Goal: Task Accomplishment & Management: Manage account settings

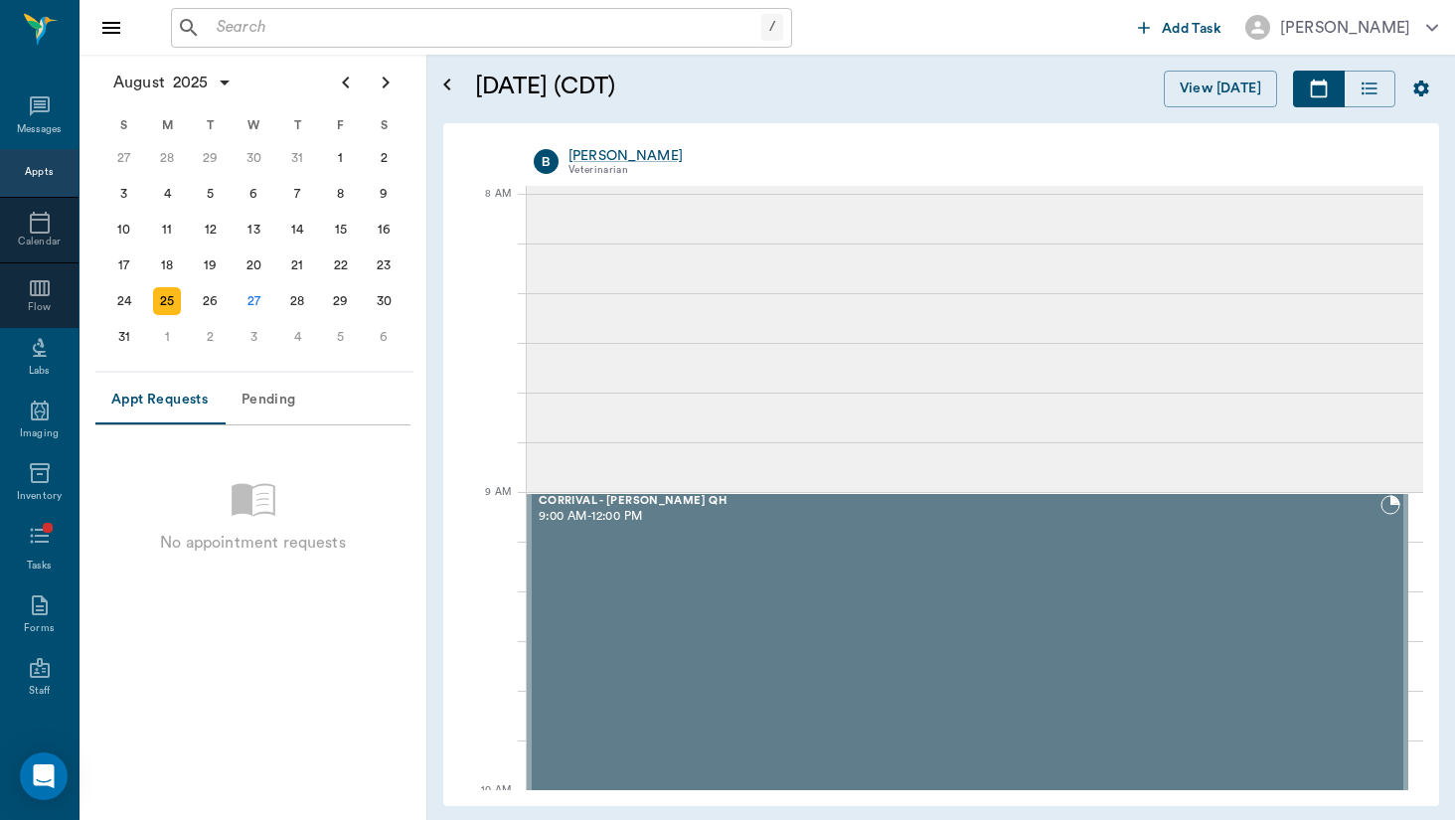
click at [330, 41] on input "text" at bounding box center [485, 28] width 553 height 28
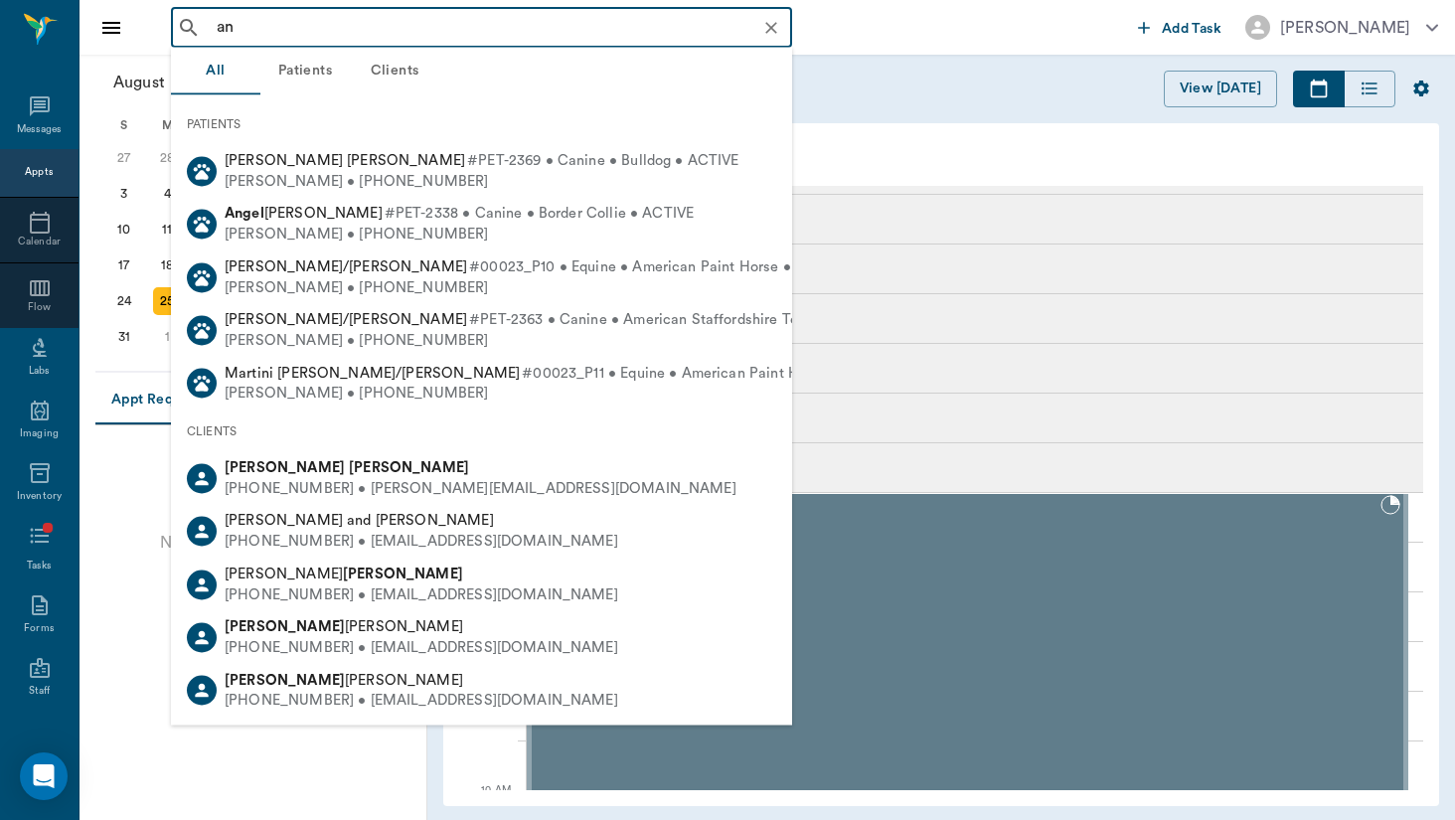
type input "a"
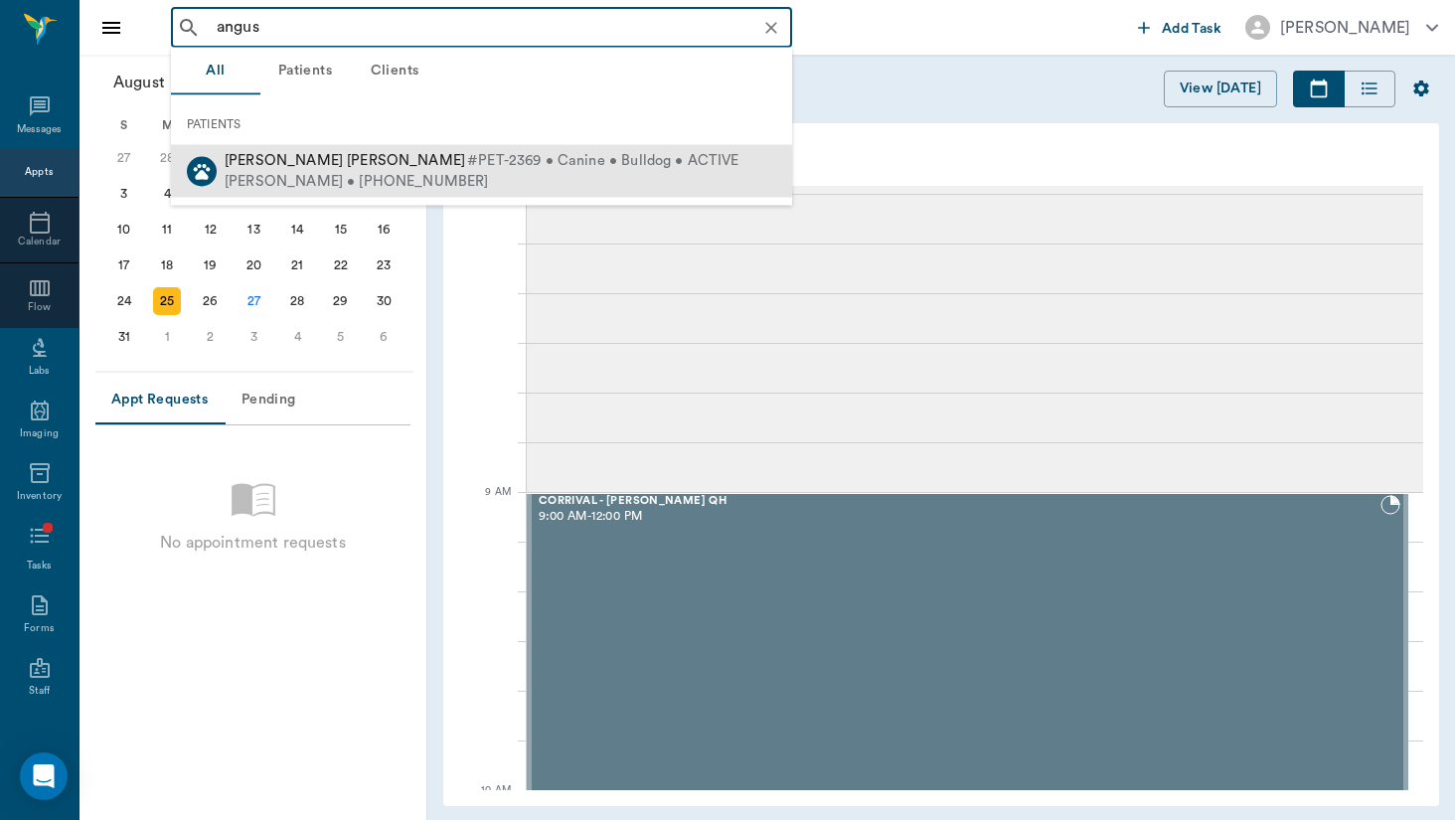
click at [467, 163] on span "#PET-2369 • Canine • Bulldog • ACTIVE" at bounding box center [603, 161] width 272 height 21
type input "angus"
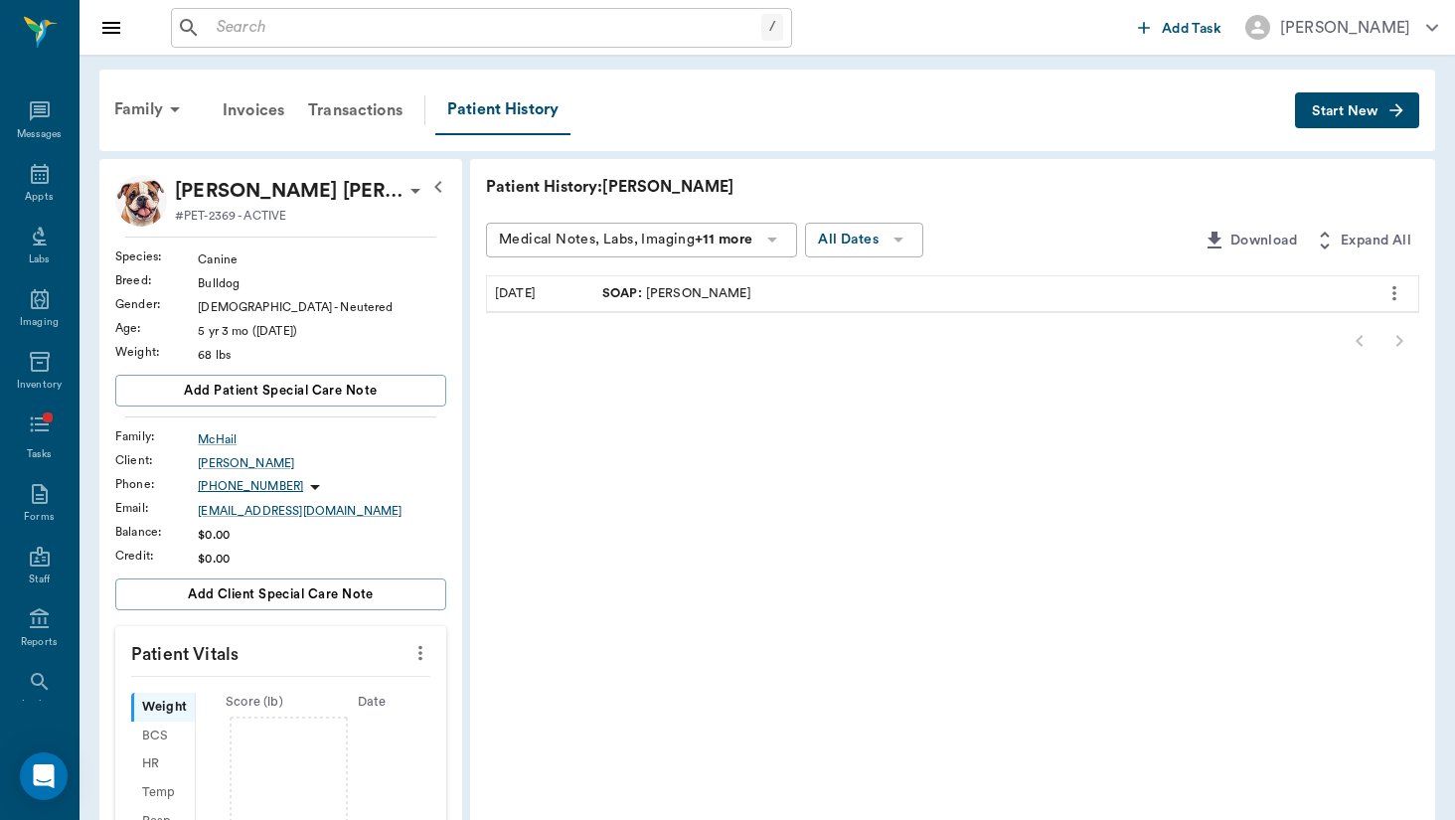
click at [1398, 116] on icon "button" at bounding box center [1396, 109] width 13 height 13
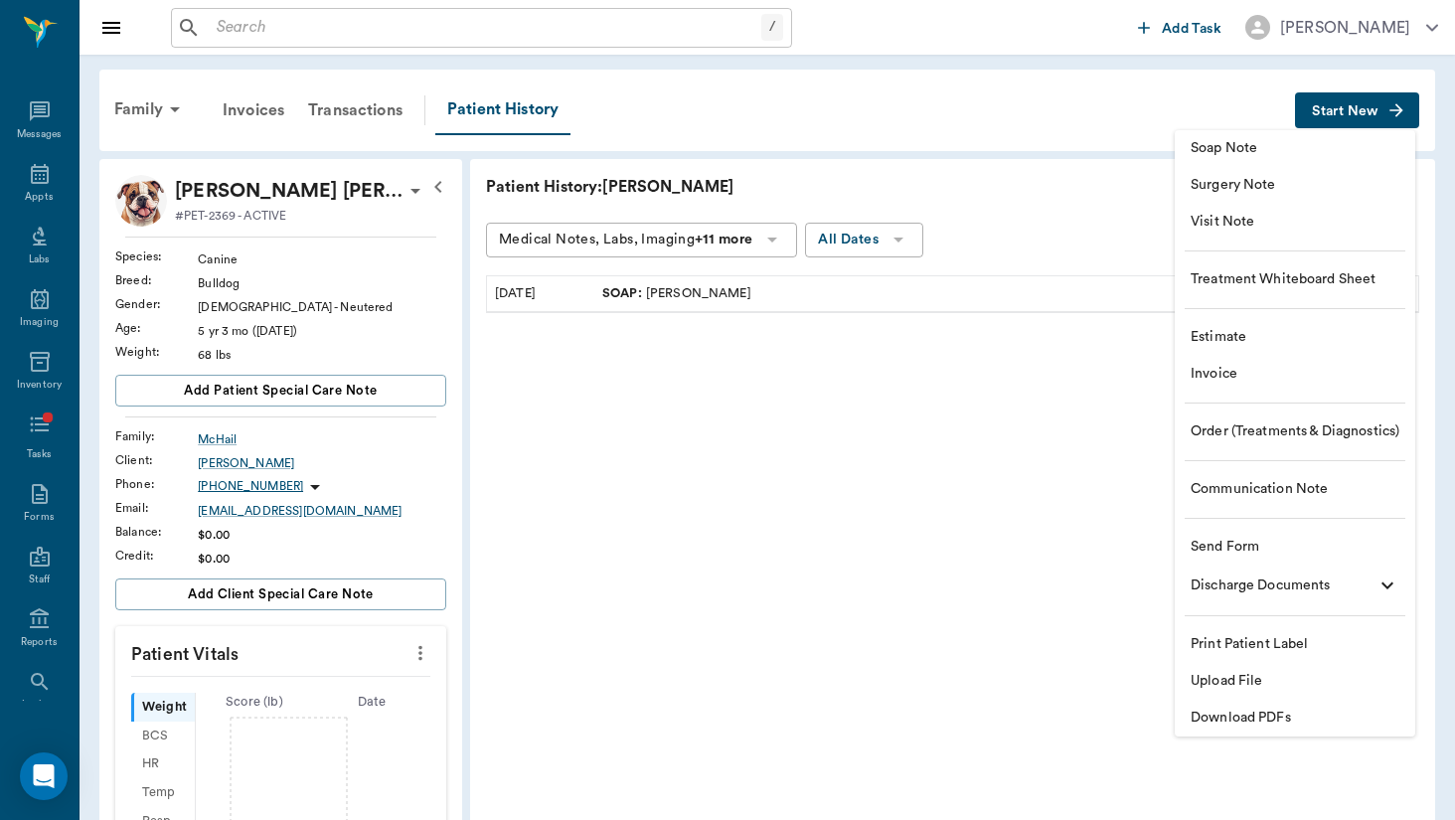
click at [1367, 156] on span "Soap Note" at bounding box center [1295, 148] width 209 height 21
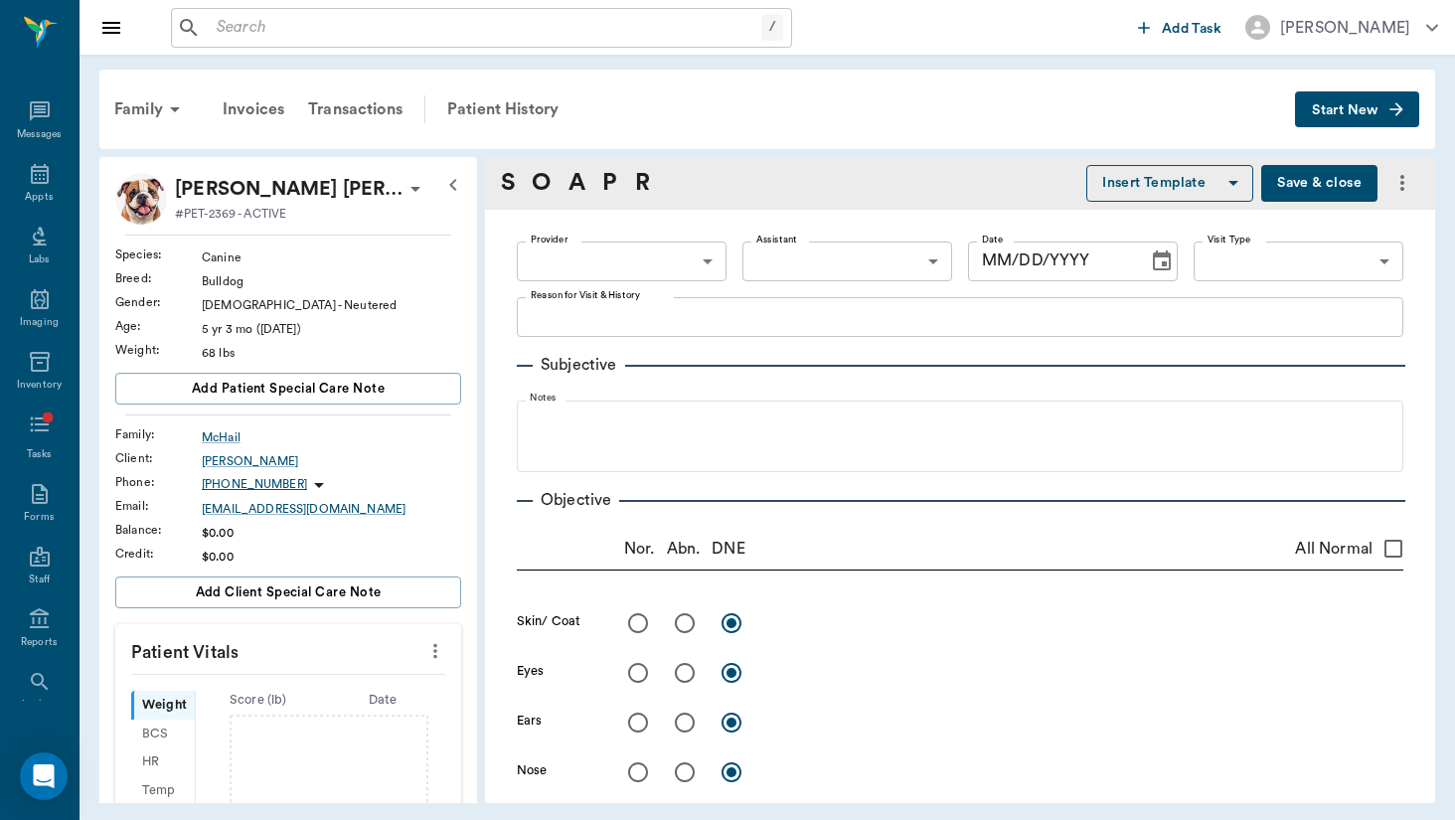
type input "[DATE]"
click at [649, 234] on div "Provider ​ Provider Assistant ​ Assistant Date 08/27/2025 Date Visit Type ​ Vis…" at bounding box center [960, 262] width 887 height 72
click at [649, 261] on body "/ ​ Add Task Brittany Newsham Nectar Messages Appts Labs Imaging Inventory Task…" at bounding box center [727, 410] width 1455 height 820
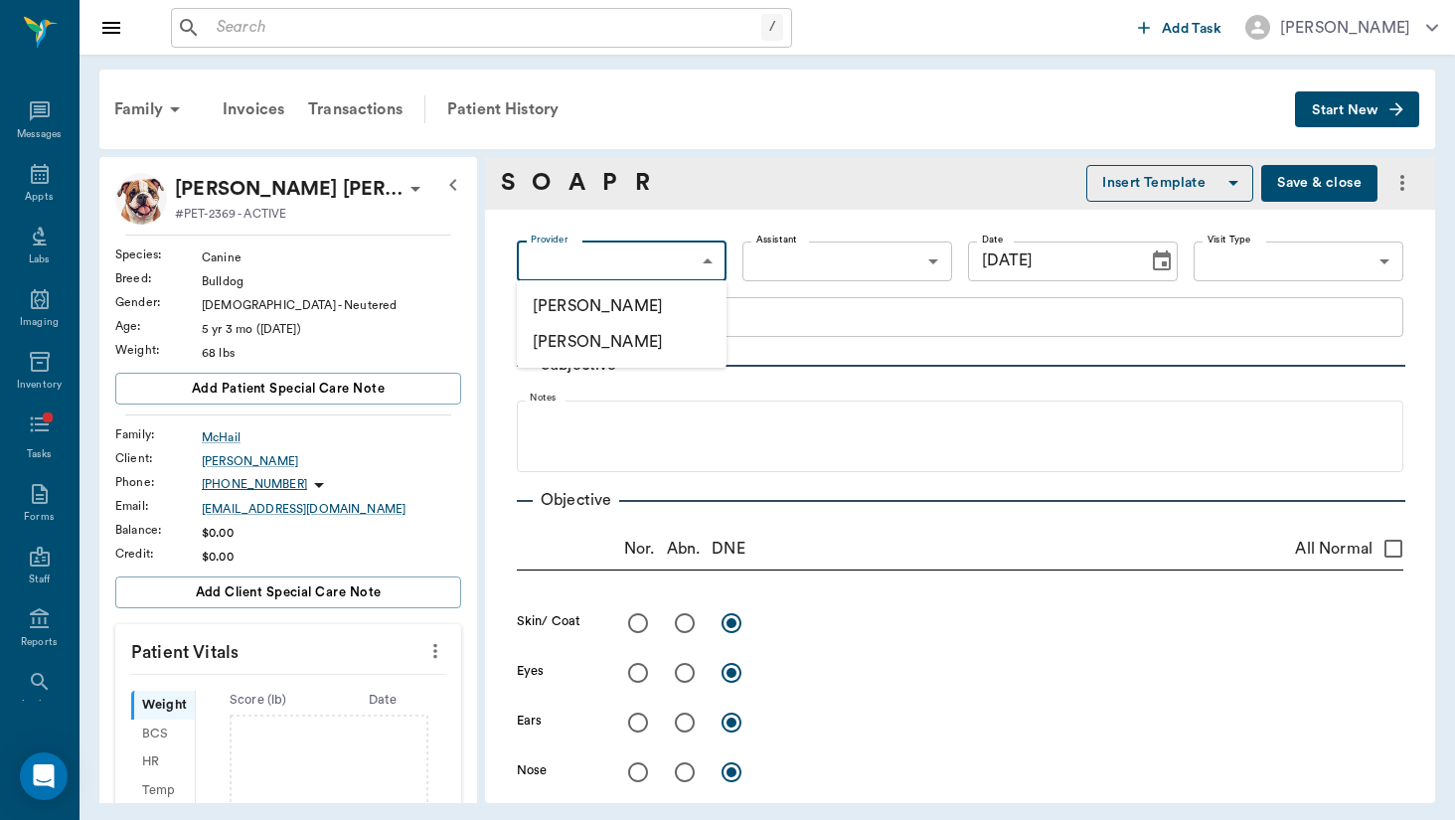
click at [643, 290] on li "[PERSON_NAME]" at bounding box center [622, 306] width 210 height 36
type input "649b3e03b5bc7e03f9326794"
click at [1279, 274] on body "/ ​ Add Task Brittany Newsham Nectar Messages Appts Labs Imaging Inventory Task…" at bounding box center [727, 410] width 1455 height 820
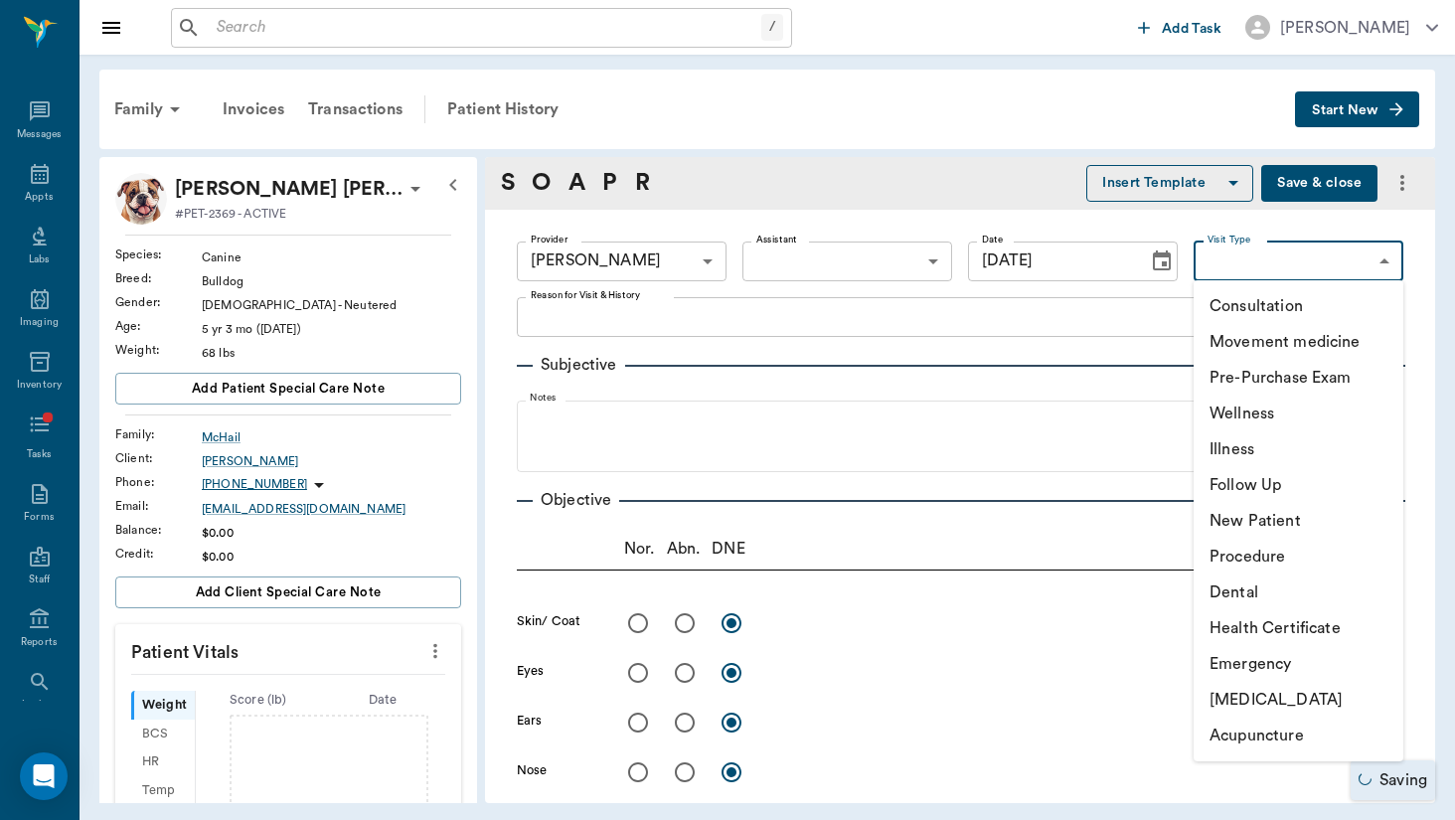
click at [1287, 426] on li "Wellness" at bounding box center [1299, 414] width 210 height 36
type input "65d2c202a8044d23520120c5"
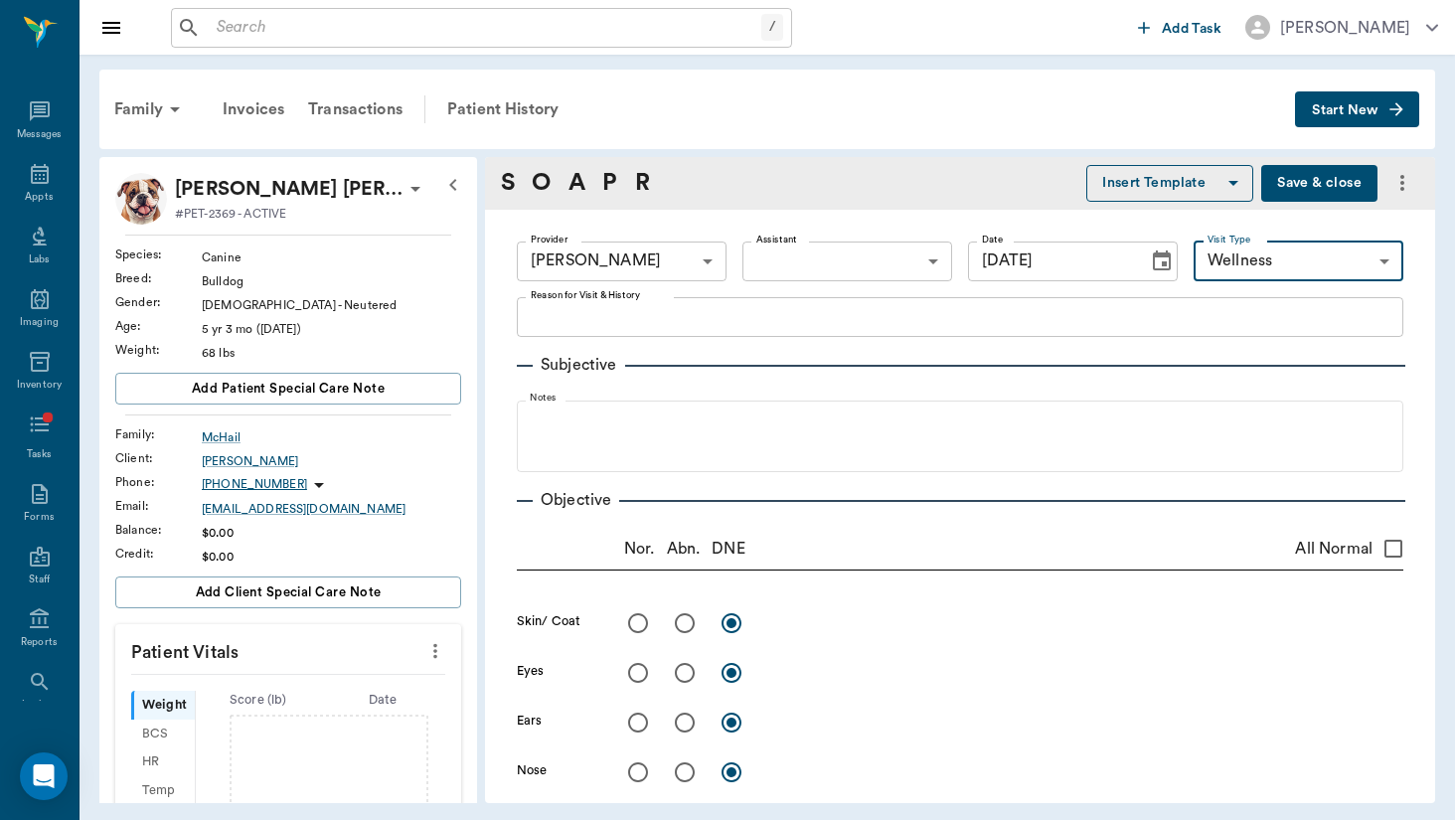
click at [1224, 194] on icon "button" at bounding box center [1234, 183] width 24 height 24
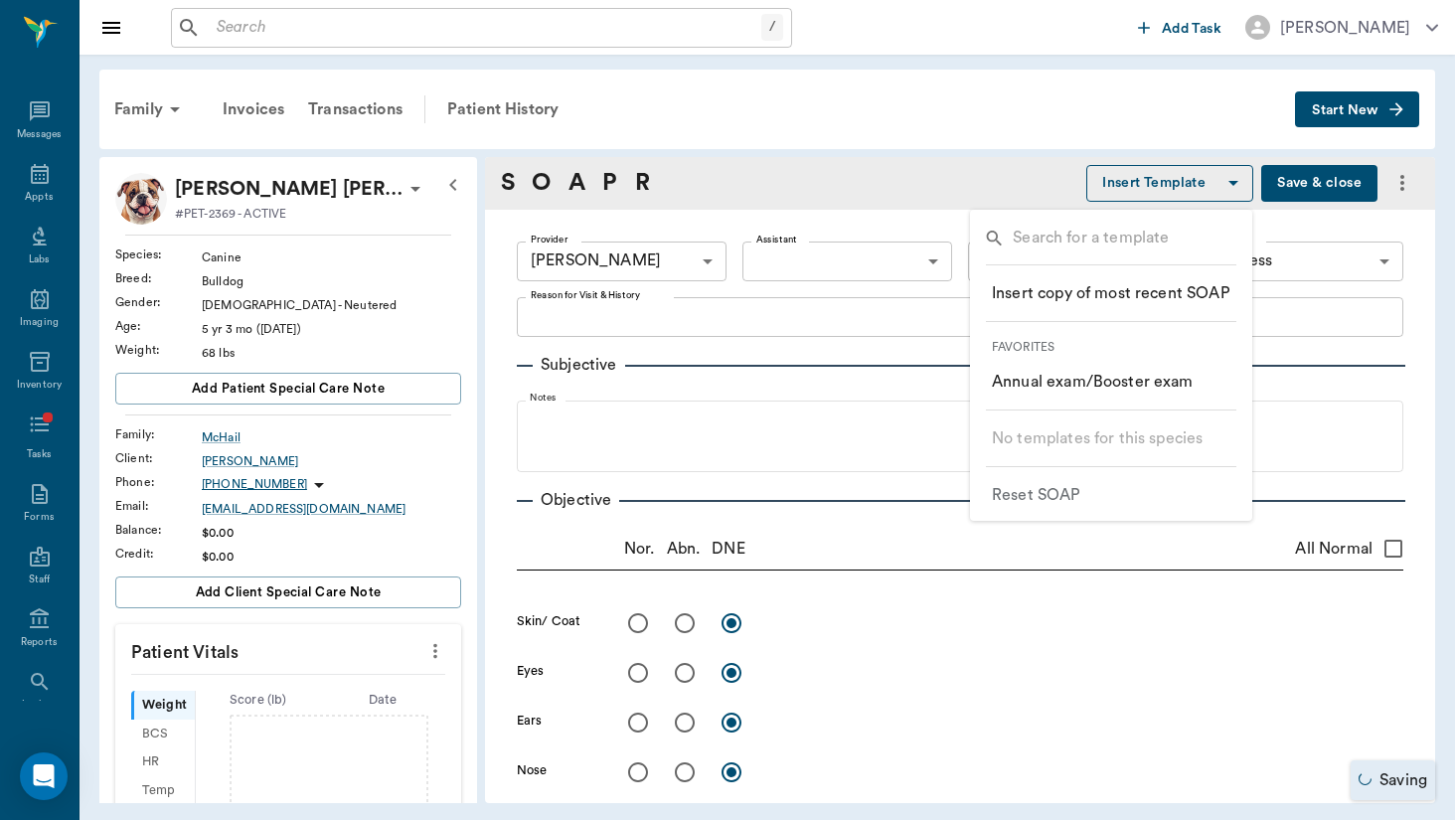
click at [1194, 398] on li "​ Annual exam/Booster exam" at bounding box center [1111, 382] width 270 height 36
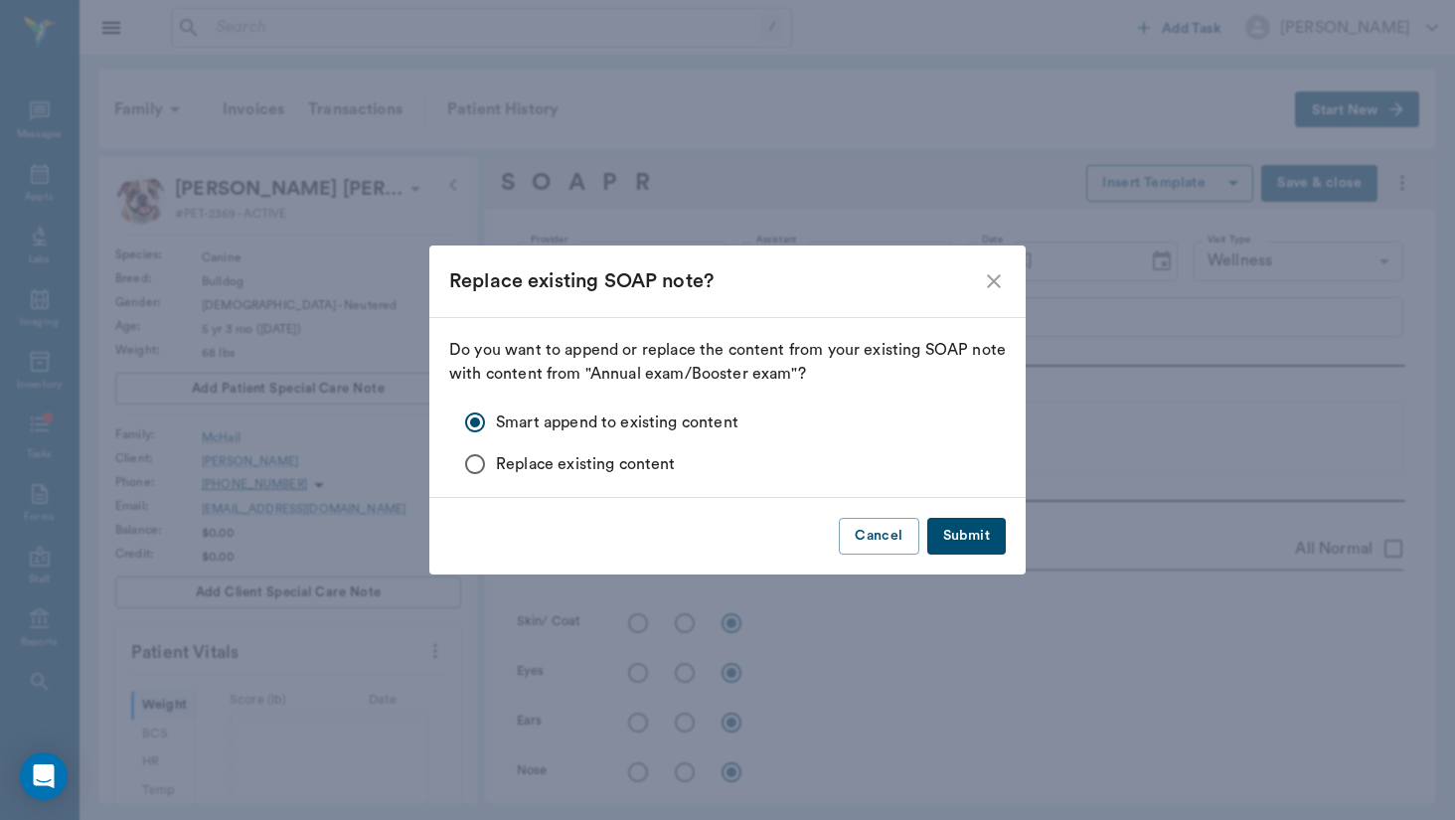
click at [961, 535] on button "Submit" at bounding box center [967, 536] width 79 height 37
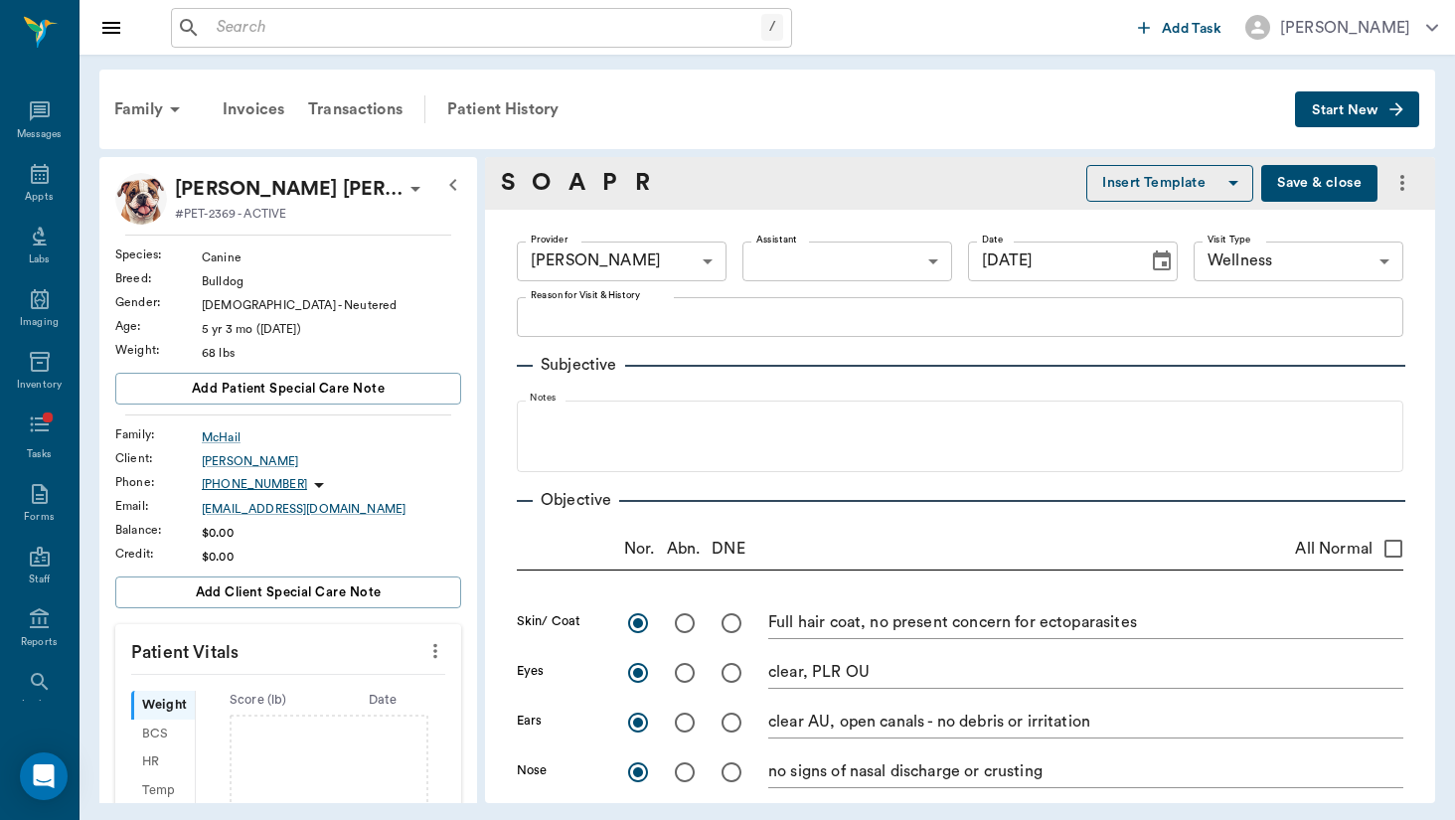
radio input "true"
type textarea "Full hair coat, no present concern for ectoparasites"
radio input "true"
type textarea "clear, PLR OU"
radio input "true"
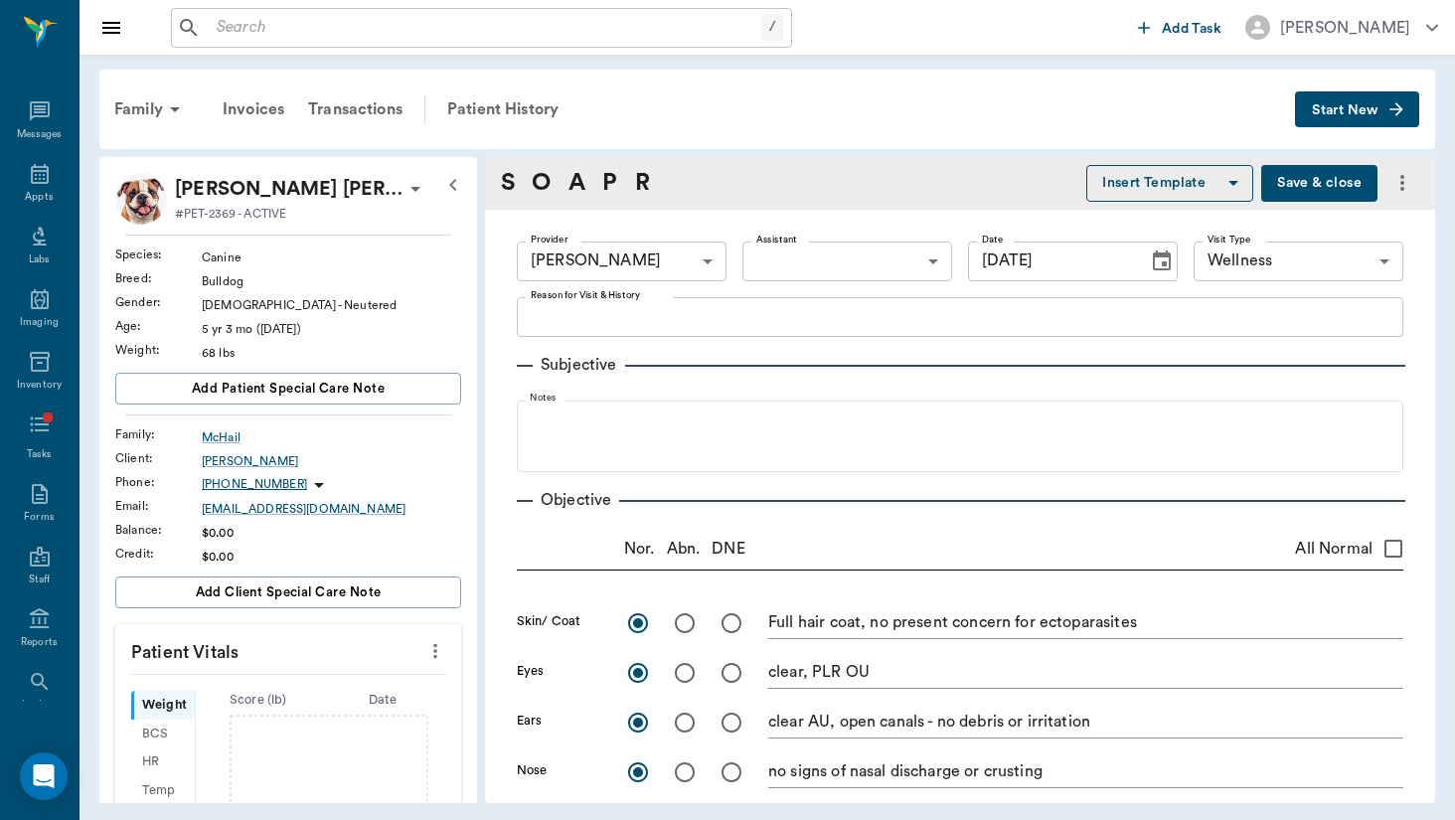
type textarea "clear AU, open canals - no debris or irritation"
radio input "true"
type textarea "no signs of nasal discharge or crusting"
radio input "true"
type textarea "mm pk <2, moist; no signs of ulceration"
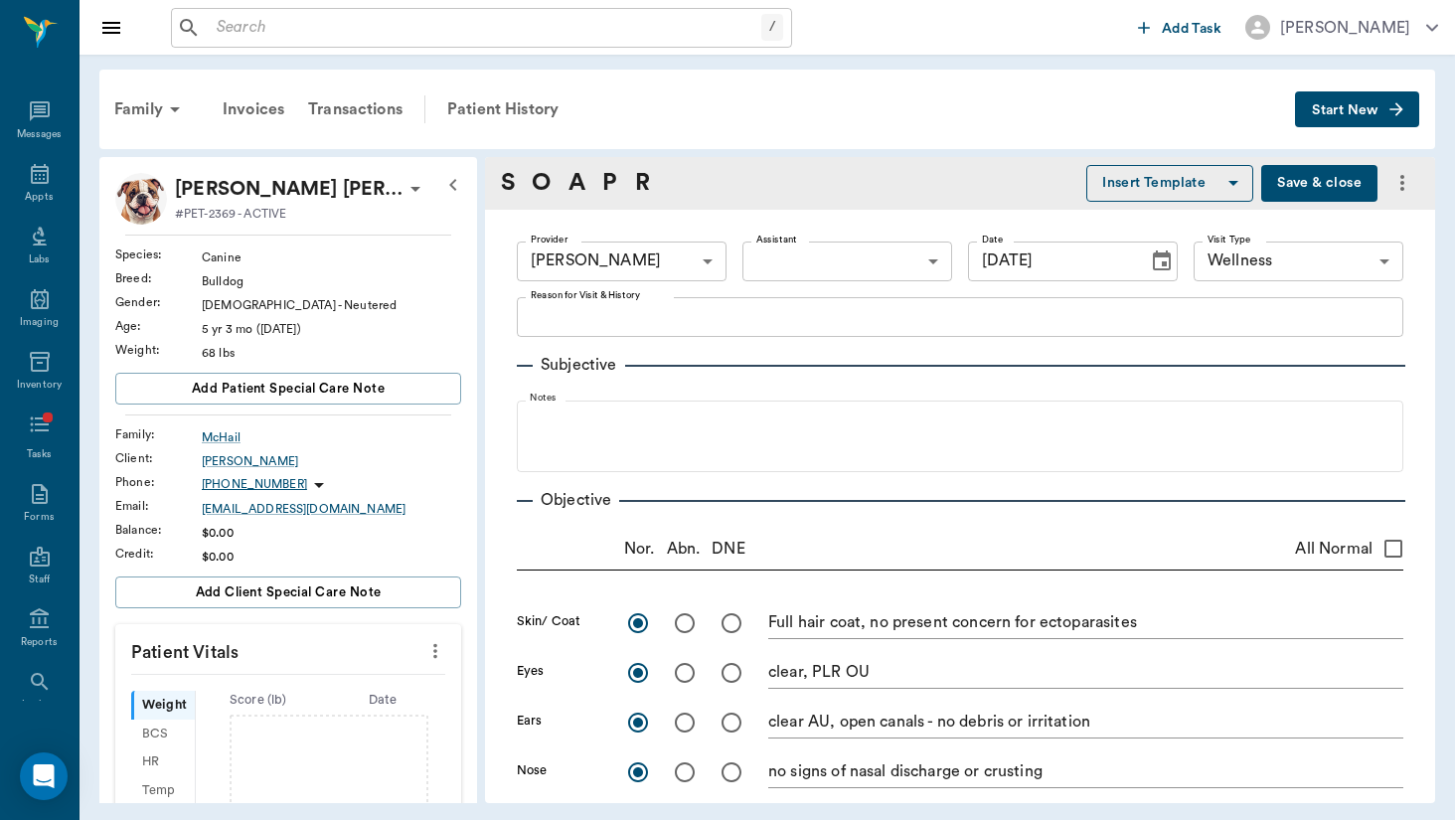
radio input "true"
type textarea "no [MEDICAL_DATA] present on exam, sinus rythmn"
radio input "true"
type textarea "no crackles or wheezes bilaterally, no cough on exam"
radio input "true"
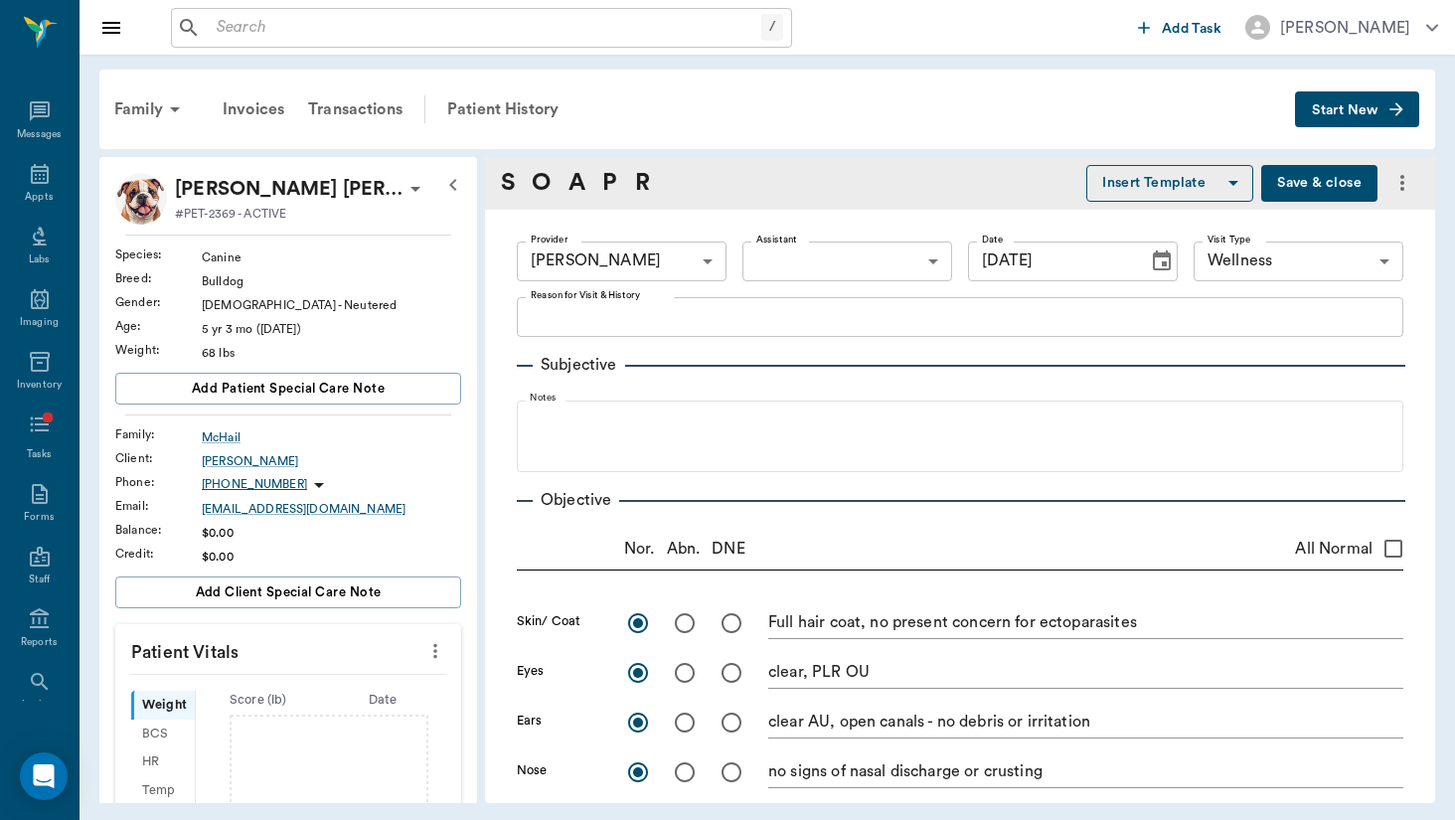
type textarea "PLN wnl"
radio input "true"
type textarea "soft, non painful to [MEDICAL_DATA], no mass effect appreciated"
radio input "true"
type textarea "external genitalia wnl"
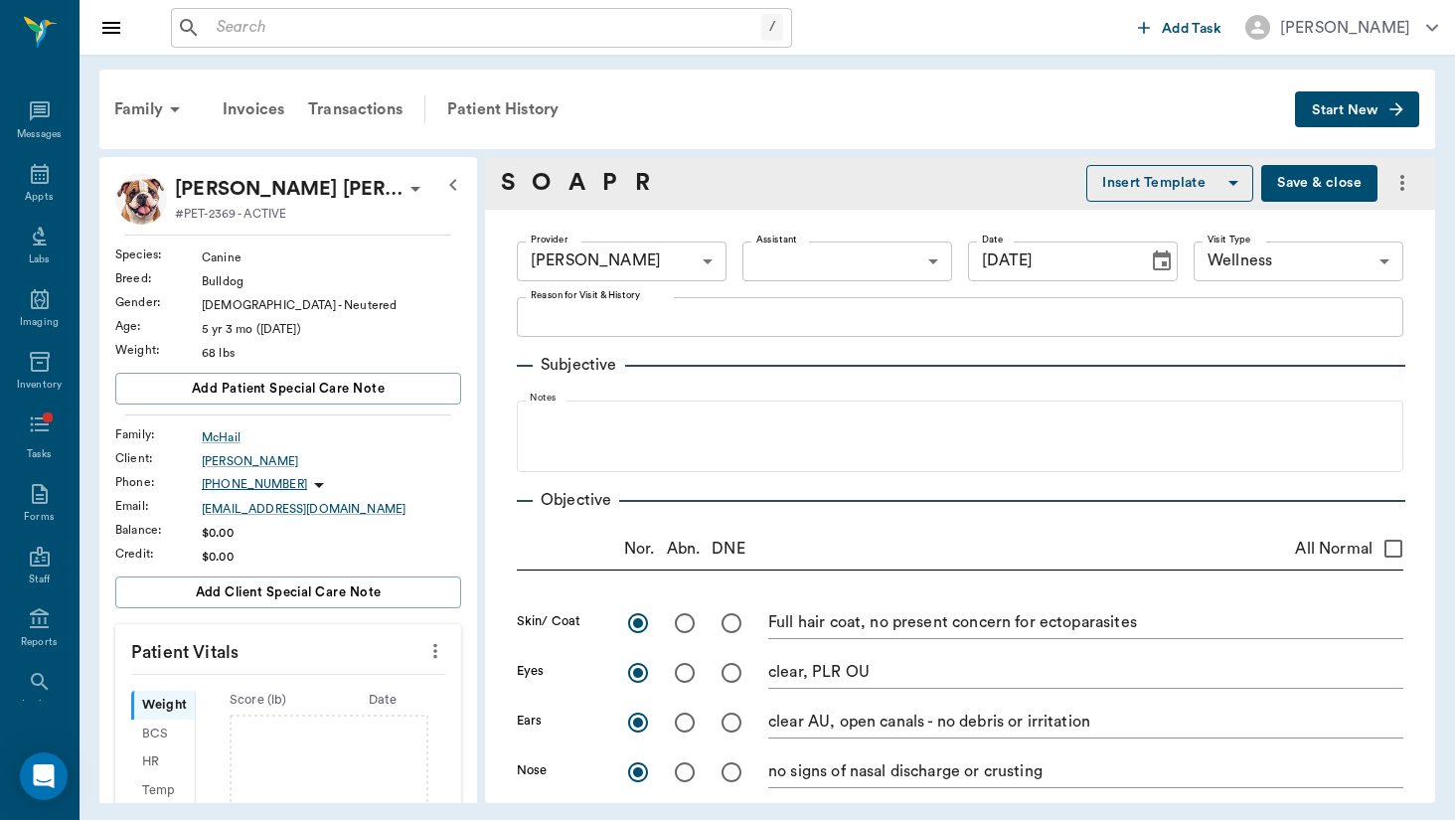
radio input "true"
type textarea "ambulatory x4, no present lameness"
radio input "true"
type textarea "no CP deficits x4, CN intact"
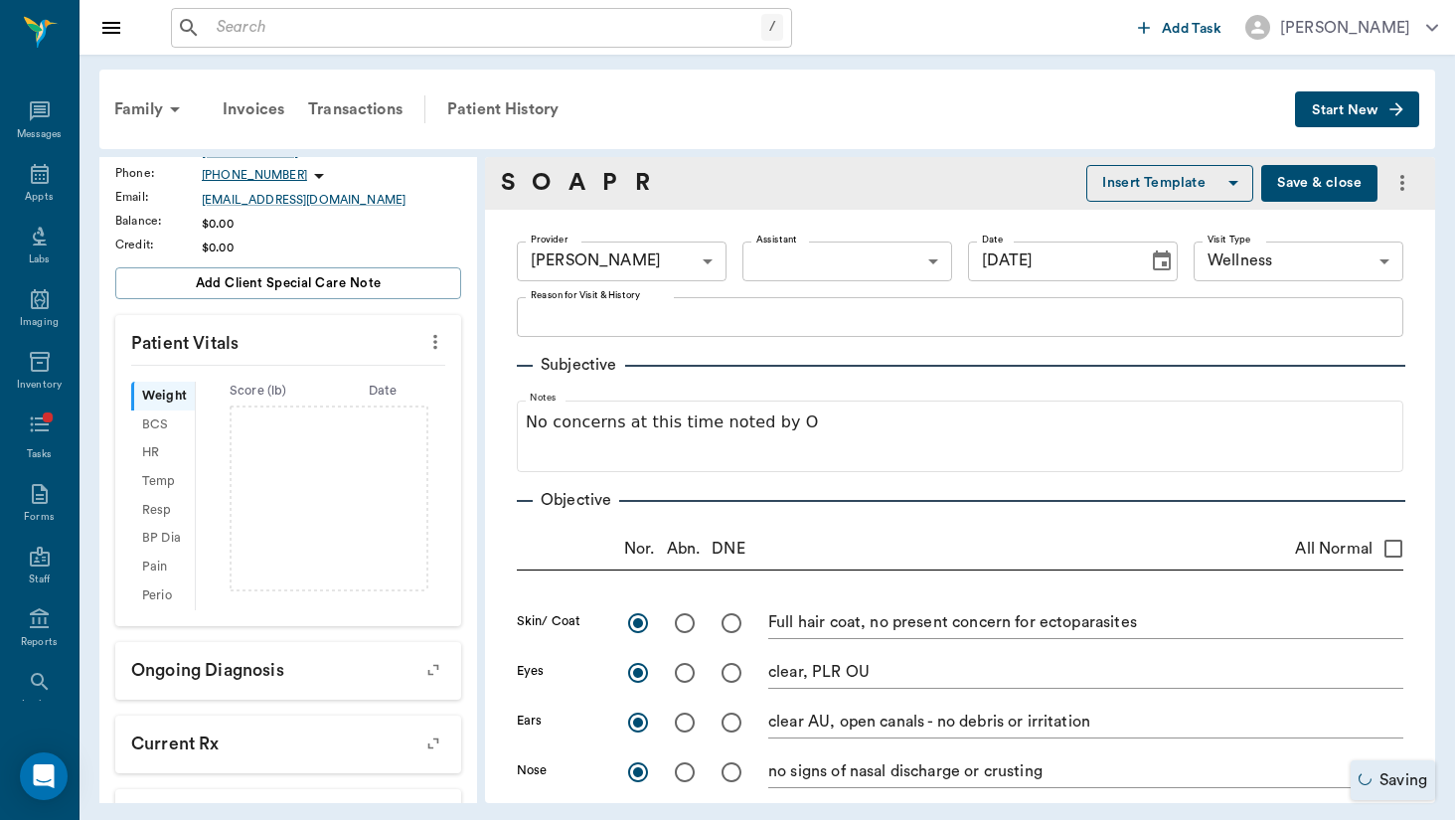
scroll to position [311, 0]
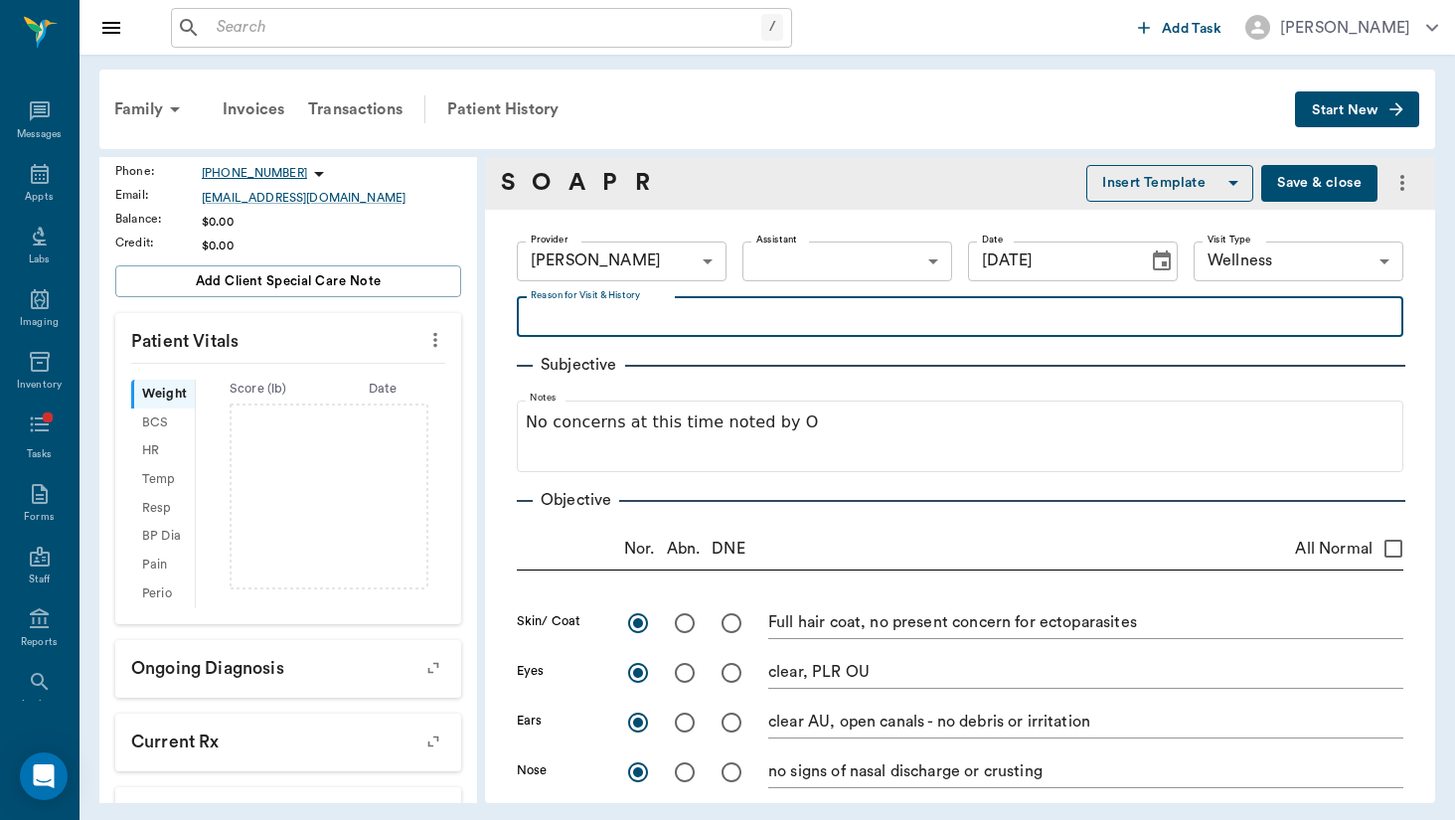
click at [729, 320] on textarea "Reason for Visit & History" at bounding box center [960, 316] width 859 height 23
type textarea "p"
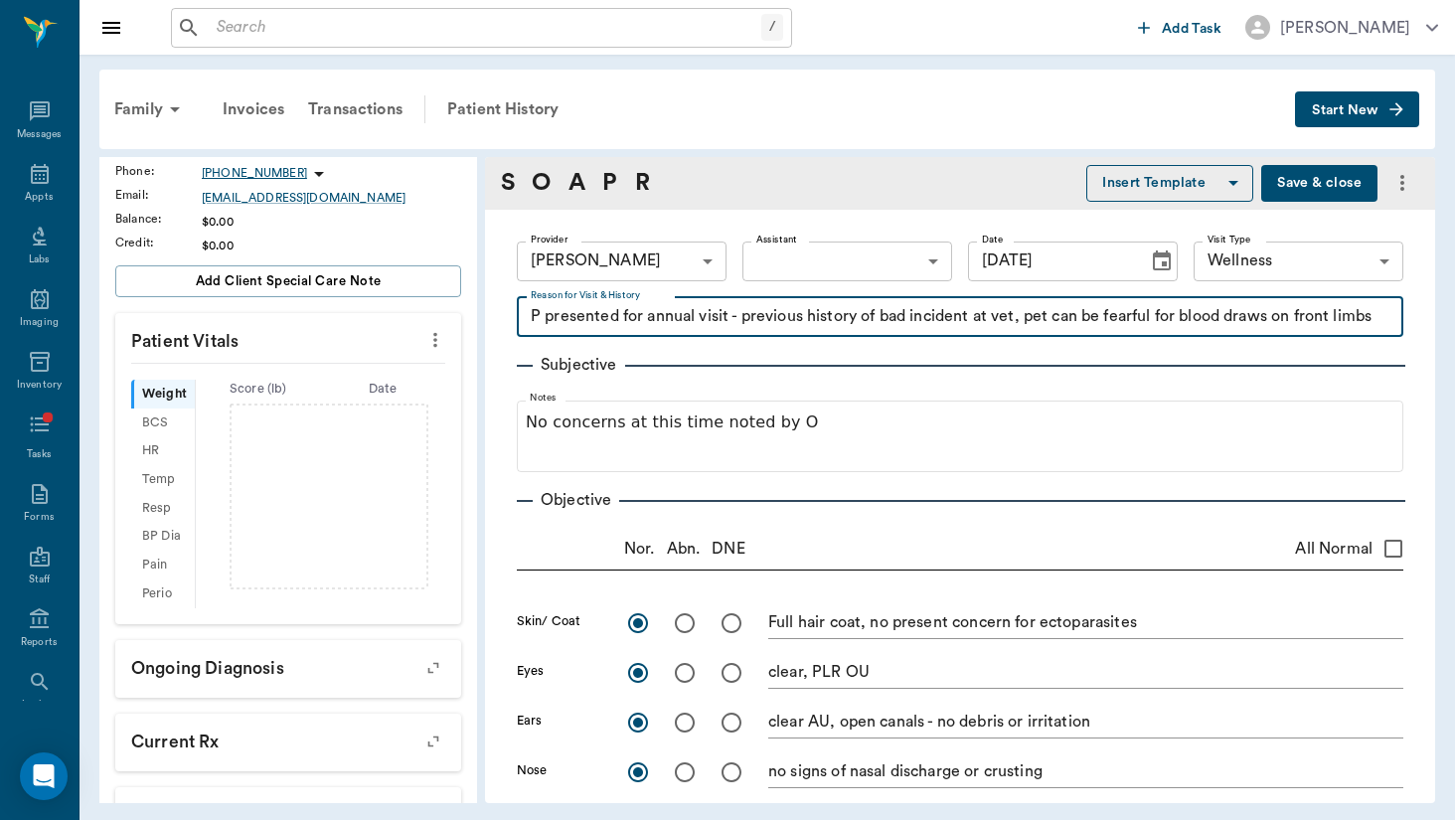
type textarea "P presented for annual visit - previous history of bad incident at vet, pet can…"
click at [823, 248] on body "/ ​ Add Task Brittany Newsham Nectar Messages Appts Labs Imaging Inventory Task…" at bounding box center [727, 410] width 1455 height 820
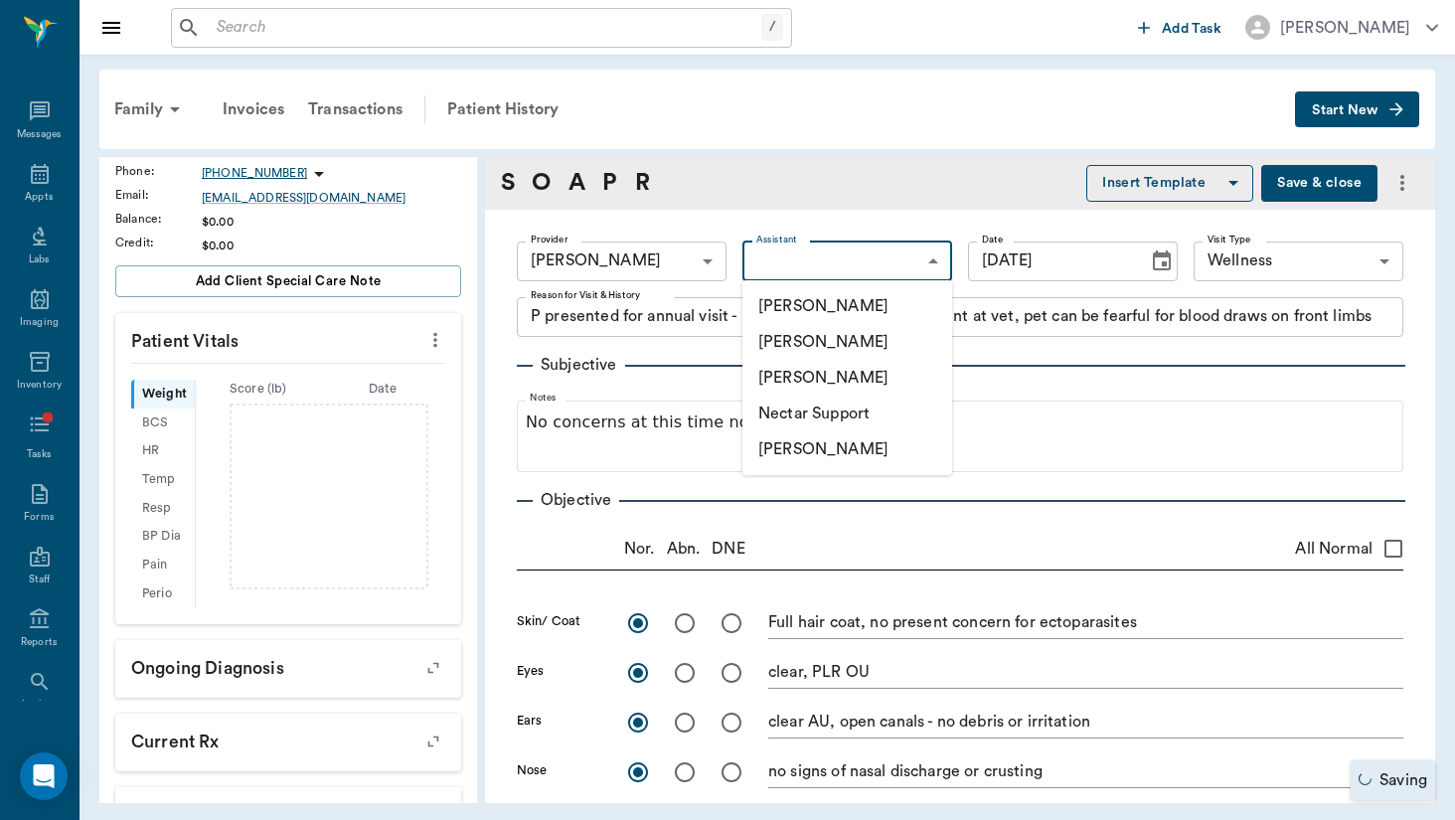
click at [845, 207] on div at bounding box center [727, 410] width 1455 height 820
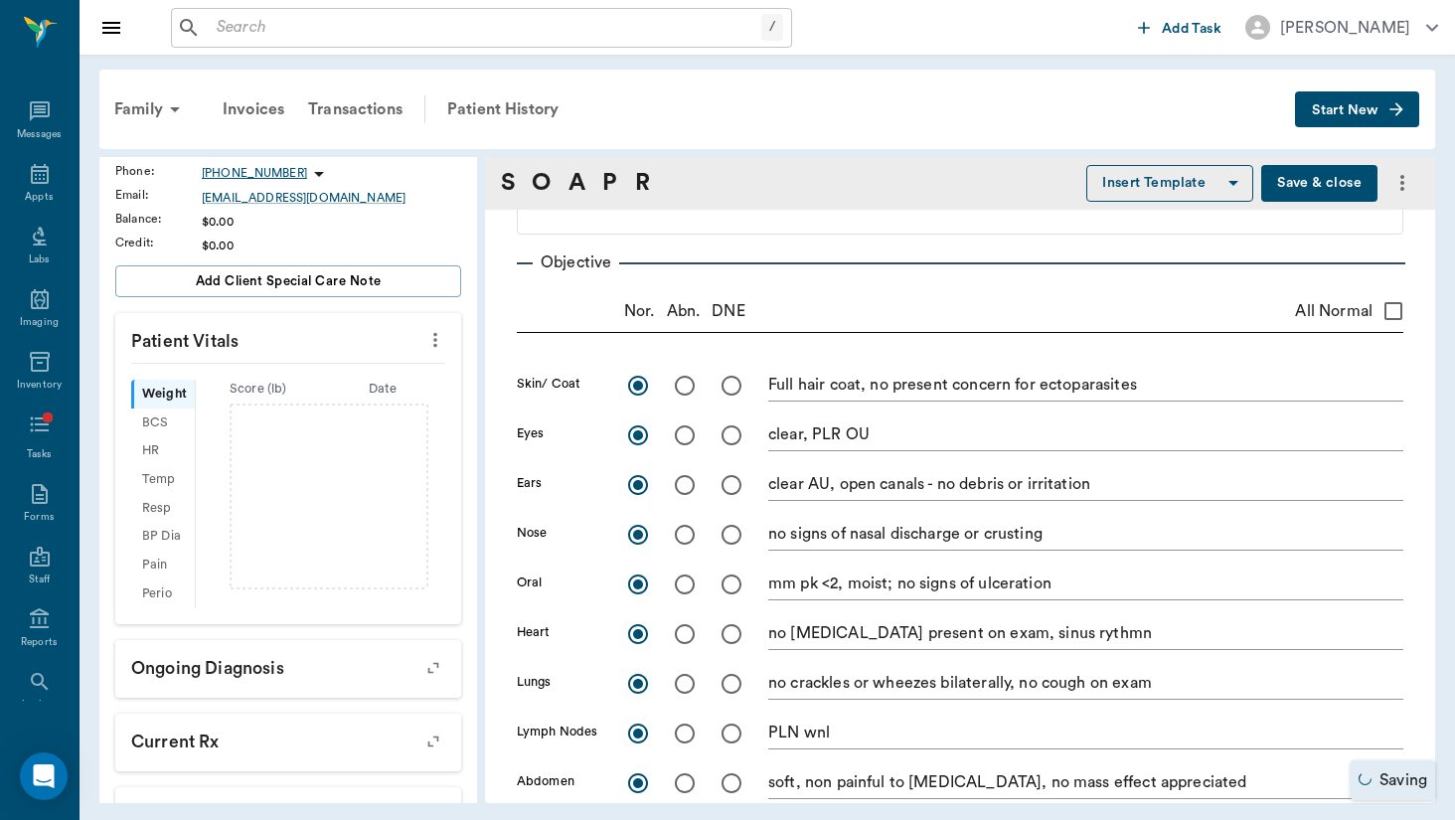
scroll to position [112, 0]
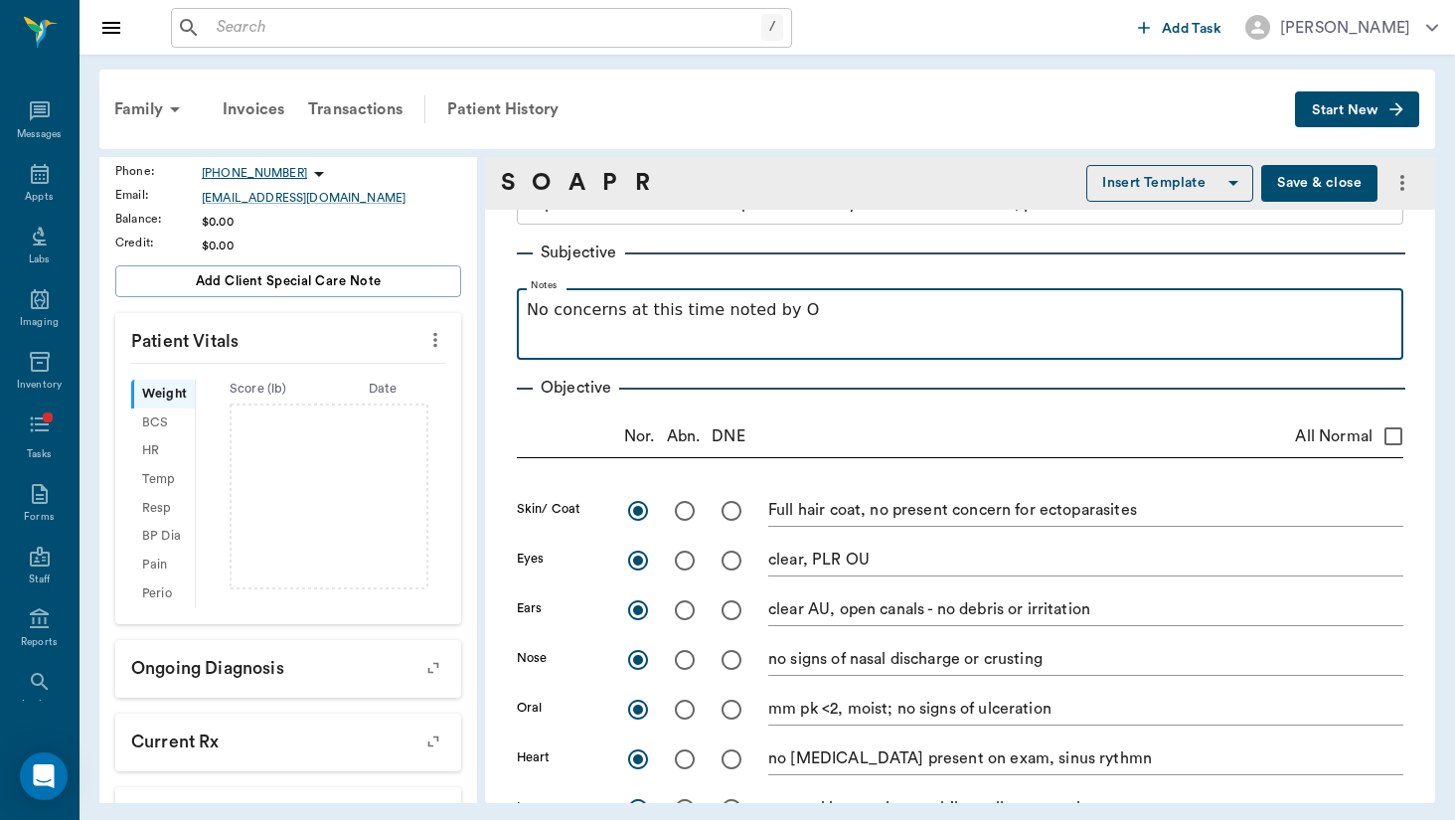
click at [858, 302] on p "No concerns at this time noted by O" at bounding box center [960, 310] width 867 height 24
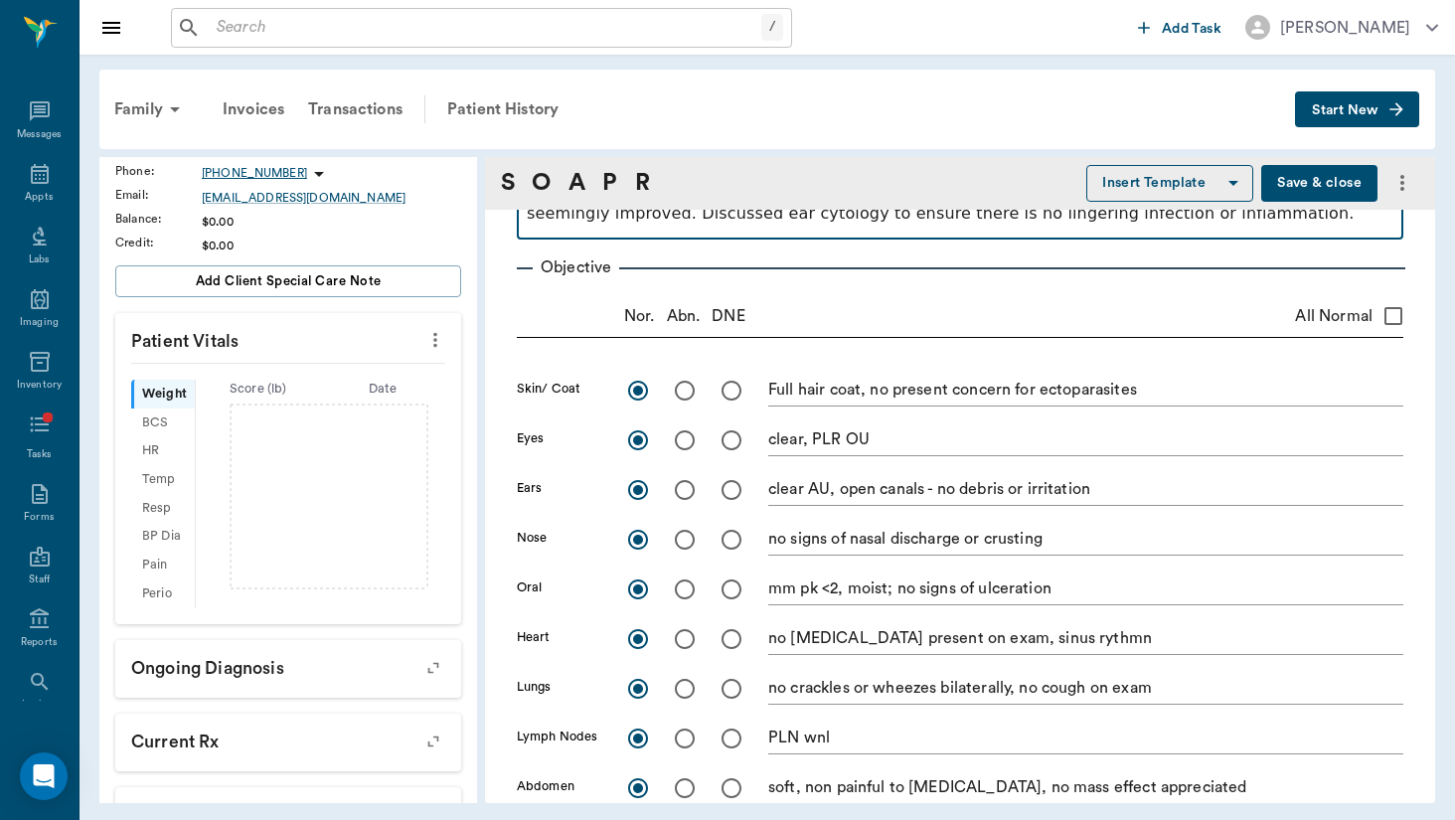
scroll to position [234, 0]
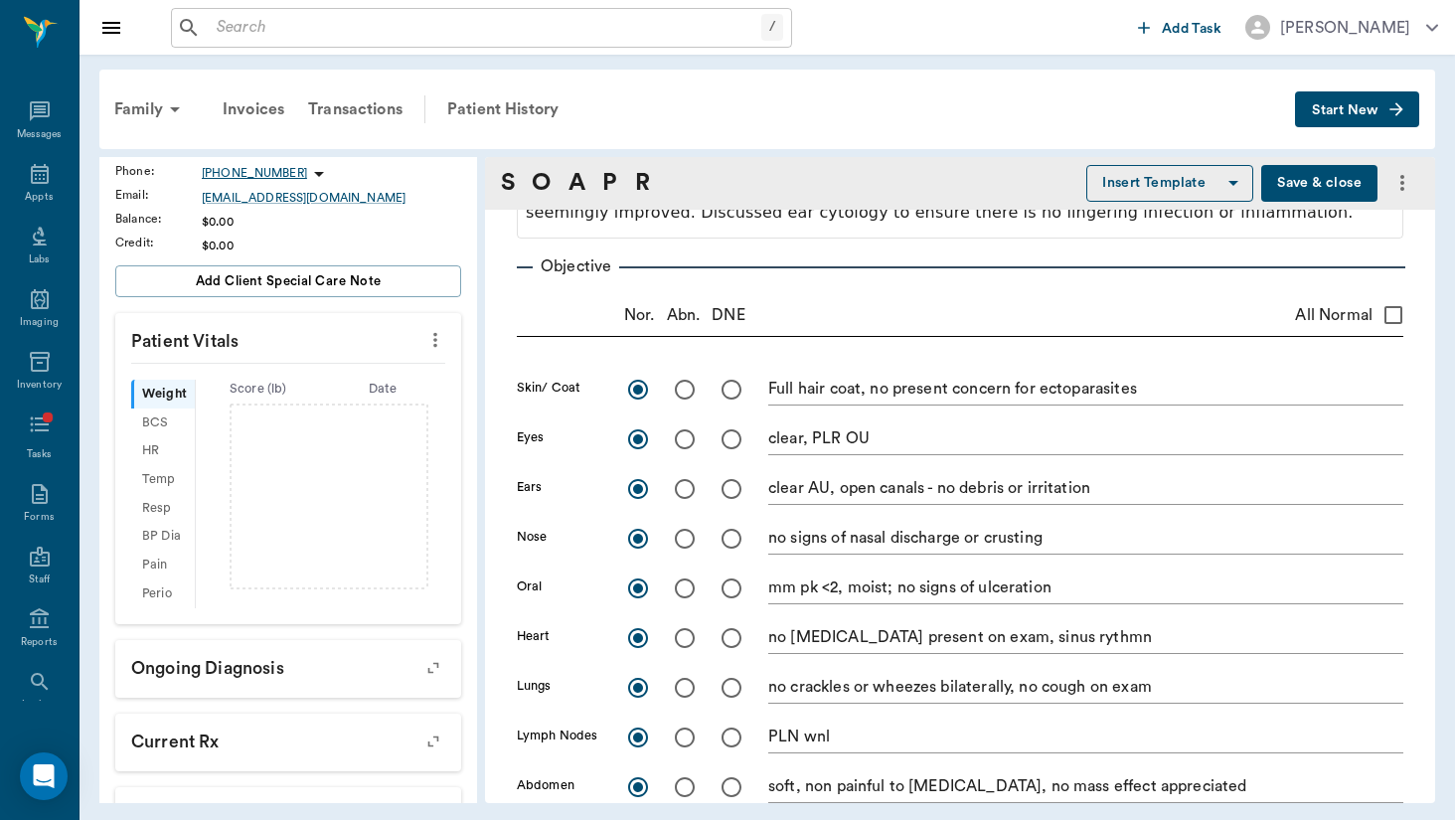
click at [1182, 384] on textarea "Full hair coat, no present concern for ectoparasites" at bounding box center [1085, 389] width 635 height 23
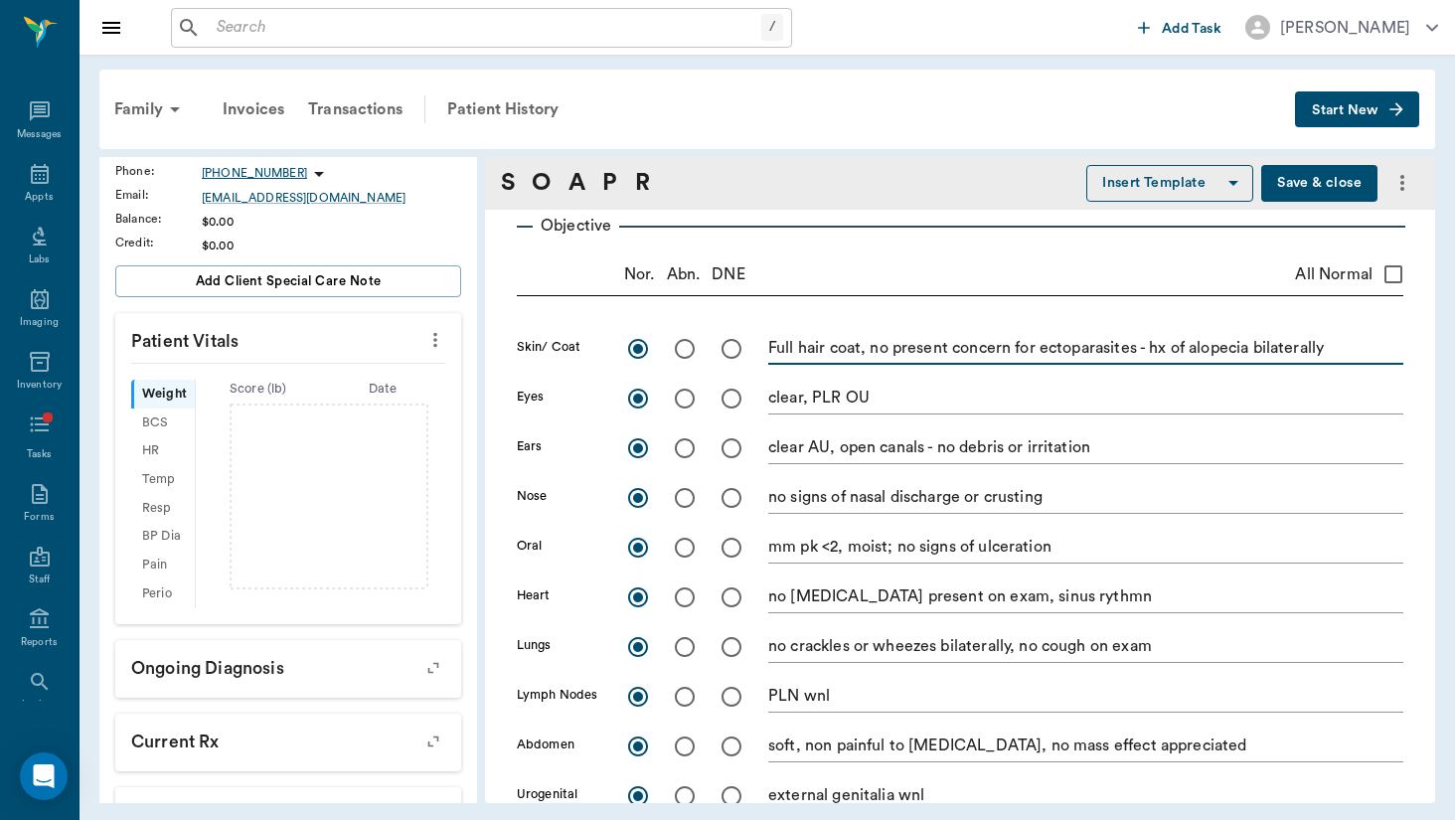
scroll to position [286, 0]
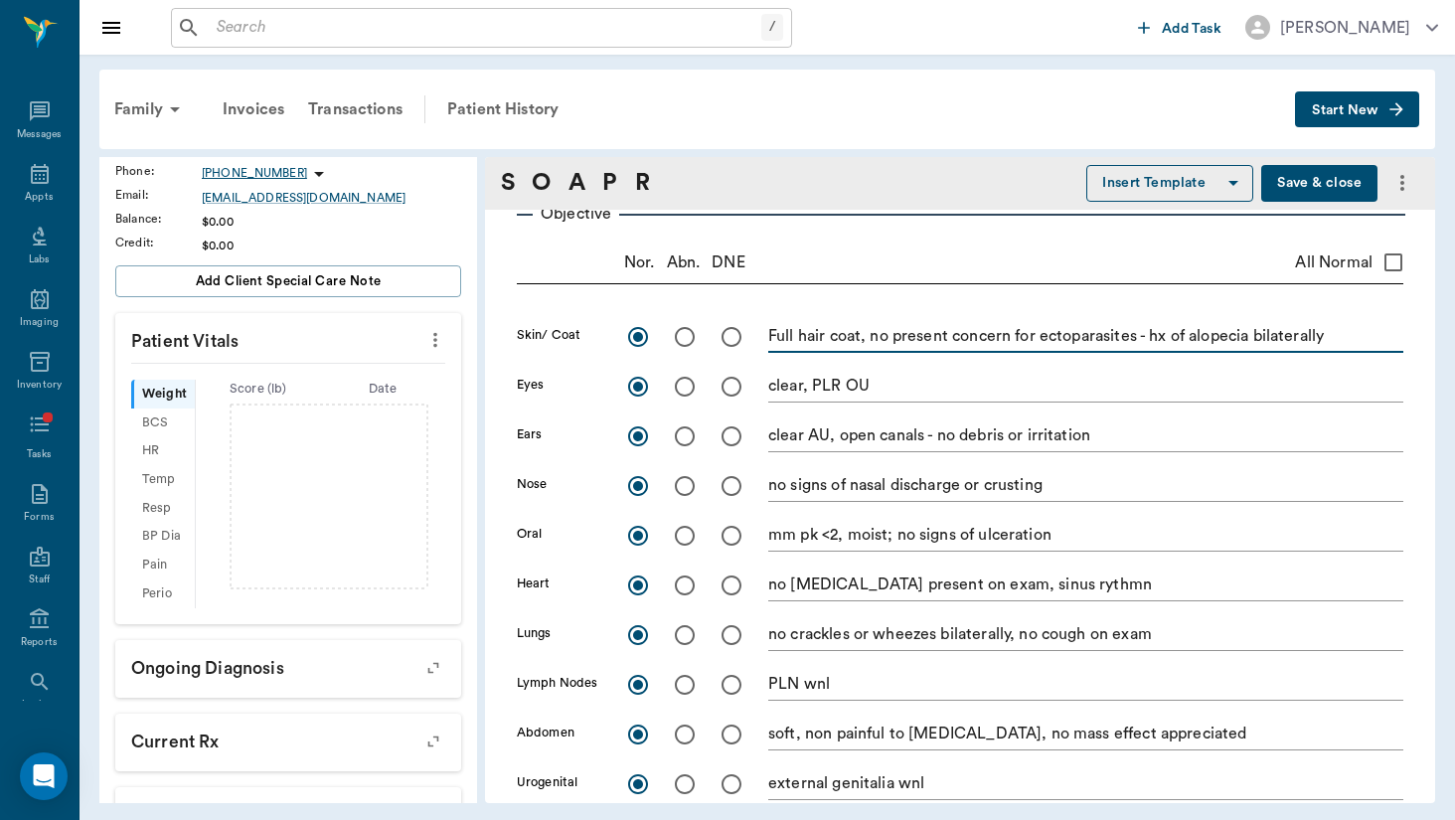
type textarea "Full hair coat, no present concern for ectoparasites - hx of alopecia bilateral…"
click at [683, 439] on input "radio" at bounding box center [685, 437] width 42 height 42
radio input "true"
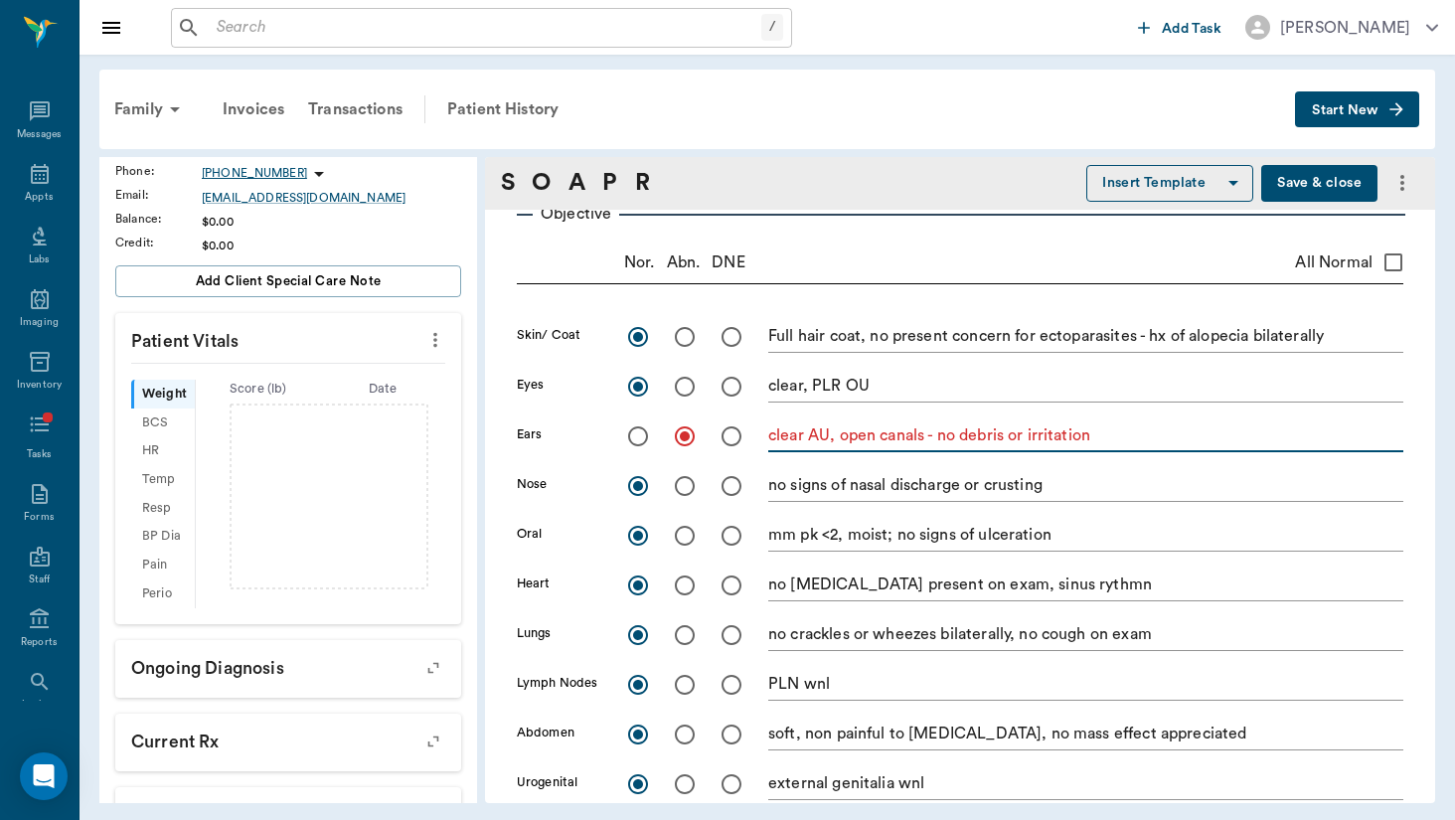
click at [972, 429] on textarea "clear AU, open canals - no debris or irritation" at bounding box center [1085, 436] width 635 height 23
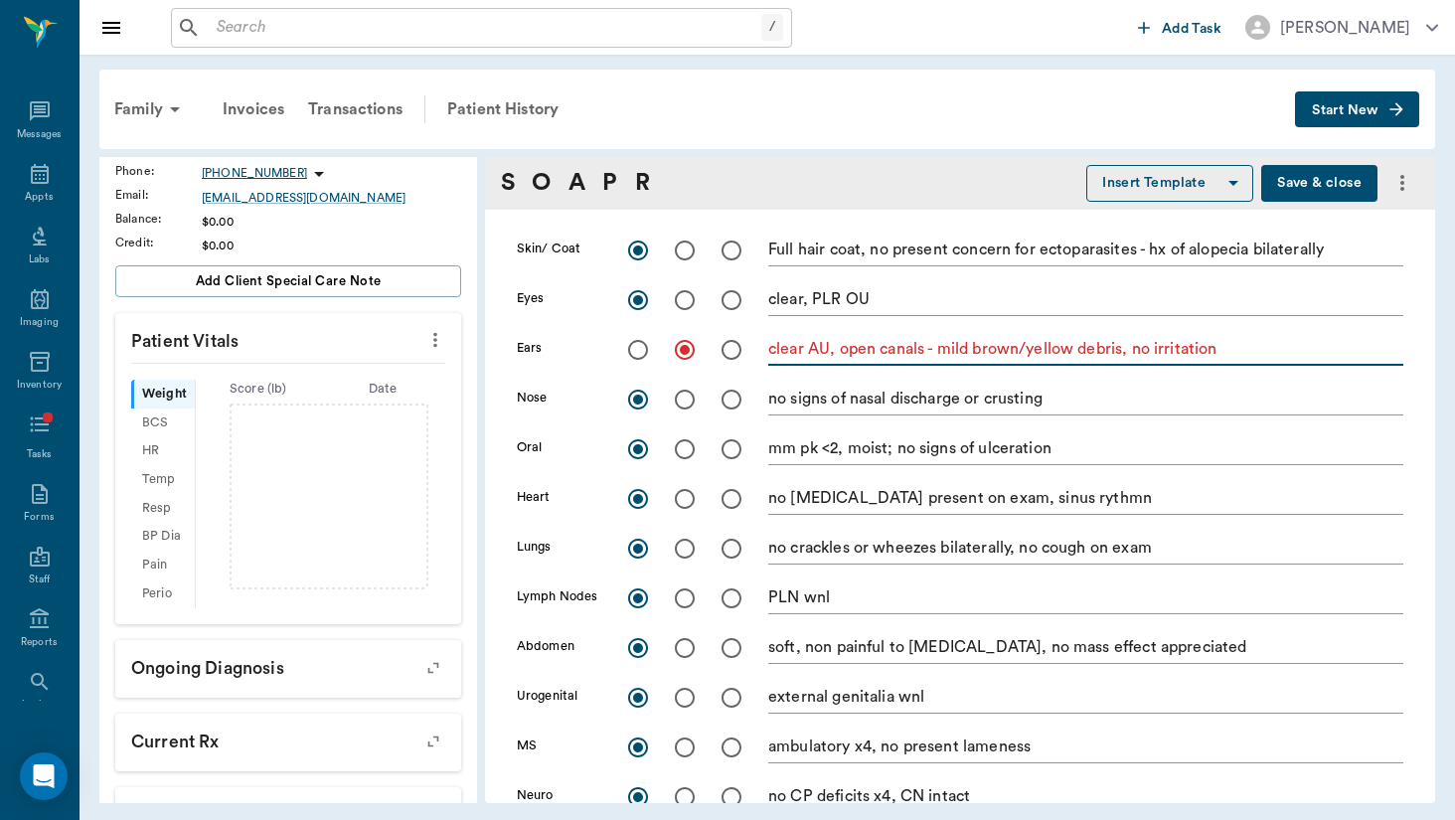
scroll to position [384, 0]
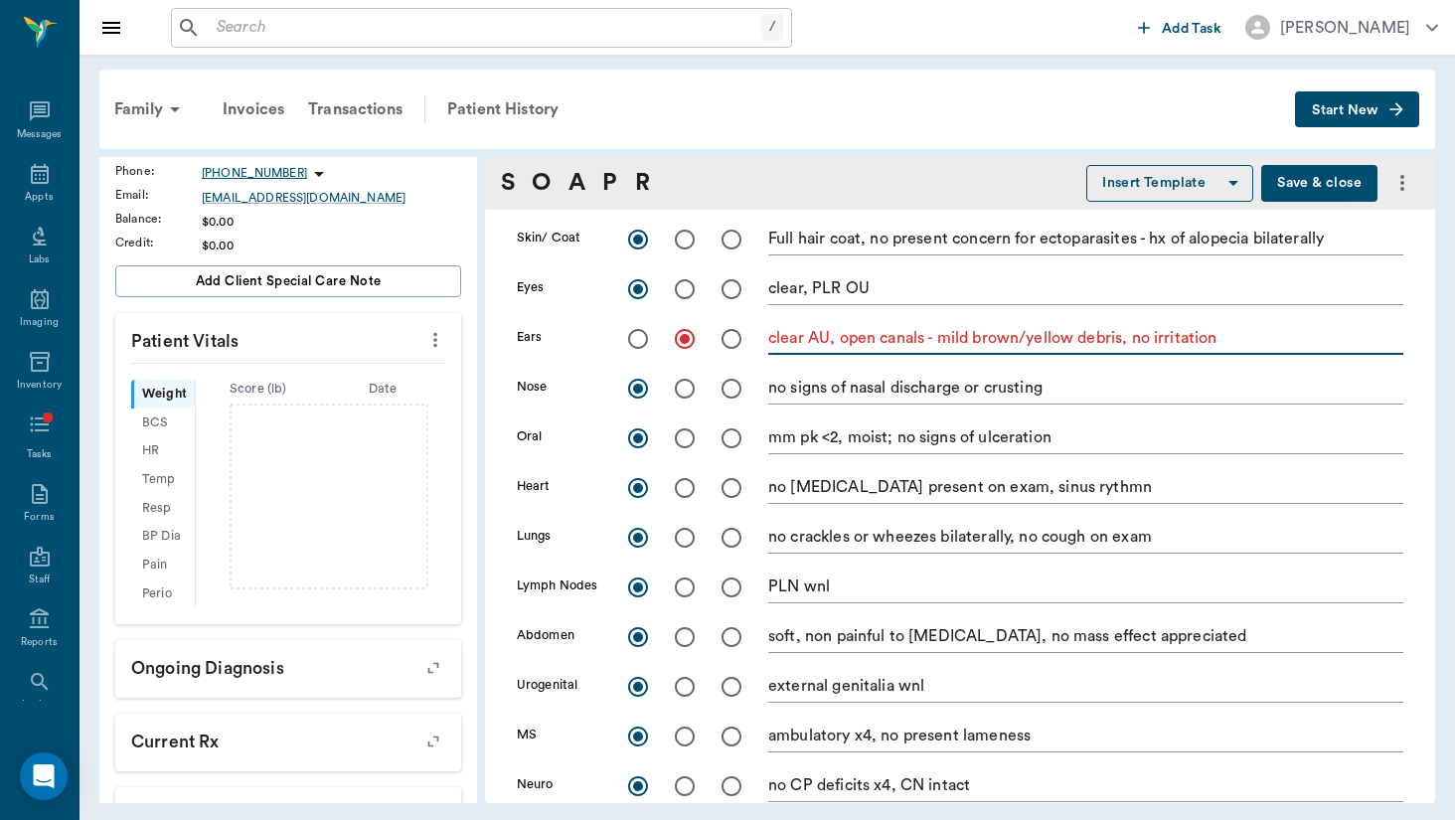
type textarea "clear AU, open canals - mild brown/yellow debris, no irritation"
click at [692, 439] on input "radio" at bounding box center [685, 439] width 42 height 42
radio input "true"
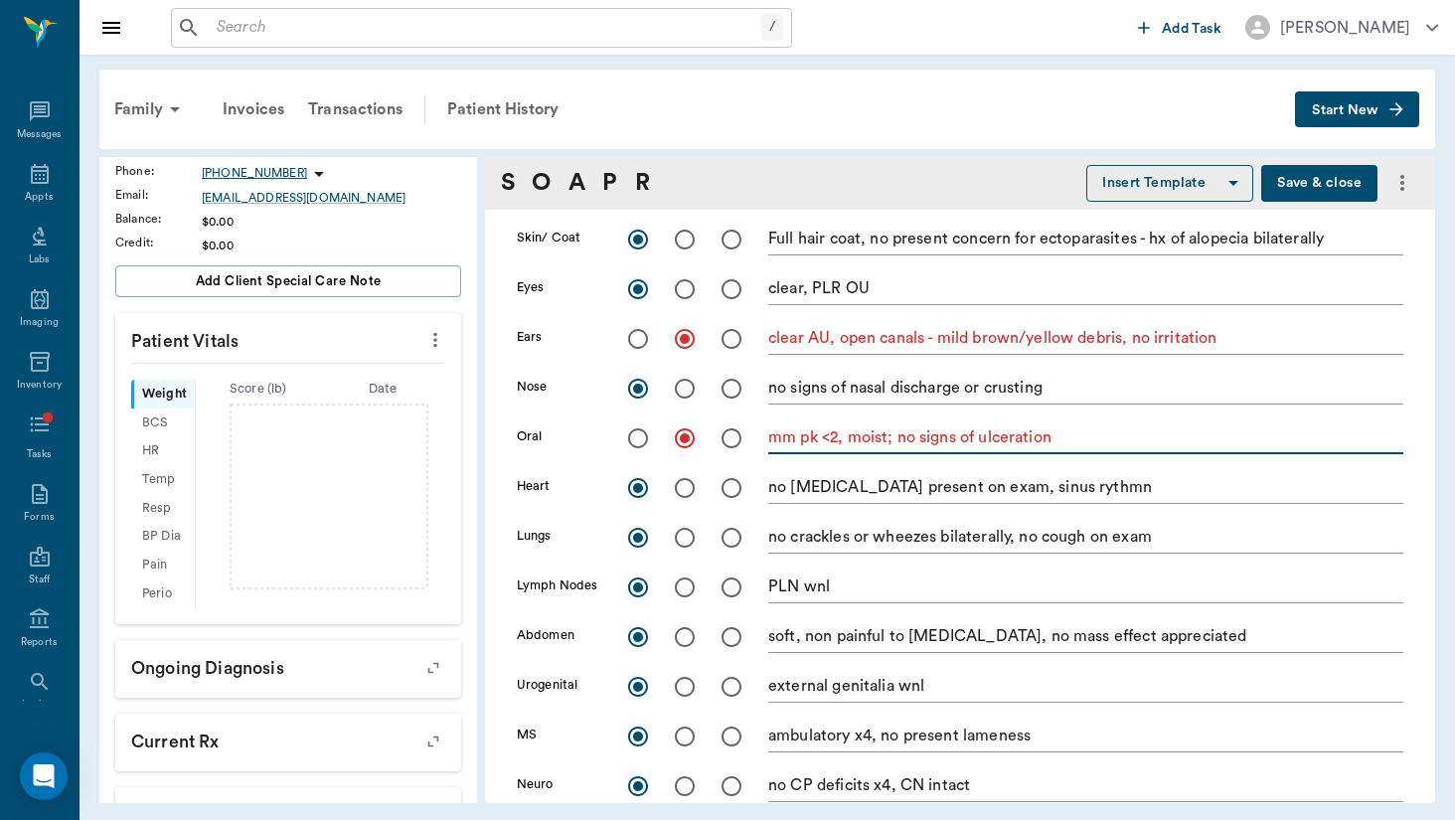
click at [1098, 430] on textarea "mm pk <2, moist; no signs of ulceration" at bounding box center [1085, 438] width 635 height 23
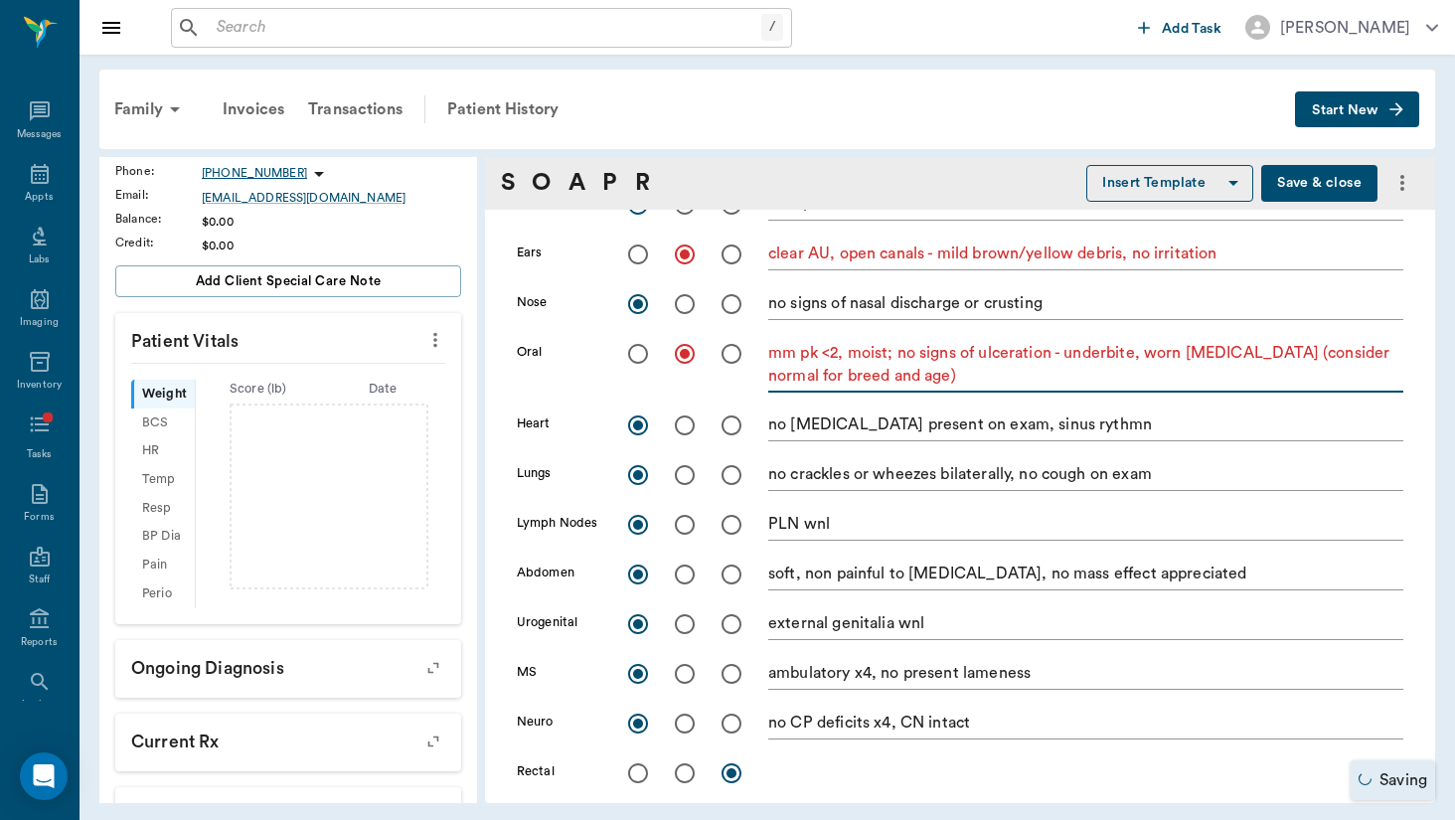
scroll to position [477, 0]
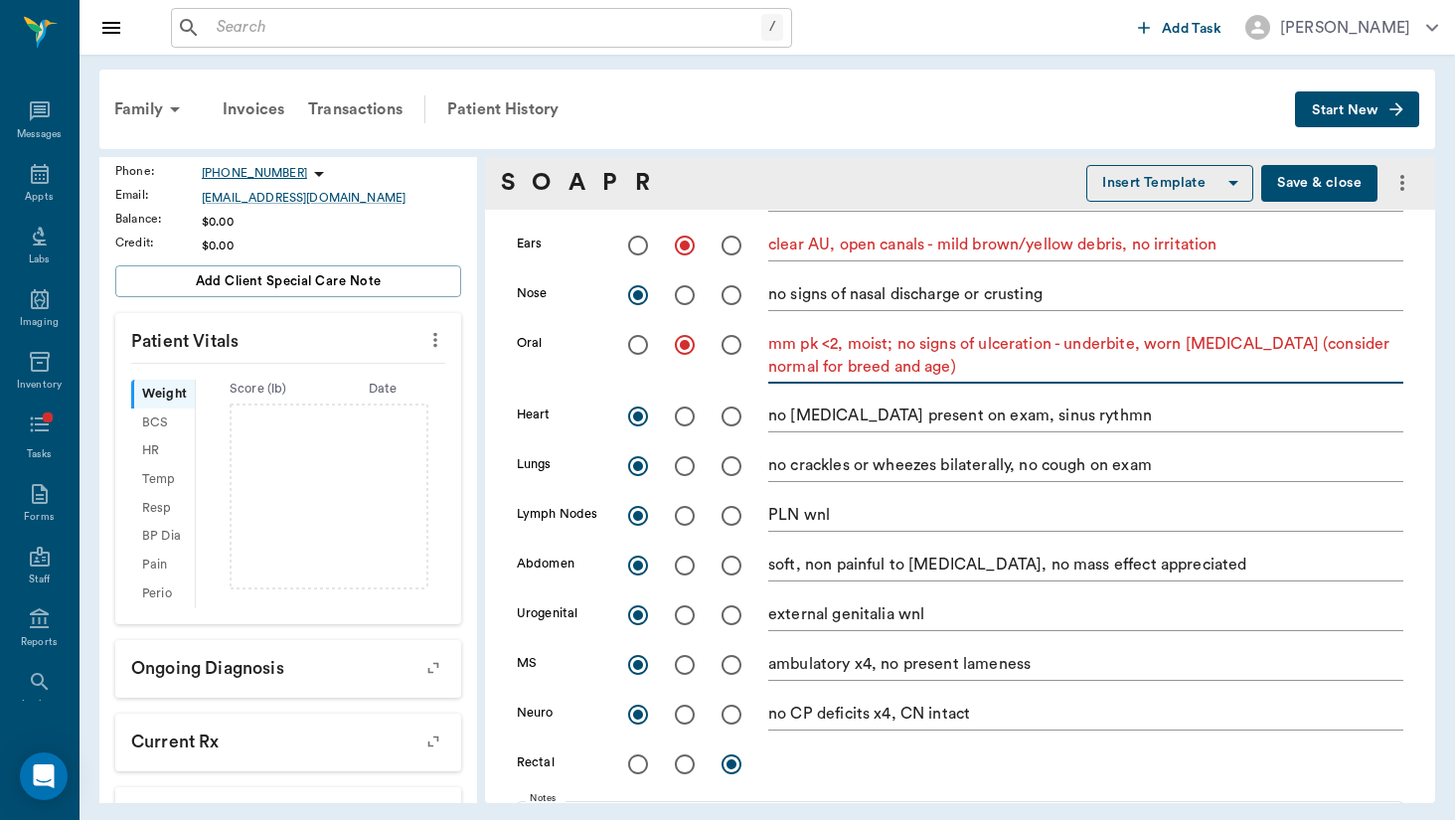
type textarea "mm pk <2, moist; no signs of ulceration - underbite, worn [MEDICAL_DATA] (consi…"
click at [1114, 418] on textarea "no [MEDICAL_DATA] present on exam, sinus rythmn" at bounding box center [1085, 416] width 635 height 23
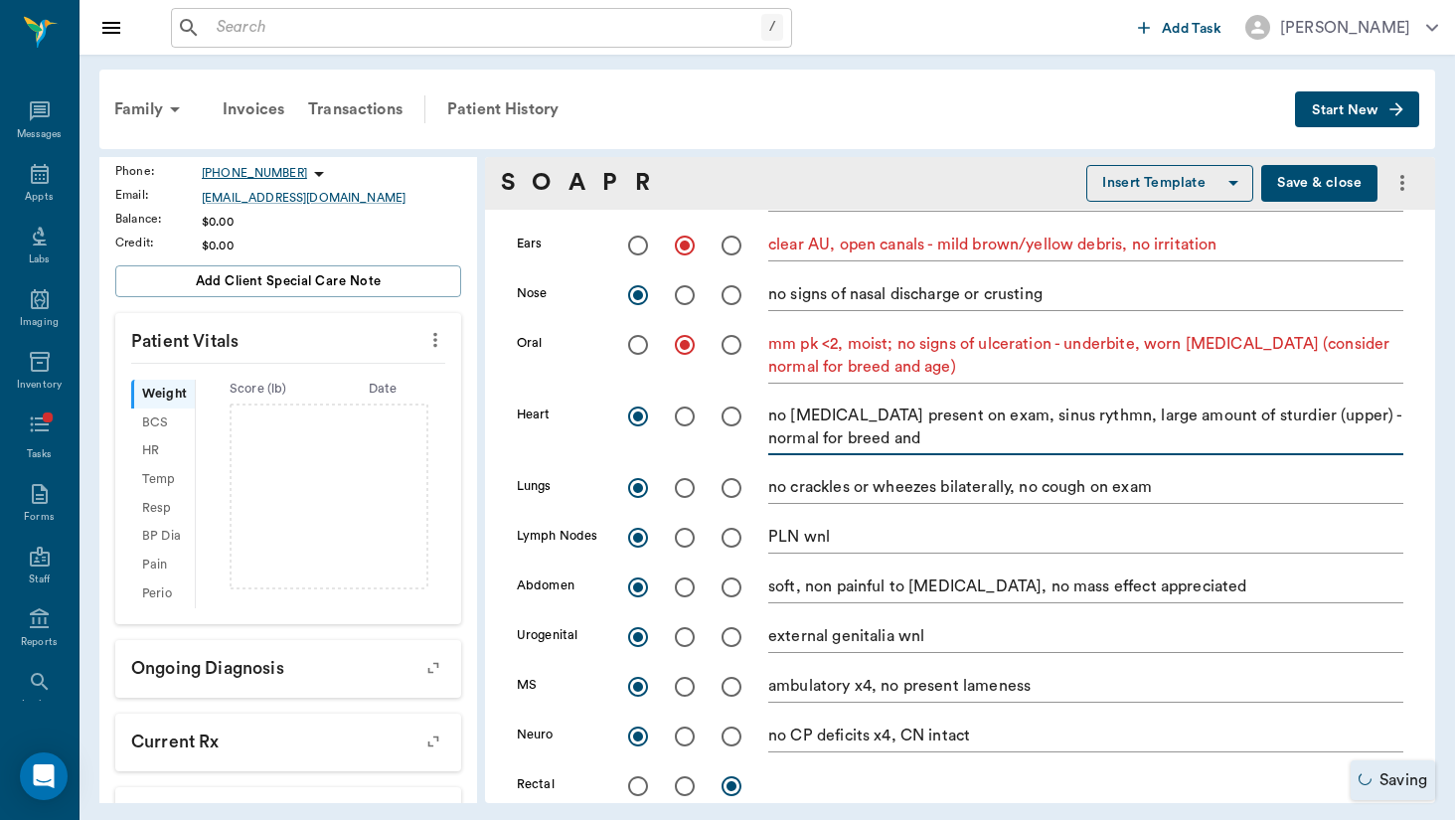
drag, startPoint x: 1098, startPoint y: 418, endPoint x: 1100, endPoint y: 435, distance: 18.0
click at [1100, 434] on textarea "no arrhythmia present on exam, sinus rythmn, large amount of sturdier (upper) -…" at bounding box center [1085, 428] width 635 height 46
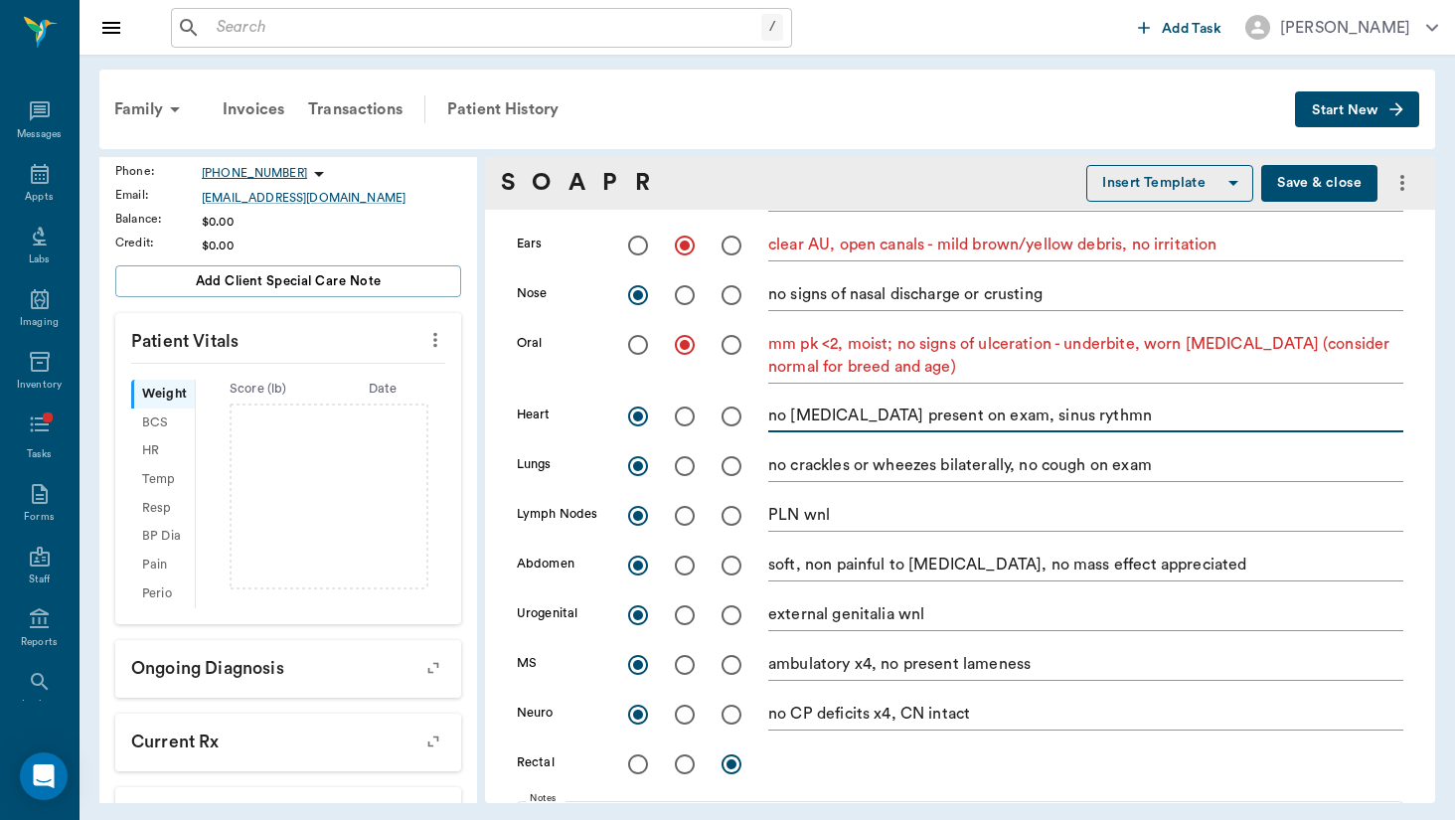
type textarea "no [MEDICAL_DATA] present on exam, sinus rythmn"
drag, startPoint x: 1152, startPoint y: 448, endPoint x: 1182, endPoint y: 465, distance: 34.3
click at [1182, 465] on textarea "no crackles or wheezes bilaterally, no cough on exam" at bounding box center [1085, 465] width 635 height 23
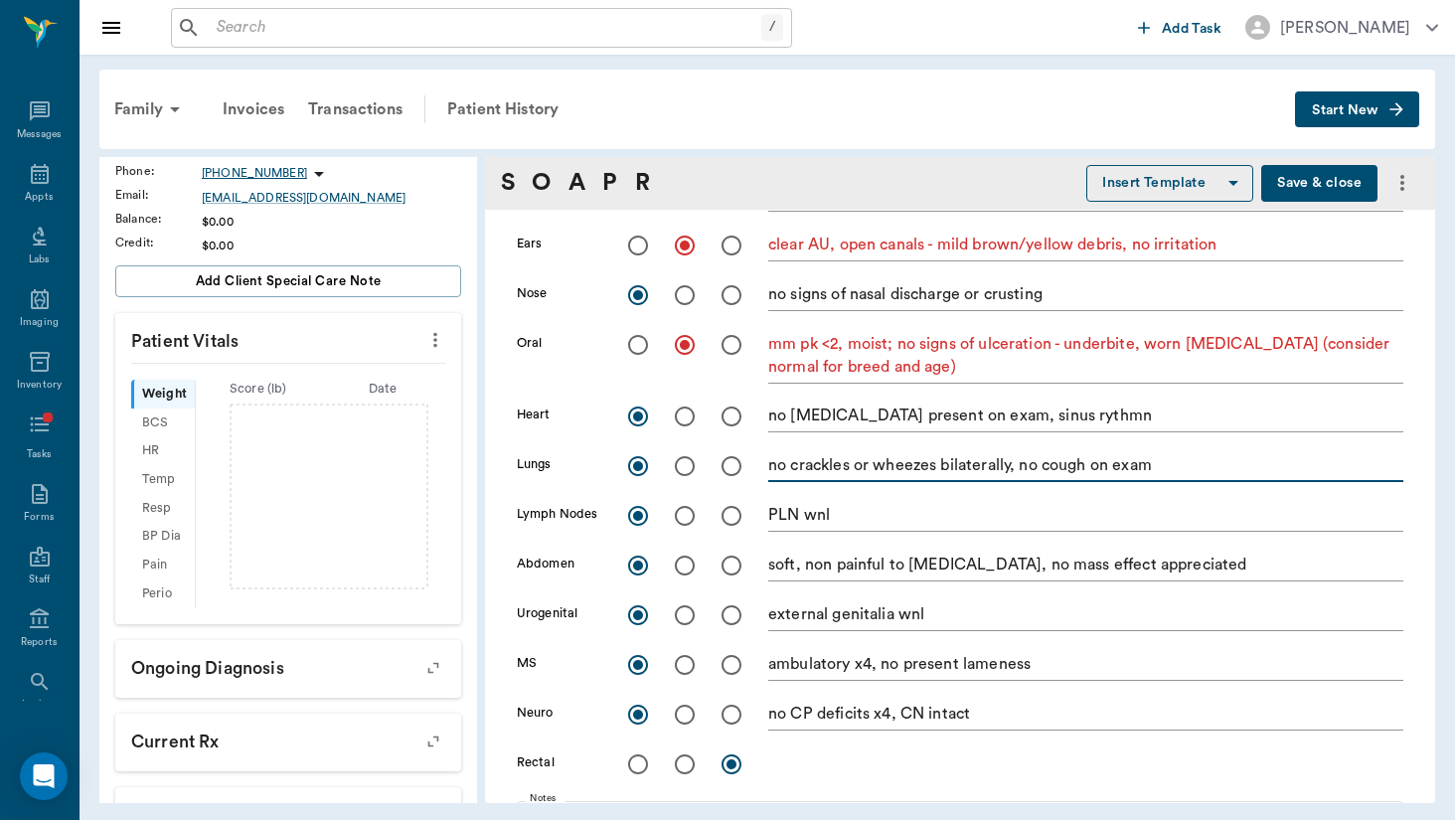
paste textarea ", large amount of sturdier (upper) - normal for breed and"
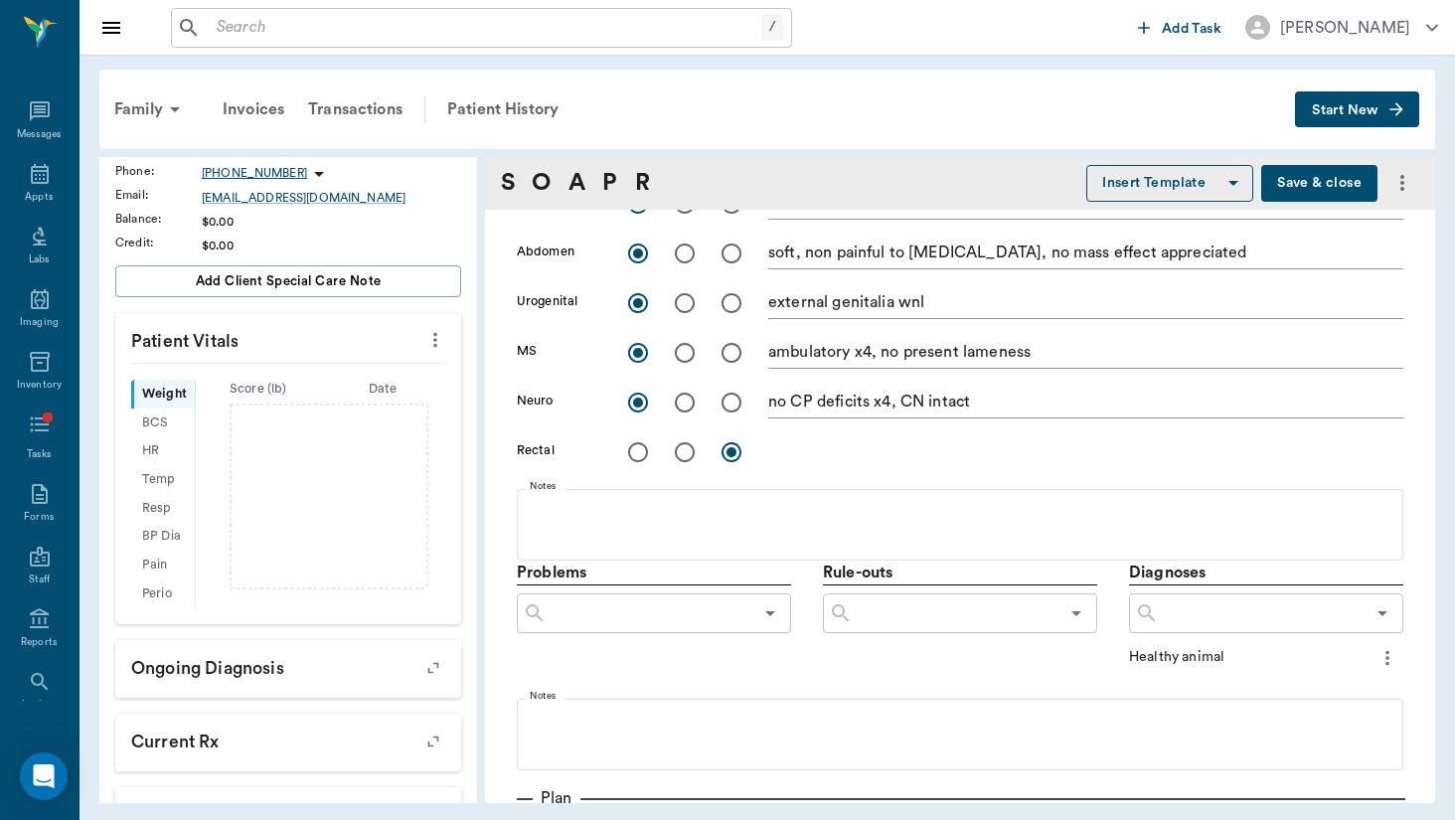
scroll to position [837, 0]
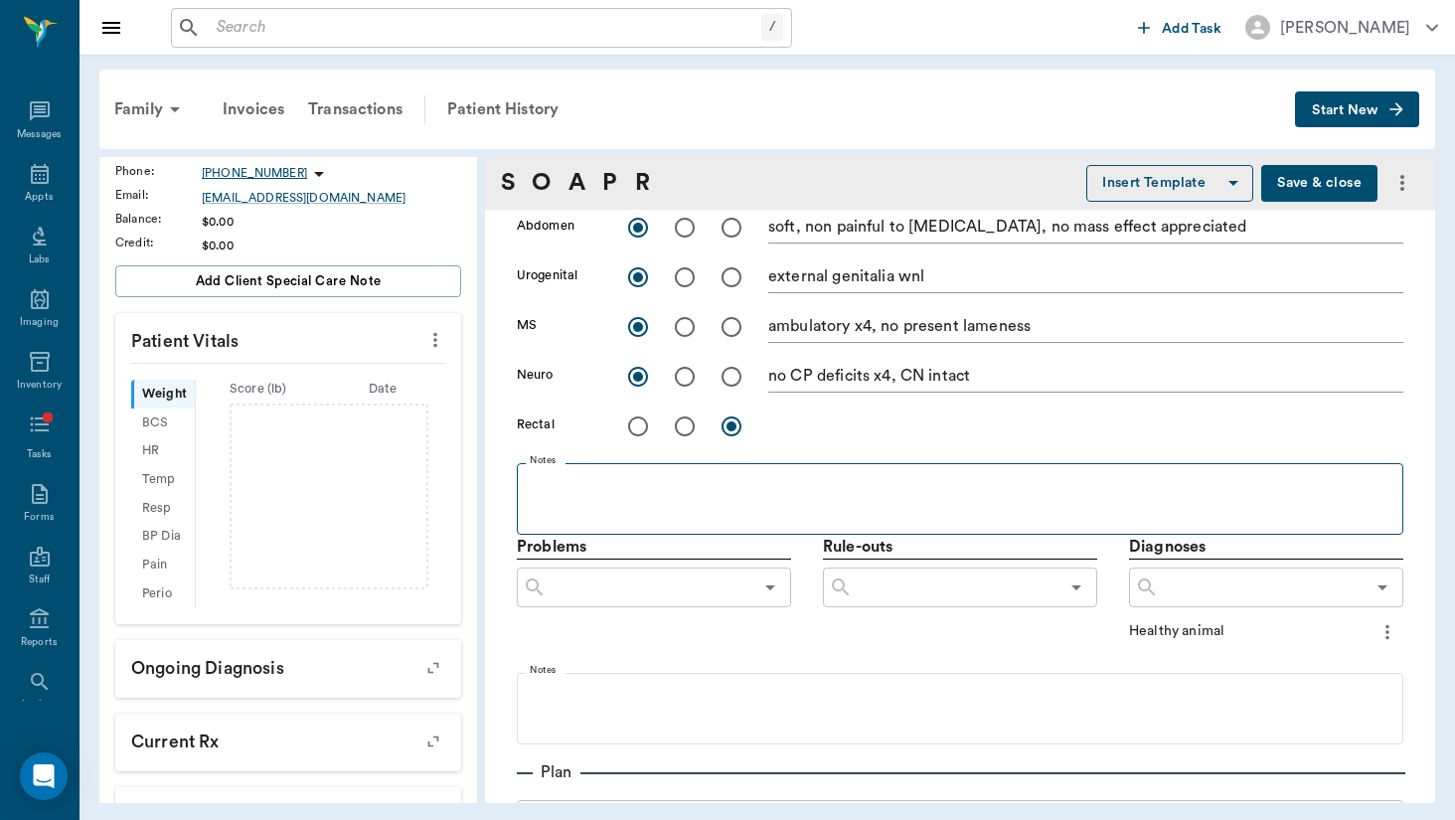
type textarea "no crackles or wheezes bilaterally, no cough on exam, large amount of sturdier …"
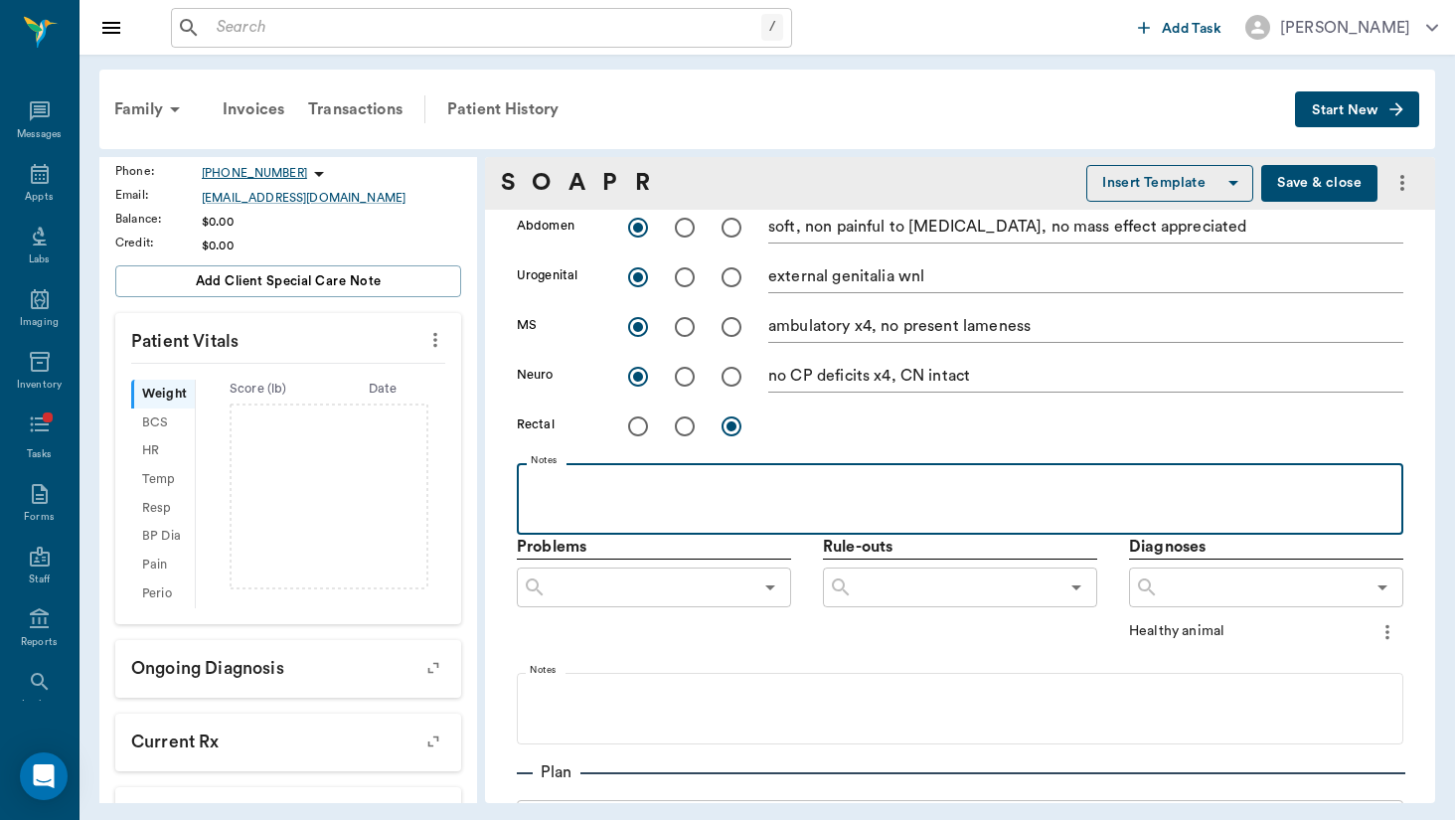
click at [698, 499] on div at bounding box center [960, 498] width 867 height 50
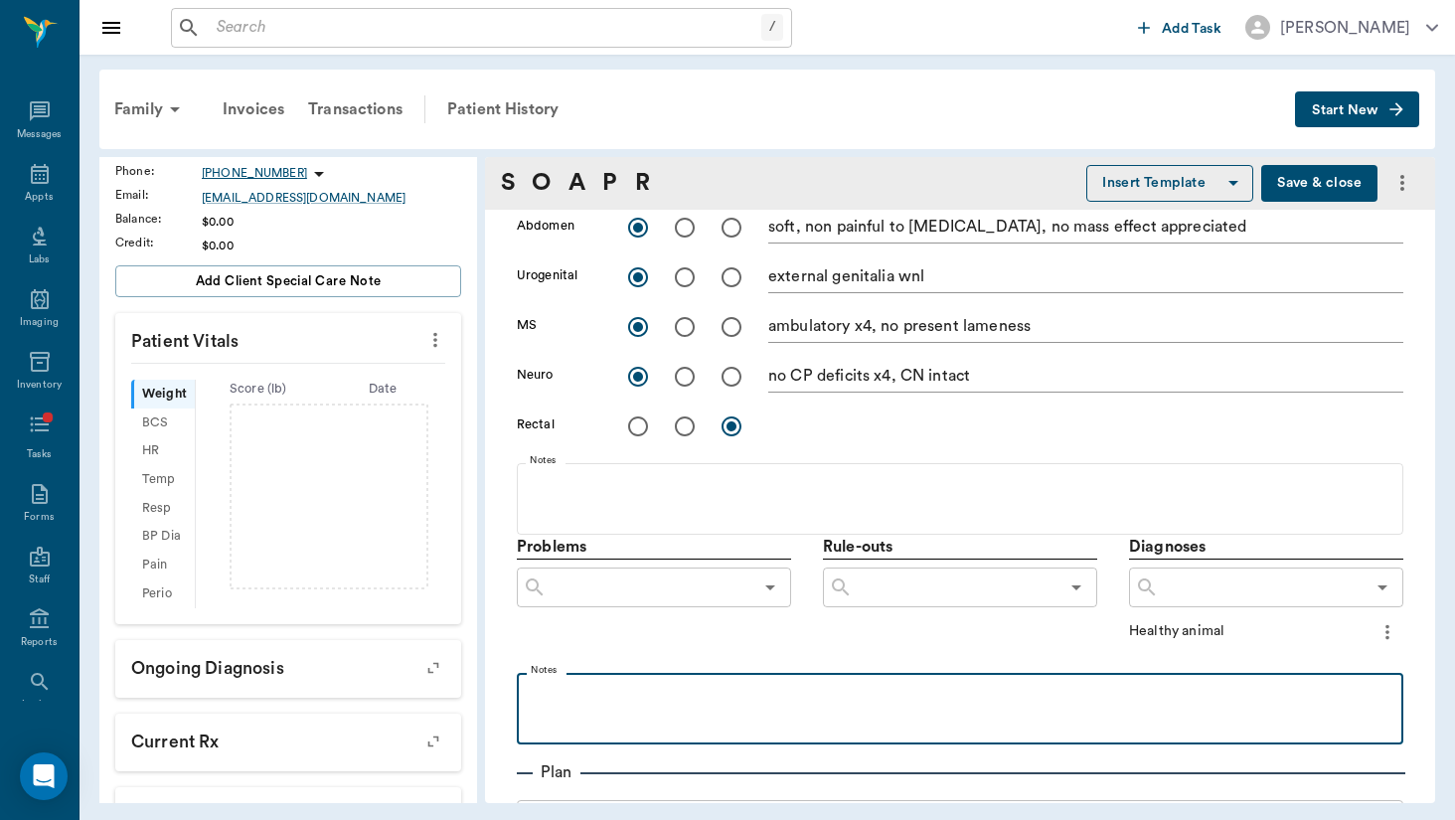
click at [1084, 708] on div at bounding box center [960, 708] width 867 height 50
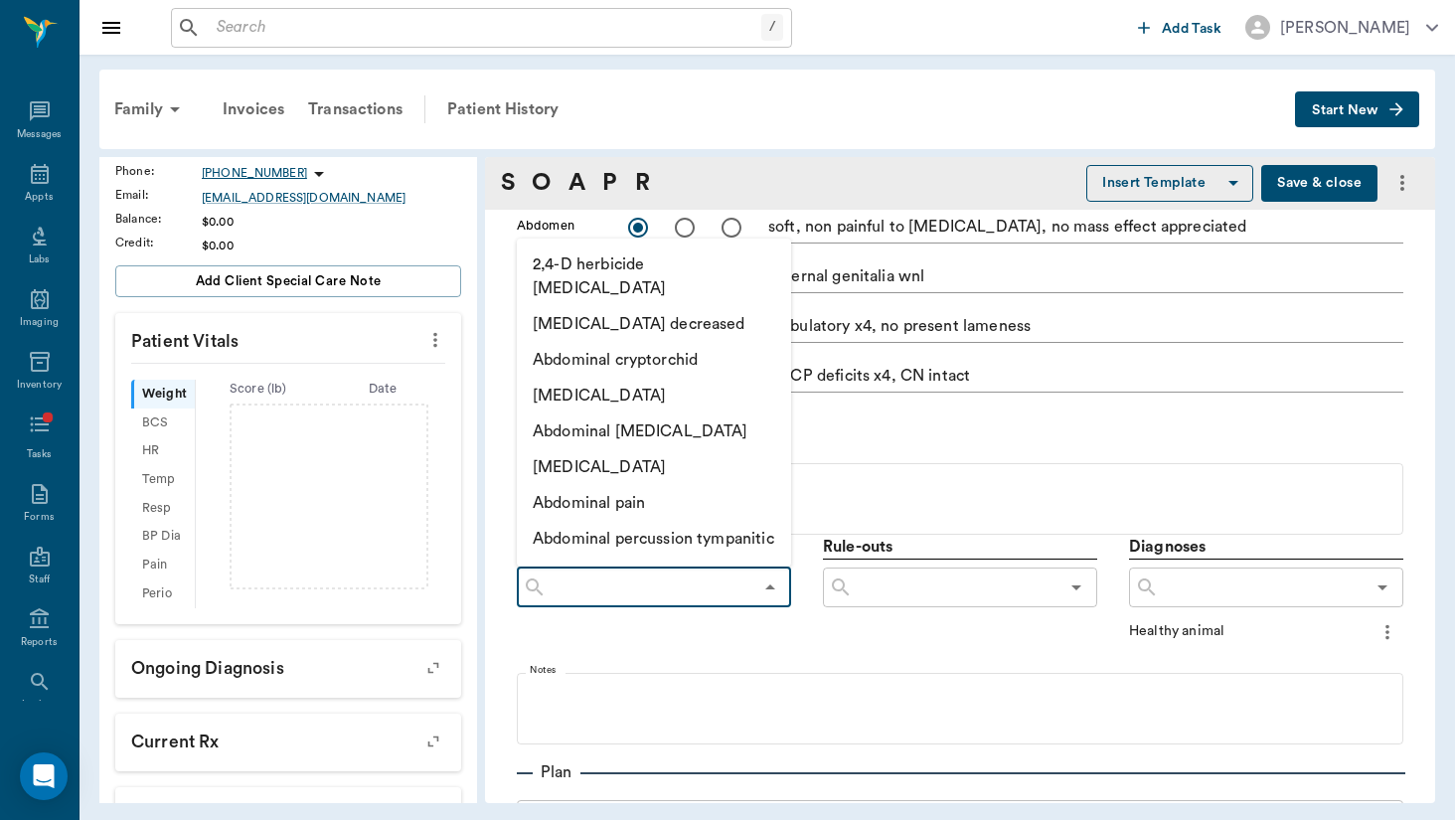
click at [672, 589] on input "text" at bounding box center [650, 588] width 206 height 28
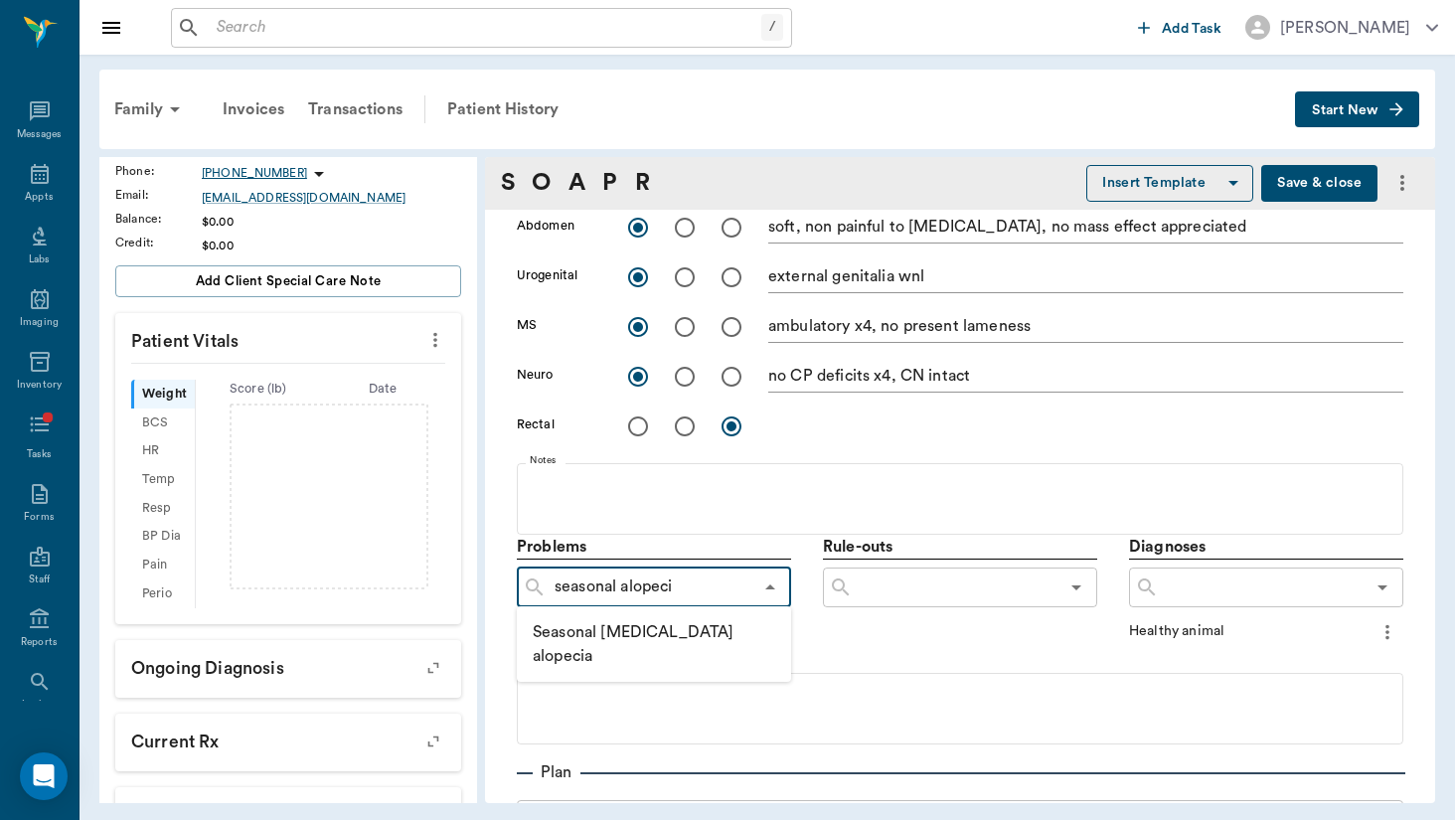
type input "seasonal alopecia"
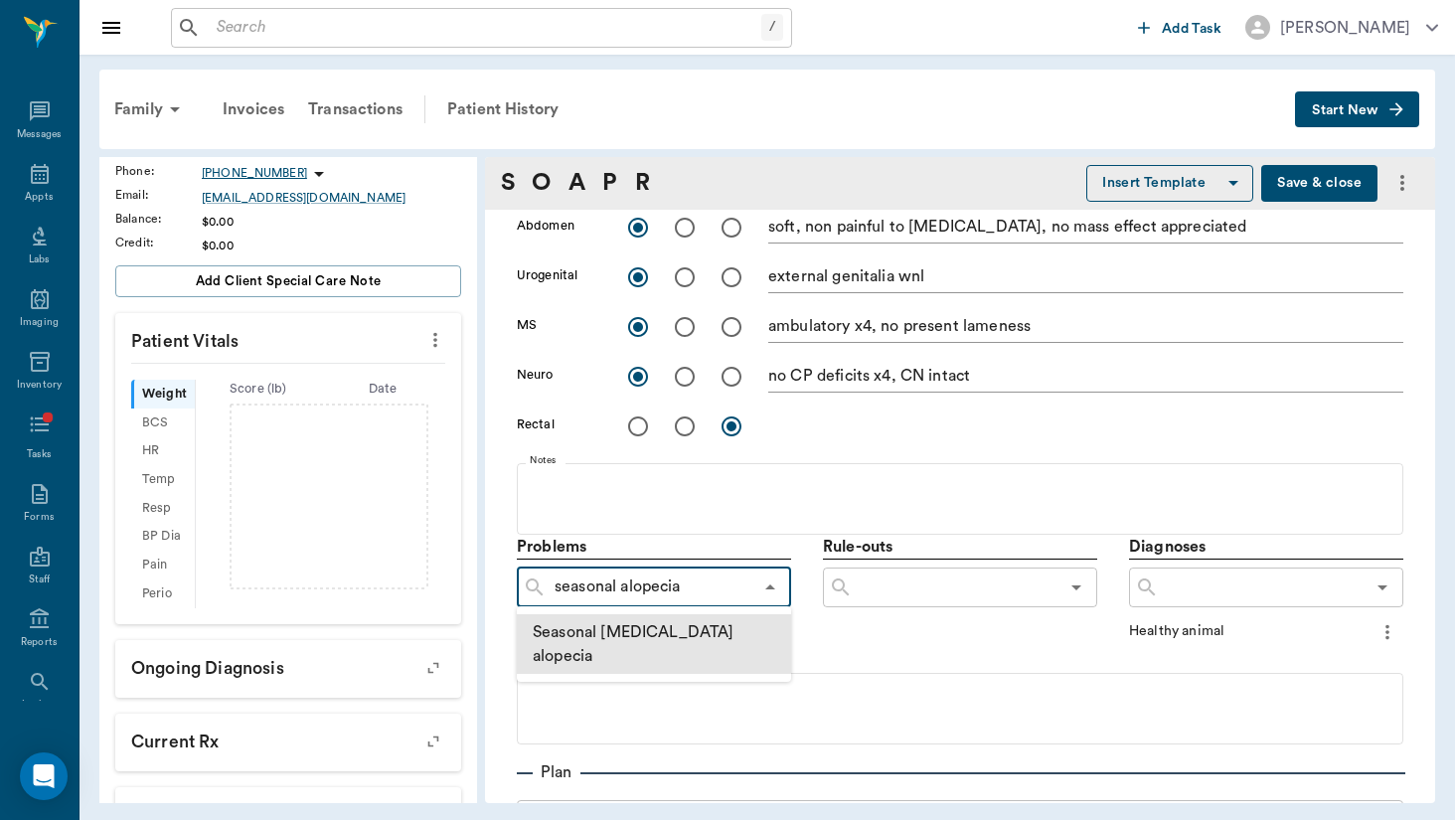
click at [659, 625] on li "Seasonal [MEDICAL_DATA] alopecia" at bounding box center [654, 644] width 274 height 60
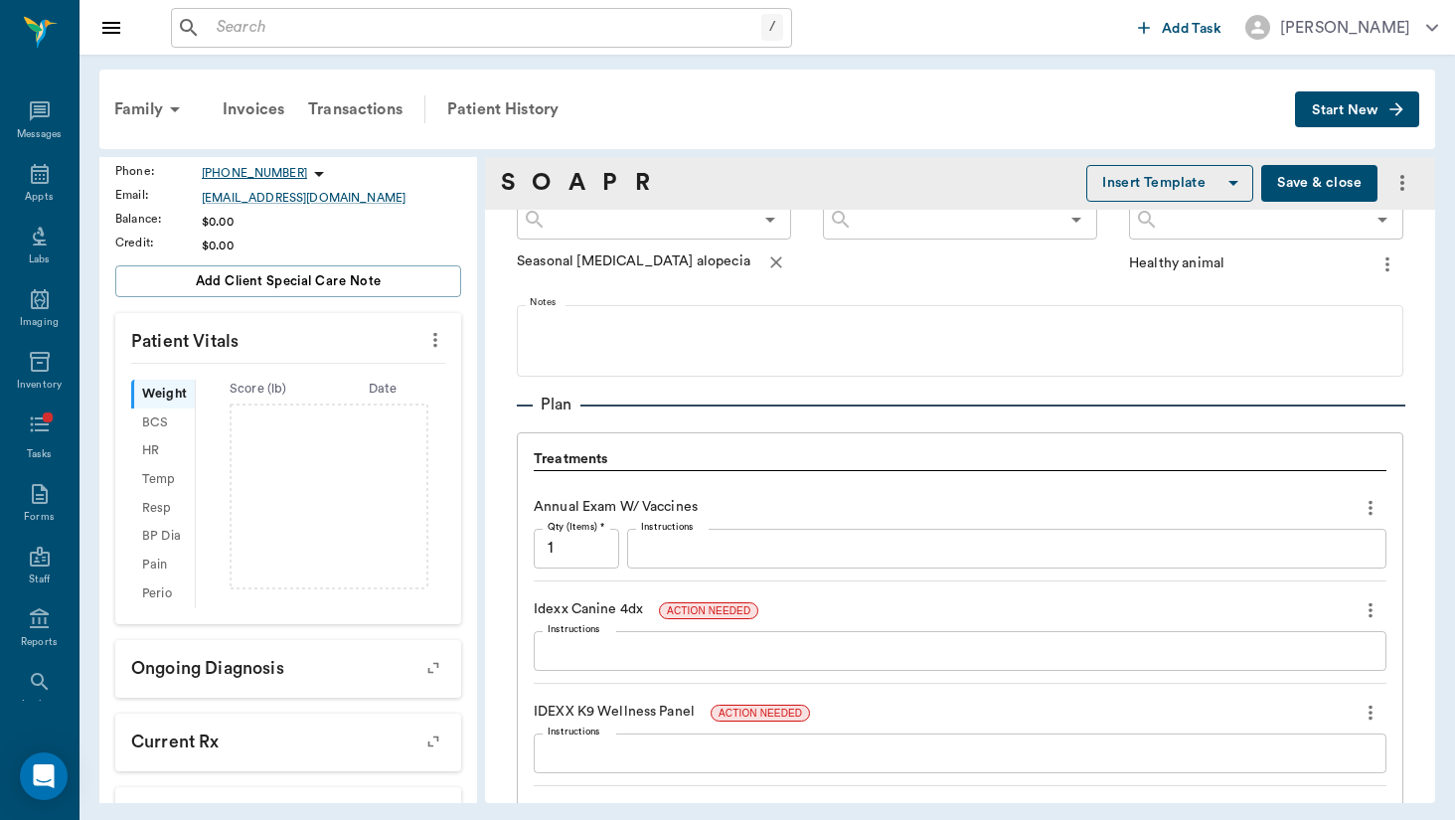
scroll to position [1317, 0]
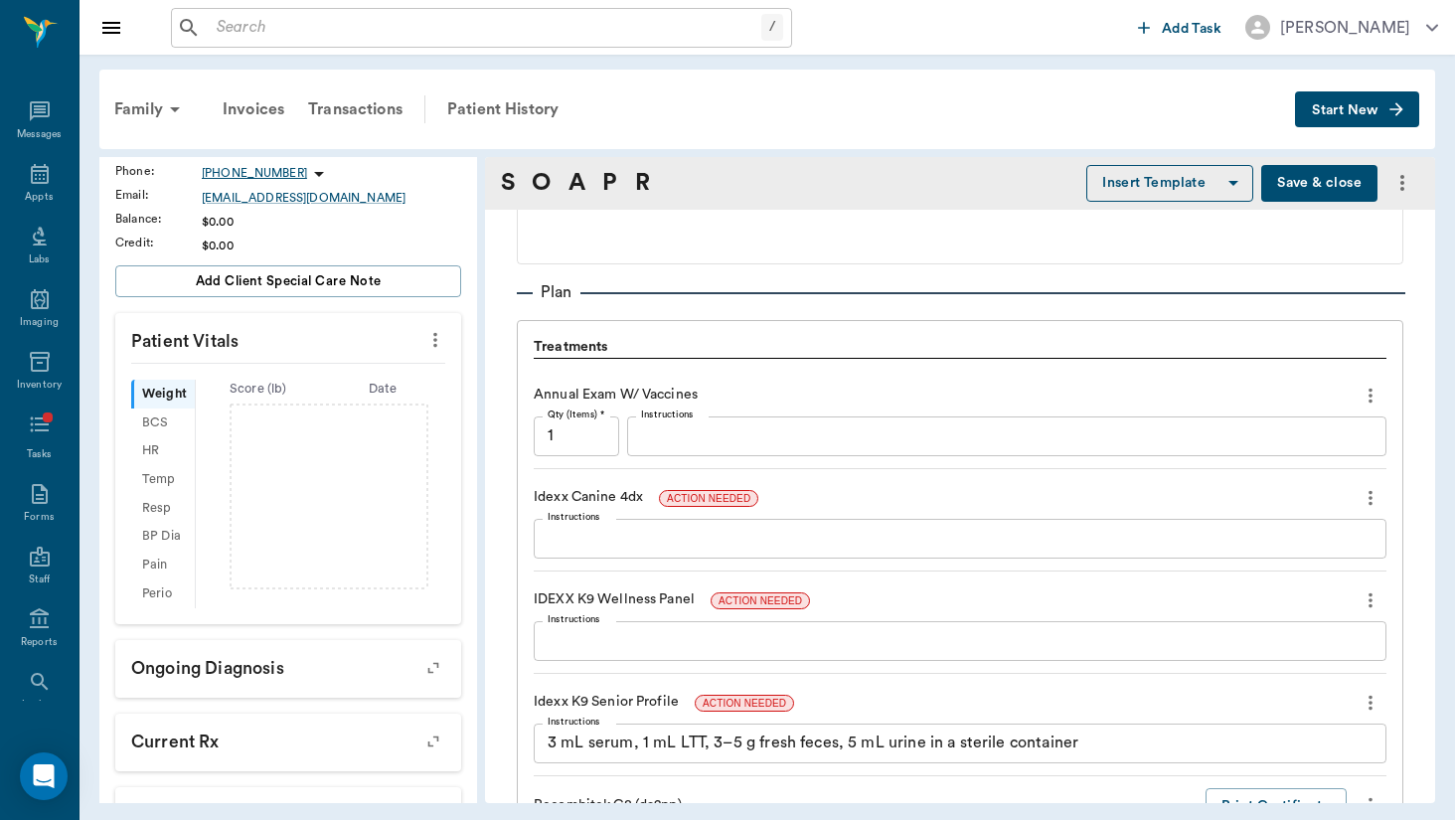
click at [1369, 496] on icon "more" at bounding box center [1371, 498] width 22 height 24
click at [1343, 573] on span "Delete" at bounding box center [1287, 568] width 167 height 21
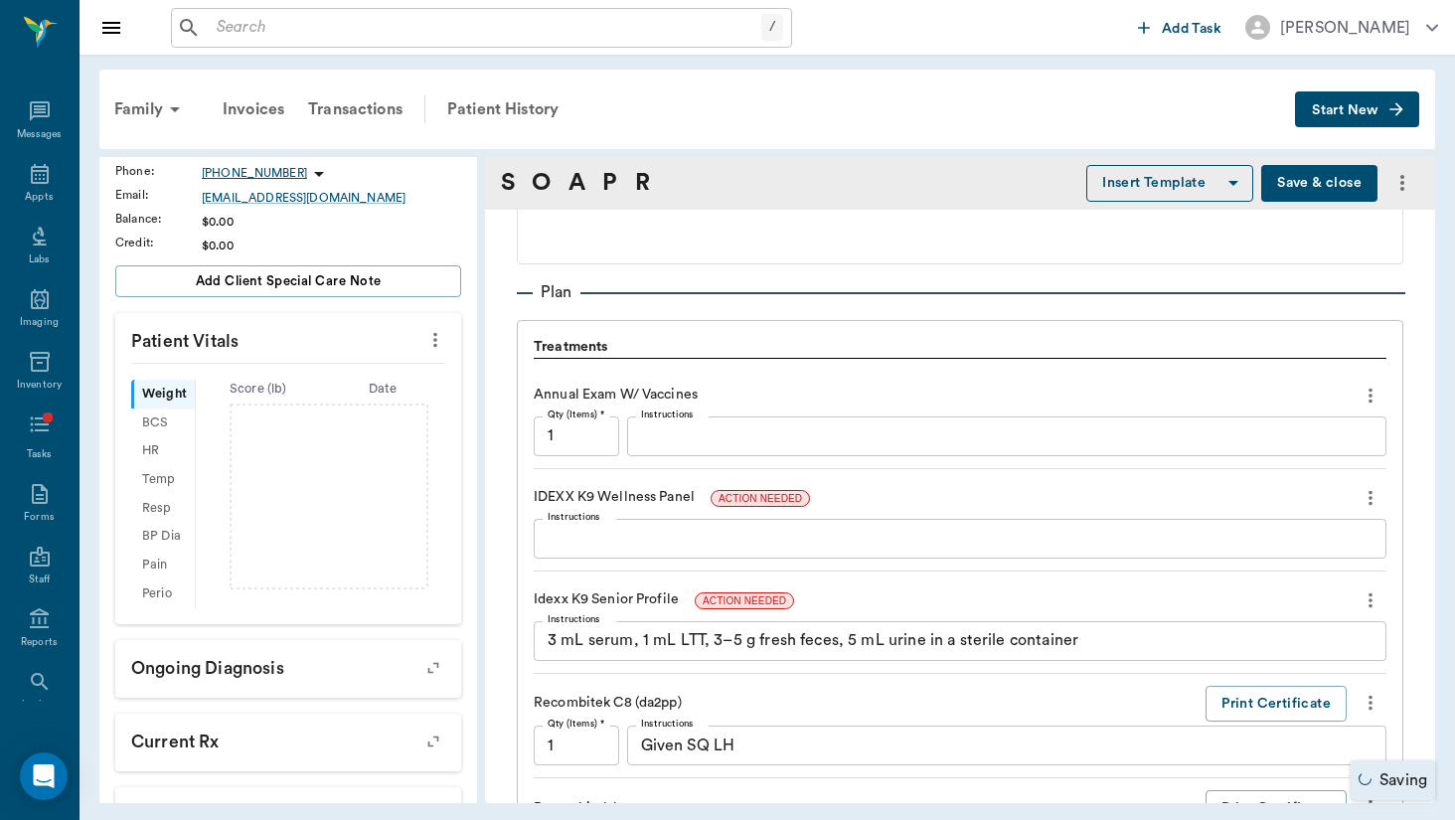
click at [1374, 604] on icon "more" at bounding box center [1371, 601] width 22 height 24
click at [1346, 675] on span "Delete" at bounding box center [1287, 670] width 167 height 21
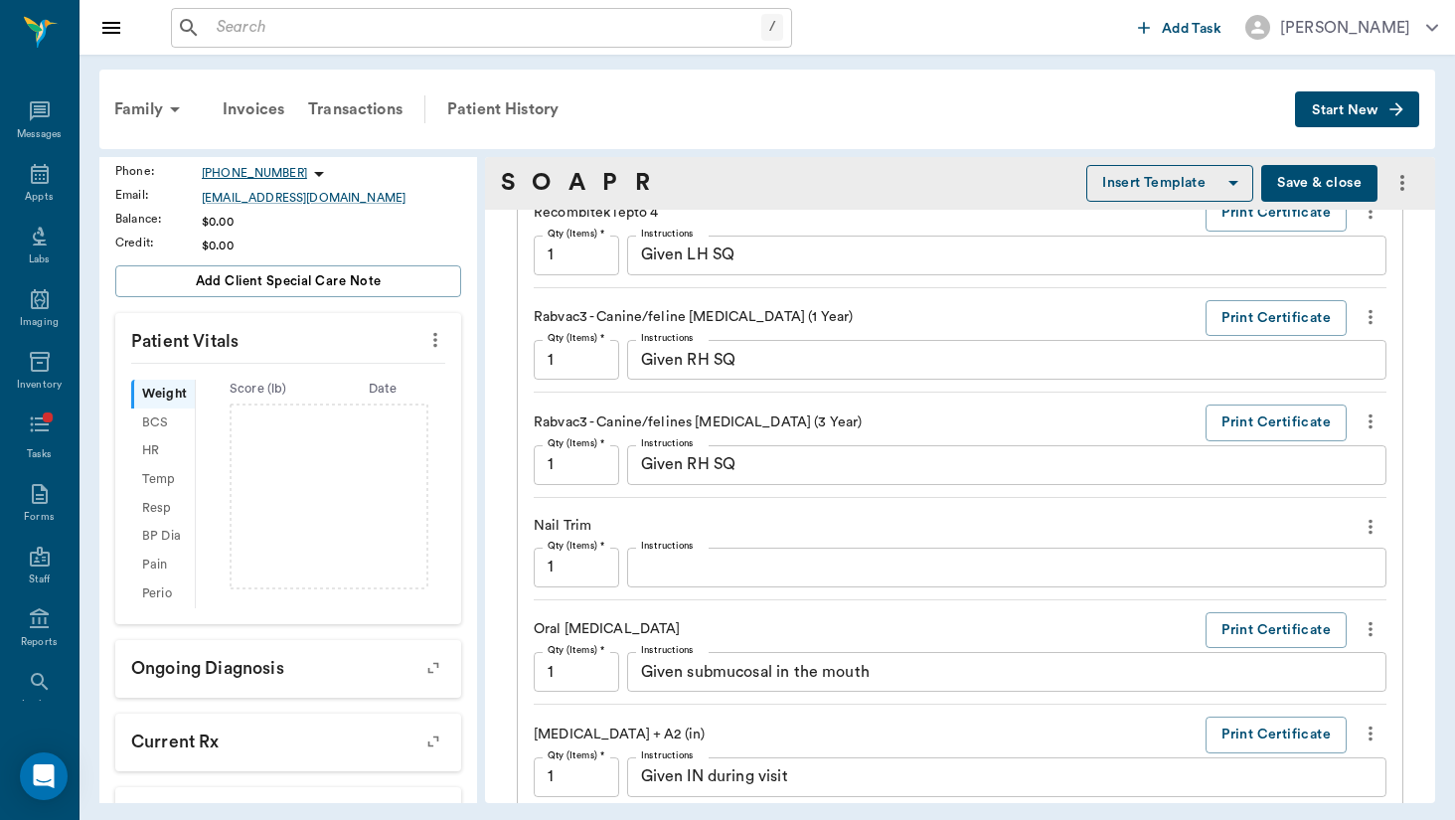
scroll to position [1814, 0]
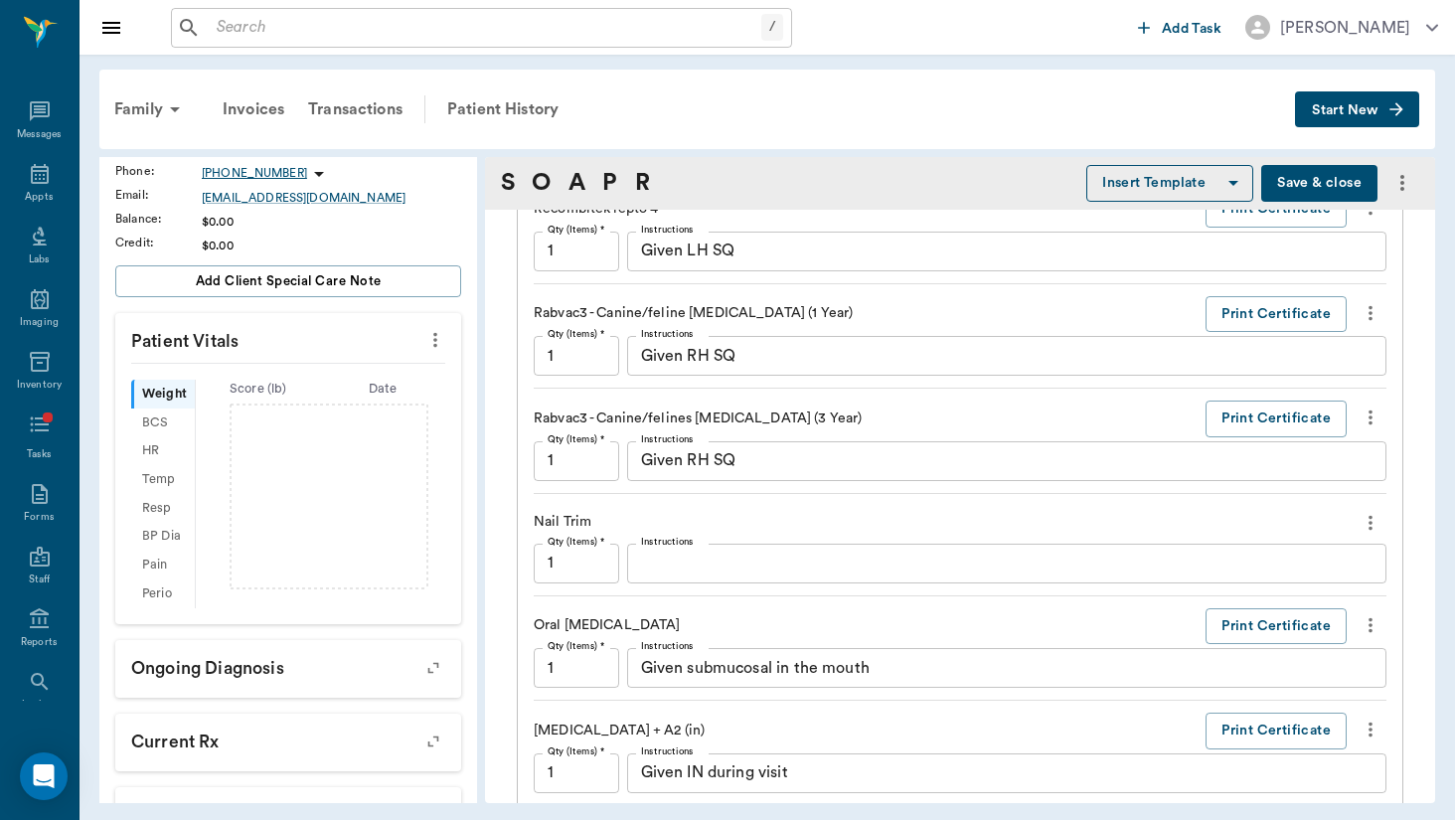
click at [1371, 524] on icon "more" at bounding box center [1371, 522] width 4 height 15
click at [1302, 591] on span "Delete" at bounding box center [1287, 591] width 167 height 21
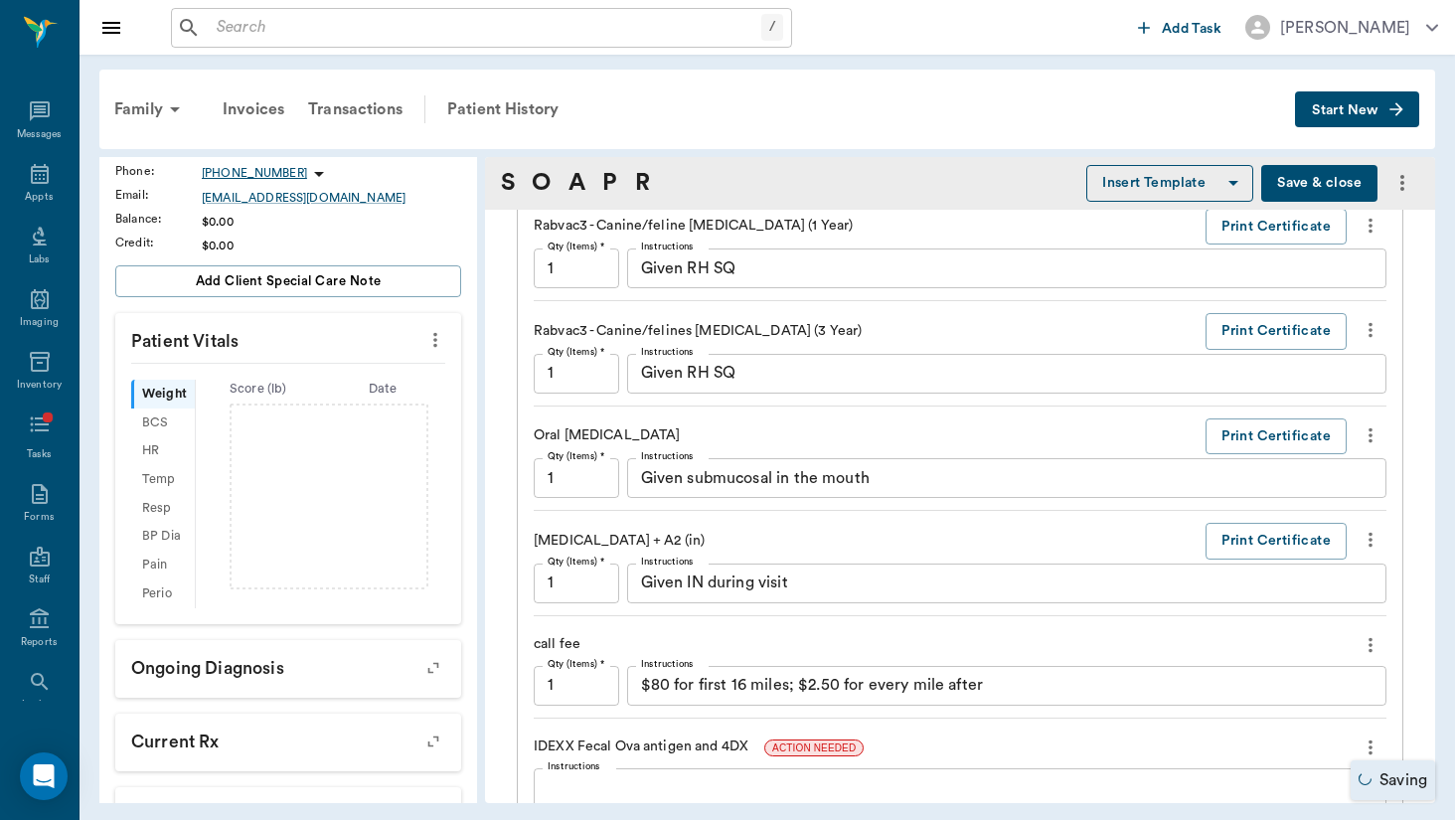
scroll to position [1904, 0]
click at [1369, 529] on icon "more" at bounding box center [1371, 538] width 22 height 24
click at [1358, 597] on span "Delete" at bounding box center [1287, 606] width 167 height 21
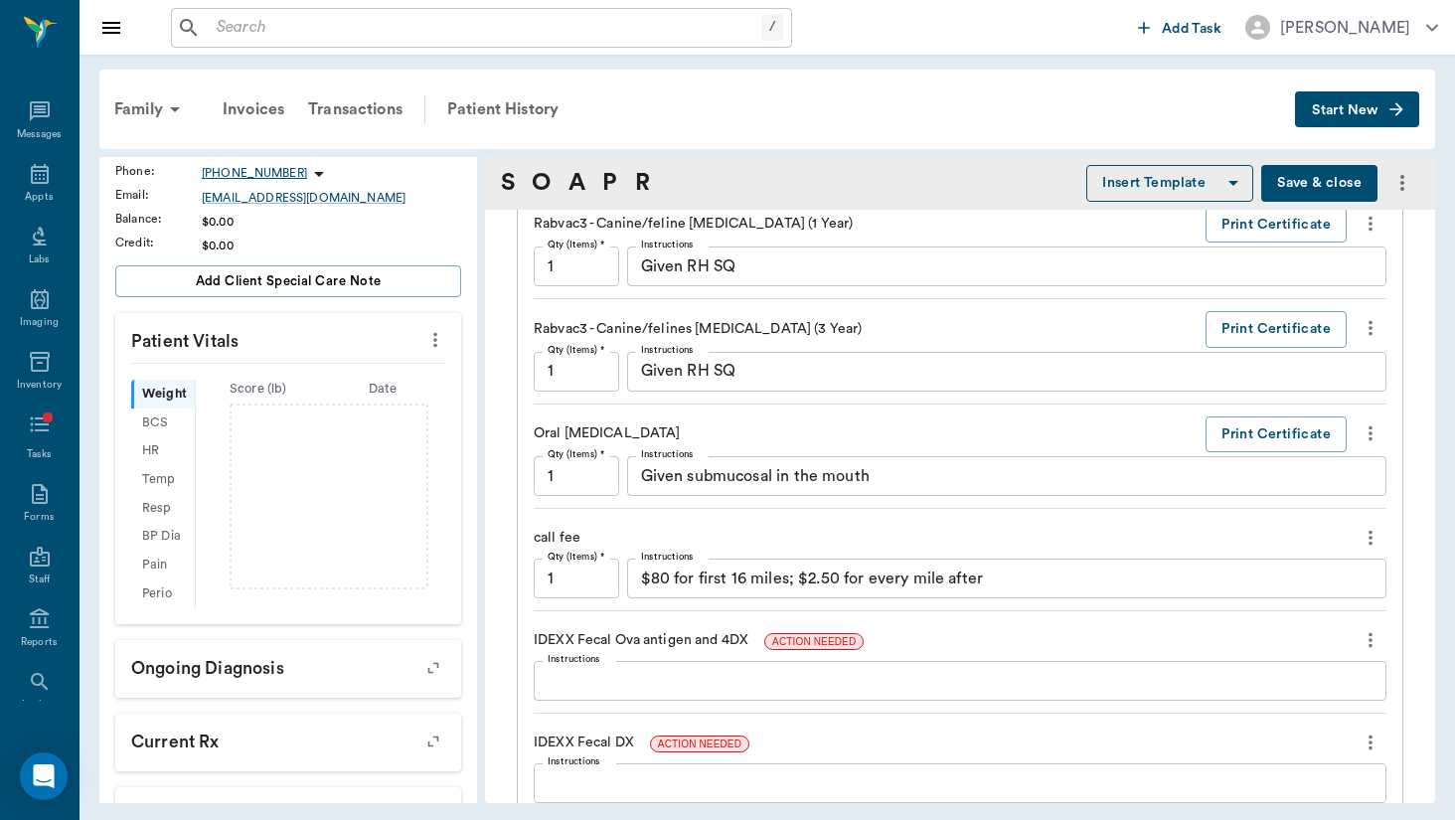
scroll to position [1988, 0]
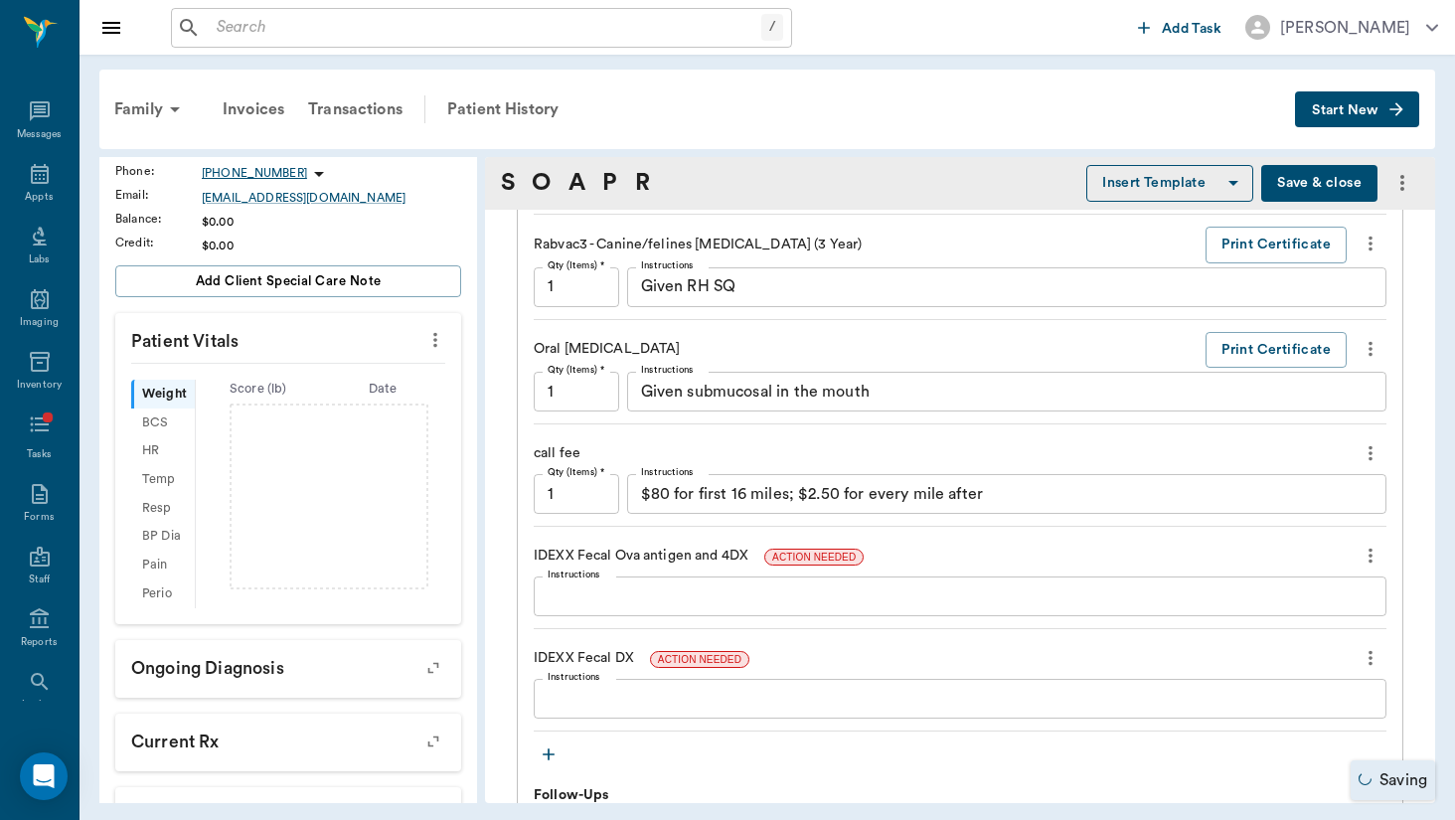
click at [1371, 651] on icon "more" at bounding box center [1371, 658] width 4 height 15
click at [1349, 733] on span "Delete" at bounding box center [1287, 726] width 167 height 21
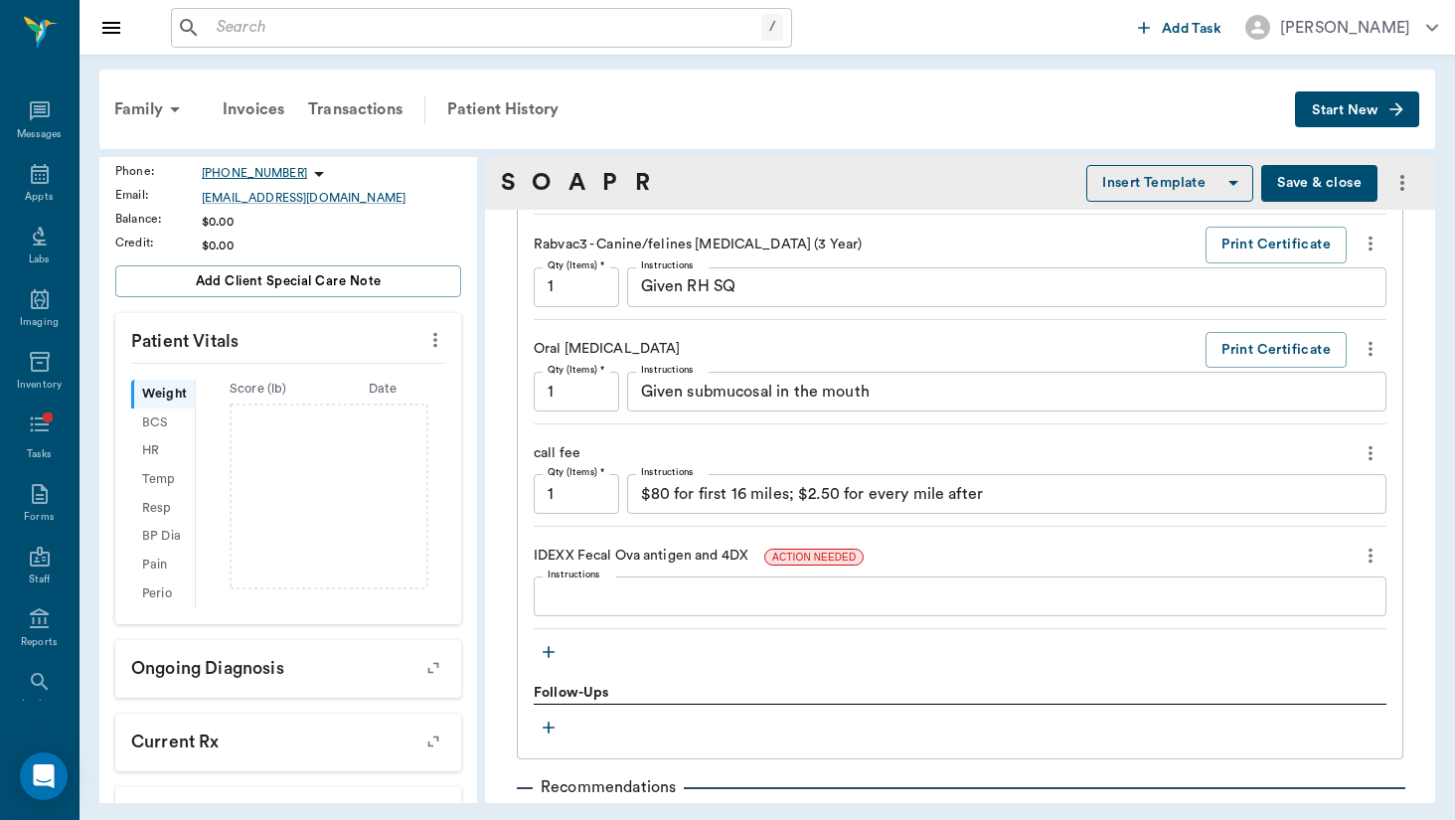
click at [1373, 559] on icon "more" at bounding box center [1371, 556] width 22 height 24
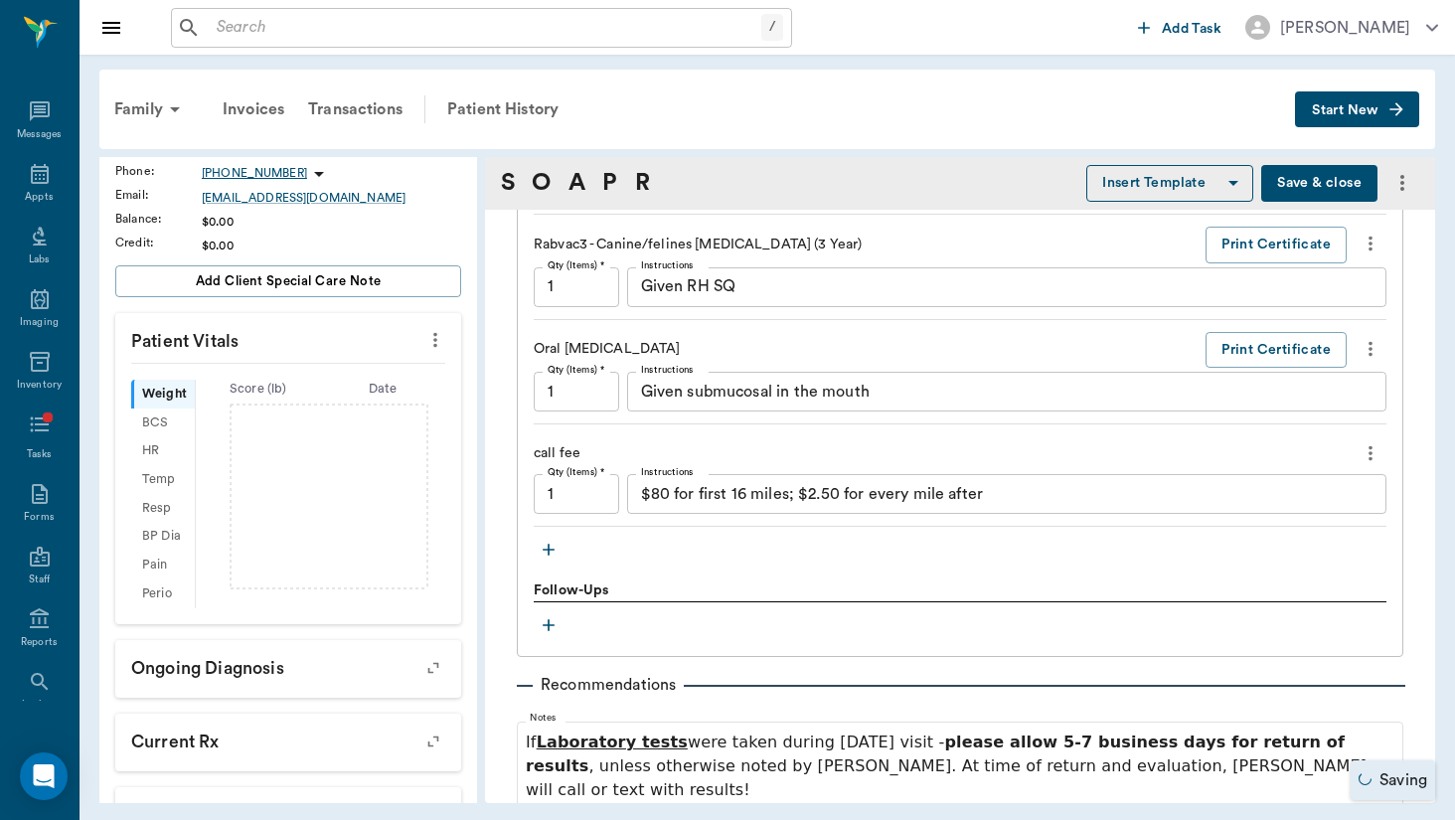
click at [1104, 496] on textarea "$80 for first 16 miles; $2.50 for every mile after" at bounding box center [1007, 494] width 732 height 23
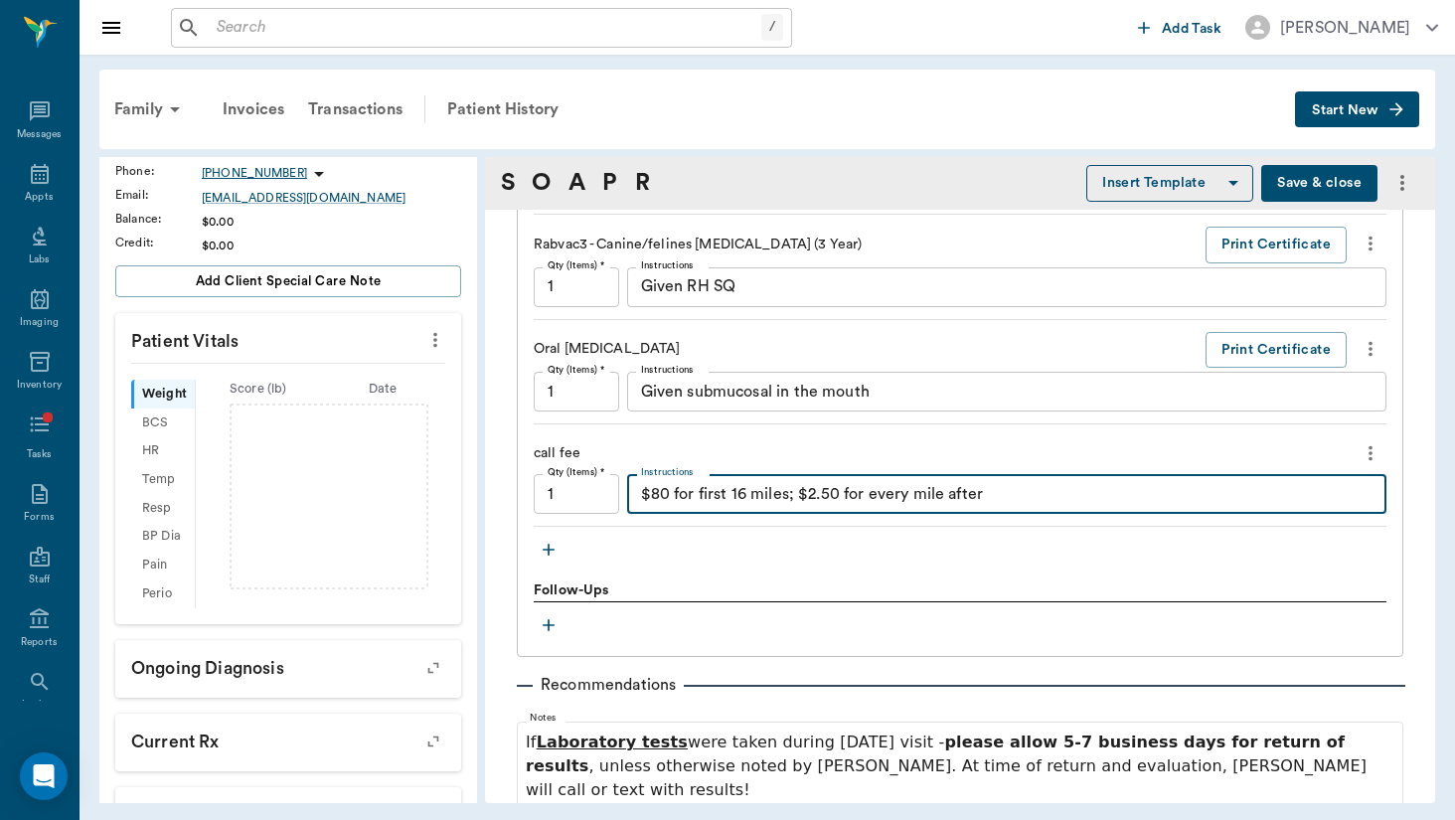
click at [1104, 496] on textarea "$80 for first 16 miles; $2.50 for every mile after" at bounding box center [1007, 494] width 732 height 23
click at [1358, 453] on button "more" at bounding box center [1371, 453] width 32 height 34
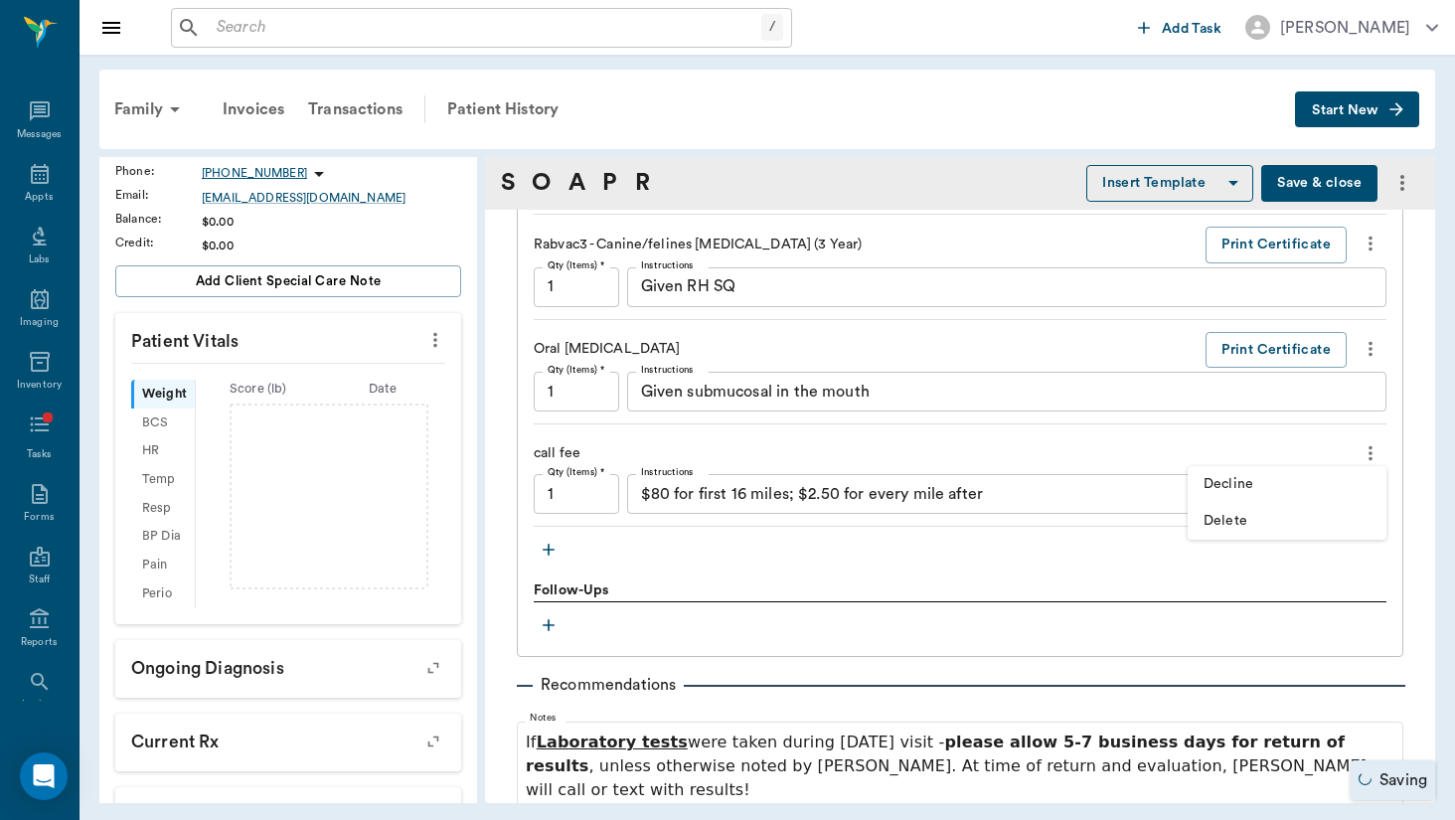
click at [1340, 514] on span "Delete" at bounding box center [1287, 521] width 167 height 21
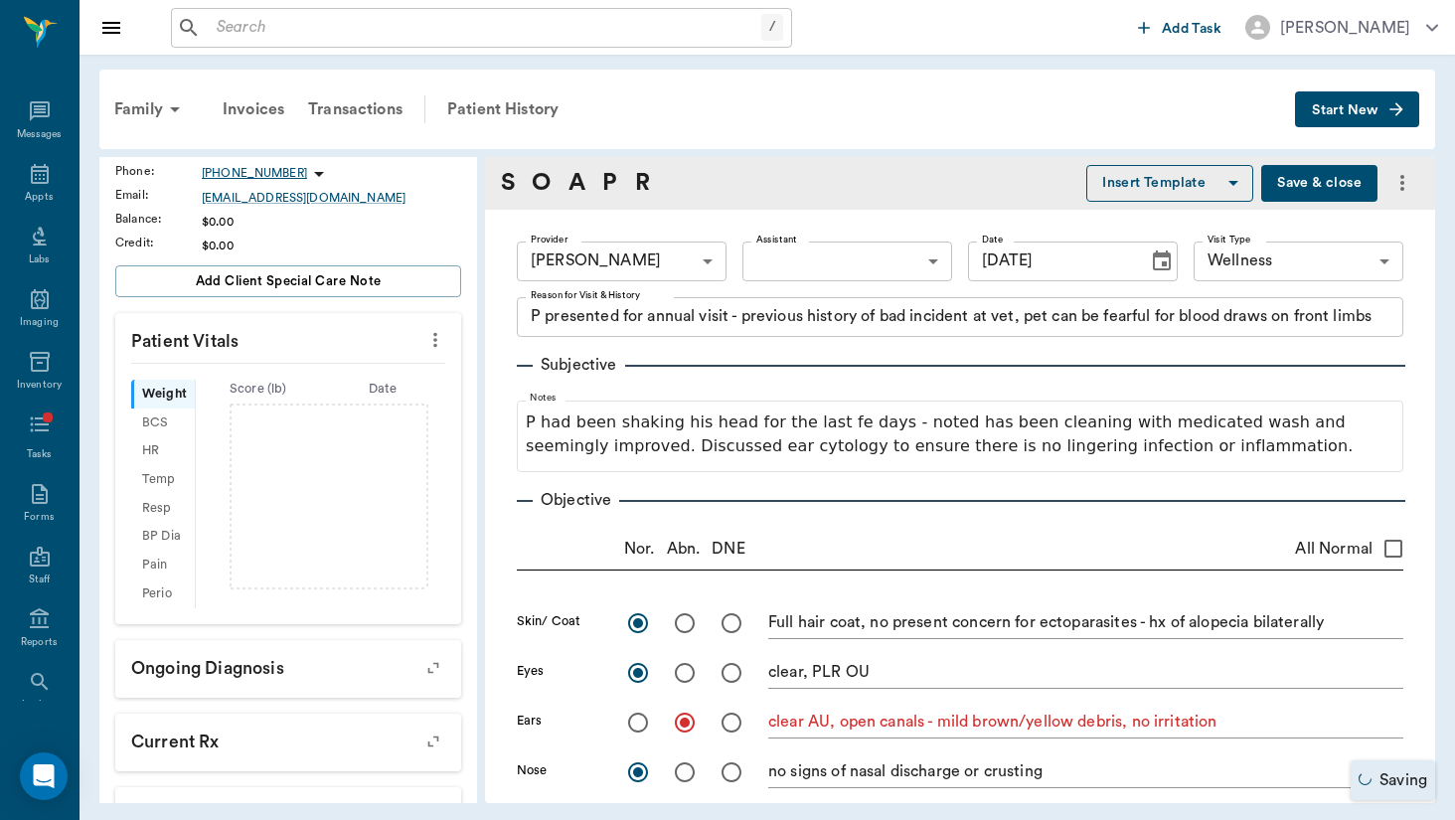
scroll to position [0, 0]
click at [1301, 173] on button "Save & close" at bounding box center [1320, 183] width 116 height 37
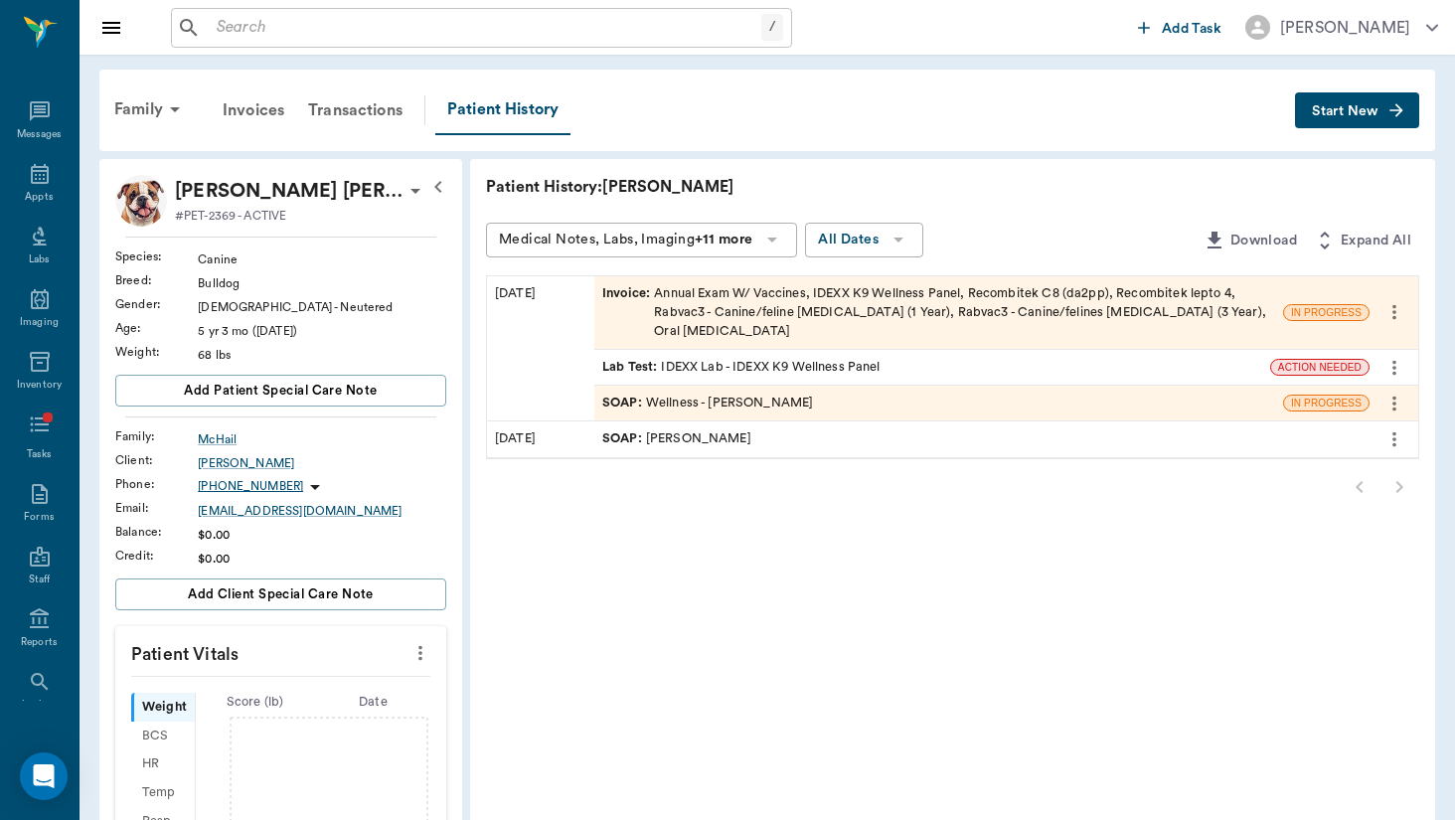
click at [1312, 351] on div "ACTION NEEDED" at bounding box center [1345, 368] width 148 height 34
click at [1334, 360] on span "ACTION NEEDED" at bounding box center [1321, 367] width 97 height 15
click at [1358, 360] on span "ACTION NEEDED" at bounding box center [1321, 367] width 97 height 15
click at [1330, 360] on span "IN PROGRESS" at bounding box center [1327, 367] width 85 height 15
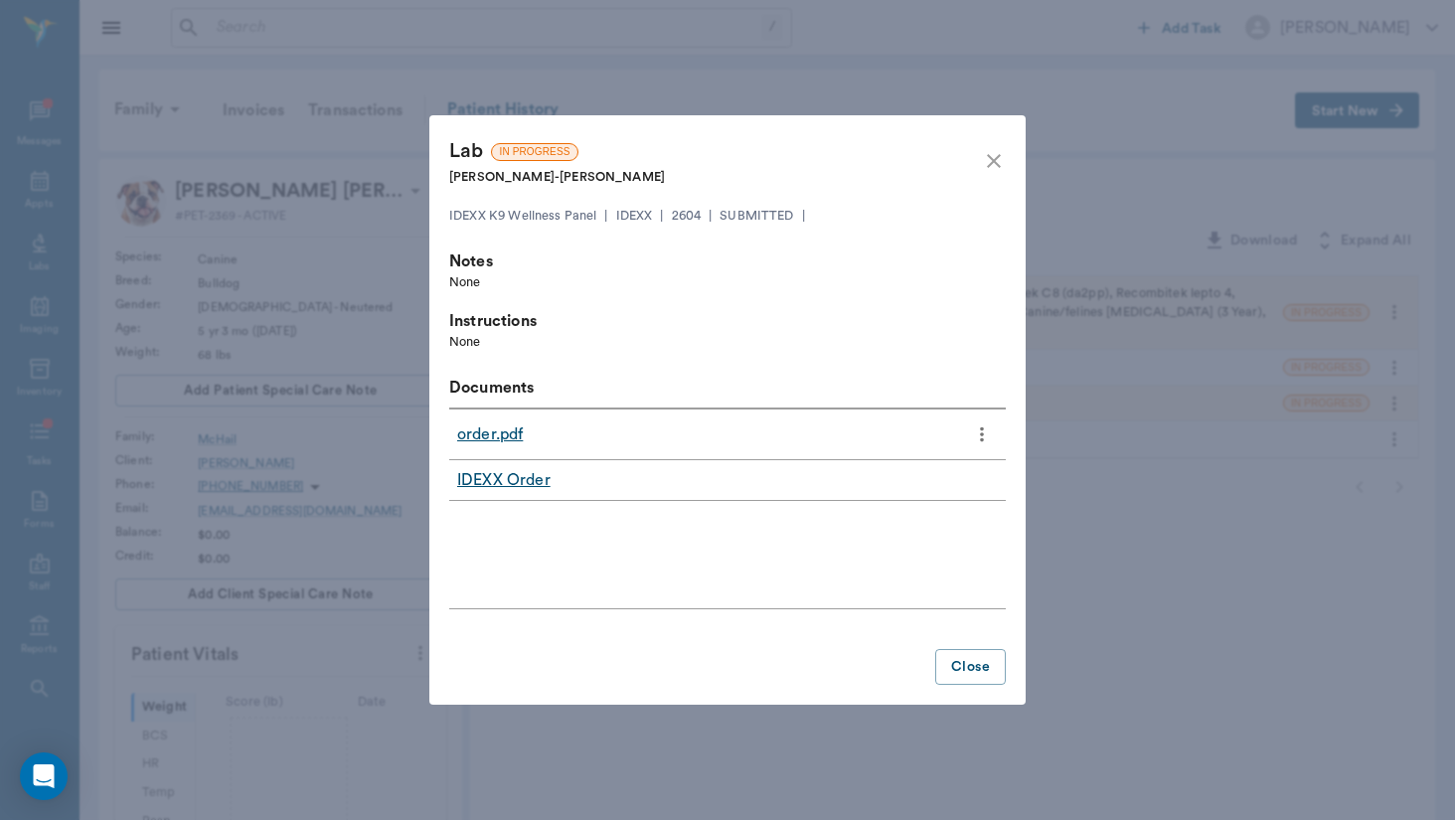
click at [517, 486] on link "IDEXX Order" at bounding box center [503, 480] width 93 height 24
click at [508, 436] on link "order.pdf" at bounding box center [490, 435] width 66 height 24
click at [991, 163] on icon "close" at bounding box center [994, 161] width 24 height 24
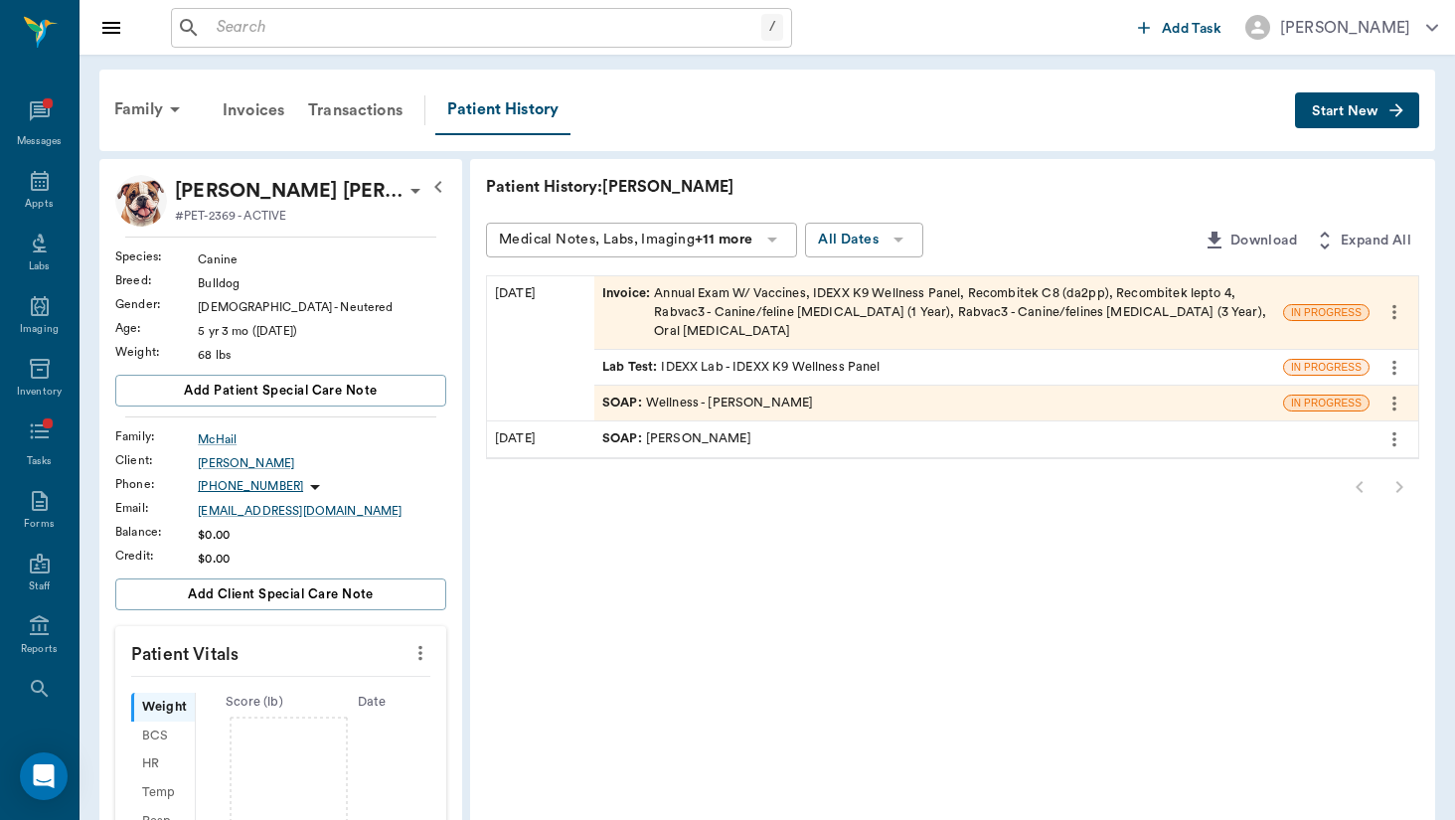
click at [689, 289] on div "Invoice : Annual Exam W/ Vaccines, IDEXX K9 Wellness Panel, Recombitek C8 (da2p…" at bounding box center [938, 313] width 673 height 58
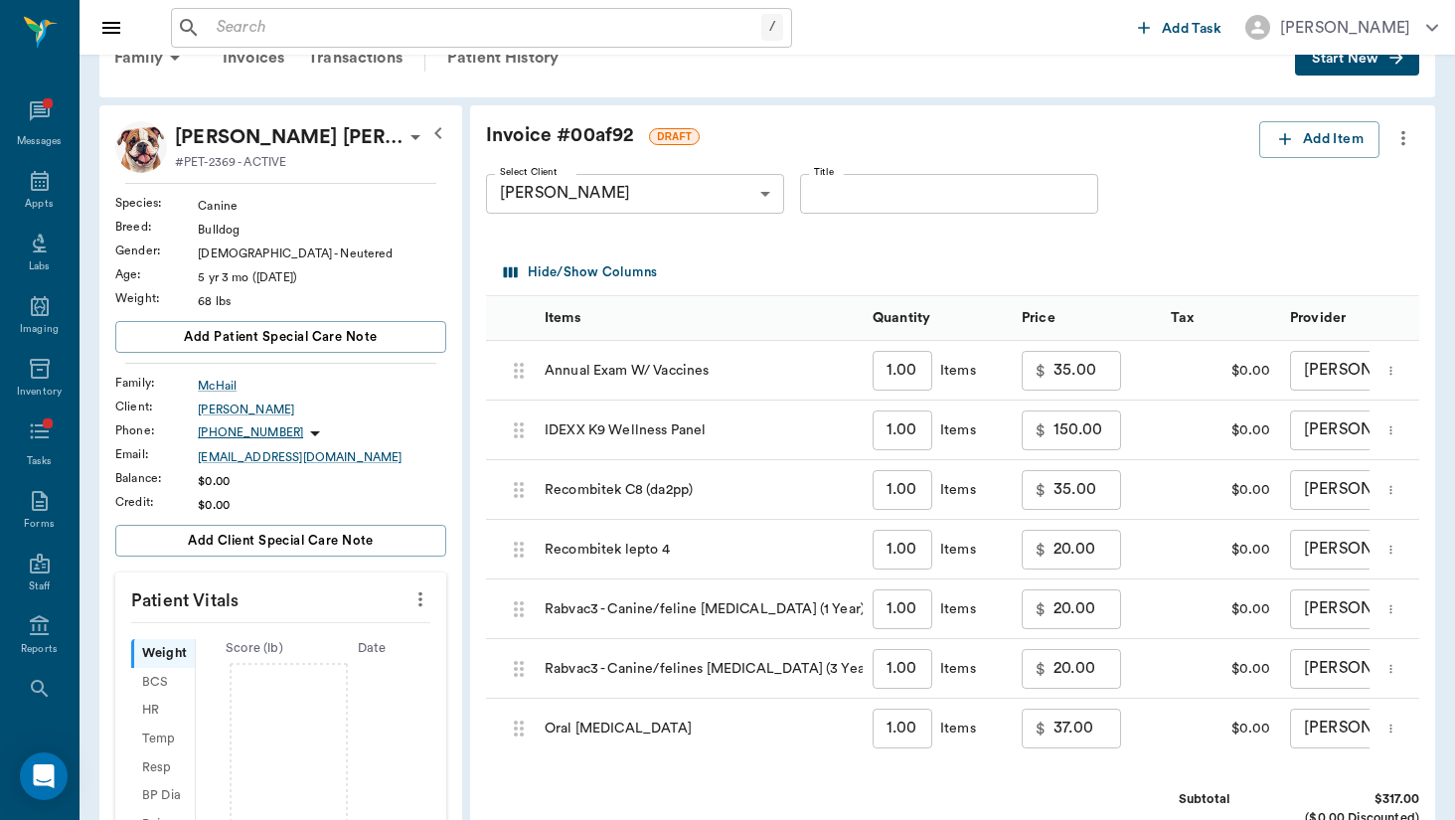
scroll to position [57, 0]
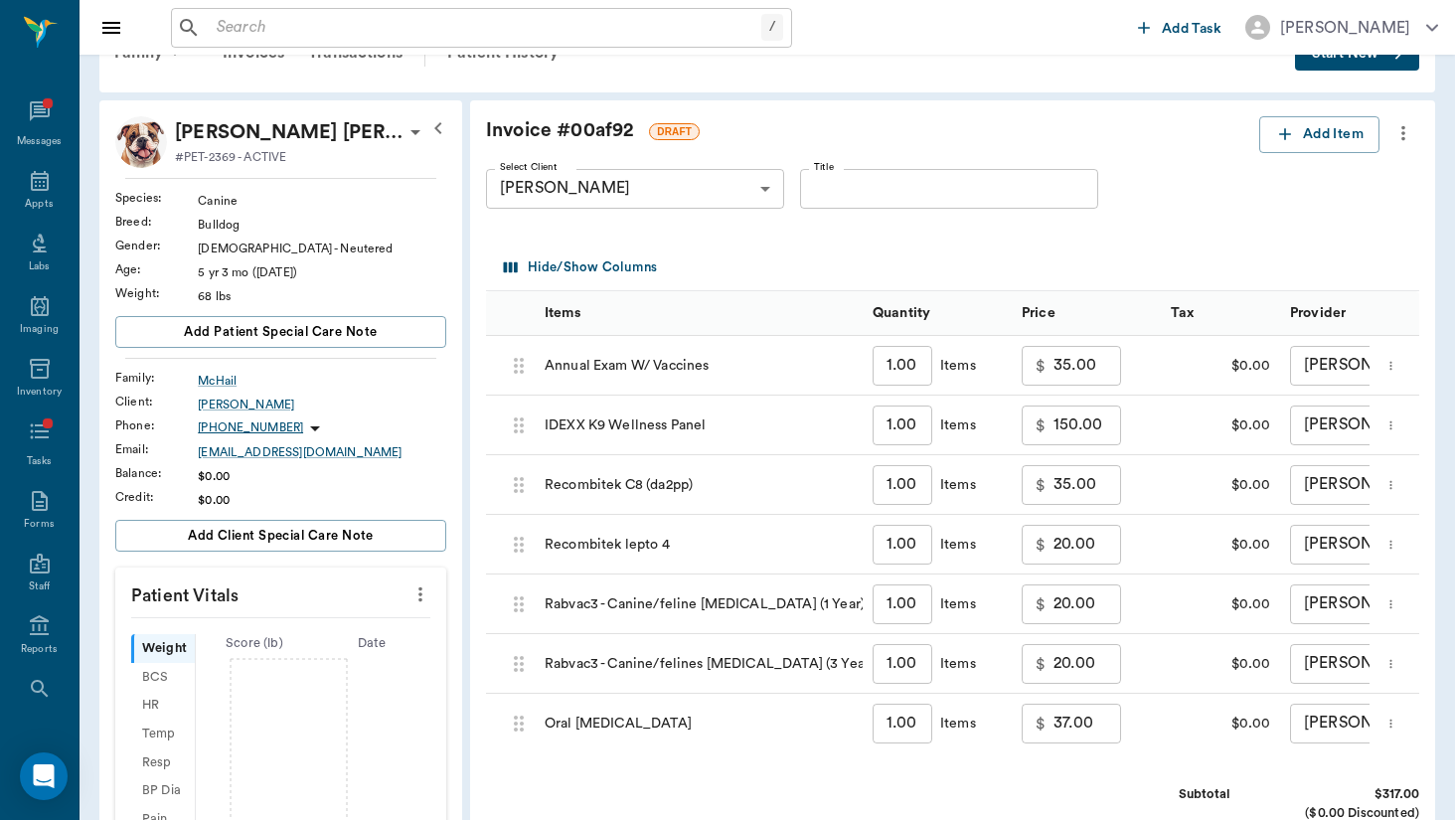
click at [903, 202] on input "Title" at bounding box center [949, 189] width 298 height 40
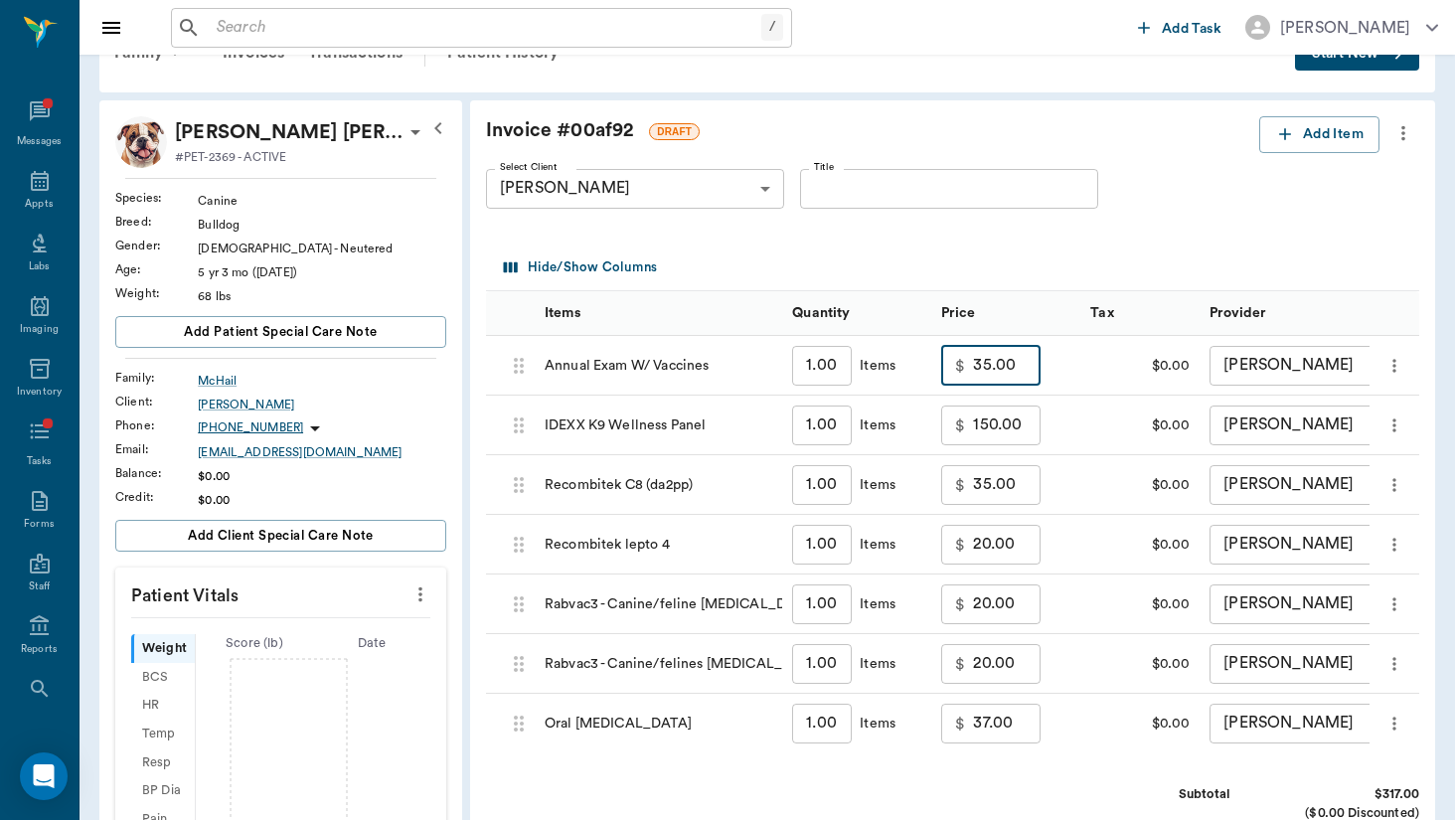
click at [973, 364] on input "35.00" at bounding box center [1007, 366] width 68 height 40
click at [973, 421] on input "150.00" at bounding box center [1007, 426] width 68 height 40
type input "83.00"
click at [973, 485] on input "35.00" at bounding box center [1007, 485] width 68 height 40
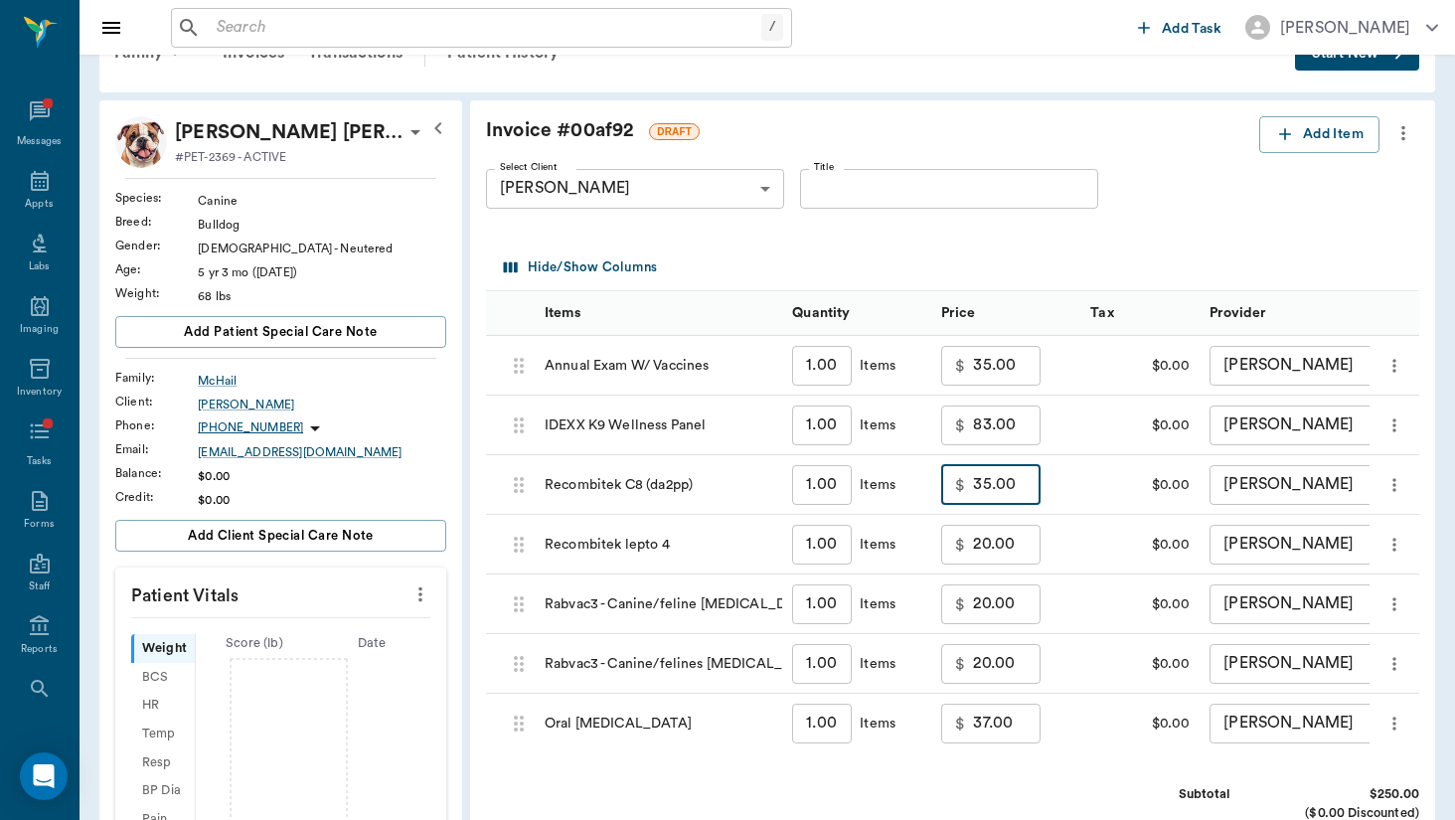
click at [973, 485] on input "35.00" at bounding box center [1007, 485] width 68 height 40
click at [973, 720] on input "37.00" at bounding box center [1007, 724] width 68 height 40
type input "21.00"
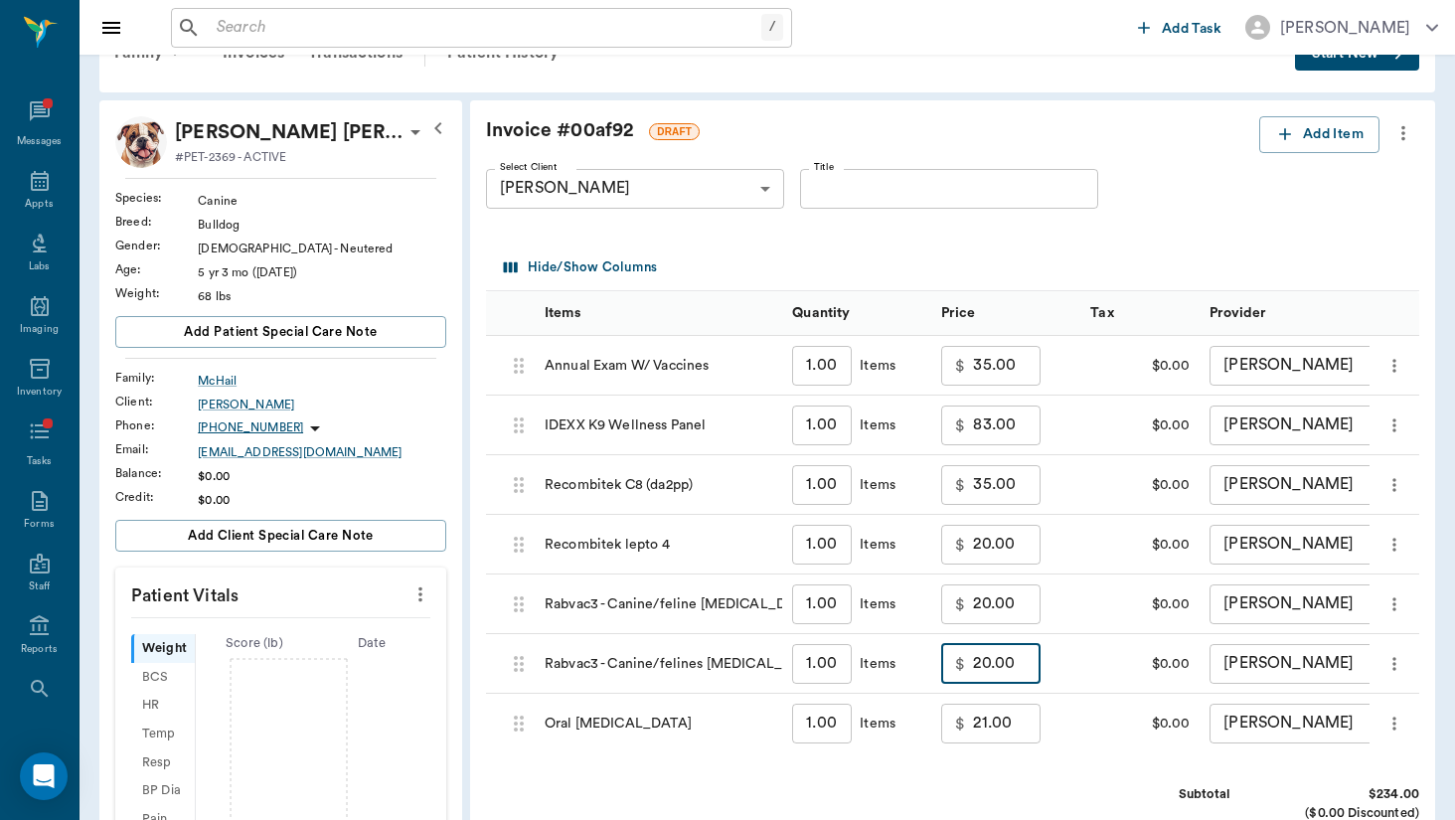
click at [973, 671] on input "20.00" at bounding box center [1007, 664] width 68 height 40
click at [973, 486] on input "35.00" at bounding box center [1007, 485] width 68 height 40
type input "0"
type input "7.50"
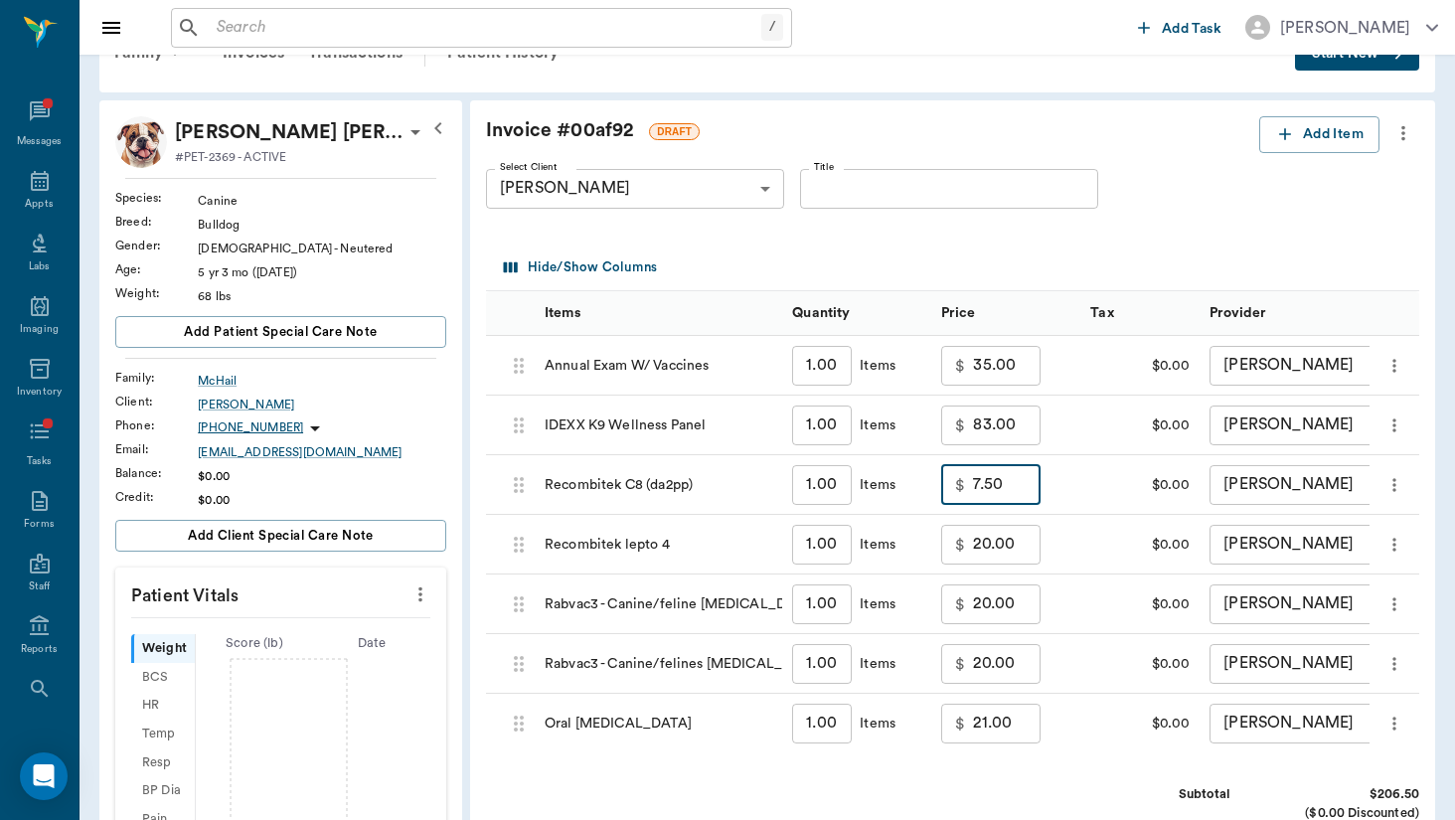
click at [973, 530] on input "20.00" at bounding box center [1007, 545] width 68 height 40
type input "0"
type input "7.50"
click at [1091, 293] on div "Tax" at bounding box center [1102, 313] width 23 height 56
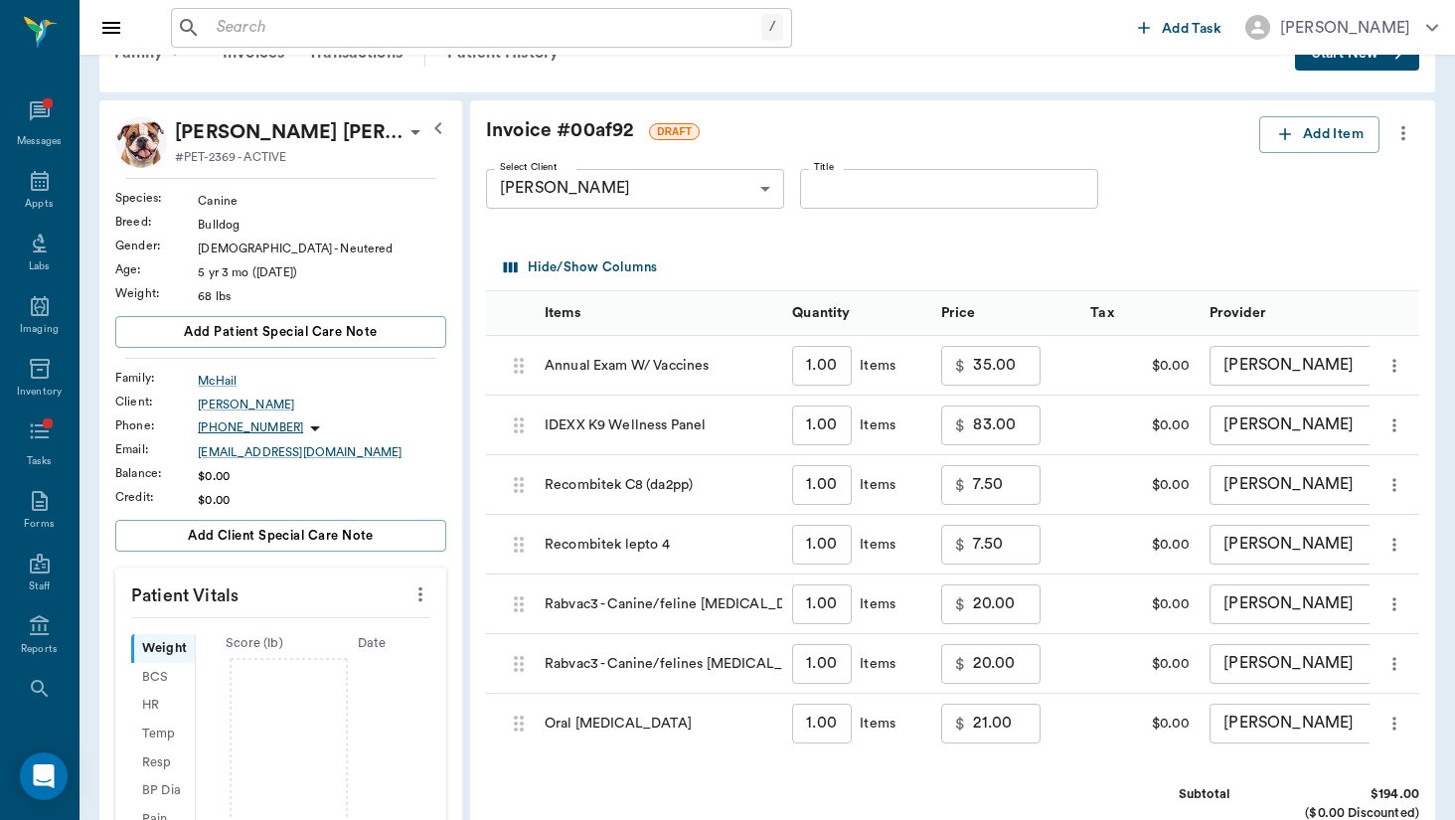
click at [973, 367] on input "35.00" at bounding box center [1007, 366] width 68 height 40
type input "0.00"
click at [1077, 154] on div "Select Client [PERSON_NAME] 64ab7c8fcc3b741134648617 Select Client Title Title" at bounding box center [937, 189] width 902 height 72
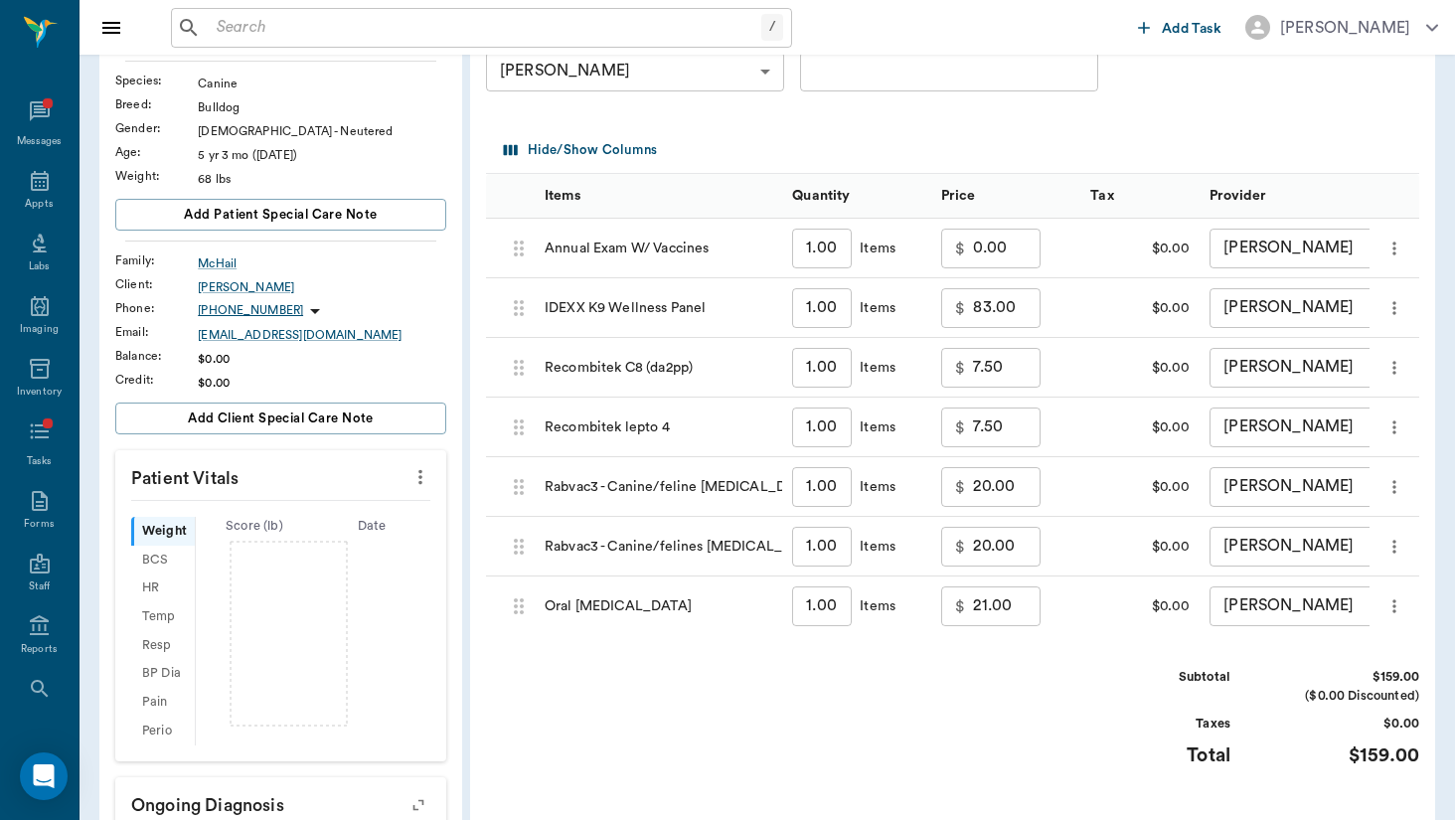
scroll to position [184, 0]
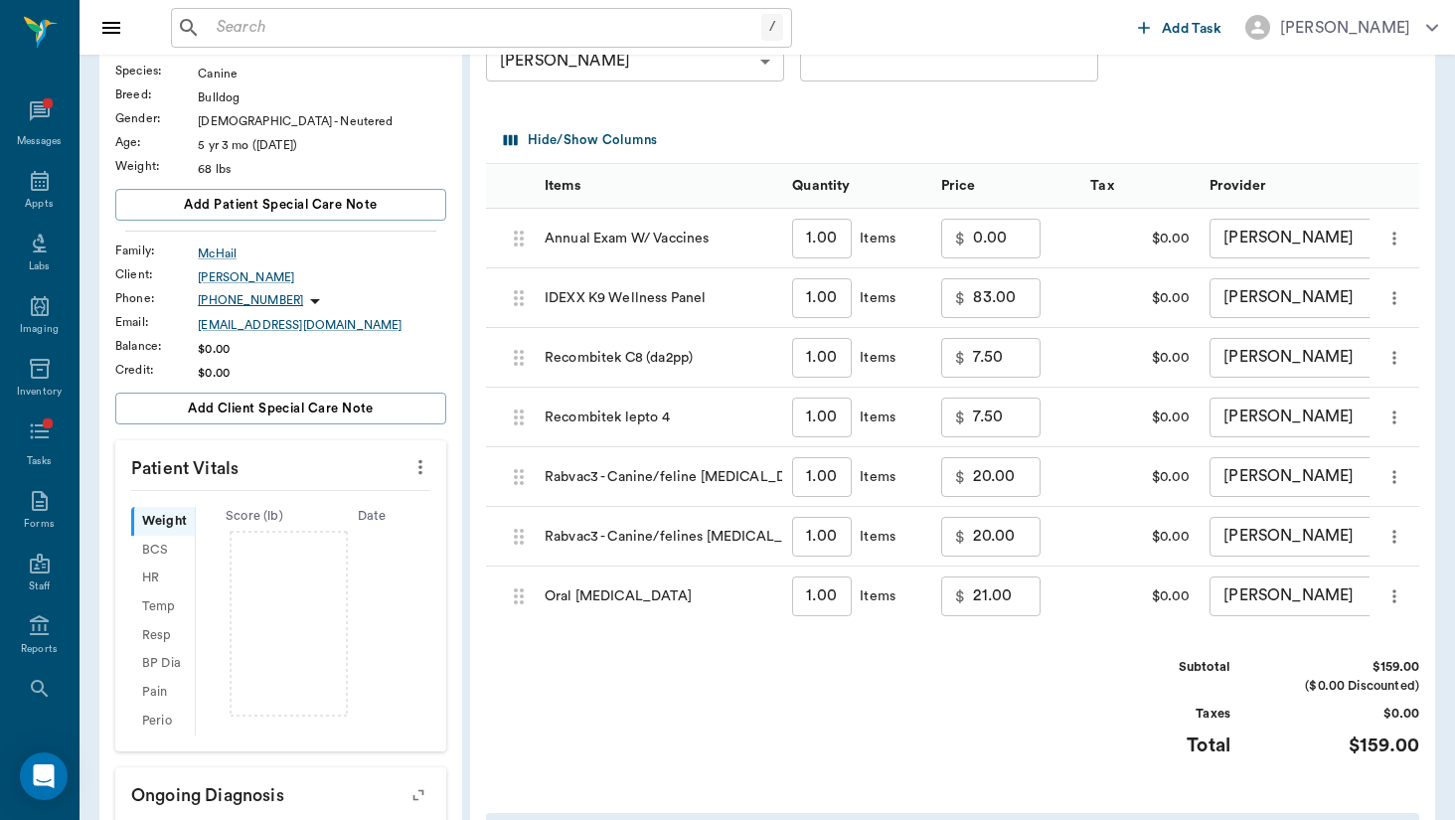
click at [973, 600] on input "21.00" at bounding box center [1007, 597] width 68 height 40
click at [973, 543] on input "20.00" at bounding box center [1007, 537] width 68 height 40
type input "5.00"
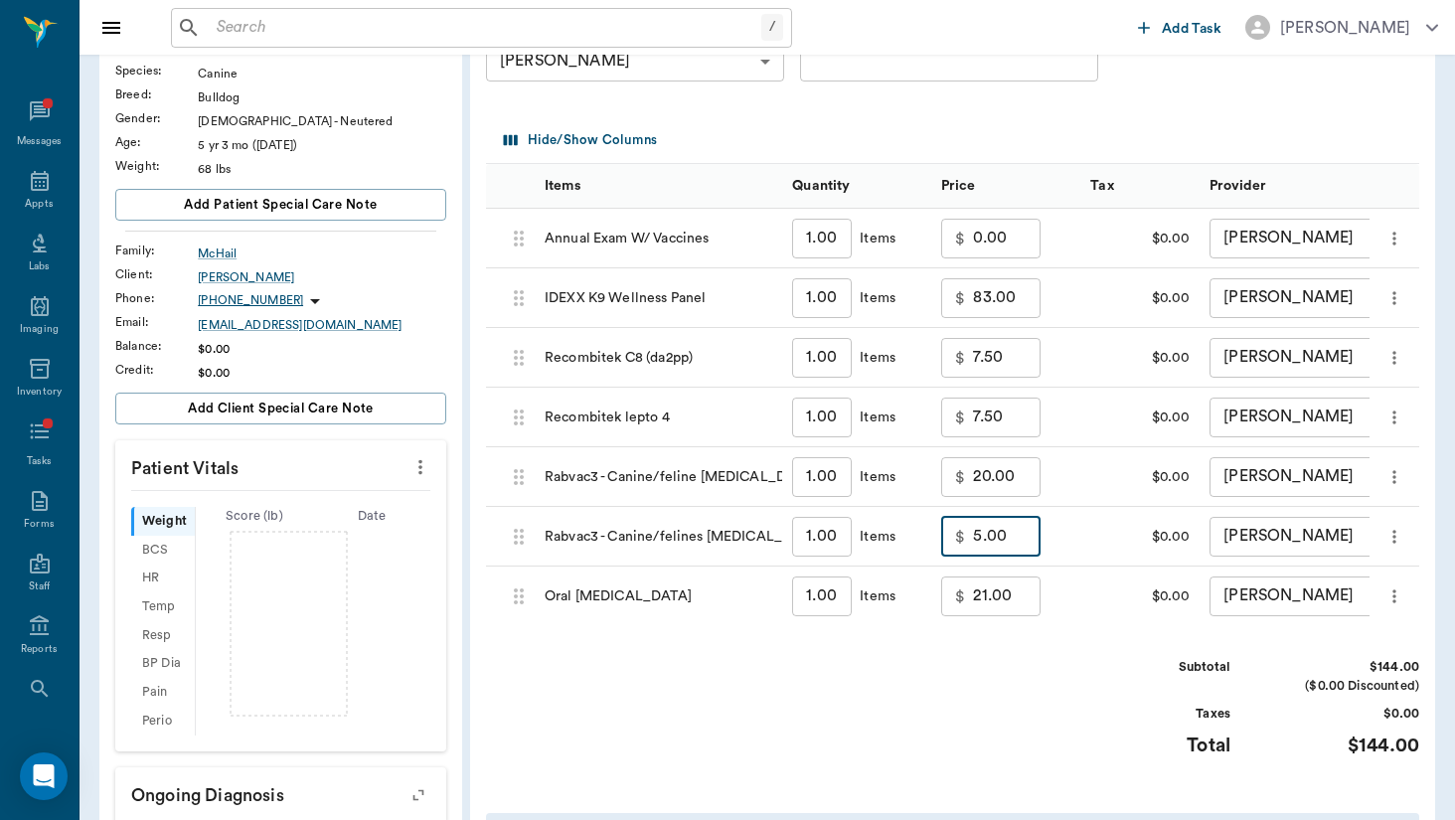
click at [966, 758] on div "Subtotal $144.00 ($0.00 Discounted) Taxes $0.00 Total $144.00" at bounding box center [953, 719] width 934 height 122
click at [54, 106] on div "Messages" at bounding box center [39, 126] width 79 height 70
click at [973, 478] on input "20.00" at bounding box center [1007, 477] width 68 height 40
type input "5.00"
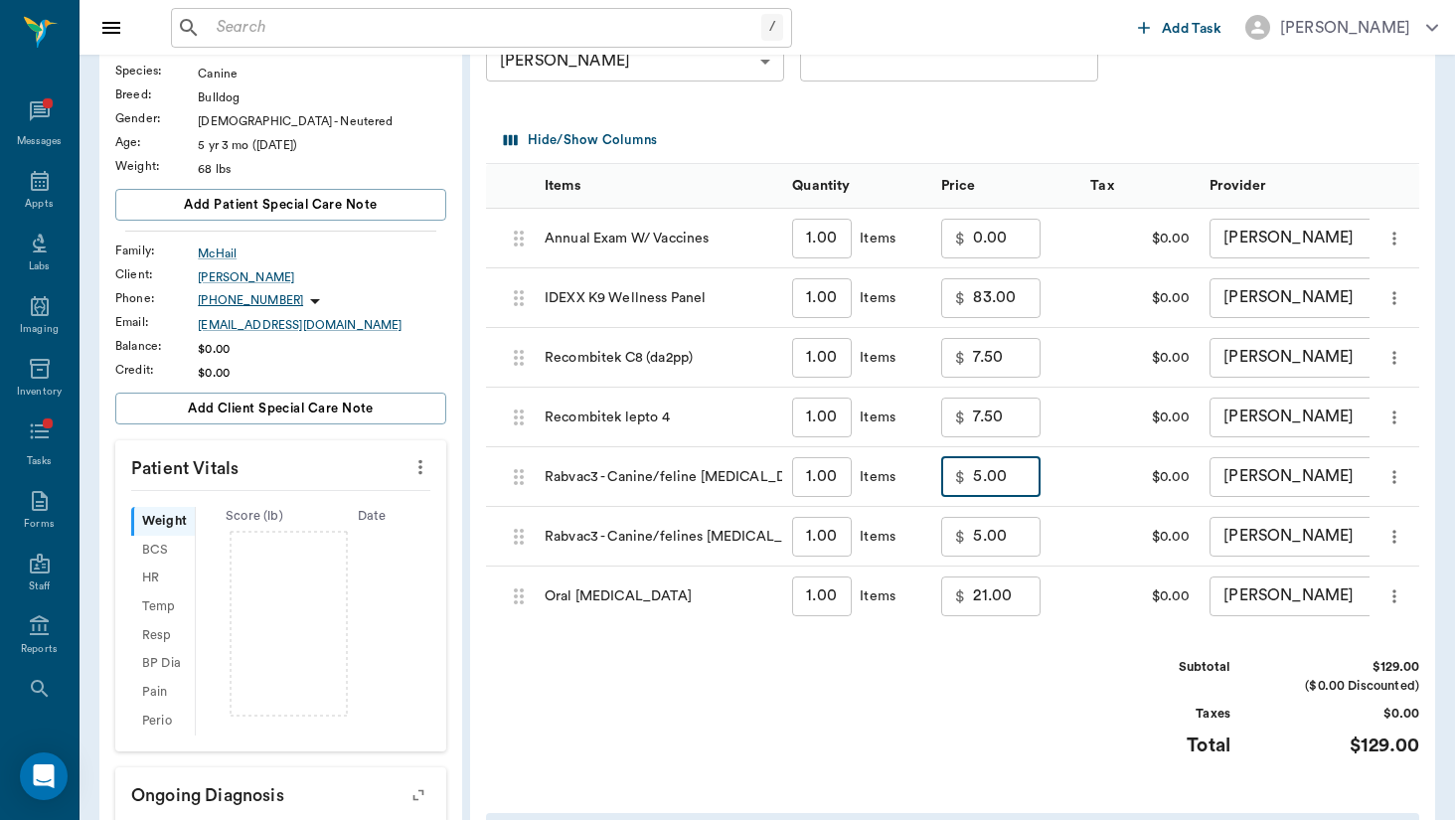
click at [973, 526] on input "5.00" at bounding box center [1007, 537] width 68 height 40
click at [1399, 538] on icon "more" at bounding box center [1395, 537] width 20 height 24
click at [1387, 608] on ul "Delete" at bounding box center [1370, 590] width 82 height 52
click at [1386, 589] on p "Delete" at bounding box center [1370, 590] width 50 height 24
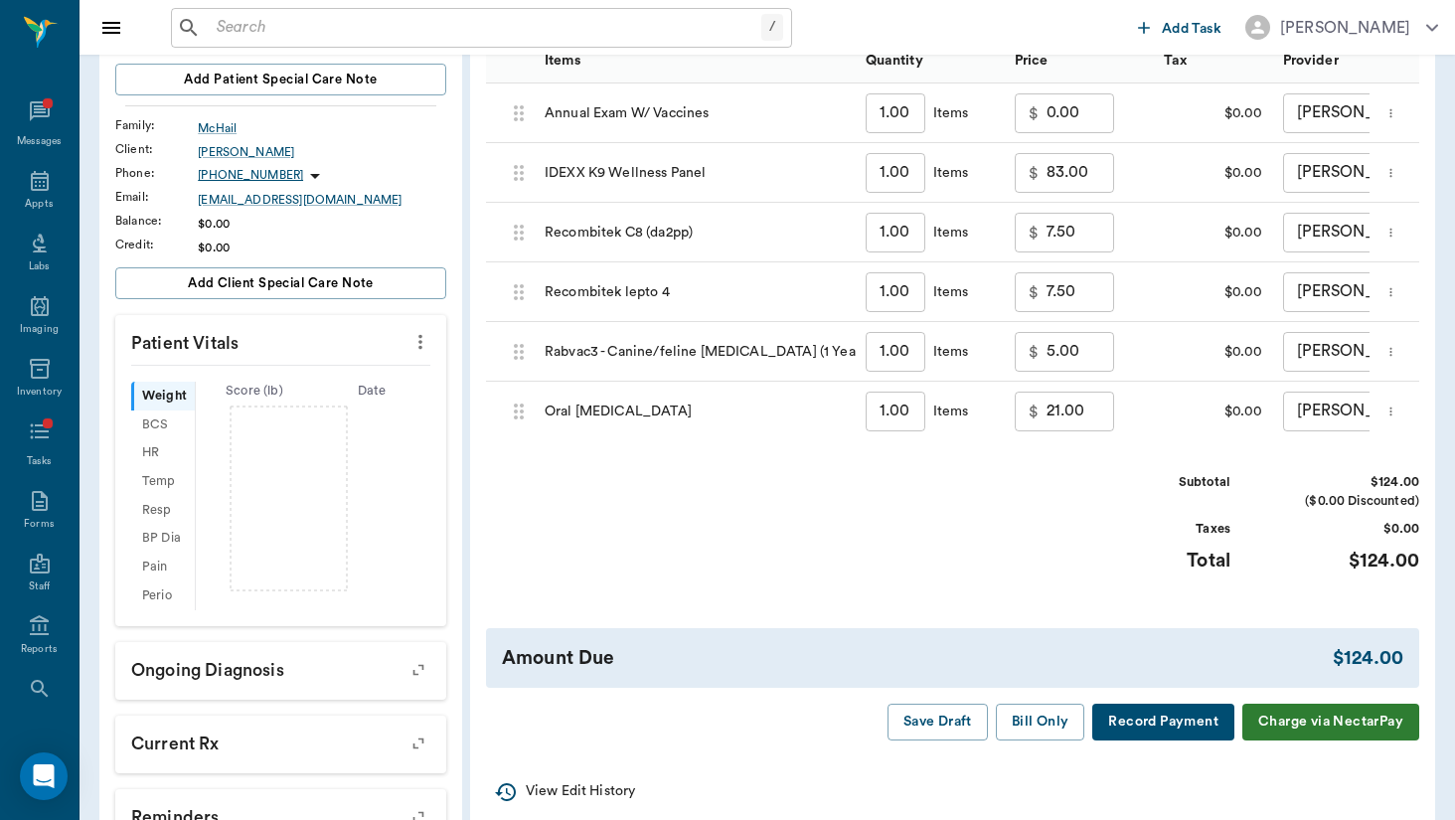
scroll to position [335, 0]
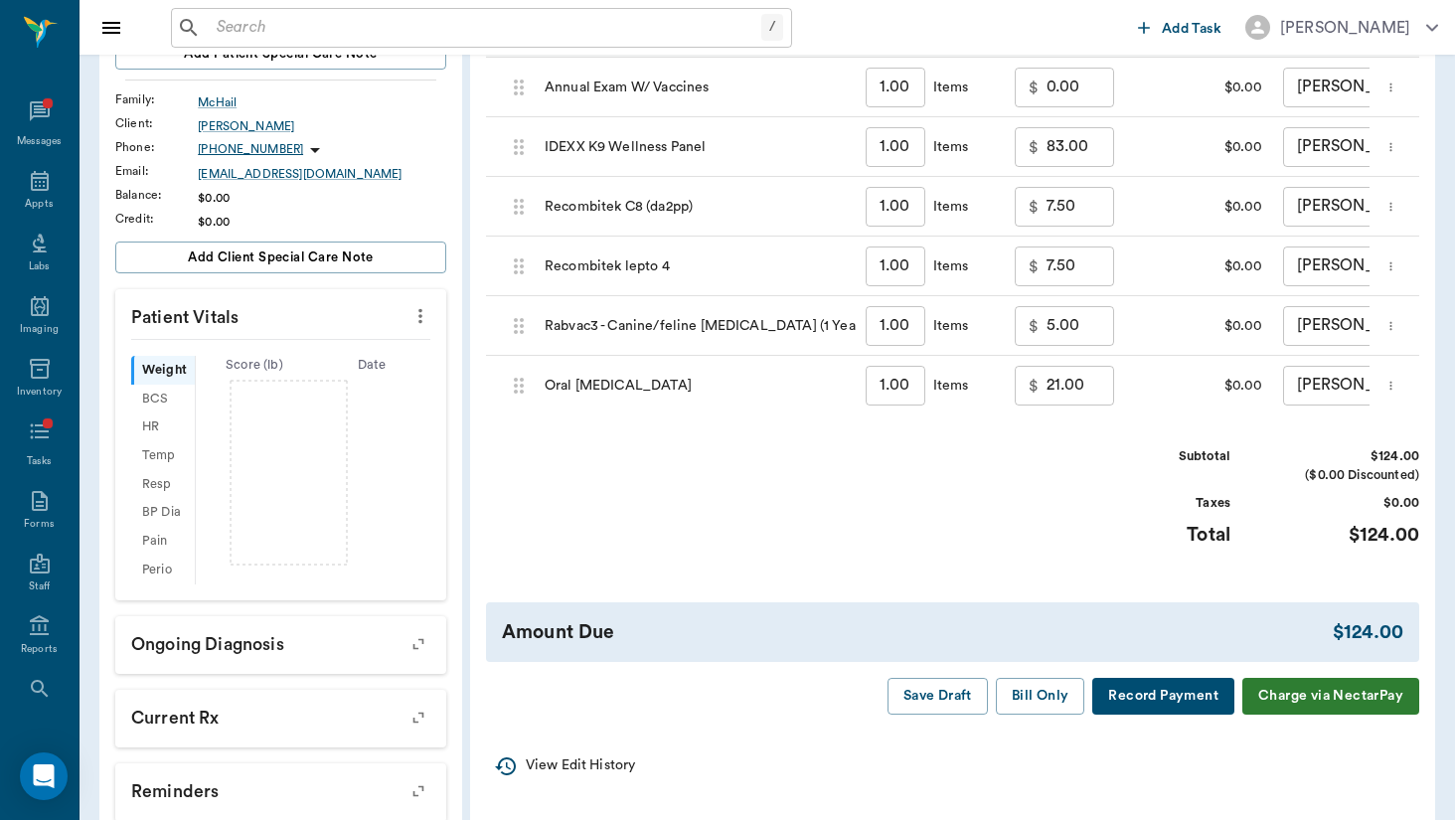
click at [1037, 667] on div "Invoice # 00af92 DRAFT Add Item Select Client [PERSON_NAME] 64ab7c8fcc3b7411346…" at bounding box center [952, 276] width 965 height 909
click at [1037, 693] on button "Bill Only" at bounding box center [1040, 696] width 89 height 37
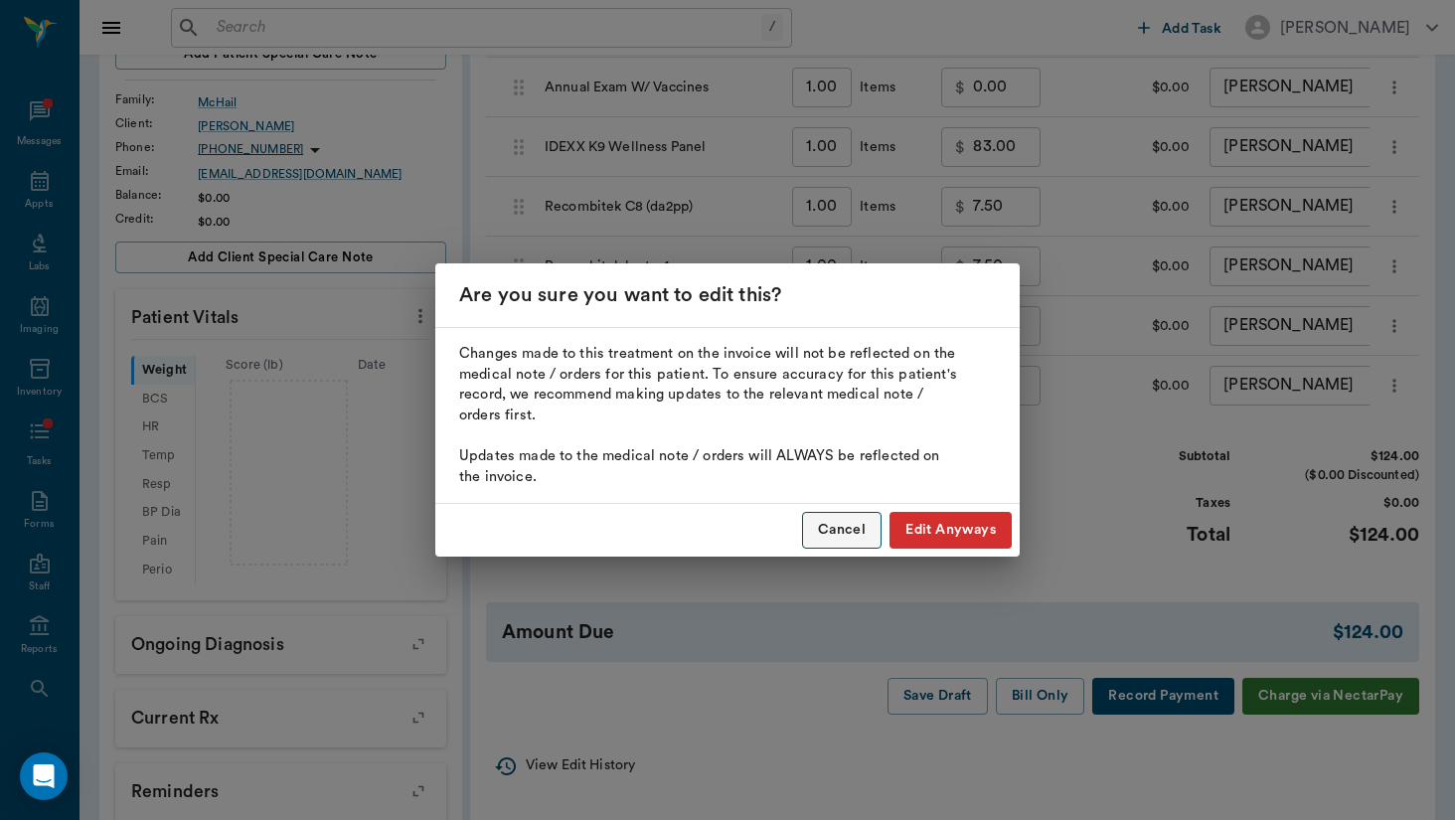
click at [813, 523] on button "Cancel" at bounding box center [842, 530] width 80 height 37
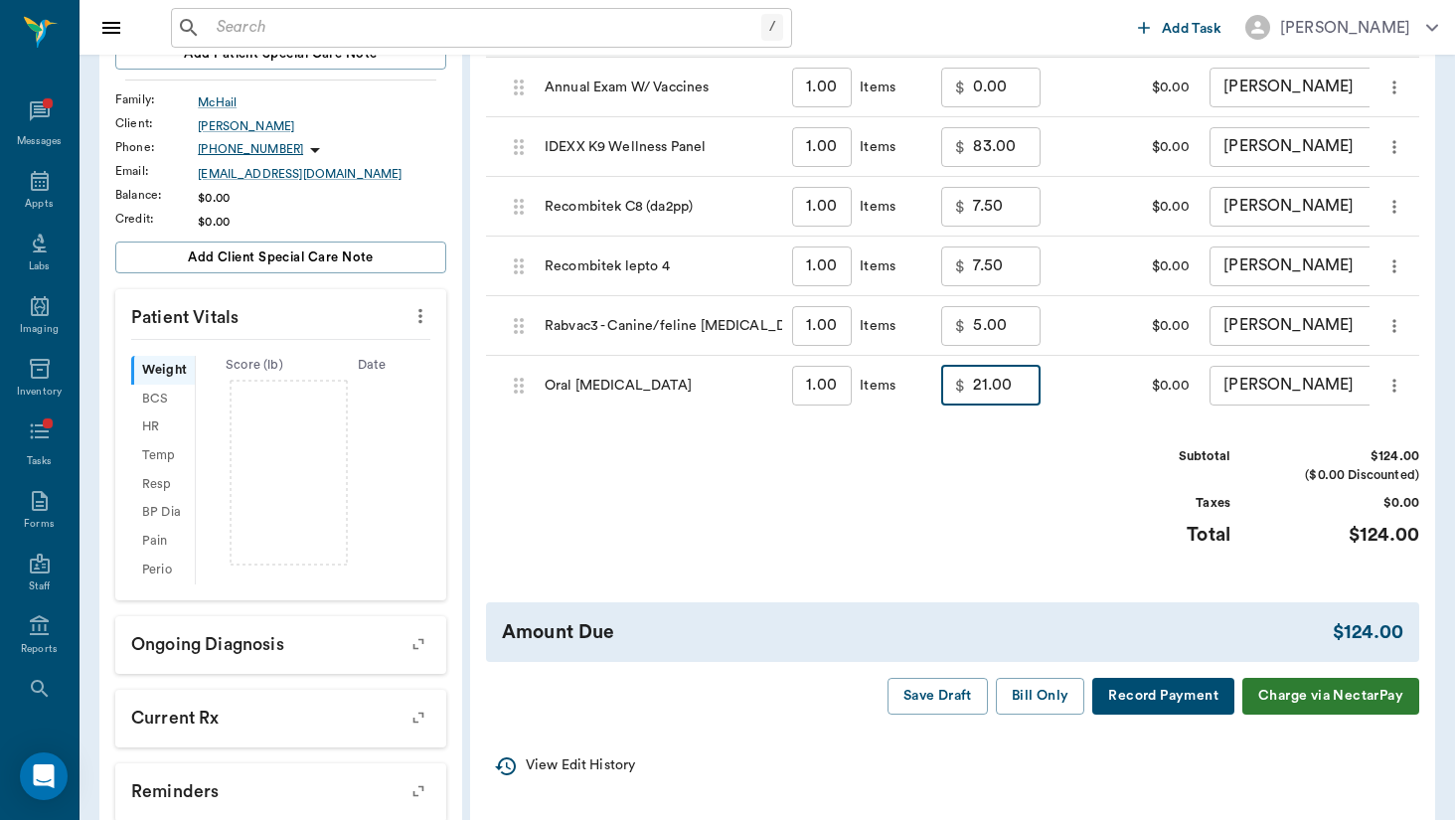
click at [973, 386] on input "21.00" at bounding box center [1007, 386] width 68 height 40
type input "11.00"
click at [1006, 428] on div "Invoice # 00af92 DRAFT Add Item Select Client [PERSON_NAME] 64ab7c8fcc3b7411346…" at bounding box center [952, 276] width 965 height 909
click at [1052, 697] on button "Bill Only" at bounding box center [1040, 696] width 89 height 37
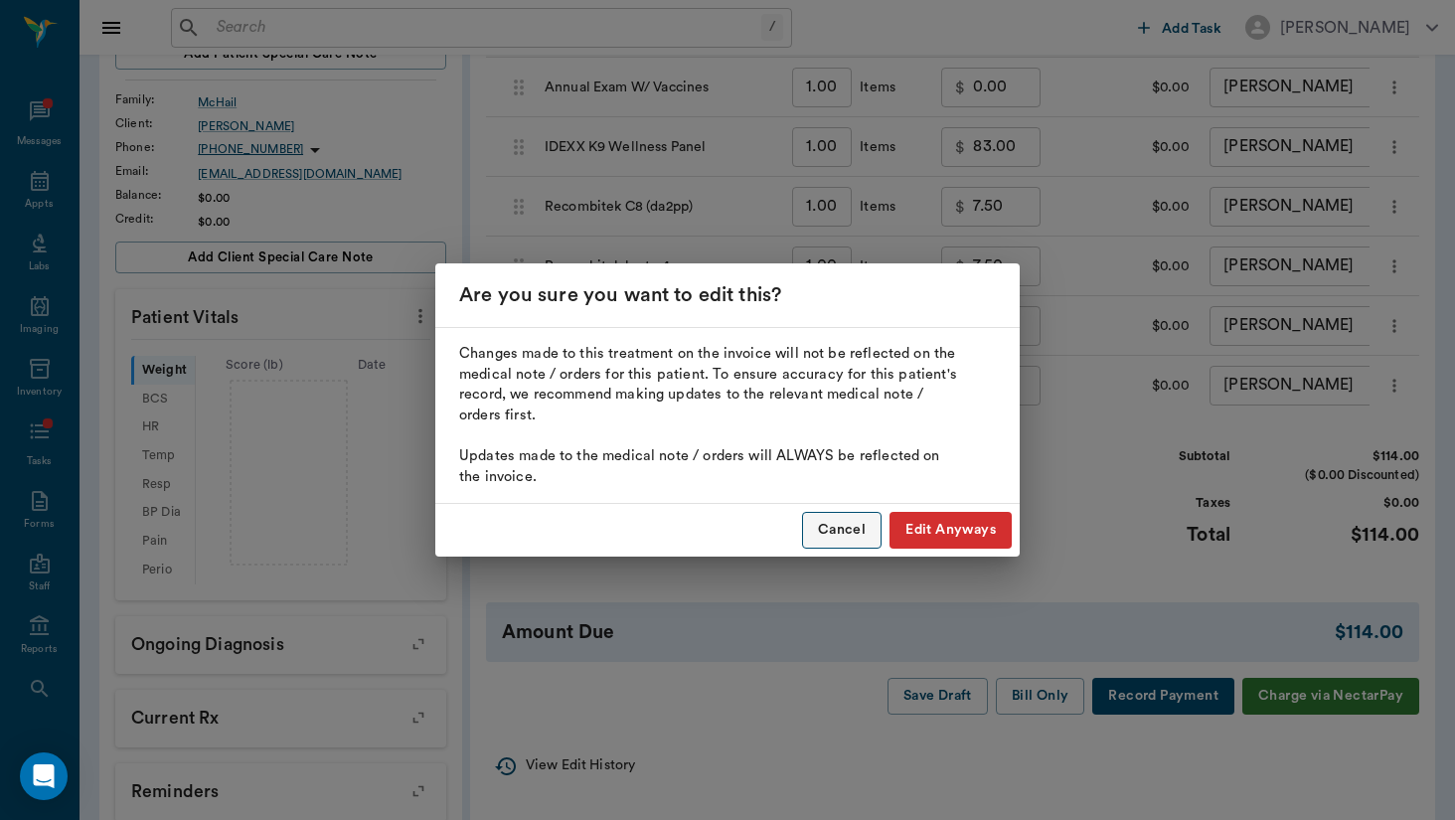
click at [852, 539] on button "Cancel" at bounding box center [842, 530] width 80 height 37
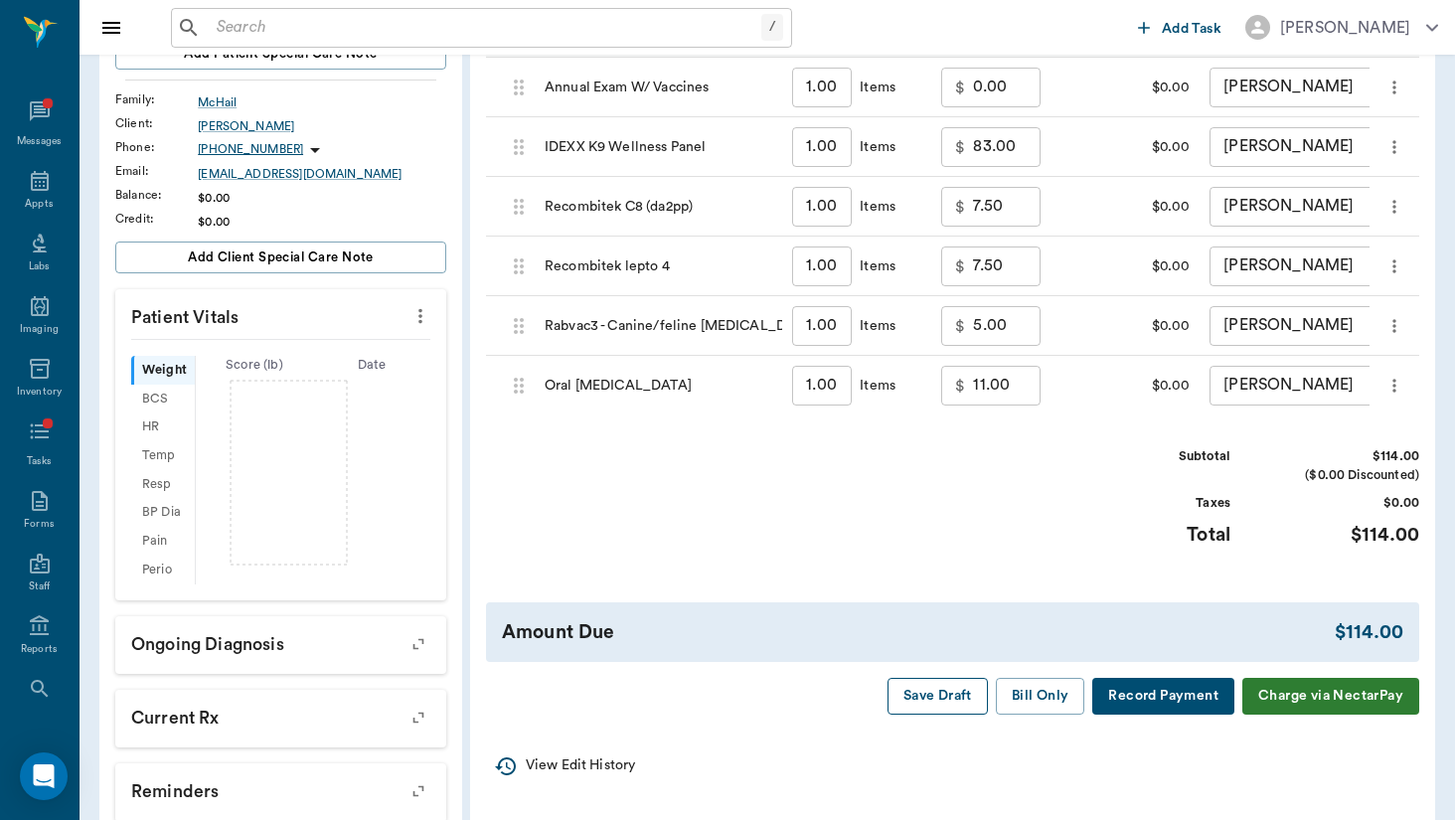
click at [937, 678] on button "Save Draft" at bounding box center [938, 696] width 100 height 37
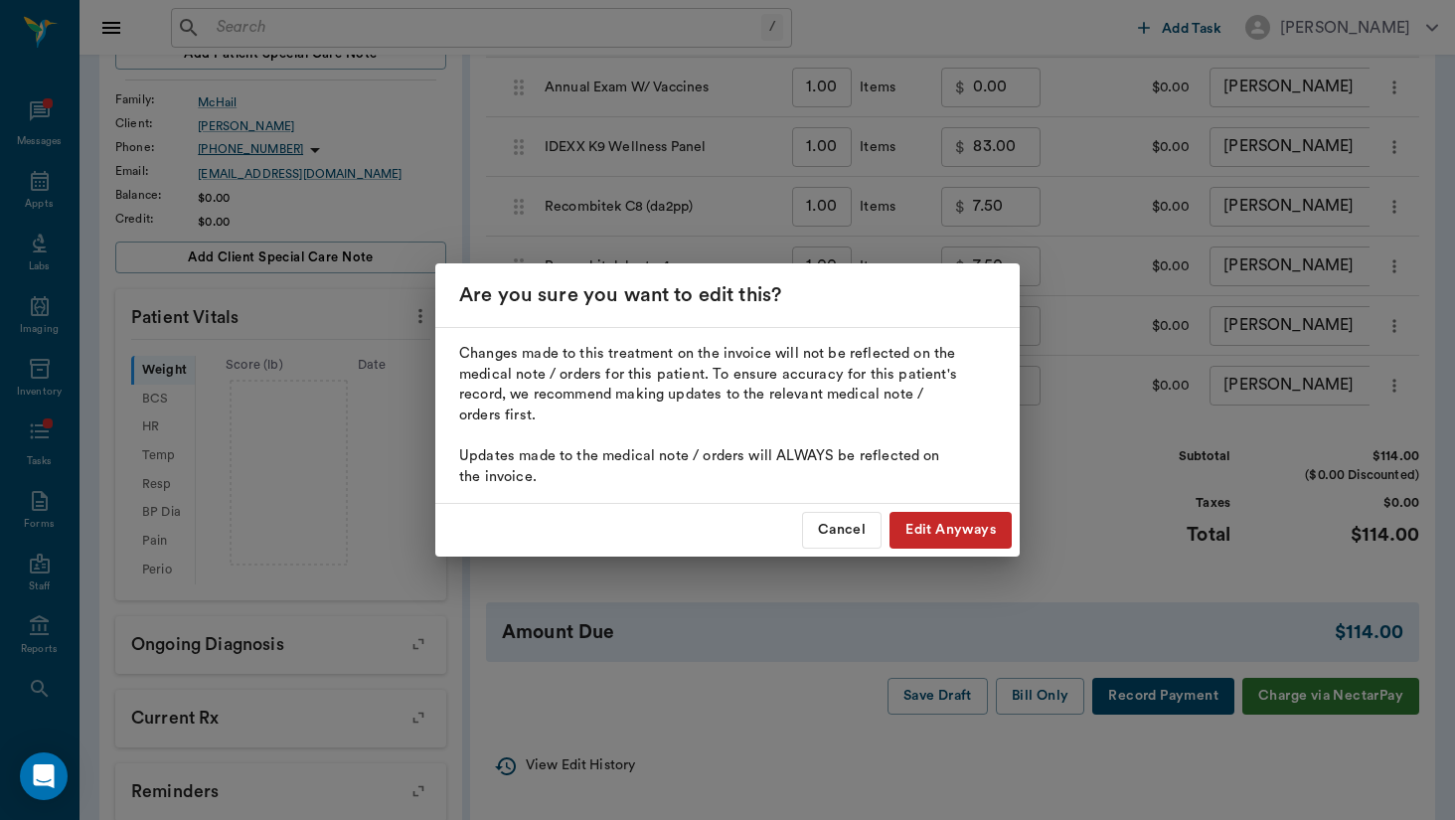
click at [948, 535] on button "Edit Anyways" at bounding box center [951, 530] width 122 height 37
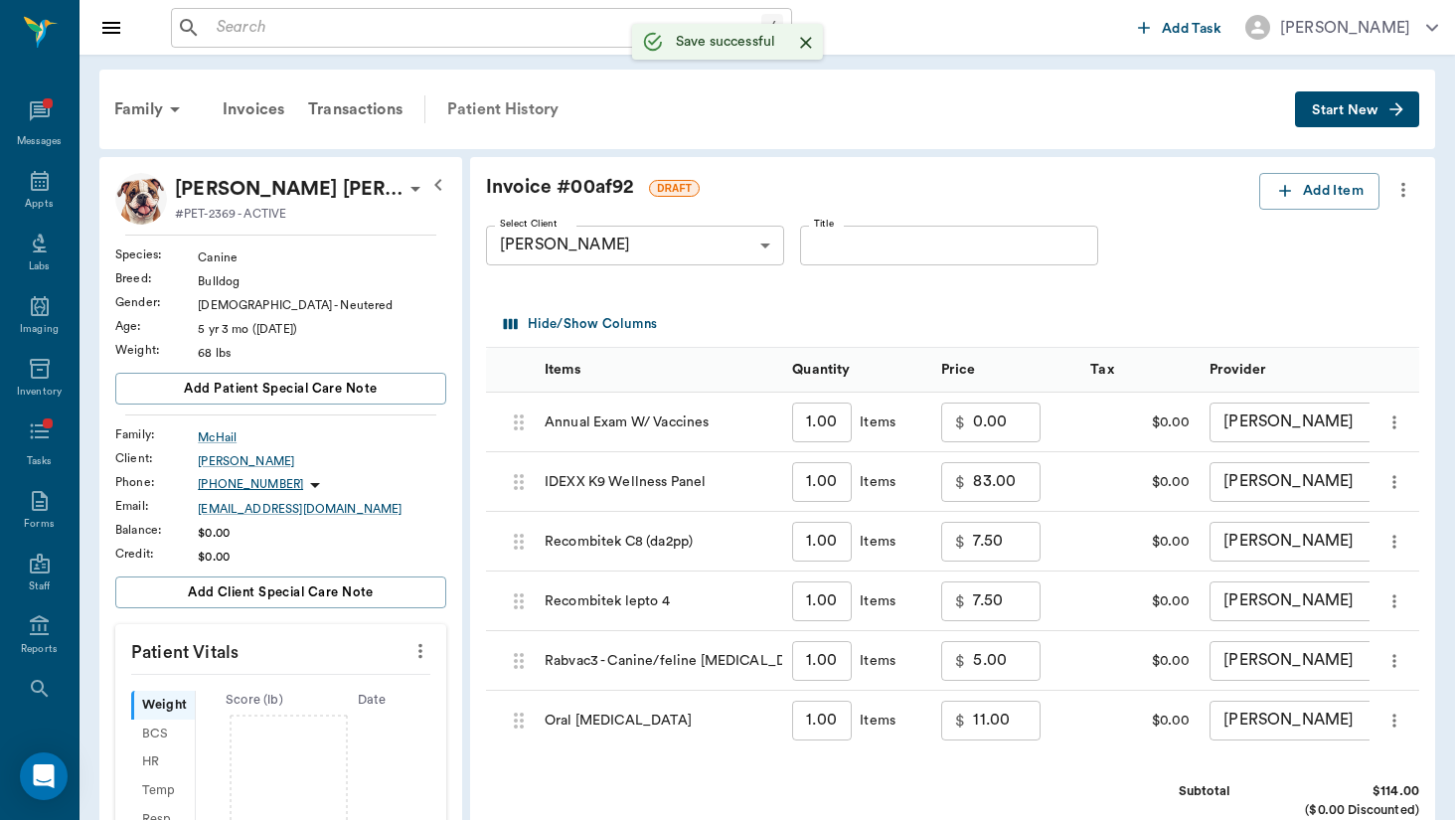
scroll to position [0, 0]
click at [507, 94] on div "Patient History" at bounding box center [502, 109] width 135 height 48
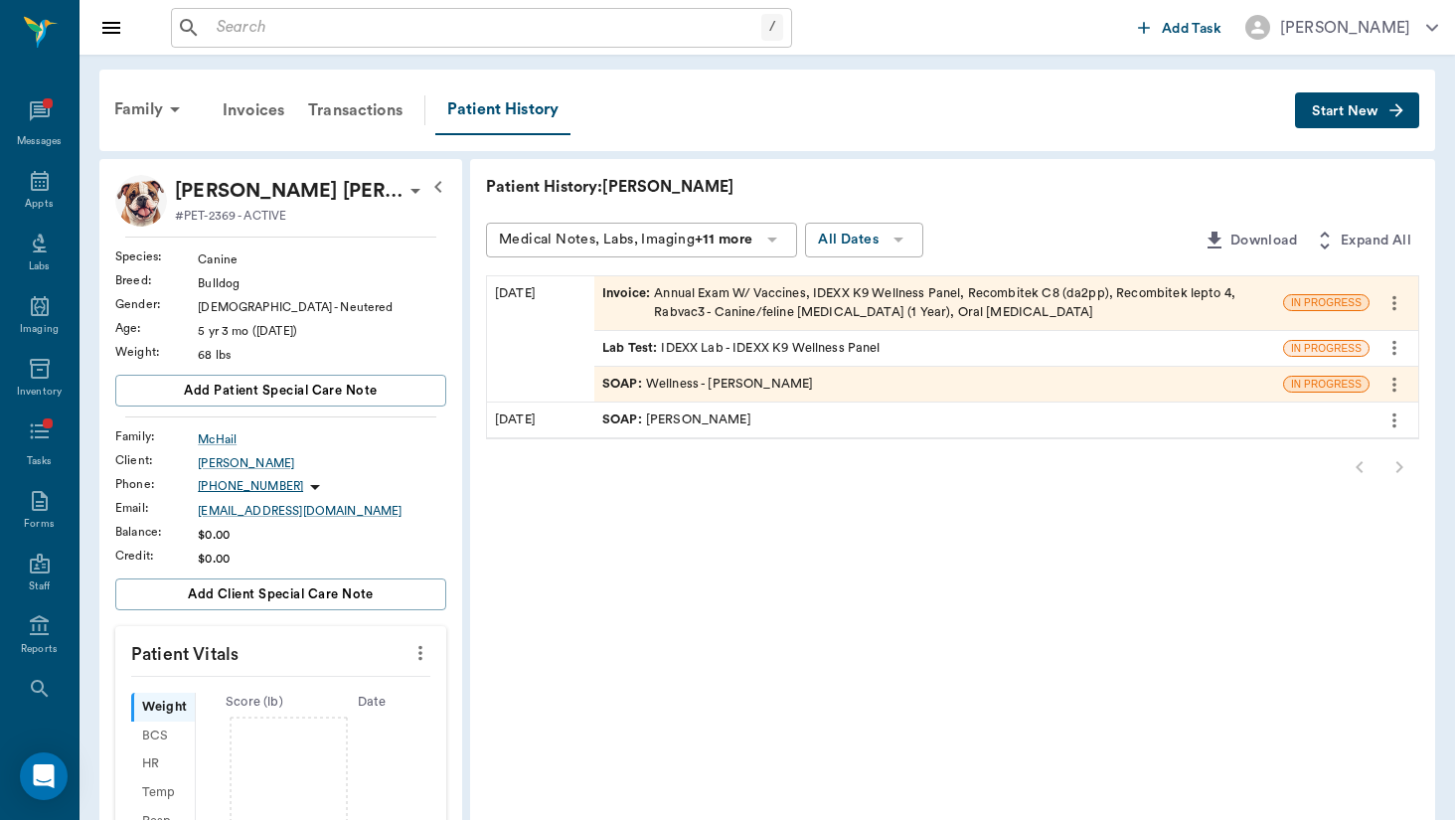
click at [600, 367] on div "SOAP : Wellness - [PERSON_NAME]" at bounding box center [939, 384] width 689 height 35
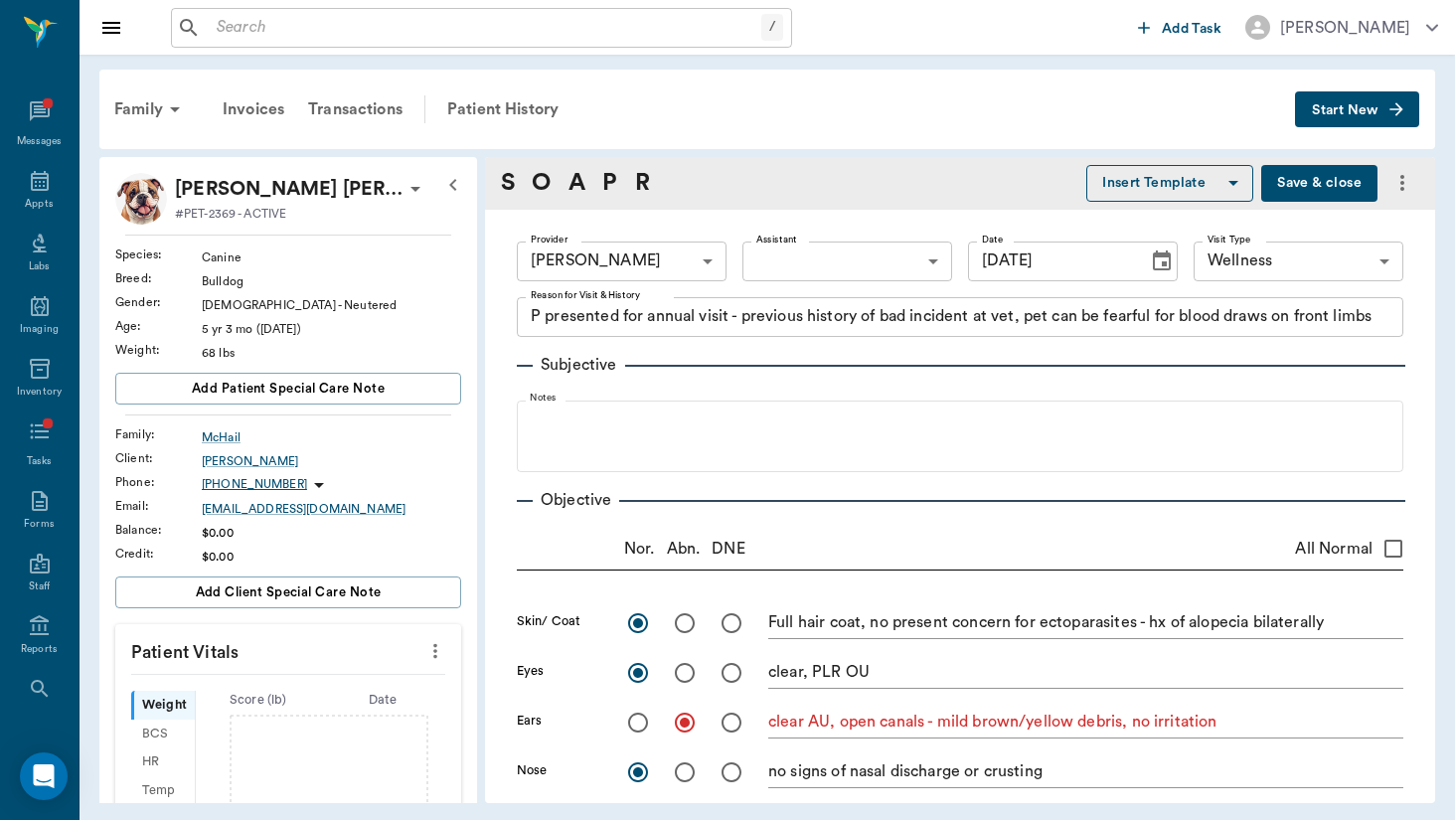
type textarea "P presented for annual visit - previous history of bad incident at vet, pet can…"
radio input "true"
type textarea "Full hair coat, no present concern for ectoparasites - hx of alopecia bilateral…"
radio input "true"
type textarea "clear, PLR OU"
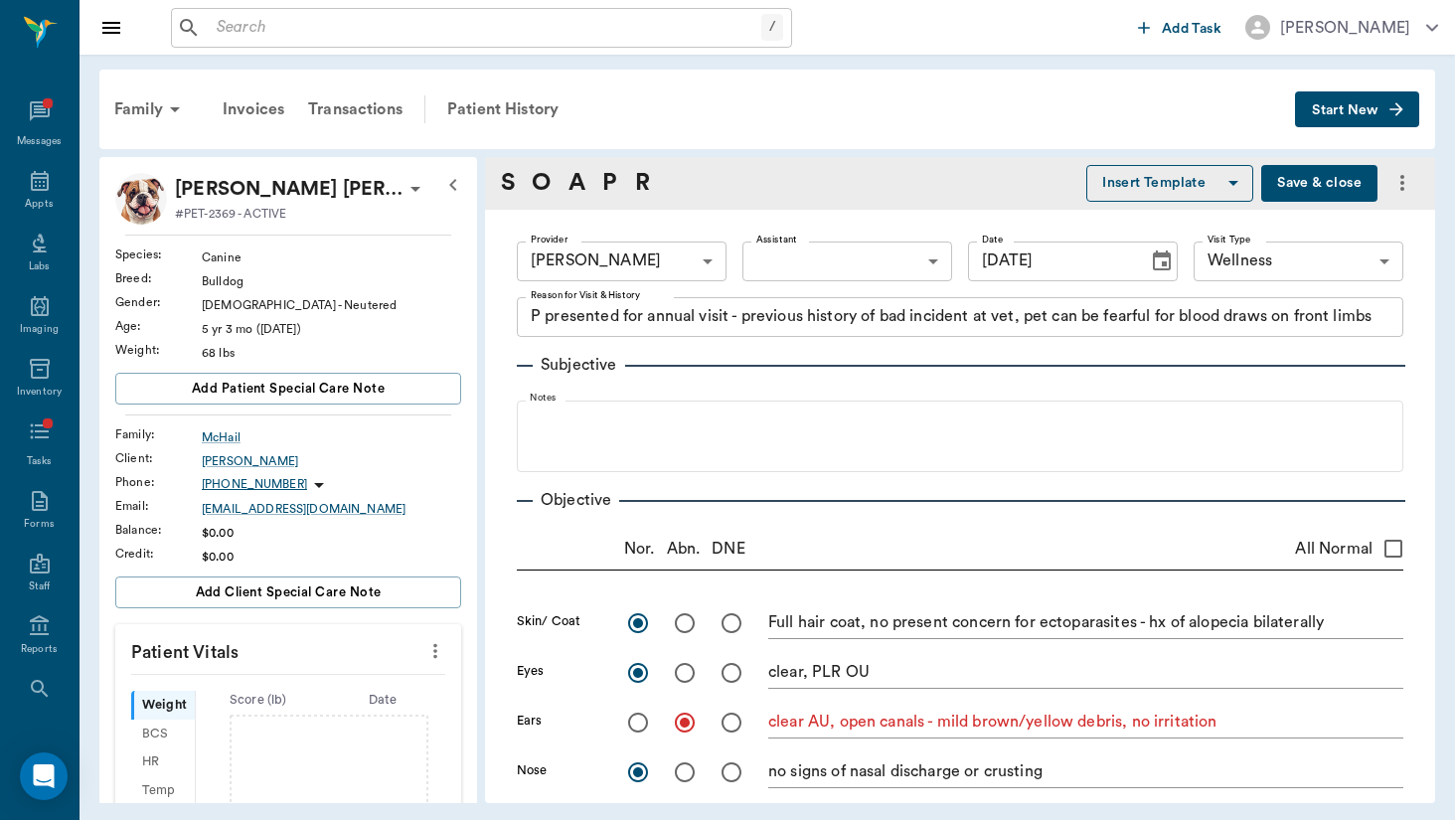
radio input "true"
type textarea "clear AU, open canals - mild brown/yellow debris, no irritation"
radio input "true"
type textarea "no signs of nasal discharge or crusting"
radio input "true"
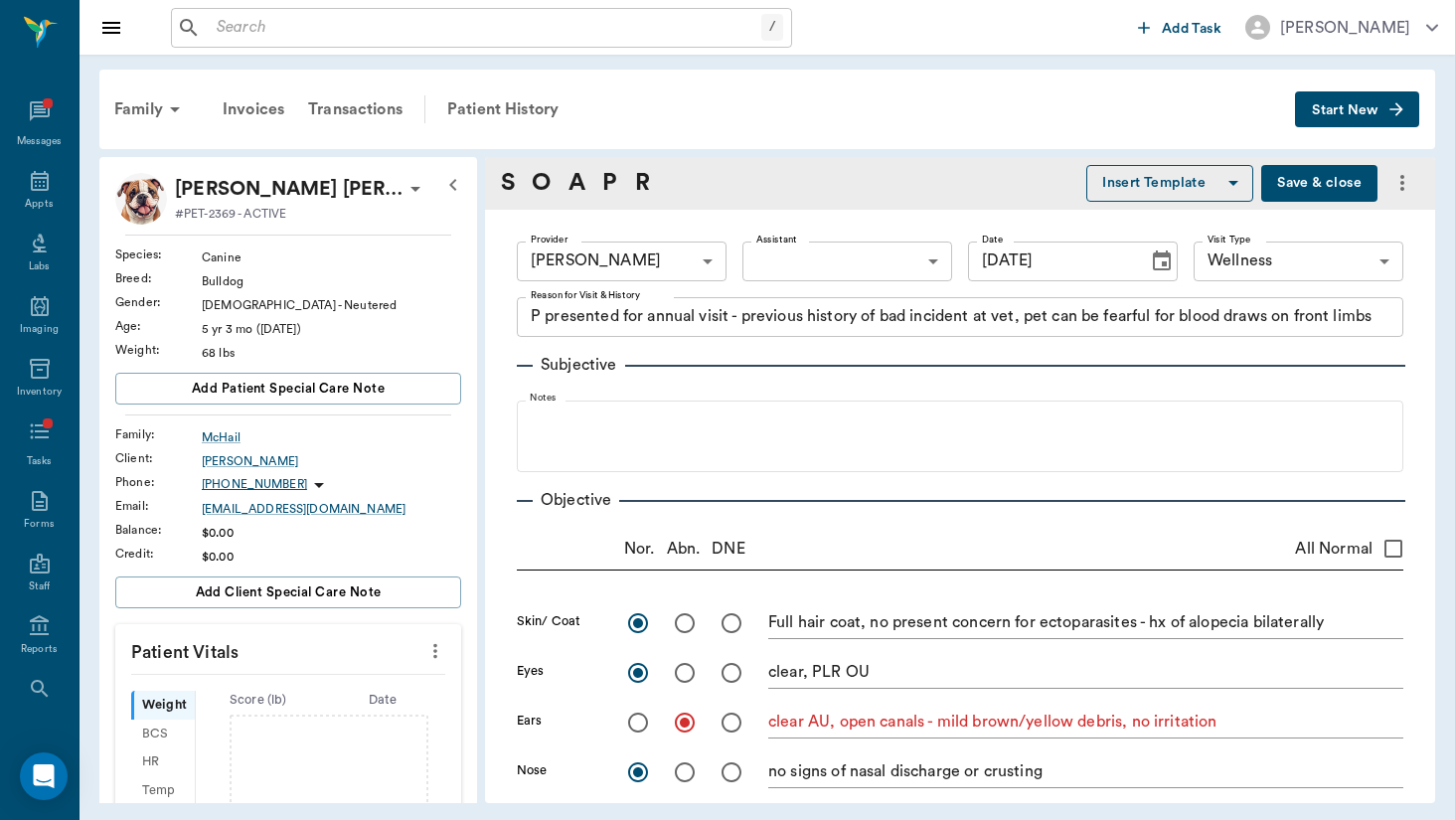
type textarea "mm pk <2, moist; no signs of ulceration - underbite, worn [MEDICAL_DATA] (consi…"
radio input "true"
type textarea "no [MEDICAL_DATA] present on exam, sinus rythmn"
radio input "true"
type textarea "no crackles or wheezes bilaterally, no cough on exam, large amount of sturdier …"
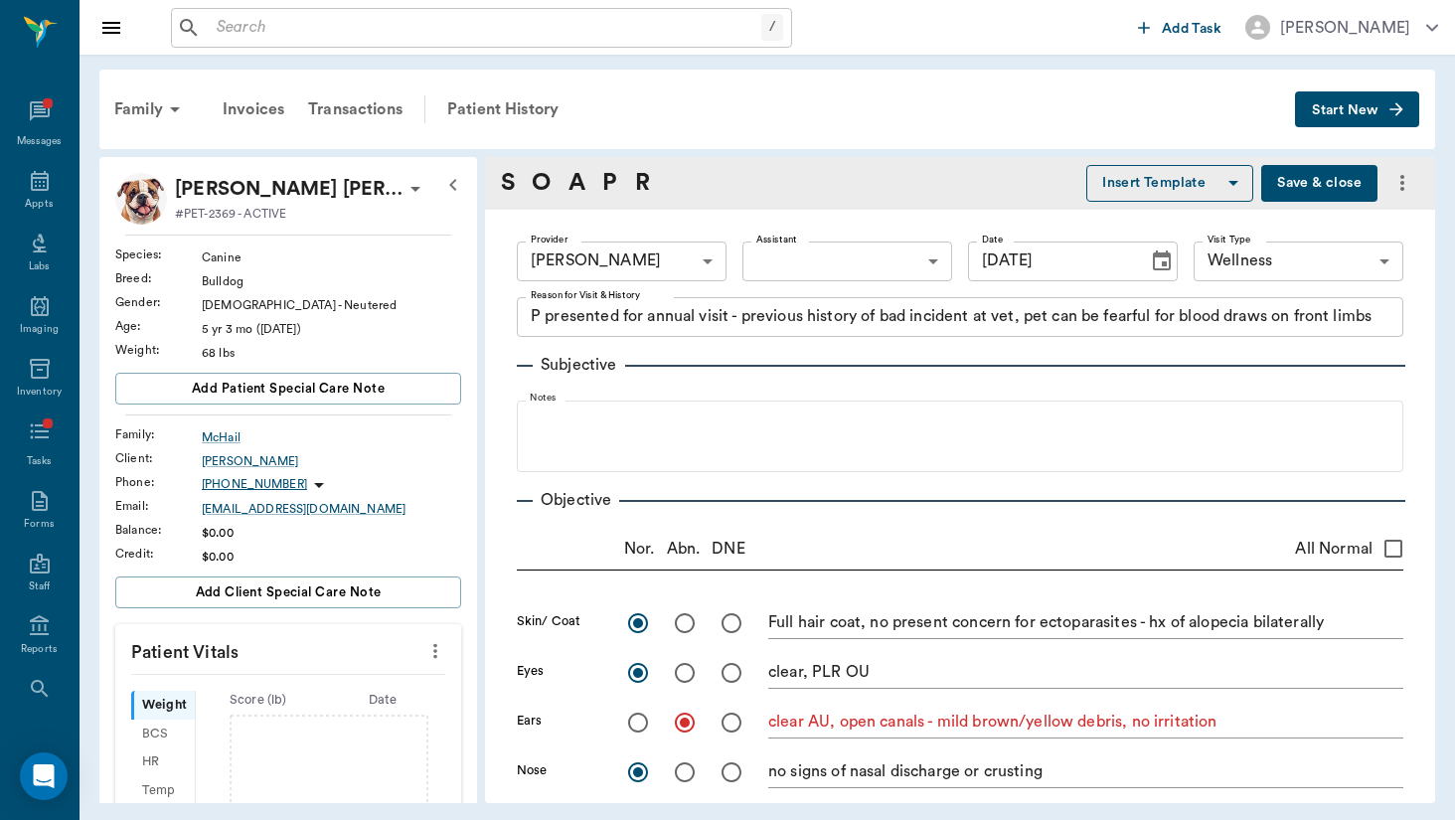
radio input "true"
type textarea "PLN wnl"
radio input "true"
type textarea "soft, non painful to [MEDICAL_DATA], no mass effect appreciated"
radio input "true"
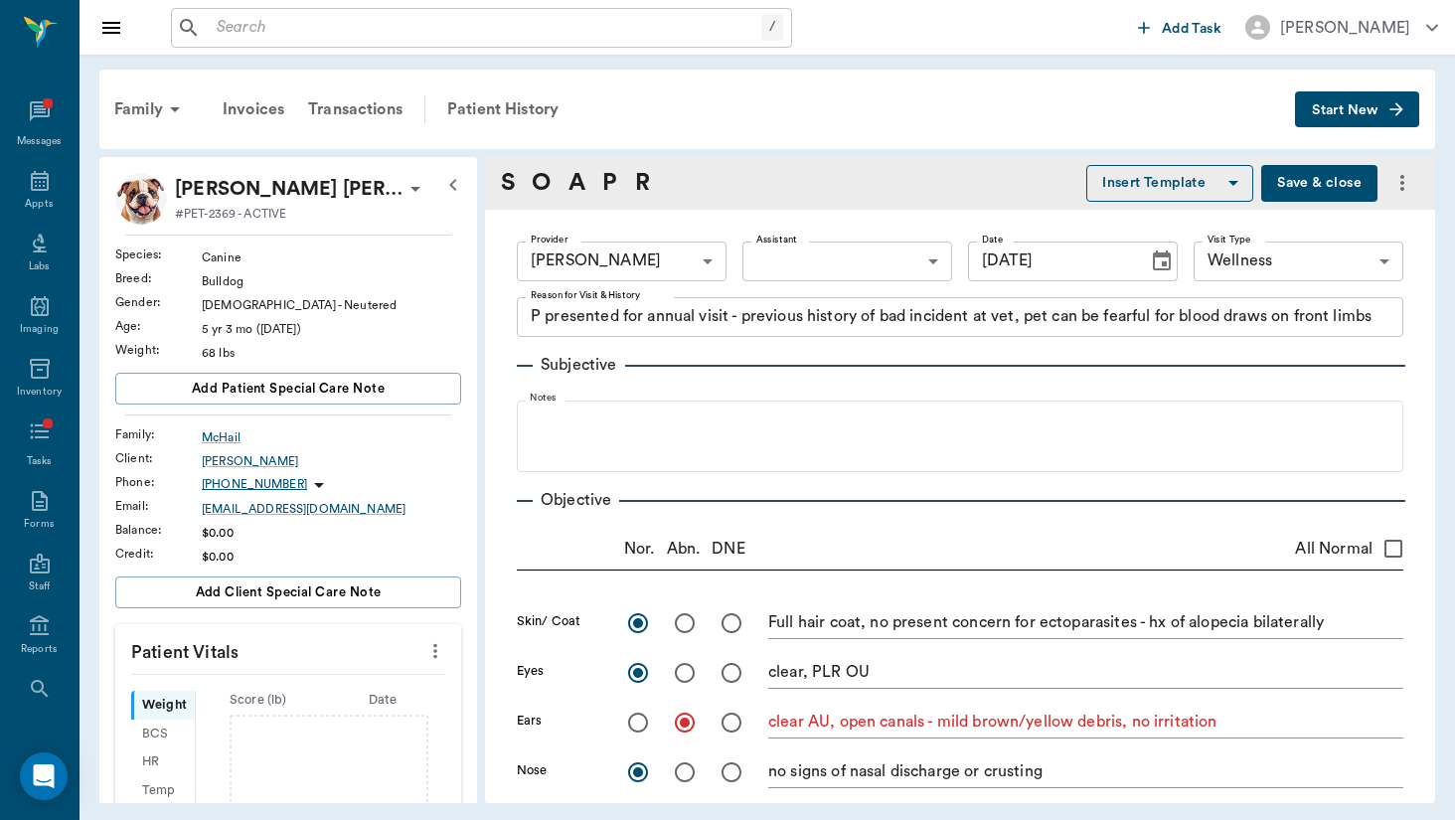
type textarea "external genitalia wnl"
radio input "true"
type textarea "ambulatory x4, no present lameness"
radio input "true"
type textarea "no CP deficits x4, CN intact"
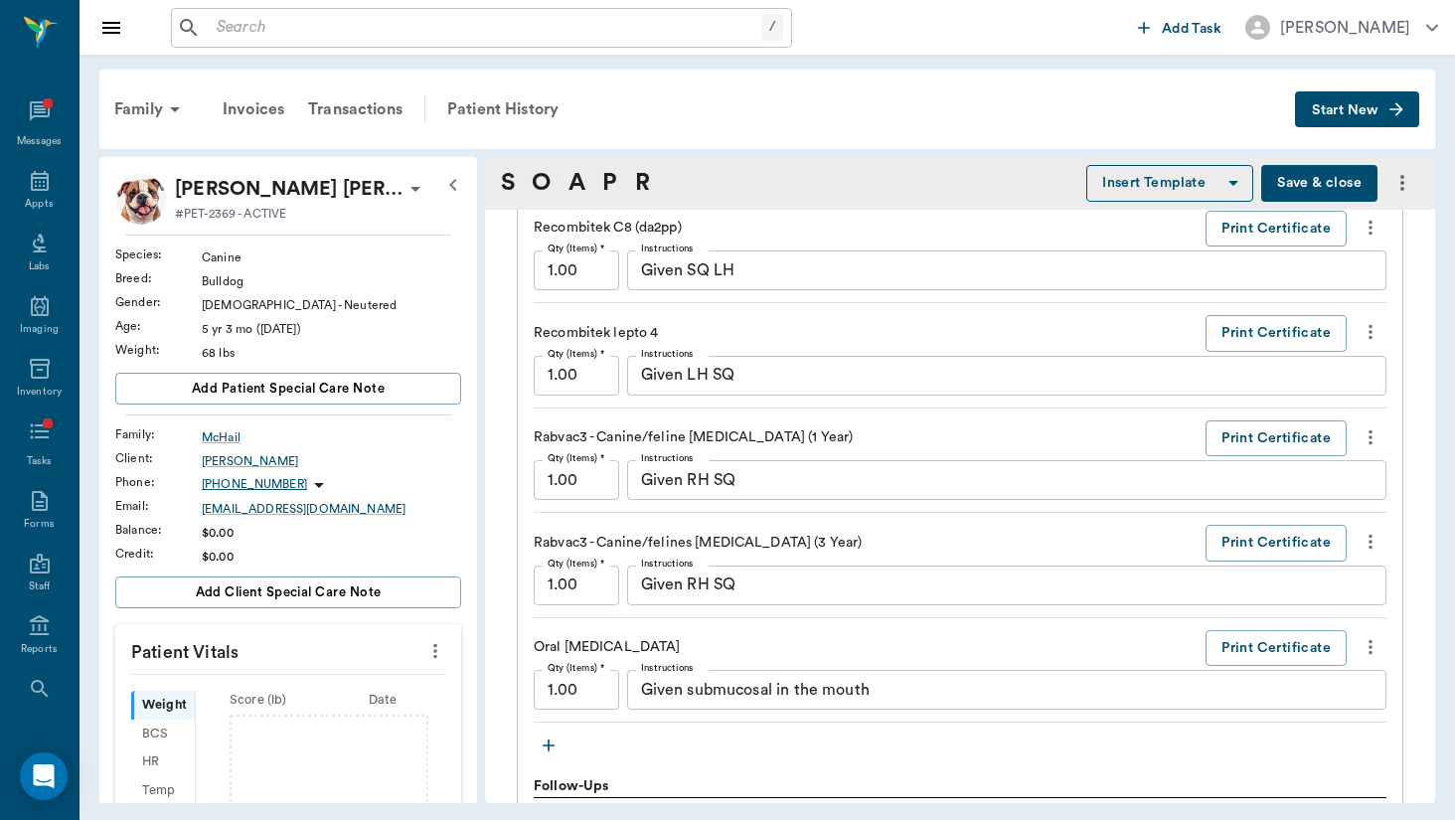
scroll to position [1669, 0]
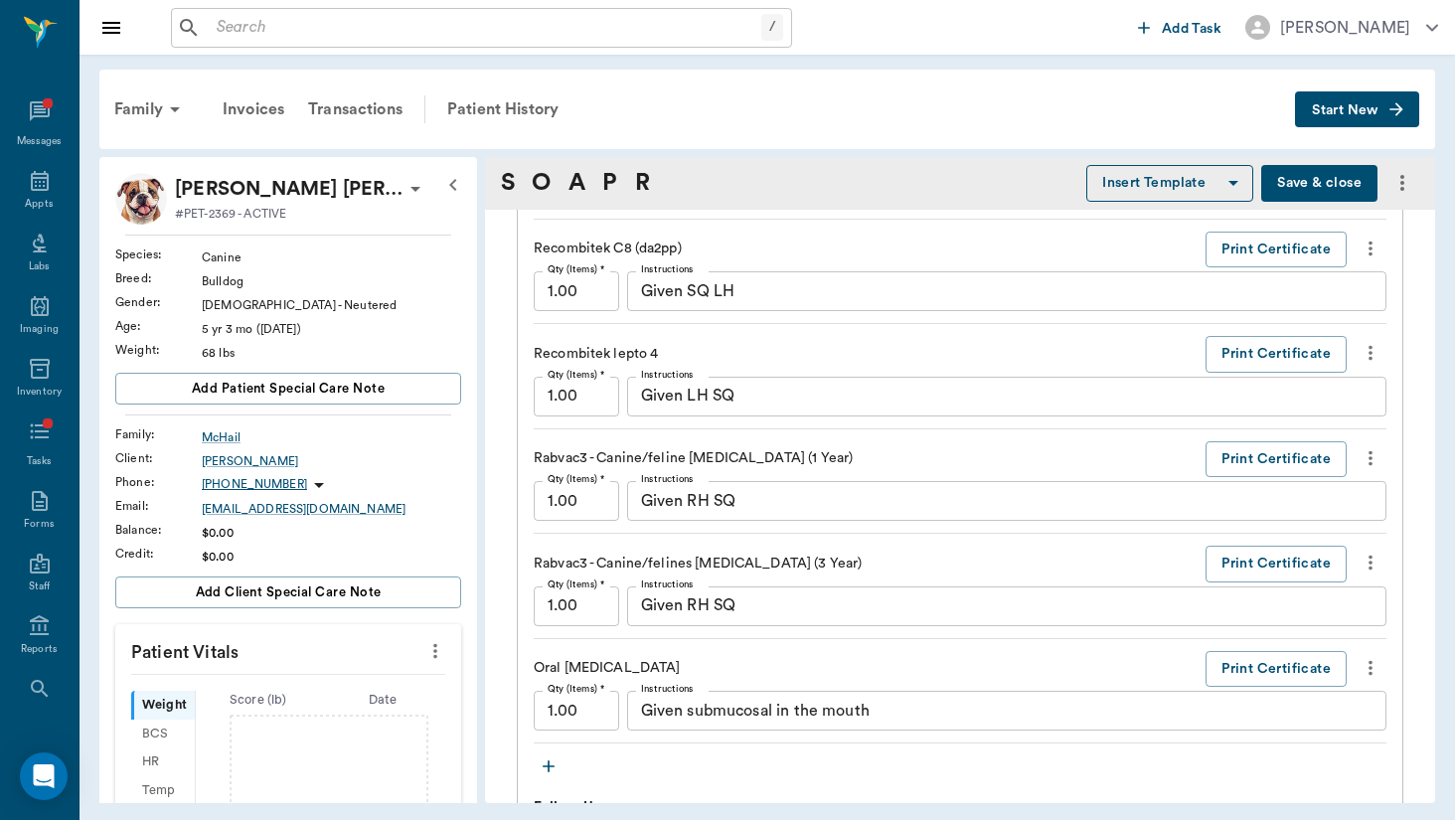
click at [1373, 571] on icon "more" at bounding box center [1371, 563] width 22 height 24
click at [1343, 631] on span "Delete" at bounding box center [1287, 631] width 167 height 21
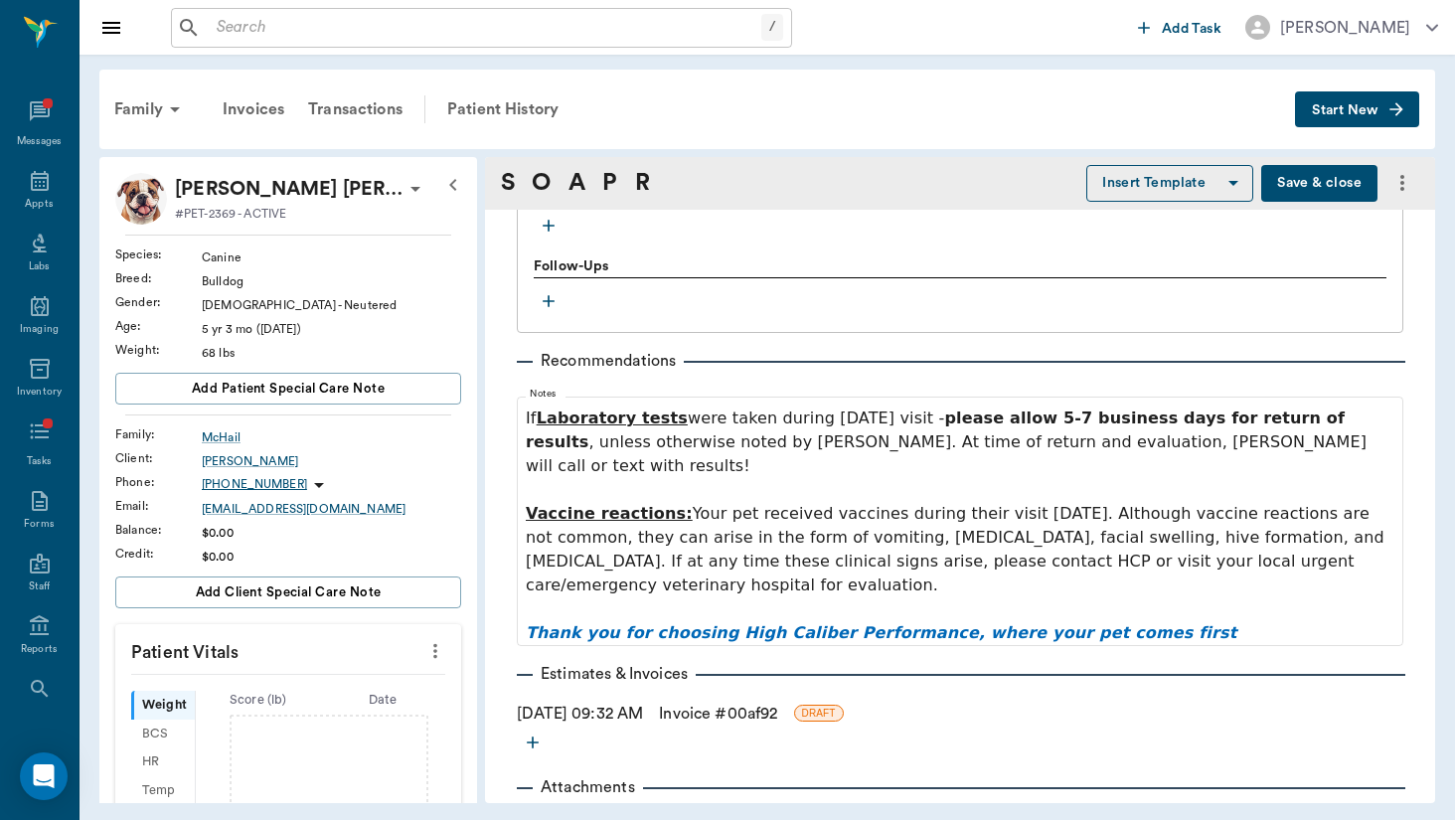
scroll to position [2105, 0]
click at [715, 703] on link "Invoice # 00af92" at bounding box center [718, 715] width 118 height 24
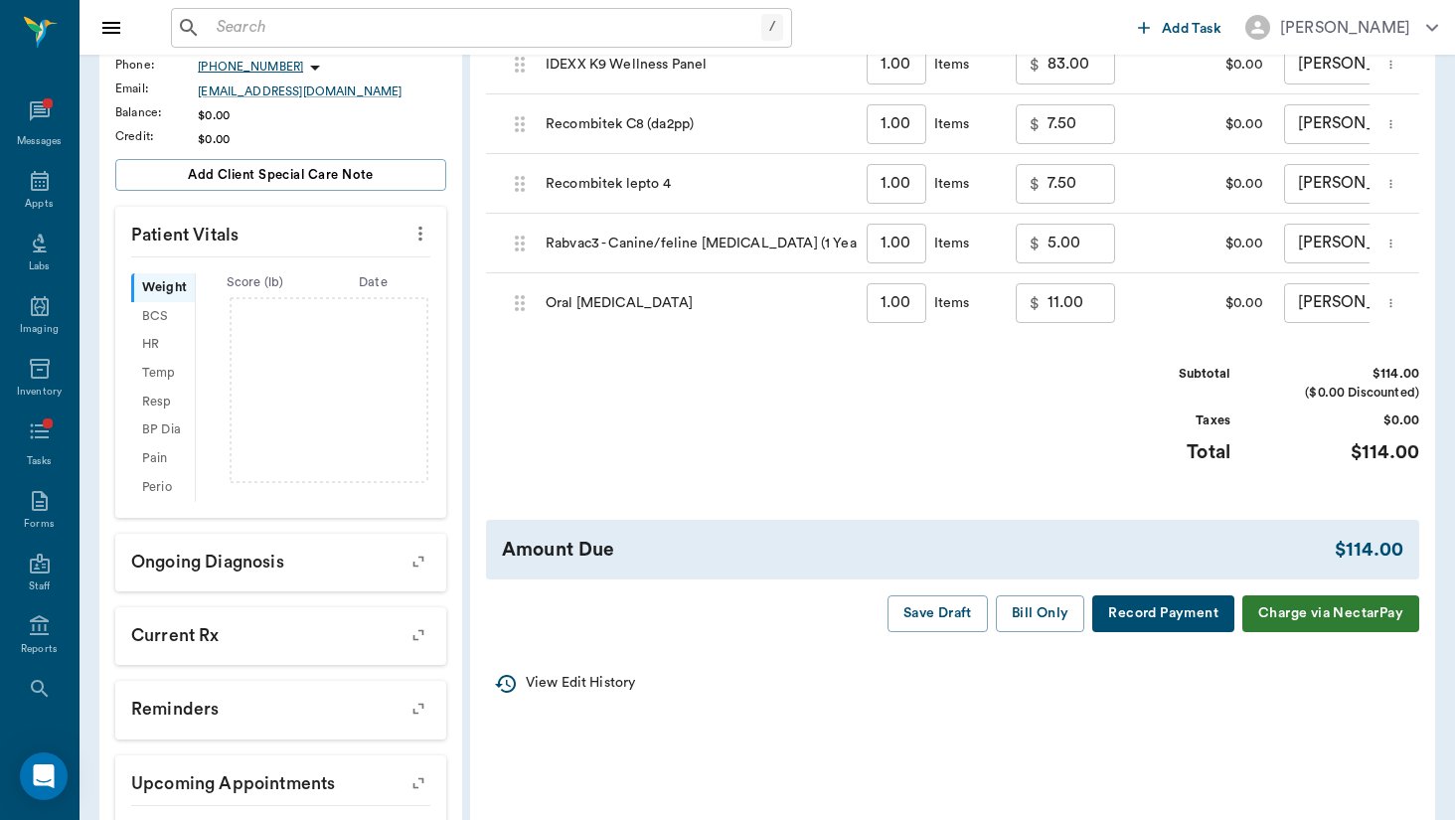
scroll to position [465, 0]
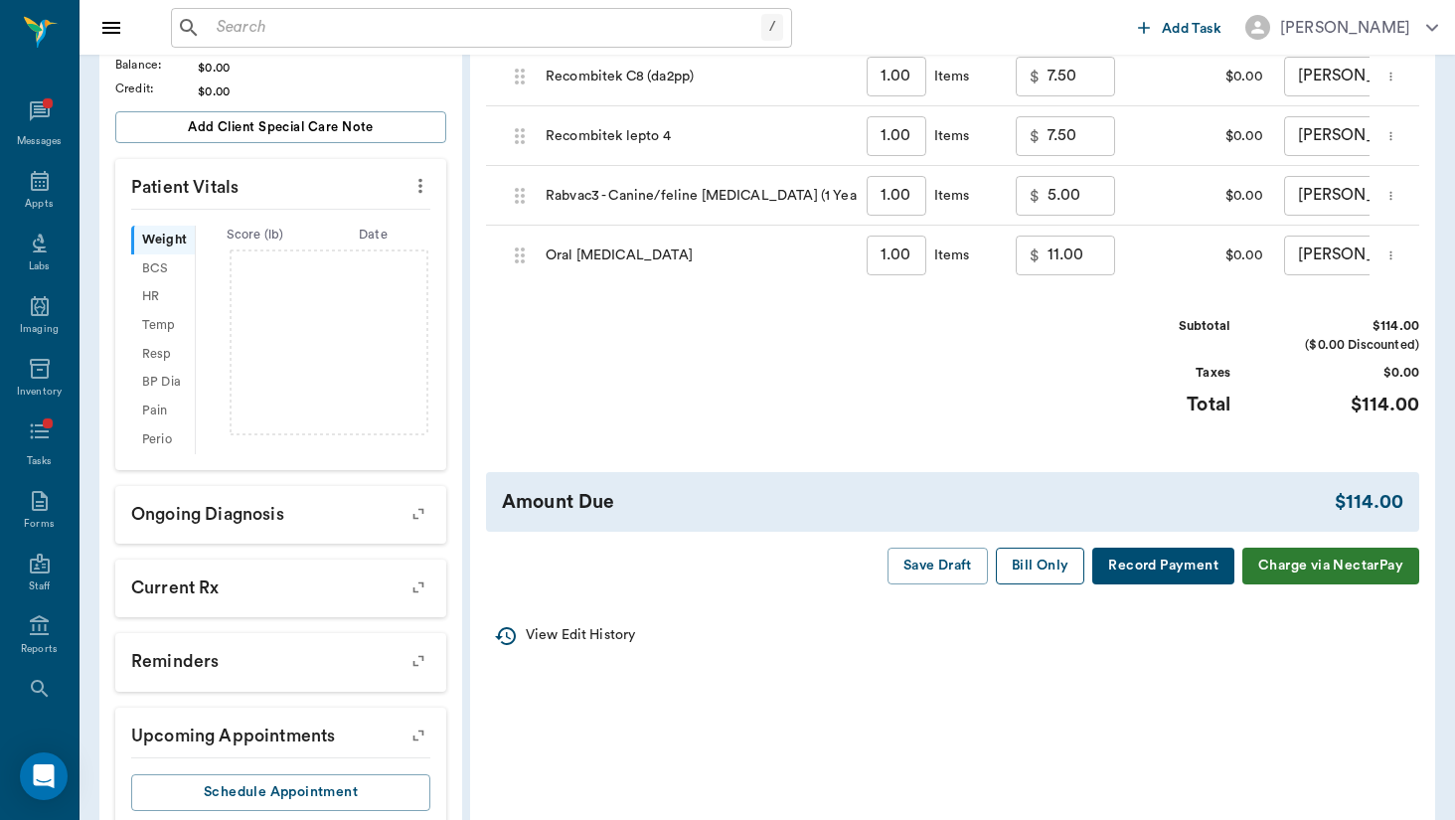
click at [1022, 580] on button "Bill Only" at bounding box center [1040, 566] width 89 height 37
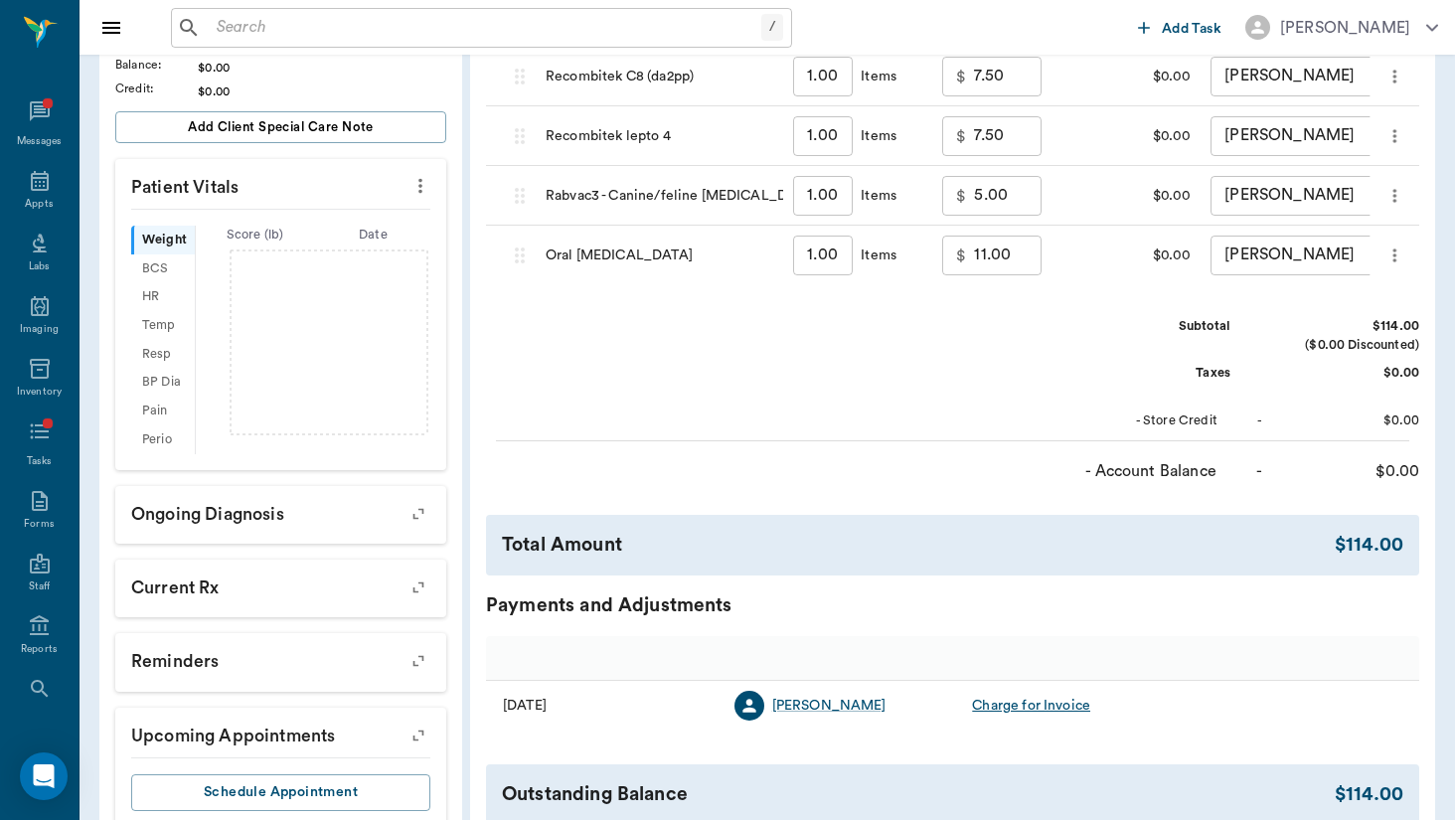
click at [1045, 564] on div "Total Amount $114.00" at bounding box center [953, 545] width 934 height 61
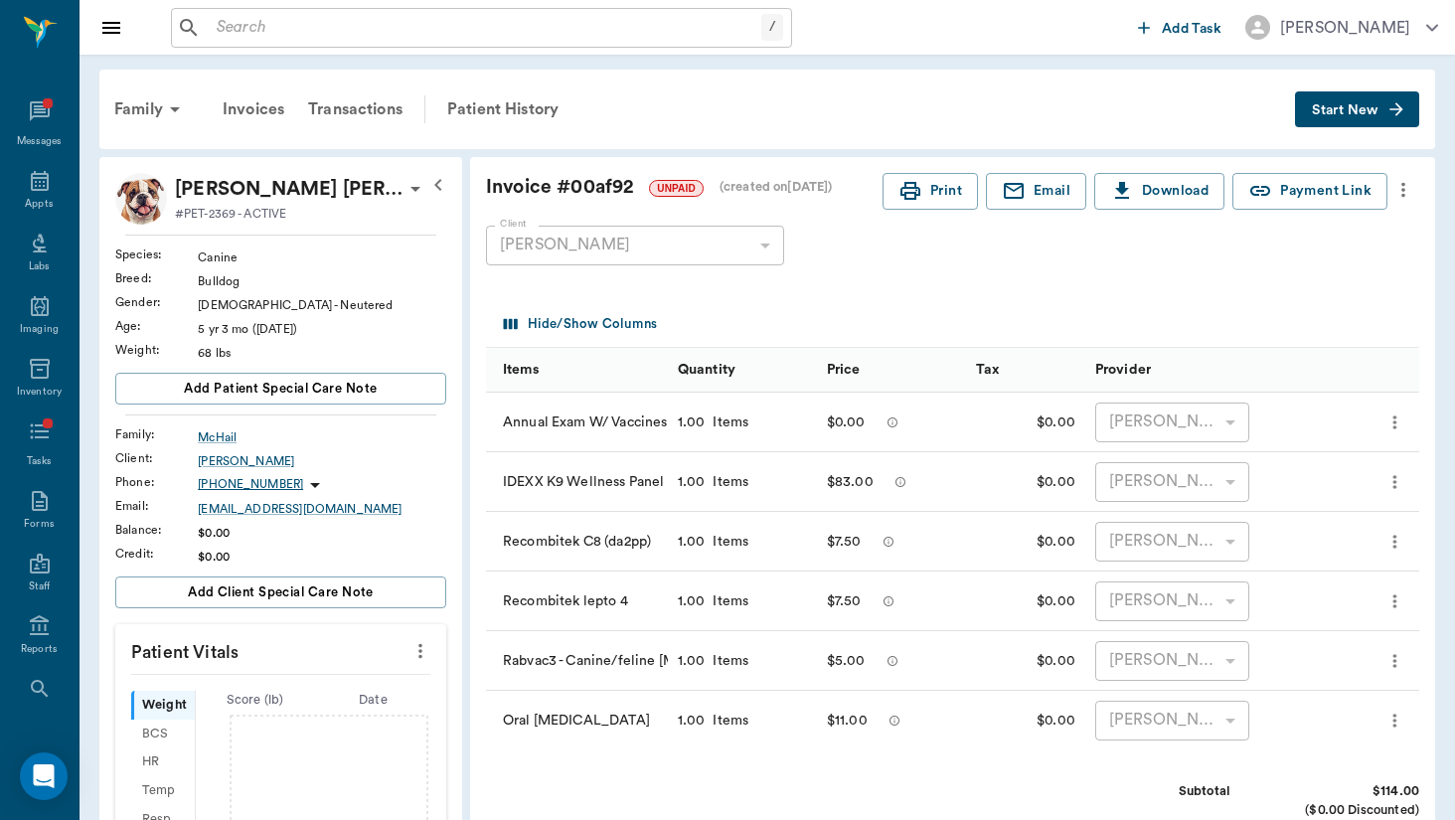
scroll to position [0, 0]
click at [38, 104] on icon at bounding box center [40, 111] width 24 height 24
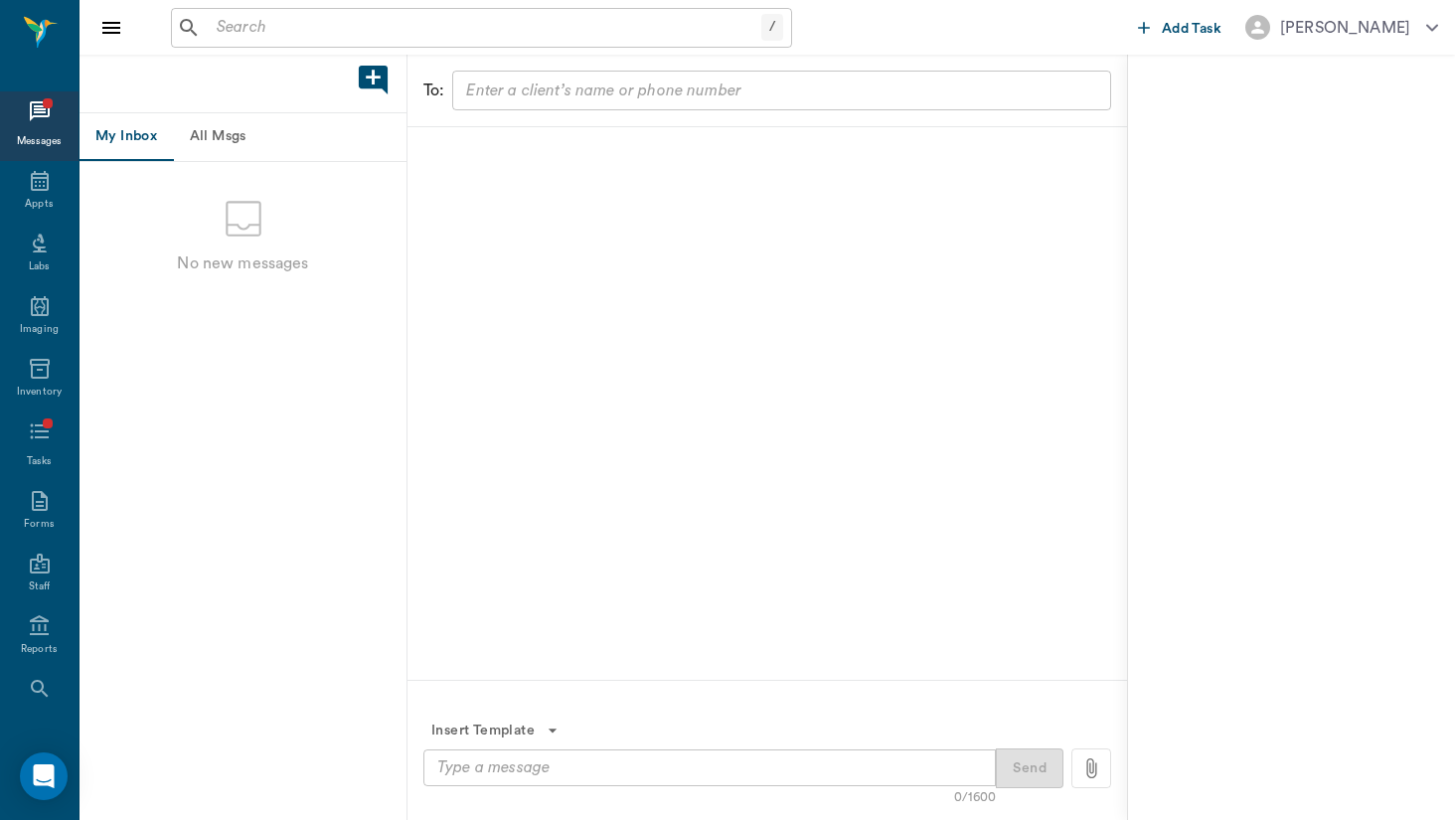
click at [232, 137] on button "All Msgs" at bounding box center [217, 137] width 89 height 48
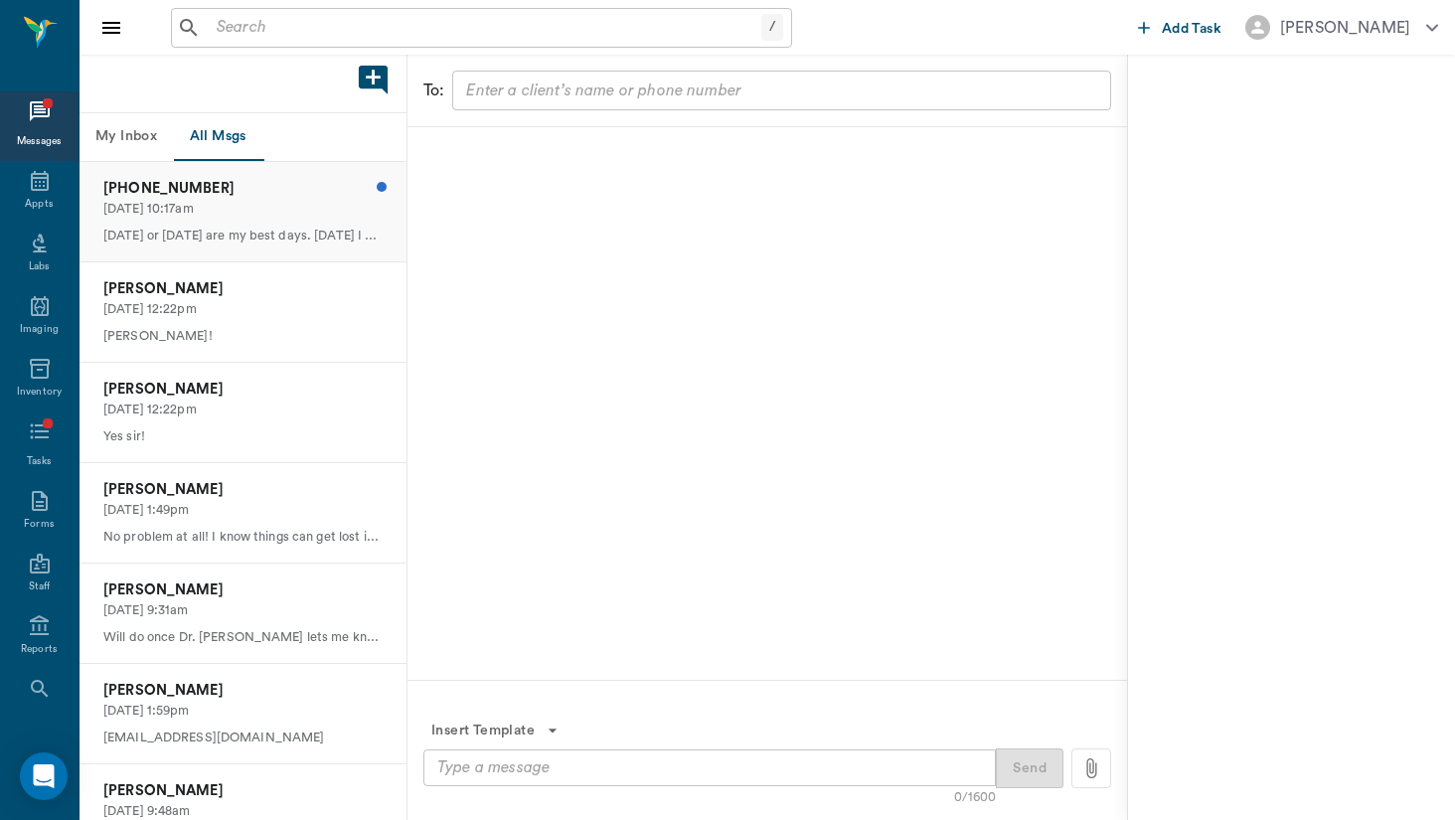
click at [304, 186] on p "[PHONE_NUMBER]" at bounding box center [242, 189] width 279 height 22
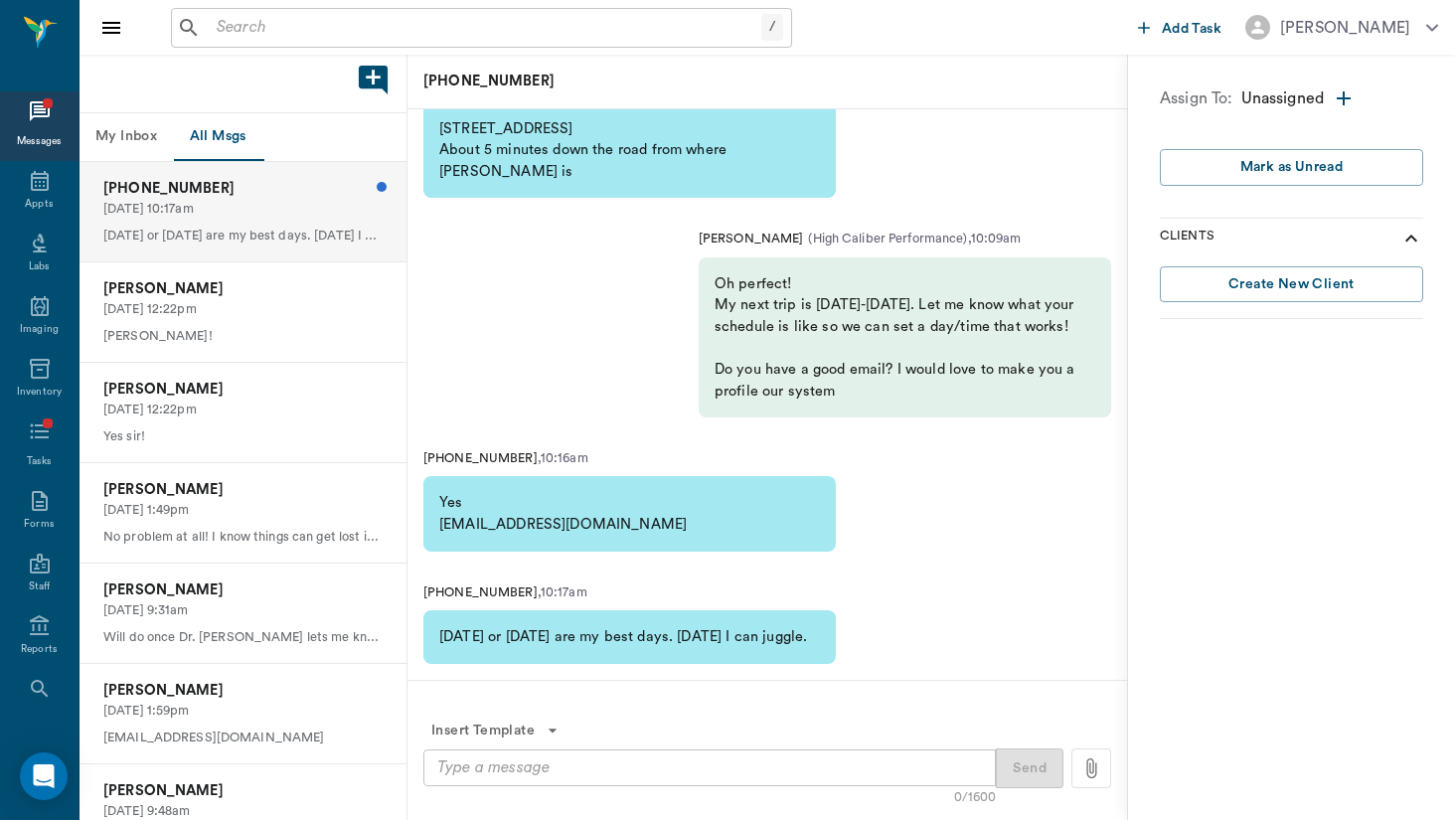
click at [735, 766] on textarea at bounding box center [709, 768] width 545 height 23
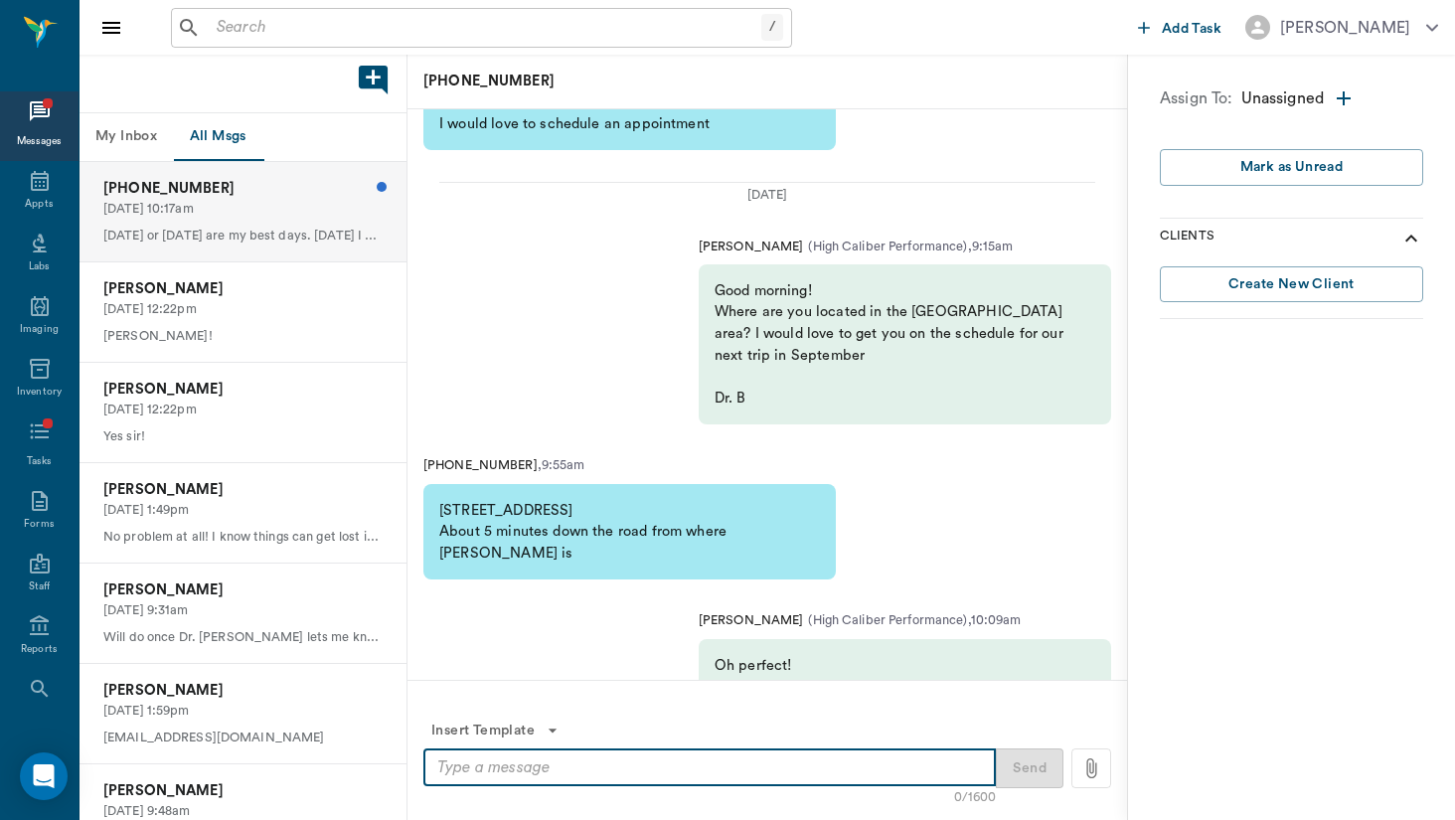
scroll to position [-383, 0]
click at [320, 283] on p "[PERSON_NAME]" at bounding box center [242, 289] width 279 height 22
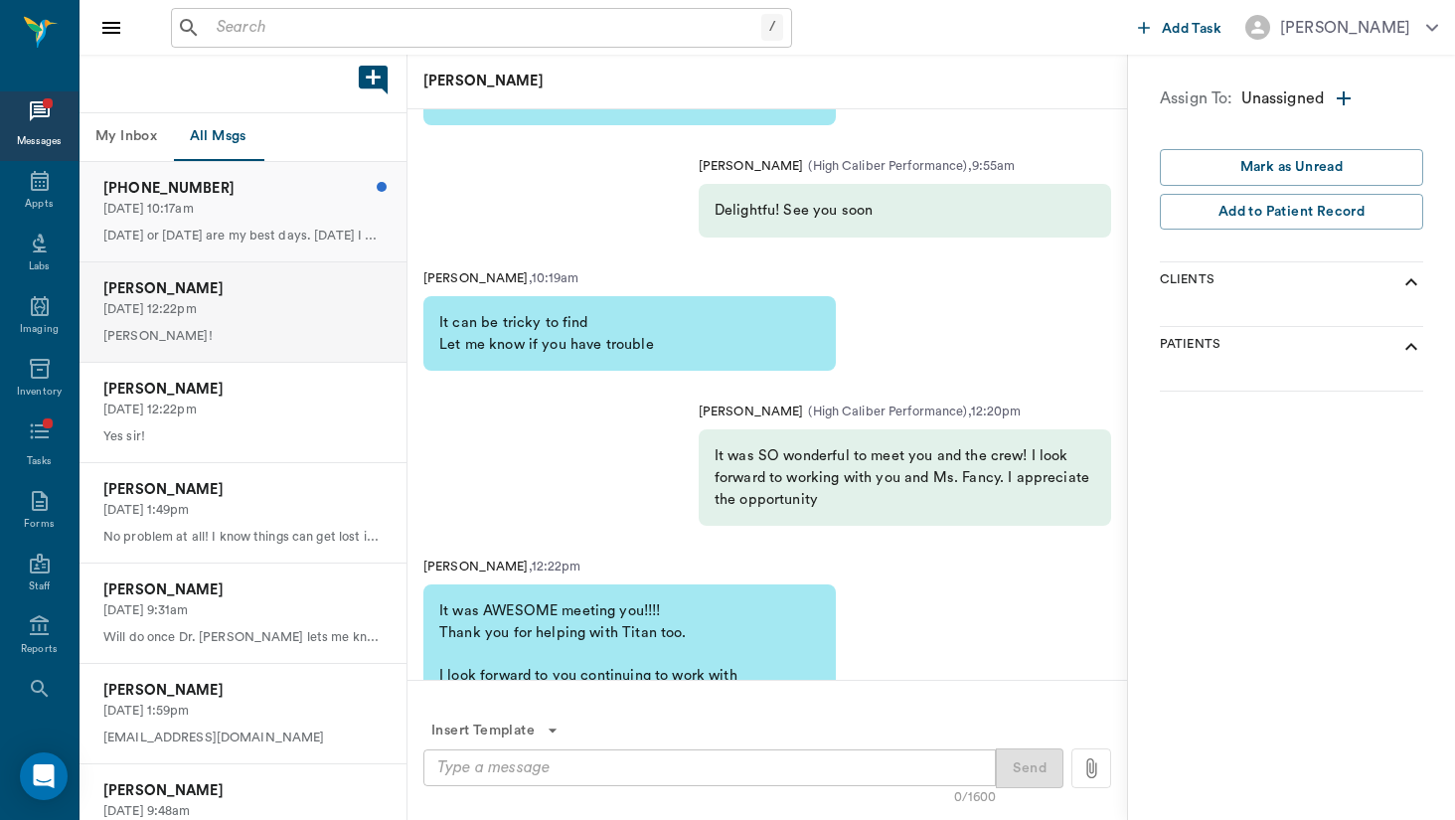
click at [349, 221] on div "[PHONE_NUMBER] [DATE] 10:17am [DATE] or [DATE] are my best days. [DATE] I can j…" at bounding box center [243, 211] width 327 height 99
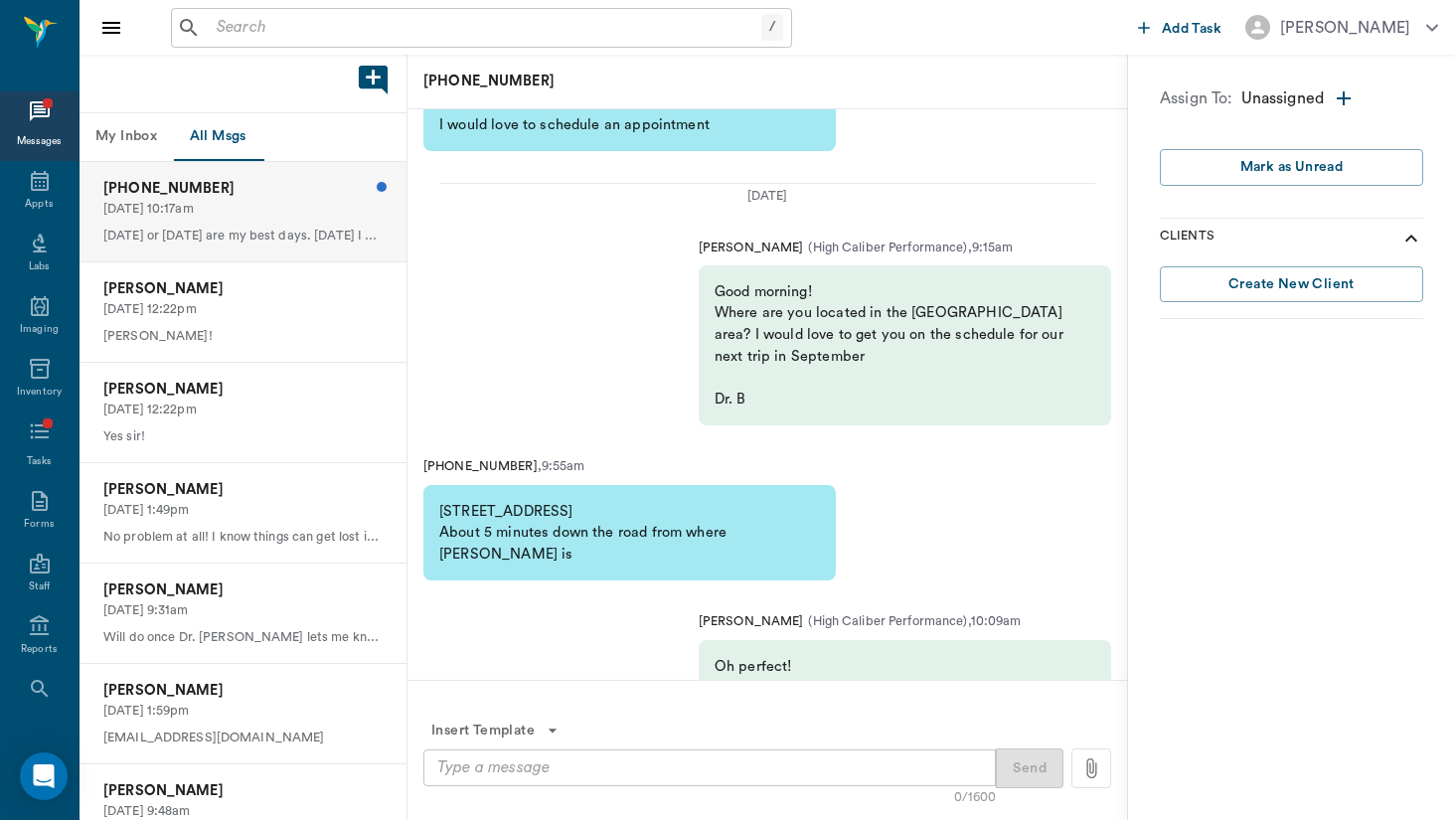
click at [34, 147] on div "Messages" at bounding box center [40, 141] width 46 height 15
click at [42, 137] on div "Messages" at bounding box center [40, 141] width 46 height 15
click at [492, 26] on input "text" at bounding box center [485, 28] width 553 height 28
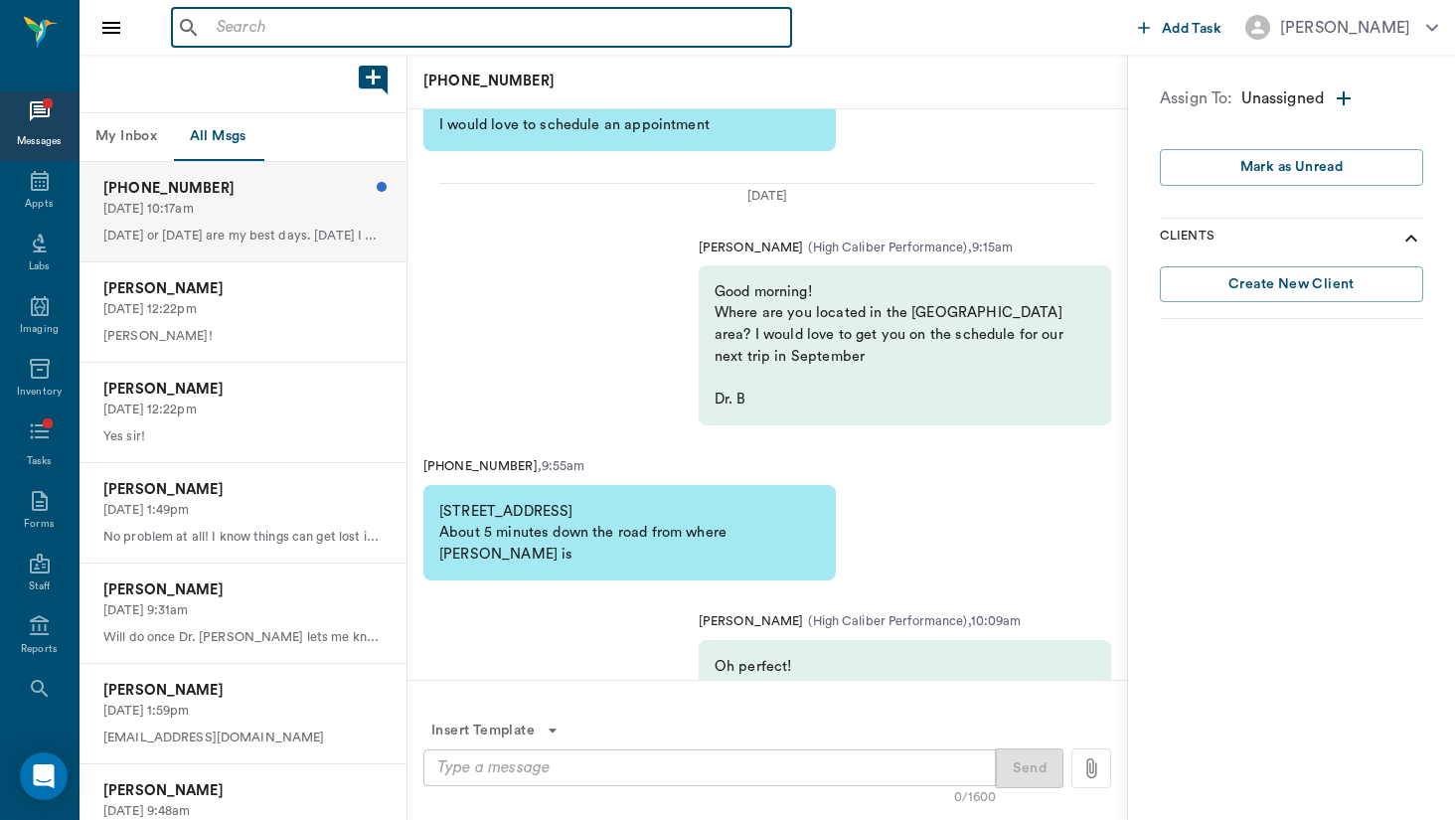
type input "f"
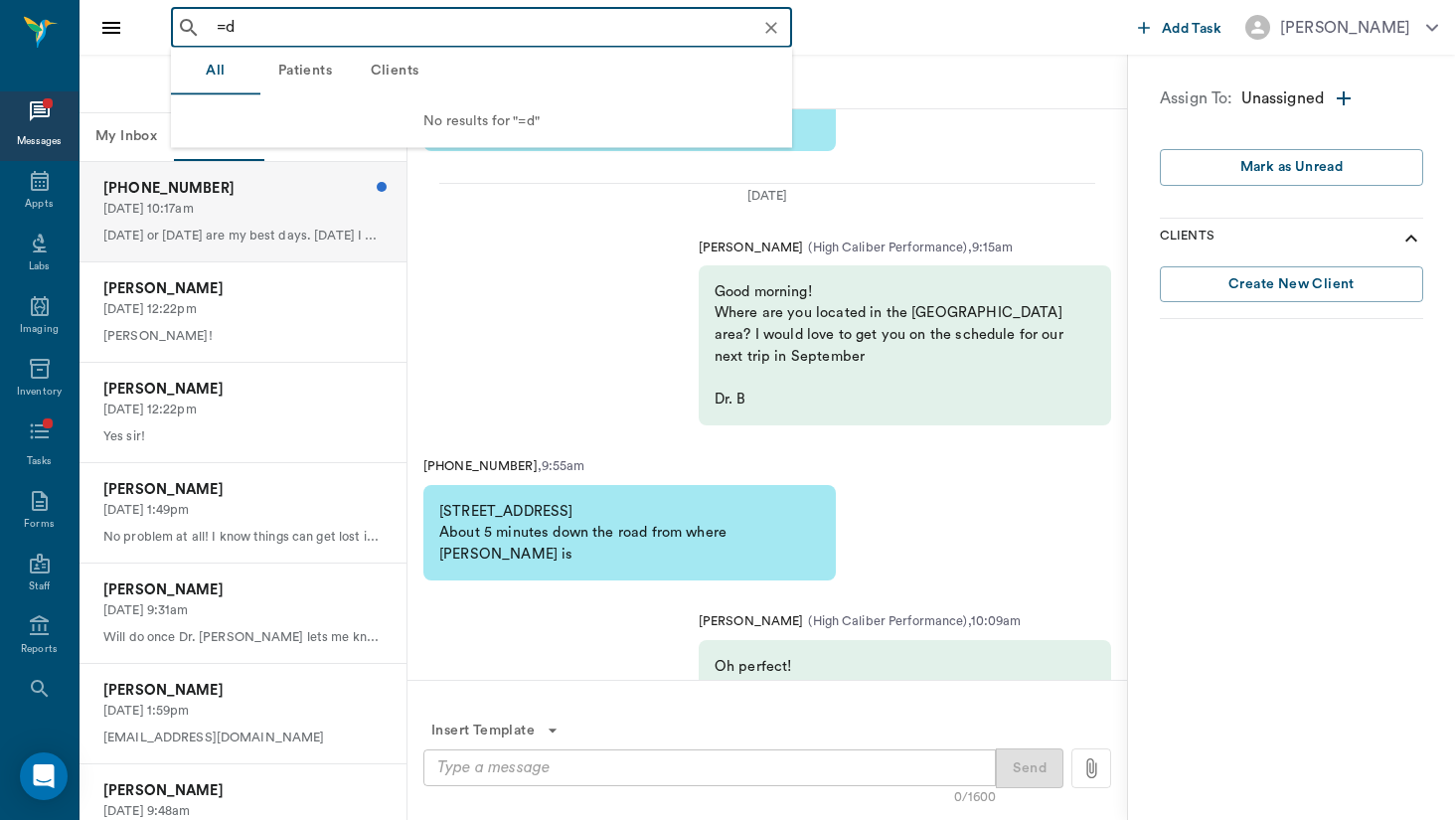
type input "="
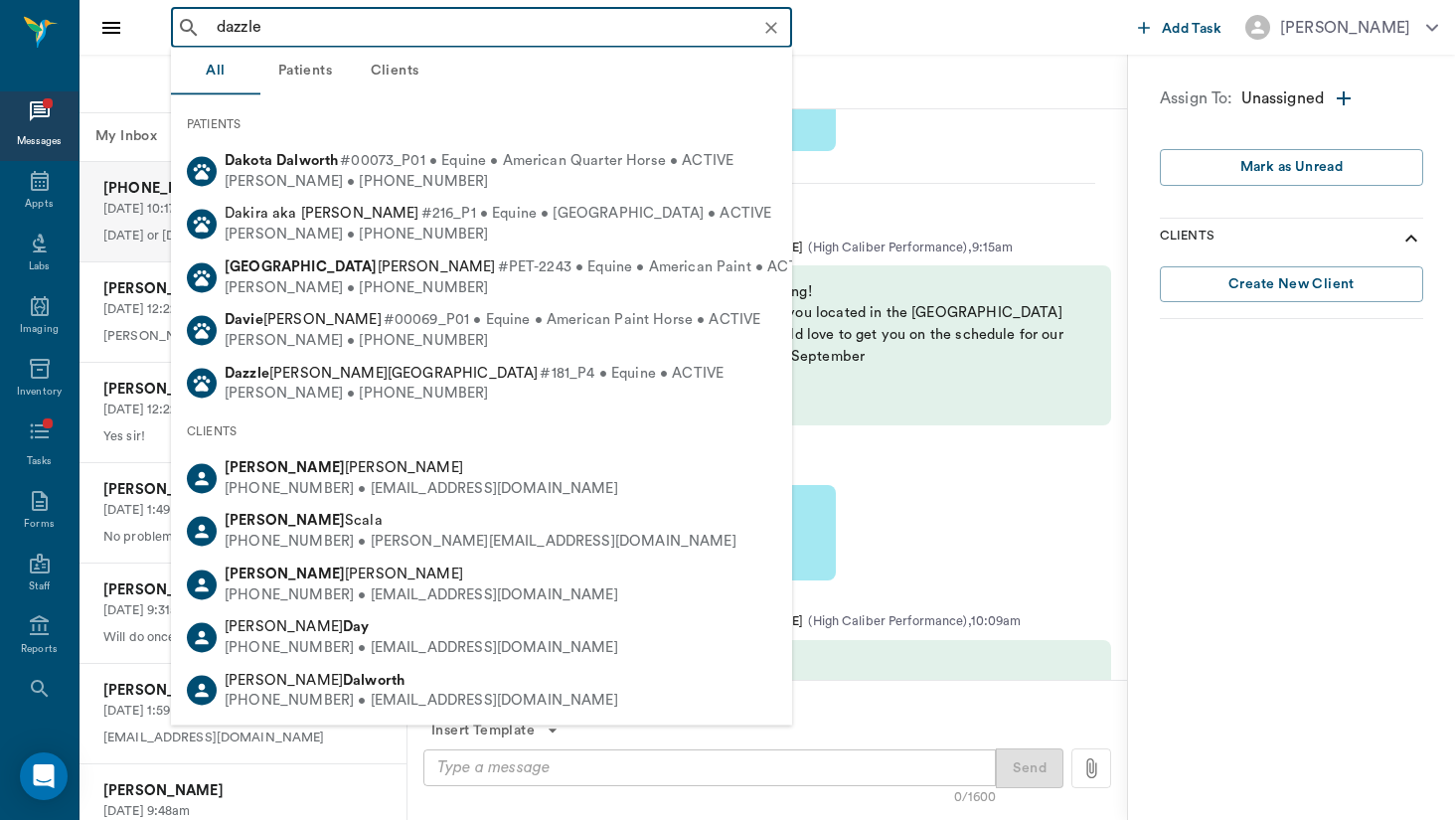
type input "dazzle"
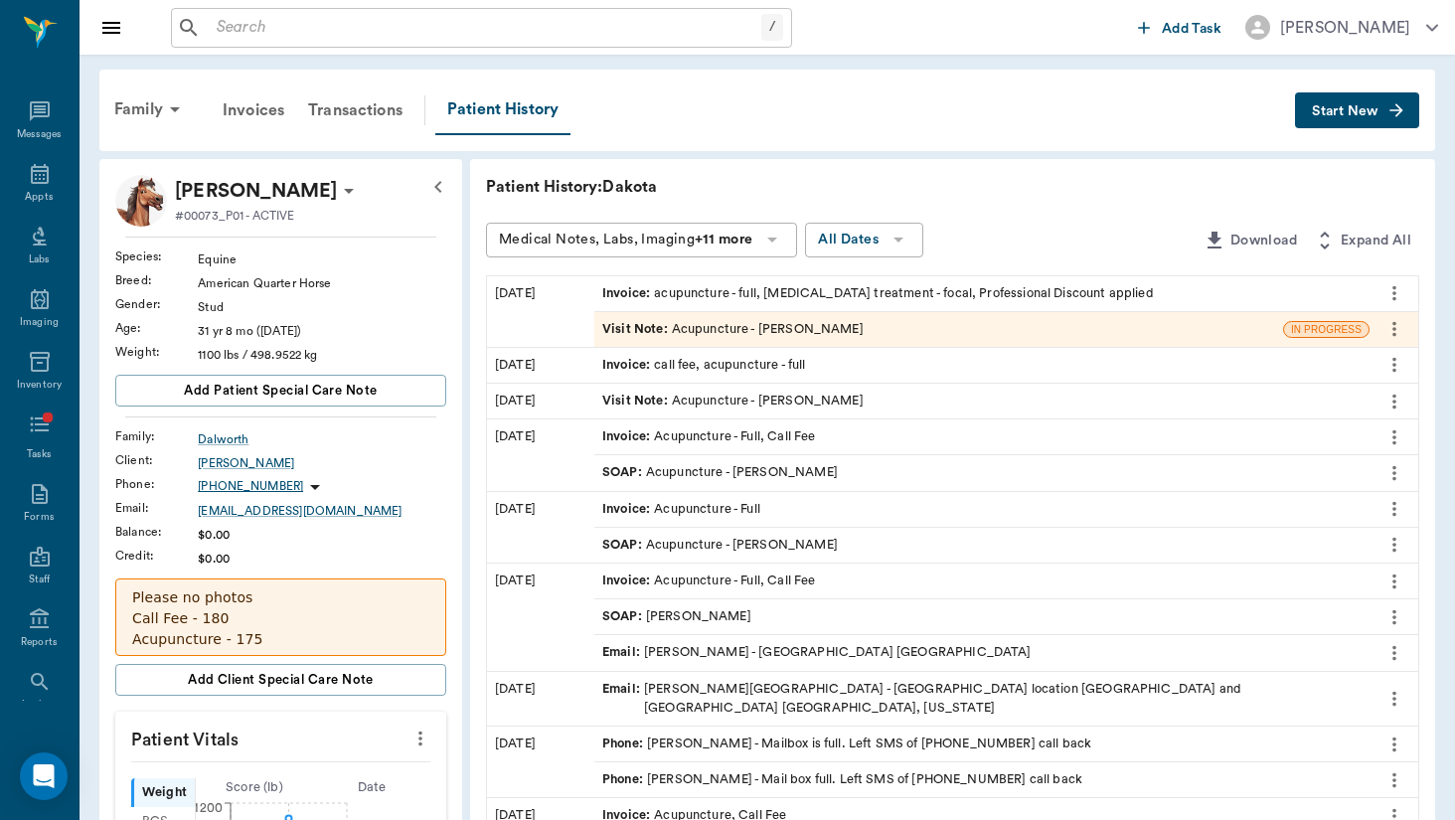
click at [337, 23] on input "text" at bounding box center [485, 28] width 553 height 28
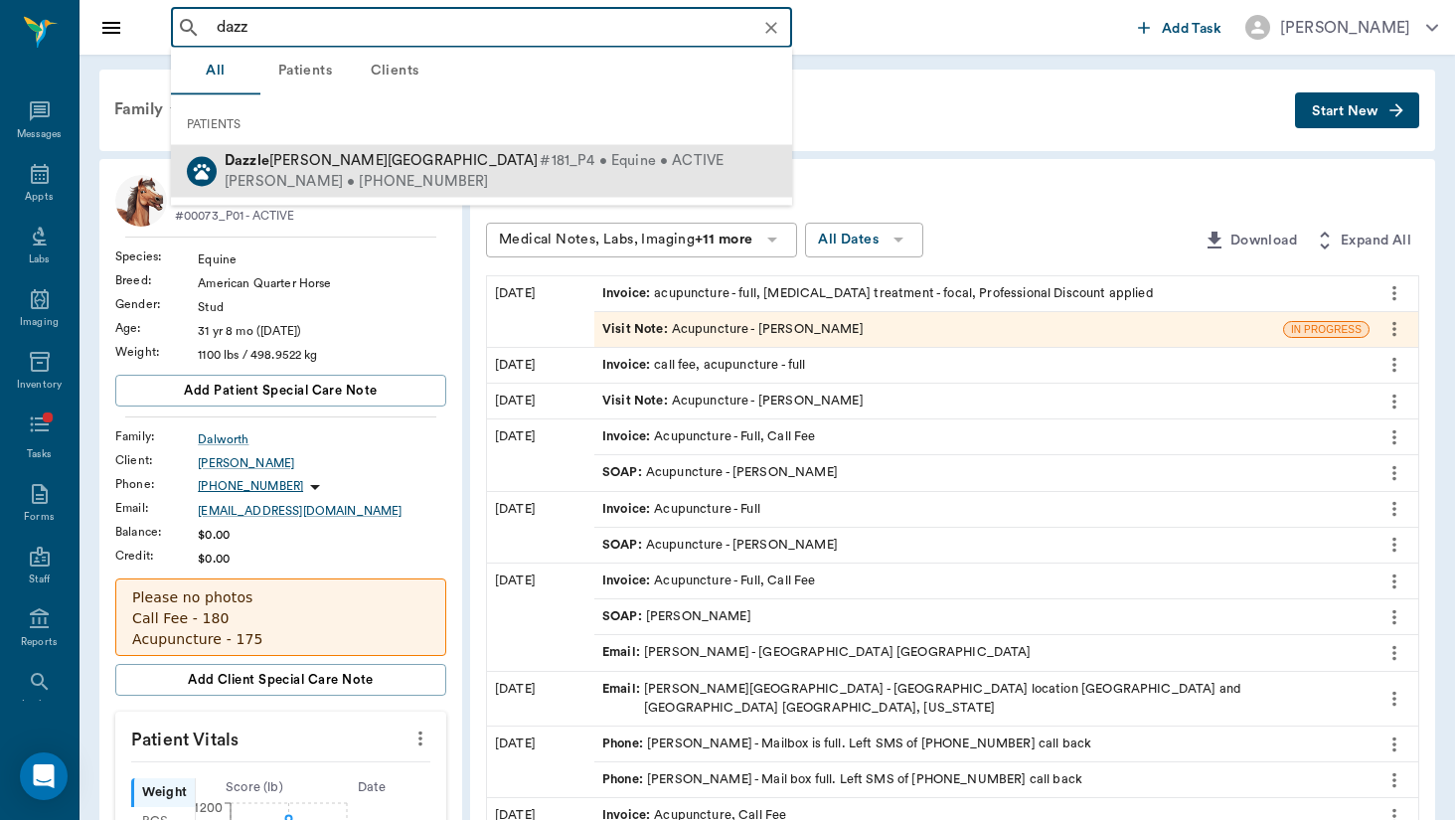
click at [336, 167] on span "Dazzle [PERSON_NAME][GEOGRAPHIC_DATA]" at bounding box center [381, 160] width 313 height 15
type input "dazz"
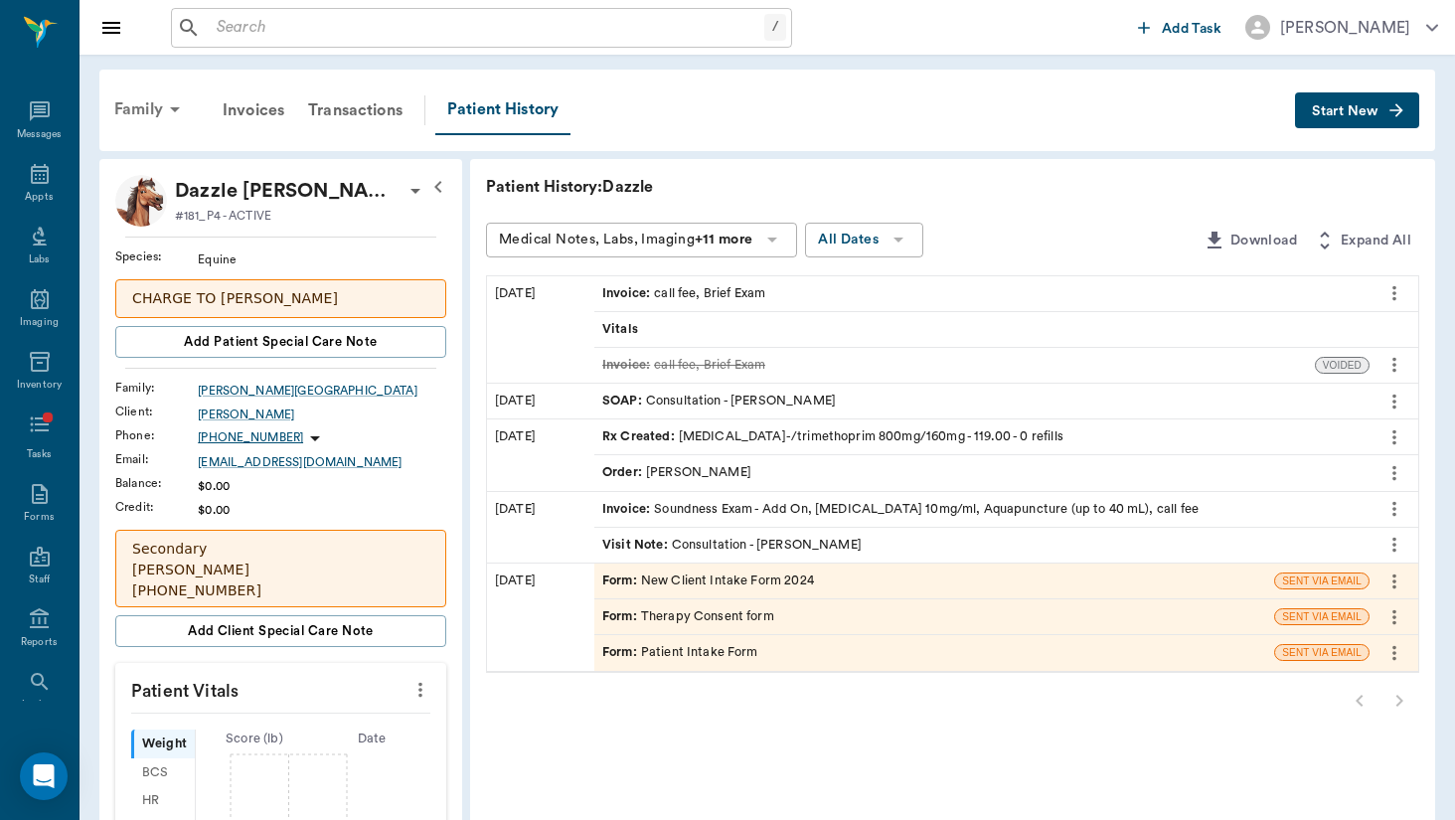
click at [154, 102] on div "Family" at bounding box center [150, 109] width 96 height 48
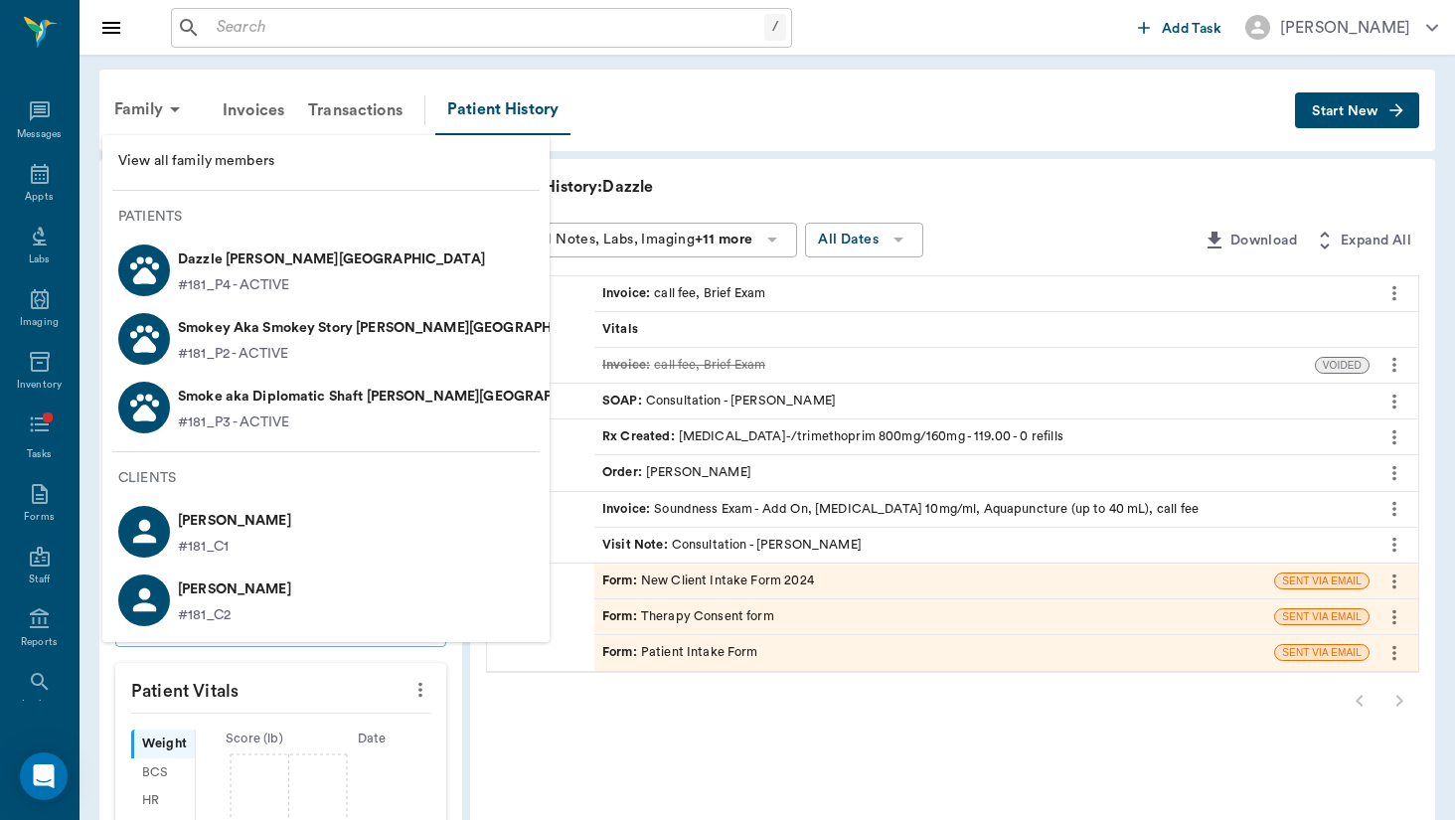
click at [216, 423] on p "#181_P3 - ACTIVE" at bounding box center [233, 423] width 111 height 21
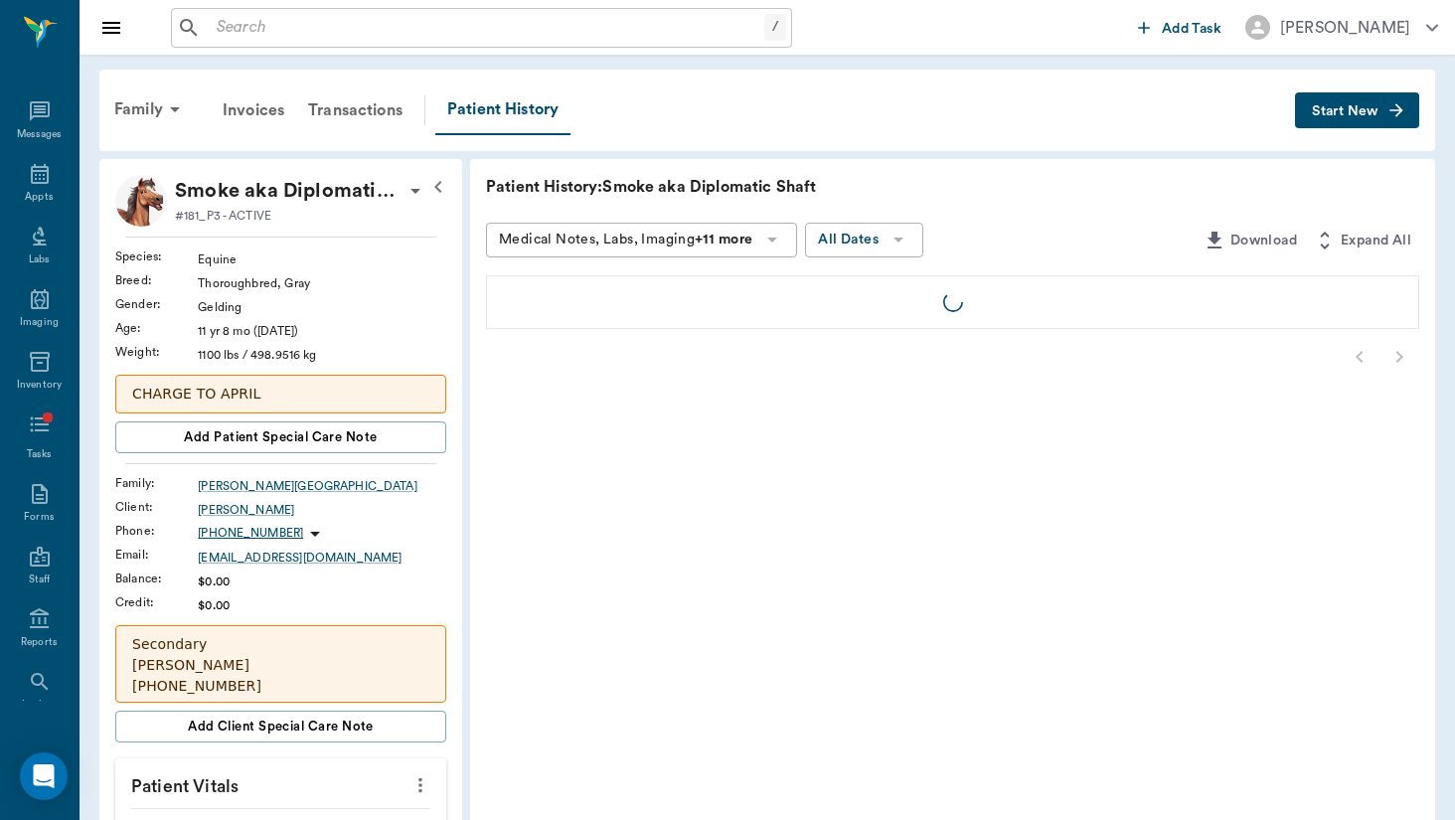
click at [1381, 120] on button "Start New" at bounding box center [1357, 110] width 124 height 37
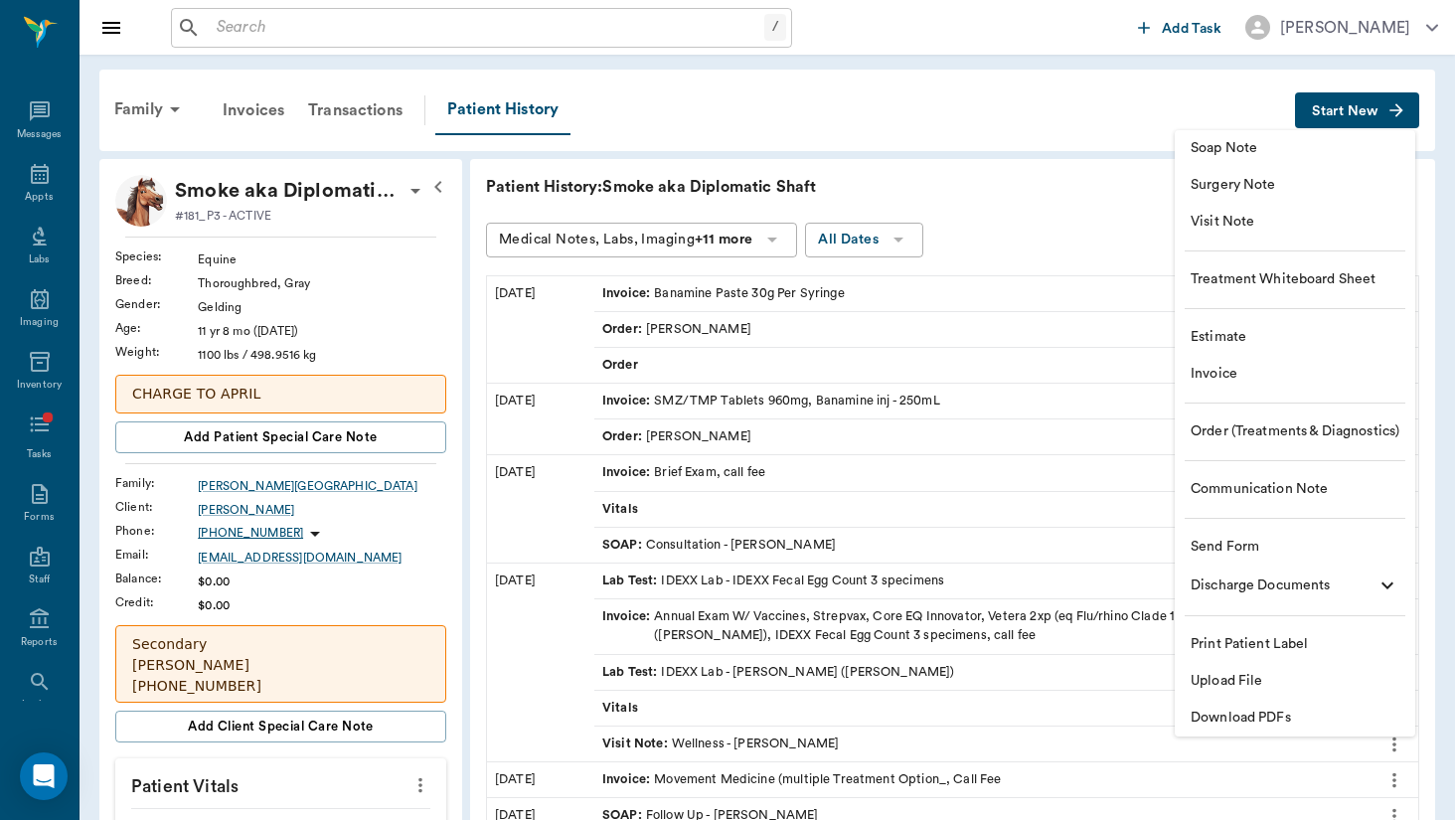
click at [1347, 491] on span "Communication Note" at bounding box center [1295, 489] width 209 height 21
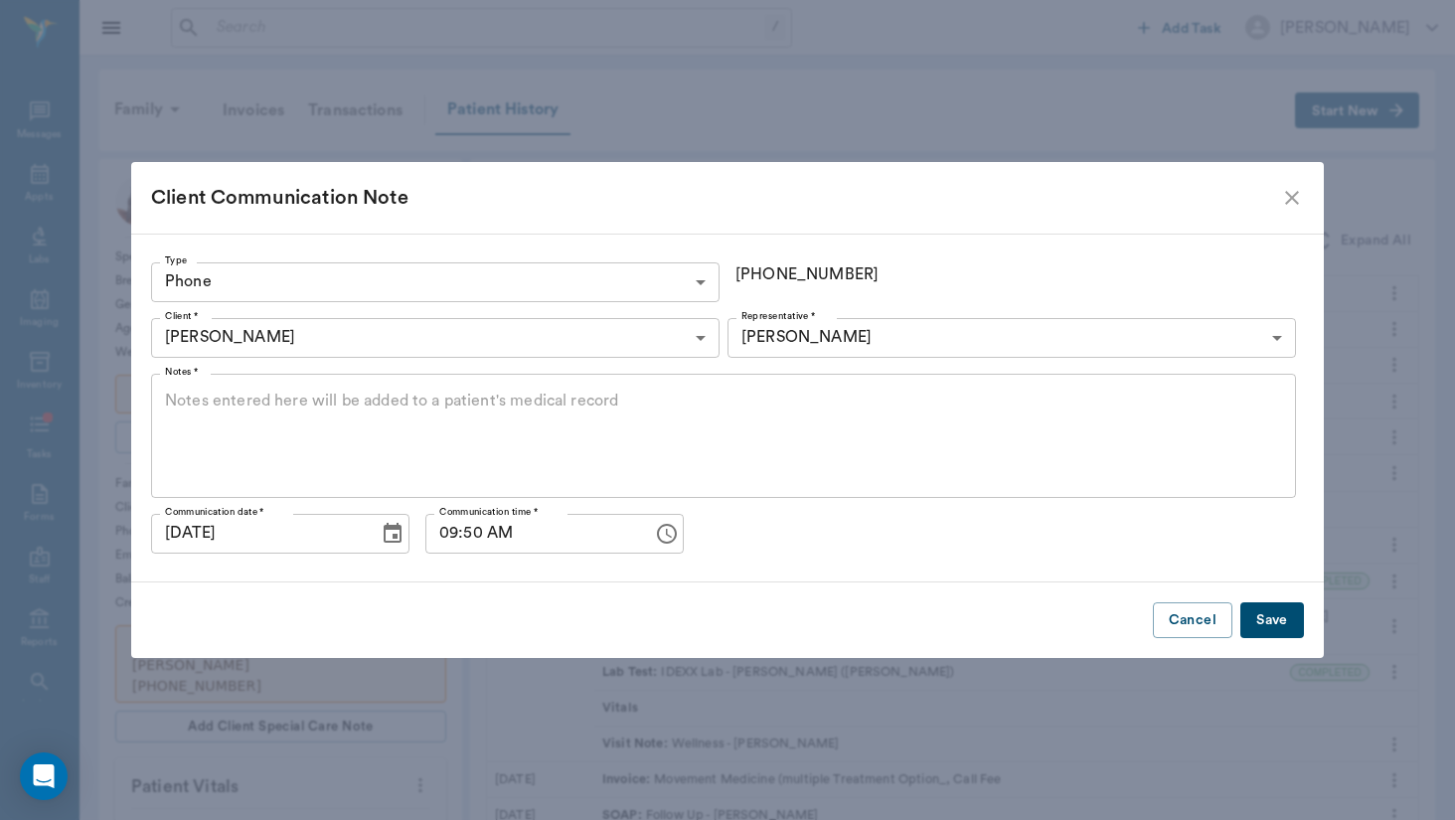
click at [566, 435] on textarea "Notes *" at bounding box center [723, 435] width 1117 height 91
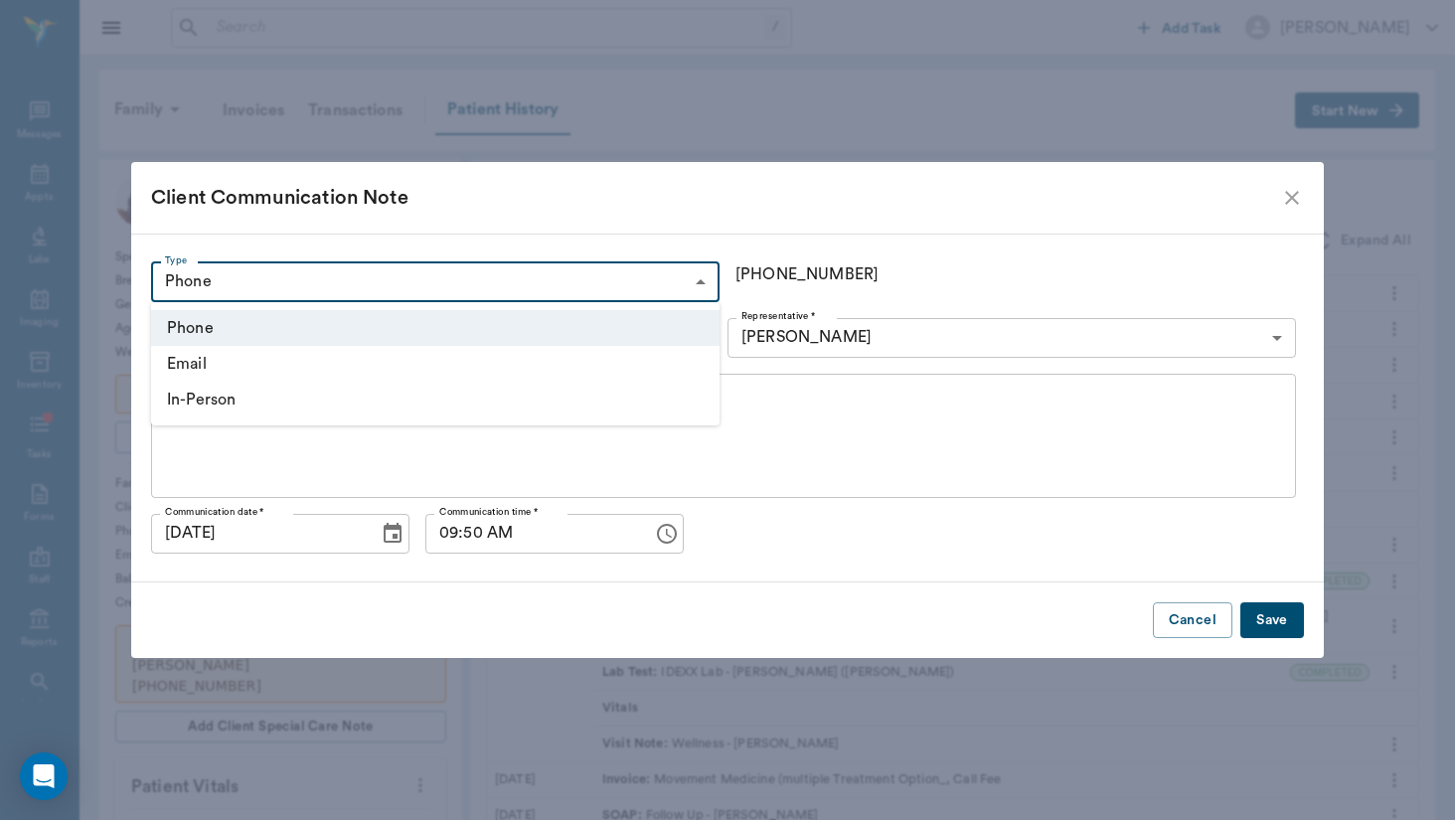
click at [536, 361] on li "Email" at bounding box center [435, 364] width 569 height 36
type input "EMAIL"
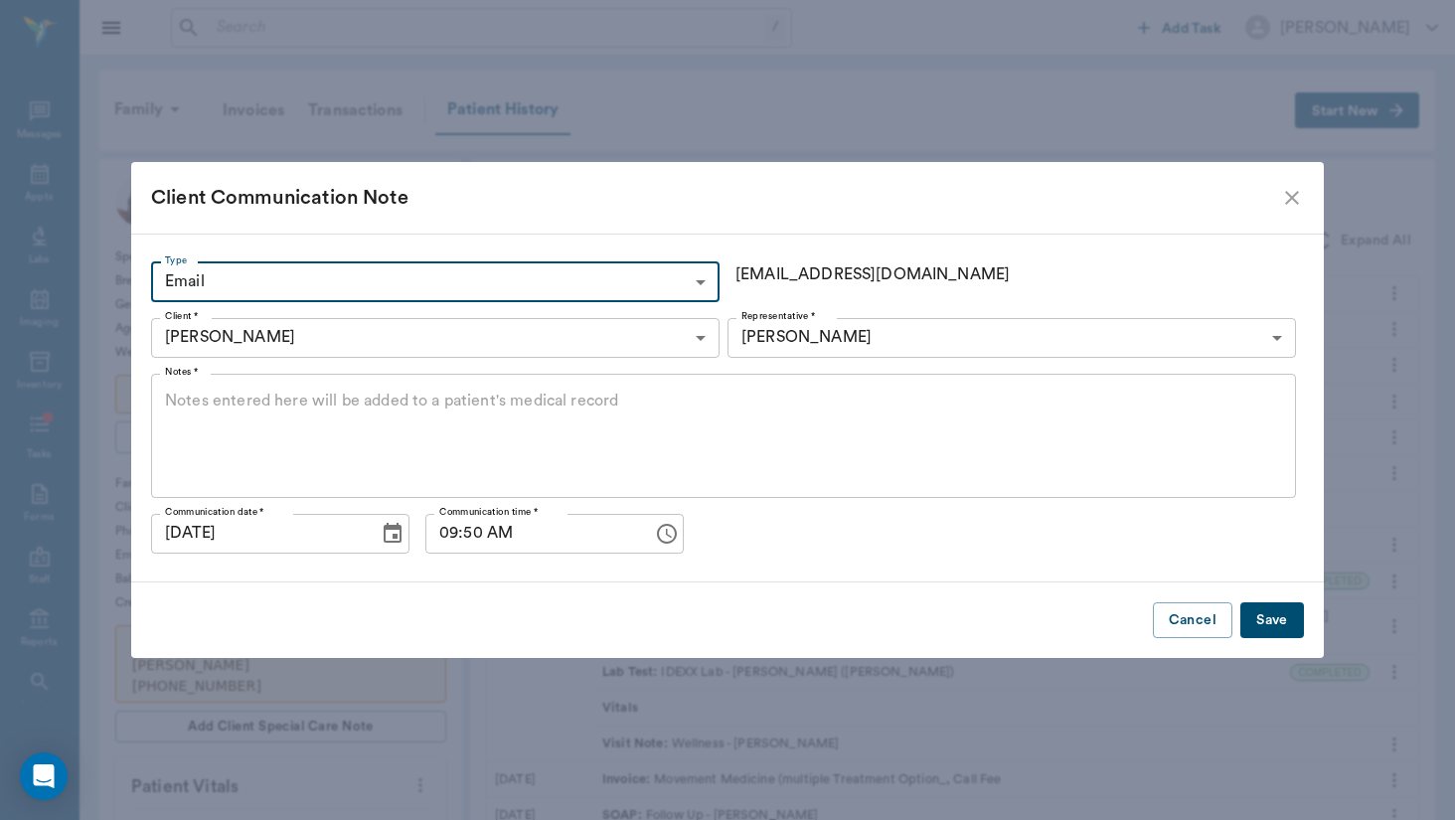
click at [538, 450] on textarea "Notes *" at bounding box center [723, 435] width 1117 height 91
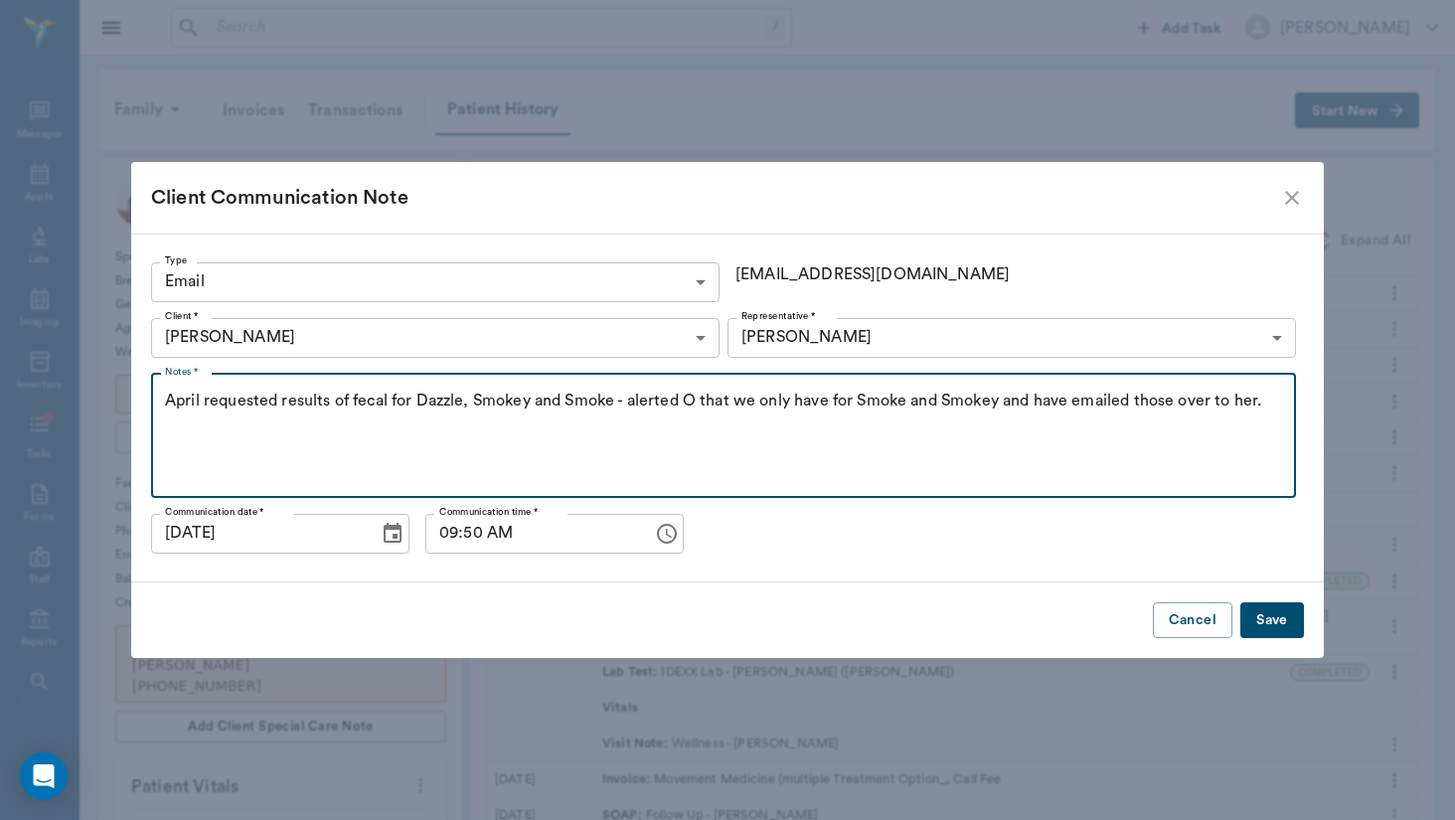
type textarea "April requested results of fecal for Dazzle, Smokey and Smoke - alerted O that …"
click at [1283, 616] on button "Save" at bounding box center [1273, 620] width 64 height 37
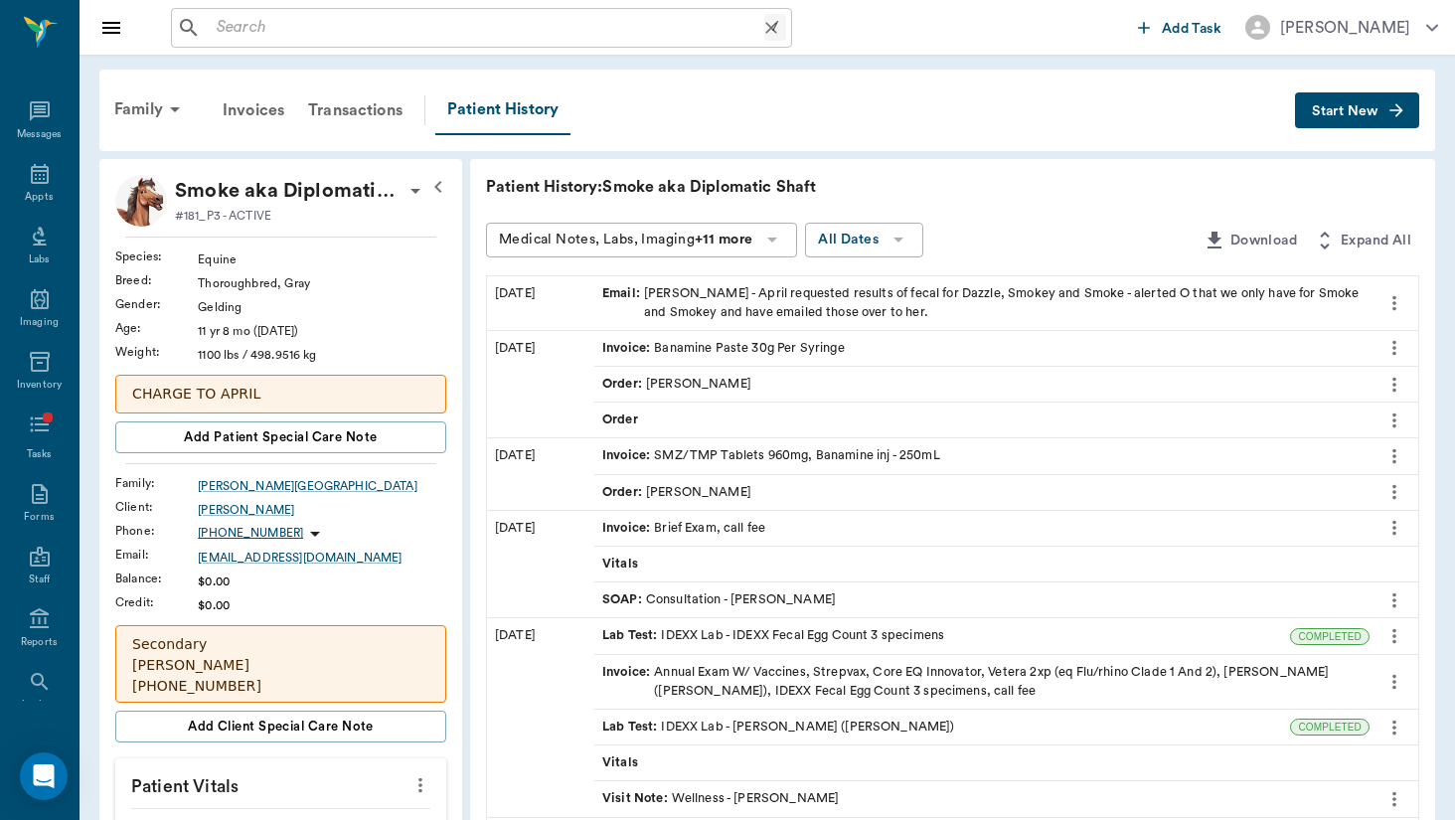
click at [396, 23] on input "text" at bounding box center [487, 28] width 556 height 28
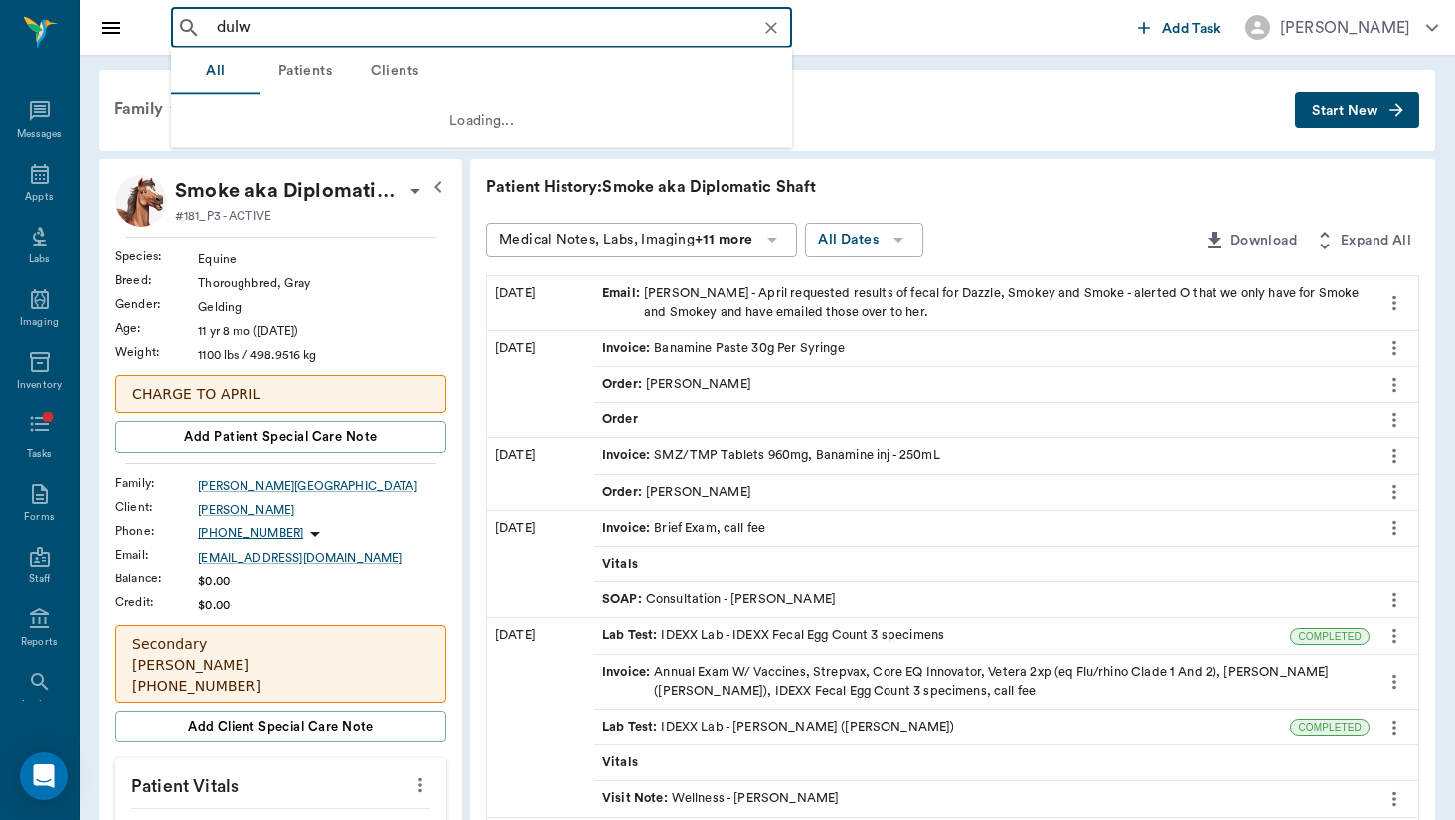
type input "dulwo"
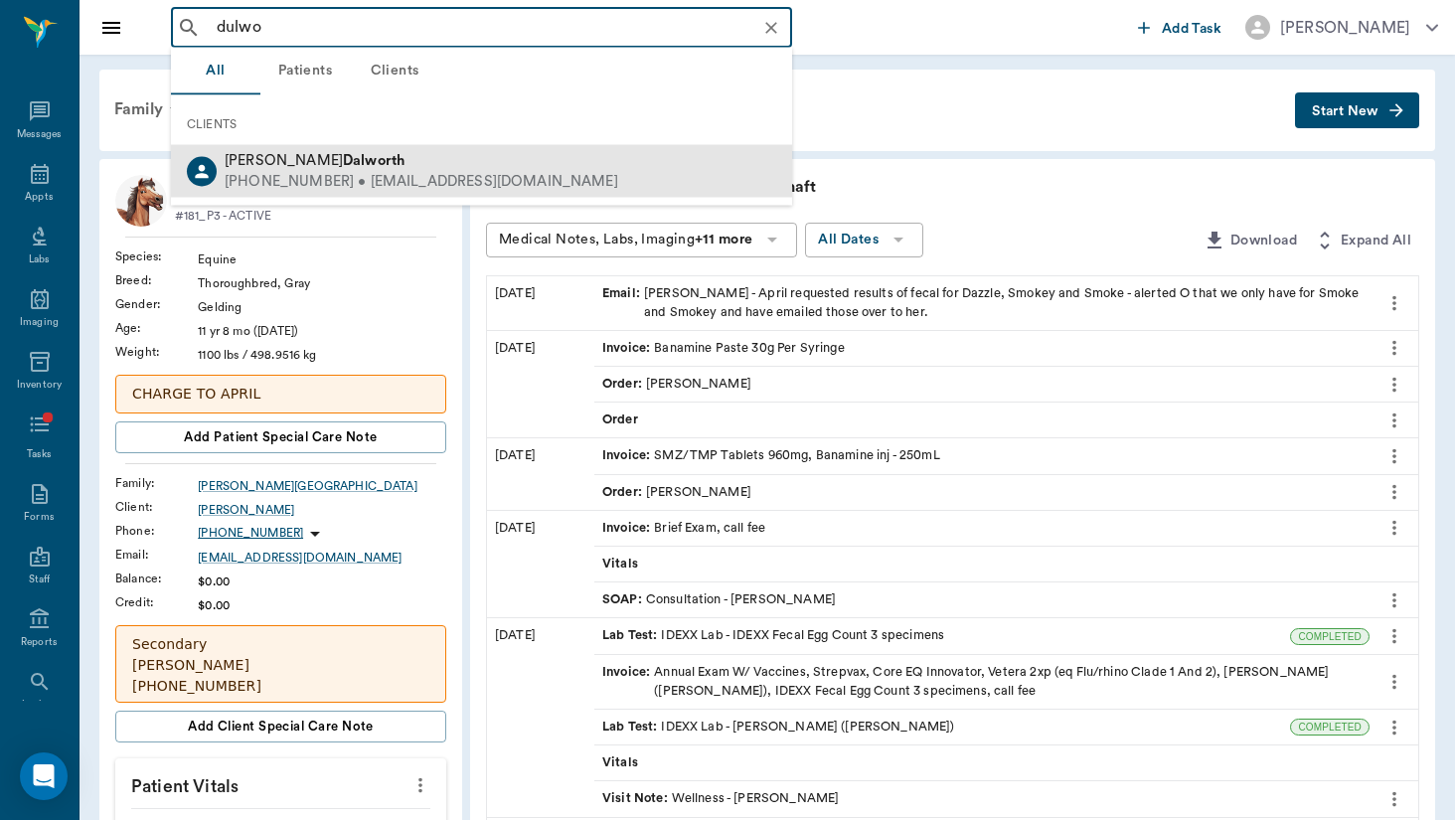
click at [335, 170] on div "[PERSON_NAME]" at bounding box center [422, 161] width 394 height 21
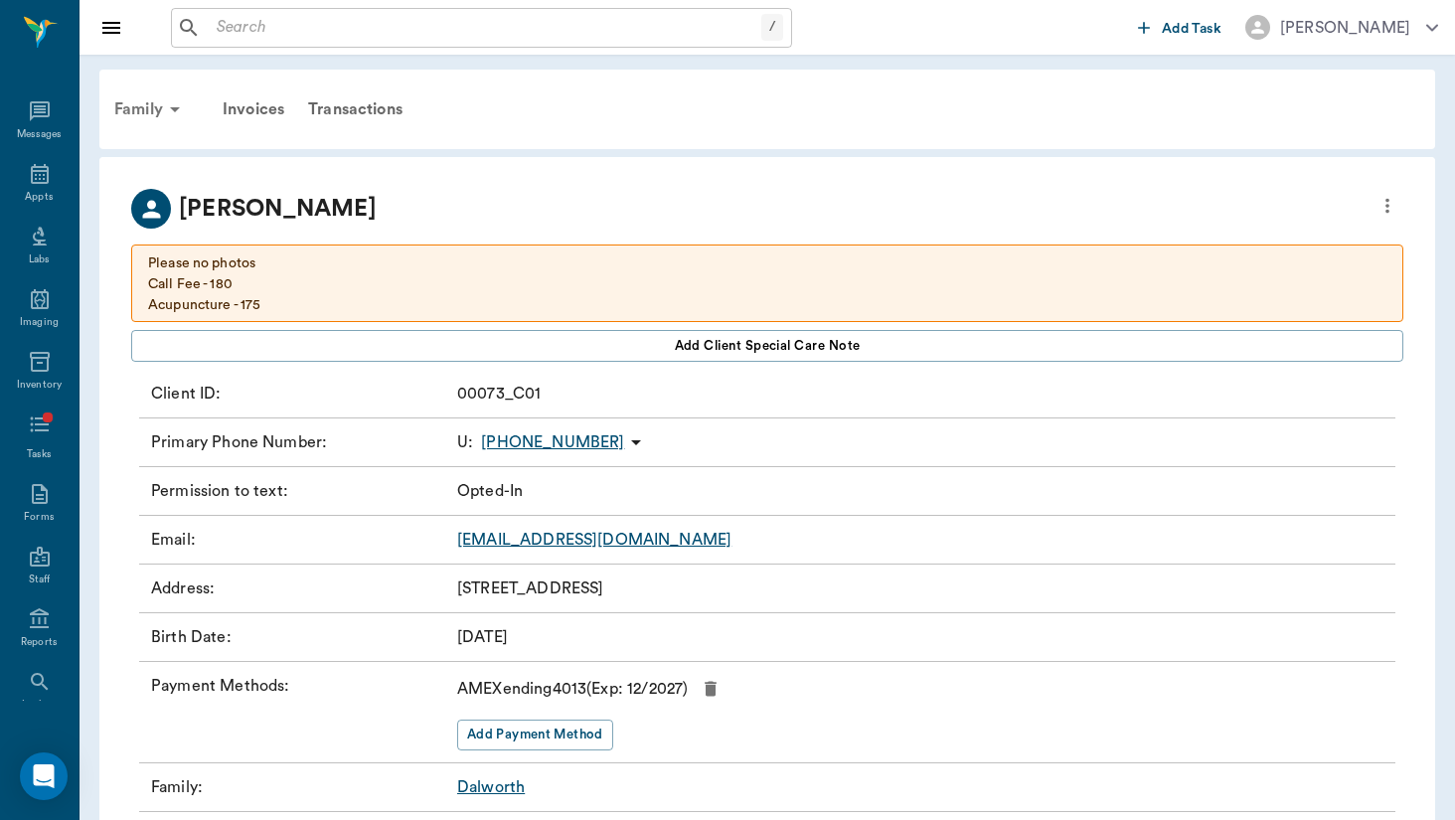
click at [160, 112] on div "Family" at bounding box center [150, 109] width 96 height 48
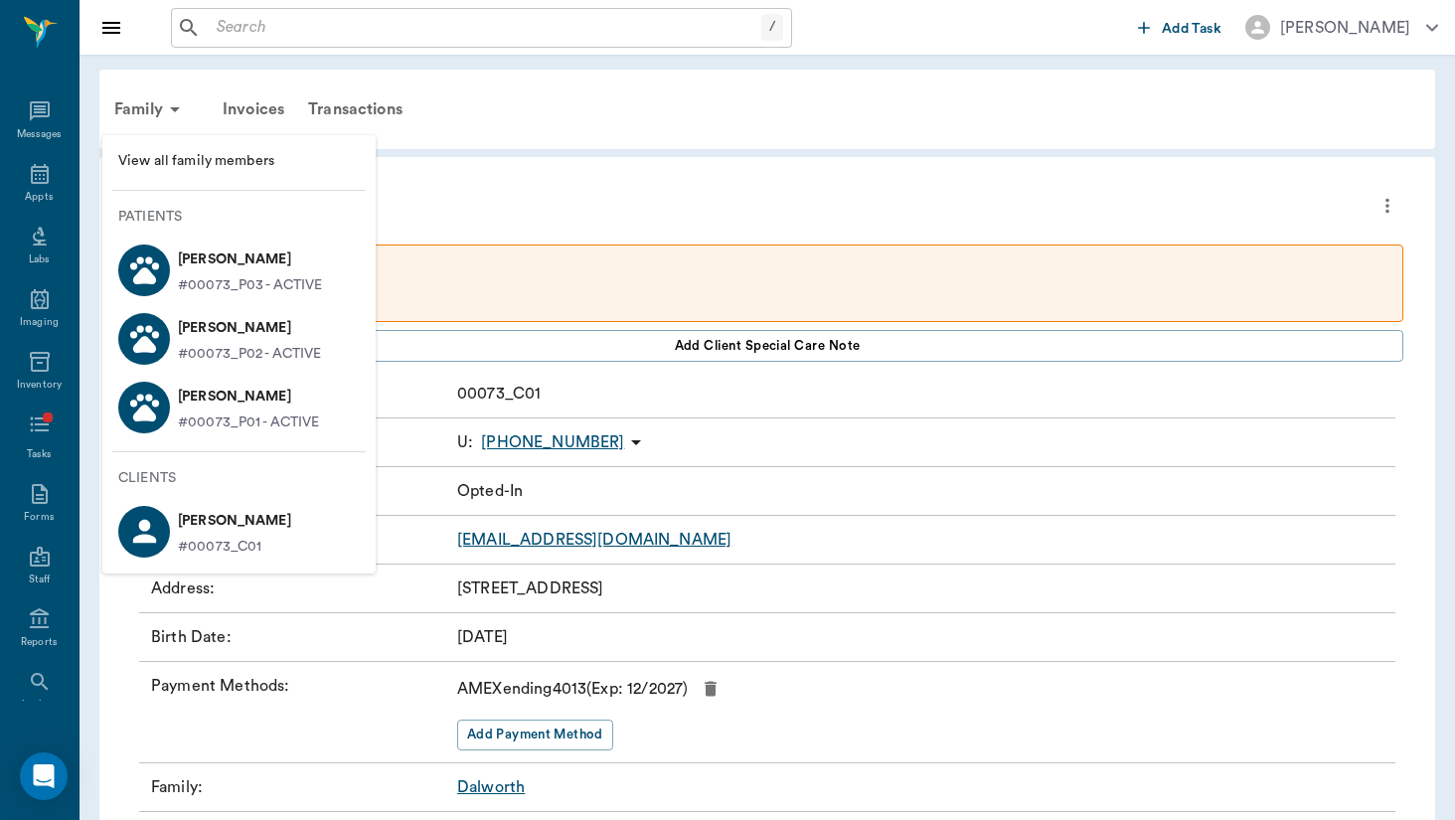
click at [598, 182] on div at bounding box center [727, 410] width 1455 height 820
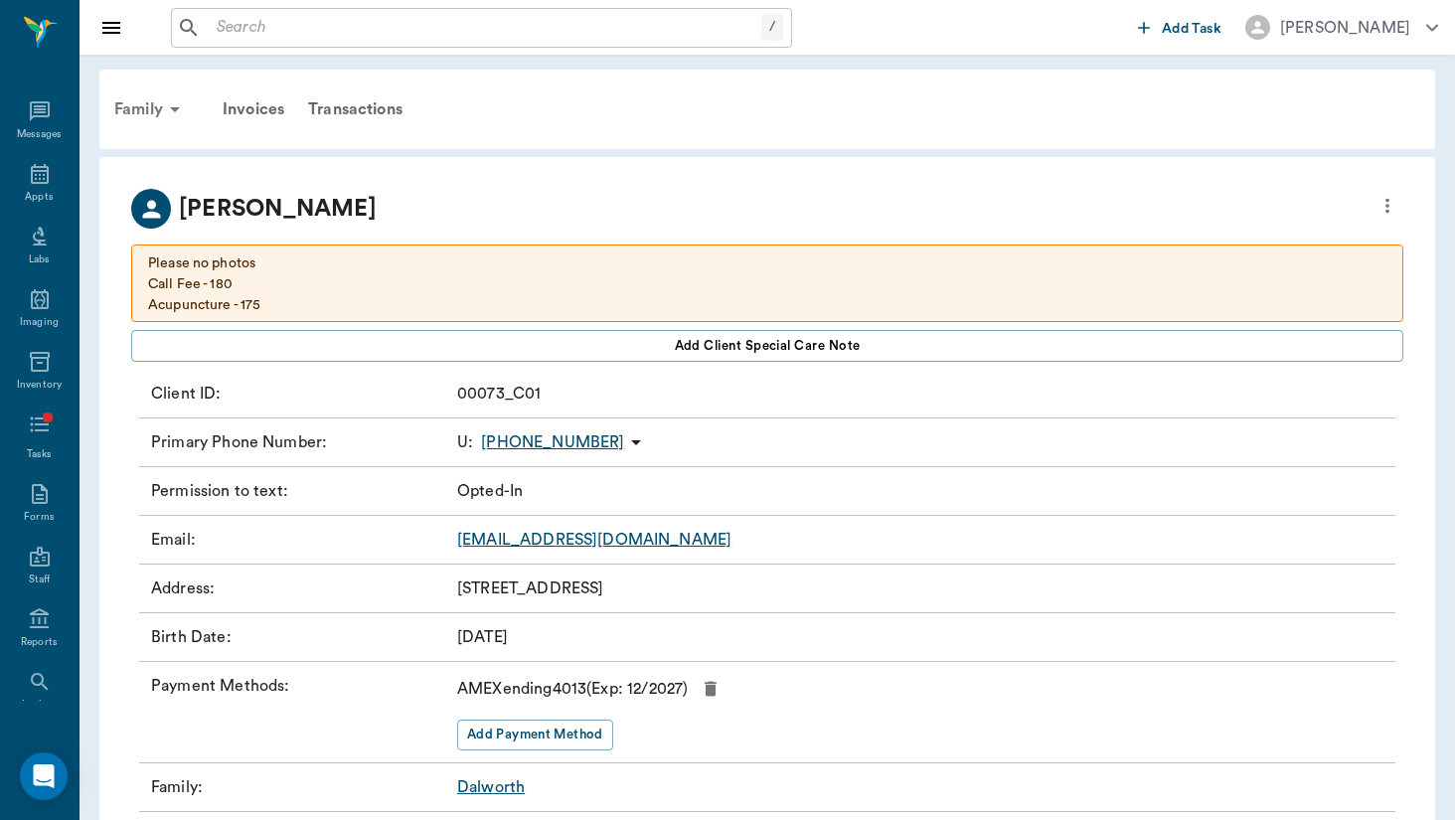
click at [150, 100] on div "Family" at bounding box center [150, 109] width 96 height 48
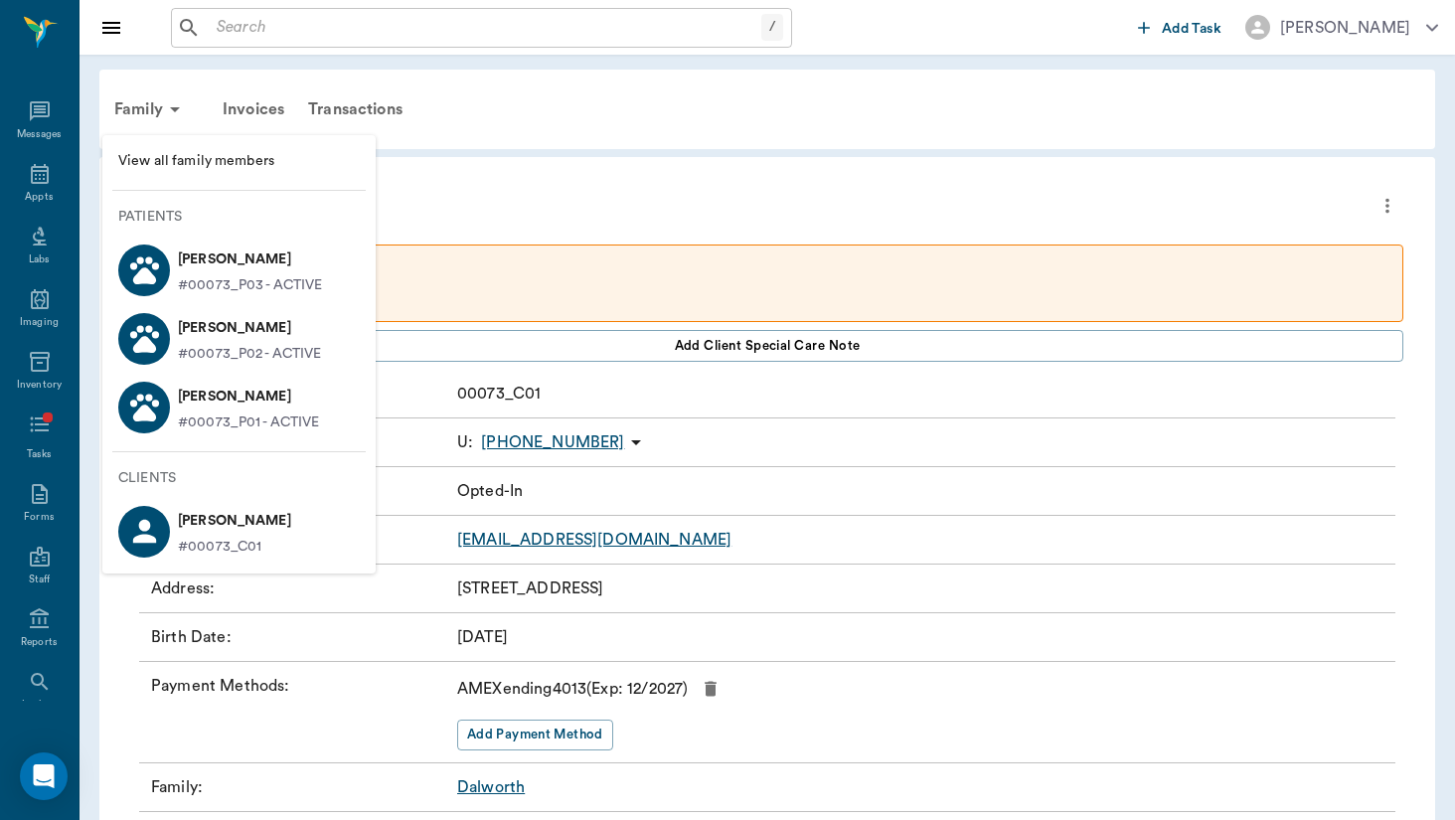
click at [186, 381] on p "[PERSON_NAME]" at bounding box center [249, 397] width 142 height 32
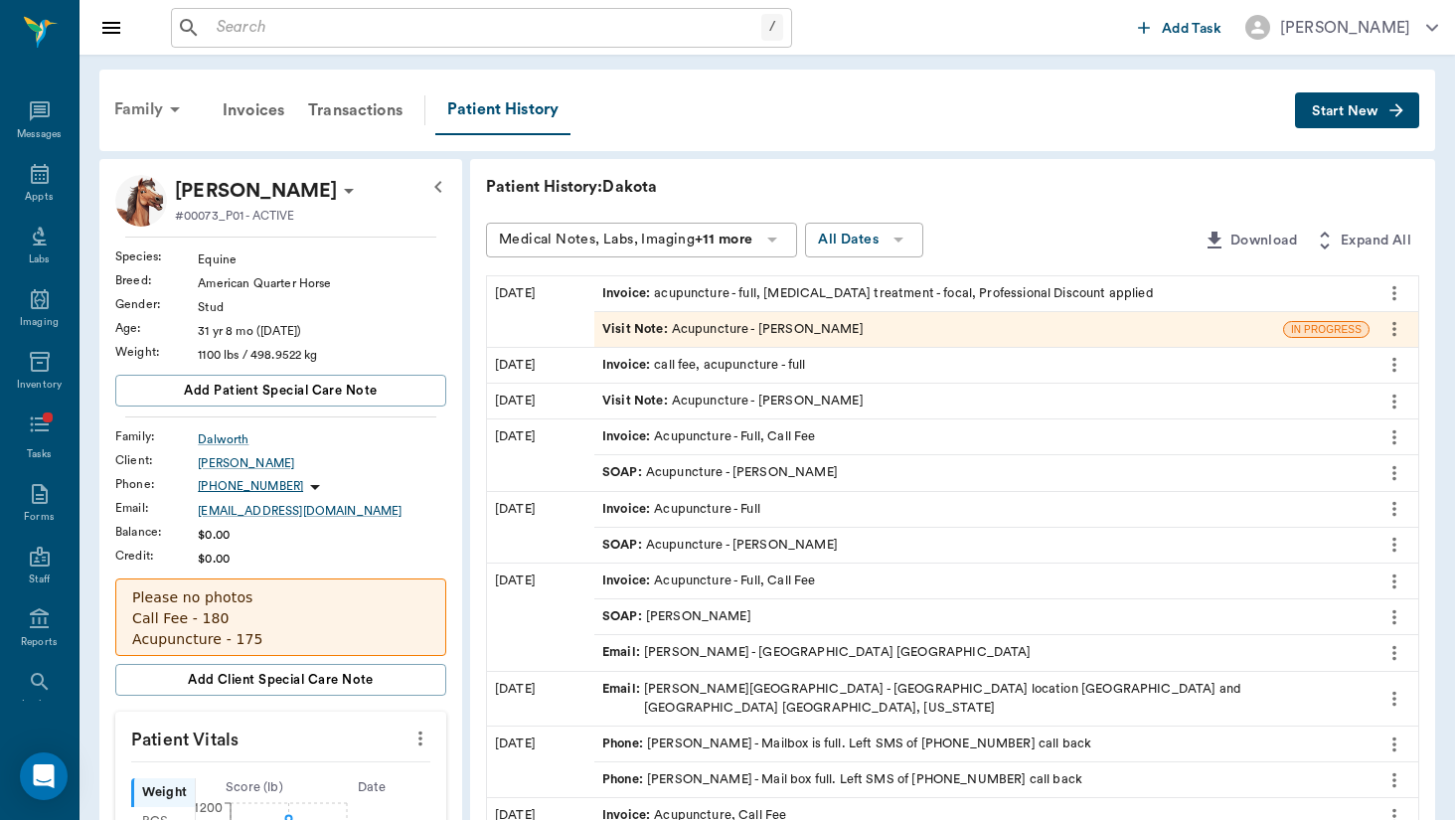
scroll to position [-1, 0]
click at [147, 117] on div "Family" at bounding box center [150, 109] width 96 height 48
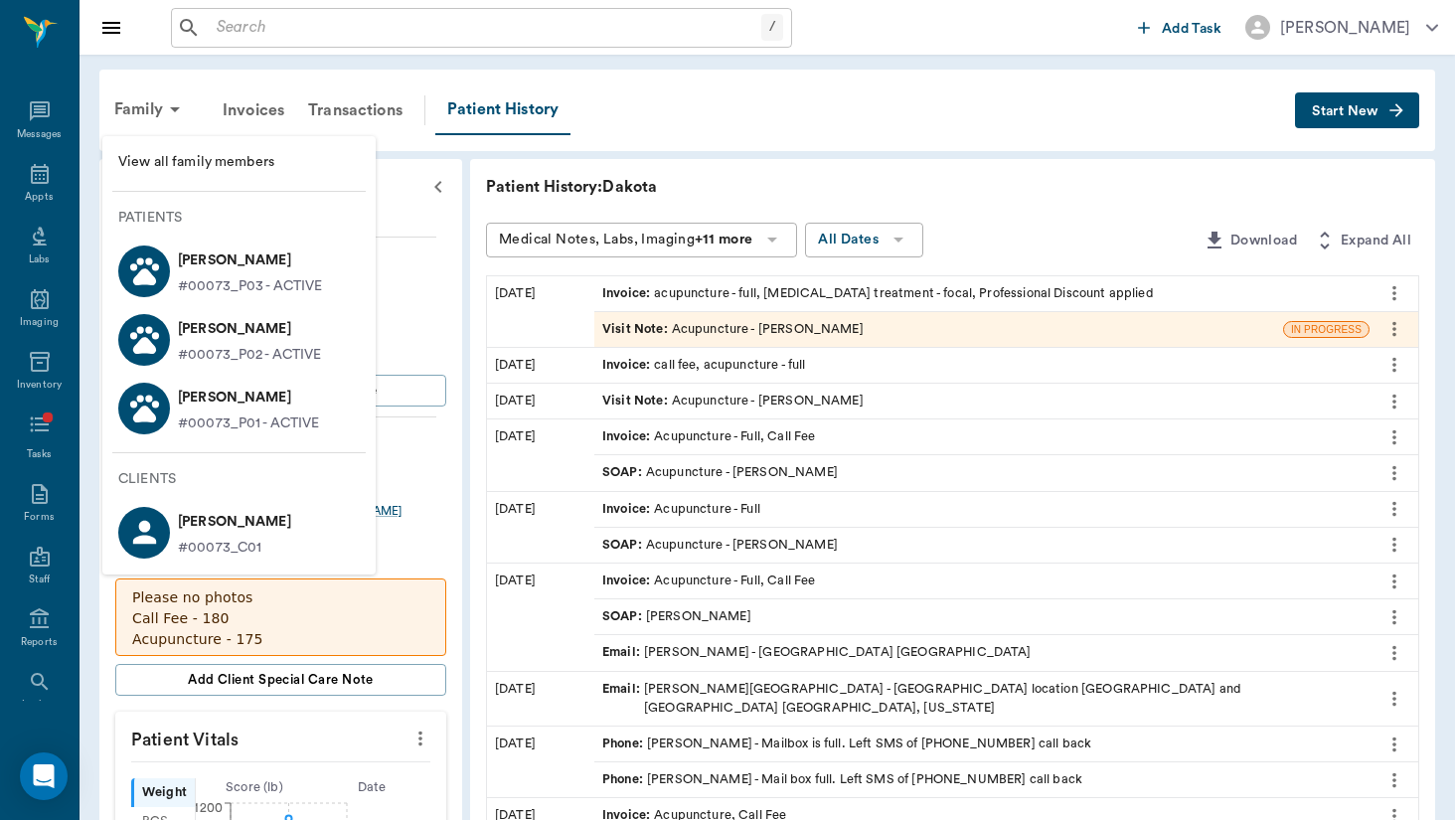
click at [279, 283] on p "#00073_P03 - ACTIVE" at bounding box center [250, 286] width 145 height 21
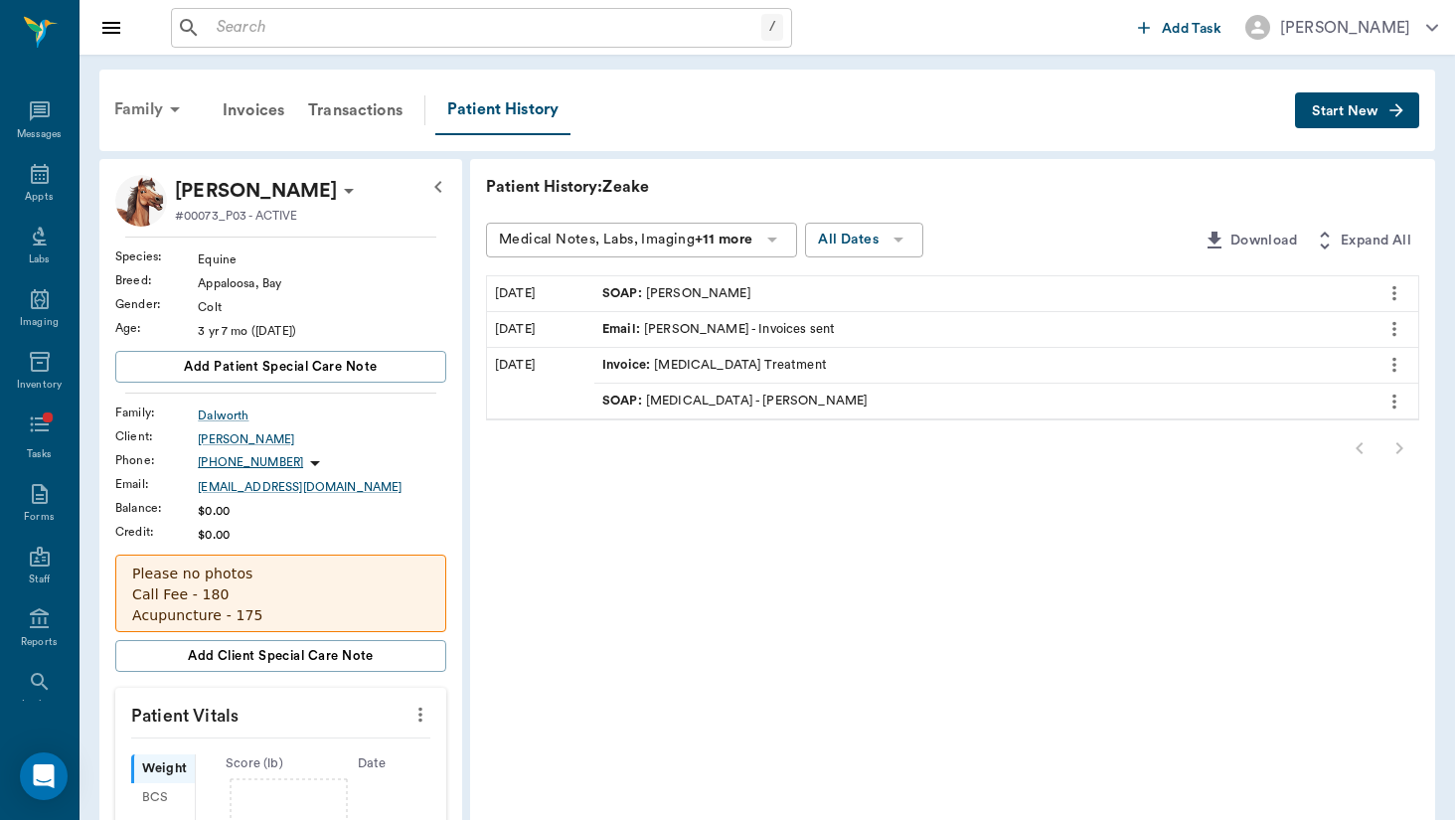
click at [158, 115] on div "Family" at bounding box center [150, 109] width 96 height 48
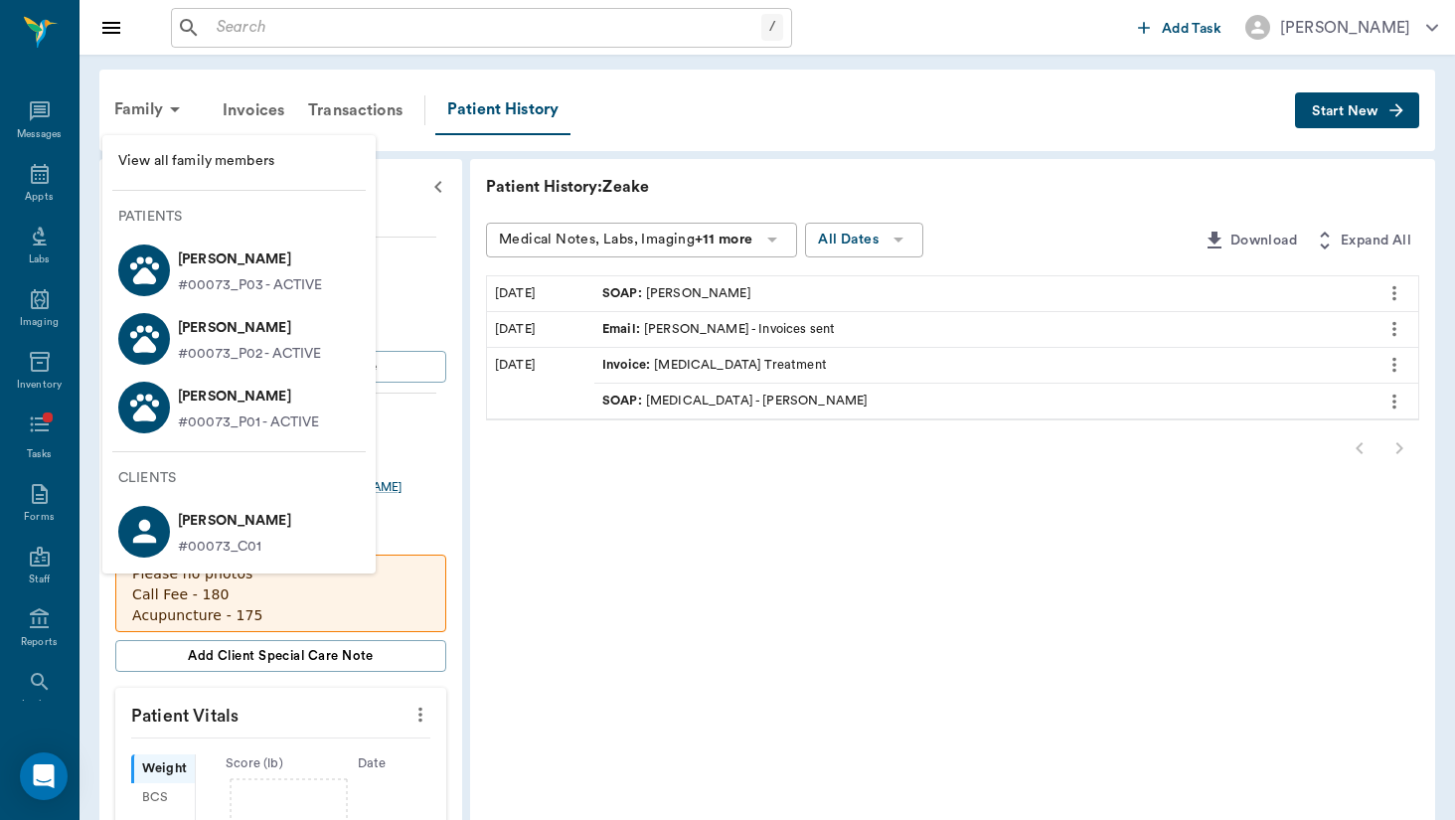
click at [196, 313] on p "[PERSON_NAME]" at bounding box center [250, 328] width 144 height 32
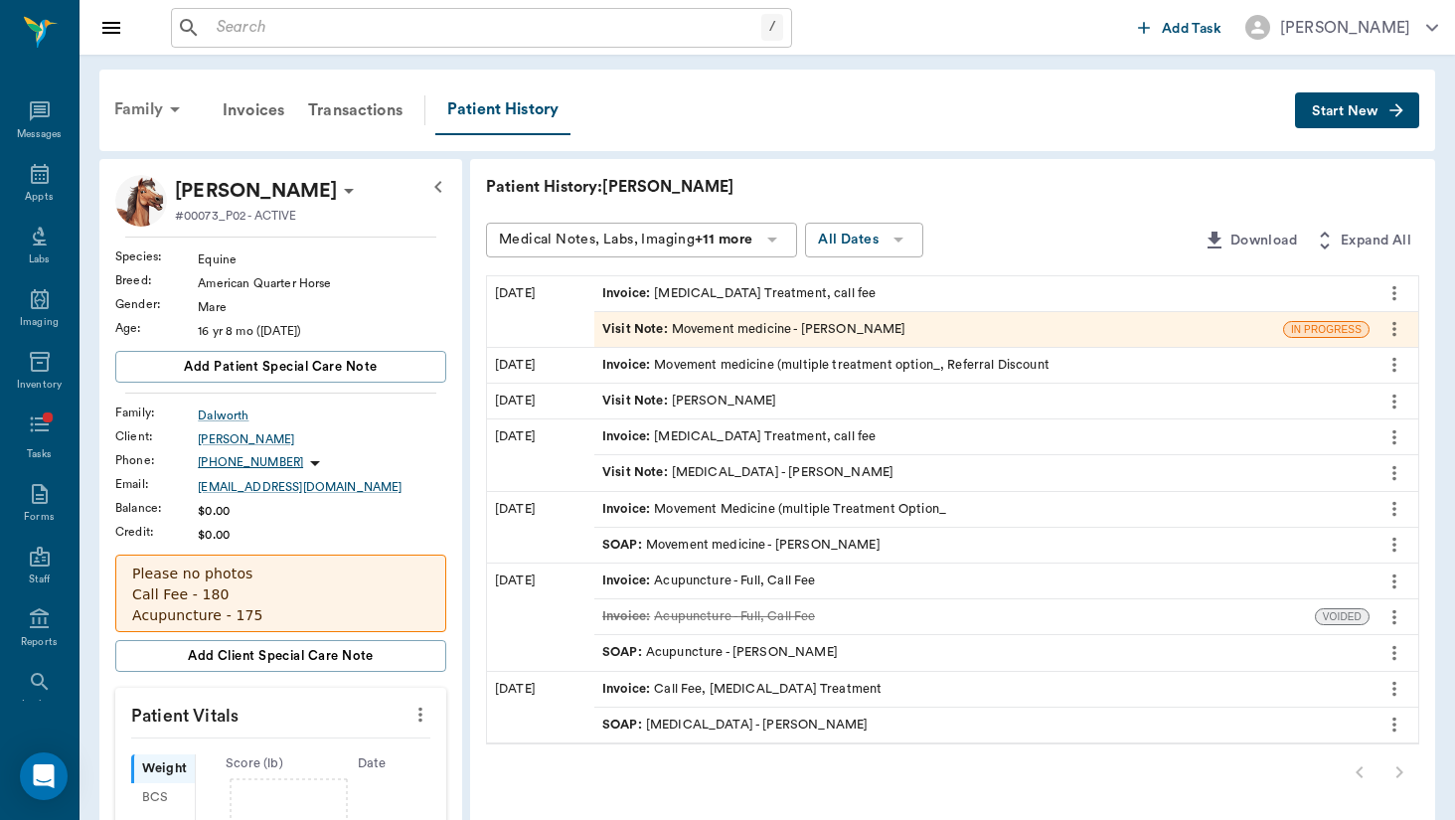
click at [156, 105] on div "Family" at bounding box center [150, 109] width 96 height 48
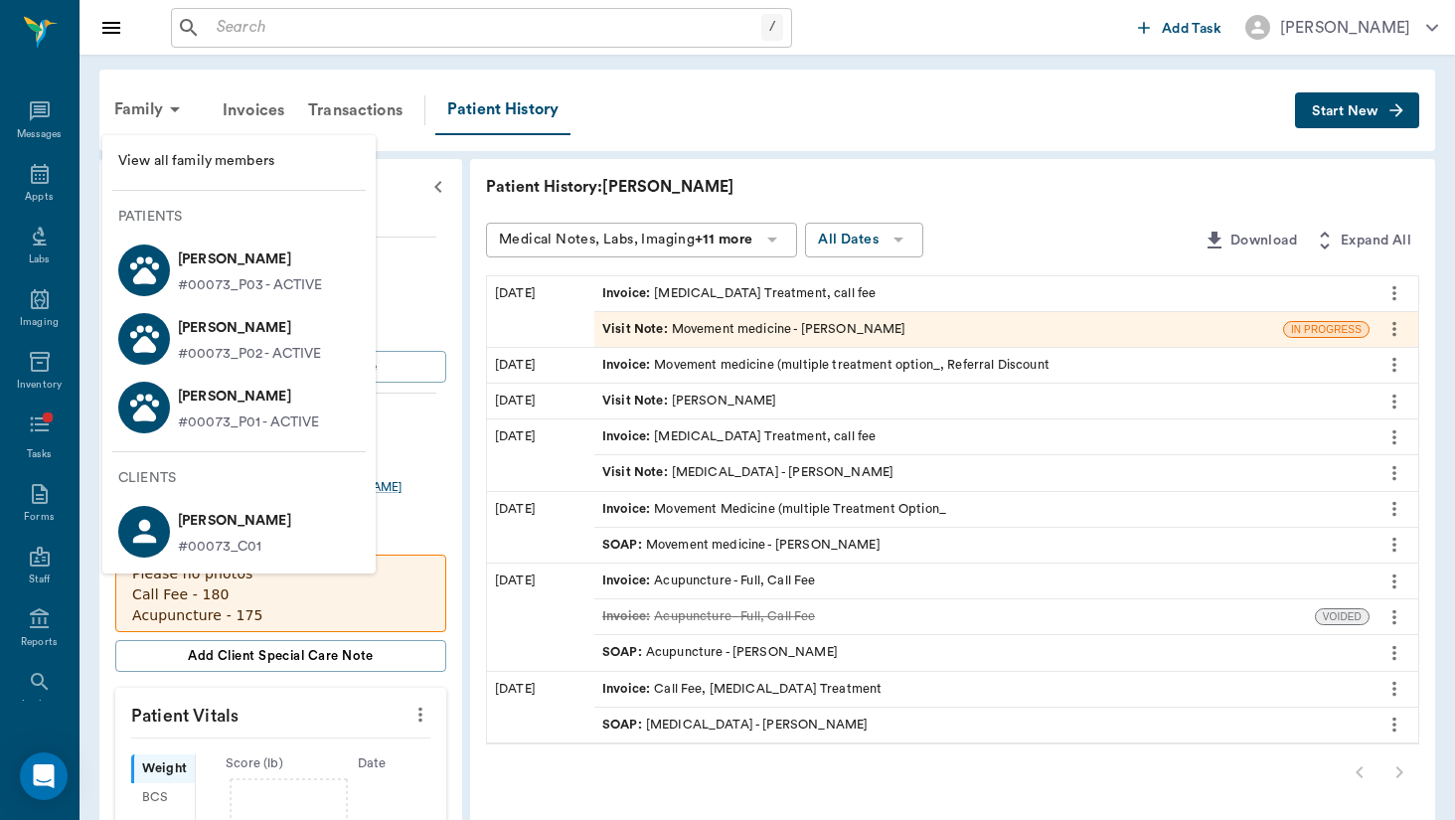
click at [190, 384] on p "[PERSON_NAME]" at bounding box center [249, 397] width 142 height 32
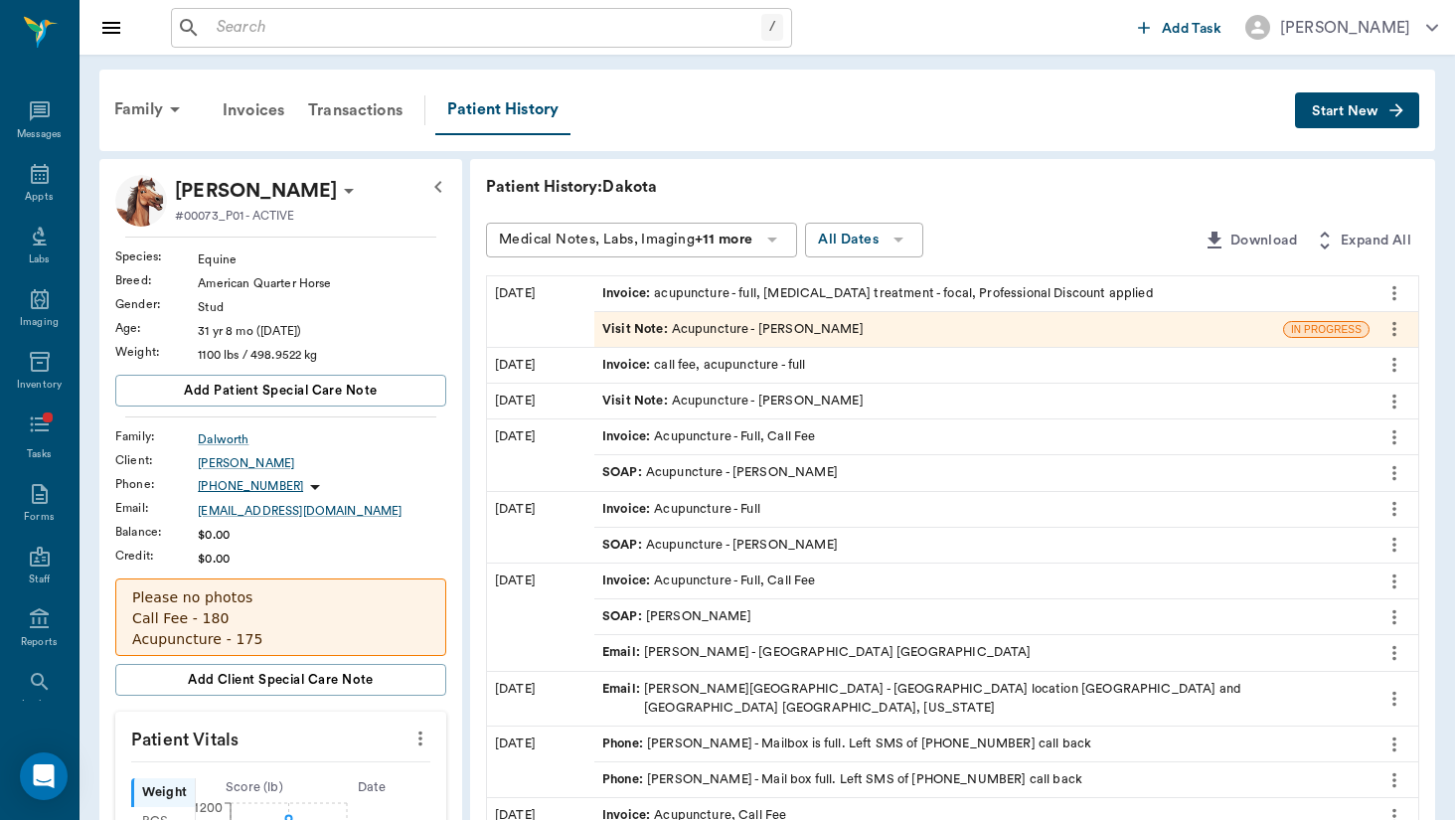
click at [711, 341] on div "Visit Note : Acupuncture - [PERSON_NAME]" at bounding box center [939, 329] width 689 height 35
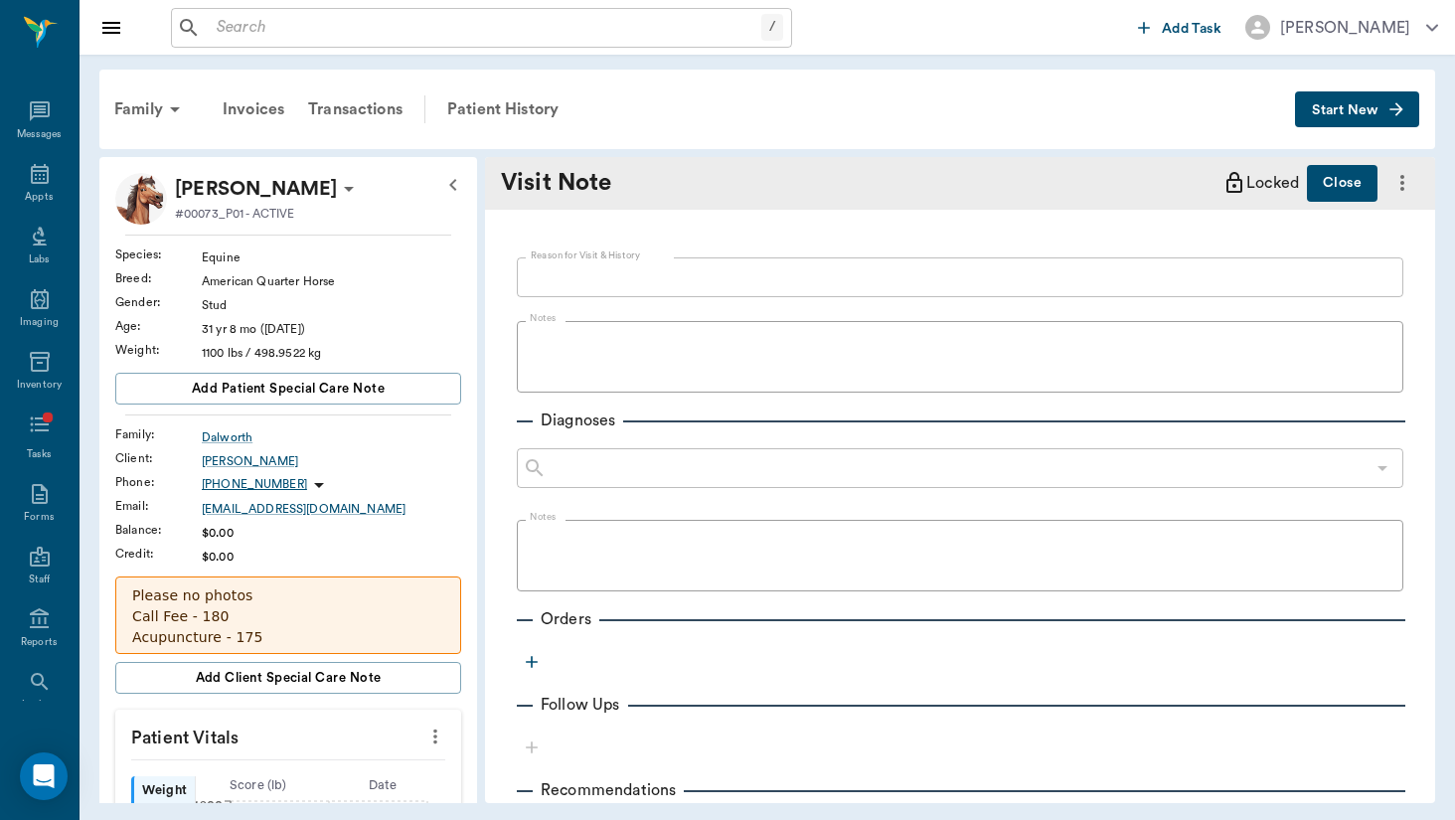
type textarea "Hx of [MEDICAL_DATA] - p has been doing well with new farrier, o noted that he …"
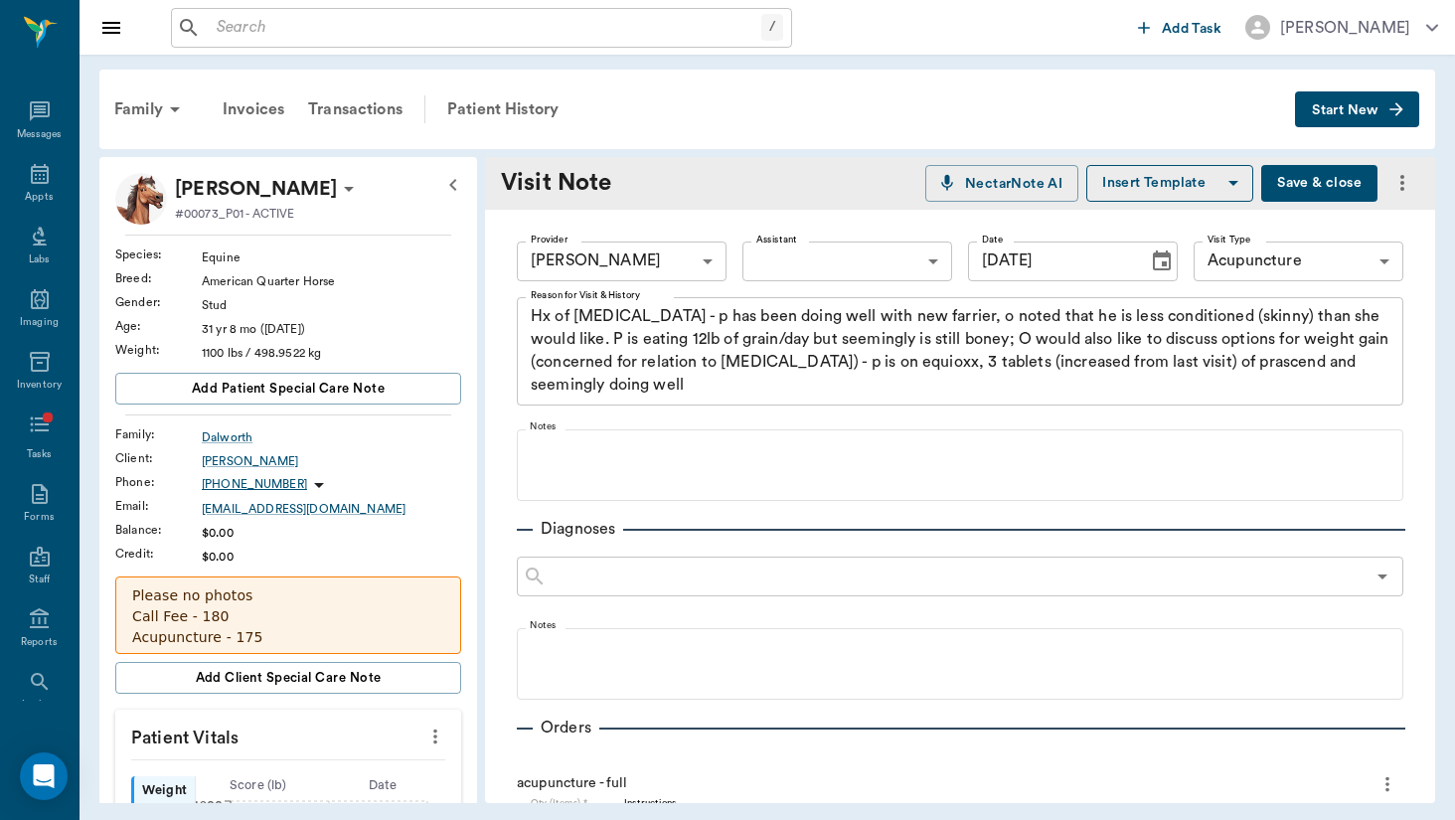
click at [312, 15] on input "text" at bounding box center [485, 28] width 553 height 28
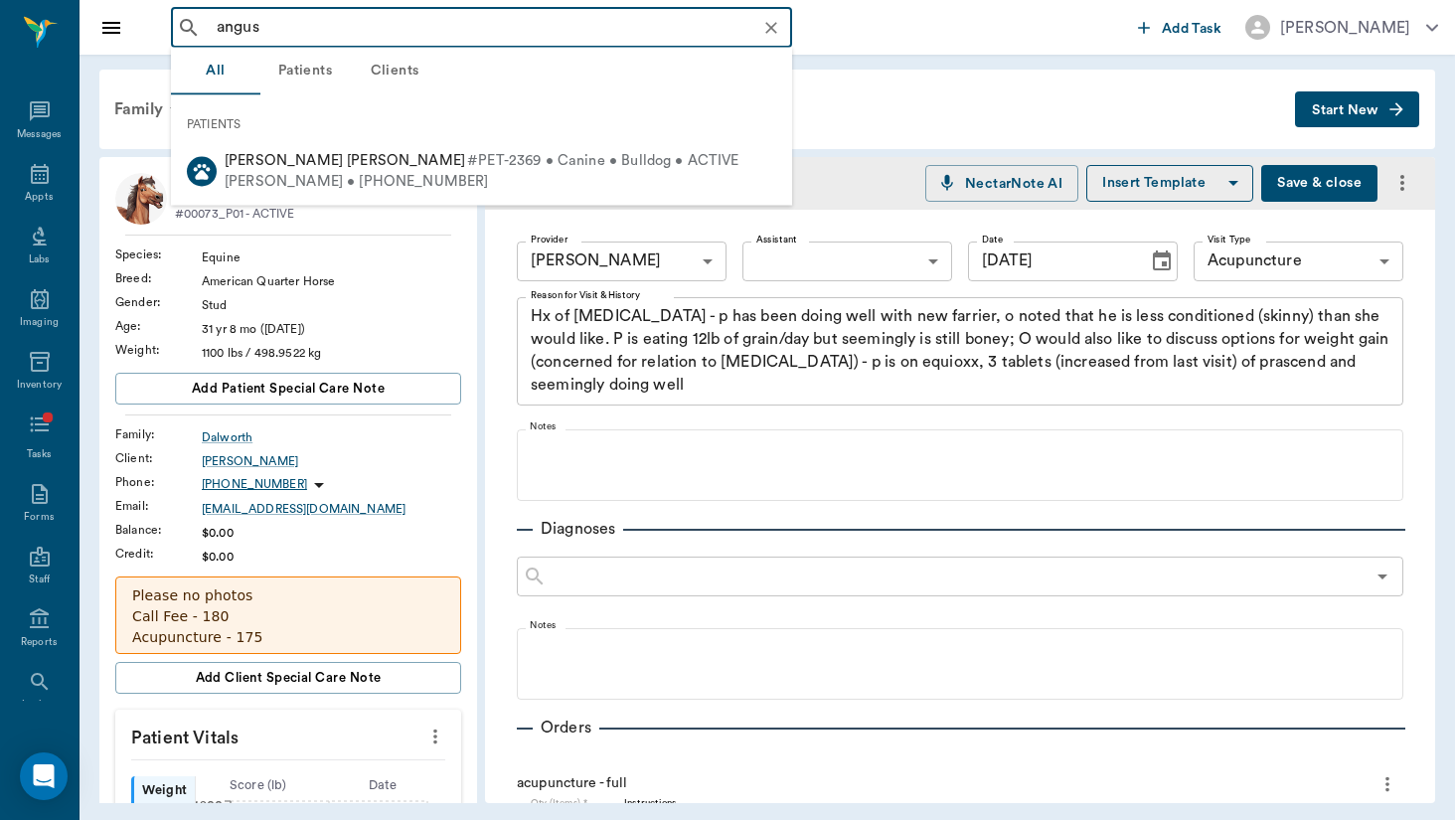
click at [339, 153] on span "[PERSON_NAME] [PERSON_NAME]" at bounding box center [345, 160] width 241 height 15
type input "angus"
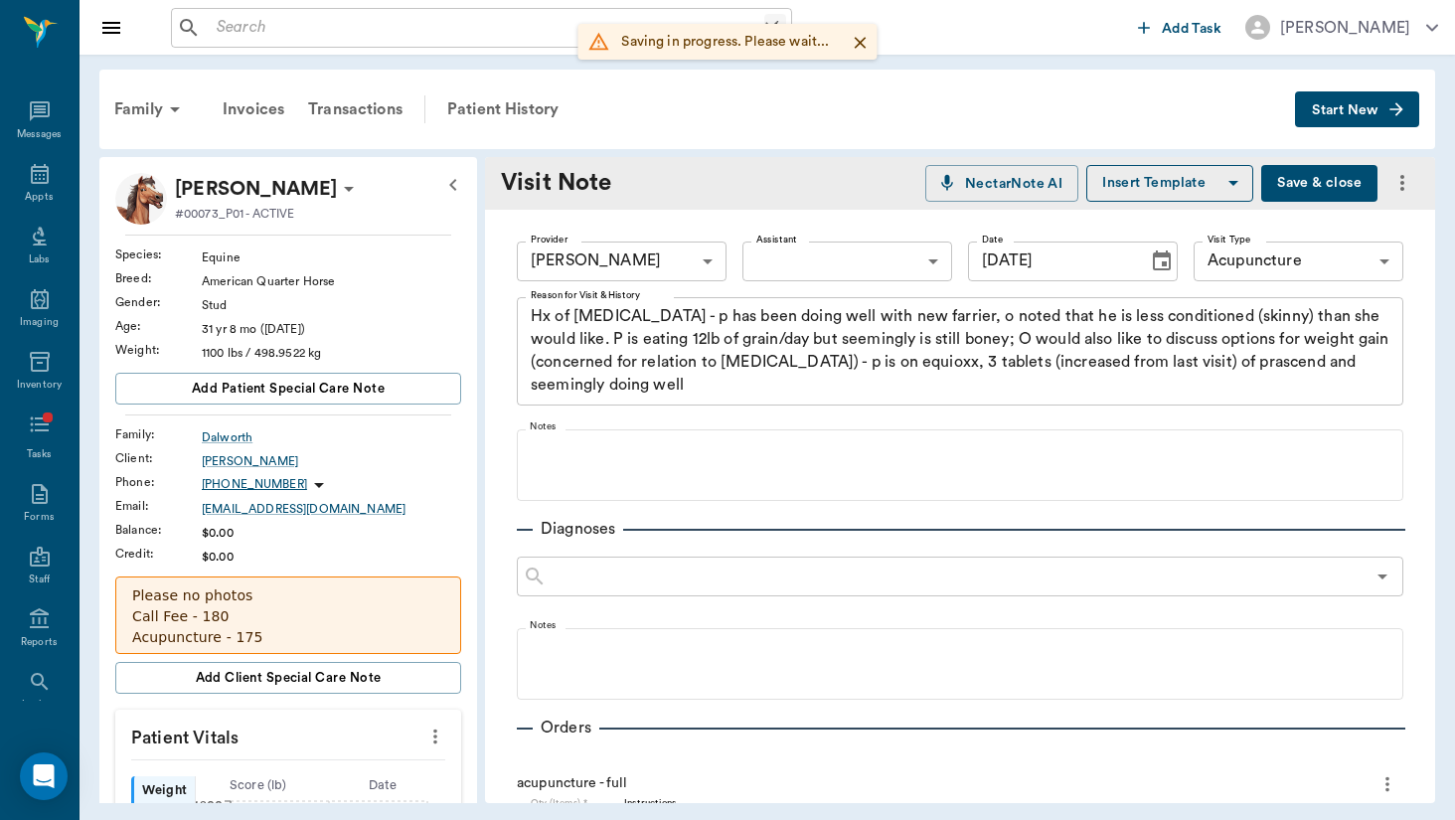
click at [378, 46] on div "/ ​" at bounding box center [481, 28] width 621 height 40
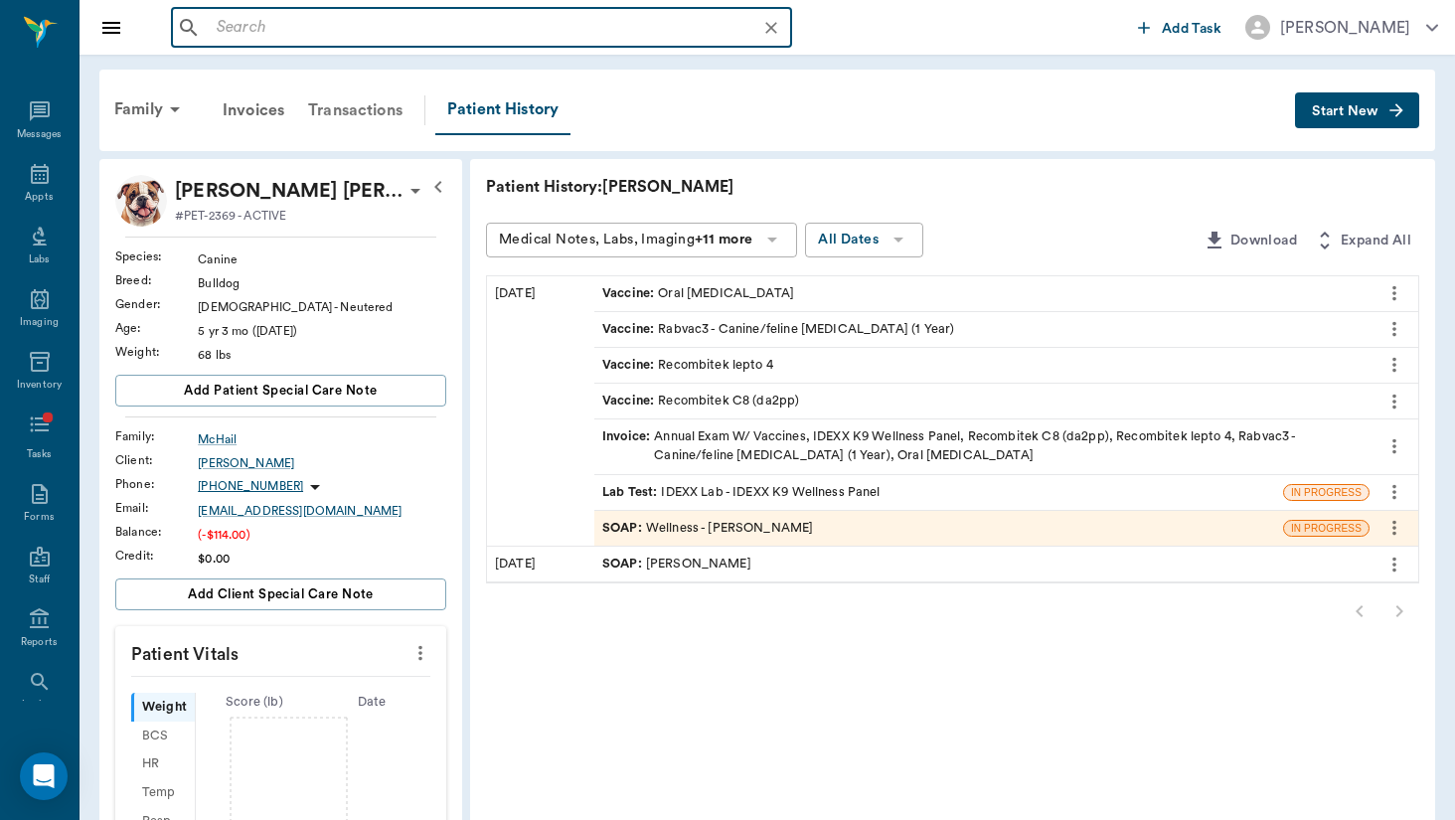
click at [337, 125] on div "Transactions" at bounding box center [355, 110] width 118 height 48
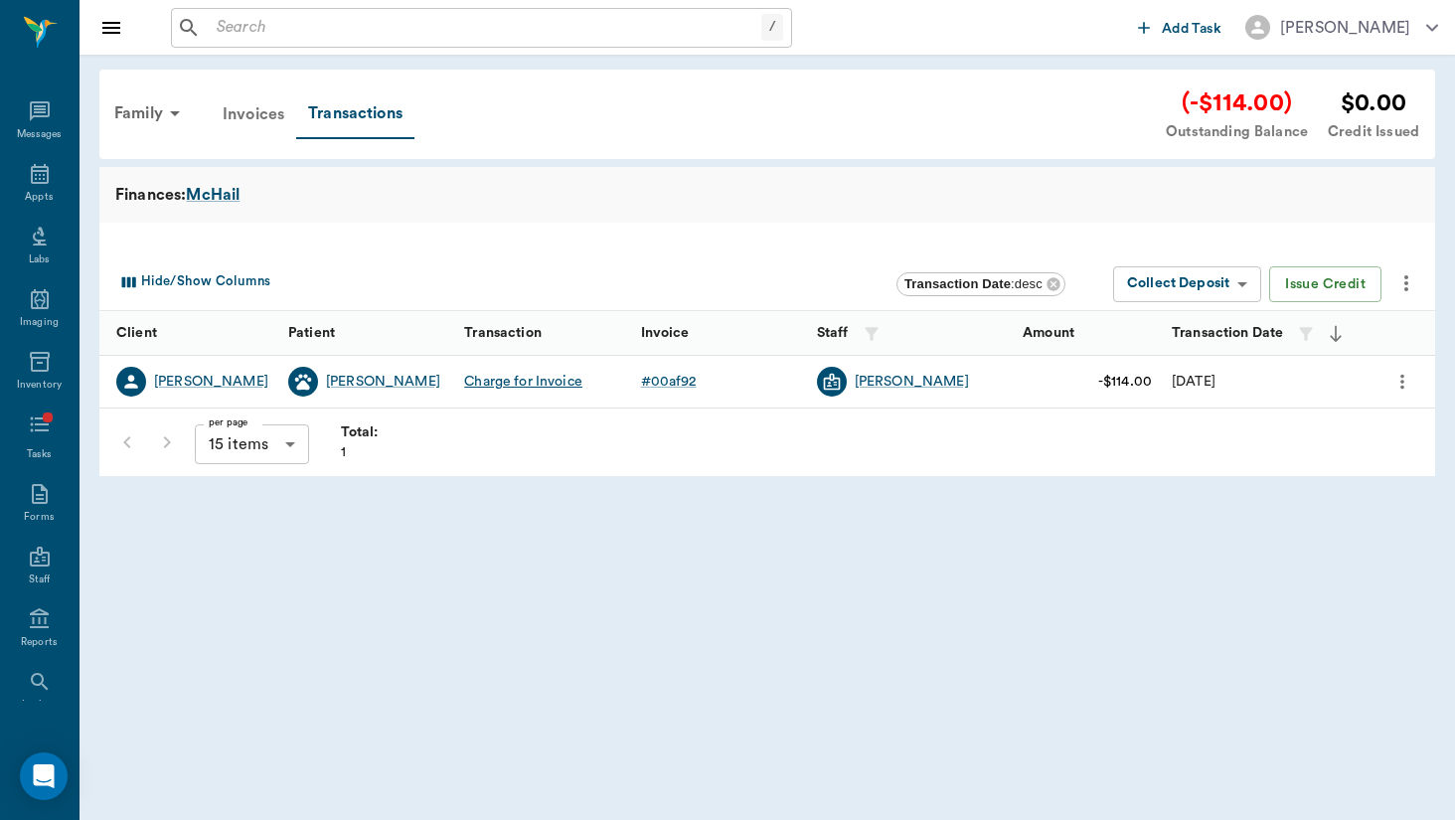
click at [237, 101] on div "Invoices" at bounding box center [253, 114] width 85 height 48
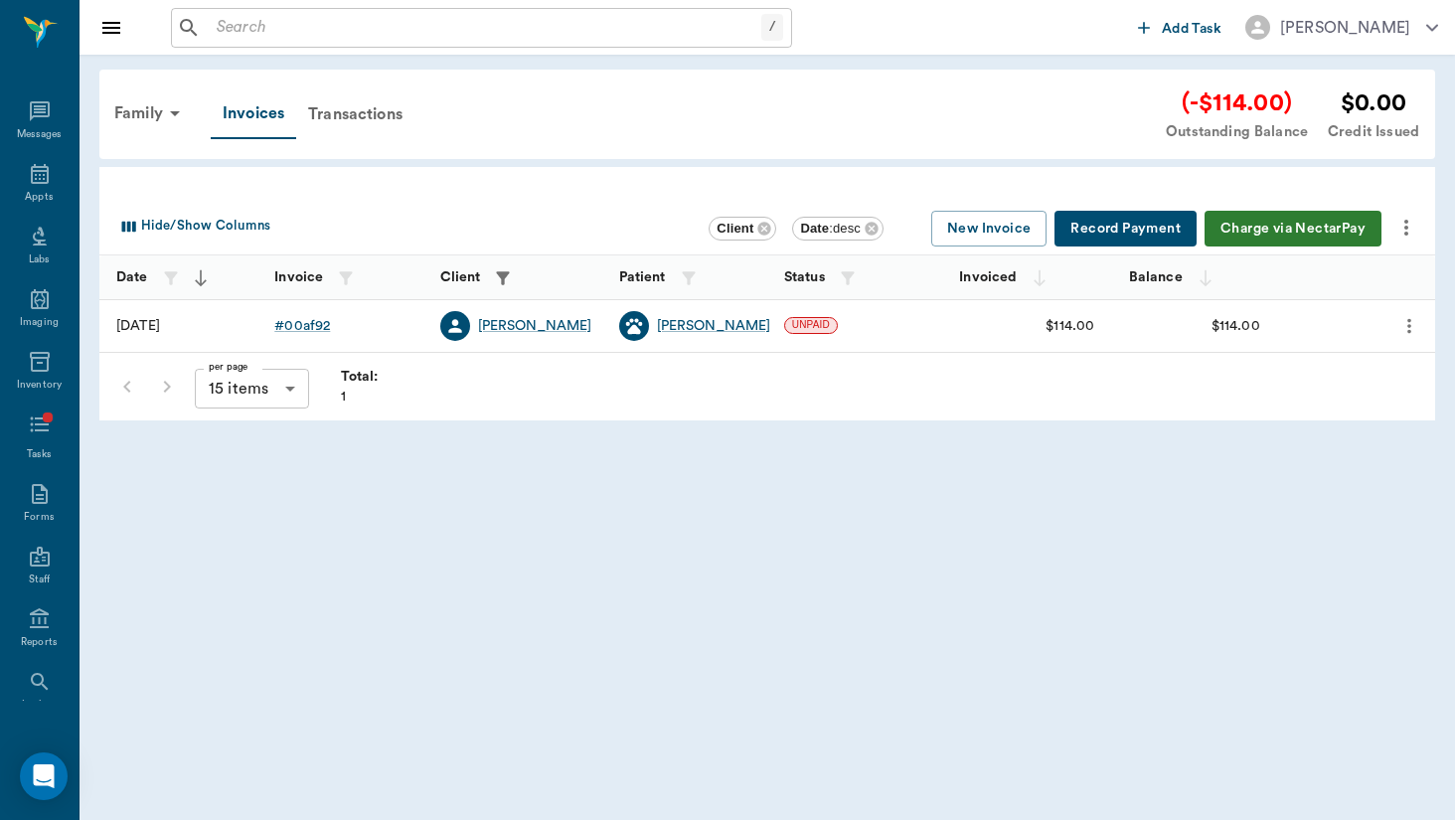
click at [1415, 241] on button "more" at bounding box center [1407, 228] width 34 height 34
click at [1026, 310] on div at bounding box center [727, 410] width 1455 height 820
click at [296, 119] on div "Invoices" at bounding box center [253, 114] width 85 height 50
click at [318, 119] on div "Transactions" at bounding box center [355, 114] width 118 height 48
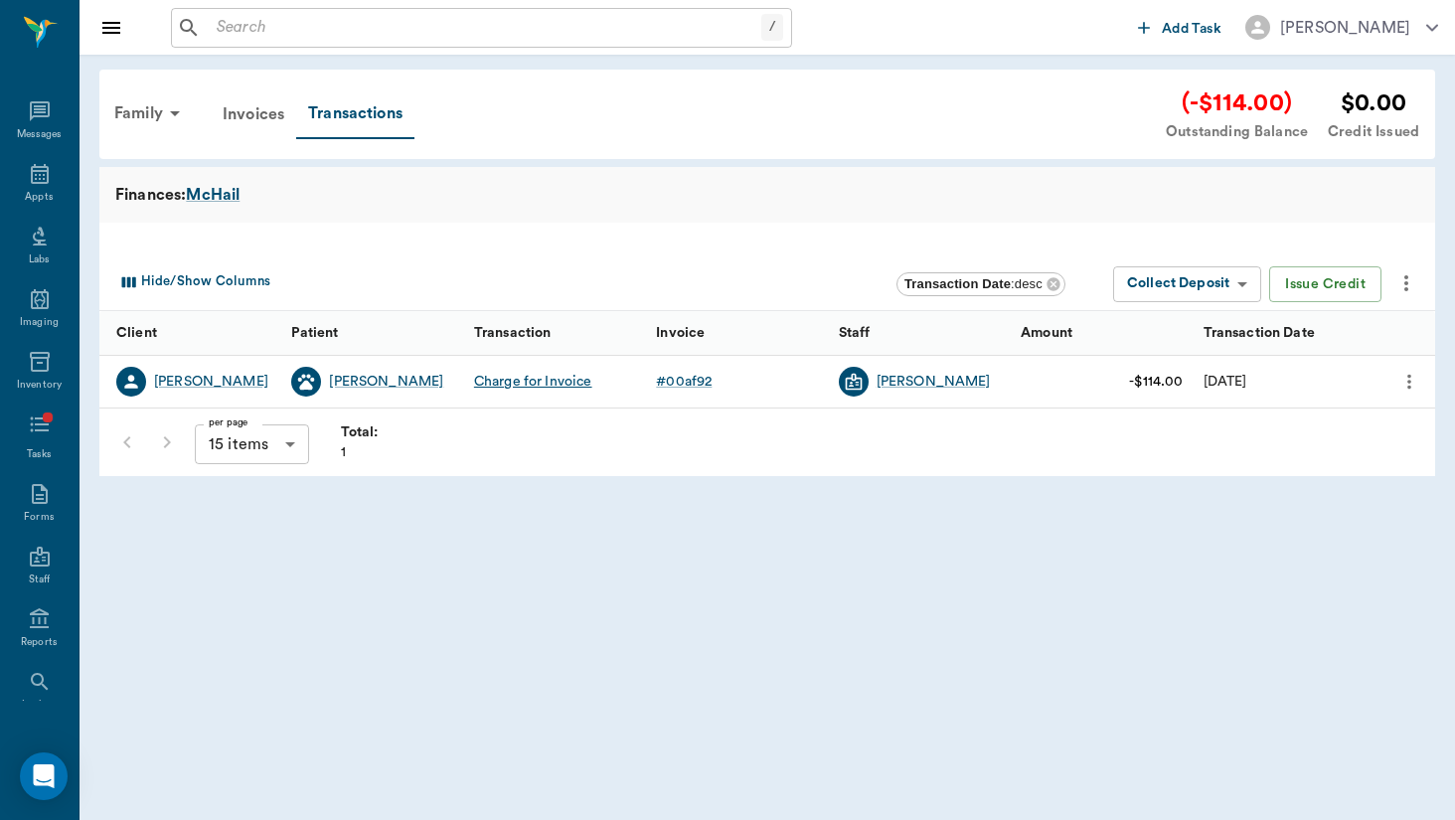
click at [1402, 281] on icon "more" at bounding box center [1407, 283] width 24 height 24
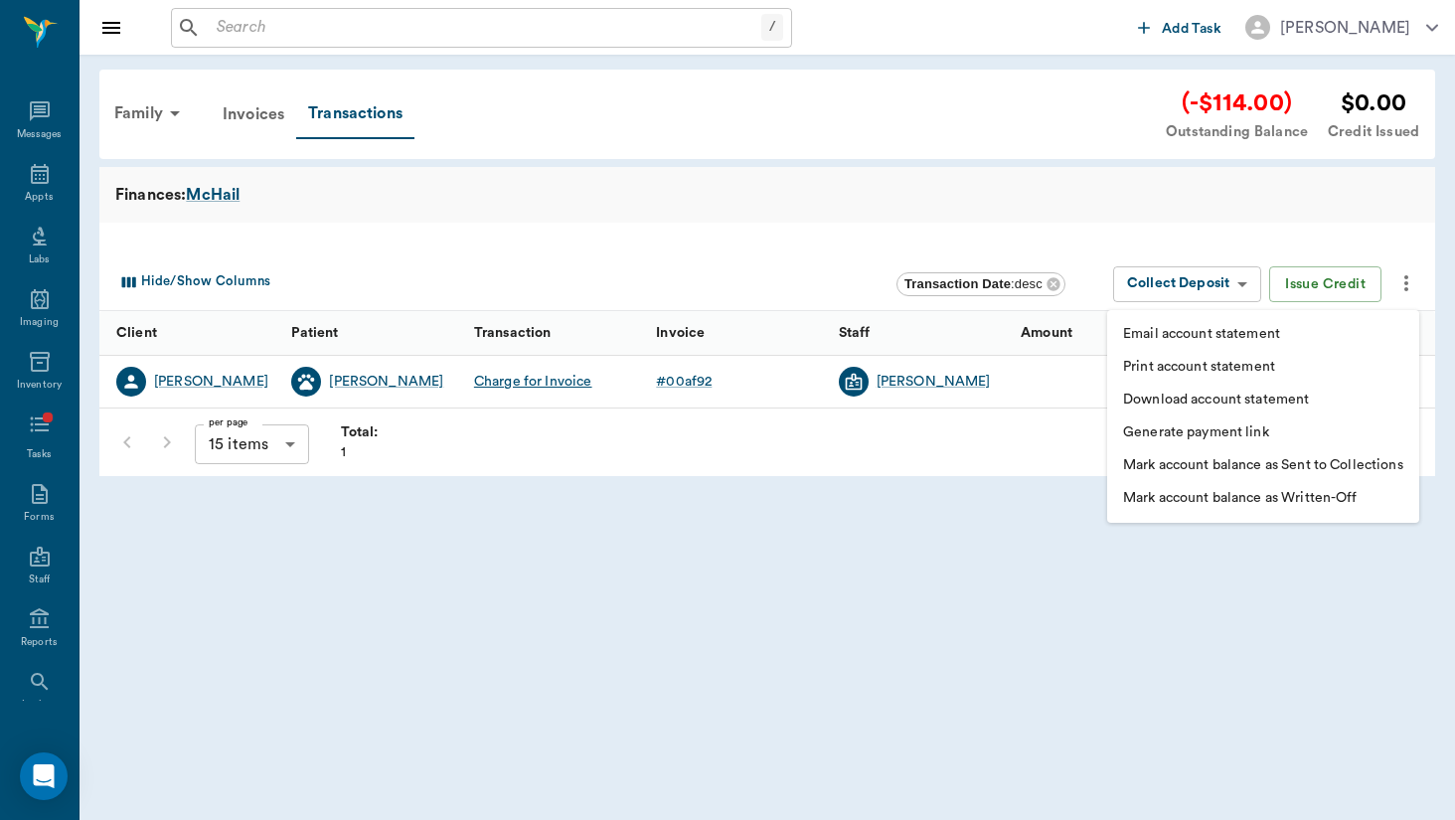
click at [1366, 425] on li "Generate payment link" at bounding box center [1264, 433] width 312 height 33
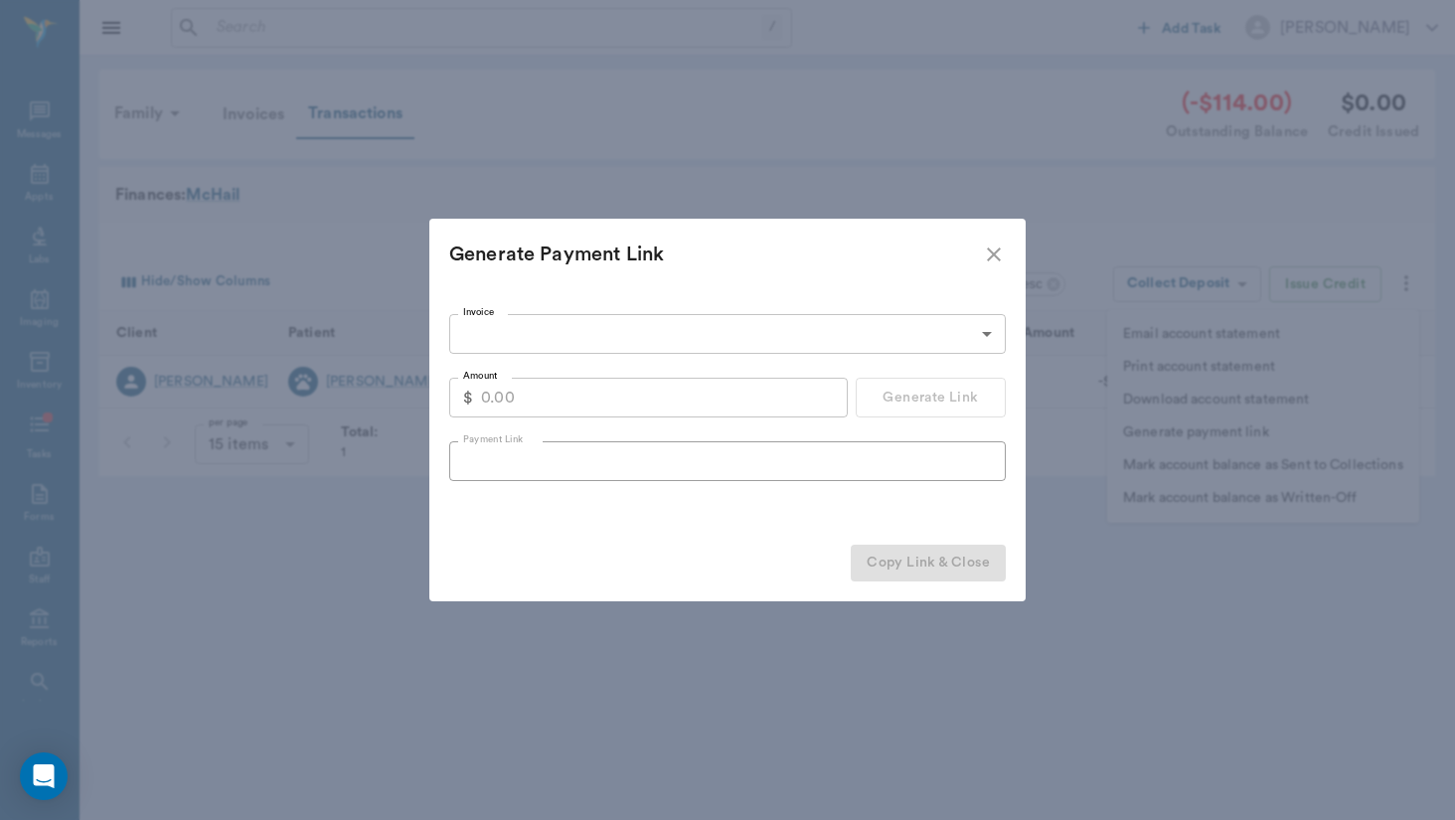
click at [801, 315] on body "/ ​ Add Task [PERSON_NAME] Nectar Messages Appts Labs Imaging Inventory Tasks F…" at bounding box center [727, 410] width 1455 height 820
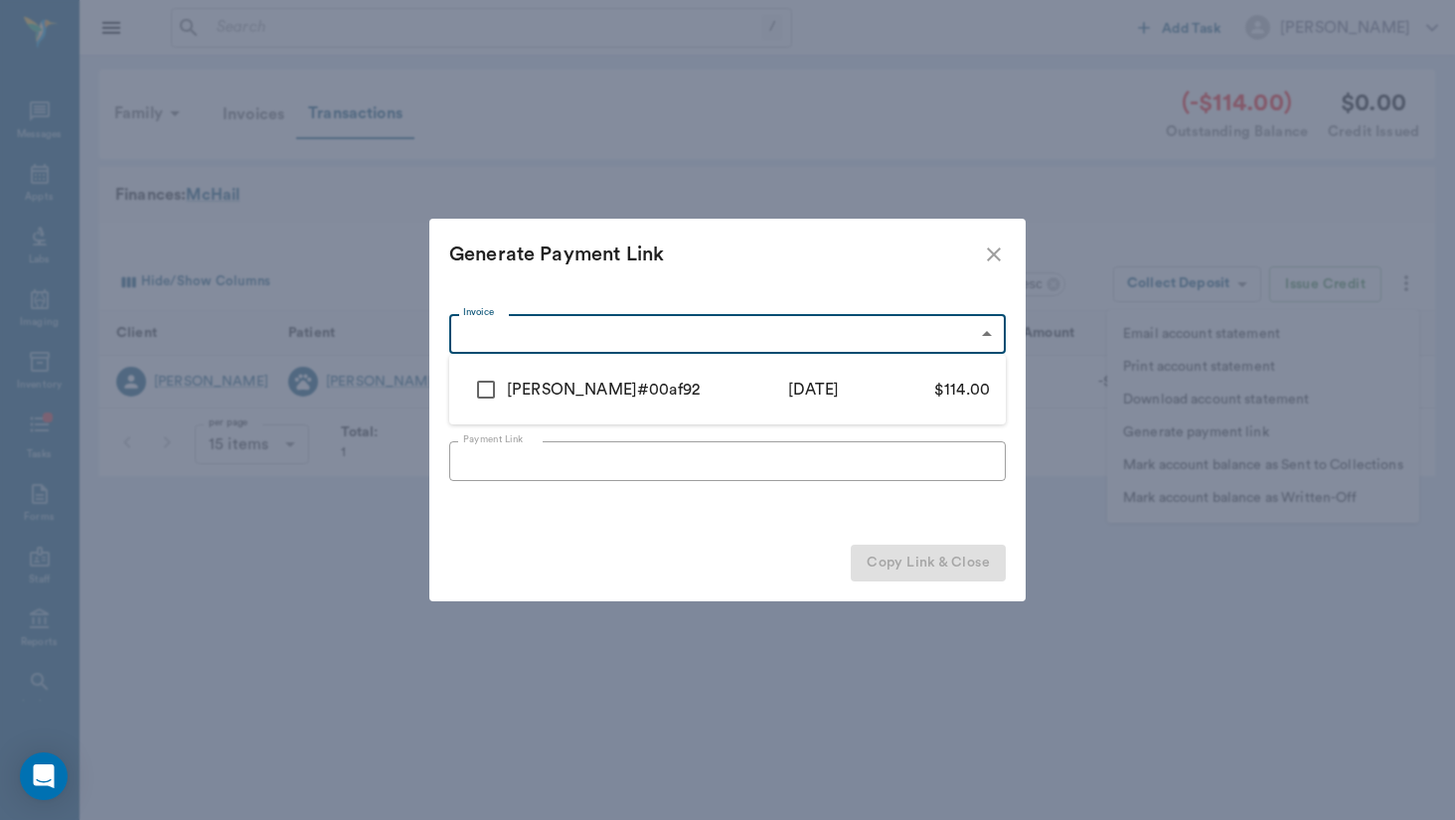
click at [649, 378] on div "# 00af92" at bounding box center [695, 390] width 117 height 24
type input "68af16fba1485d8eb000af92"
type input "114.00"
checkbox input "true"
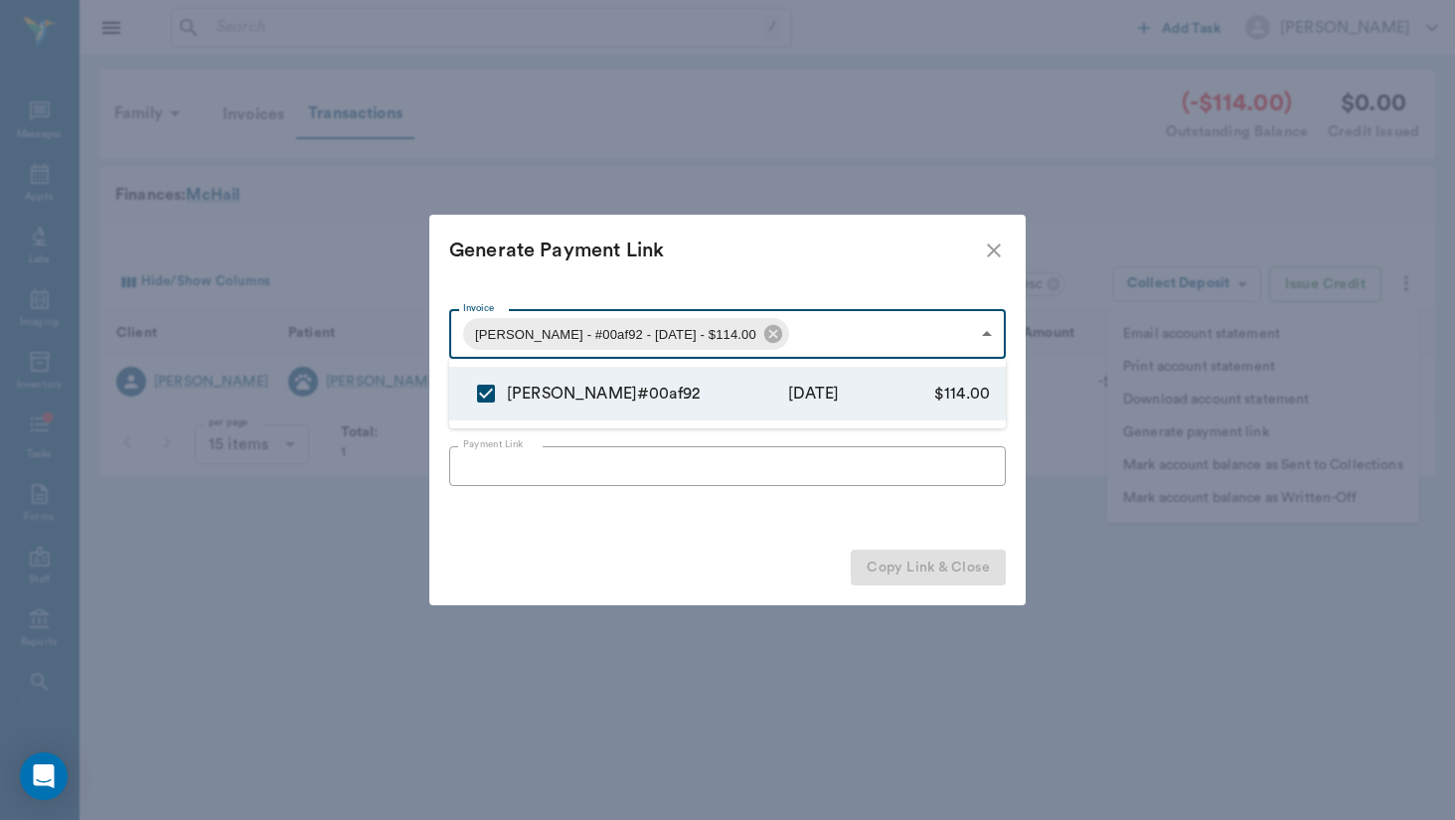
click at [932, 477] on div at bounding box center [727, 410] width 1455 height 820
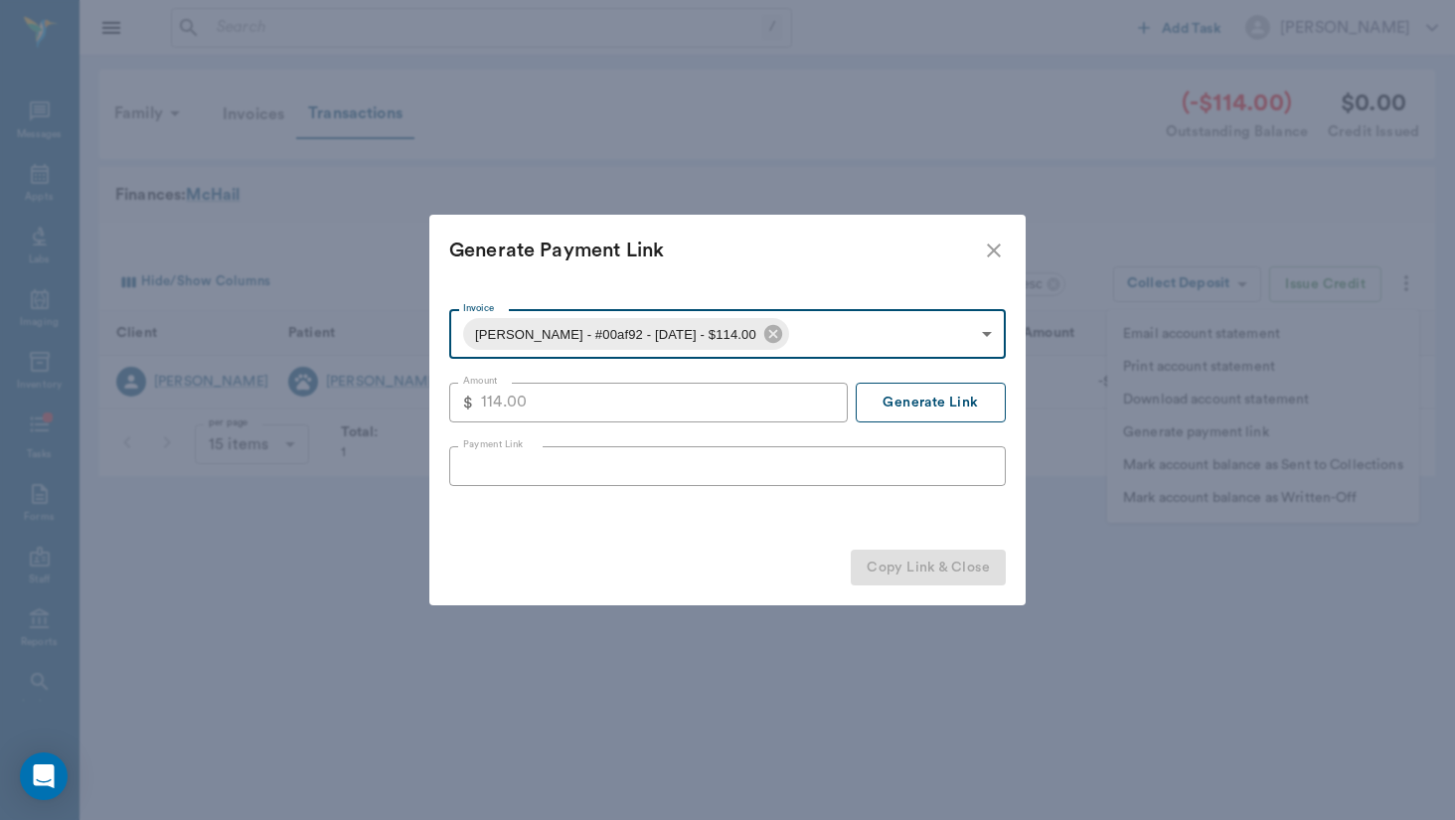
click at [971, 392] on button "Generate Link" at bounding box center [931, 403] width 150 height 40
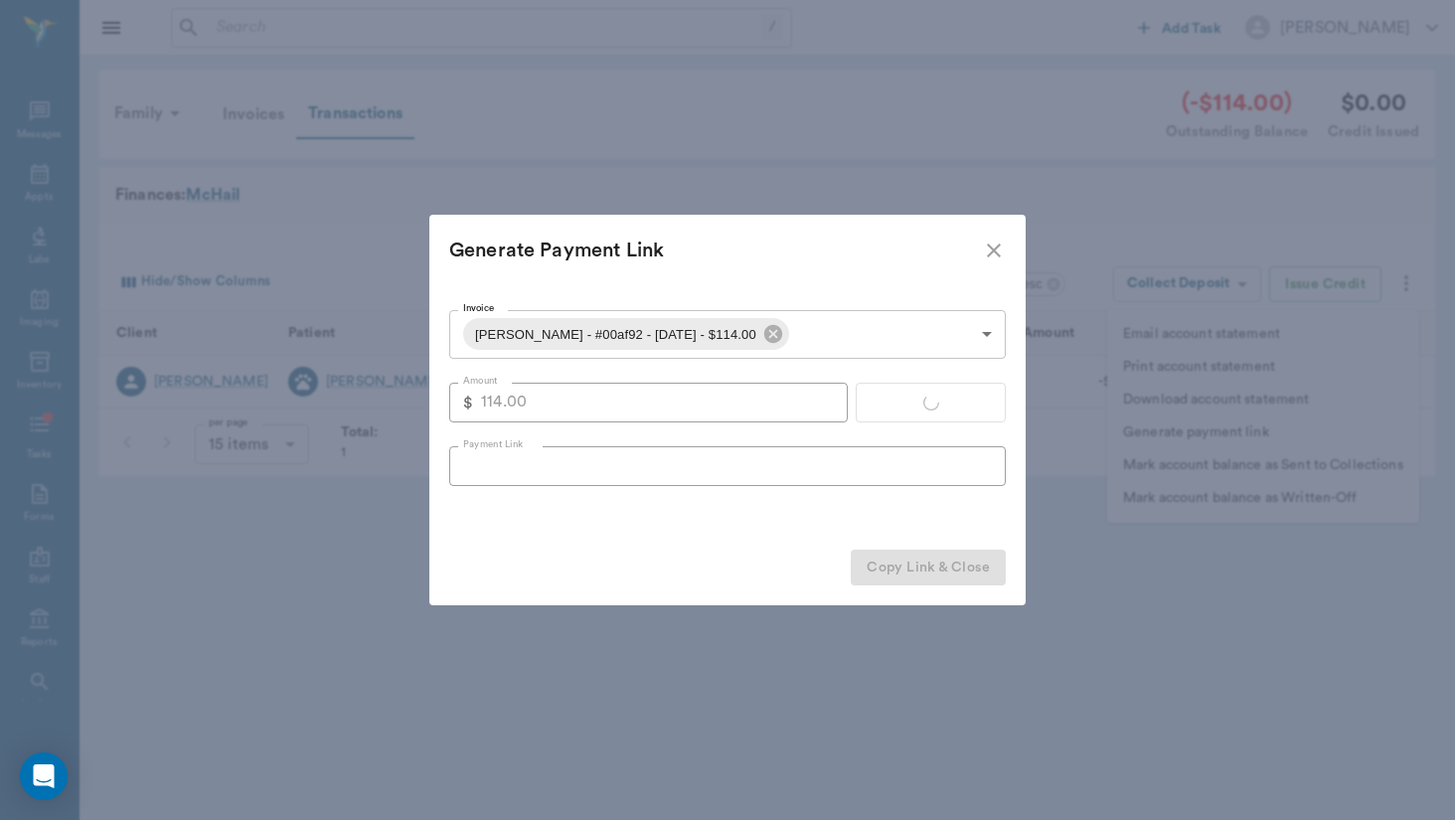
type input "[URL][DOMAIN_NAME]"
click at [929, 558] on button "Copy Link & Close" at bounding box center [928, 568] width 155 height 37
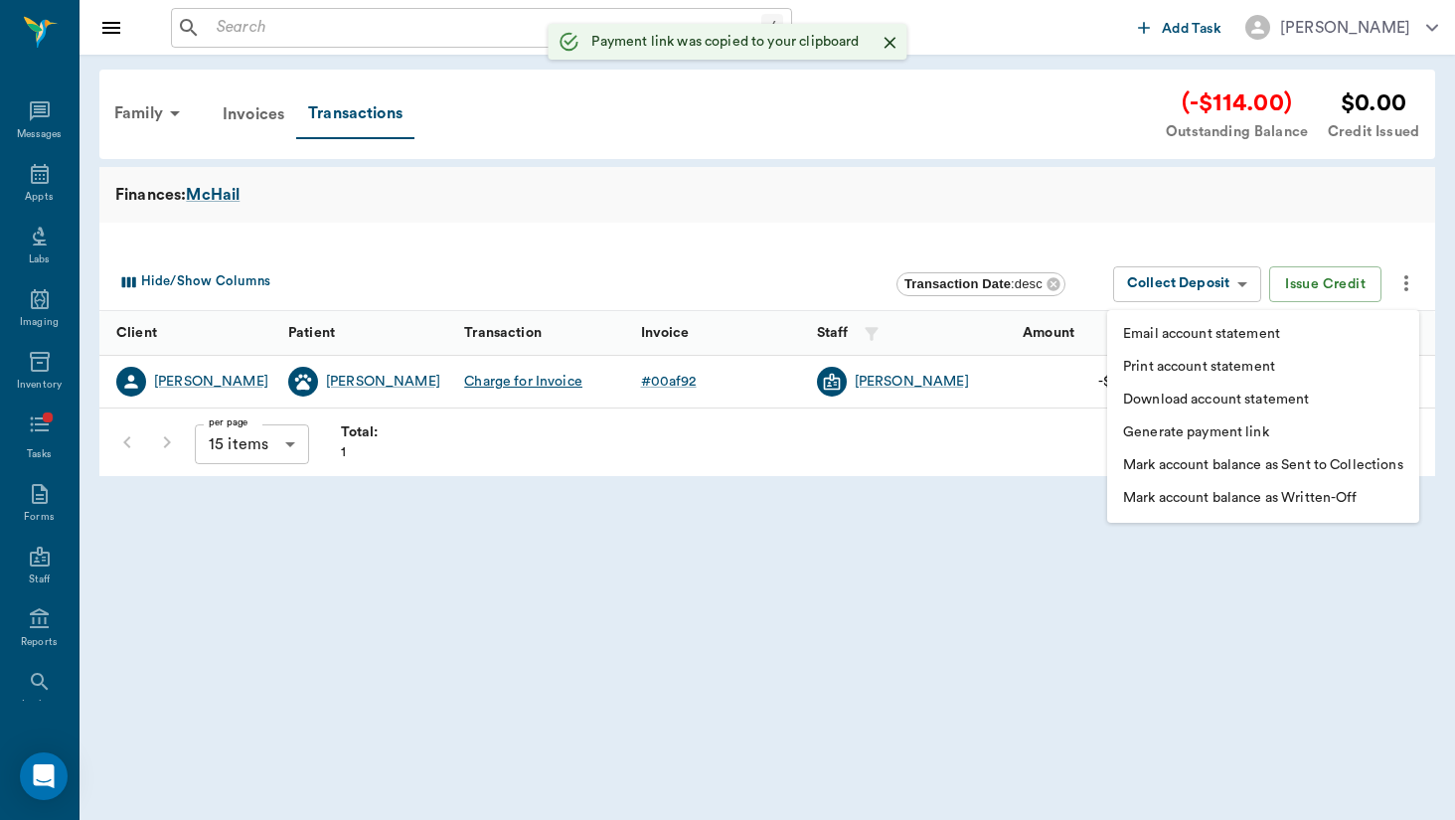
click at [154, 81] on div at bounding box center [727, 410] width 1455 height 820
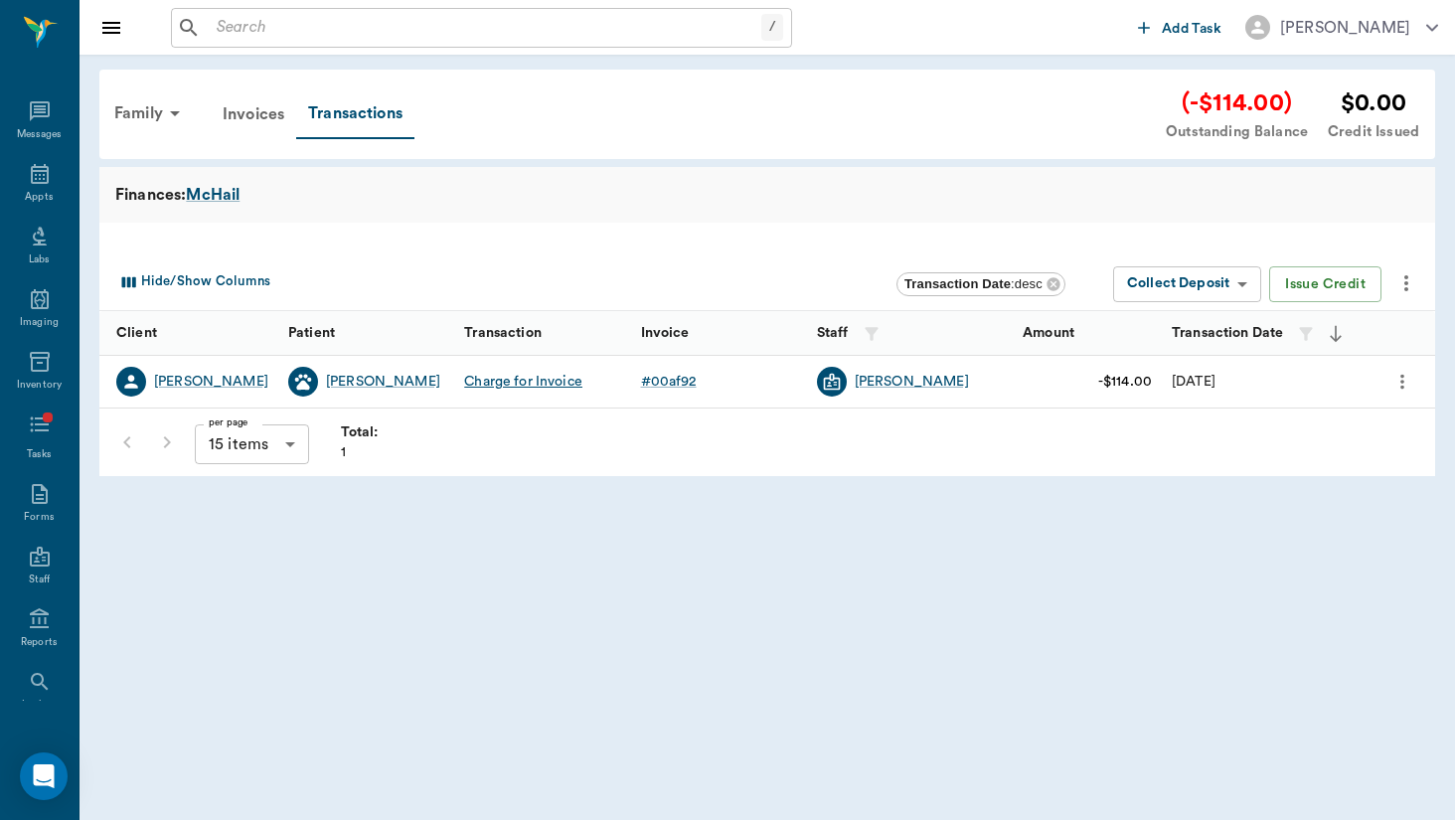
click at [154, 110] on body "/ ​ Add Task [PERSON_NAME] Nectar Messages Appts Labs Imaging Inventory Tasks F…" at bounding box center [727, 410] width 1455 height 820
click at [152, 122] on div "Family" at bounding box center [150, 113] width 96 height 48
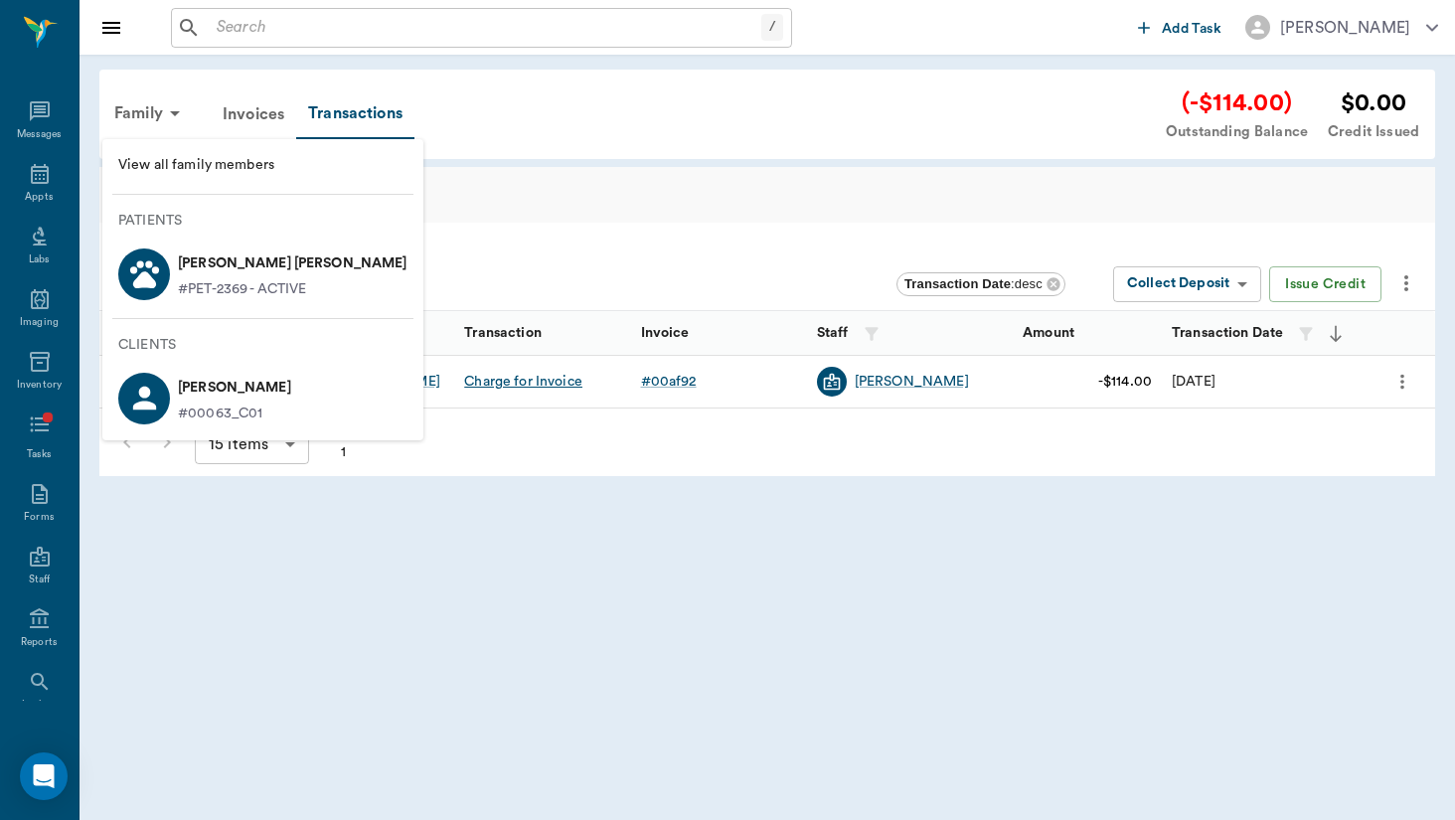
click at [216, 290] on p "#PET-2369 - ACTIVE" at bounding box center [242, 289] width 128 height 21
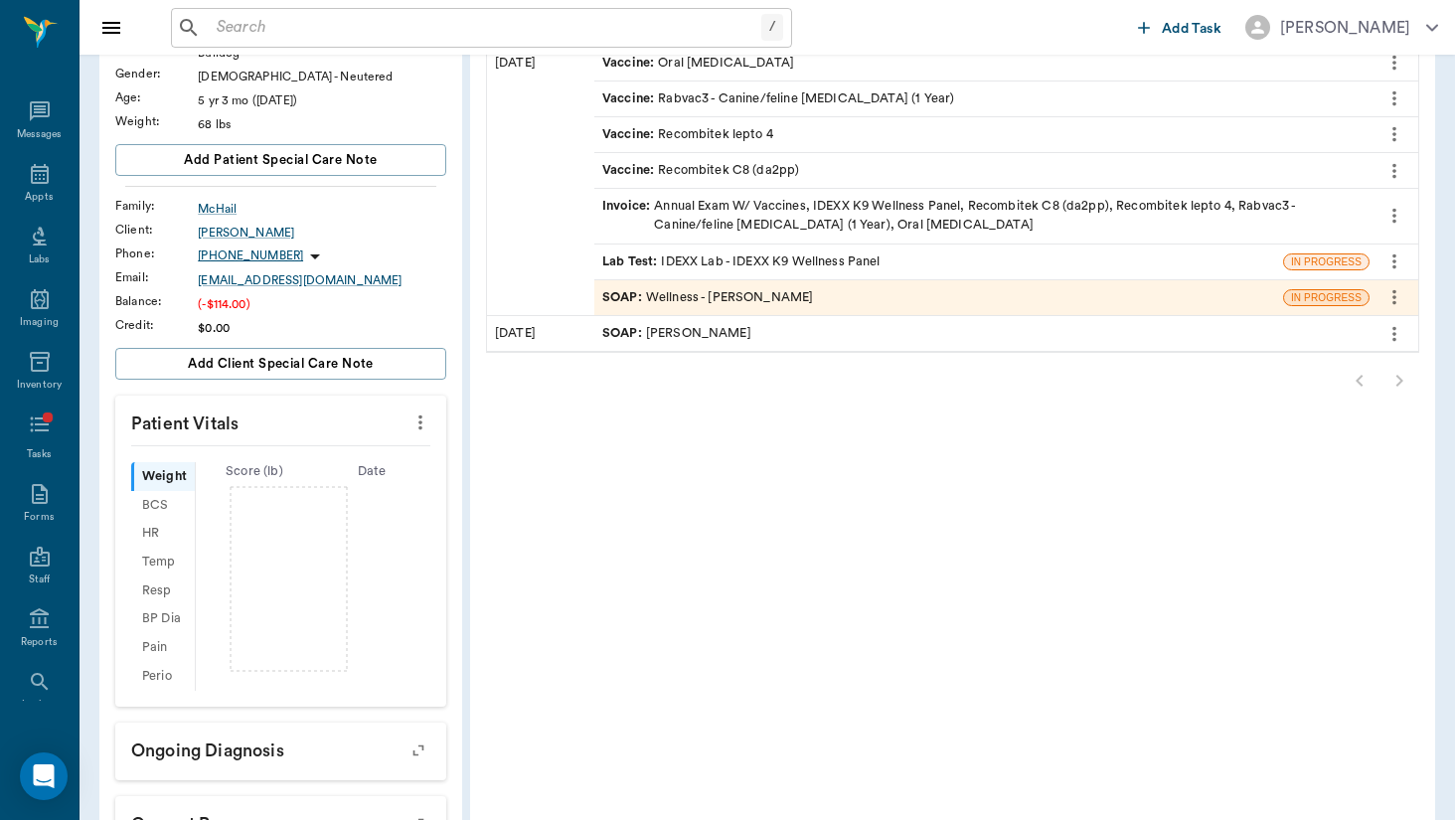
scroll to position [275, 0]
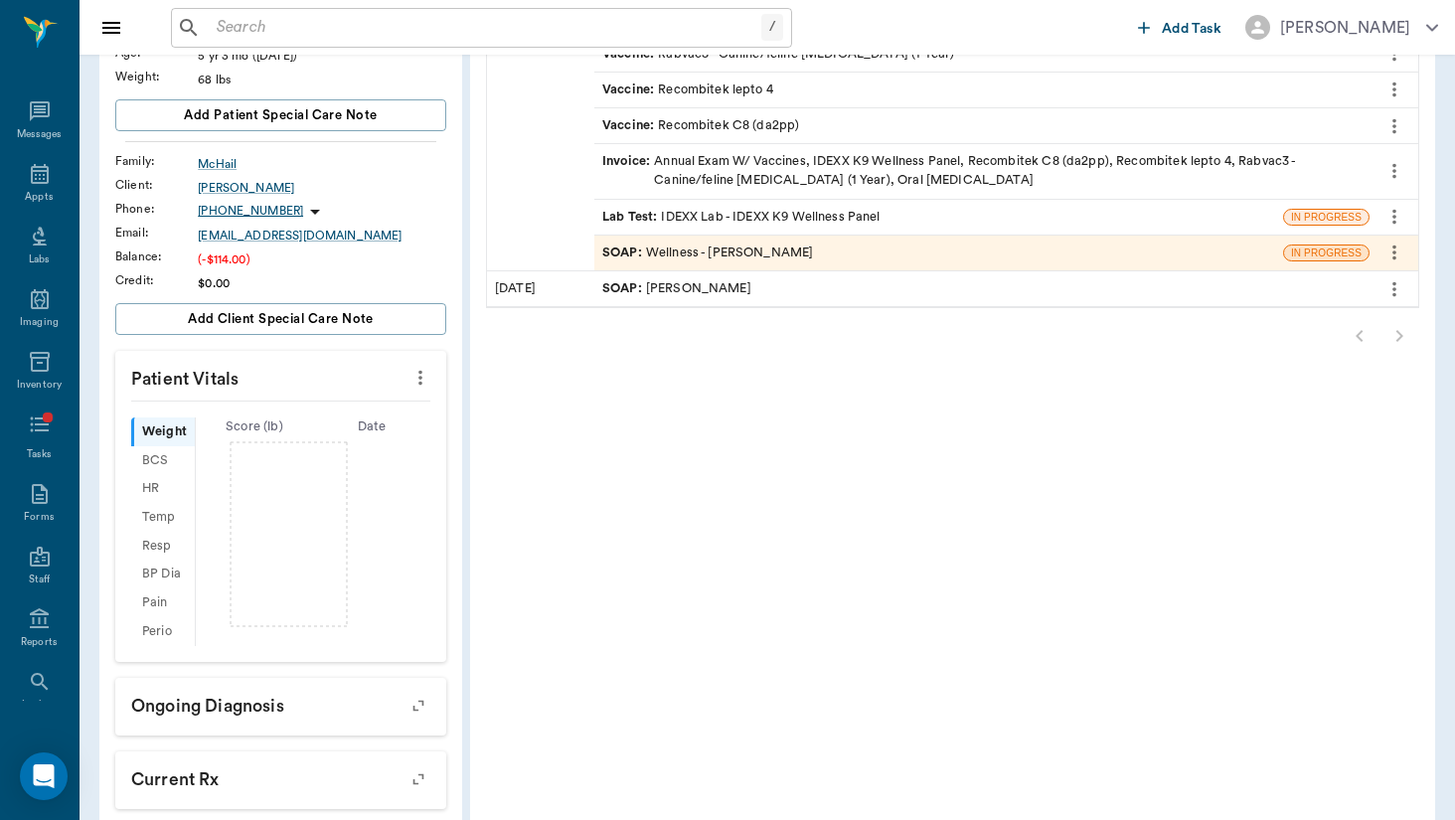
click at [410, 387] on icon "more" at bounding box center [421, 378] width 22 height 24
click at [321, 416] on span "Enter Vitals" at bounding box center [257, 412] width 167 height 21
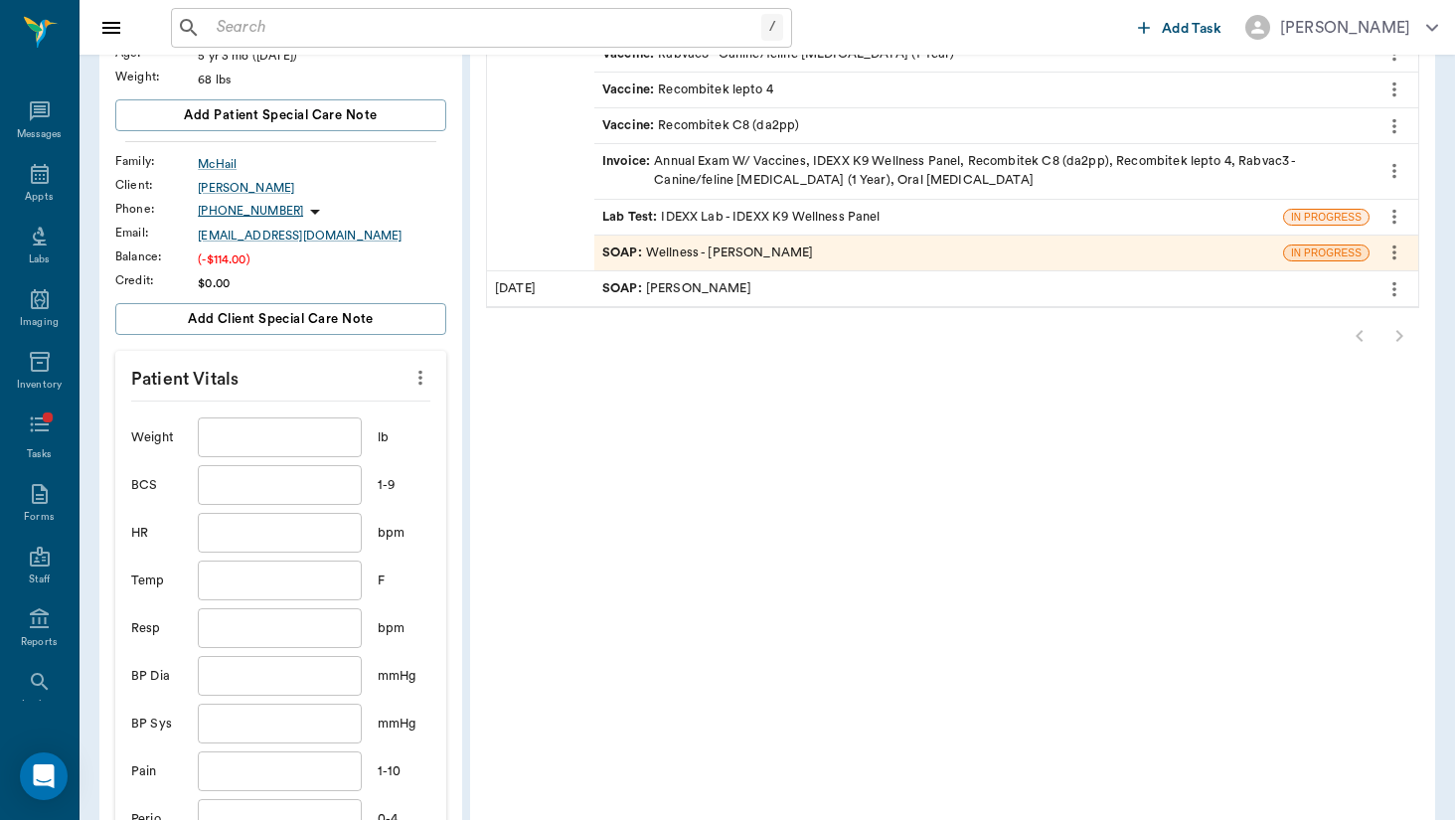
click at [257, 446] on input "text" at bounding box center [279, 438] width 163 height 40
type input "85.2"
click at [254, 478] on input "text" at bounding box center [279, 485] width 163 height 40
type input "6"
type input "7"
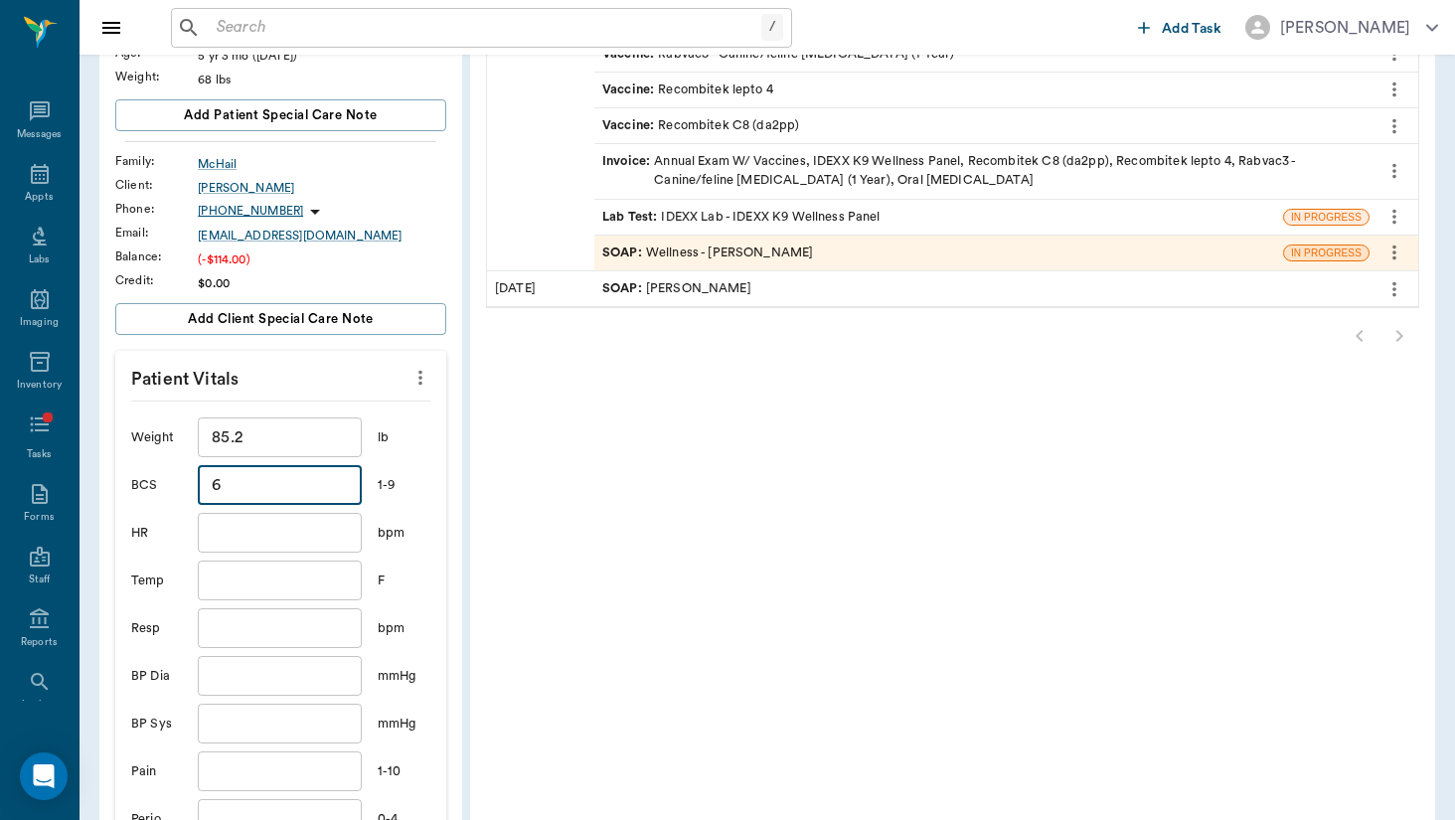
type input "6"
click at [238, 552] on input "text" at bounding box center [279, 533] width 163 height 40
type input "143"
click at [260, 573] on input "text" at bounding box center [279, 581] width 163 height 40
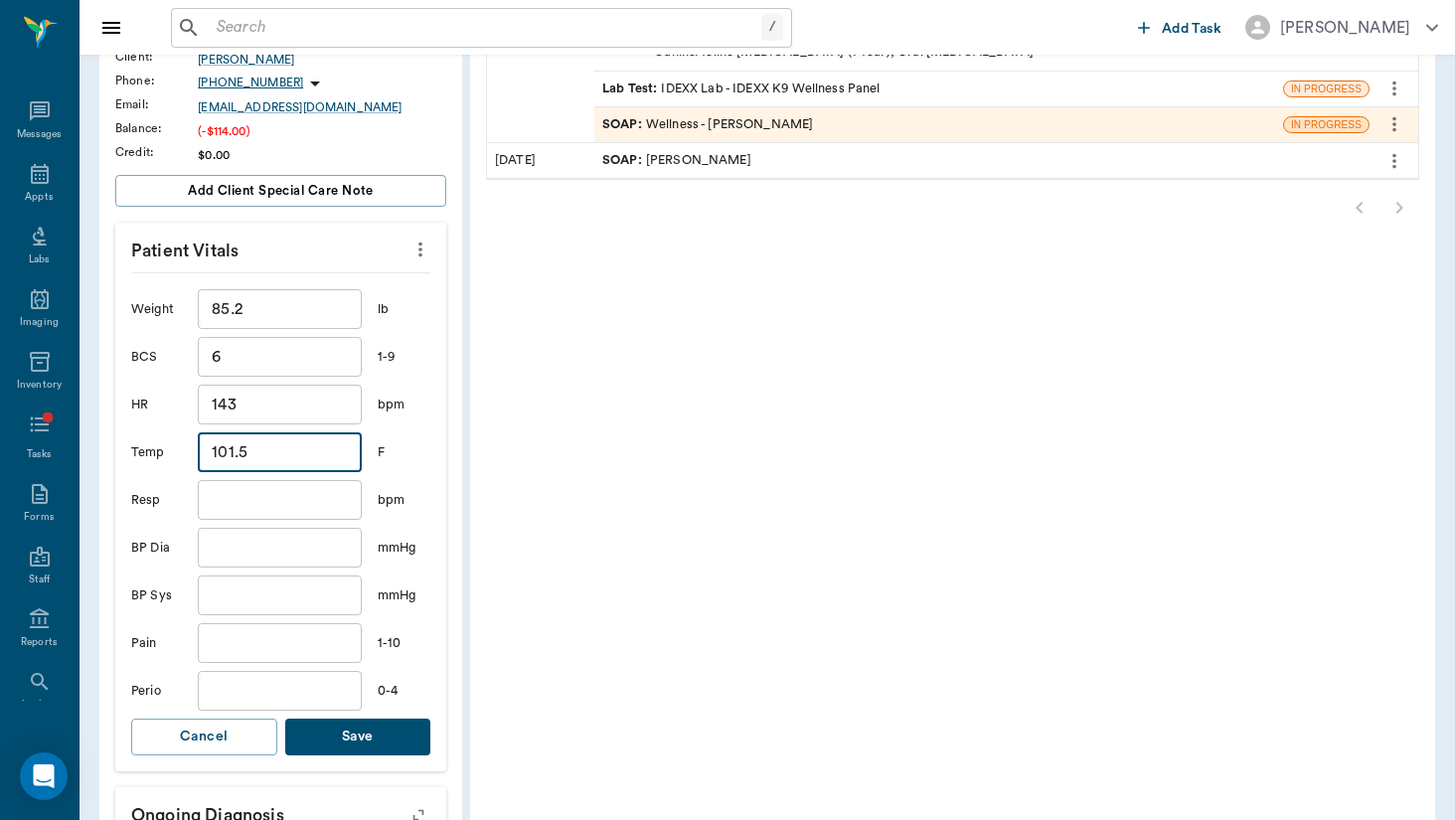
scroll to position [416, 0]
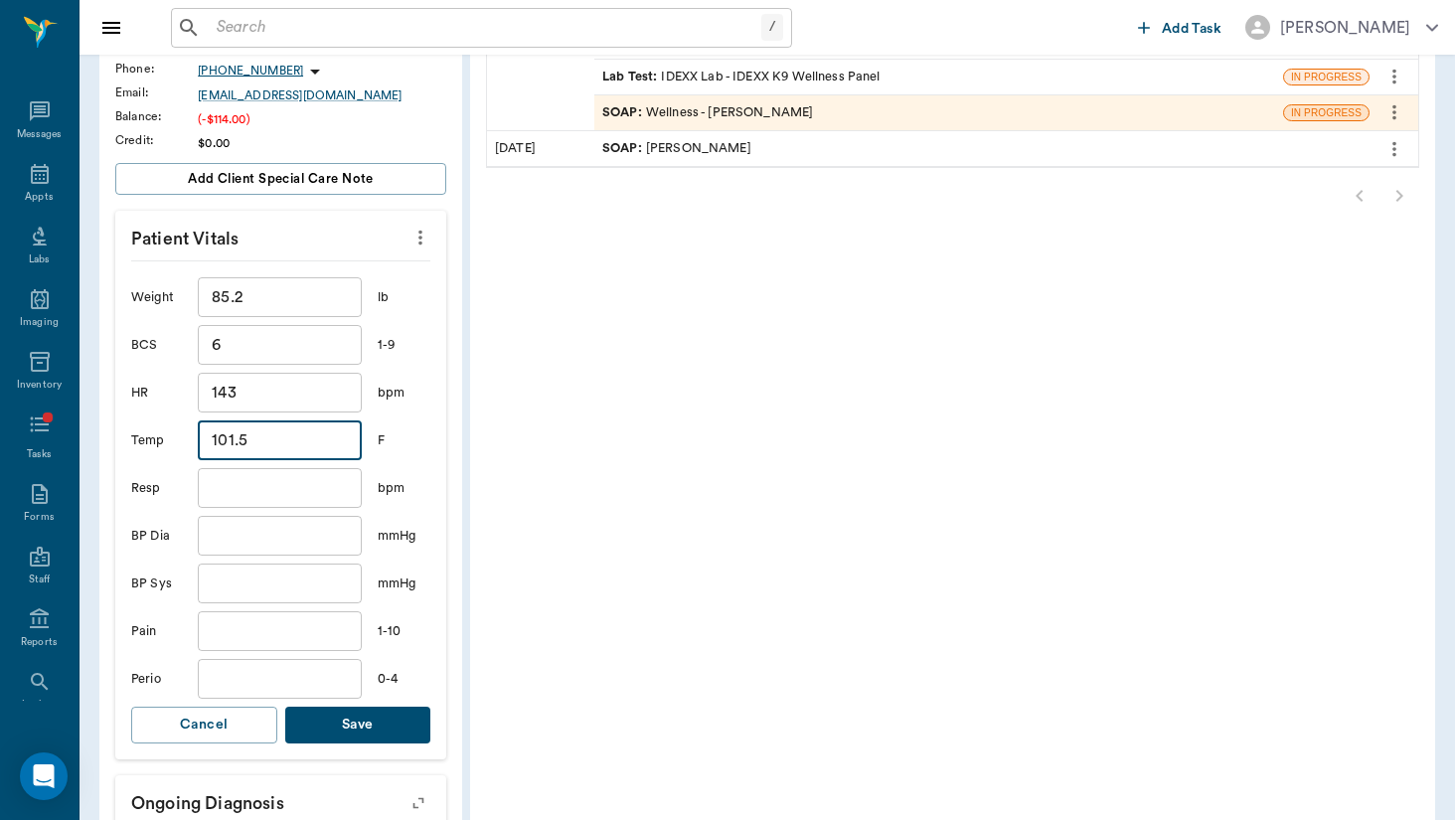
type input "101.5"
click at [286, 473] on input "text" at bounding box center [279, 488] width 163 height 40
type input "0"
type input "1000"
click at [271, 520] on input "text" at bounding box center [279, 536] width 163 height 40
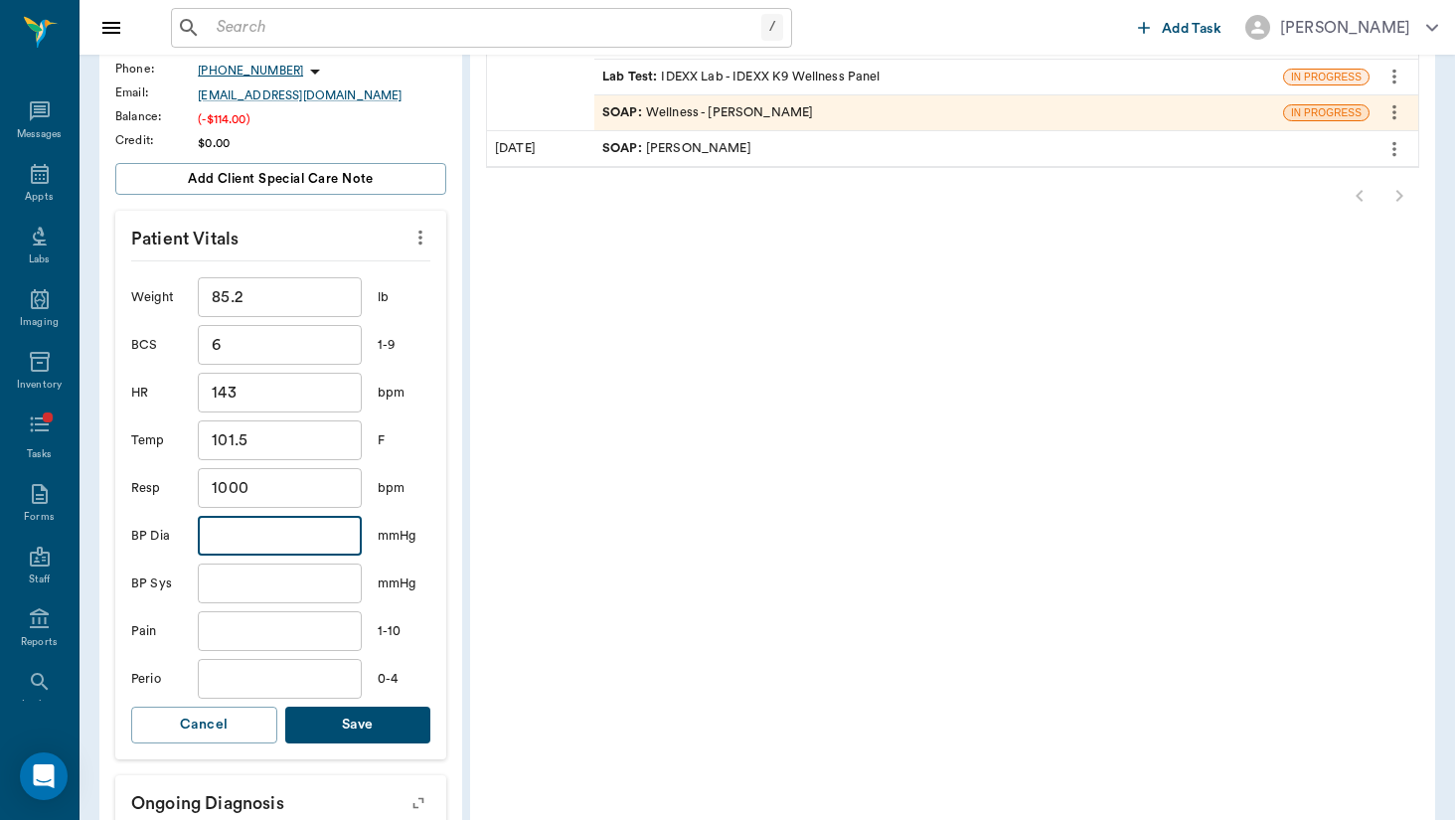
click at [219, 702] on div "Weight 85.2 ​ lb BCS 6 ​ 1-9 HR 143 ​ bpm Temp 101.5 ​ F Resp 1000 ​ bpm BP Dia…" at bounding box center [280, 509] width 299 height 499
click at [238, 677] on input "text" at bounding box center [279, 679] width 163 height 40
click at [247, 659] on input "0" at bounding box center [279, 679] width 163 height 40
type input "0"
click at [250, 642] on input "text" at bounding box center [279, 631] width 163 height 40
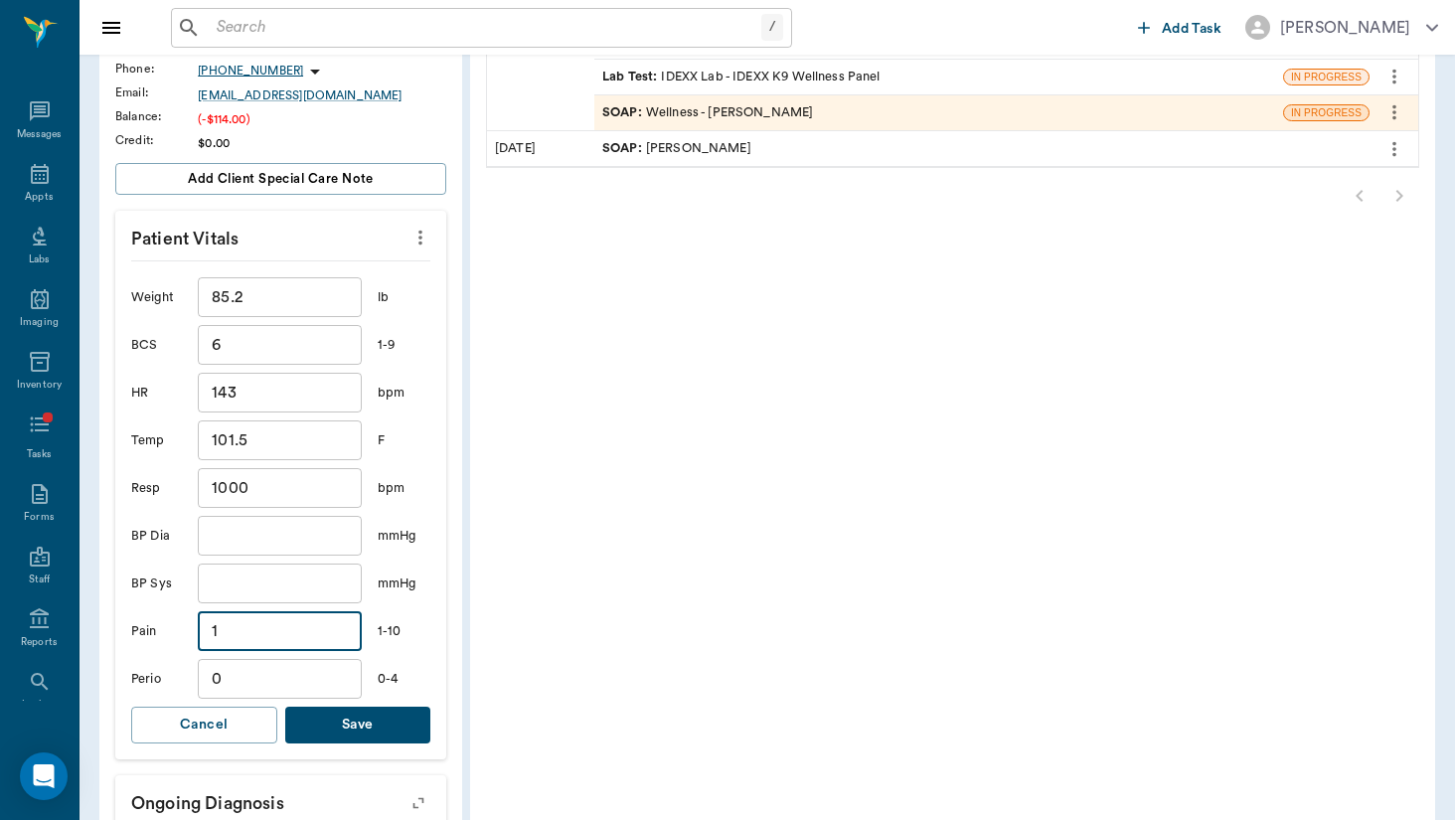
type input "1"
click at [285, 750] on div "Weight 85.2 ​ lb BCS 6 ​ 1-9 HR 143 ​ bpm Temp 101.5 ​ F Resp 1000 ​ bpm BP Dia…" at bounding box center [280, 509] width 299 height 499
click at [303, 729] on button "Save" at bounding box center [358, 725] width 146 height 37
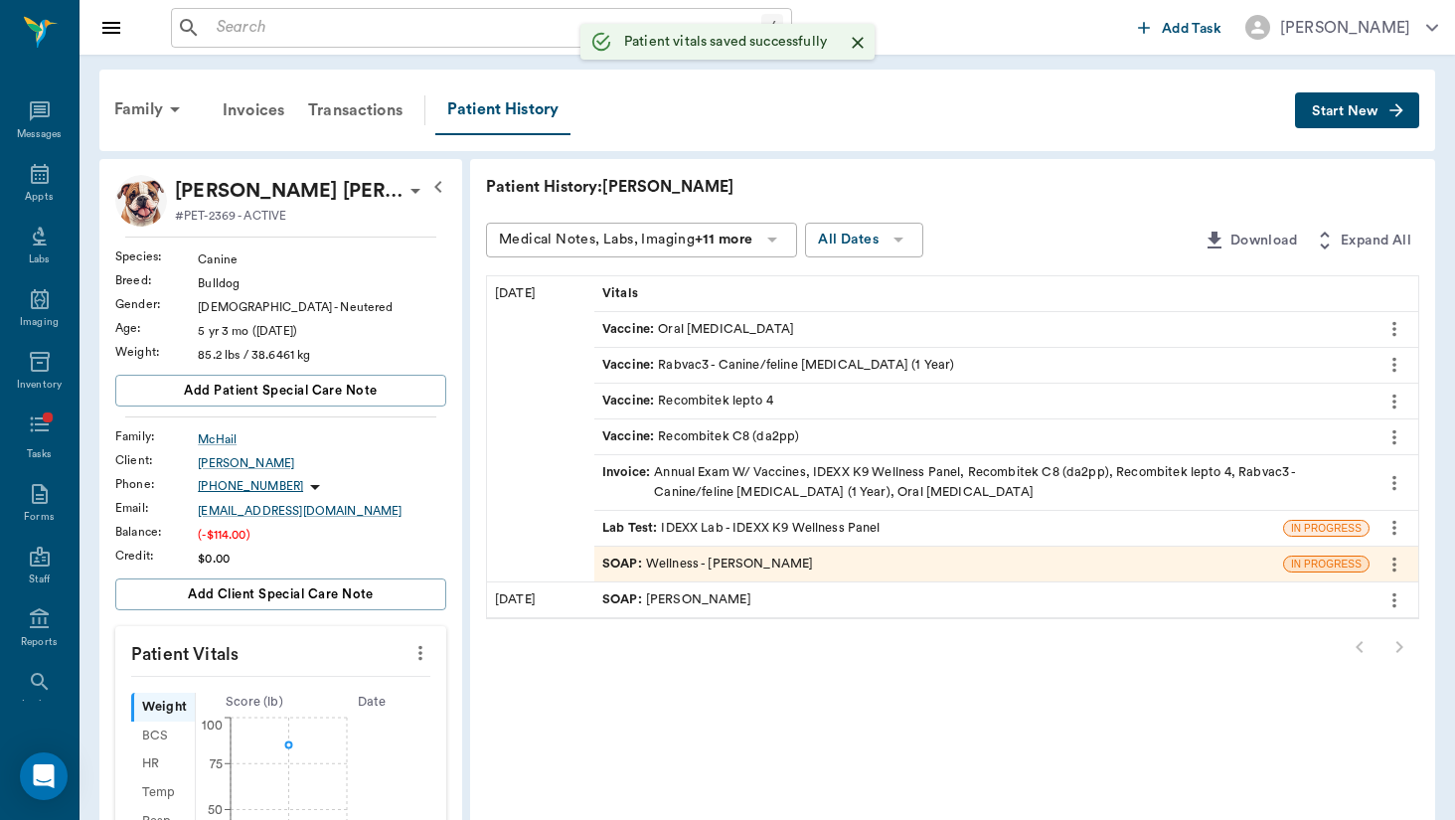
scroll to position [0, 0]
click at [1397, 123] on button "Start New" at bounding box center [1357, 110] width 124 height 37
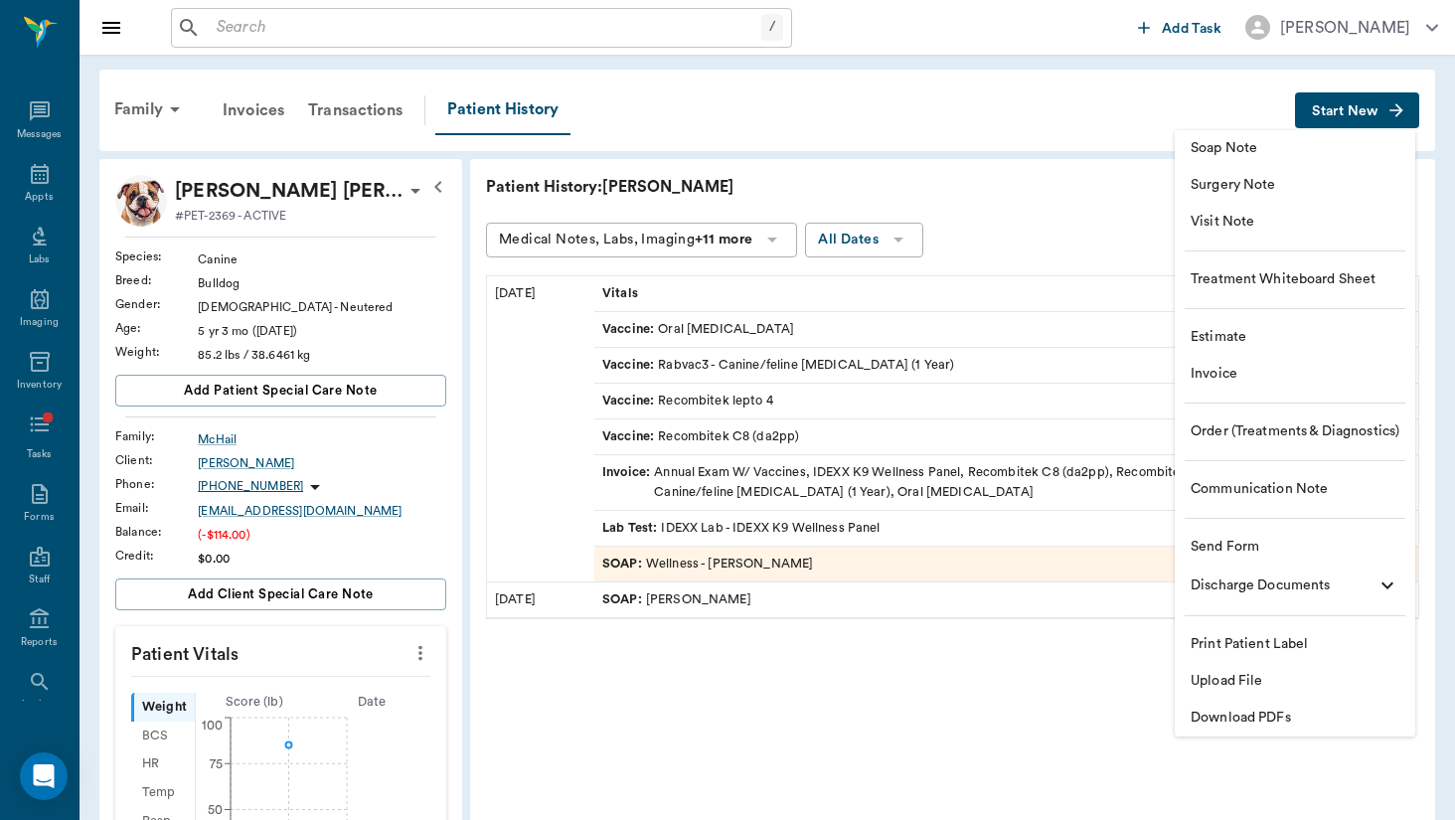
click at [1392, 591] on icon at bounding box center [1388, 586] width 24 height 24
click at [1376, 617] on span "Email" at bounding box center [1307, 623] width 185 height 21
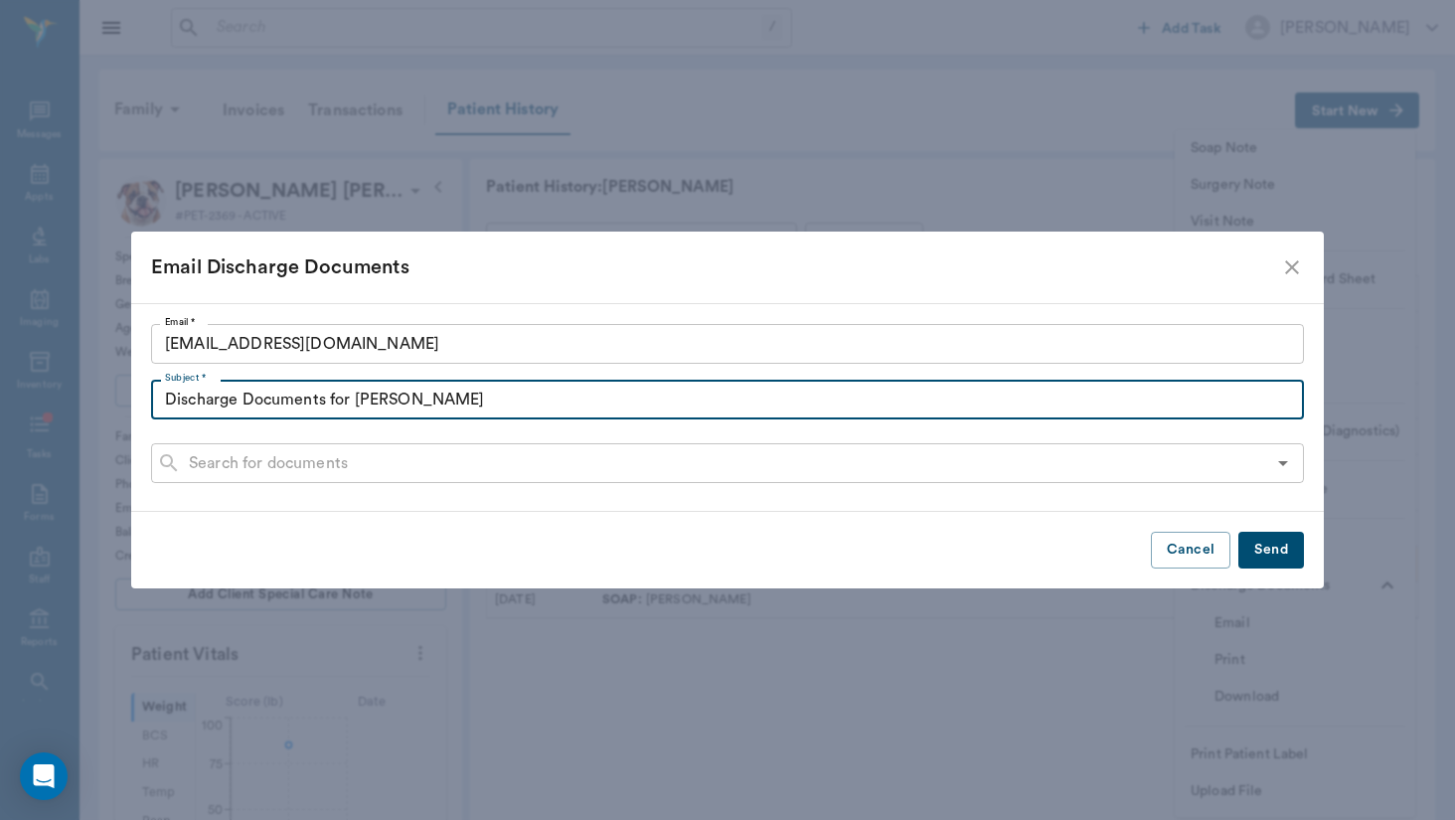
click at [461, 408] on input "Discharge Documents for [PERSON_NAME]" at bounding box center [727, 400] width 1153 height 40
click at [446, 449] on input "text" at bounding box center [723, 463] width 1085 height 28
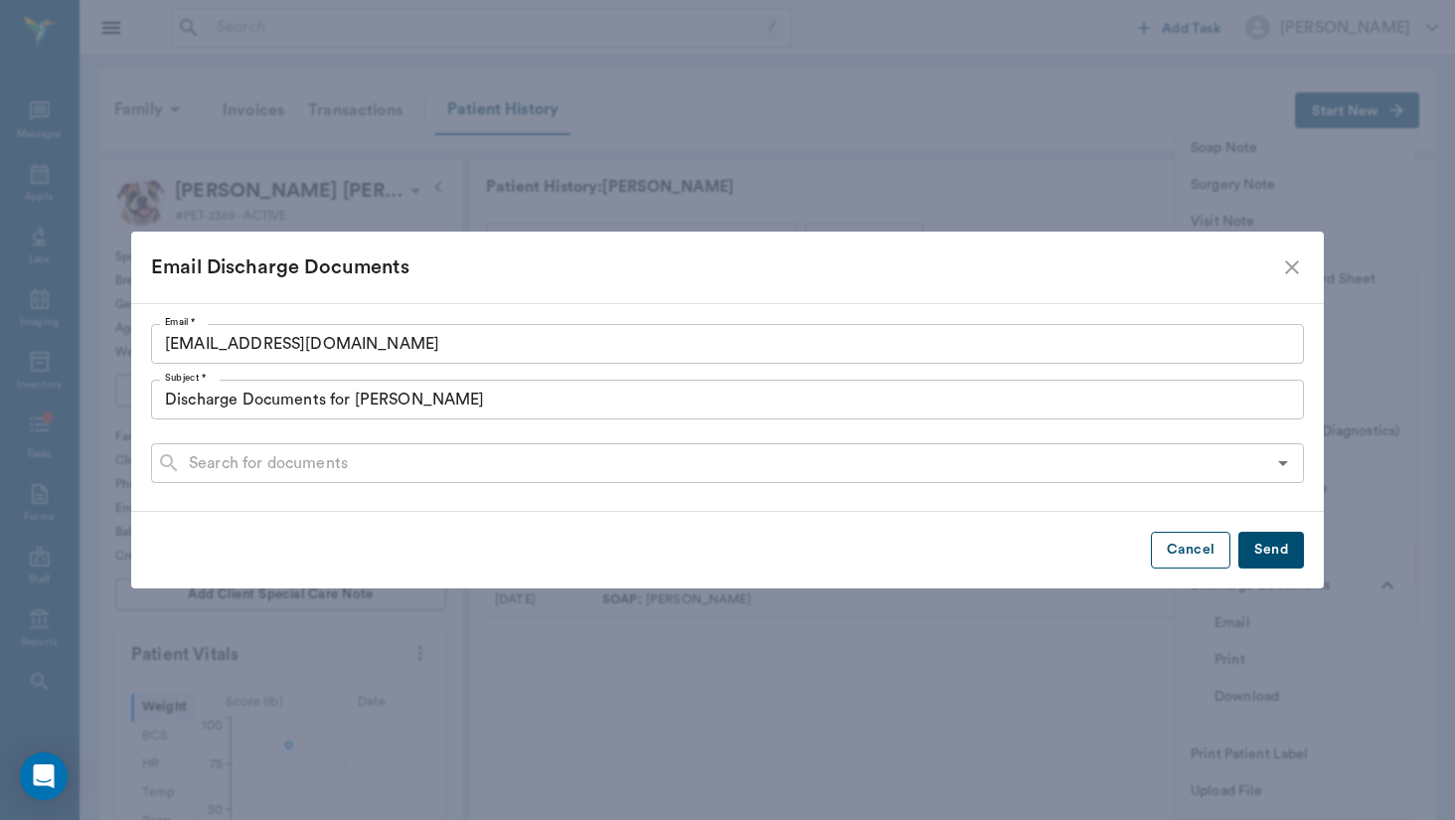
click at [1202, 542] on button "Cancel" at bounding box center [1191, 550] width 80 height 37
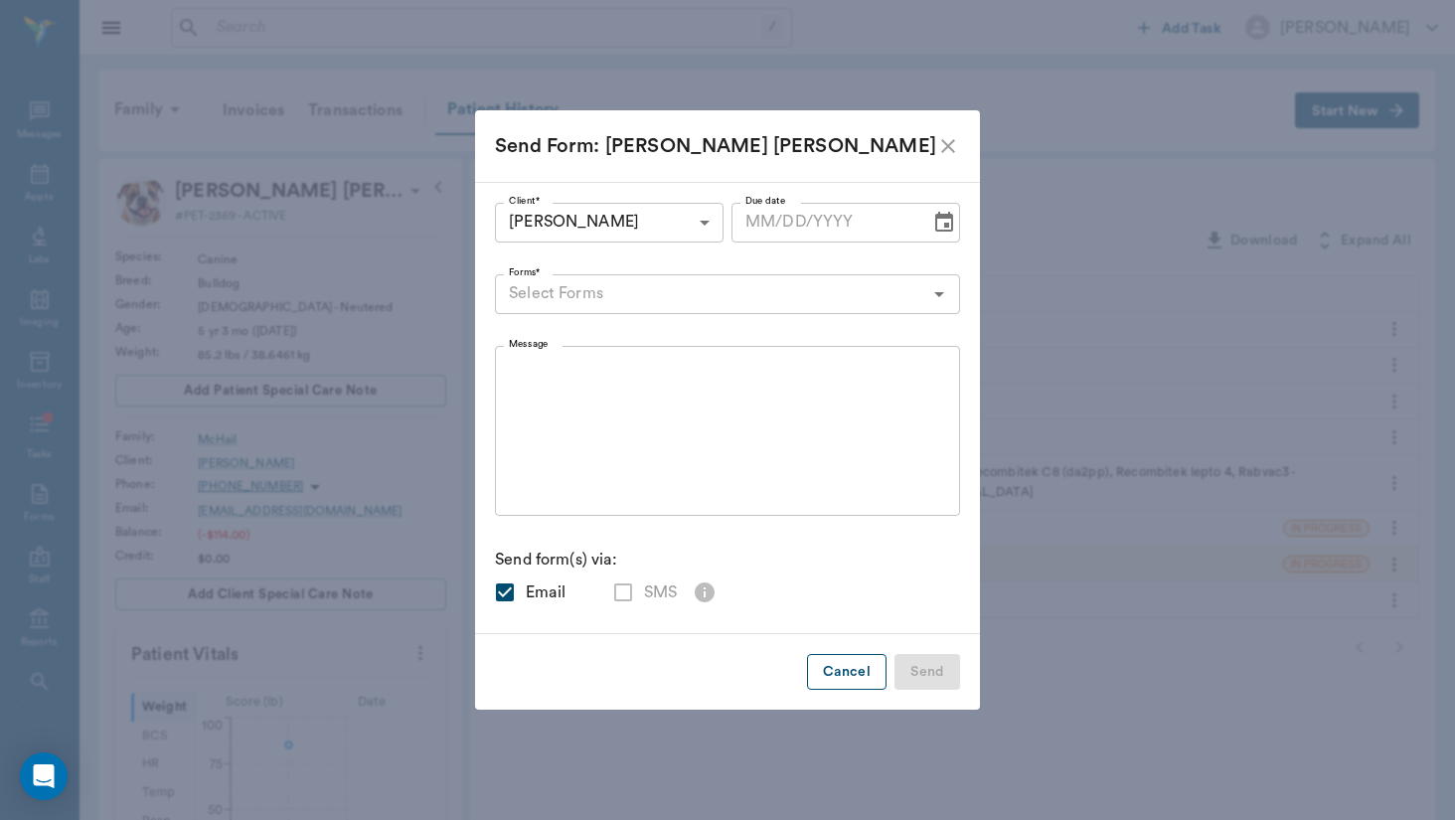
click at [847, 670] on button "Cancel" at bounding box center [847, 672] width 80 height 37
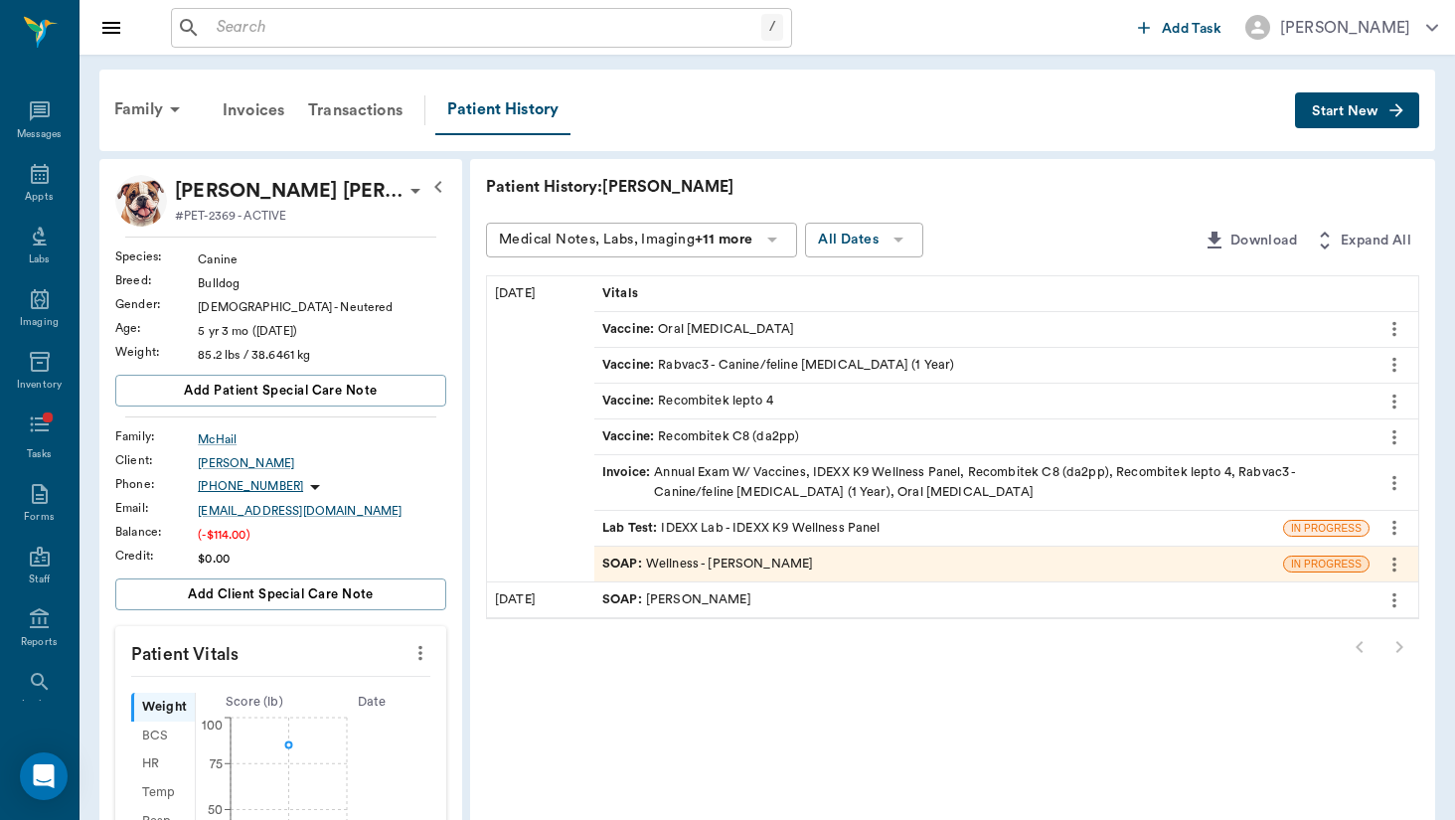
click at [1391, 98] on button "Start New" at bounding box center [1357, 110] width 124 height 37
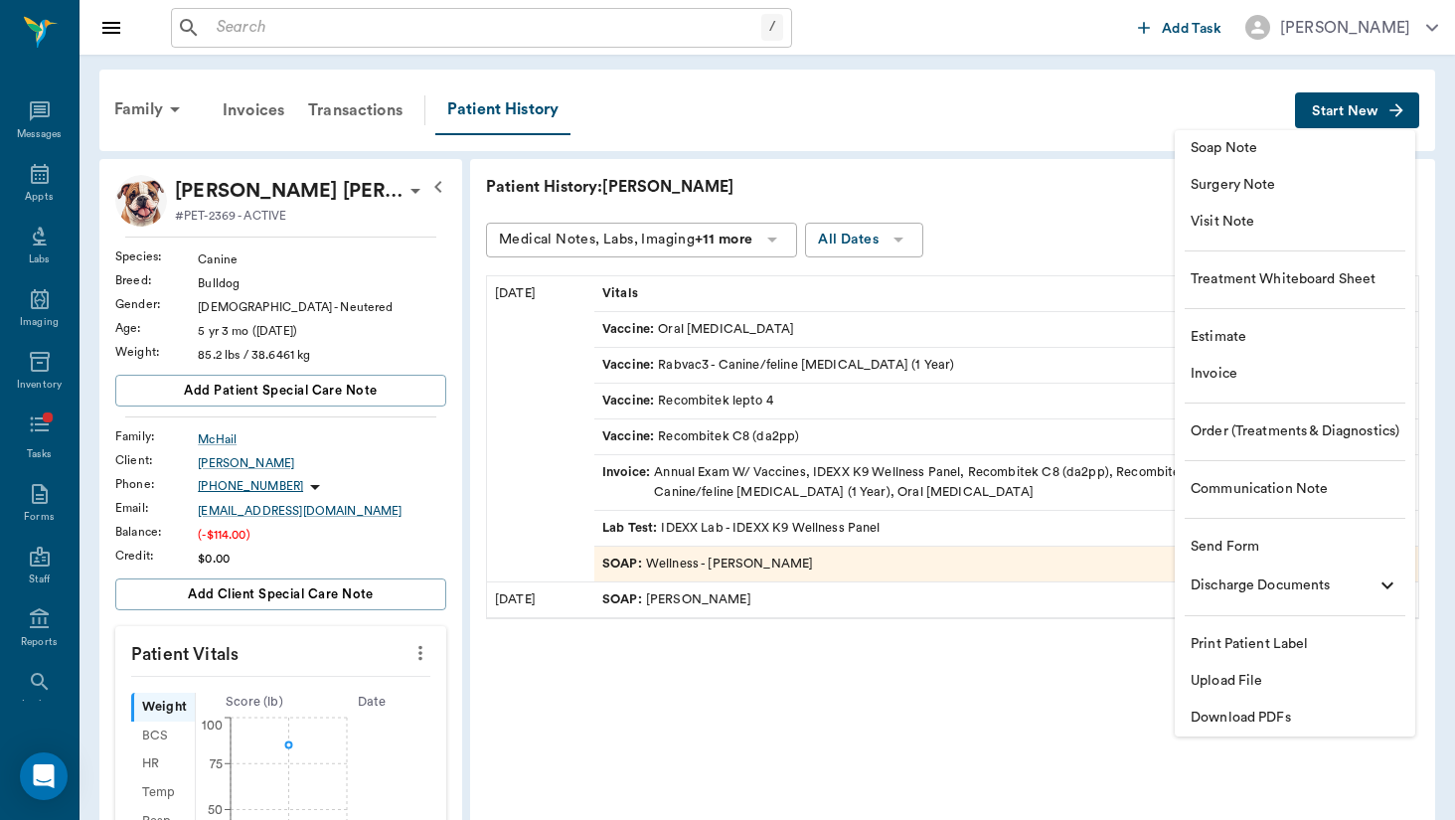
click at [707, 41] on div at bounding box center [727, 410] width 1455 height 820
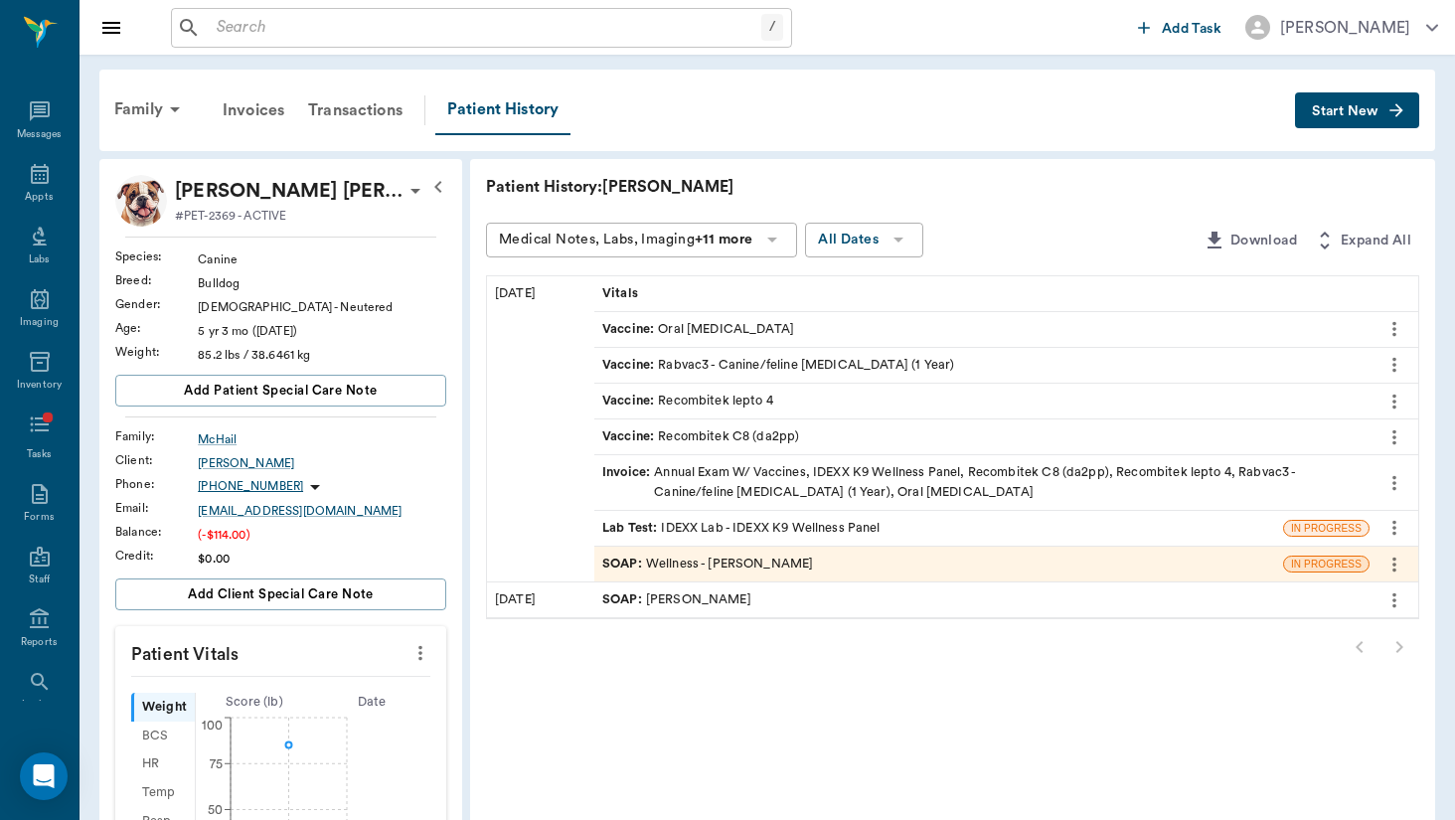
click at [871, 154] on div "Family Invoices Transactions Patient History Start New [PERSON_NAME] [PERSON_NA…" at bounding box center [768, 766] width 1376 height 1422
click at [678, 325] on div "Vaccine : Oral [MEDICAL_DATA]" at bounding box center [982, 329] width 775 height 35
click at [1386, 328] on icon "more" at bounding box center [1395, 329] width 22 height 24
click at [1386, 328] on div at bounding box center [727, 410] width 1455 height 820
click at [248, 110] on div "Invoices" at bounding box center [253, 110] width 85 height 48
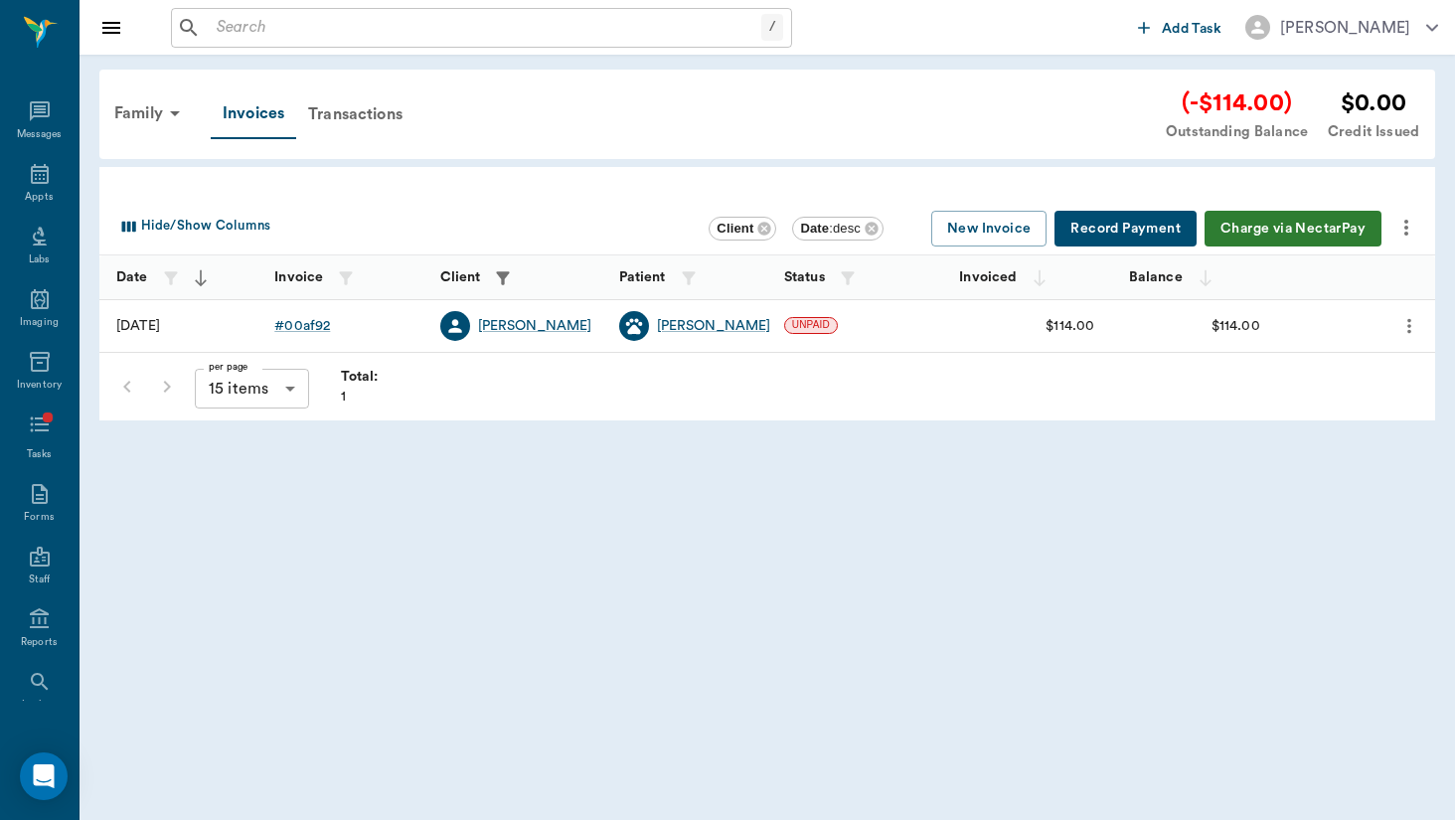
click at [1403, 324] on icon "more" at bounding box center [1410, 326] width 22 height 24
click at [826, 200] on div at bounding box center [727, 410] width 1455 height 820
click at [138, 121] on div "Family" at bounding box center [150, 113] width 96 height 48
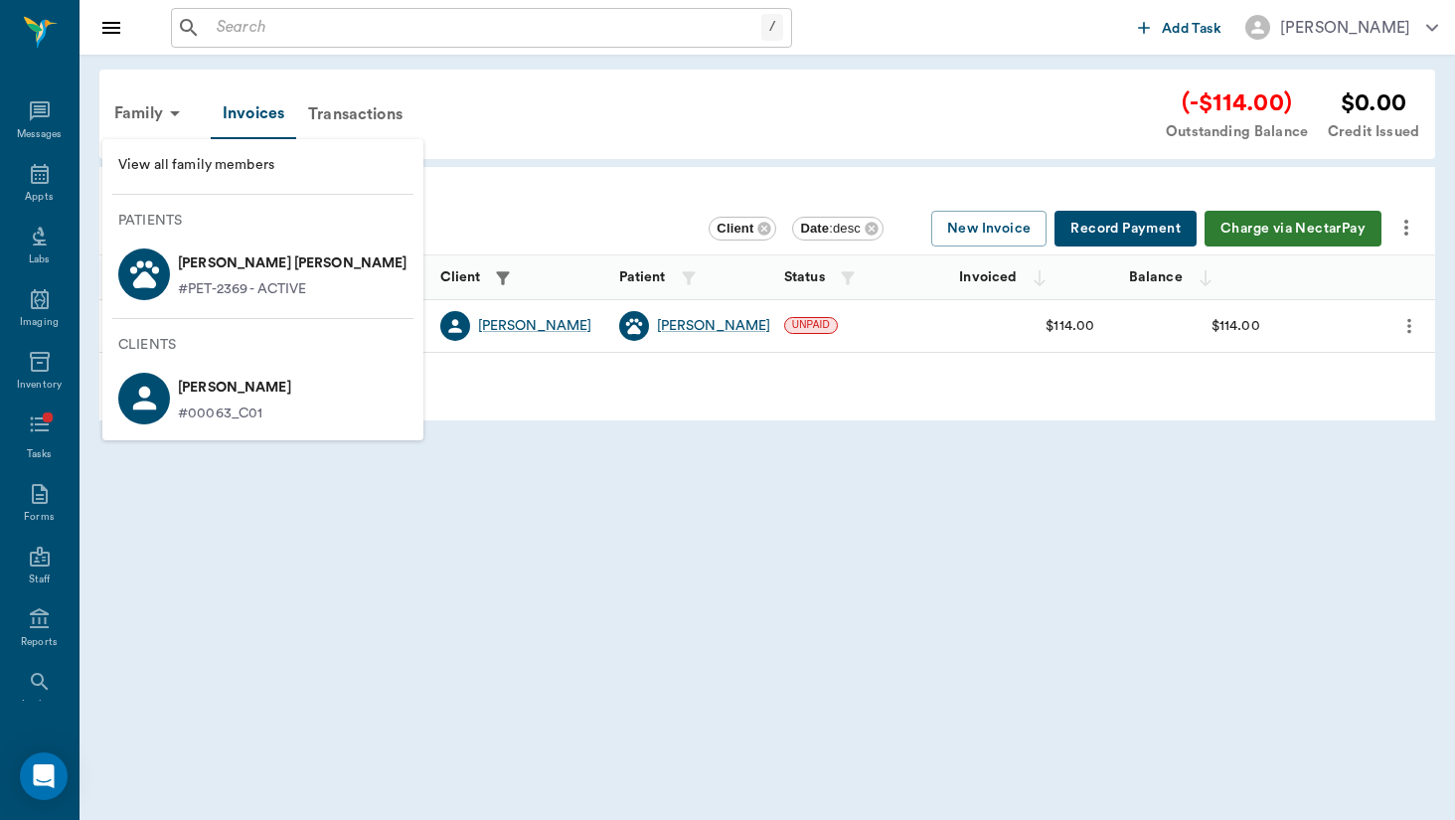
click at [246, 290] on p "#PET-2369 - ACTIVE" at bounding box center [242, 289] width 128 height 21
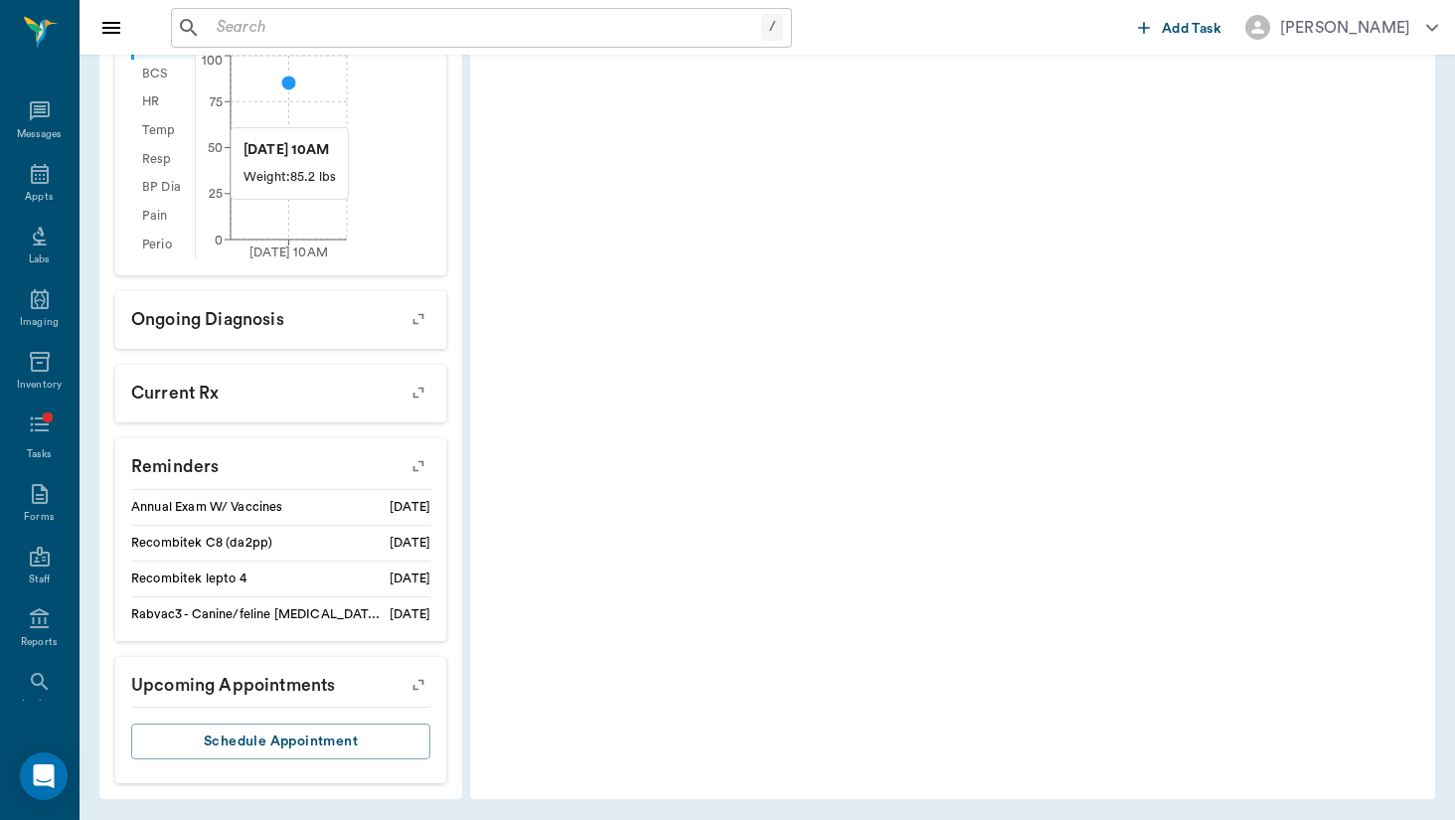
scroll to position [661, 0]
click at [405, 463] on icon "button" at bounding box center [419, 467] width 28 height 28
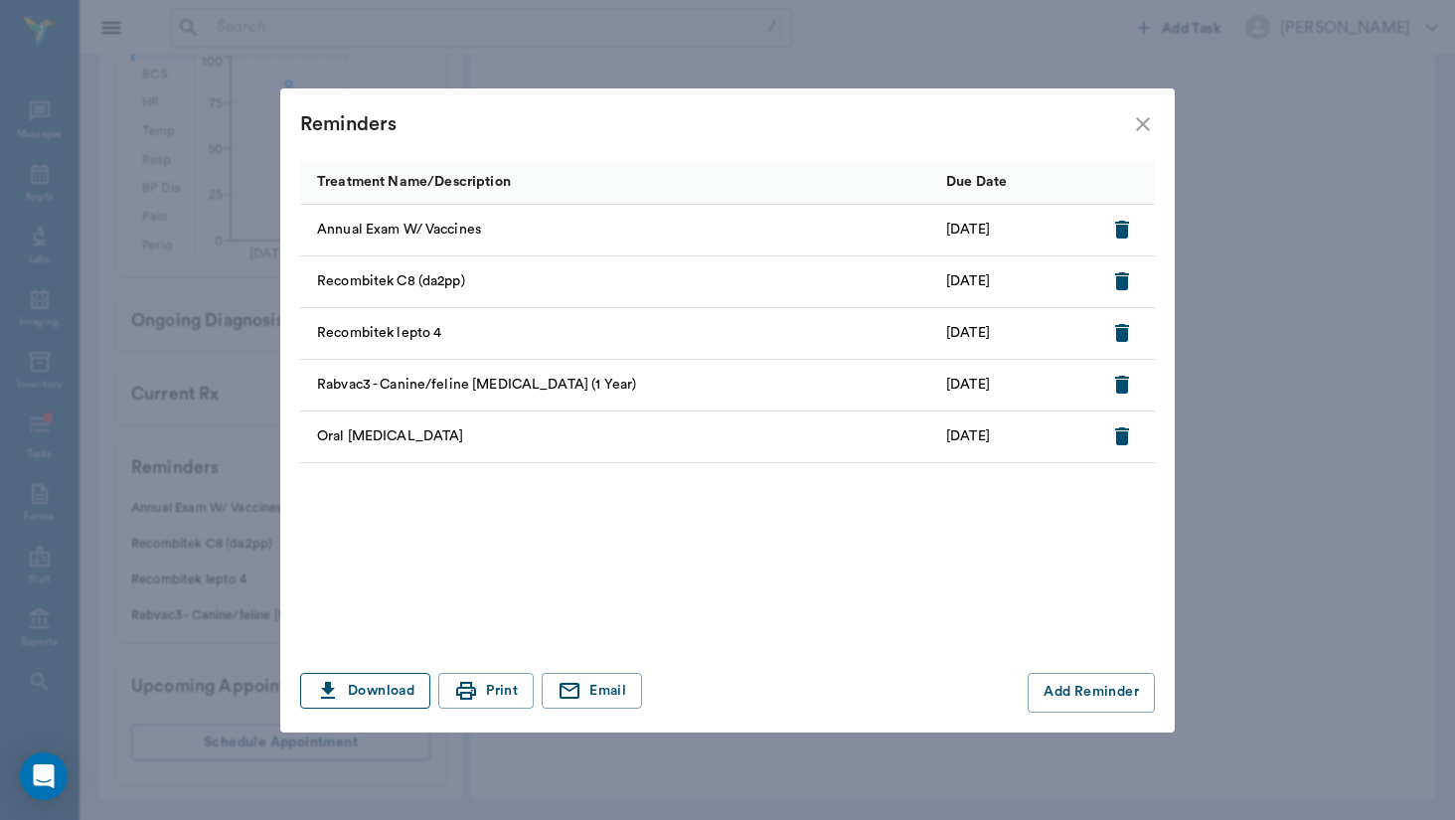
click at [370, 694] on button "Download" at bounding box center [365, 691] width 130 height 37
click at [1139, 128] on icon "close" at bounding box center [1143, 124] width 14 height 14
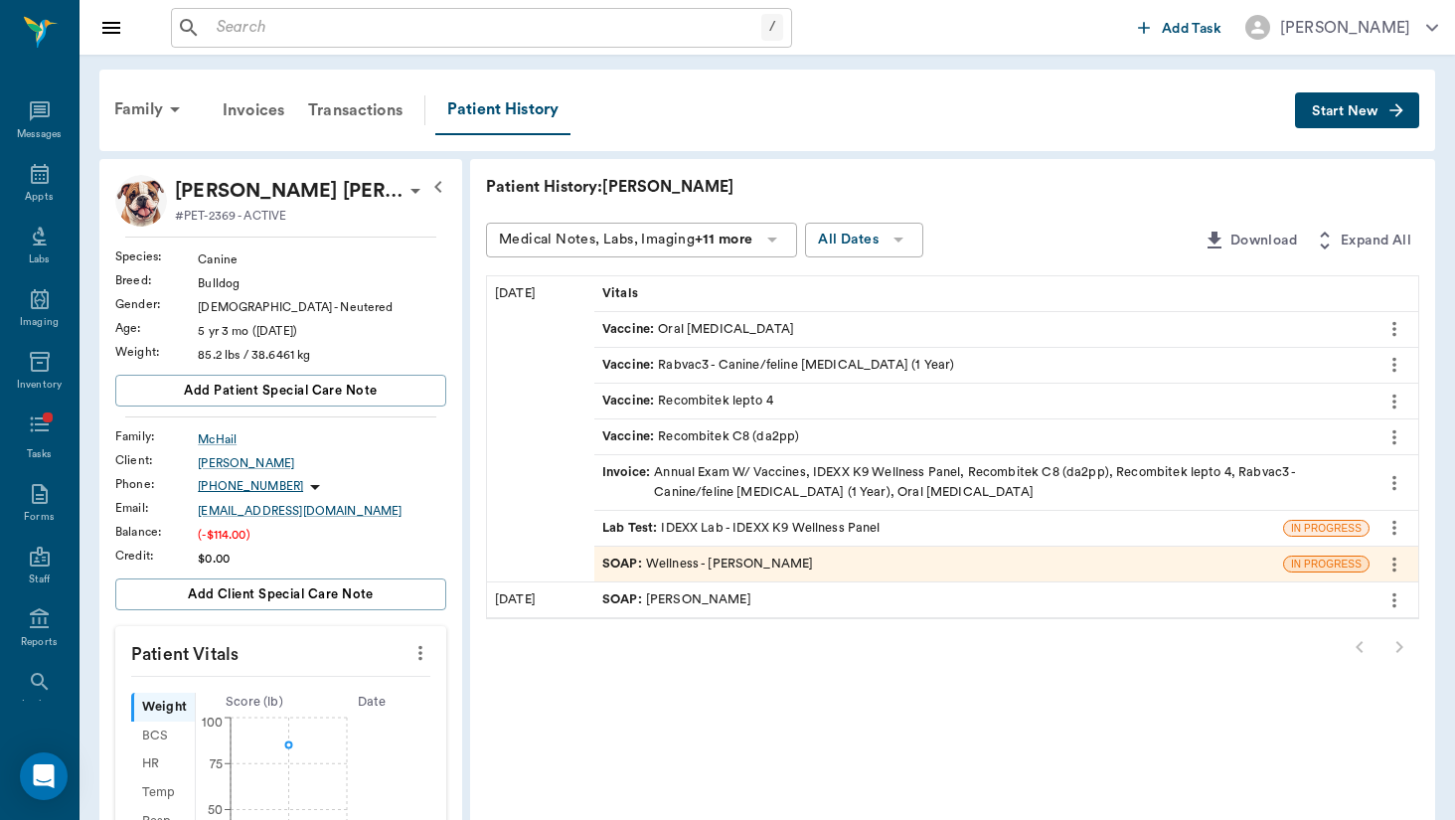
scroll to position [0, 0]
click at [1400, 357] on icon "more" at bounding box center [1395, 365] width 22 height 24
click at [1373, 391] on ul "View Edit Email Print Download Void" at bounding box center [1311, 512] width 199 height 262
click at [703, 368] on div at bounding box center [727, 410] width 1455 height 820
click at [642, 555] on div "SOAP : Wellness - [PERSON_NAME]" at bounding box center [707, 564] width 211 height 19
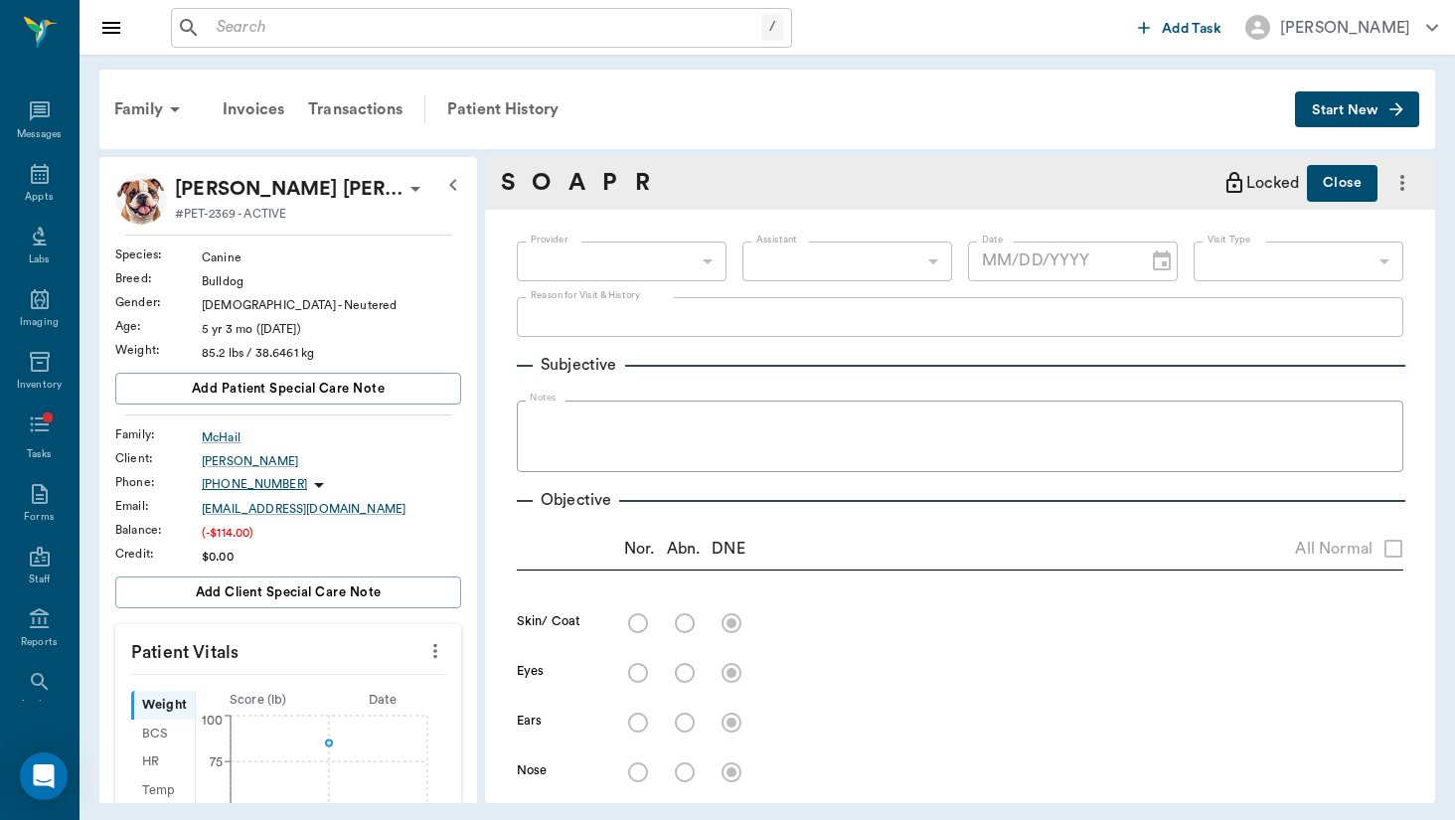
type input "649b3e03b5bc7e03f9326794"
type input "[DATE]"
type input "65d2c202a8044d23520120c5"
type textarea "P presented for annual visit - previous history of bad incident at vet, pet can…"
radio input "true"
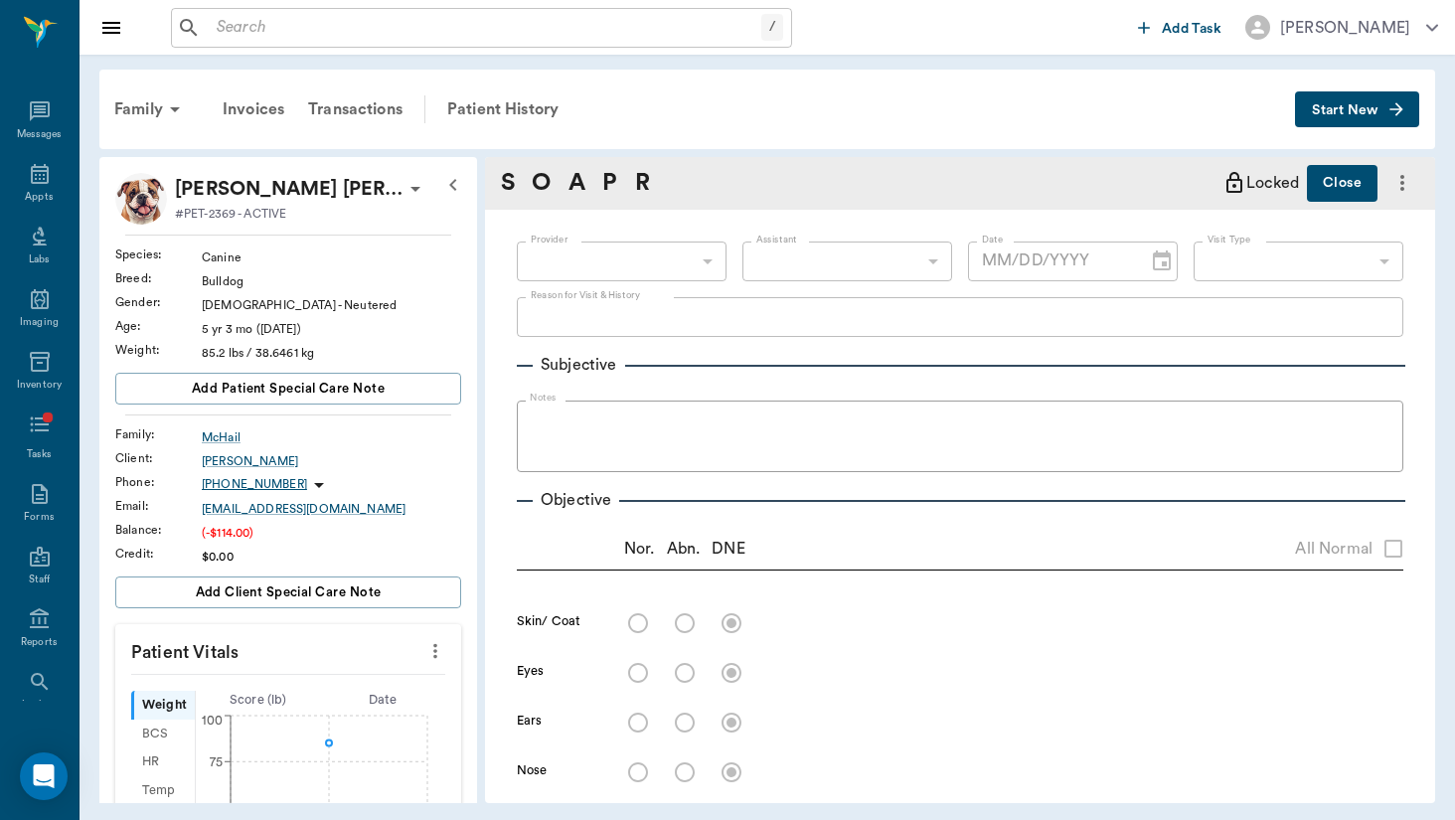
type textarea "Full hair coat, no present concern for ectoparasites - hx of alopecia bilateral…"
radio input "true"
type textarea "clear, PLR OU"
radio input "true"
type textarea "clear AU, open canals - mild brown/yellow debris, no irritation"
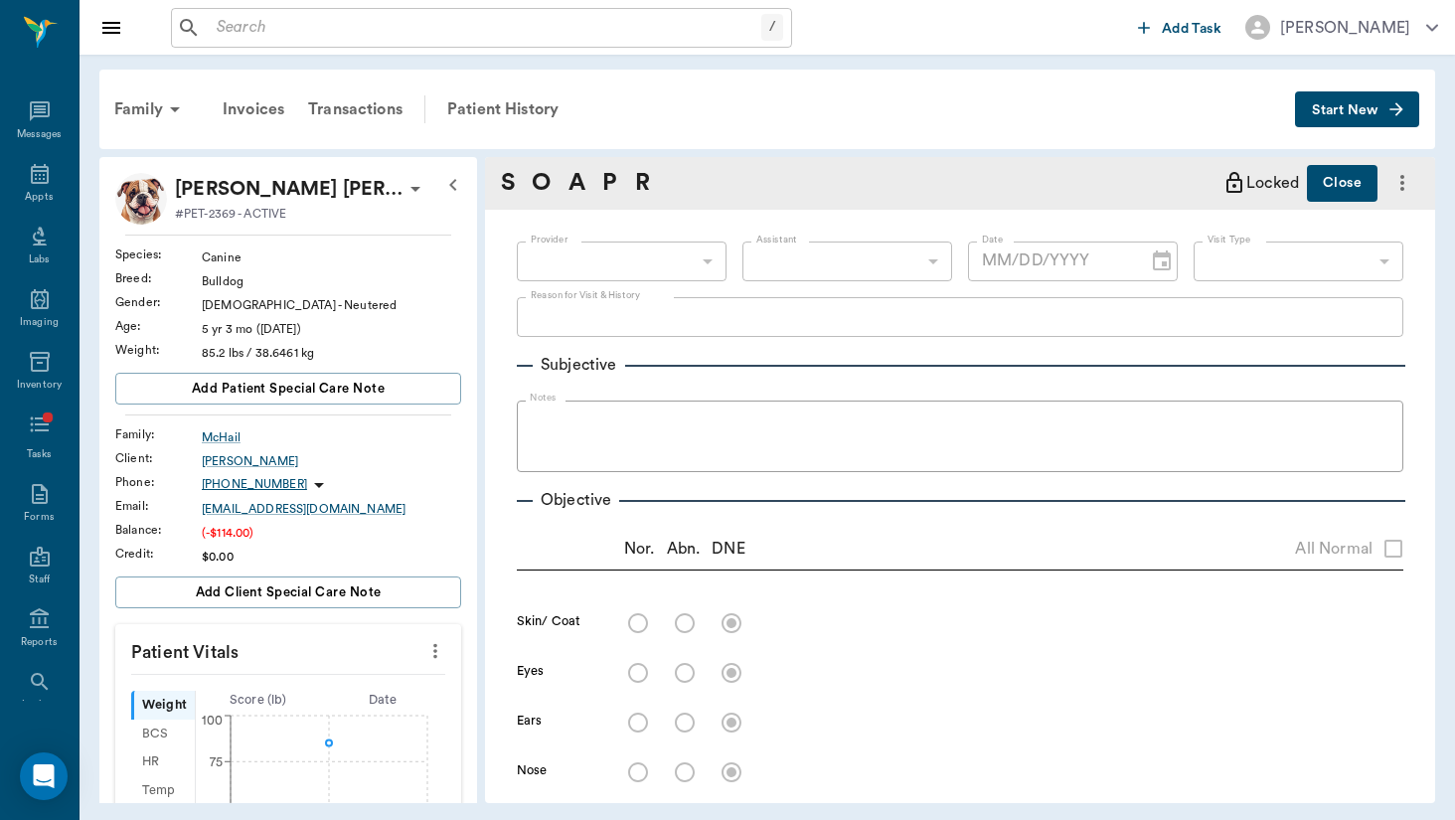
radio input "true"
type textarea "no signs of nasal discharge or crusting"
radio input "true"
type textarea "mm pk <2, moist; no signs of ulceration - underbite, worn [MEDICAL_DATA] (consi…"
radio input "true"
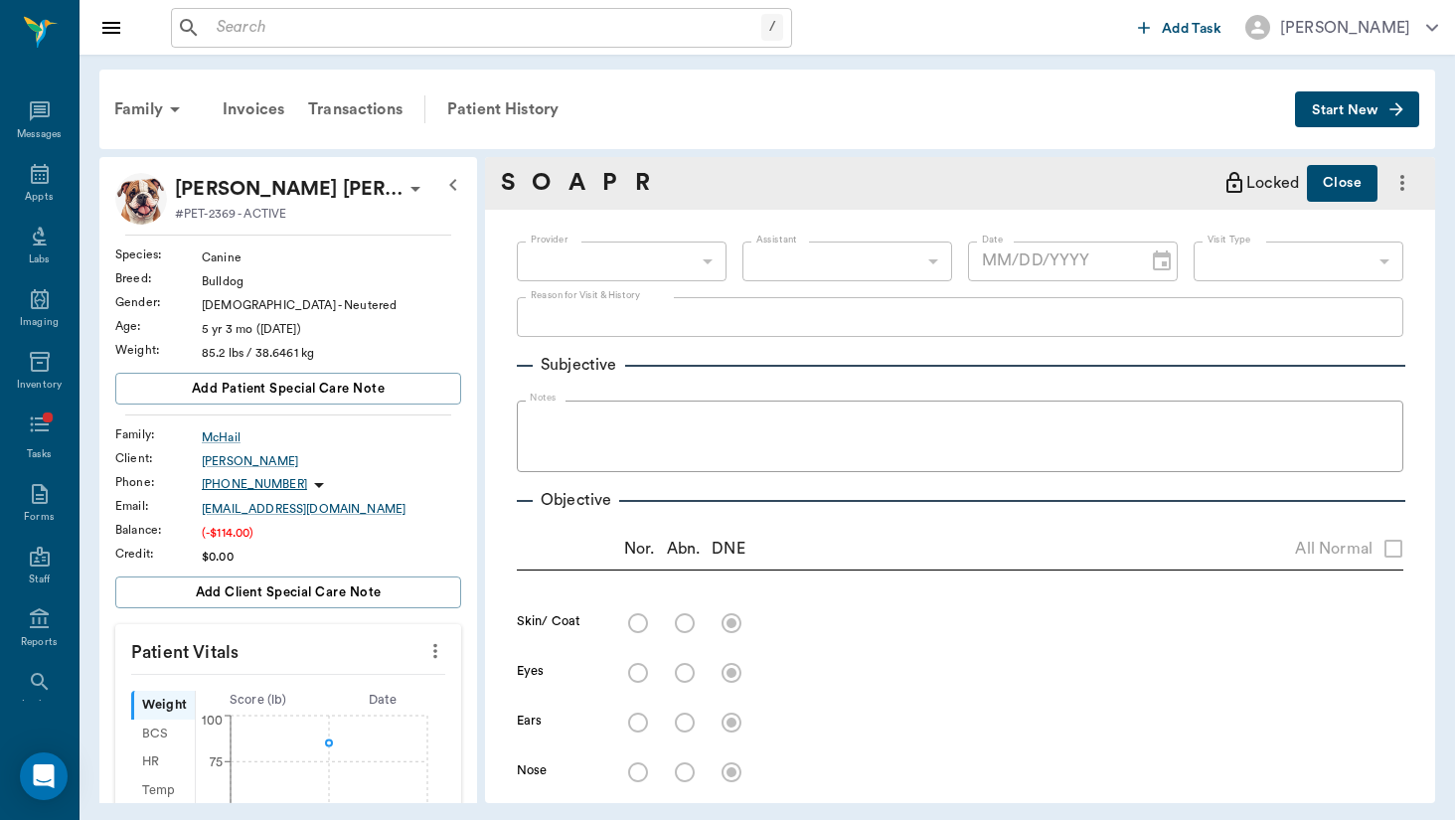
type textarea "no [MEDICAL_DATA] present on exam, sinus rythmn"
radio input "true"
type textarea "no crackles or wheezes bilaterally, no cough on exam, large amount of sturdier …"
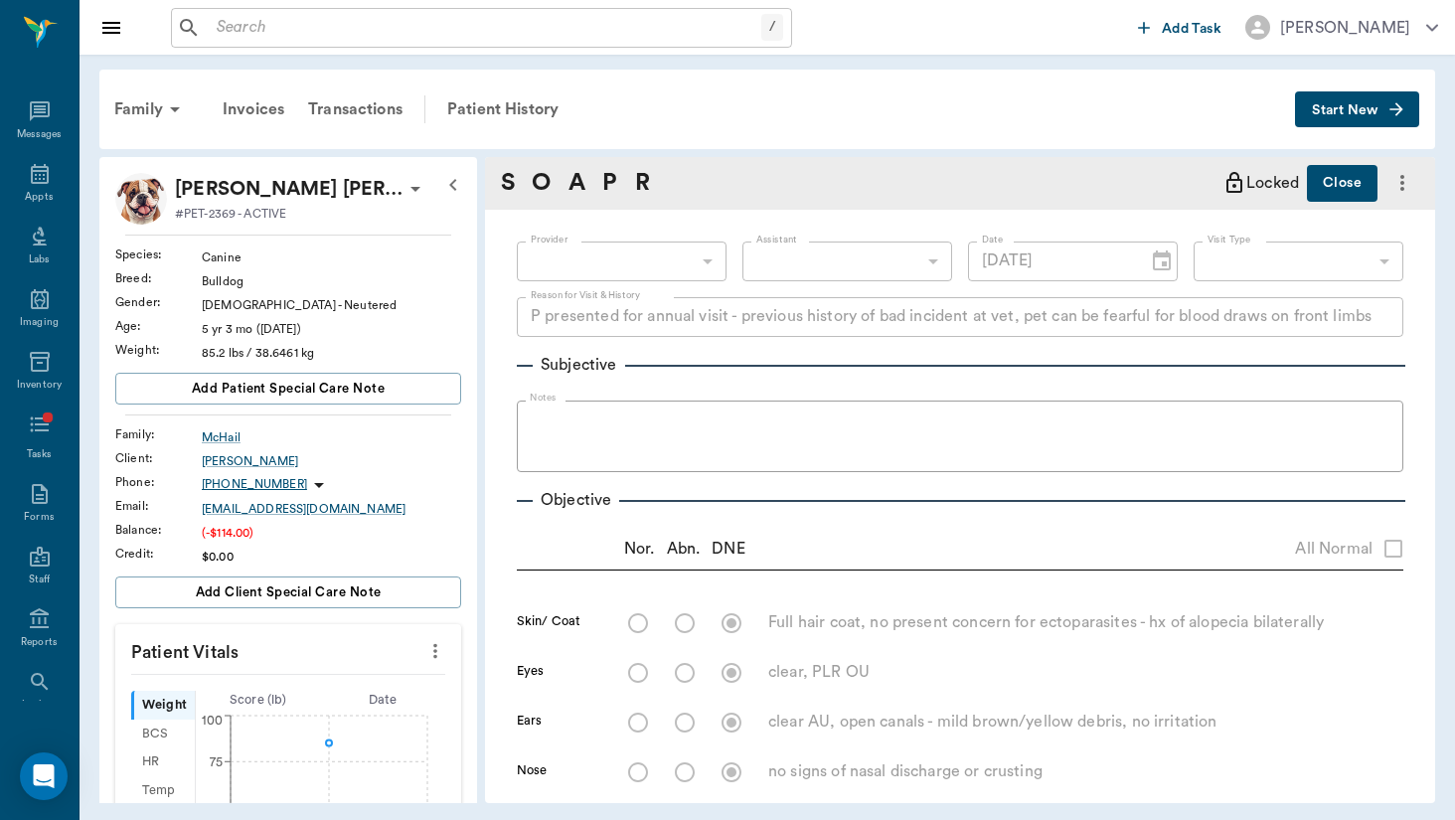
radio input "true"
type textarea "PLN wnl"
radio input "true"
type textarea "soft, non painful to [MEDICAL_DATA], no mass effect appreciated"
radio input "true"
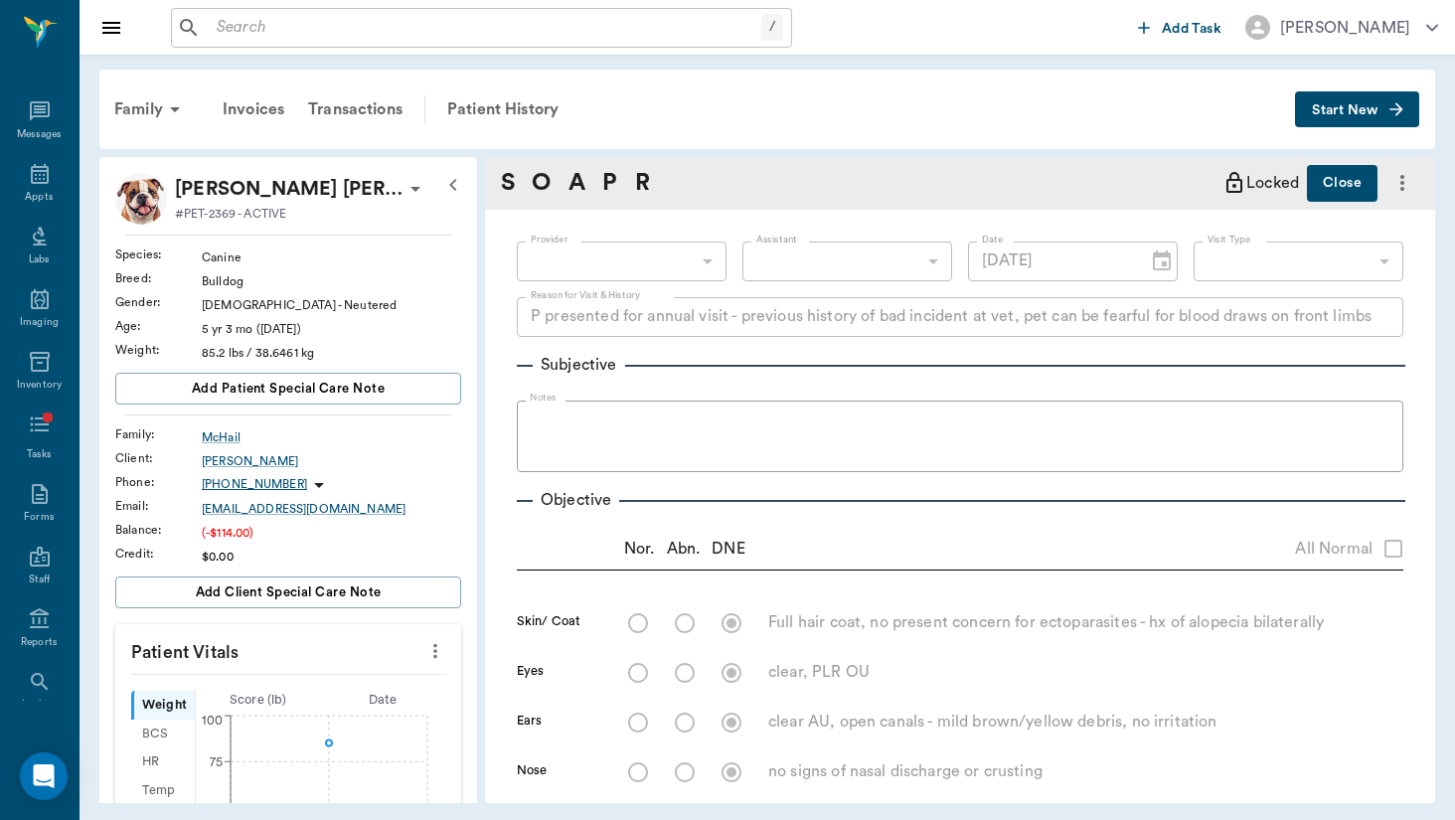
type textarea "external genitalia wnl"
radio input "true"
type textarea "ambulatory x4, no present lameness"
radio input "true"
type textarea "no CP deficits x4, CN intact"
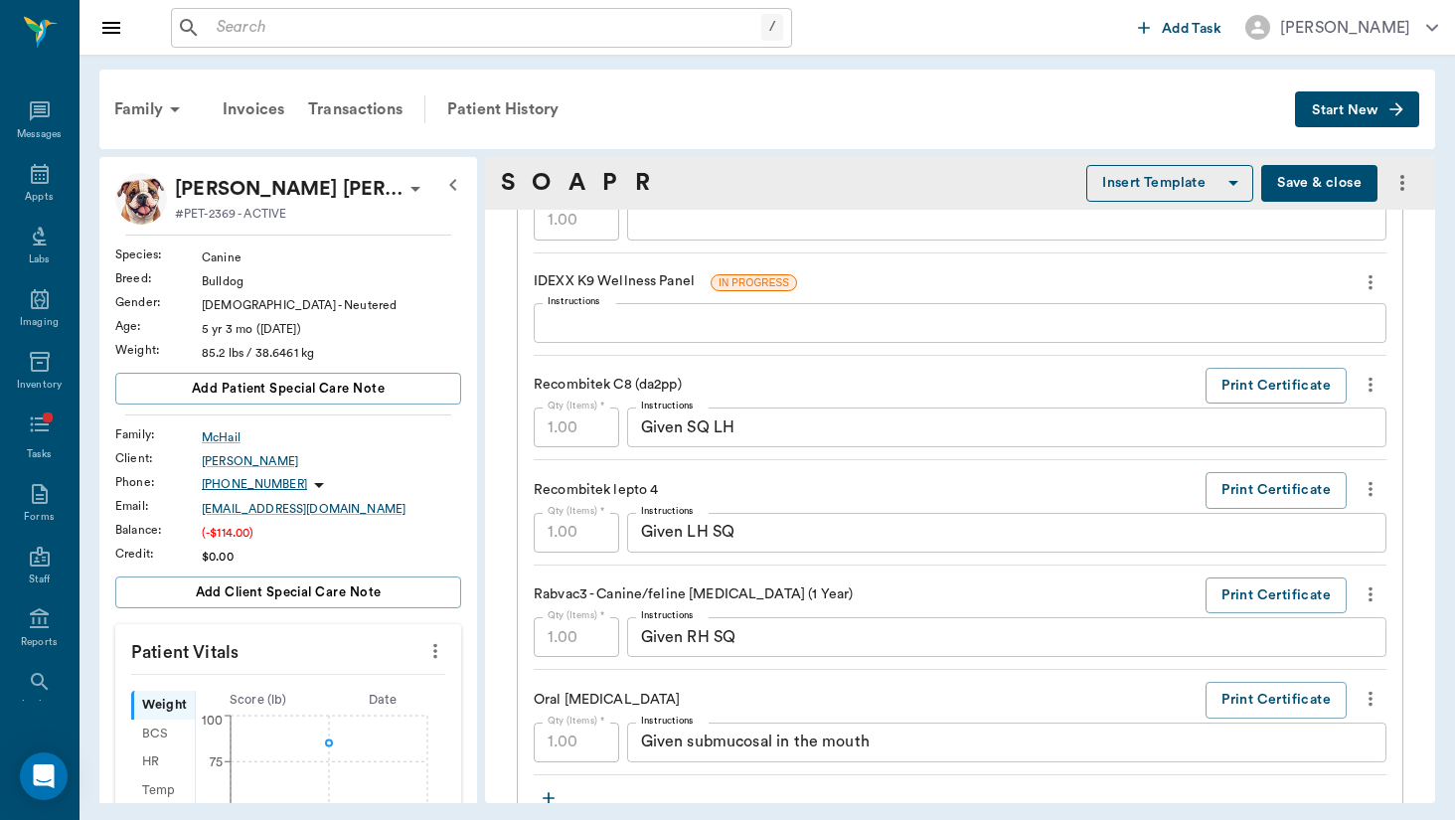
scroll to position [1568, 0]
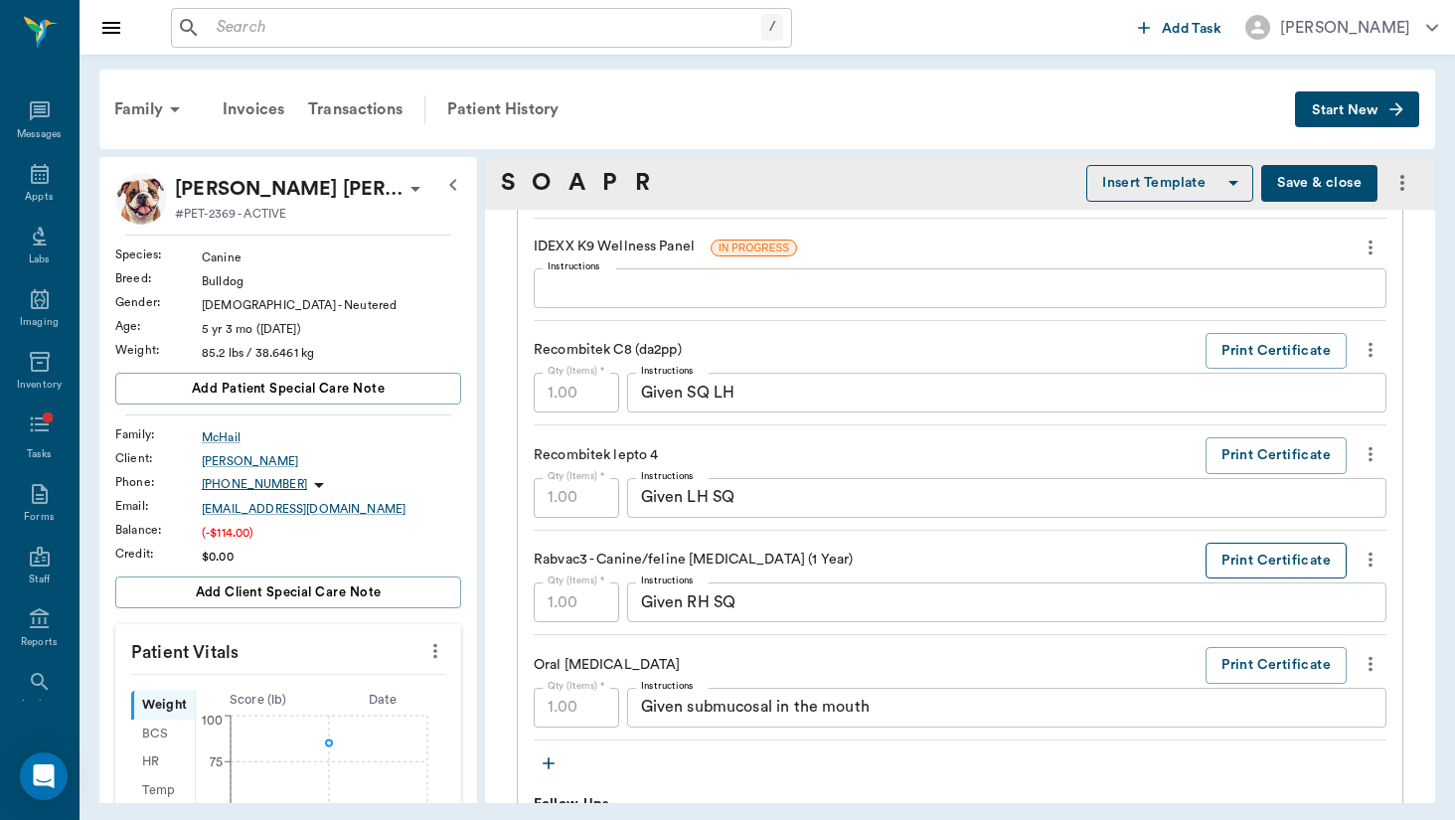
click at [1275, 566] on button "Print Certificate" at bounding box center [1276, 561] width 141 height 37
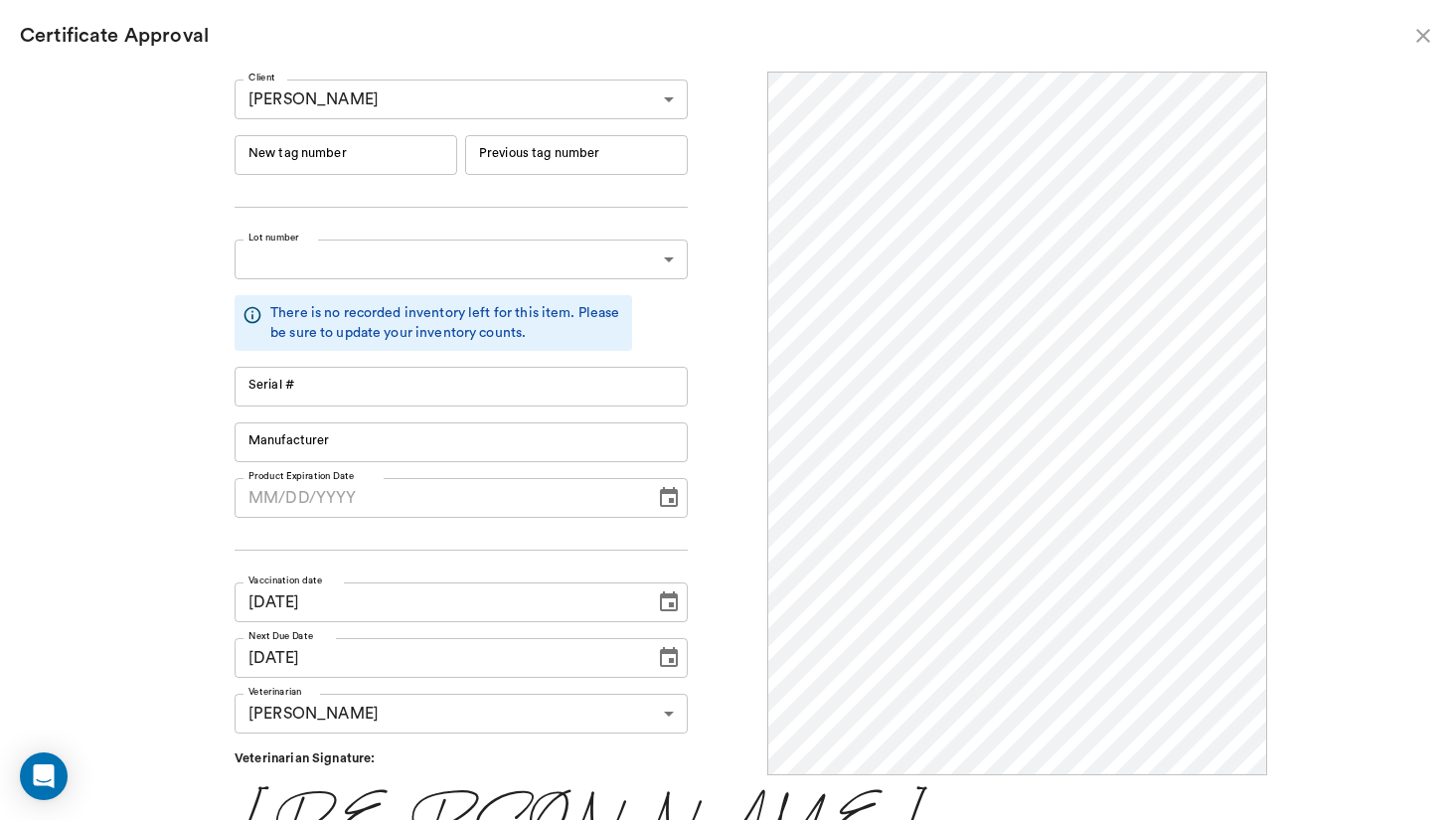
scroll to position [0, 0]
click at [531, 270] on body "/ ​ Add Task [PERSON_NAME] Nectar Messages Appts Labs Imaging Inventory Tasks F…" at bounding box center [727, 410] width 1455 height 820
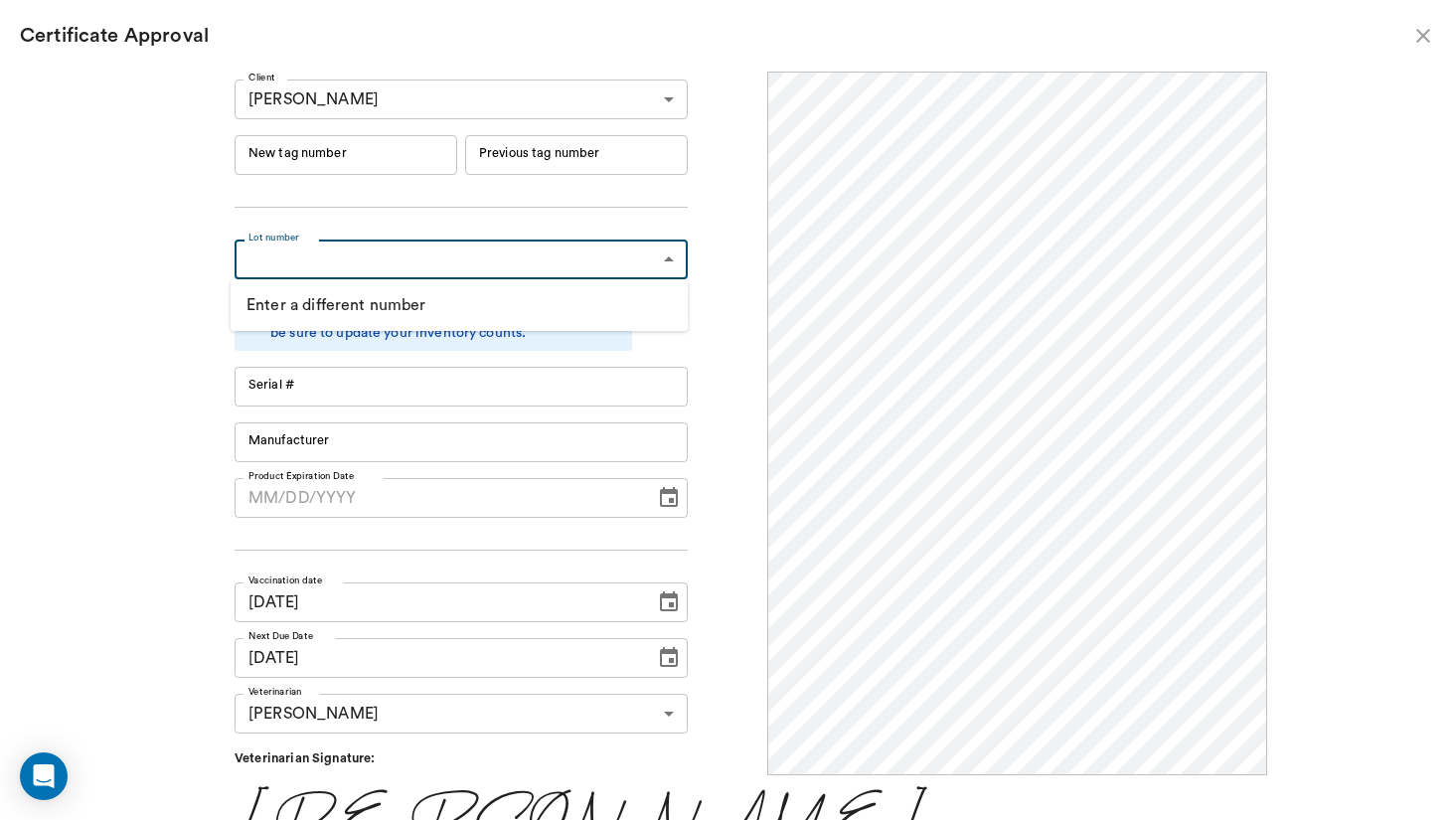
click at [228, 301] on div at bounding box center [727, 410] width 1455 height 820
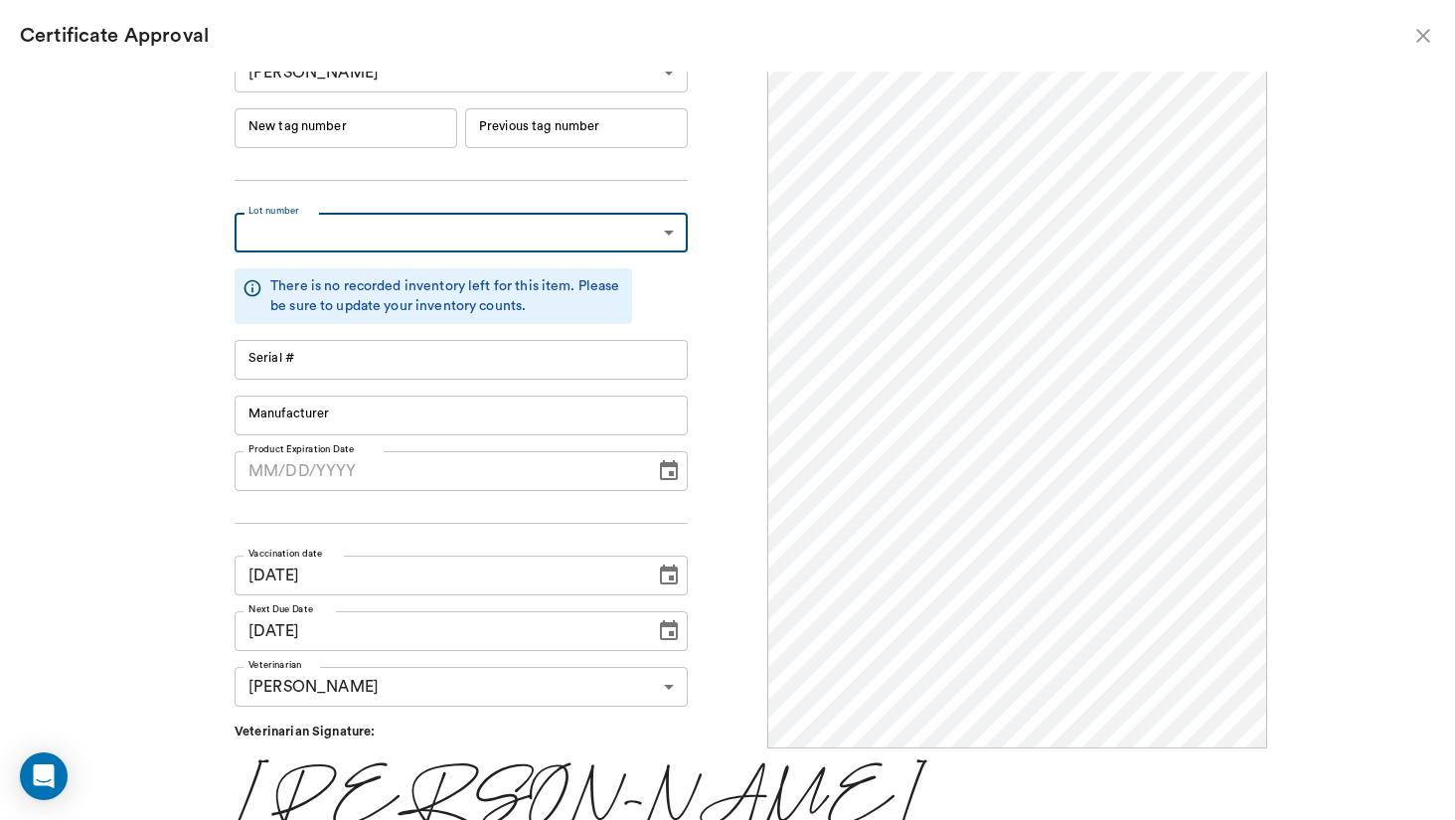
scroll to position [34, 0]
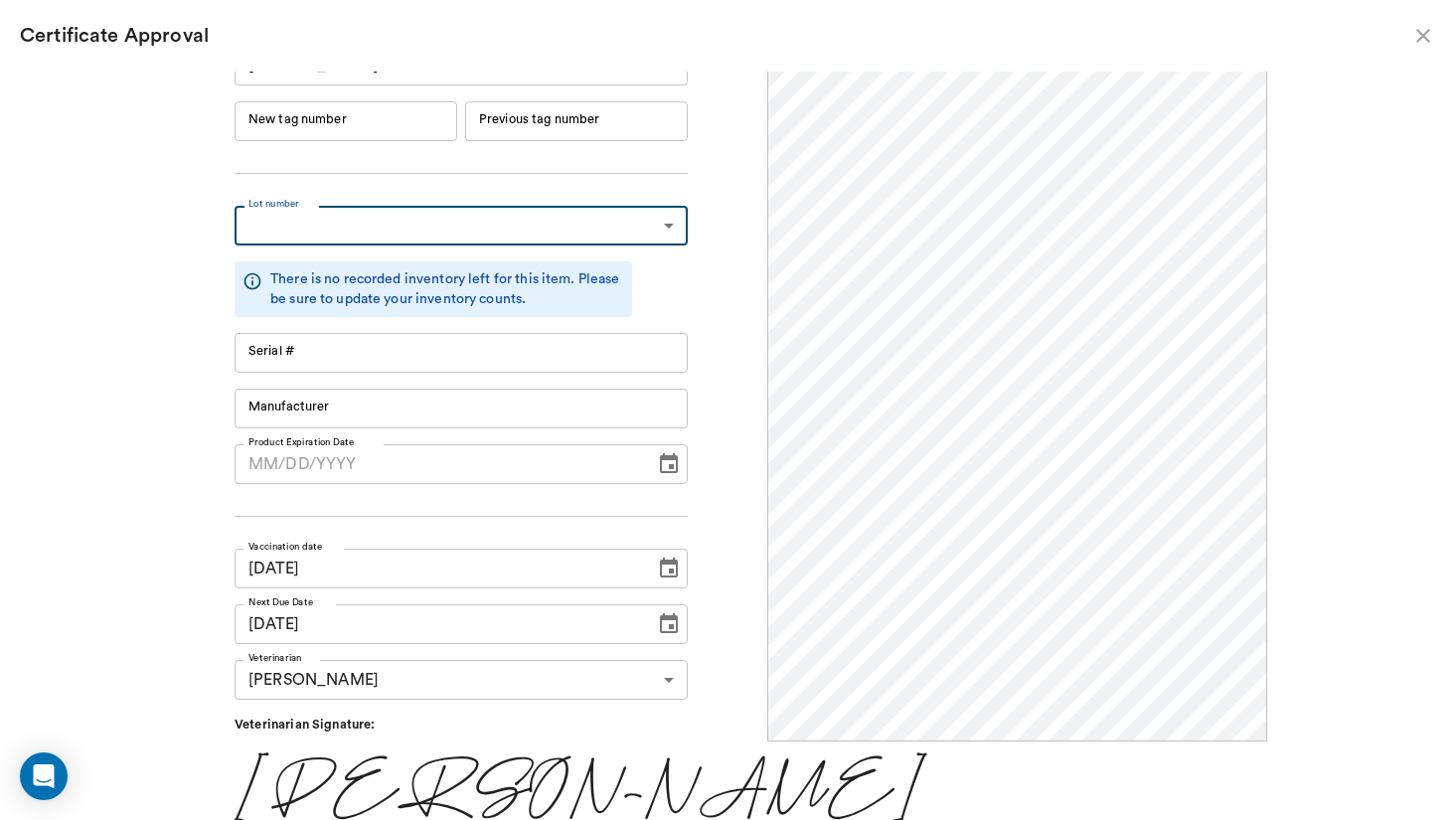
click at [415, 360] on input "Serial #" at bounding box center [461, 353] width 453 height 40
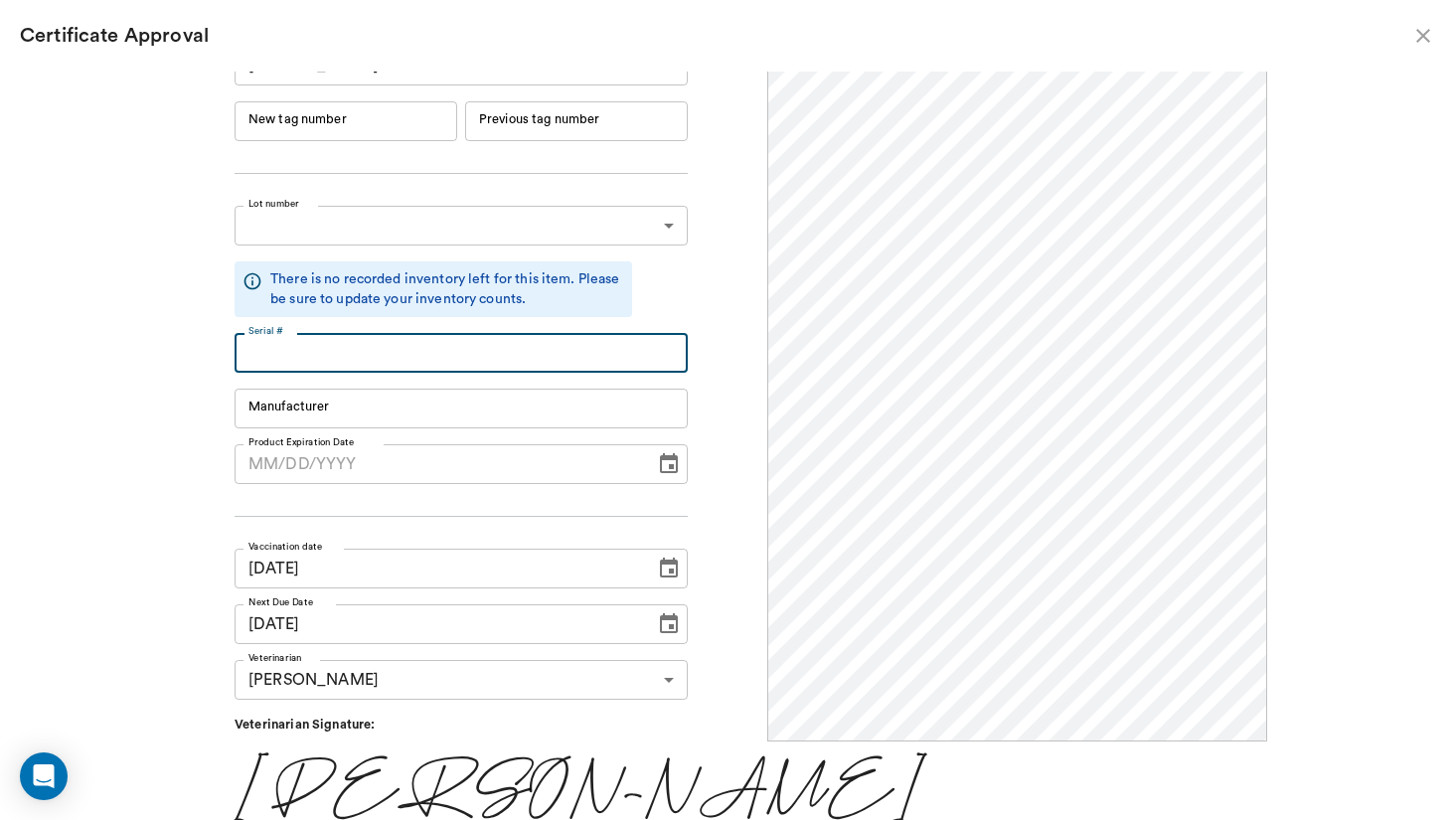
click at [27, 322] on div "Client [PERSON_NAME] 64ab7c8fcc3b741134648617 Client New tag number New tag num…" at bounding box center [727, 446] width 1455 height 749
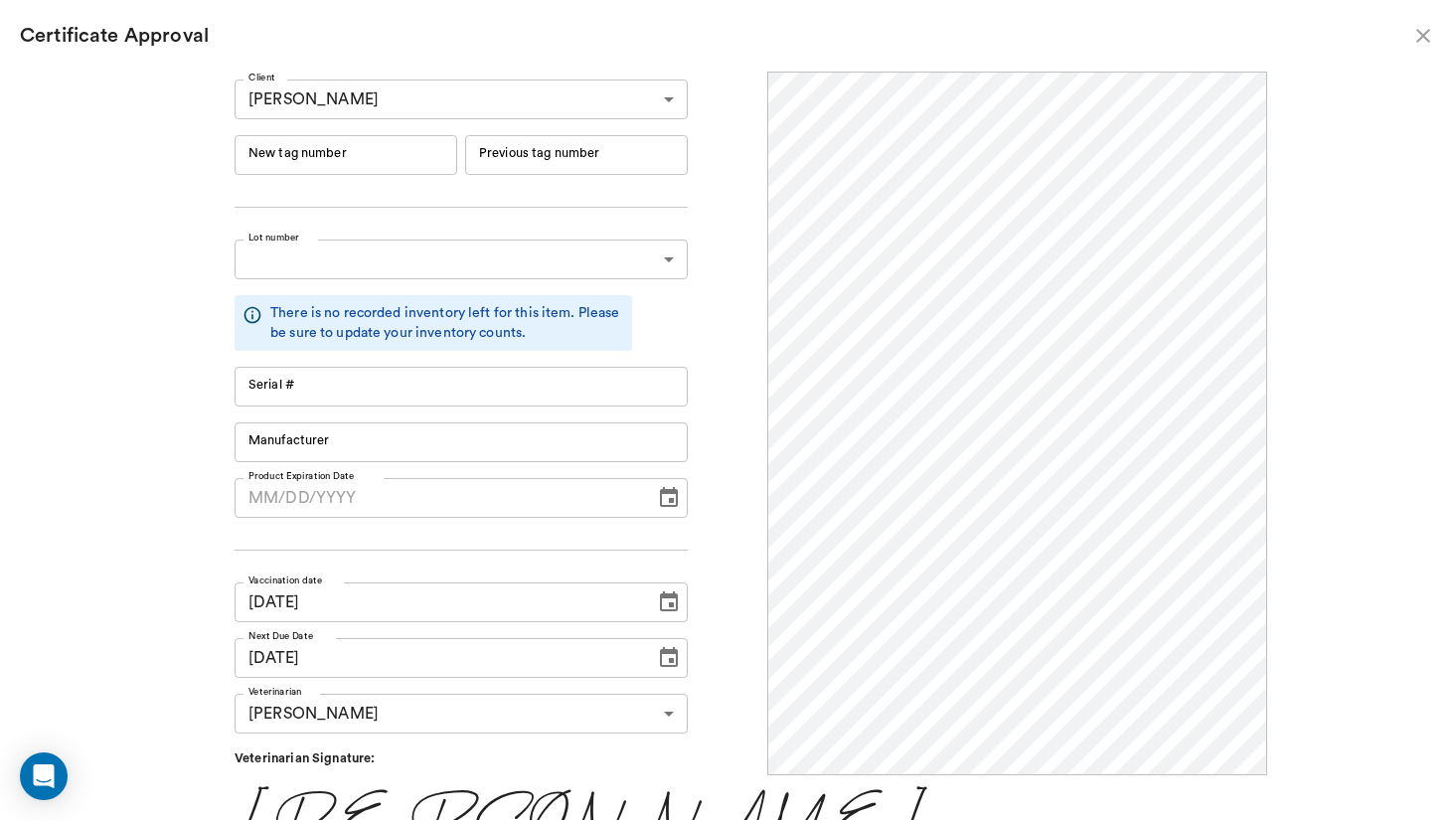
scroll to position [0, 0]
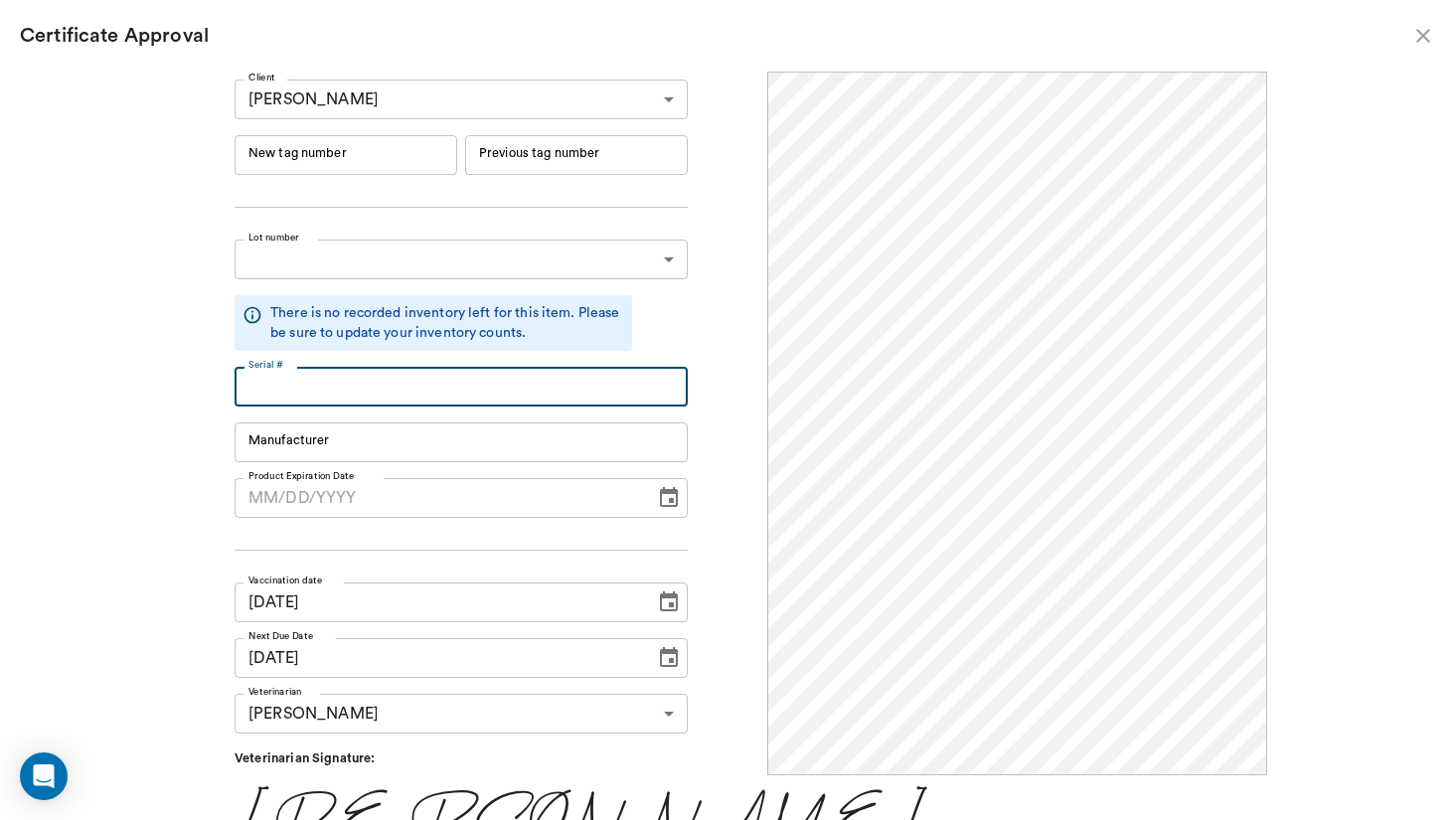
click at [439, 382] on input "Serial #" at bounding box center [461, 387] width 453 height 40
type input "YL103534D"
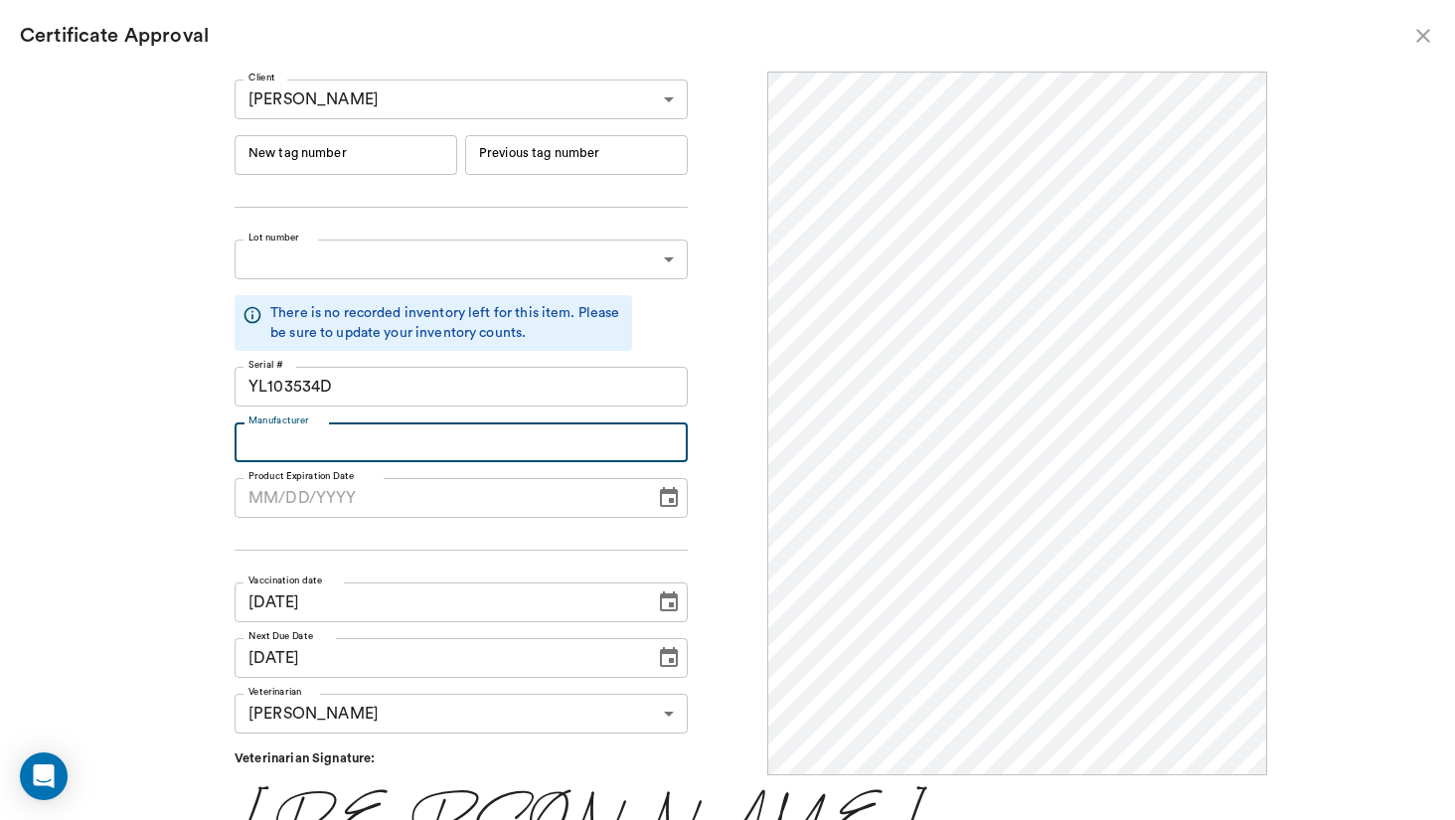
click at [357, 456] on input "Manufacturer" at bounding box center [461, 443] width 453 height 40
type input "Elanco"
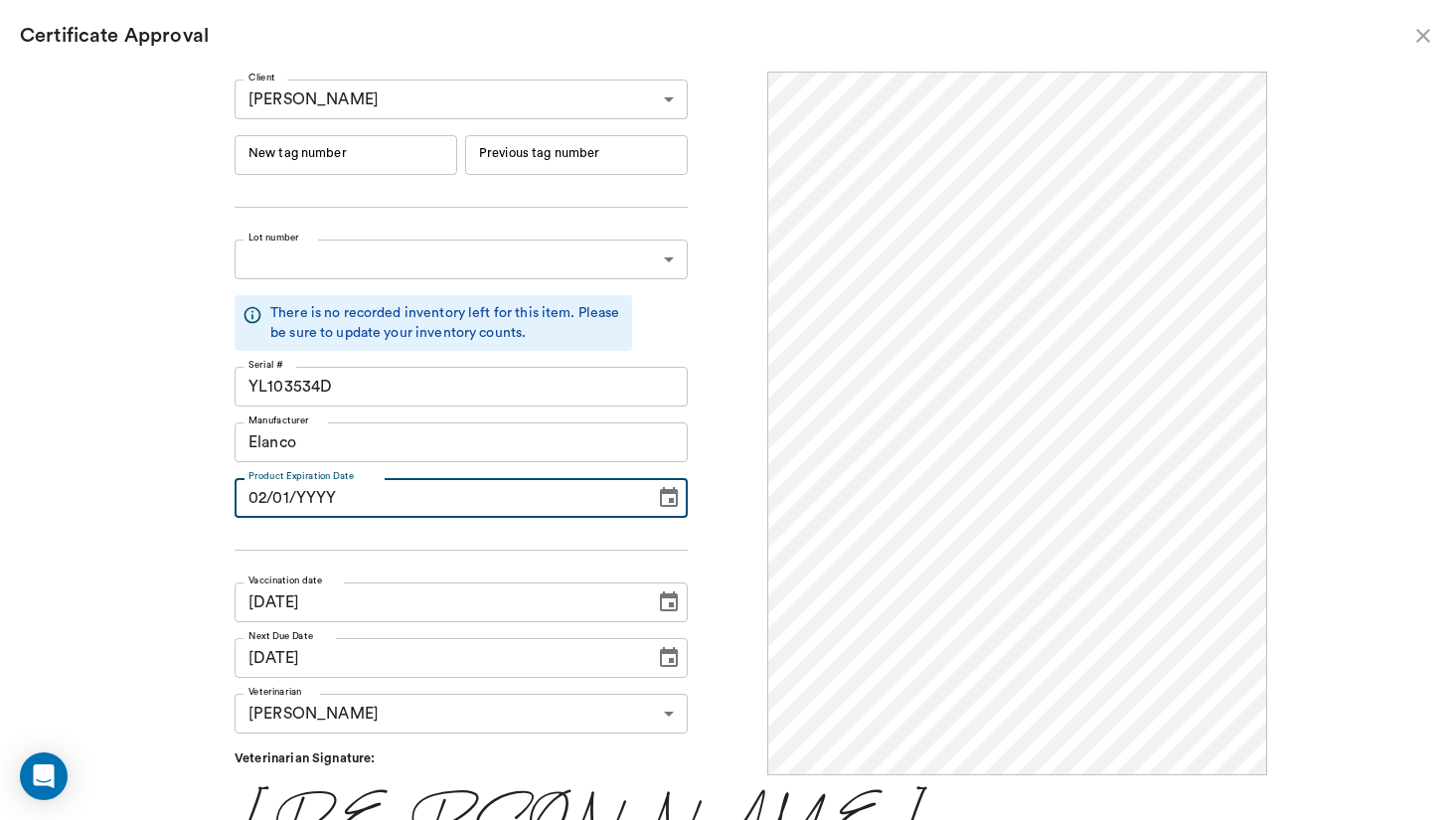
click at [245, 503] on input "02/01/YYYY" at bounding box center [438, 498] width 407 height 40
click at [257, 497] on input "02/01/YYYY" at bounding box center [438, 498] width 407 height 40
type input "[DATE]"
click at [158, 525] on div "Client [PERSON_NAME] 64ab7c8fcc3b741134648617 Client New tag number New tag num…" at bounding box center [727, 446] width 1455 height 749
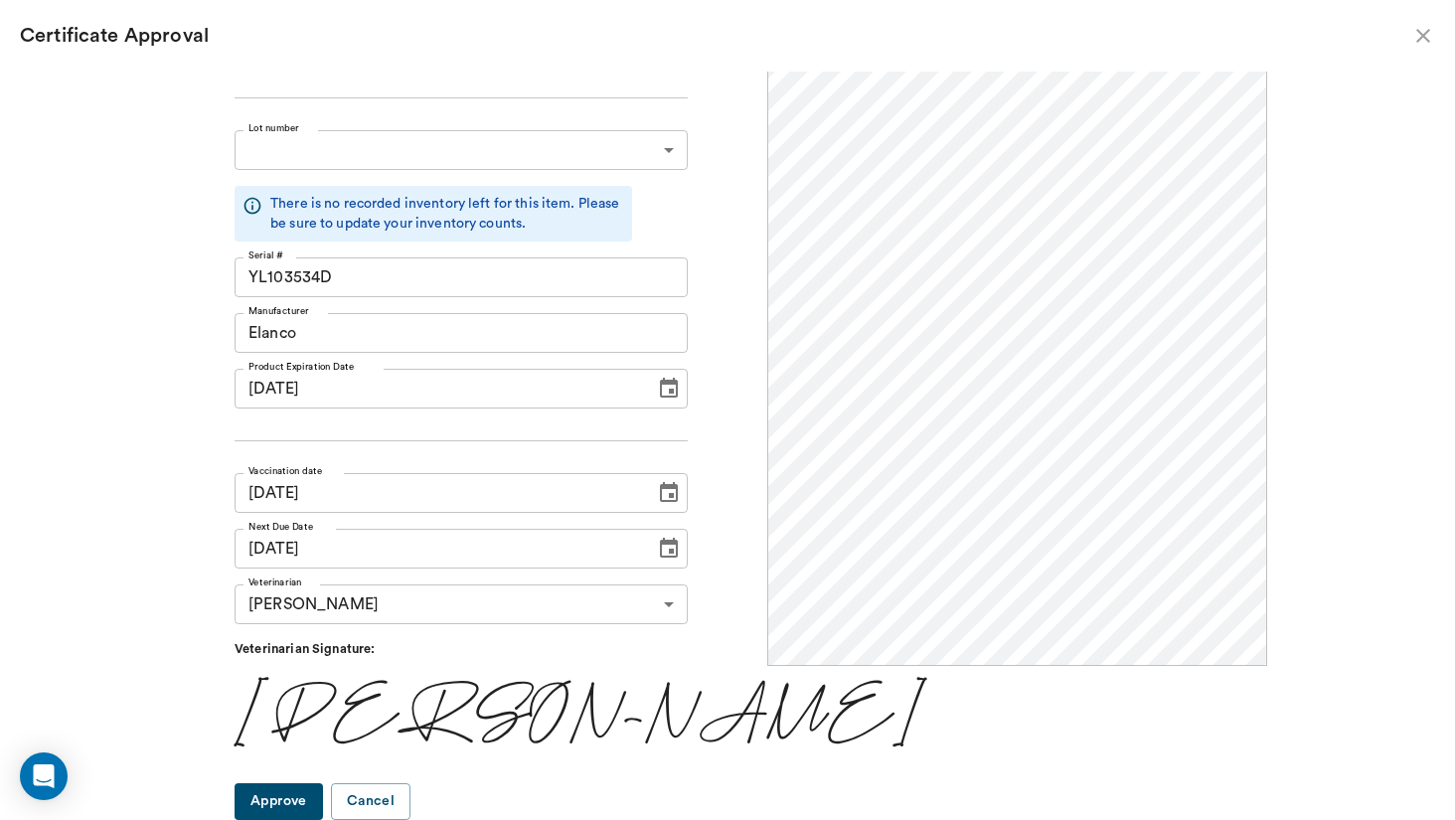
scroll to position [108, 0]
click at [282, 803] on button "Approve" at bounding box center [279, 802] width 88 height 37
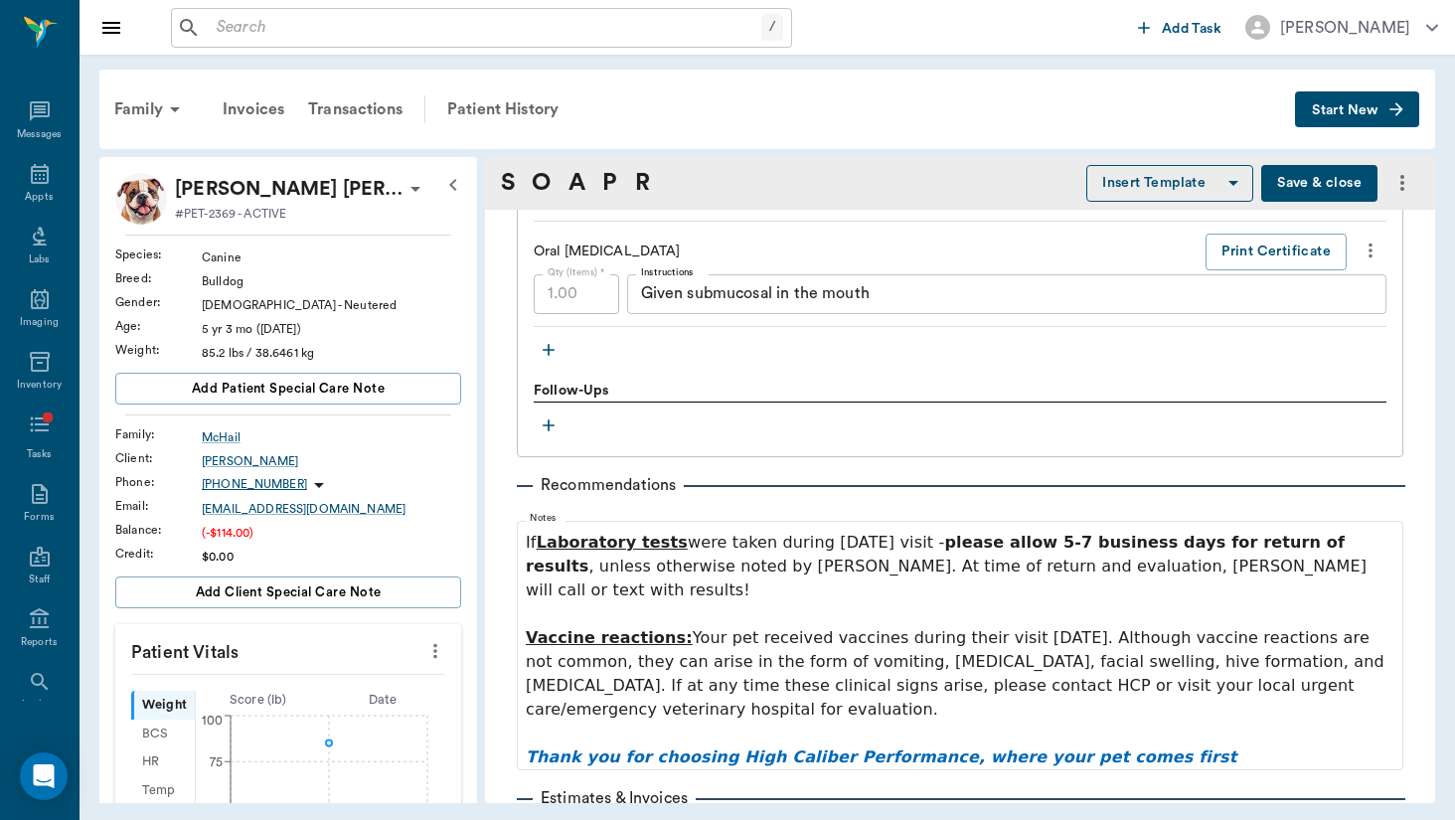
scroll to position [1983, 0]
click at [551, 350] on icon "button" at bounding box center [549, 348] width 20 height 20
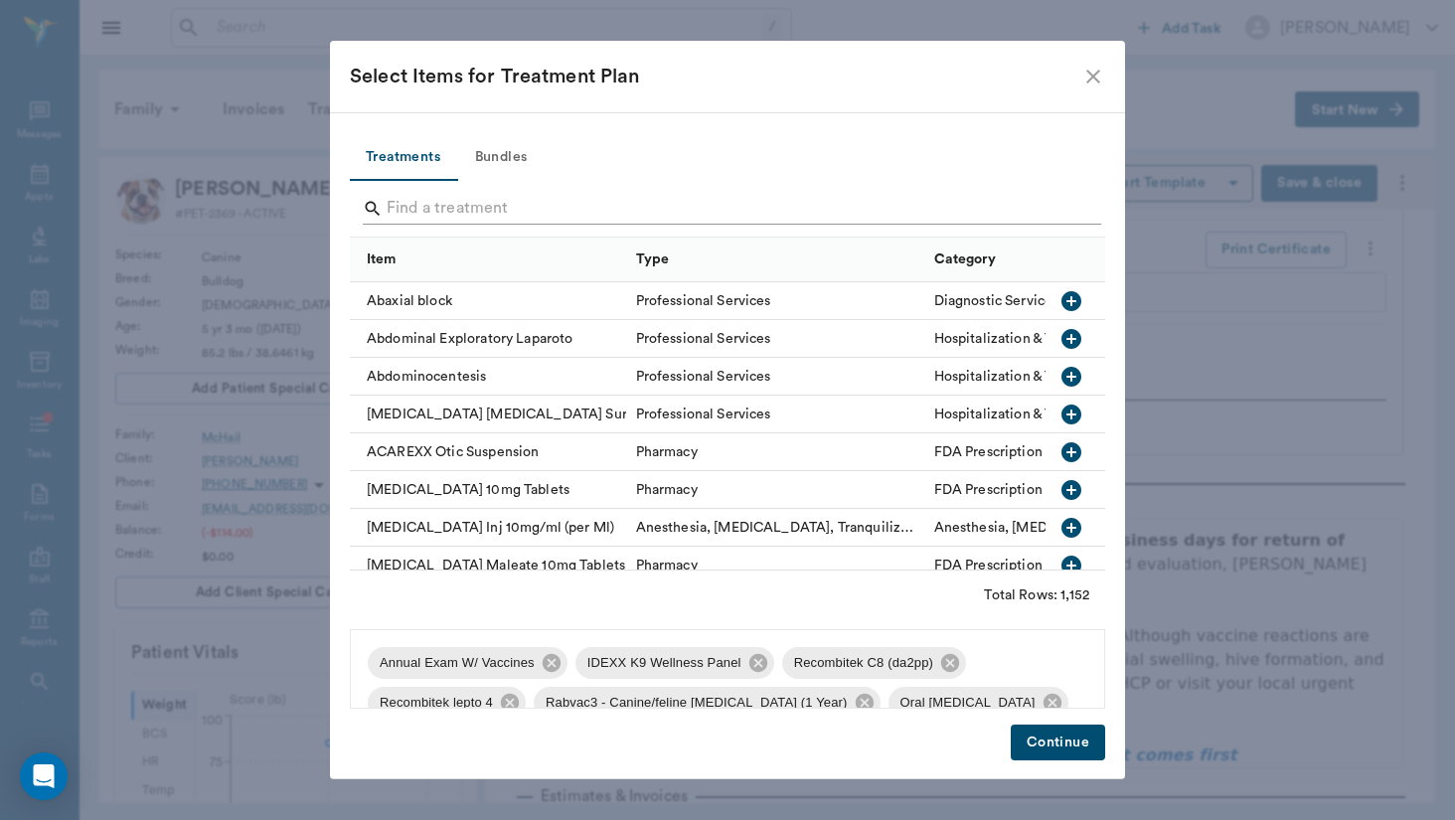
click at [592, 211] on input "Search" at bounding box center [729, 209] width 685 height 32
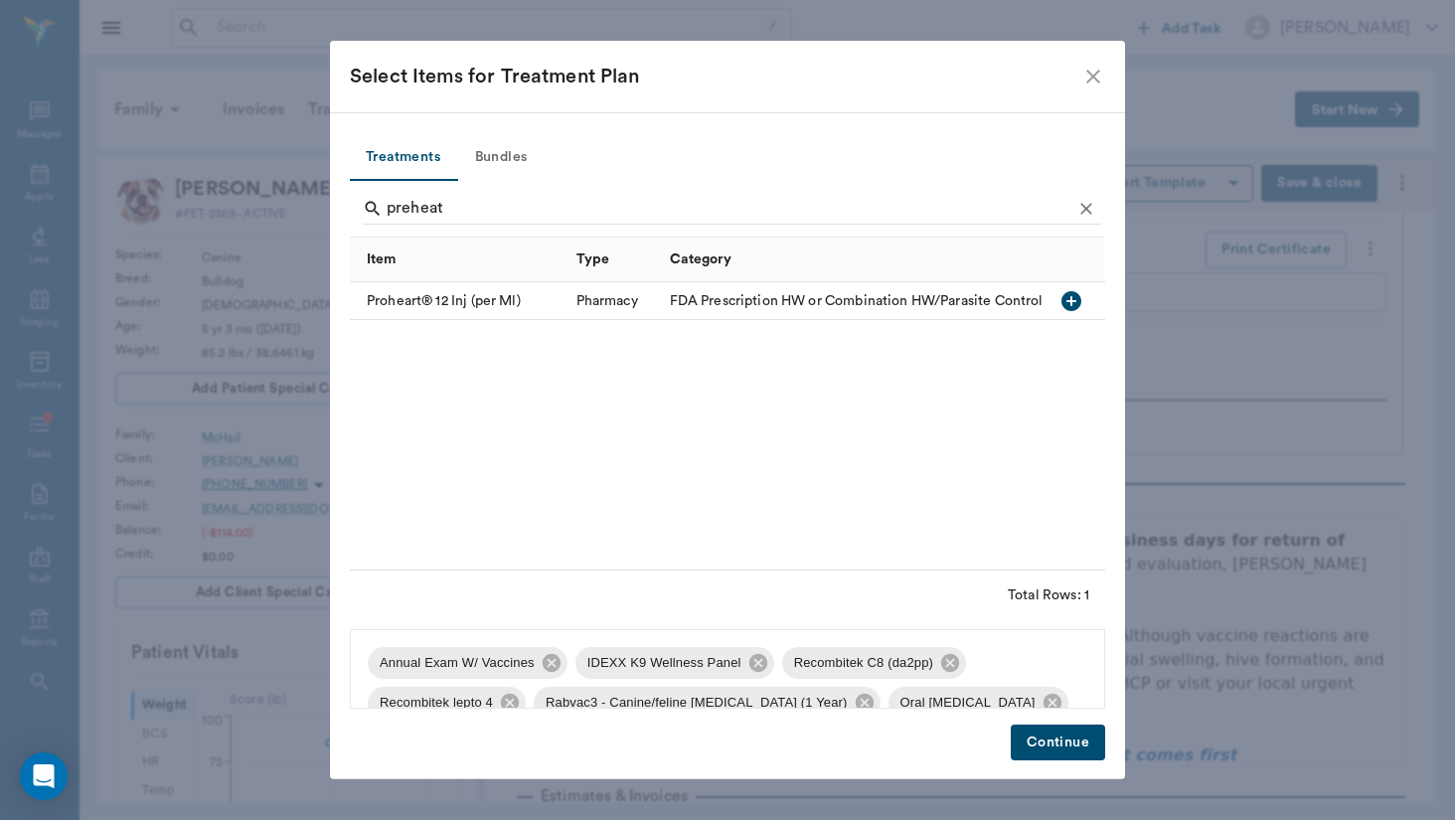
drag, startPoint x: 592, startPoint y: 211, endPoint x: 549, endPoint y: 290, distance: 90.3
click at [549, 290] on div "Proheart® 12 Inj (per Ml)" at bounding box center [458, 301] width 217 height 38
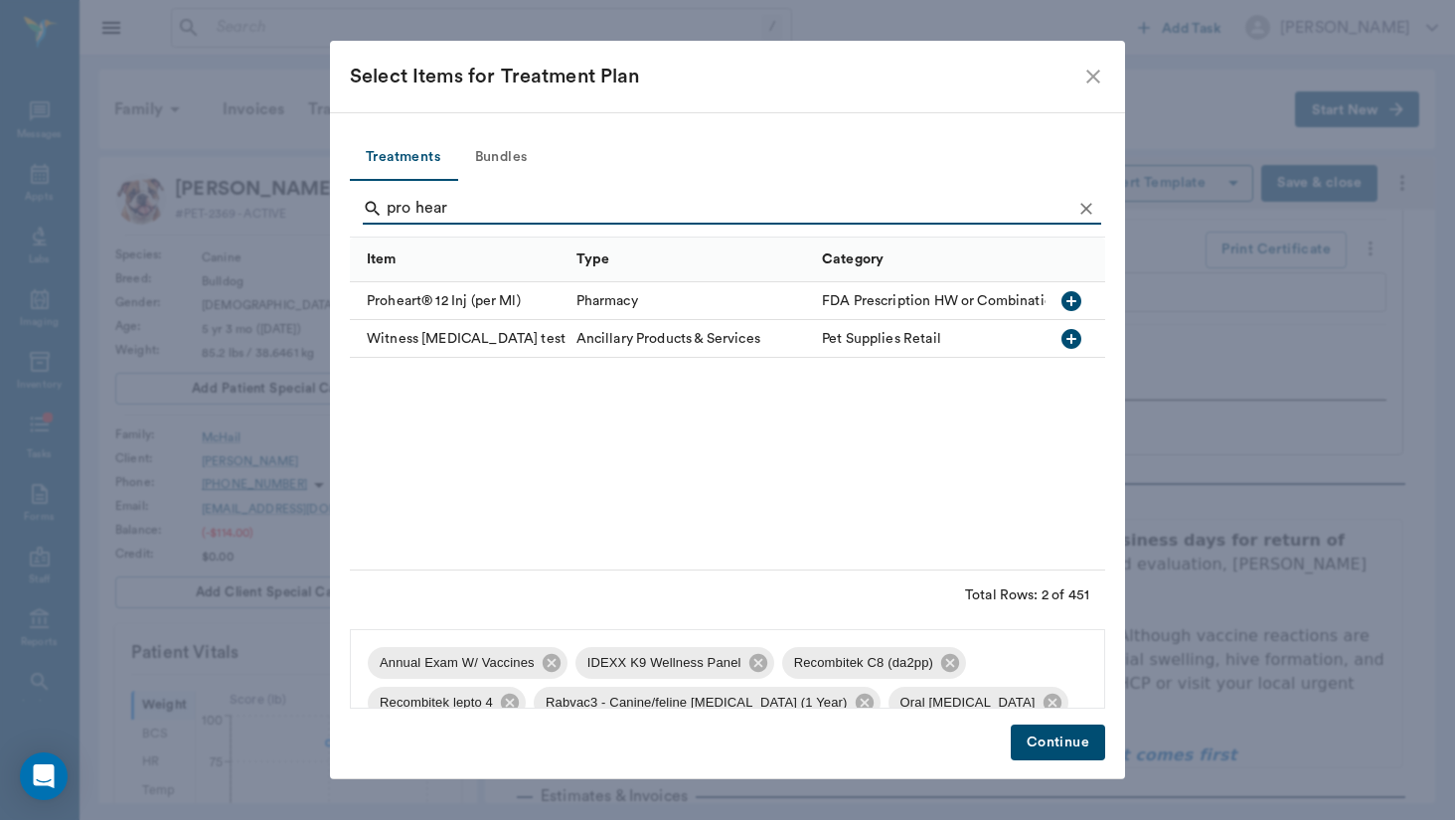
type input "pro hear"
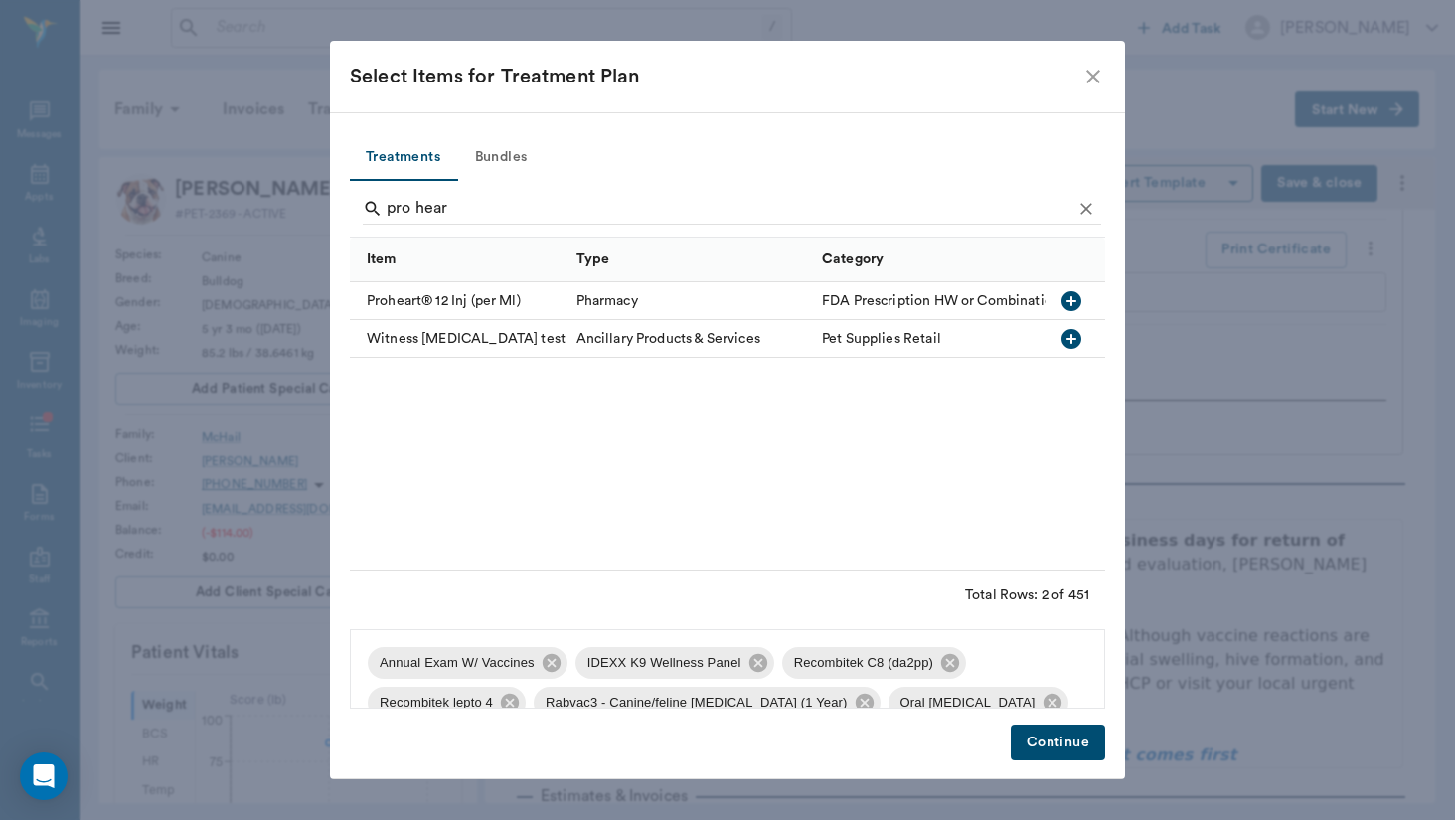
click at [554, 309] on div "Proheart® 12 Inj (per Ml)" at bounding box center [458, 301] width 217 height 38
click at [1081, 750] on button "Continue" at bounding box center [1058, 743] width 94 height 37
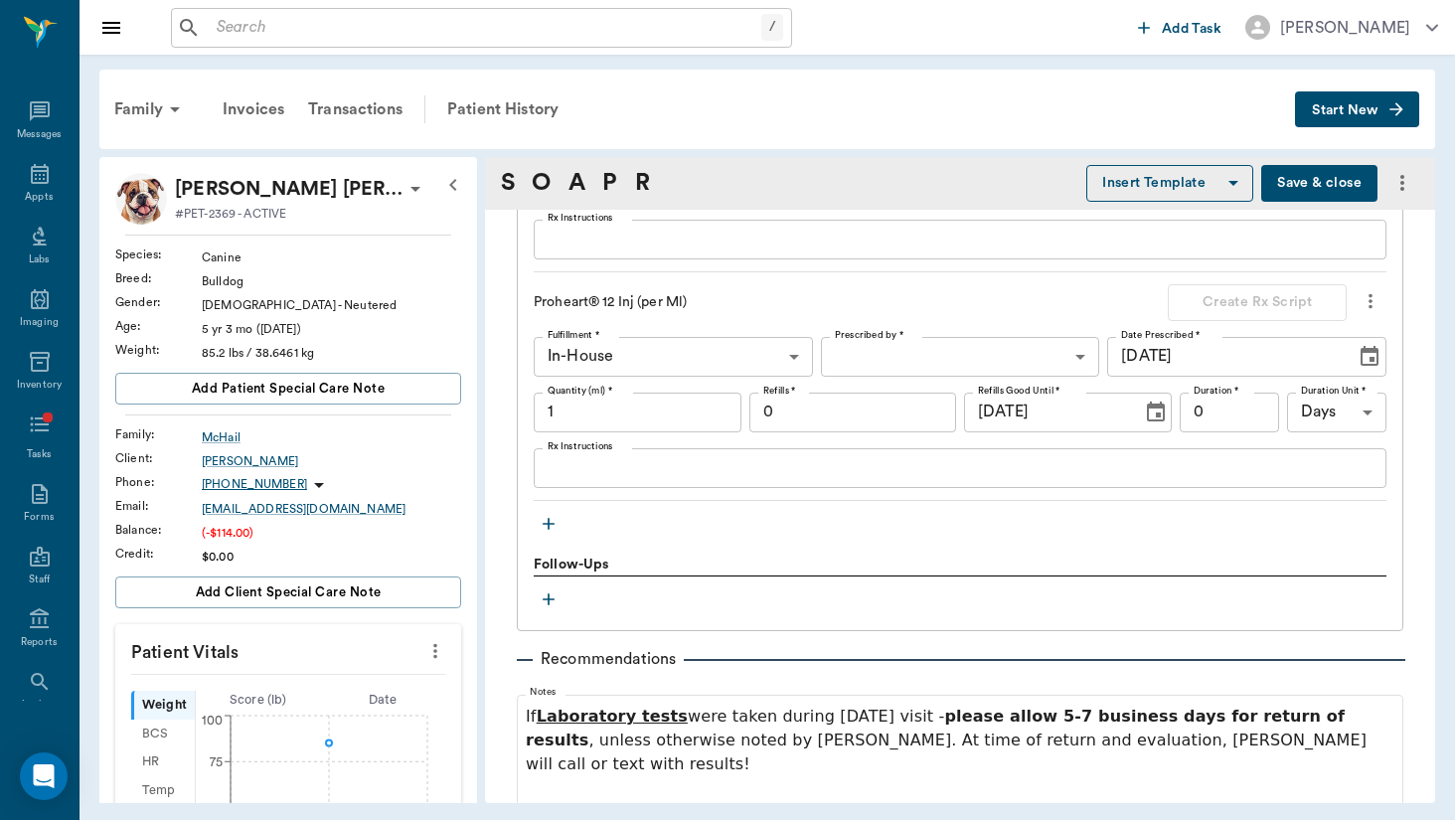
scroll to position [2267, 0]
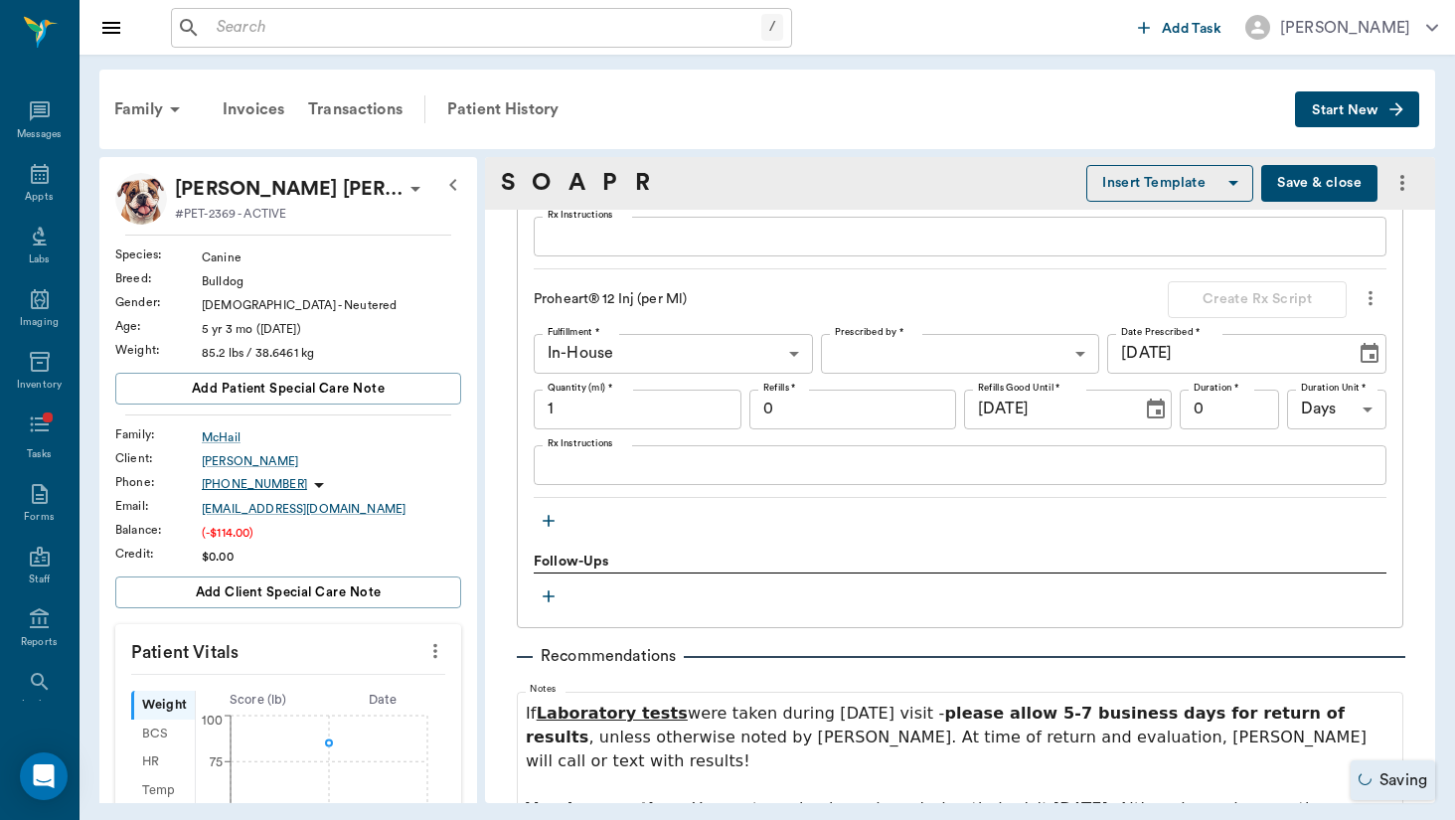
click at [881, 342] on body "/ ​ Add Task [PERSON_NAME] Nectar Messages Appts Labs Imaging Inventory Tasks F…" at bounding box center [727, 410] width 1455 height 820
click at [881, 386] on li "[PERSON_NAME]" at bounding box center [960, 396] width 279 height 36
type input "649b3e03b5bc7e03f9326794"
click at [704, 402] on input "1" at bounding box center [638, 410] width 208 height 40
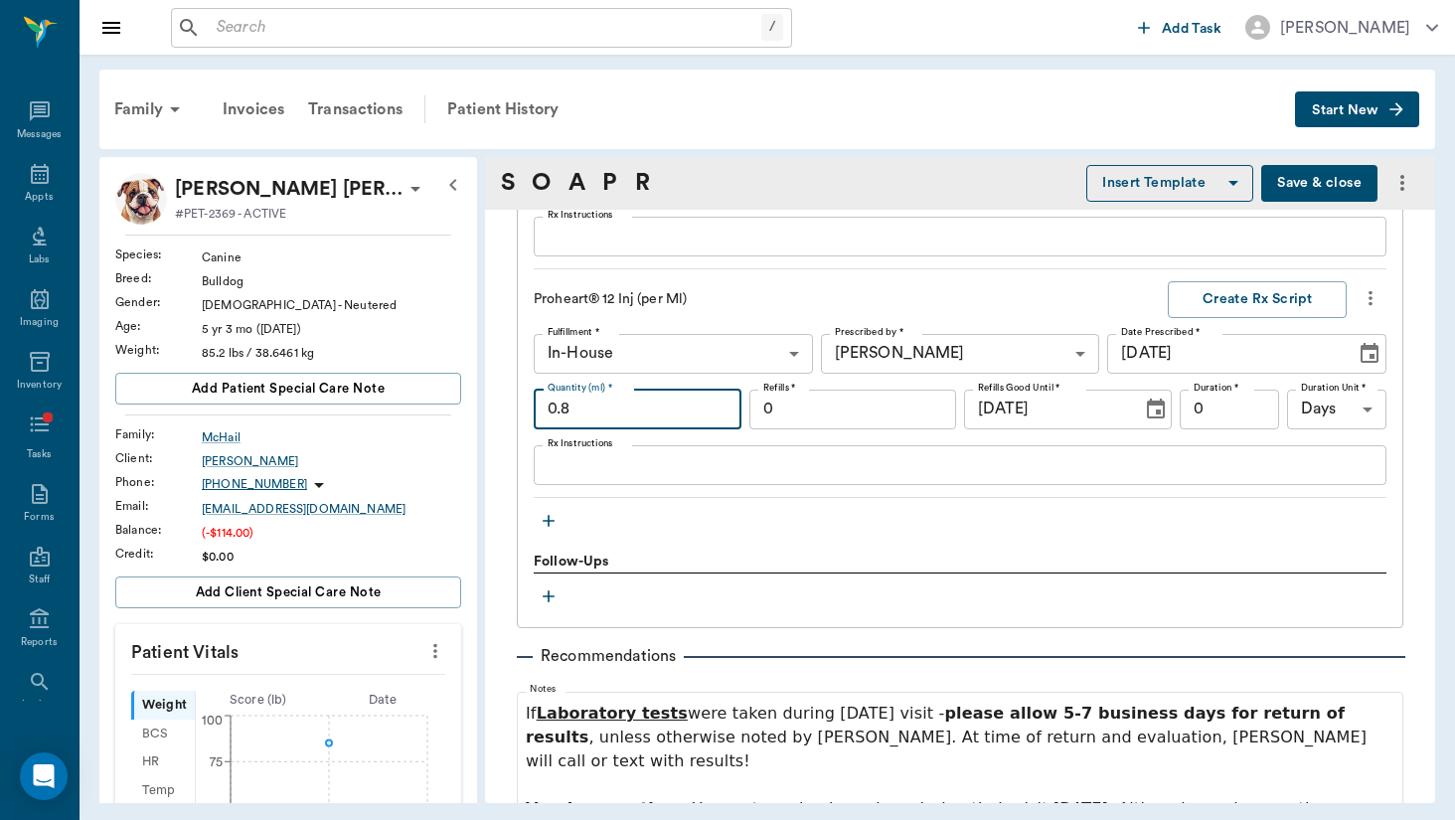
type input "0.8"
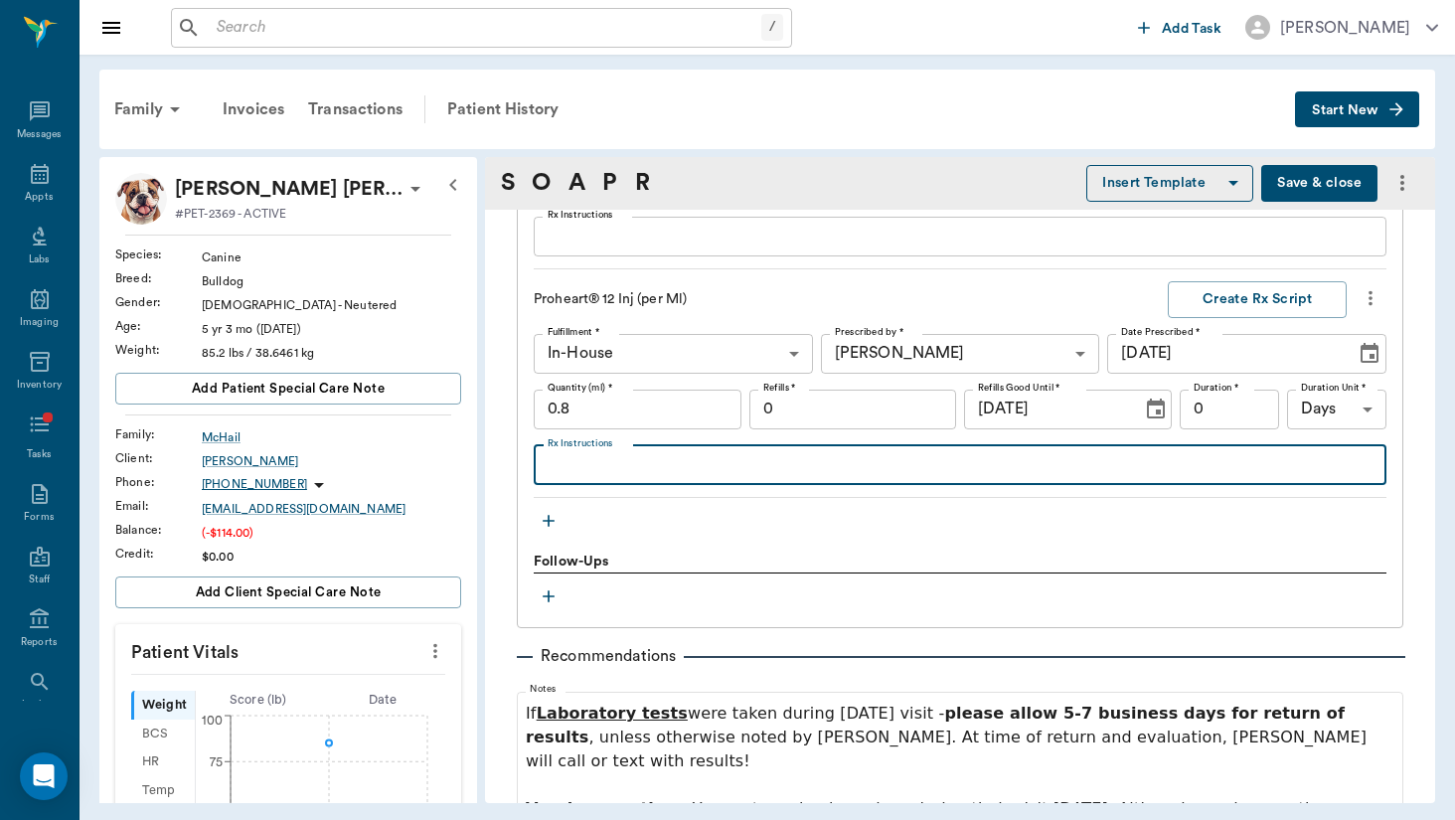
click at [1200, 456] on textarea "Rx Instructions" at bounding box center [960, 464] width 825 height 23
type textarea "Give SQ between shoulder blades"
click at [1184, 607] on div "Treatments Annual Exam W/ Vaccines Qty (Items) * 1.00 Qty (Items) * Instruction…" at bounding box center [960, 0] width 887 height 1258
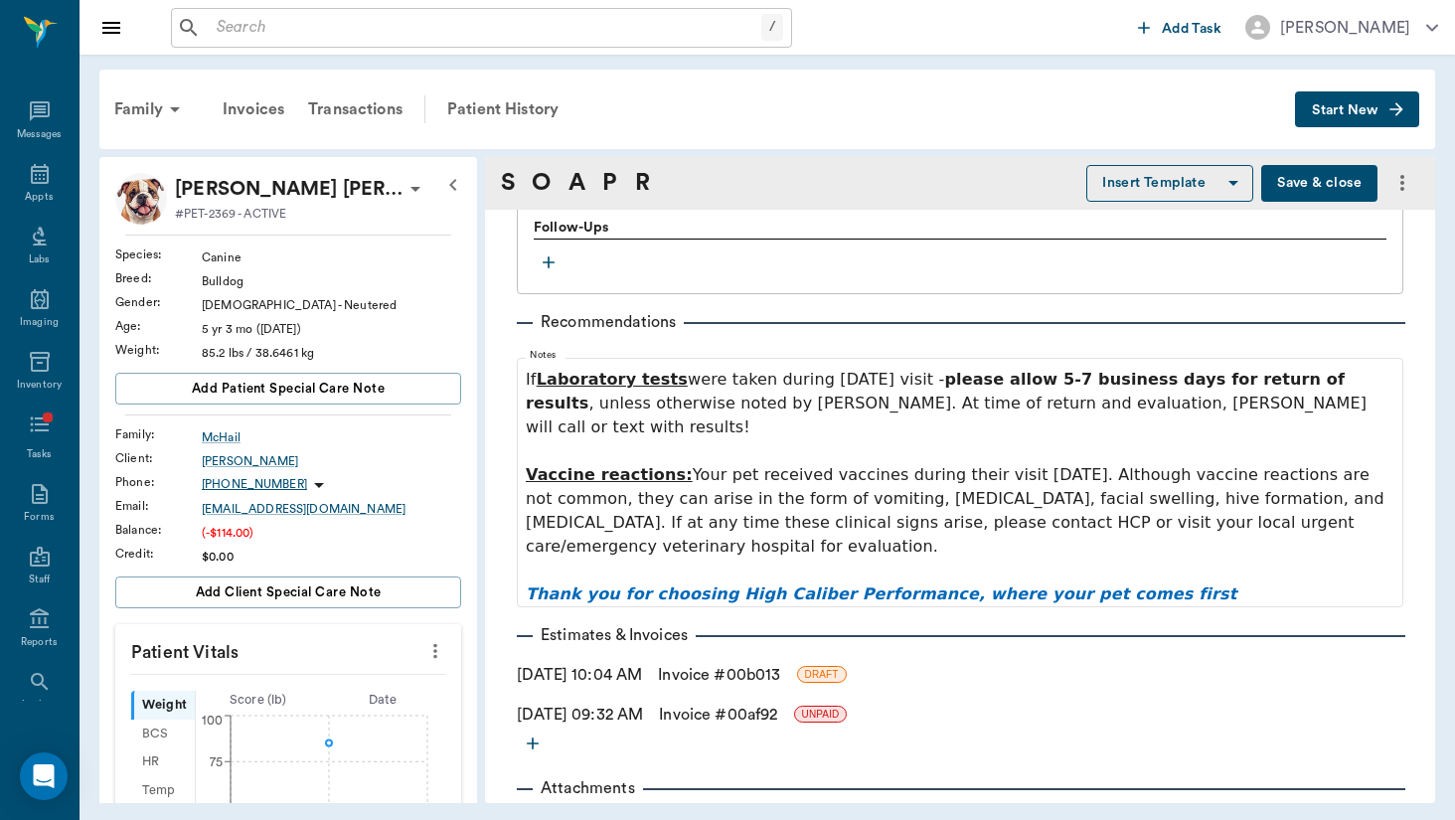
scroll to position [2600, 0]
click at [716, 704] on link "Invoice # 00af92" at bounding box center [718, 716] width 118 height 24
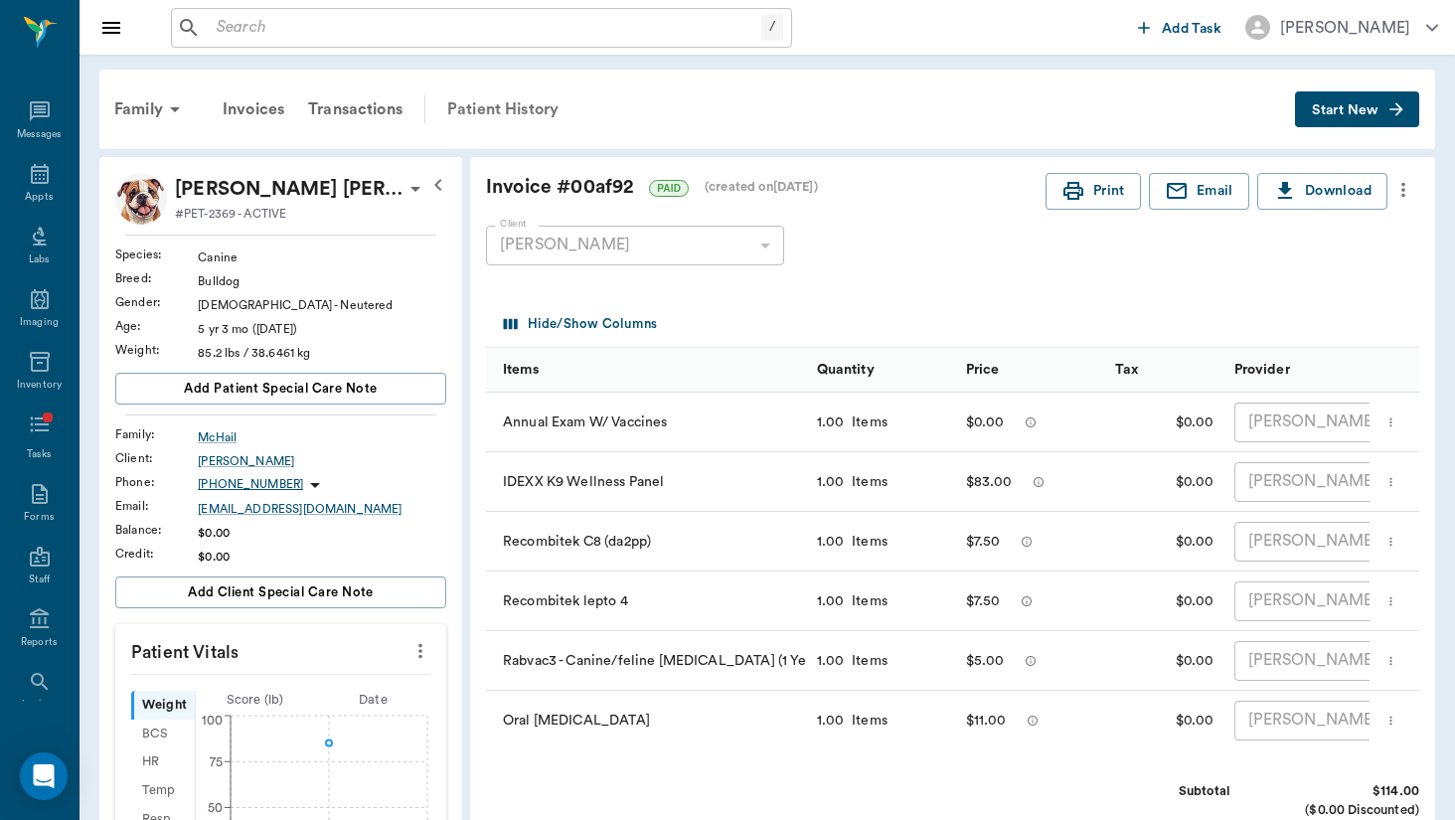
click at [533, 98] on div "Patient History" at bounding box center [502, 109] width 135 height 48
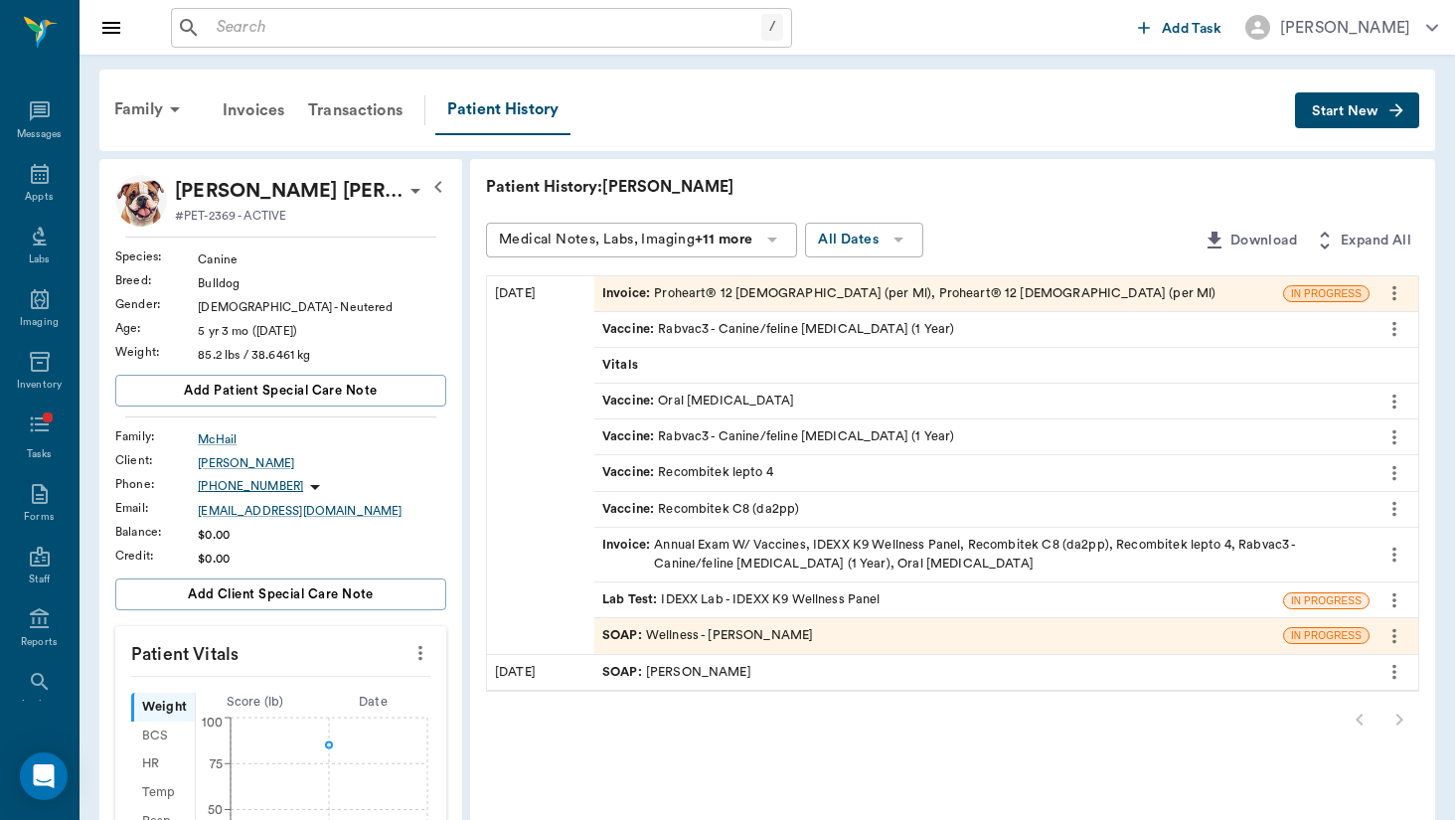
click at [650, 298] on div "Invoice : Proheart® 12 Inj (per Ml), Proheart® 12 Inj (per Ml)" at bounding box center [909, 293] width 614 height 19
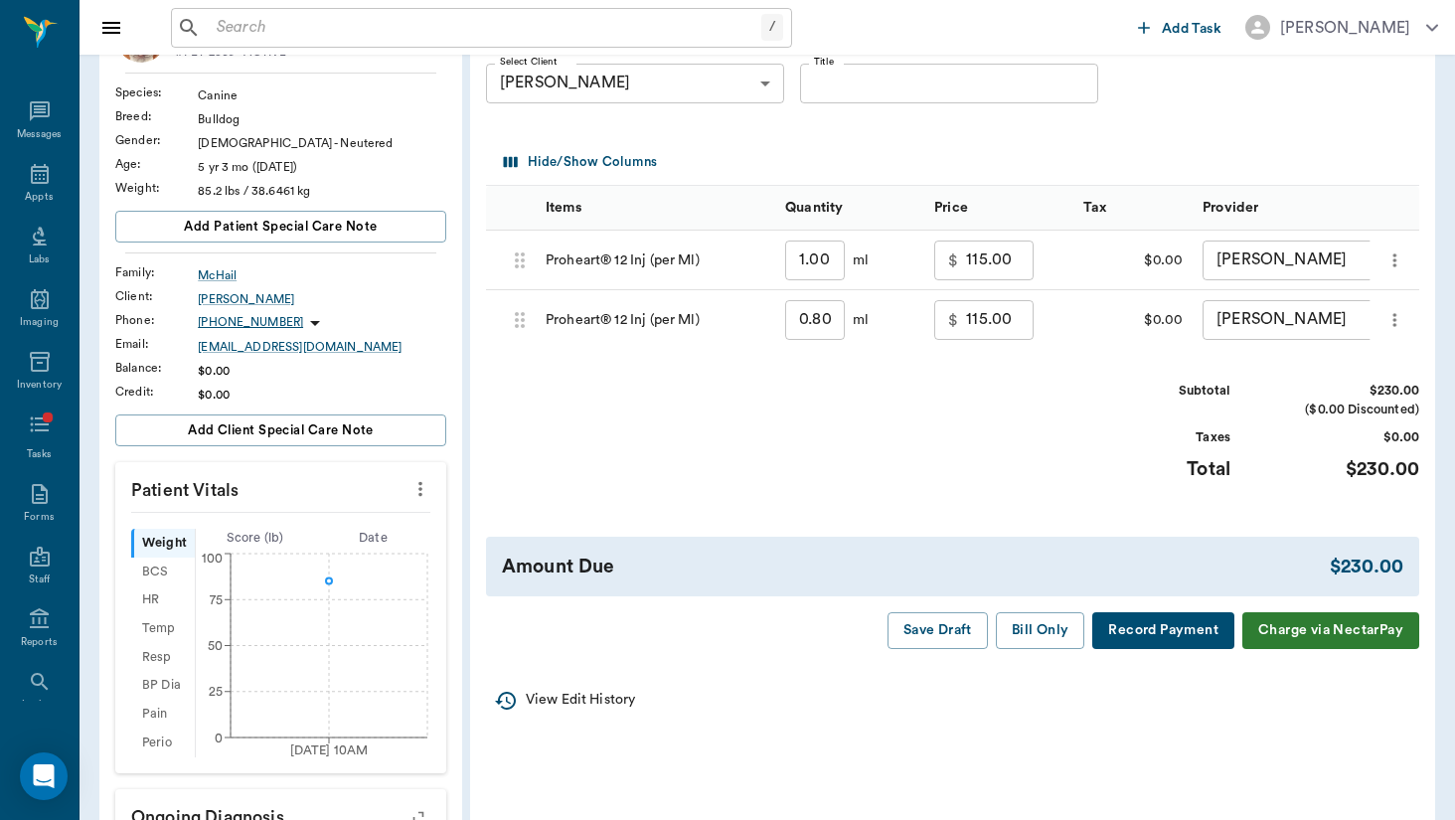
scroll to position [146, 0]
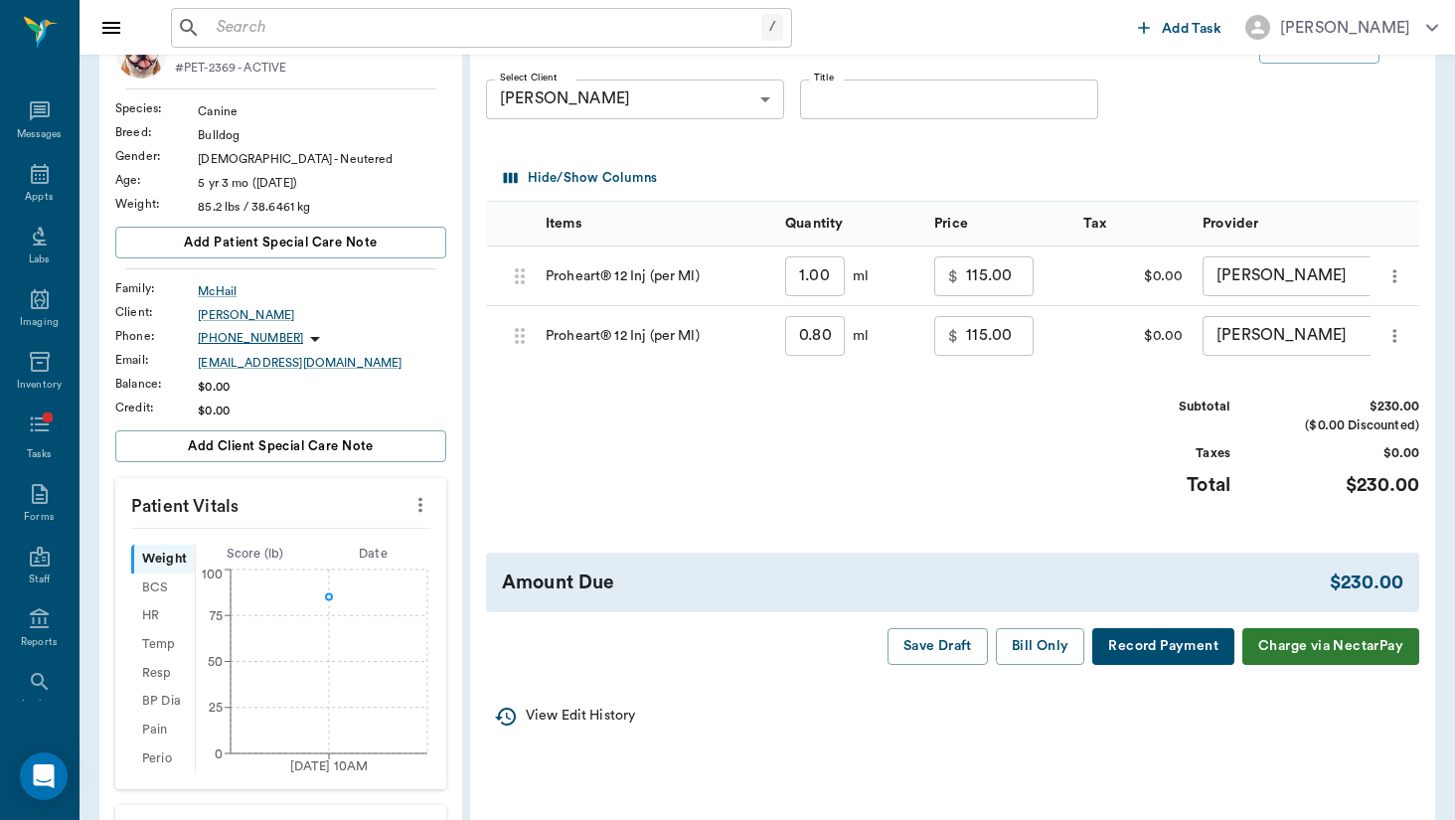
click at [1386, 330] on icon "more" at bounding box center [1395, 336] width 20 height 24
click at [1376, 381] on p "Delete" at bounding box center [1371, 389] width 50 height 24
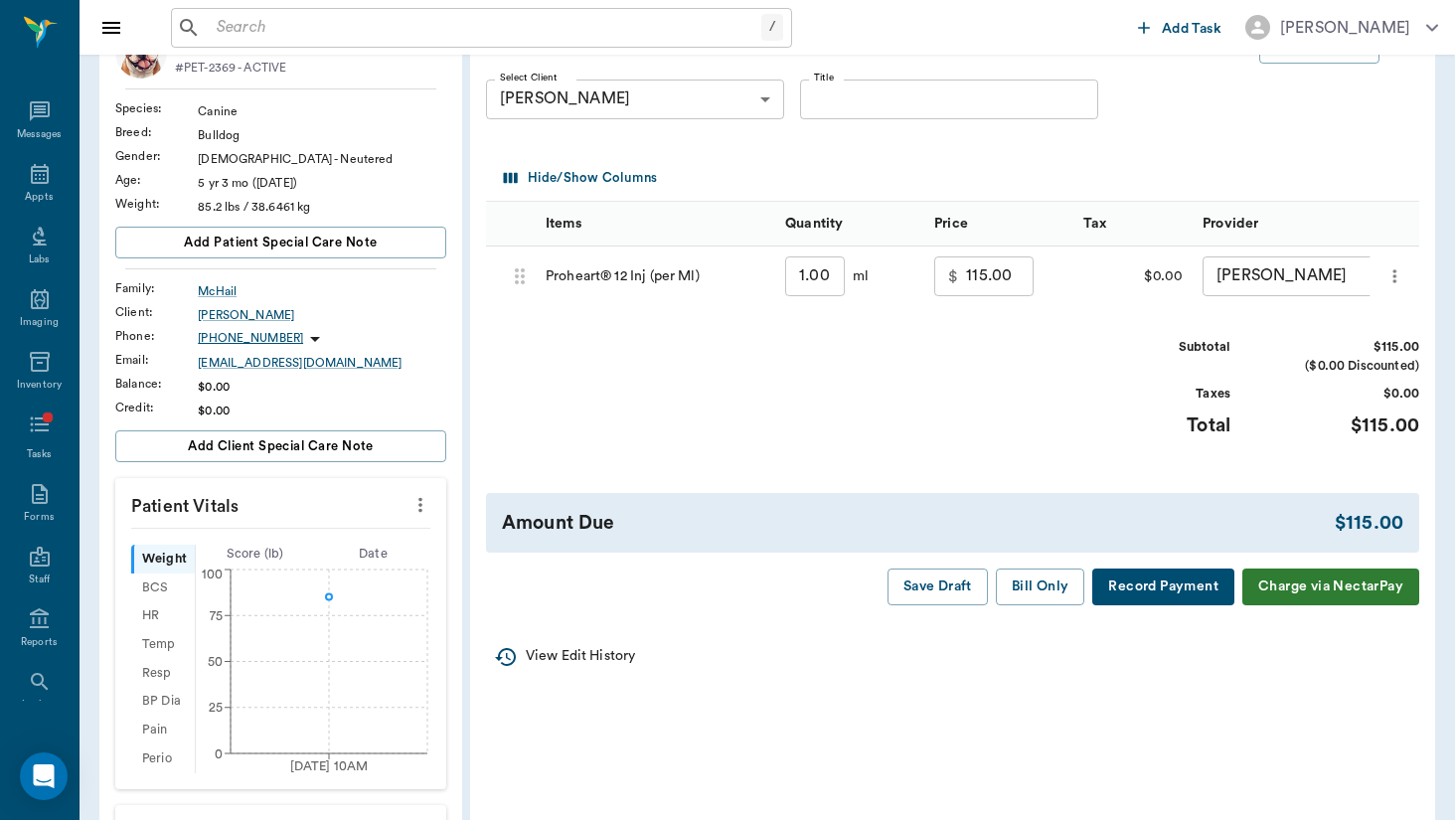
click at [785, 281] on input "1.00" at bounding box center [815, 276] width 60 height 40
type input "0"
type input "0.00"
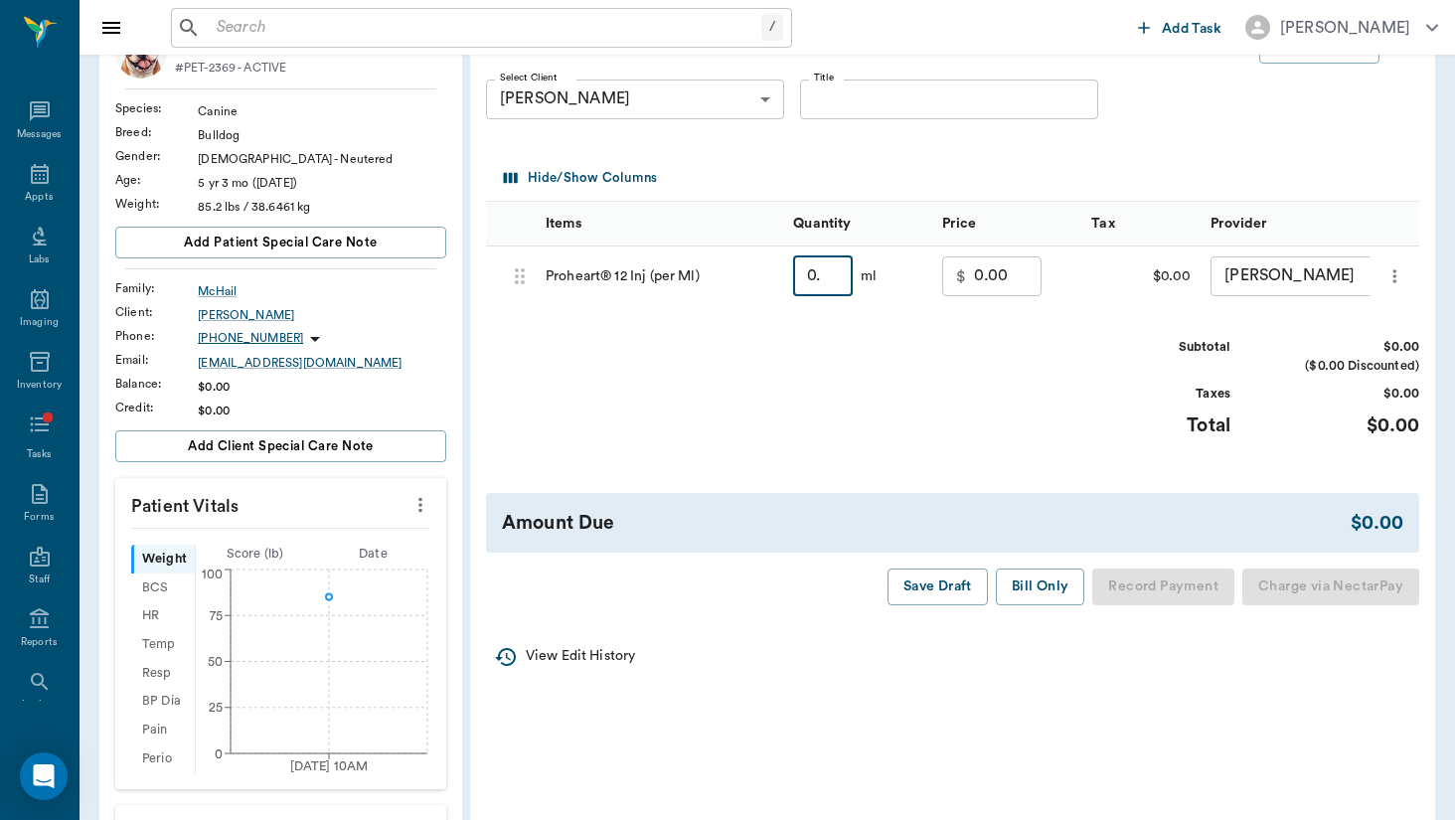
type input "0.7"
type input "115.00"
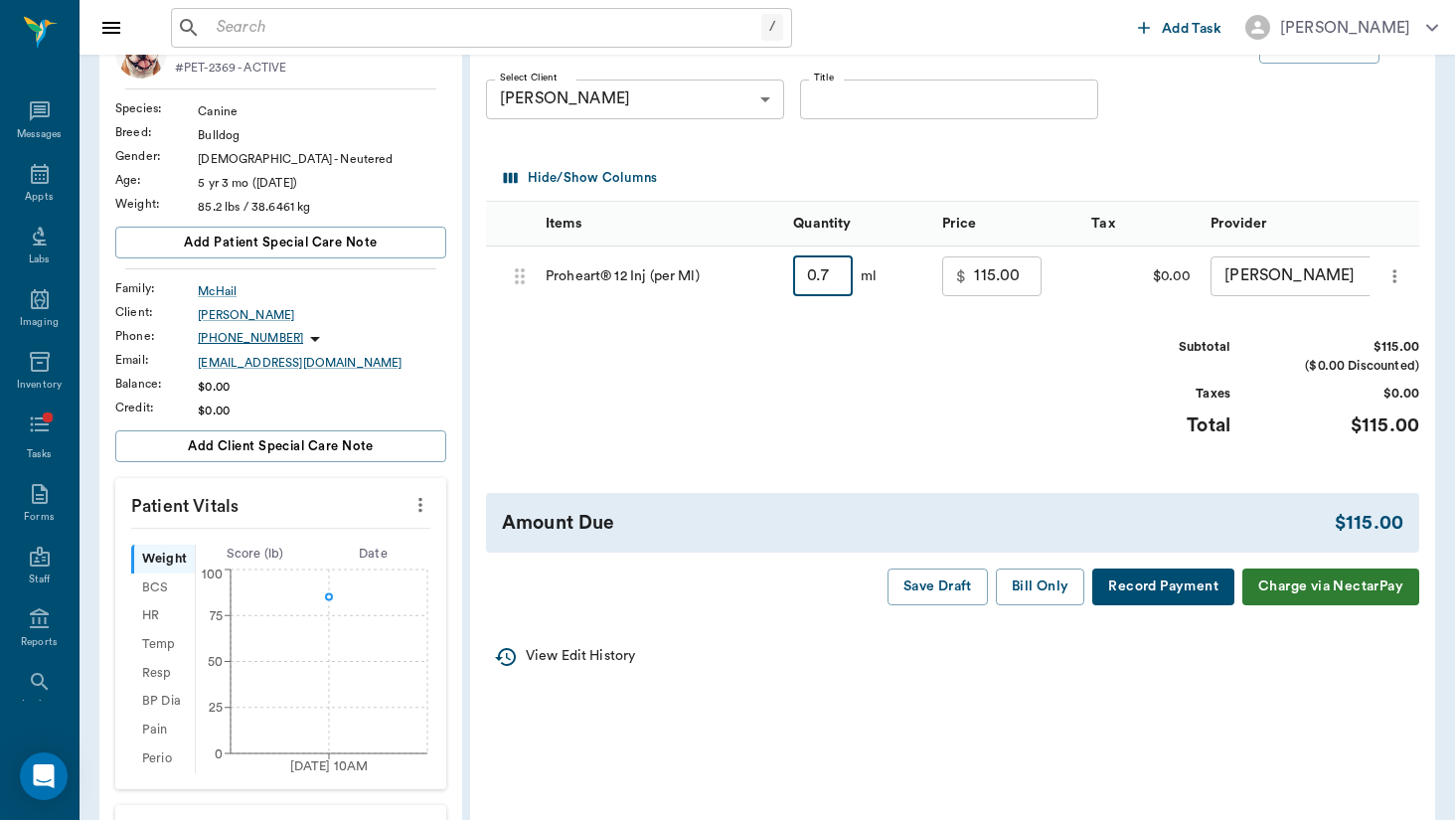
type input "0."
type input "0.00"
type input "0.8"
type input "115.00"
click at [725, 377] on div "Subtotal $115.00 ($0.00 Discounted) Taxes $0.00 Total $115.00" at bounding box center [953, 399] width 934 height 122
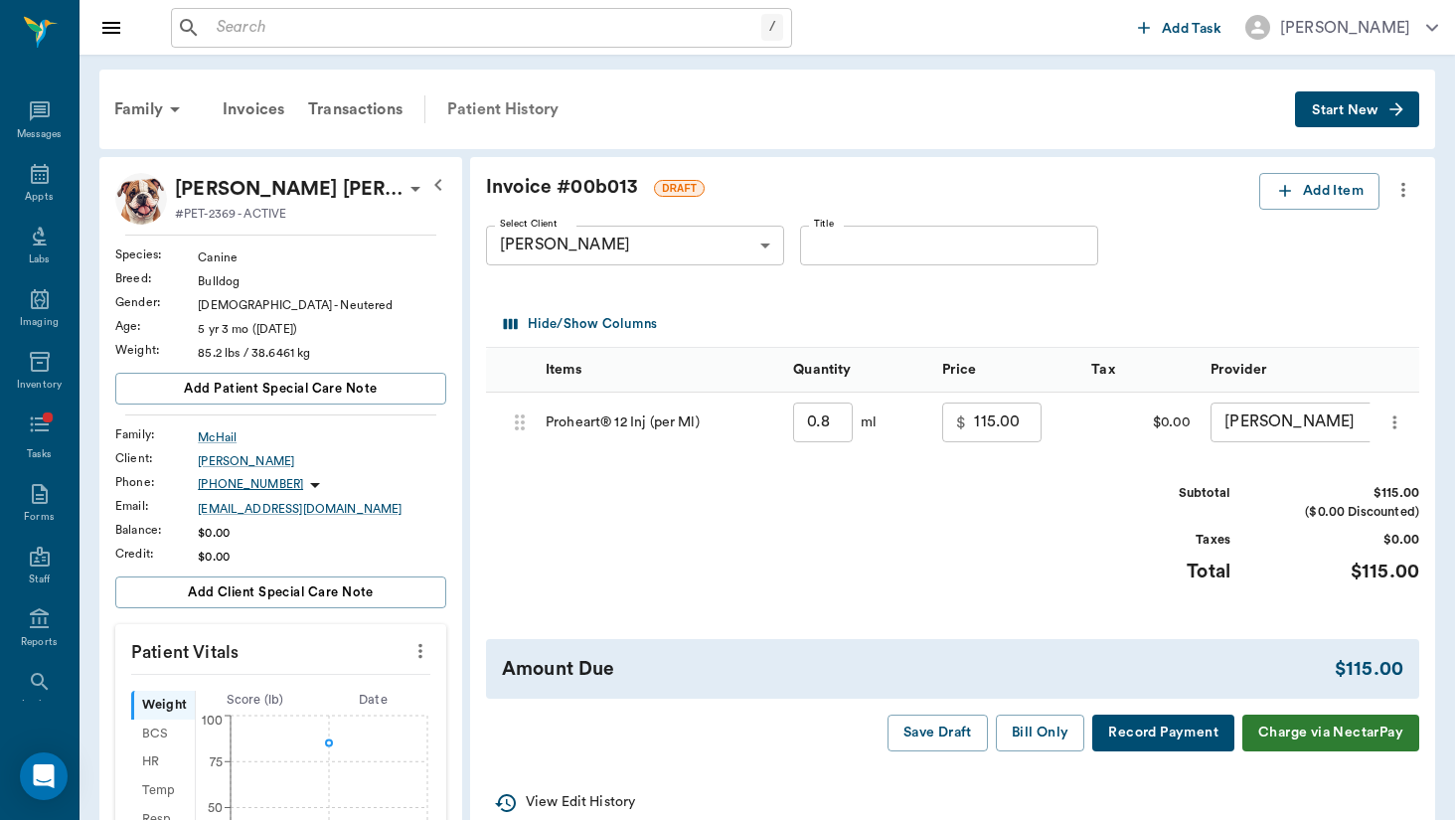
scroll to position [0, 0]
click at [511, 99] on div "Patient History" at bounding box center [502, 109] width 135 height 48
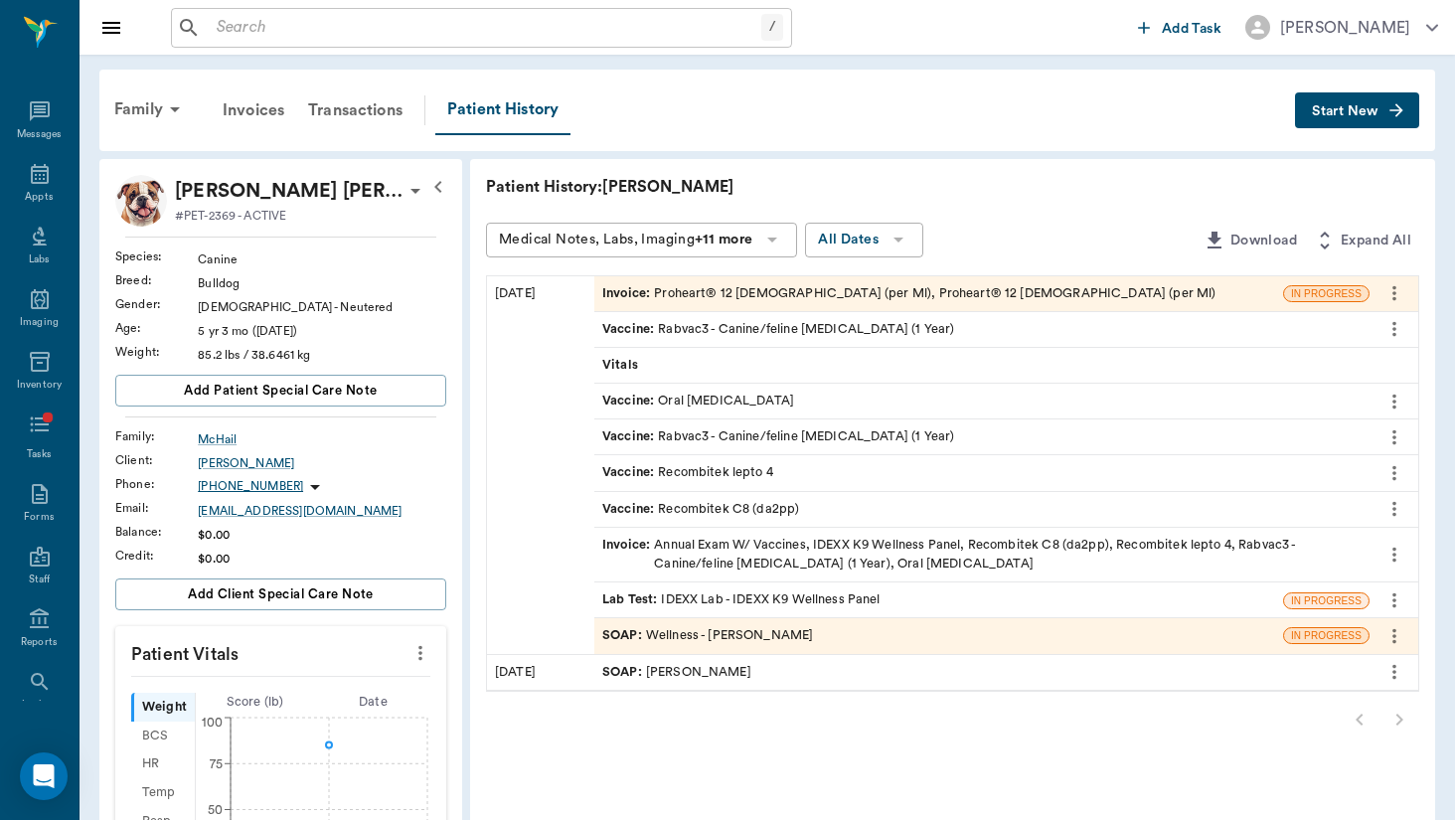
click at [1394, 299] on icon "more" at bounding box center [1395, 293] width 4 height 15
click at [865, 312] on div at bounding box center [727, 410] width 1455 height 820
click at [628, 618] on div "SOAP : Wellness - [PERSON_NAME]" at bounding box center [939, 635] width 689 height 35
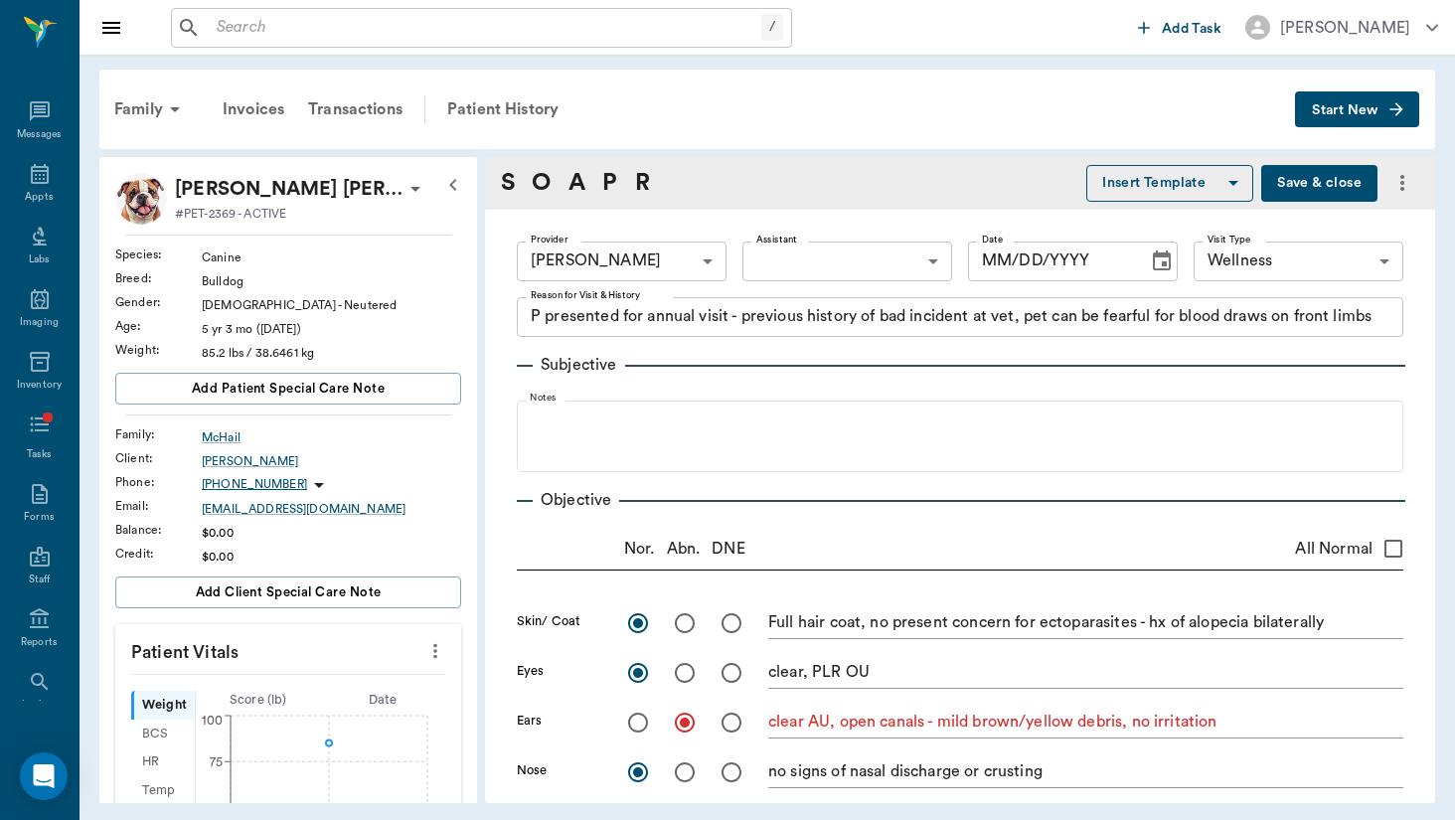
type input "649b3e03b5bc7e03f9326794"
type input "65d2c202a8044d23520120c5"
type textarea "P presented for annual visit - previous history of bad incident at vet, pet can…"
radio input "true"
type textarea "Full hair coat, no present concern for ectoparasites - hx of alopecia bilateral…"
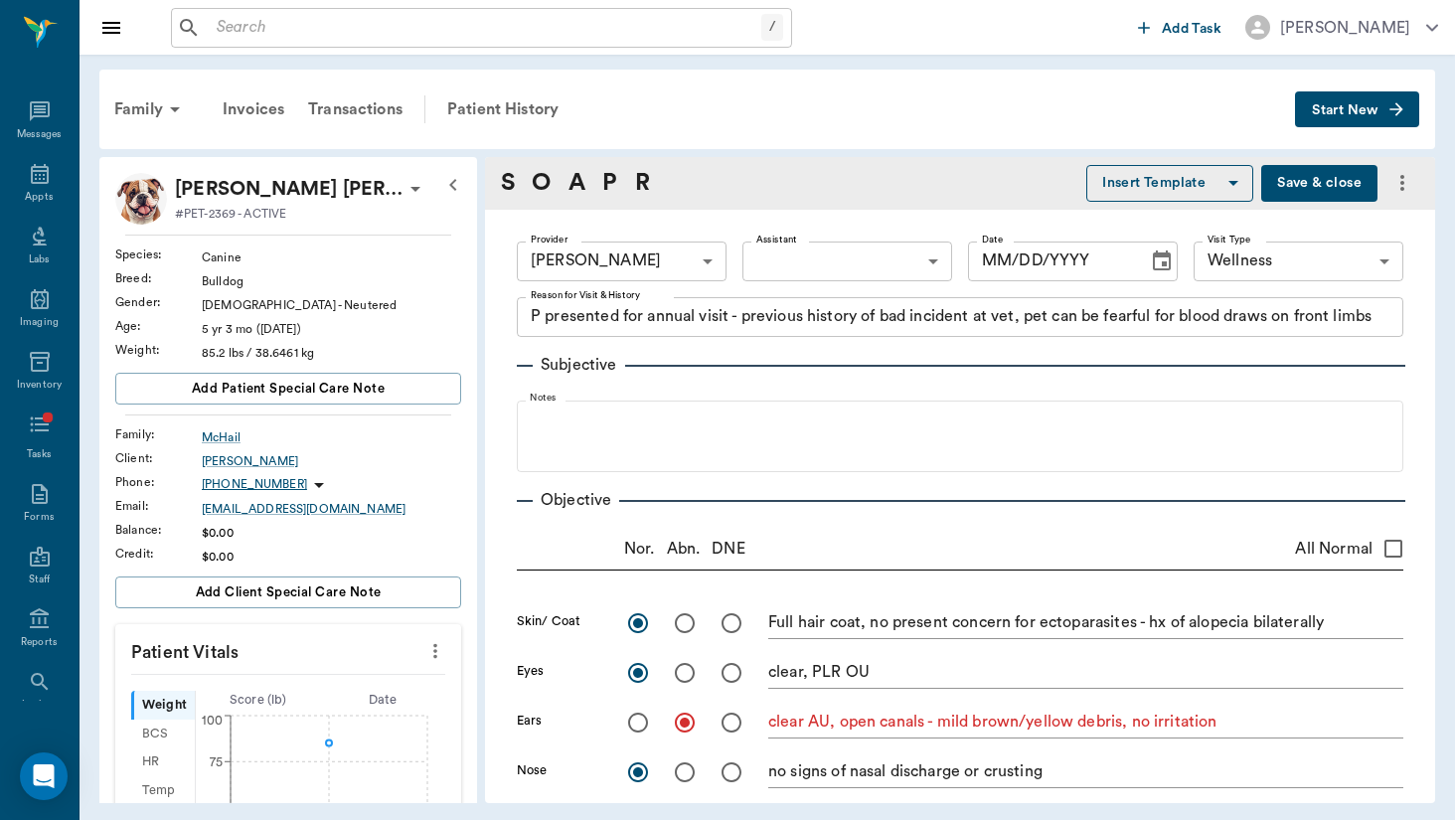
radio input "true"
type textarea "clear, PLR OU"
radio input "true"
type textarea "clear AU, open canals - mild brown/yellow debris, no irritation"
radio input "true"
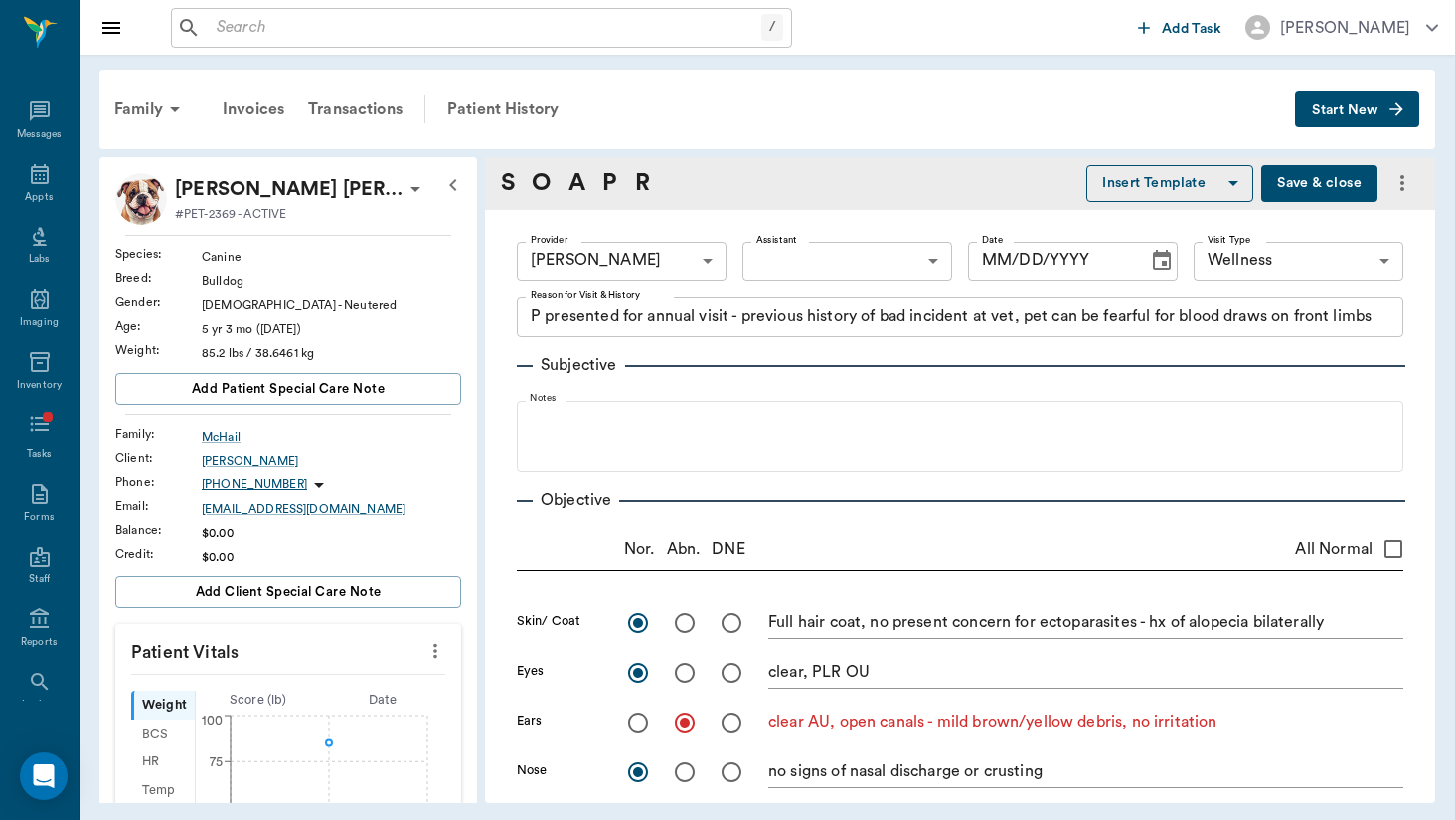
type textarea "no signs of nasal discharge or crusting"
radio input "true"
type textarea "mm pk <2, moist; no signs of ulceration - underbite, worn [MEDICAL_DATA] (consi…"
radio input "true"
type textarea "no [MEDICAL_DATA] present on exam, sinus rythmn"
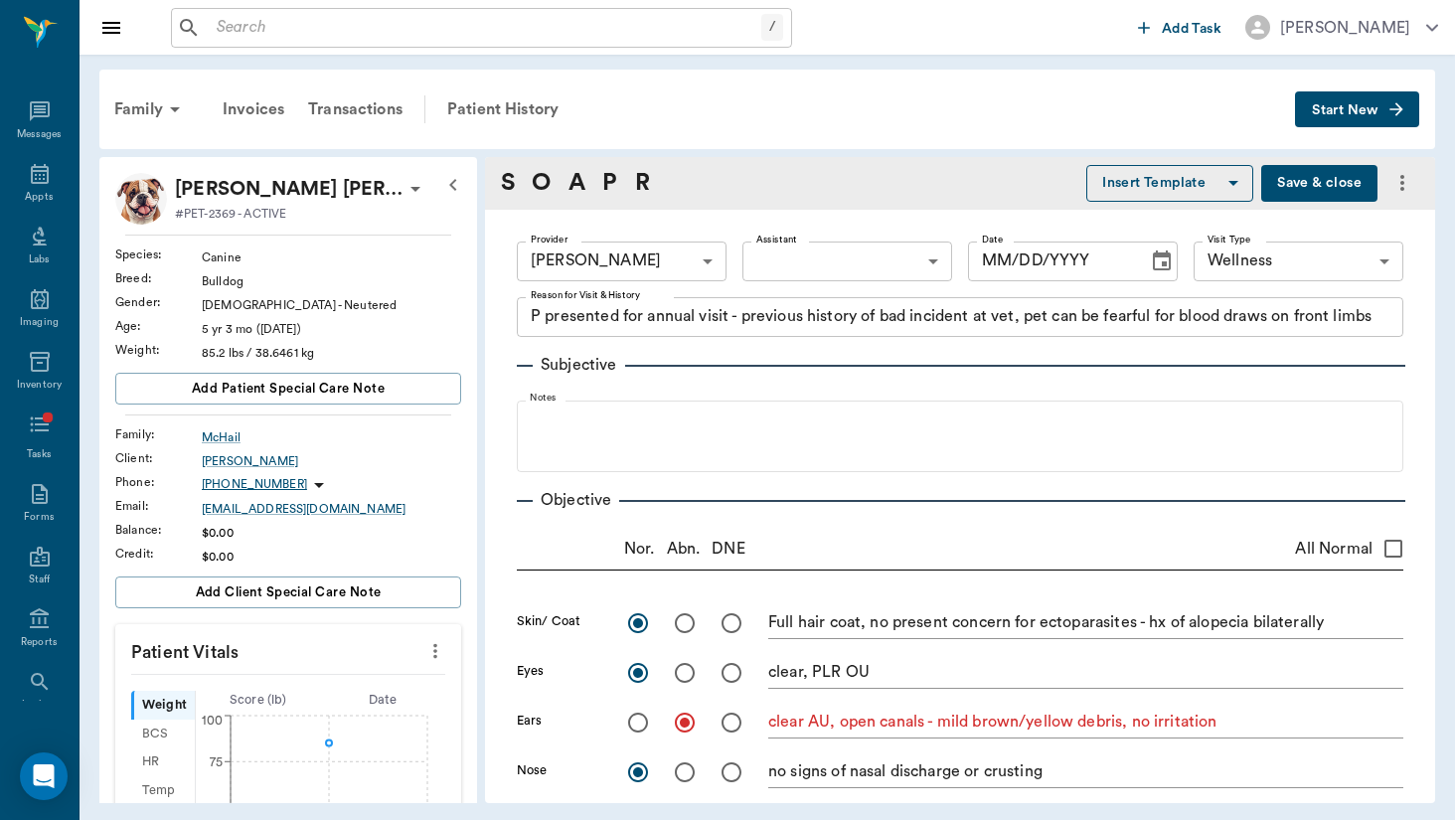
radio input "true"
type textarea "no crackles or wheezes bilaterally, no cough on exam, large amount of sturdier …"
radio input "true"
type textarea "PLN wnl"
radio input "true"
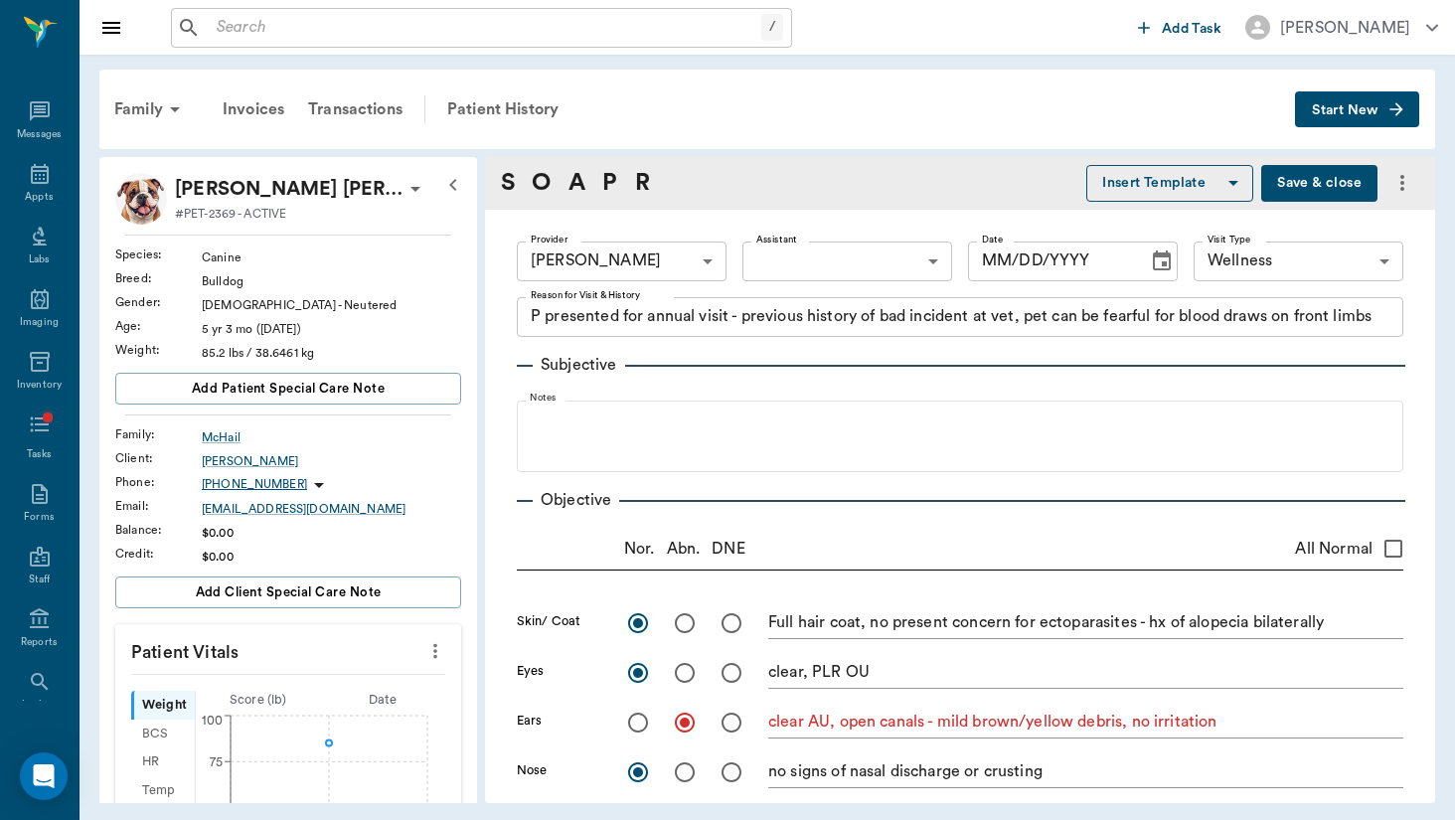
type textarea "soft, non painful to [MEDICAL_DATA], no mass effect appreciated"
radio input "true"
type textarea "external genitalia wnl"
radio input "true"
type textarea "ambulatory x4, no present lameness"
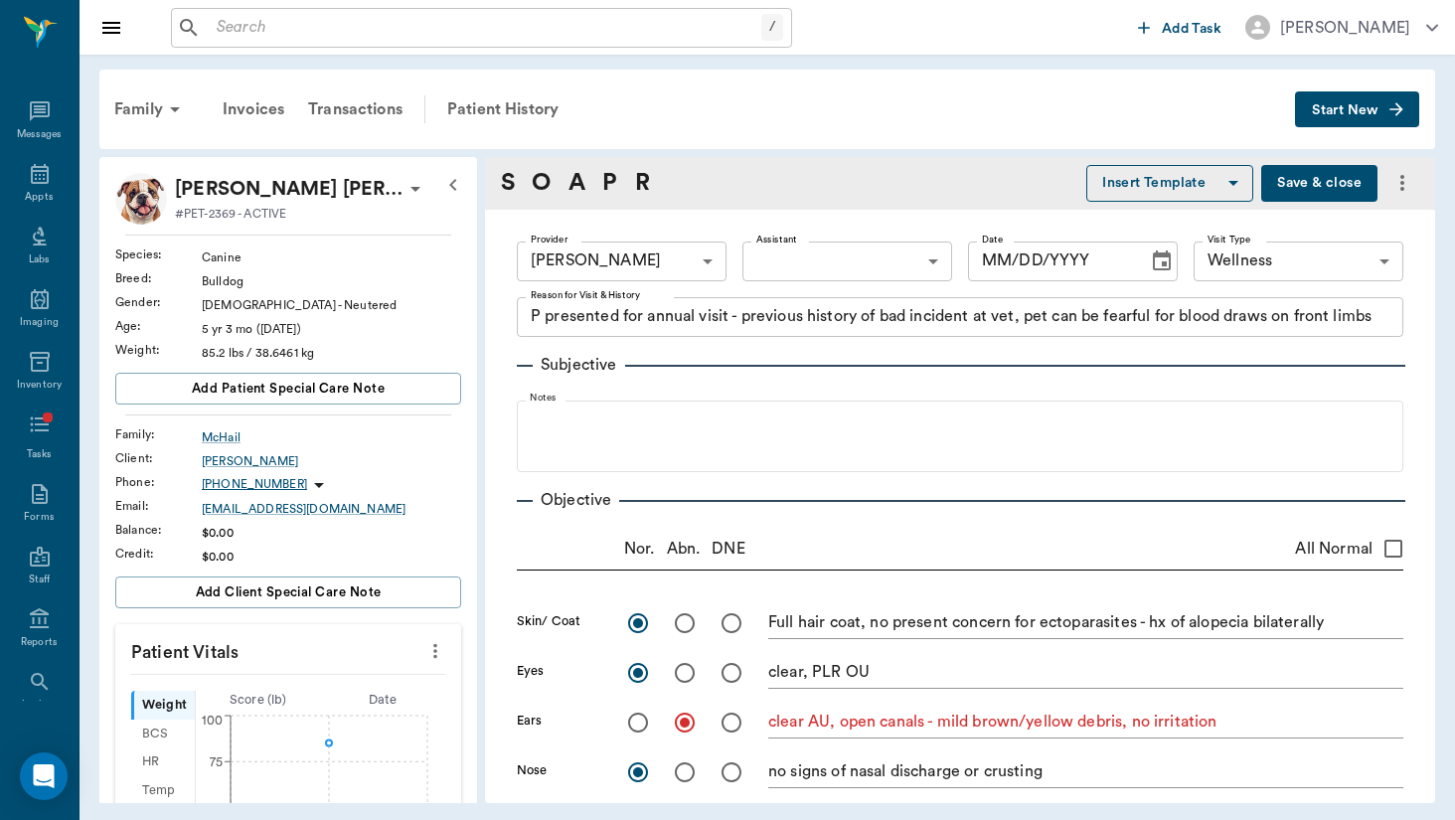
radio input "true"
type textarea "no CP deficits x4, CN intact"
type input "[DATE]"
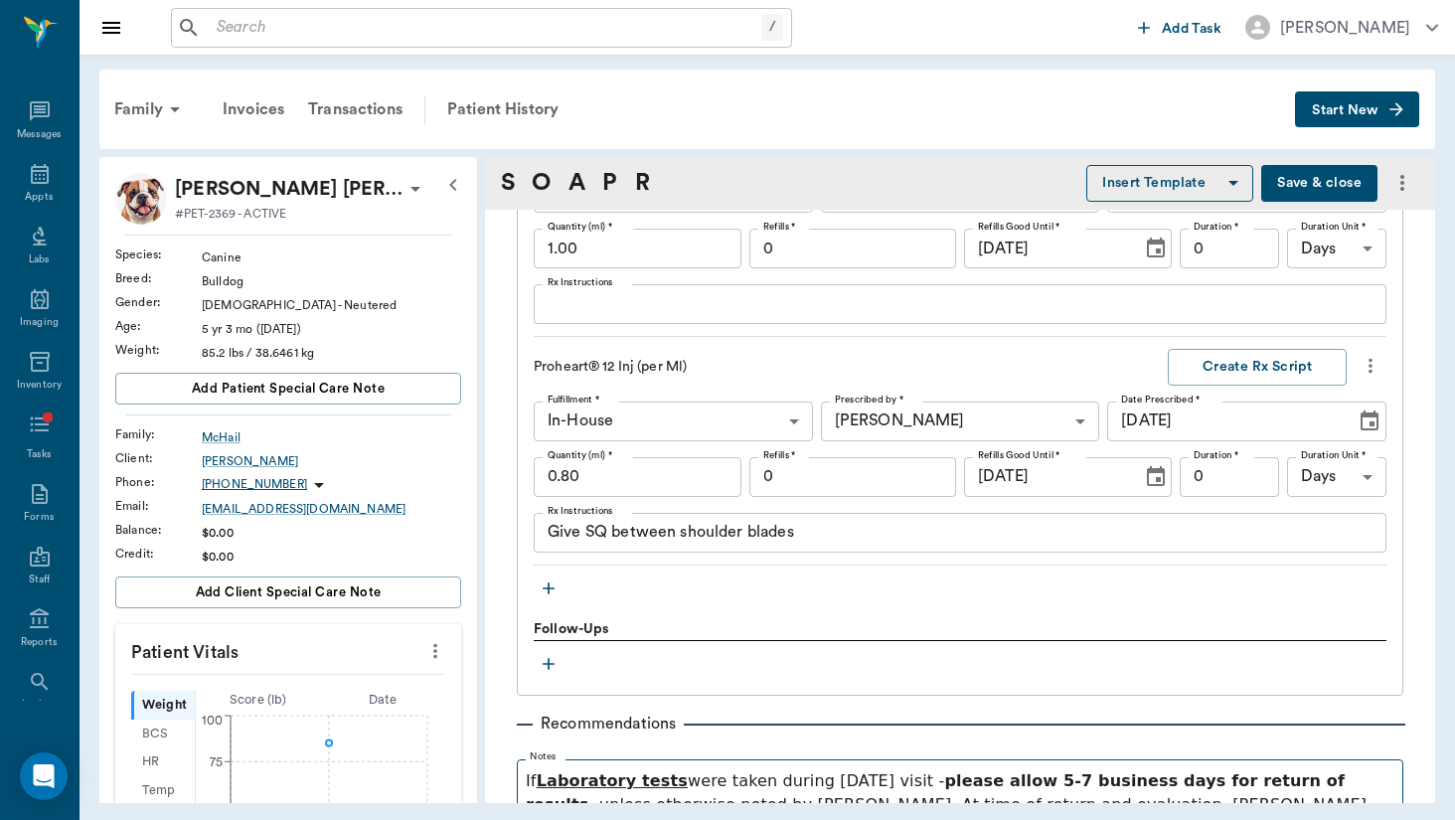
scroll to position [2182, 0]
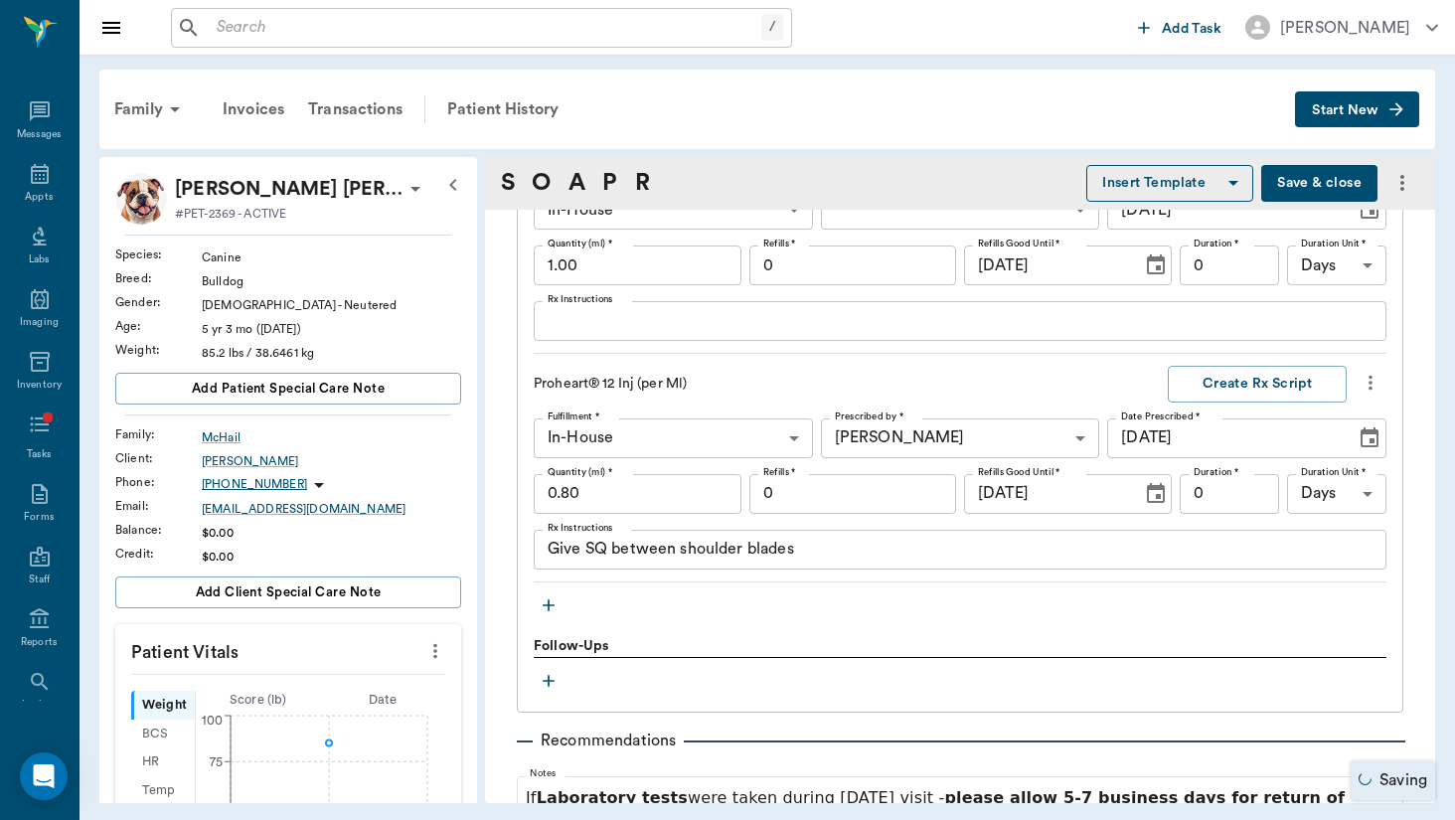
click at [1367, 378] on icon "more" at bounding box center [1371, 383] width 22 height 24
click at [1348, 418] on span "Decline" at bounding box center [1287, 414] width 167 height 21
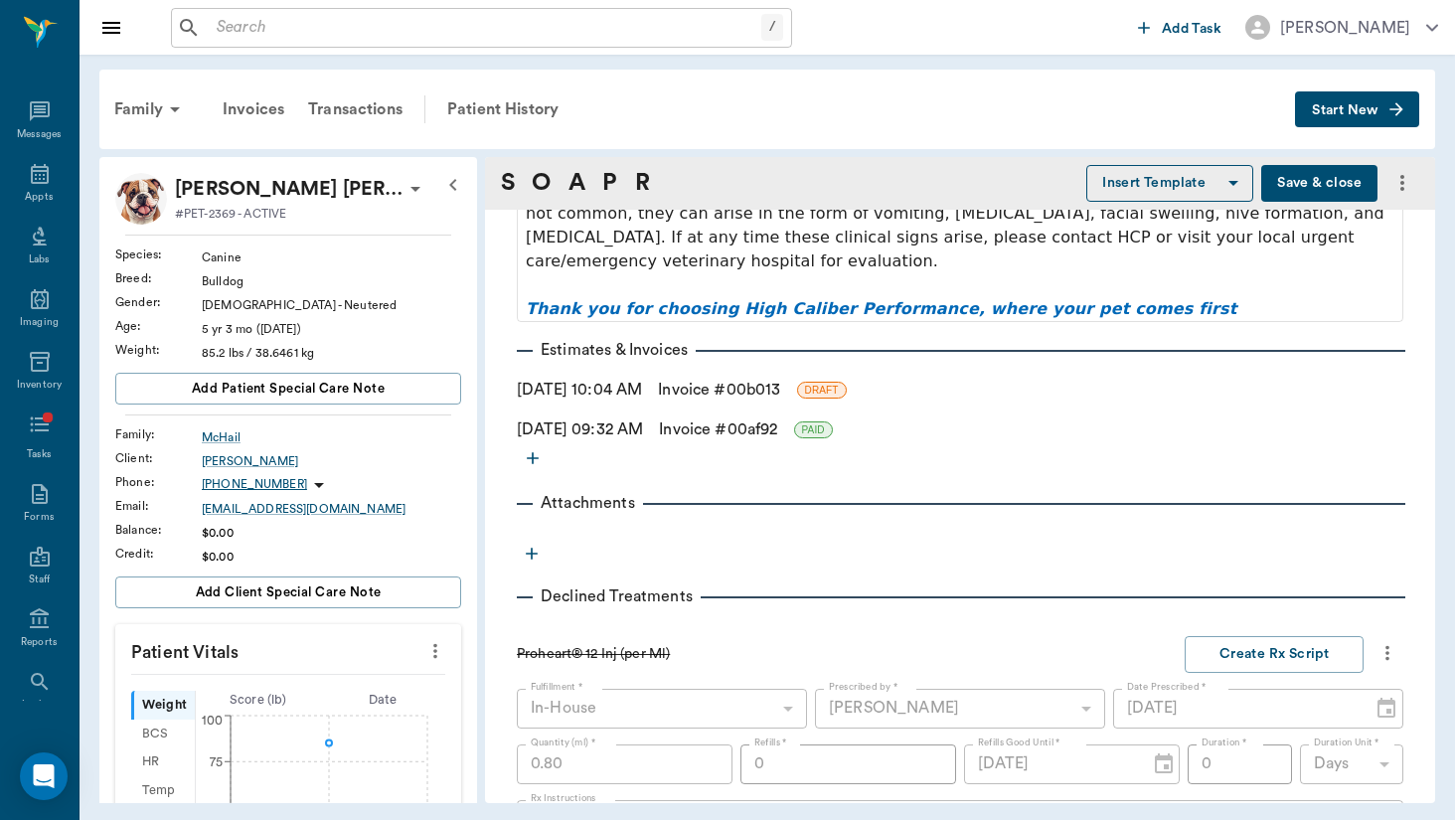
scroll to position [2655, 0]
click at [1381, 643] on icon "more" at bounding box center [1388, 655] width 22 height 24
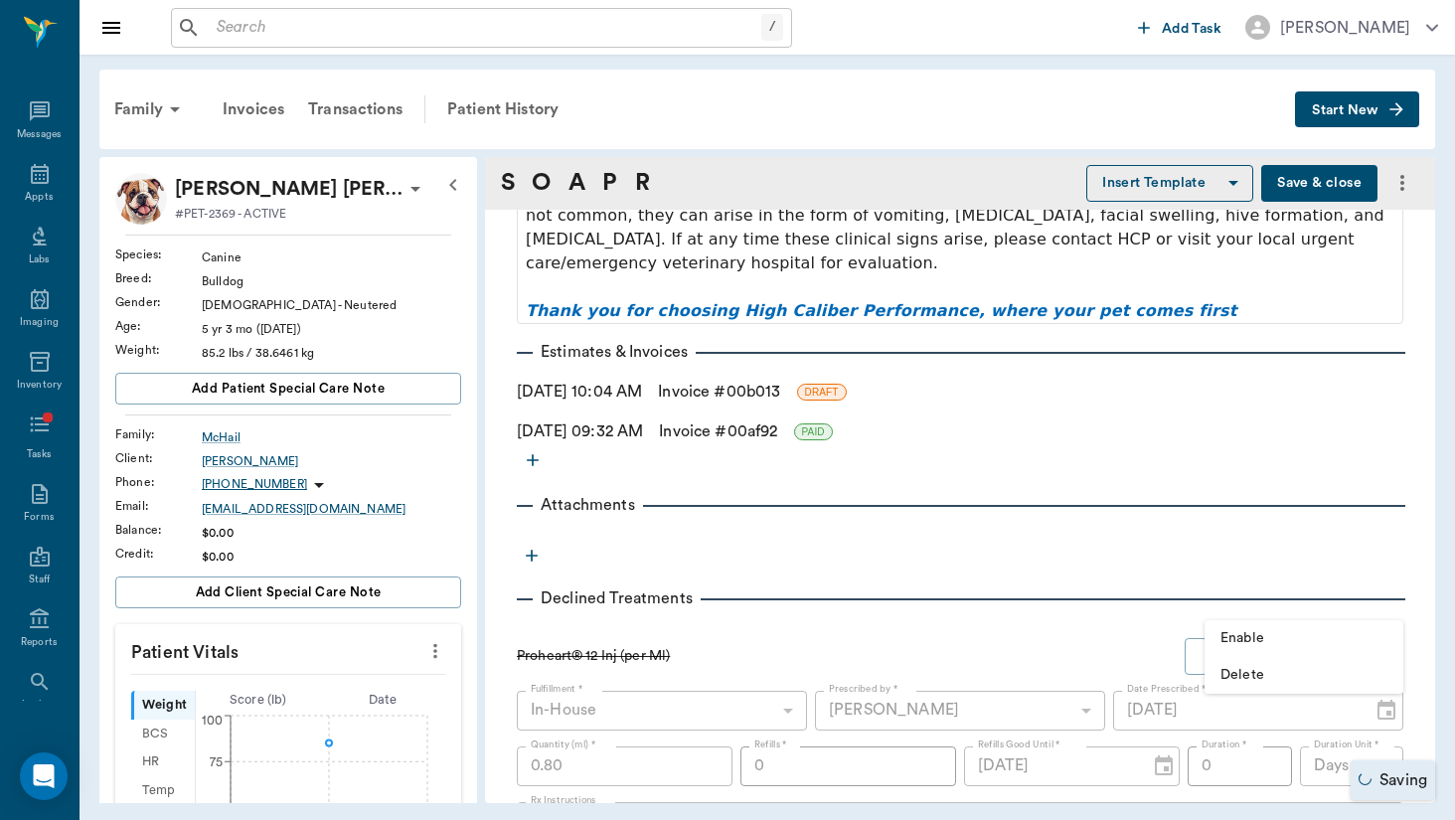
click at [1348, 687] on li "Delete" at bounding box center [1304, 675] width 199 height 37
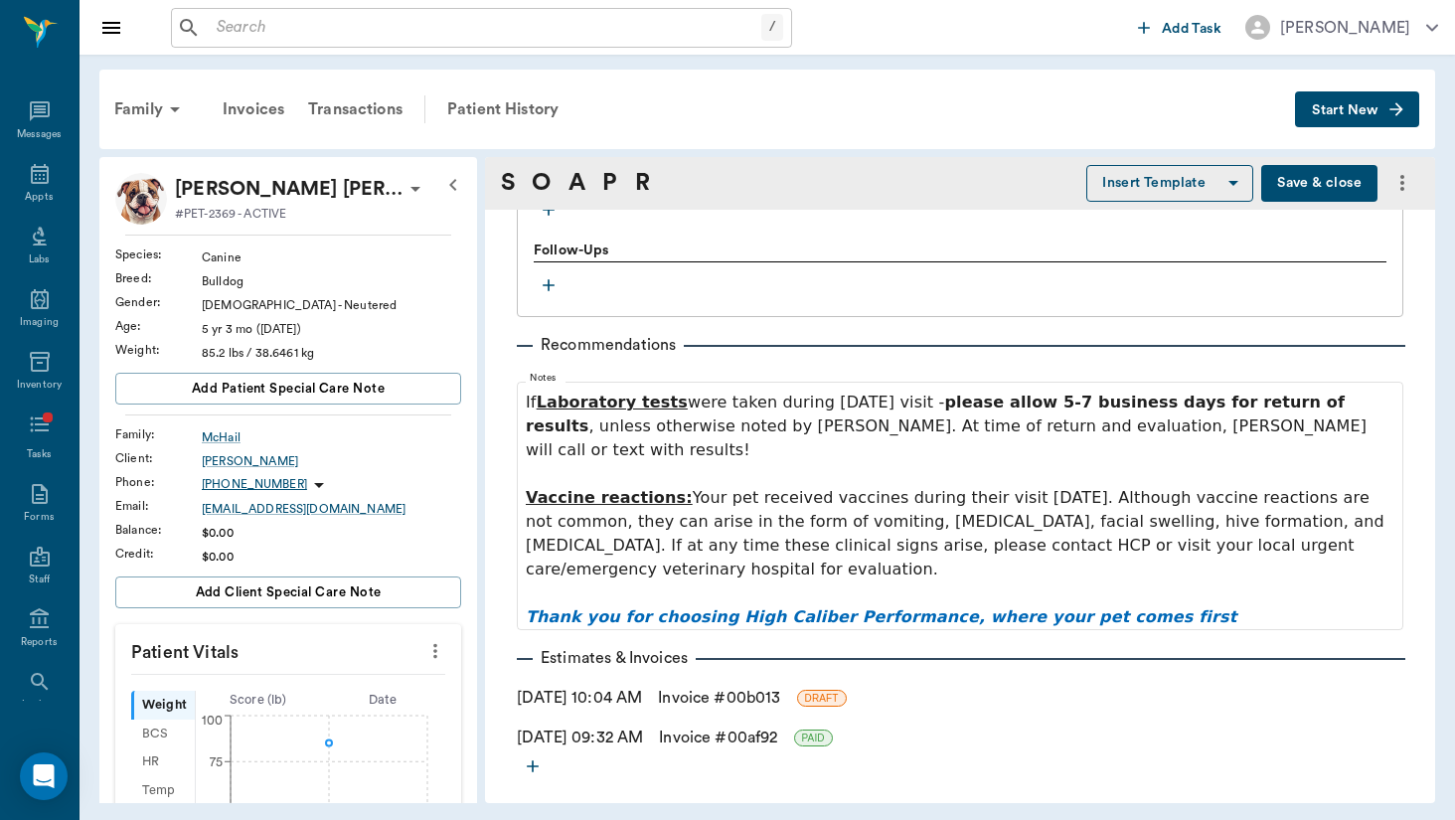
scroll to position [2356, 0]
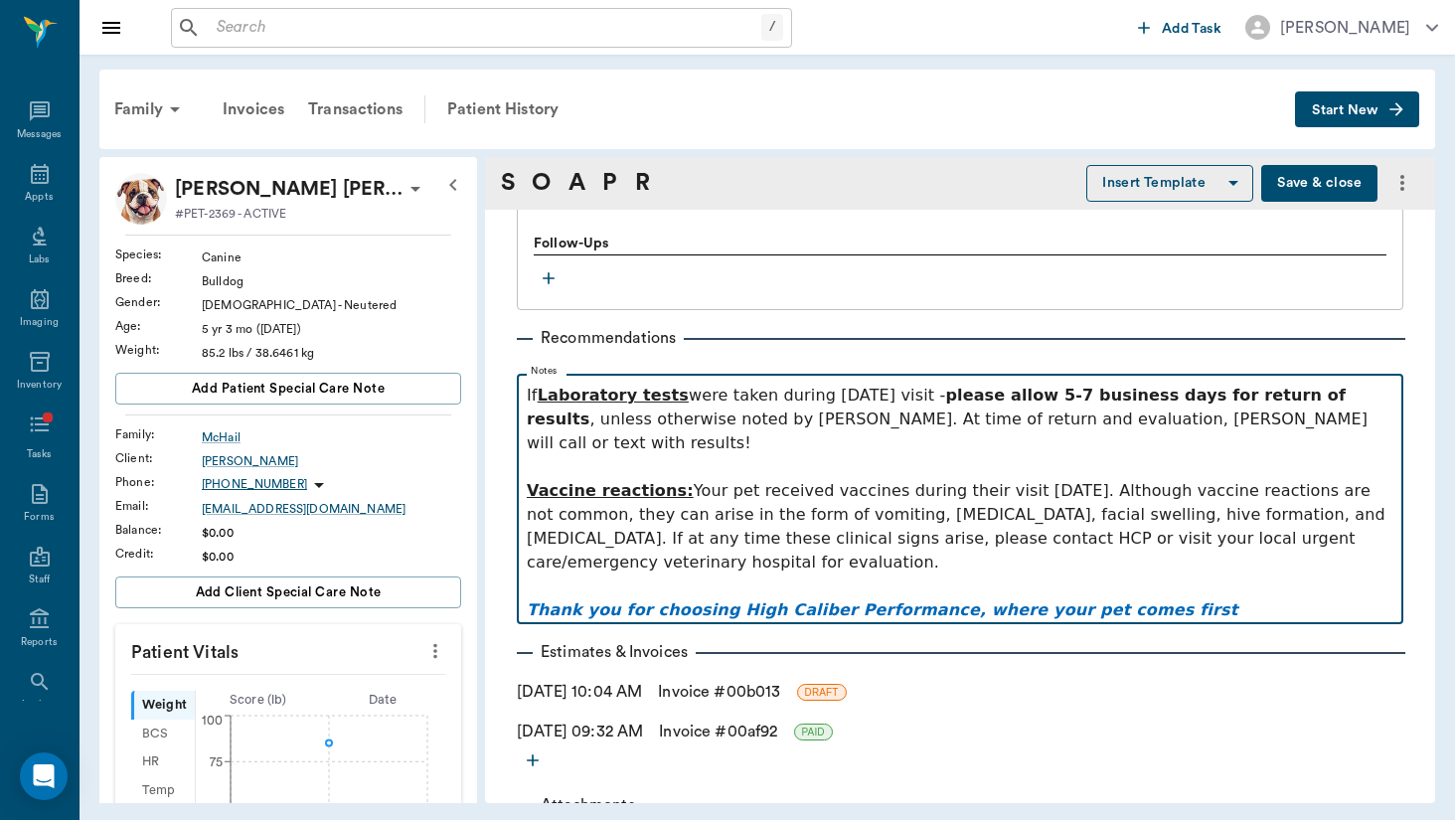
click at [633, 455] on p at bounding box center [960, 467] width 867 height 24
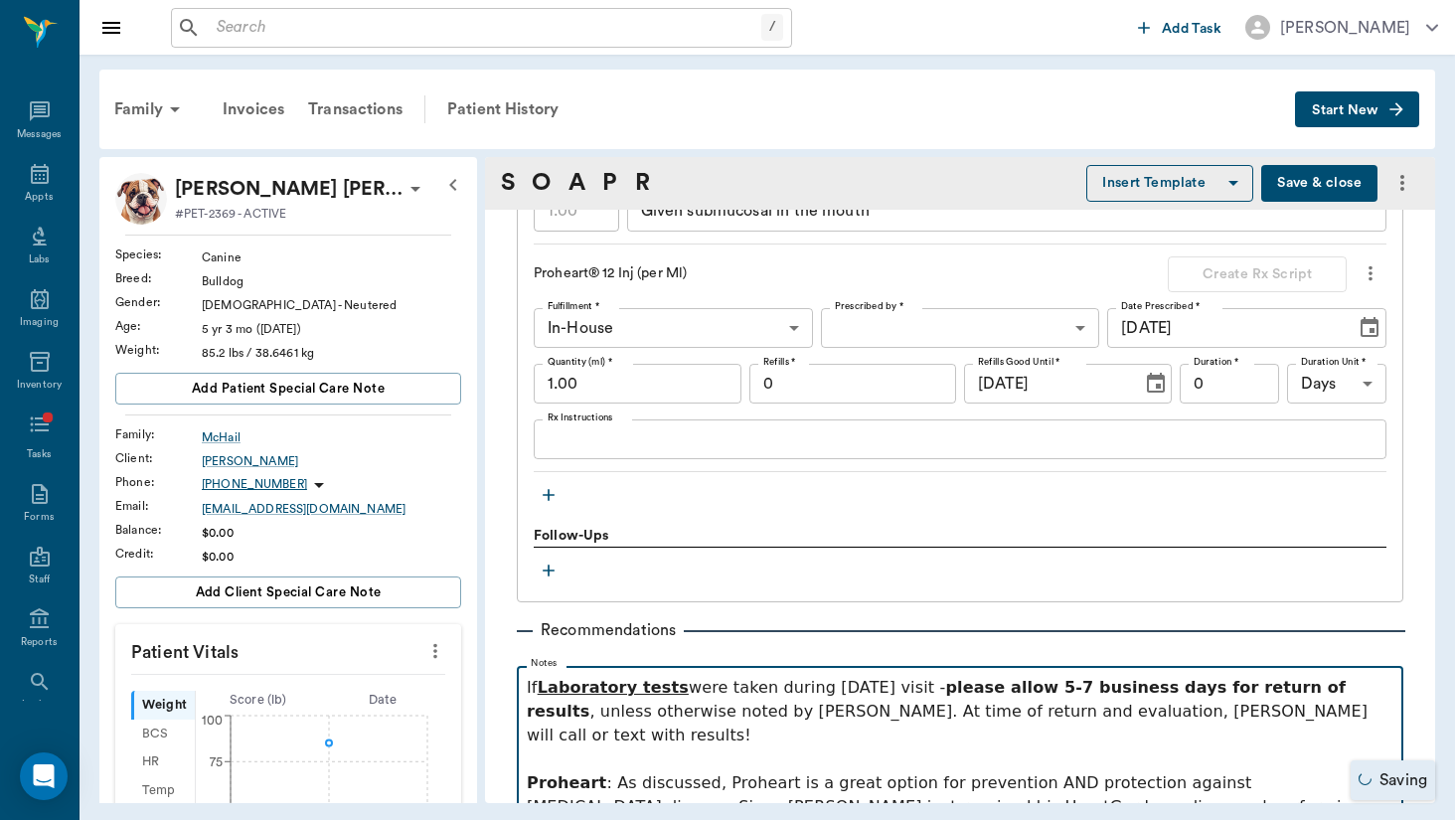
scroll to position [1998, 0]
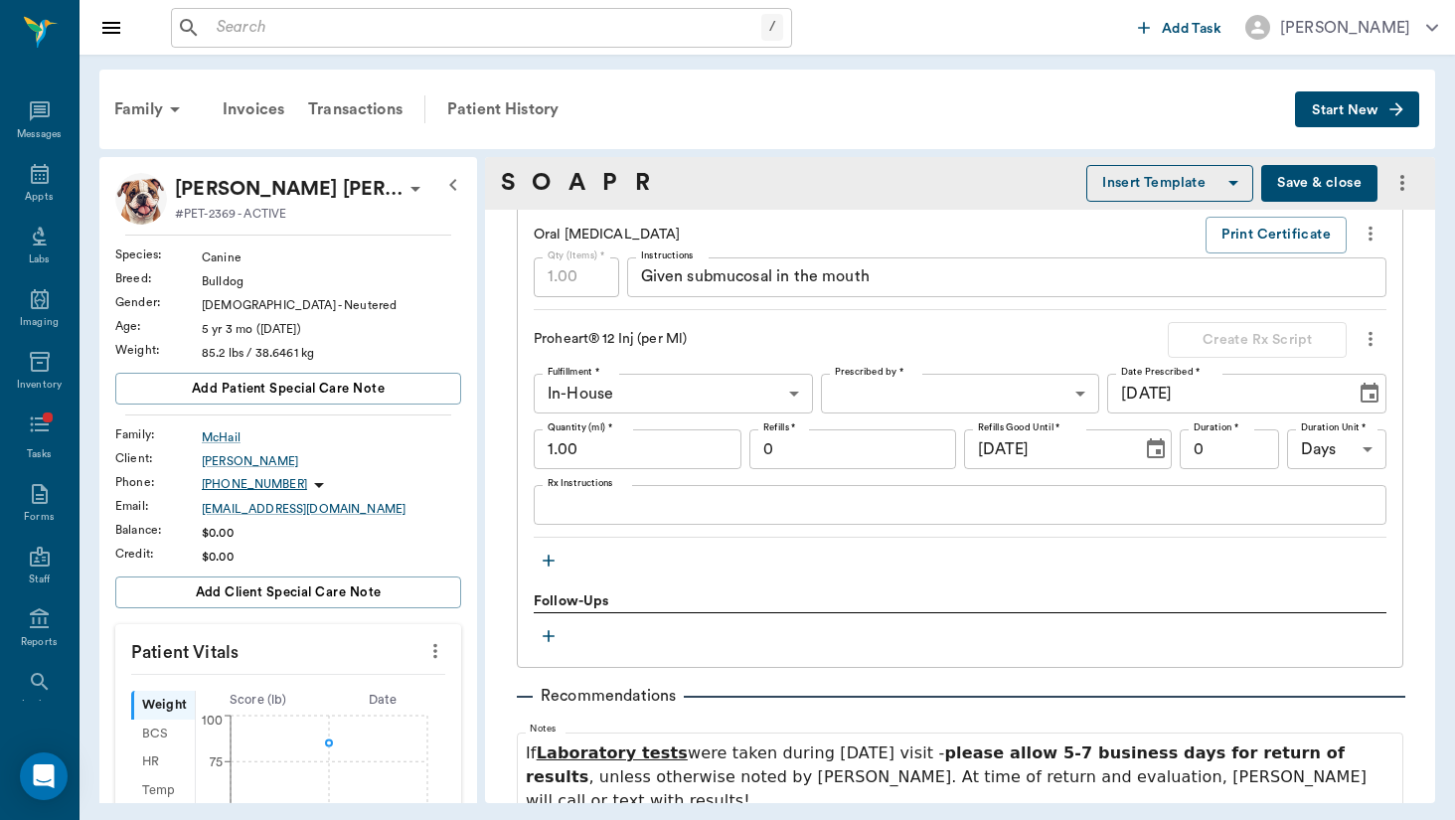
click at [1391, 338] on div "Treatments Annual Exam W/ Vaccines Qty (Items) * 1.00 Qty (Items) * Instruction…" at bounding box center [960, 154] width 887 height 1030
click at [1369, 338] on icon "more" at bounding box center [1371, 339] width 22 height 24
click at [1261, 628] on div at bounding box center [727, 410] width 1455 height 820
click at [1369, 343] on icon "more" at bounding box center [1371, 339] width 22 height 24
click at [1339, 413] on span "Delete" at bounding box center [1287, 407] width 167 height 21
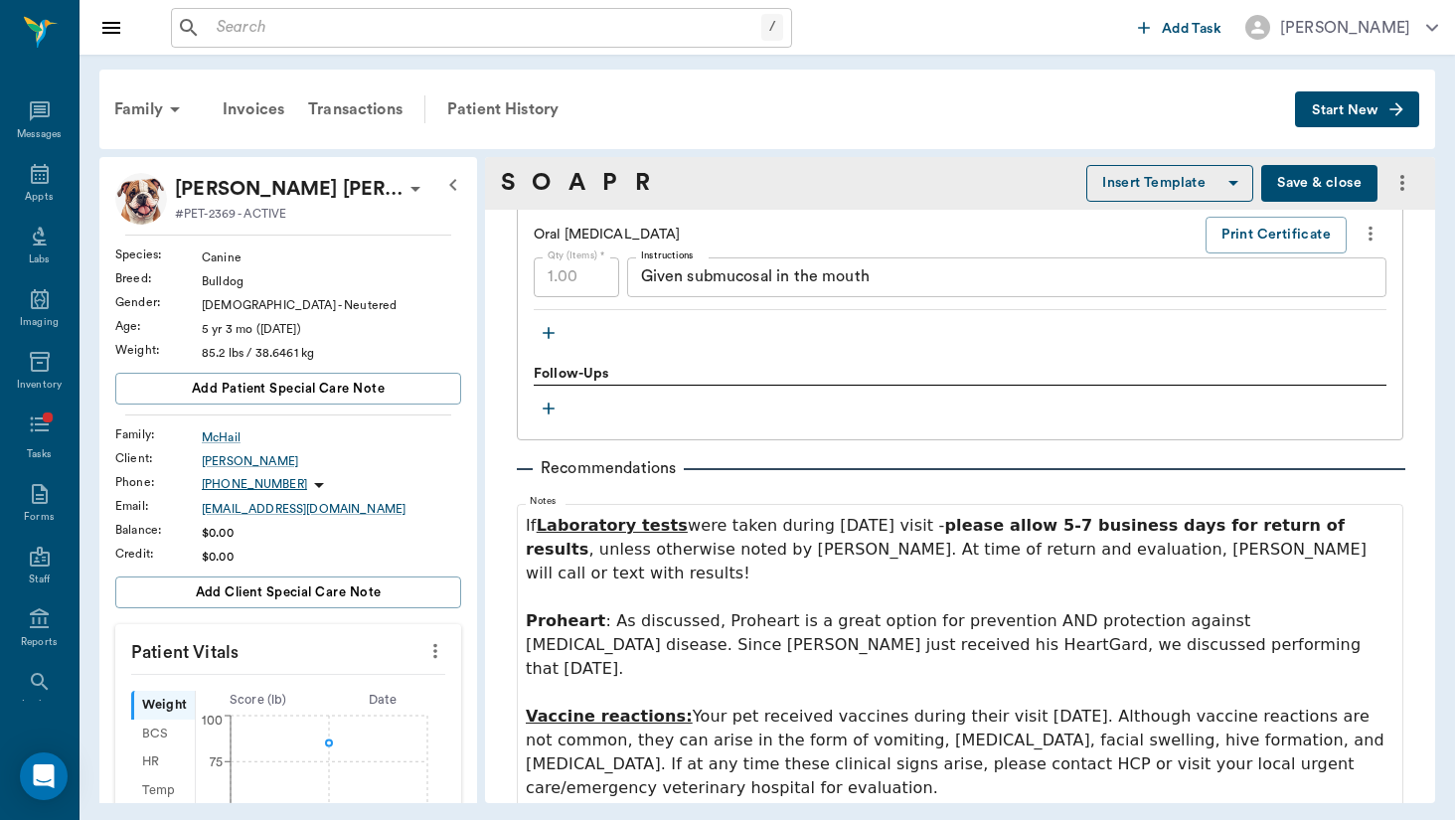
click at [1357, 173] on button "Save & close" at bounding box center [1320, 183] width 116 height 37
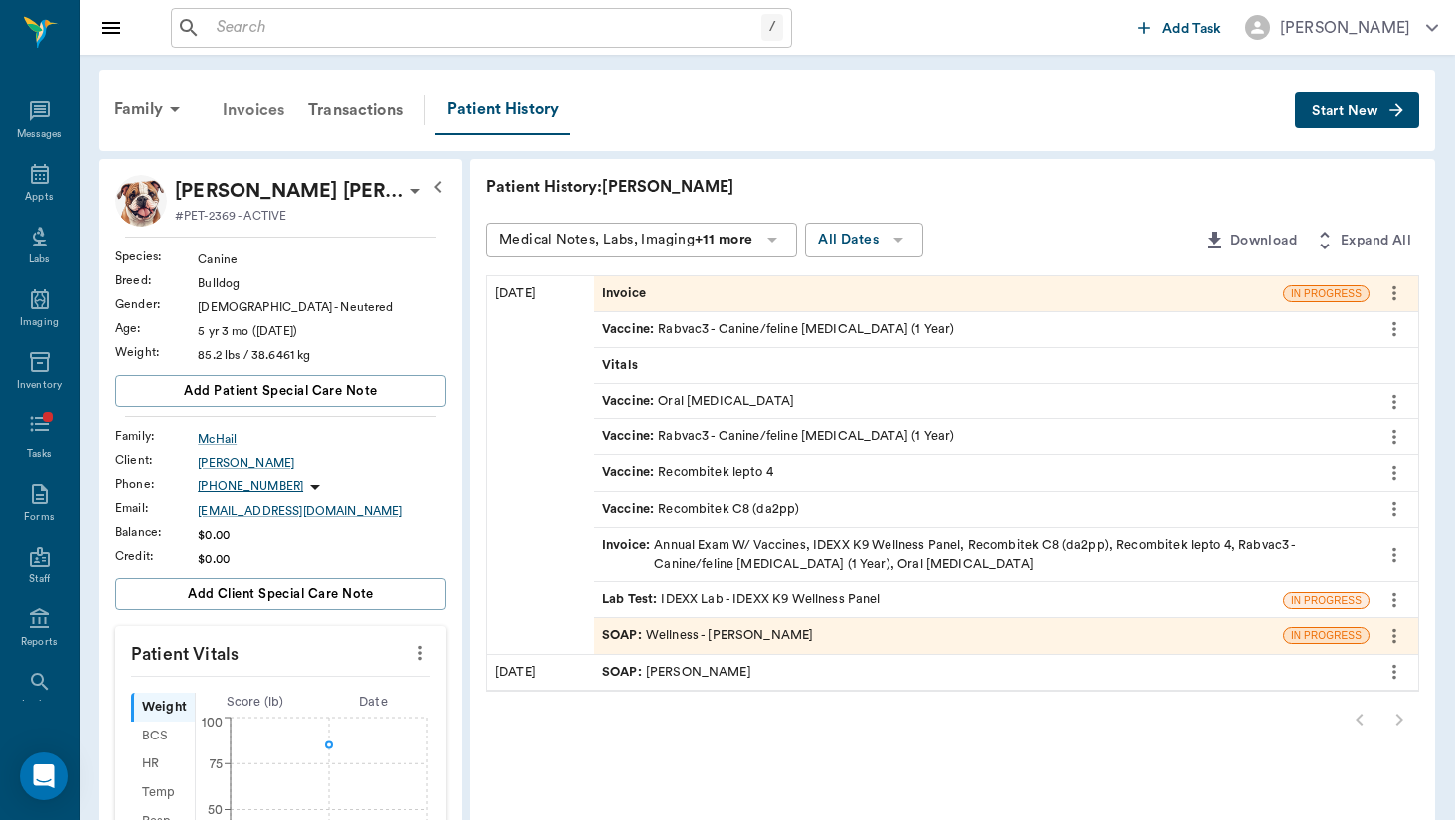
click at [289, 119] on div "Invoices" at bounding box center [253, 110] width 85 height 48
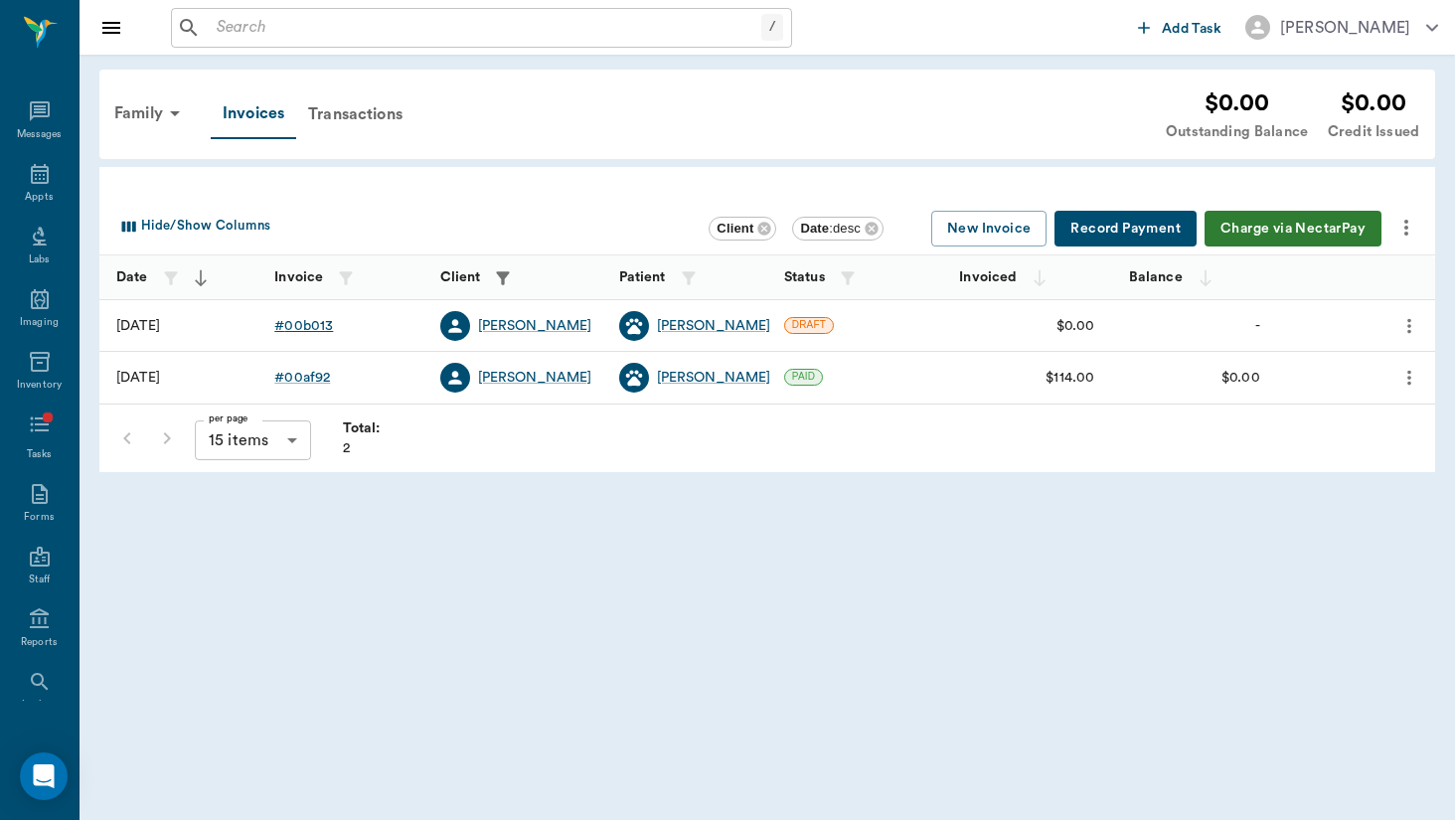
click at [303, 321] on div "# 00b013" at bounding box center [303, 326] width 59 height 20
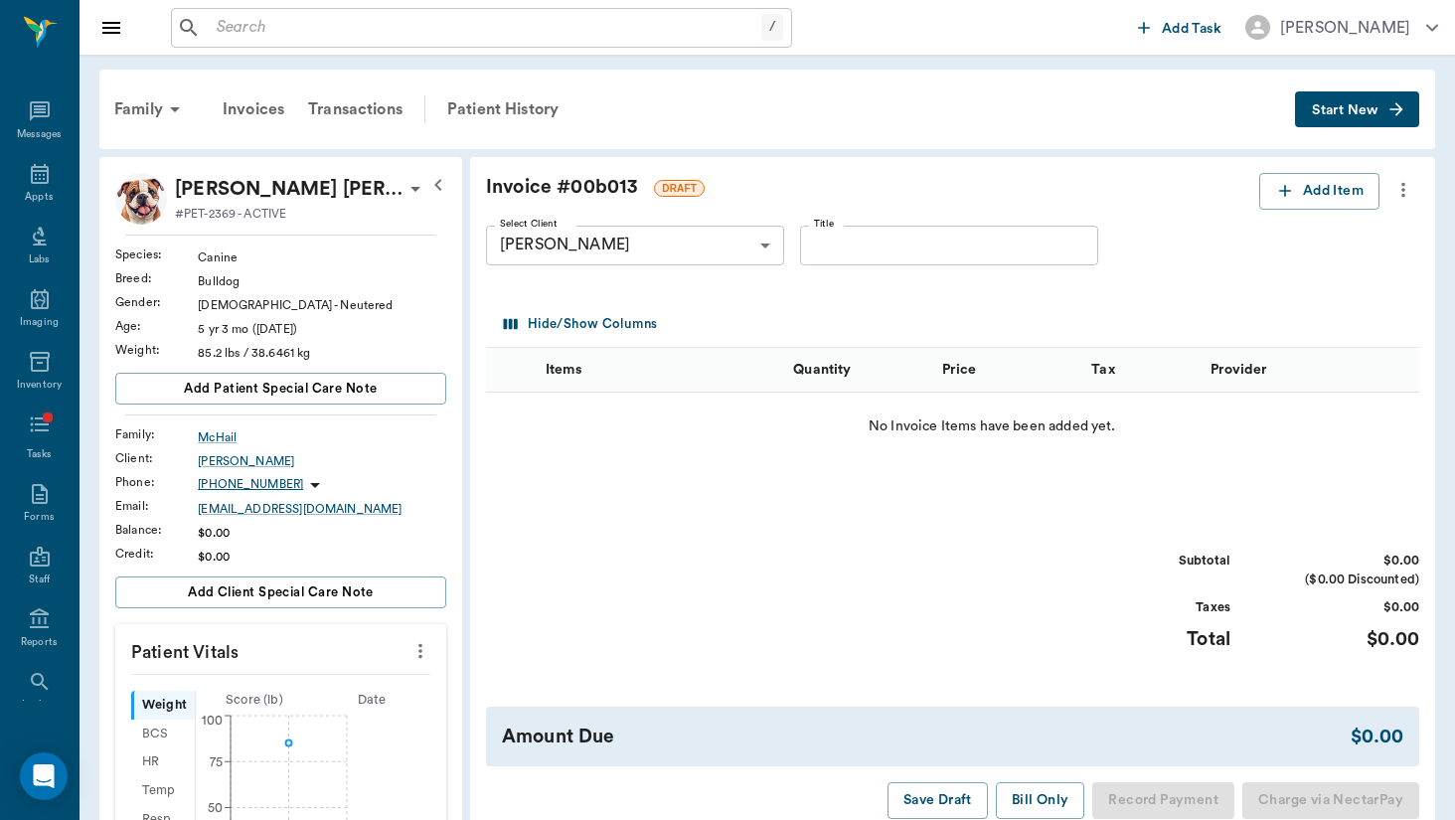
click at [1407, 182] on icon "more" at bounding box center [1404, 190] width 22 height 24
click at [1379, 237] on li "Delete Draft Invoice" at bounding box center [1320, 224] width 199 height 37
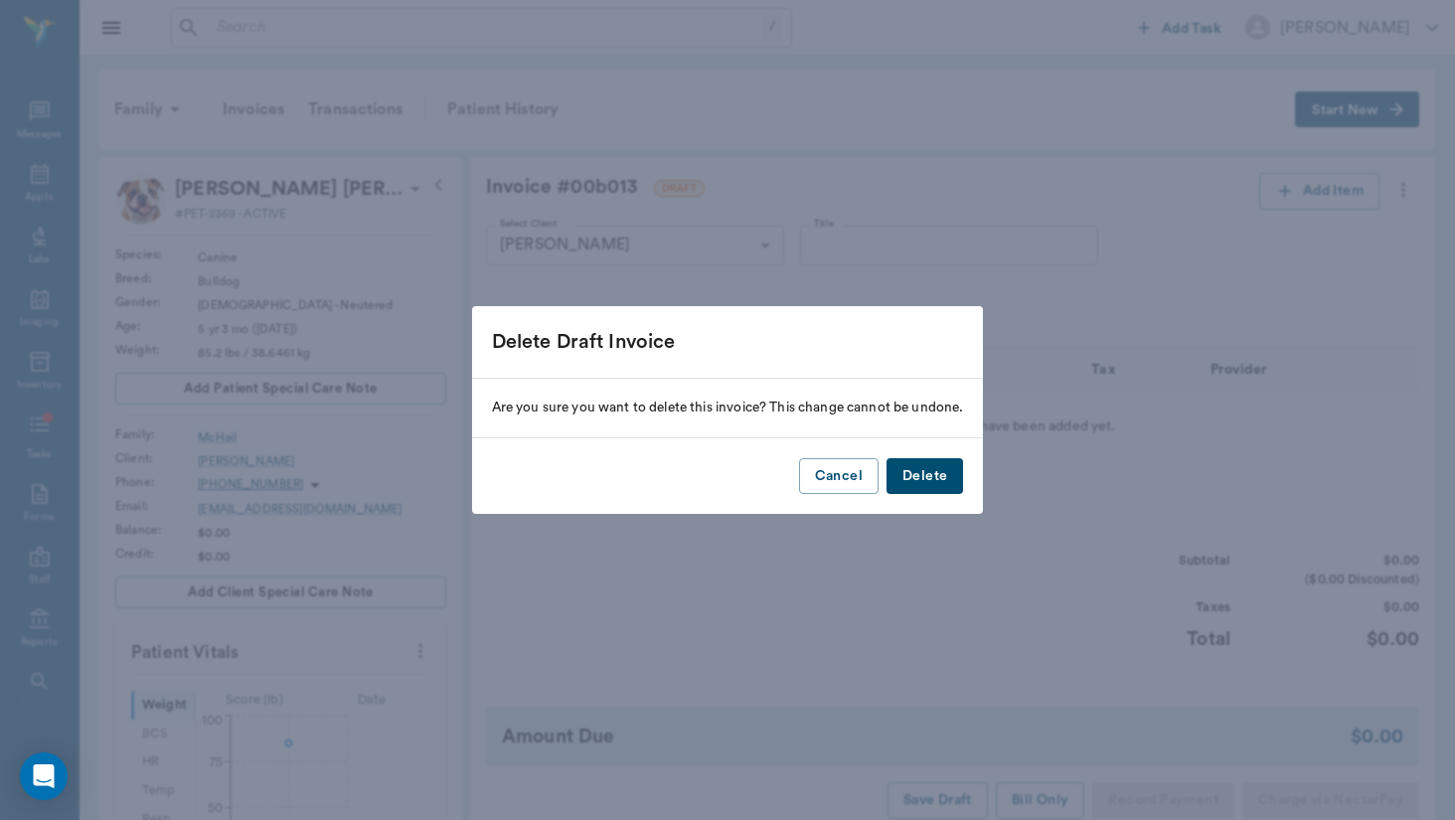
click at [923, 485] on button "Delete" at bounding box center [925, 476] width 77 height 37
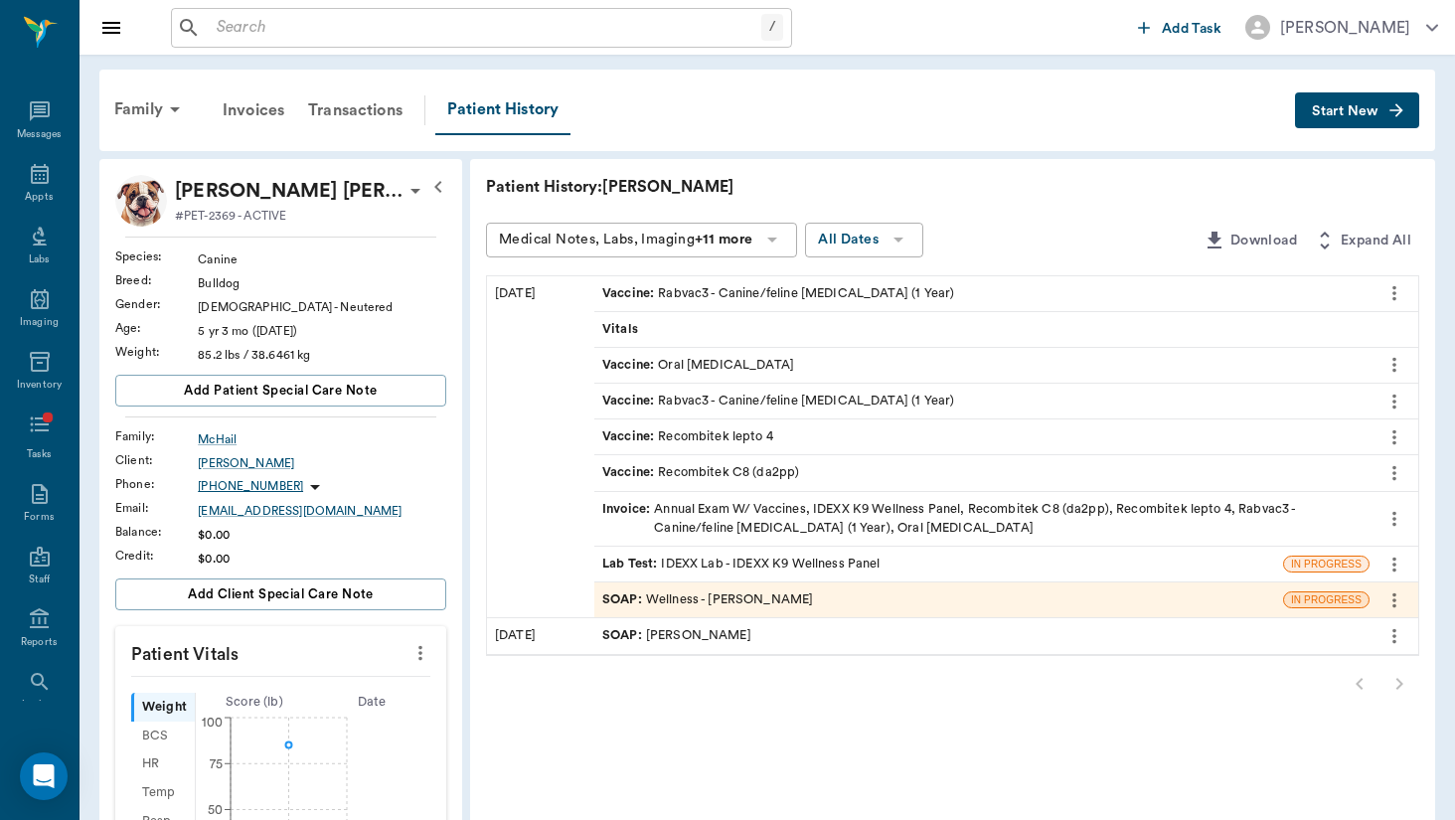
click at [391, 26] on input "text" at bounding box center [485, 28] width 553 height 28
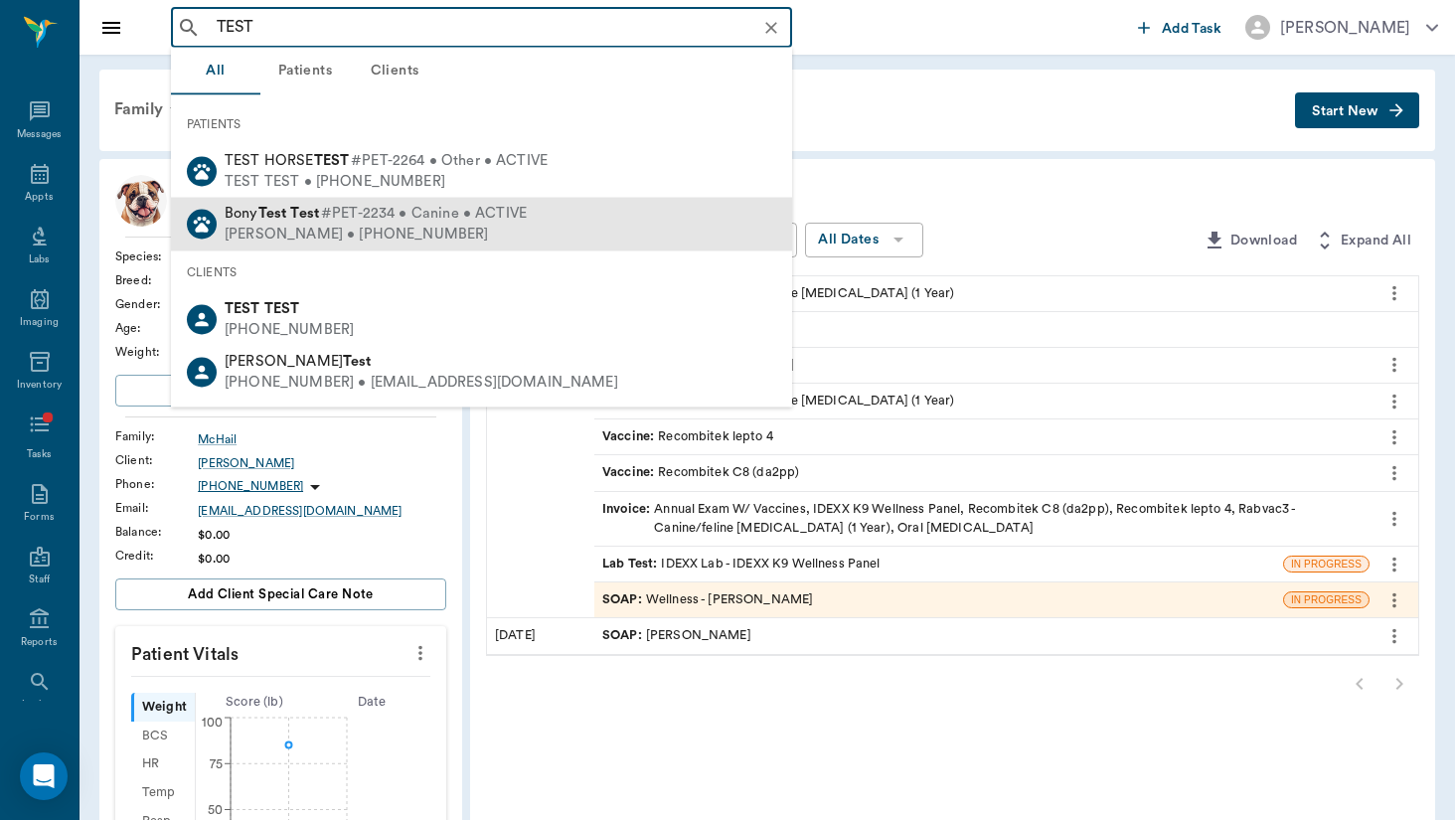
click at [335, 229] on div "[PERSON_NAME] • [PHONE_NUMBER]" at bounding box center [376, 235] width 302 height 21
type input "TEST"
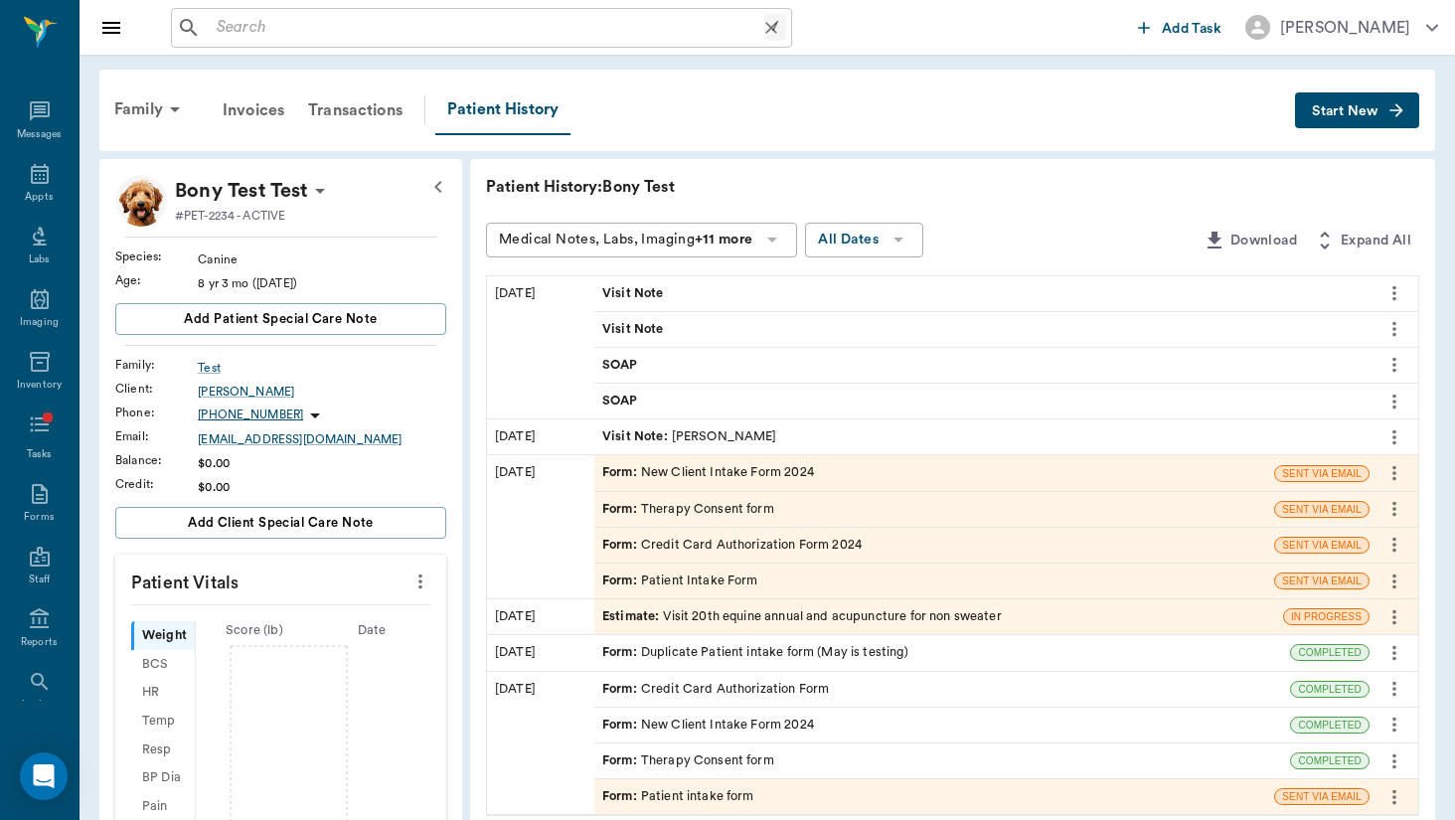
click at [320, 28] on input "text" at bounding box center [487, 28] width 556 height 28
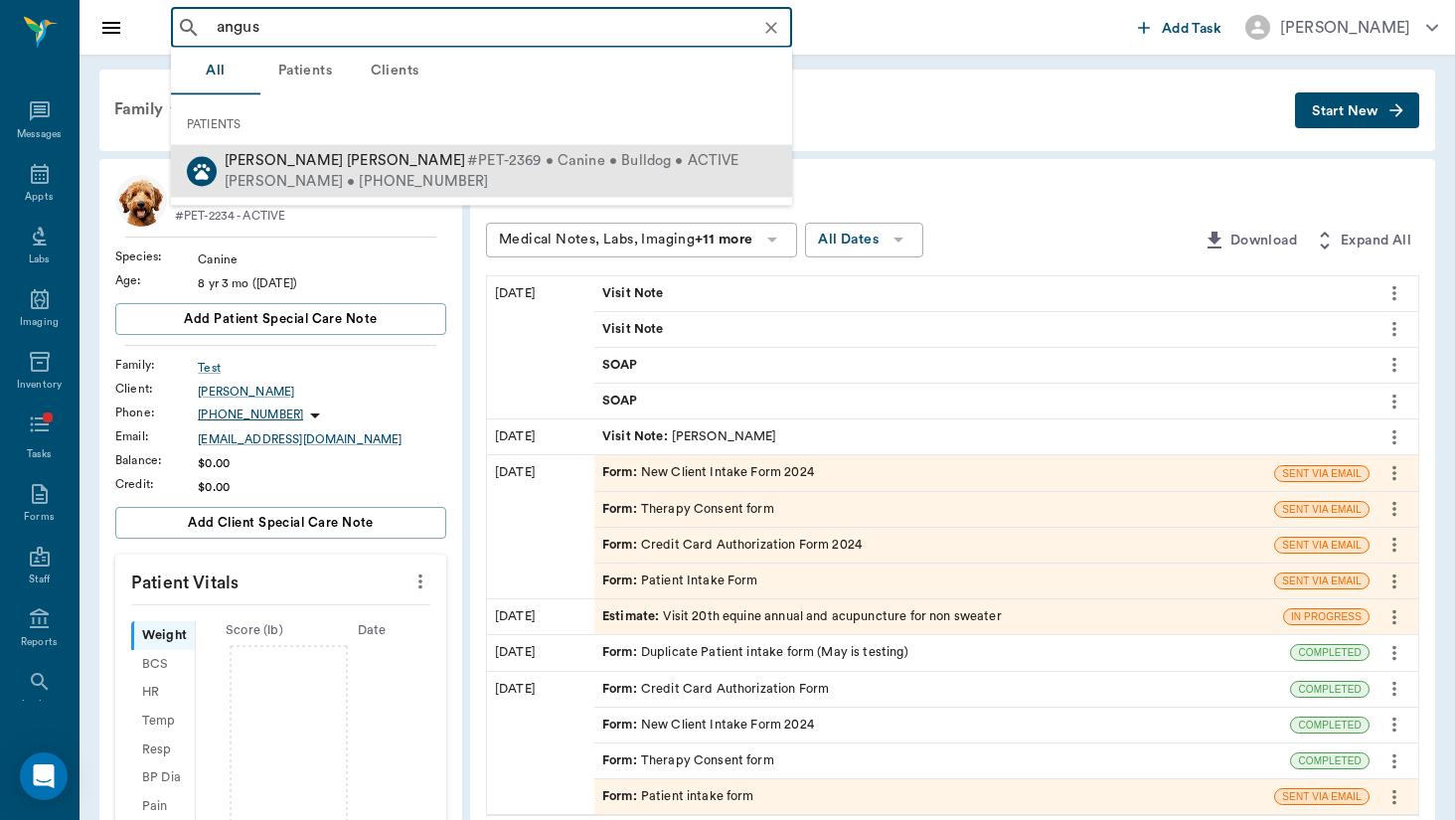
click at [327, 160] on span "[PERSON_NAME] [PERSON_NAME]" at bounding box center [345, 160] width 241 height 15
type input "angus"
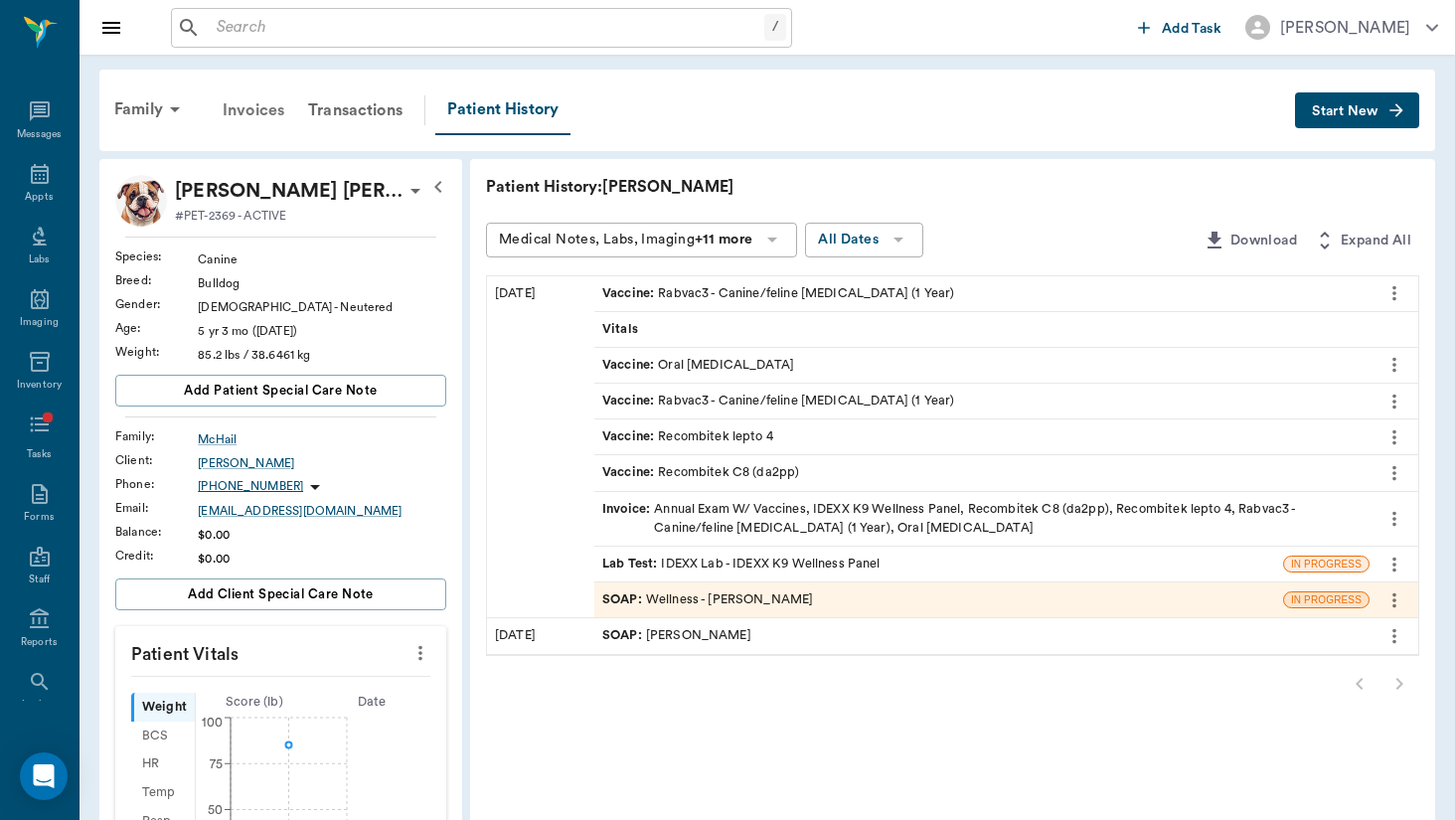
scroll to position [-1, 0]
click at [240, 126] on div "Invoices" at bounding box center [253, 110] width 85 height 48
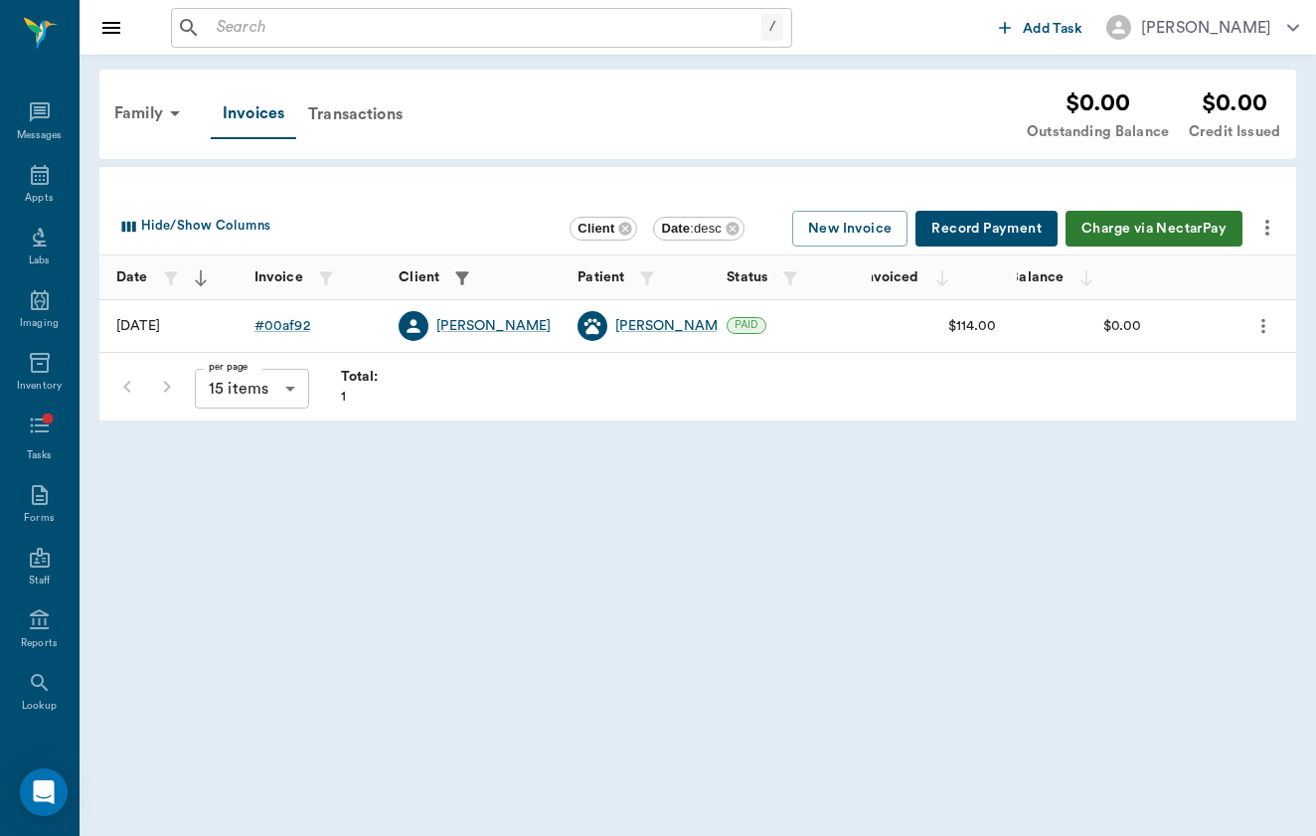
click at [330, 25] on input "text" at bounding box center [485, 28] width 553 height 28
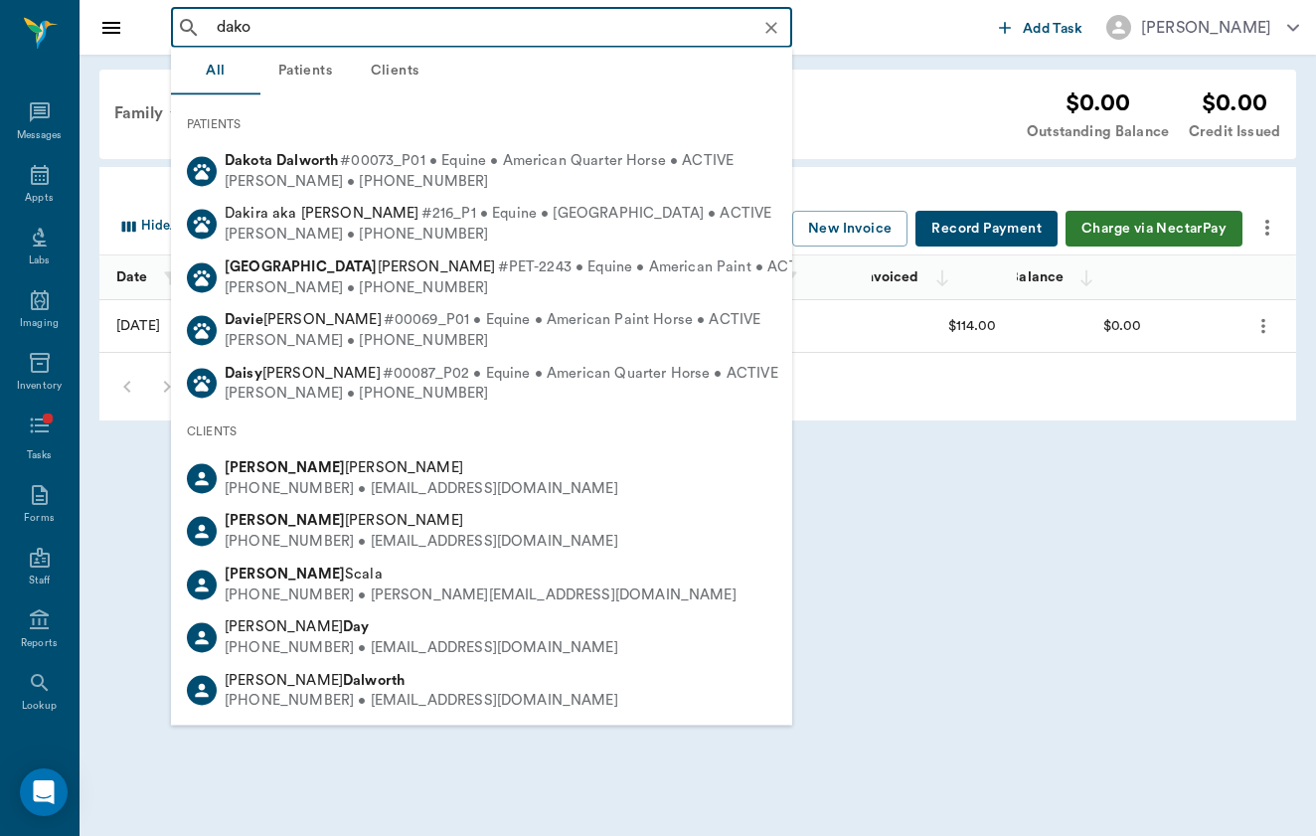
type input "dakot"
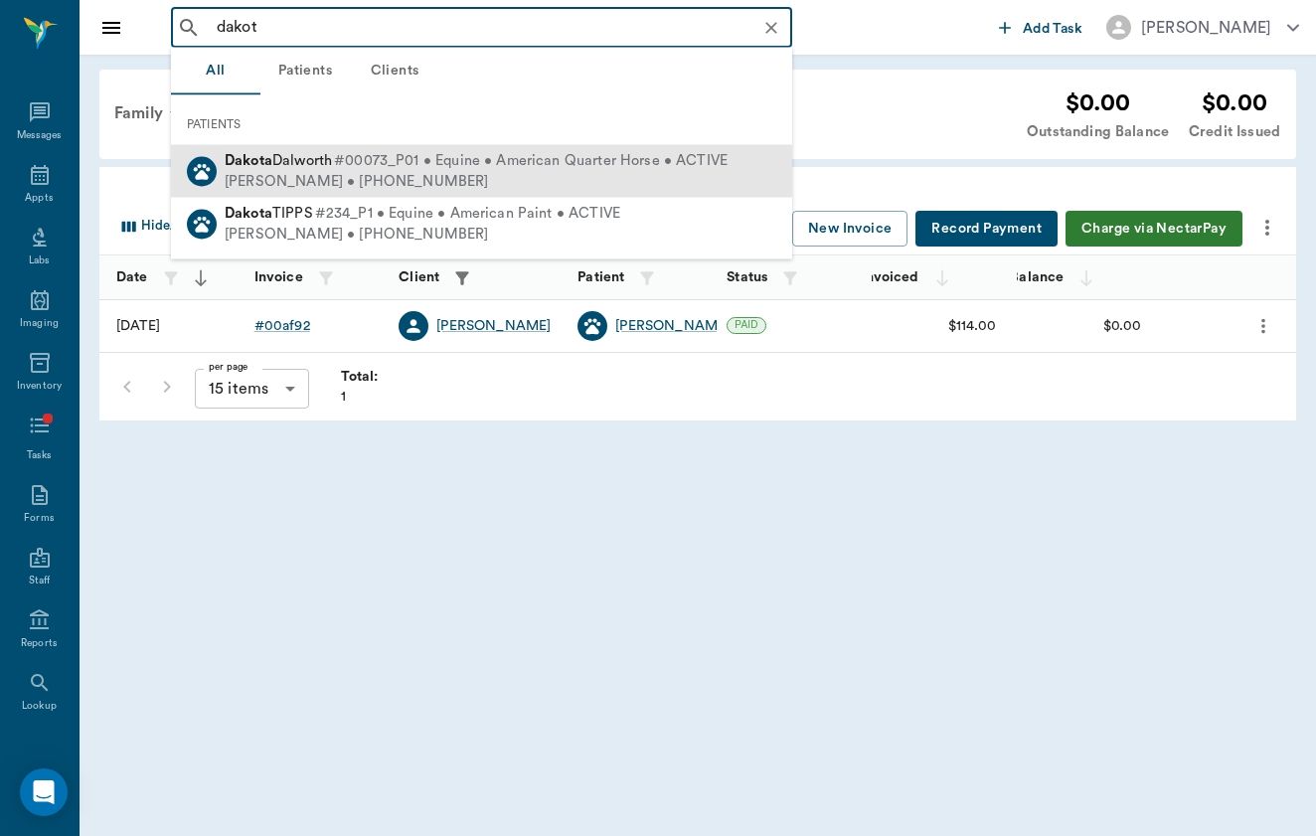
click at [264, 164] on b "Dakota" at bounding box center [249, 160] width 48 height 15
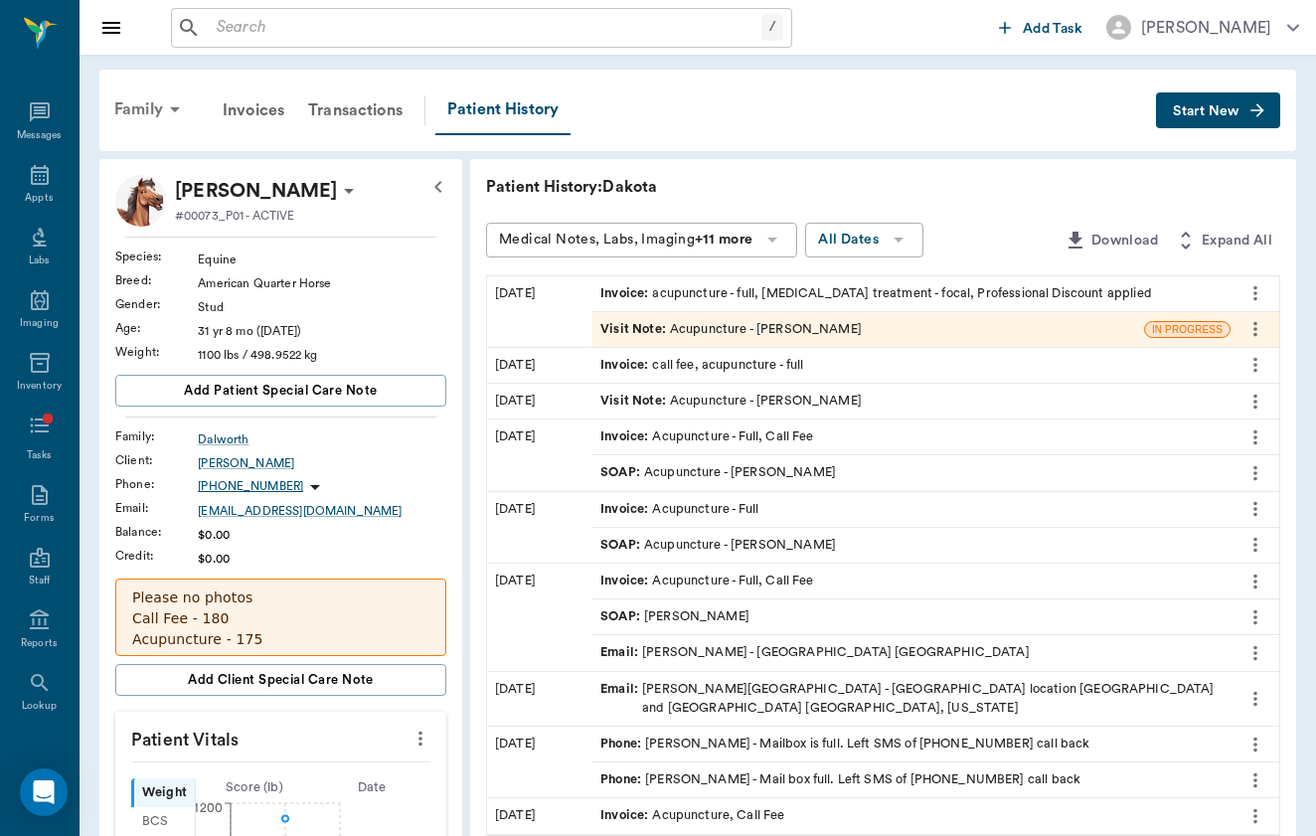
click at [153, 106] on div "Family" at bounding box center [150, 109] width 96 height 48
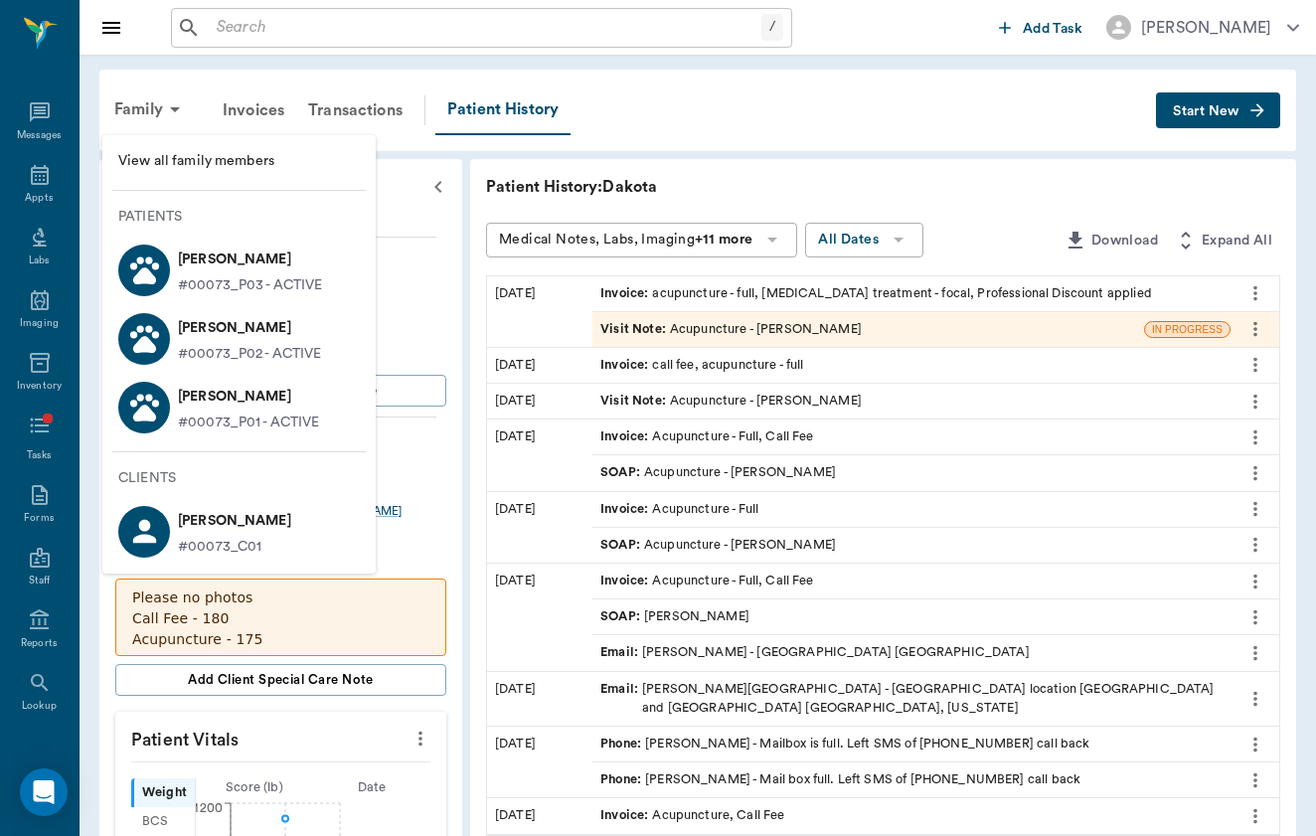
click at [214, 344] on p "#00073_P02 - ACTIVE" at bounding box center [250, 354] width 144 height 21
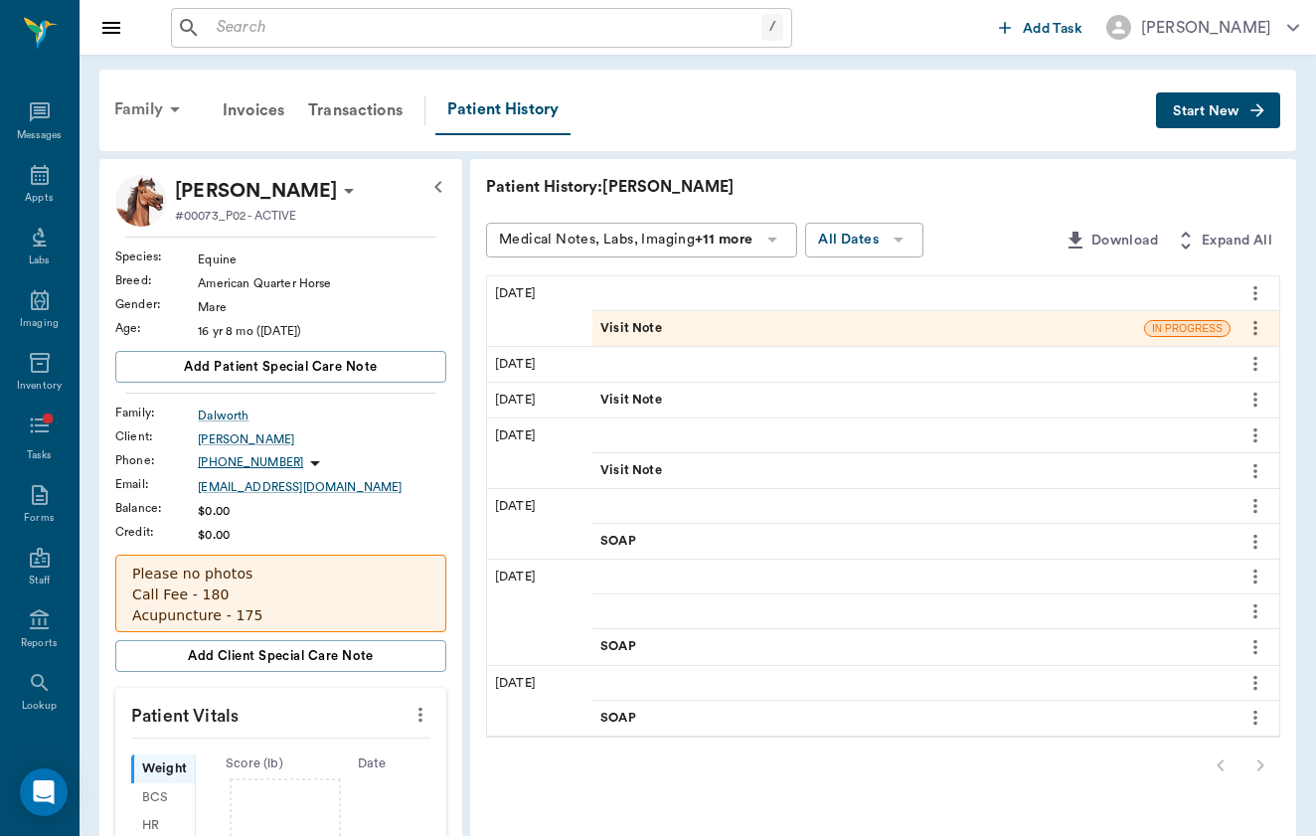
click at [170, 114] on icon at bounding box center [175, 109] width 24 height 24
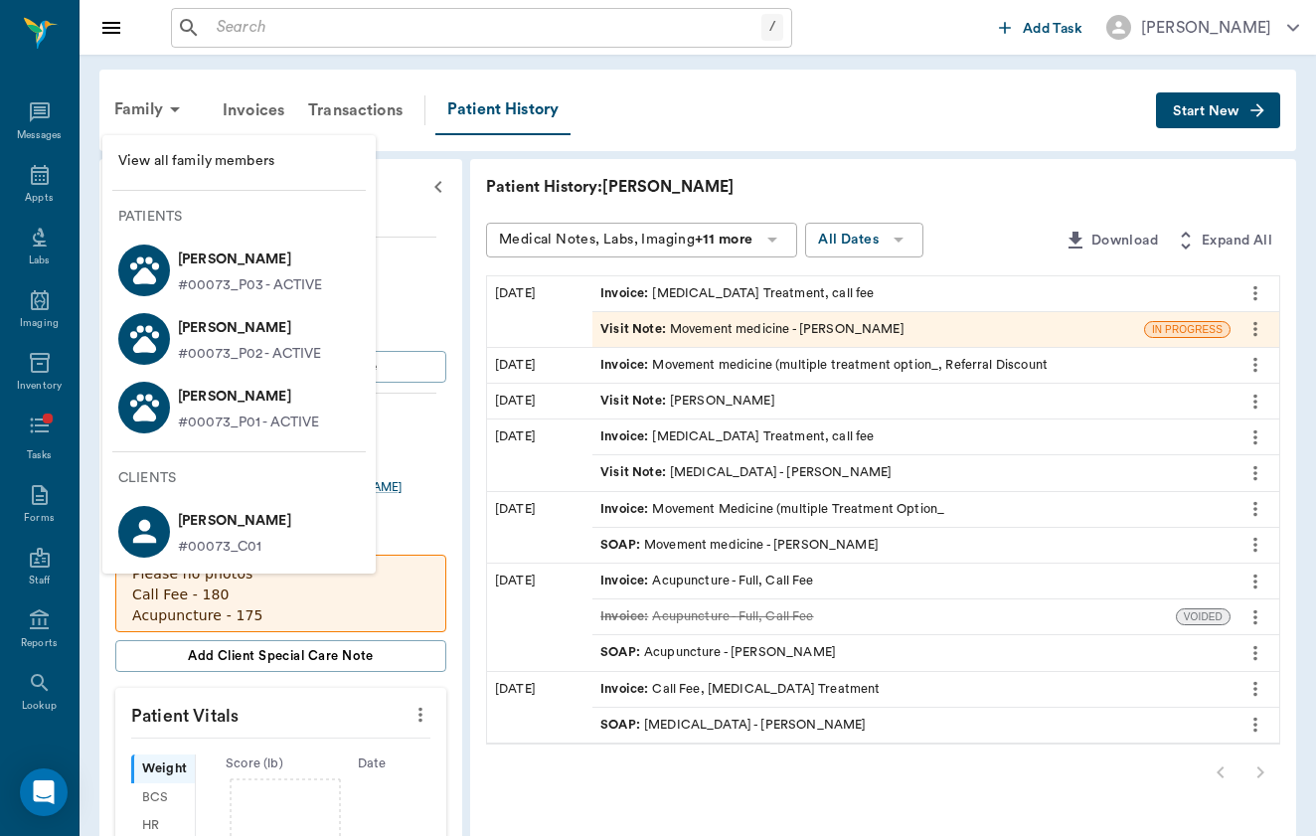
click at [212, 405] on p "[PERSON_NAME]" at bounding box center [249, 397] width 142 height 32
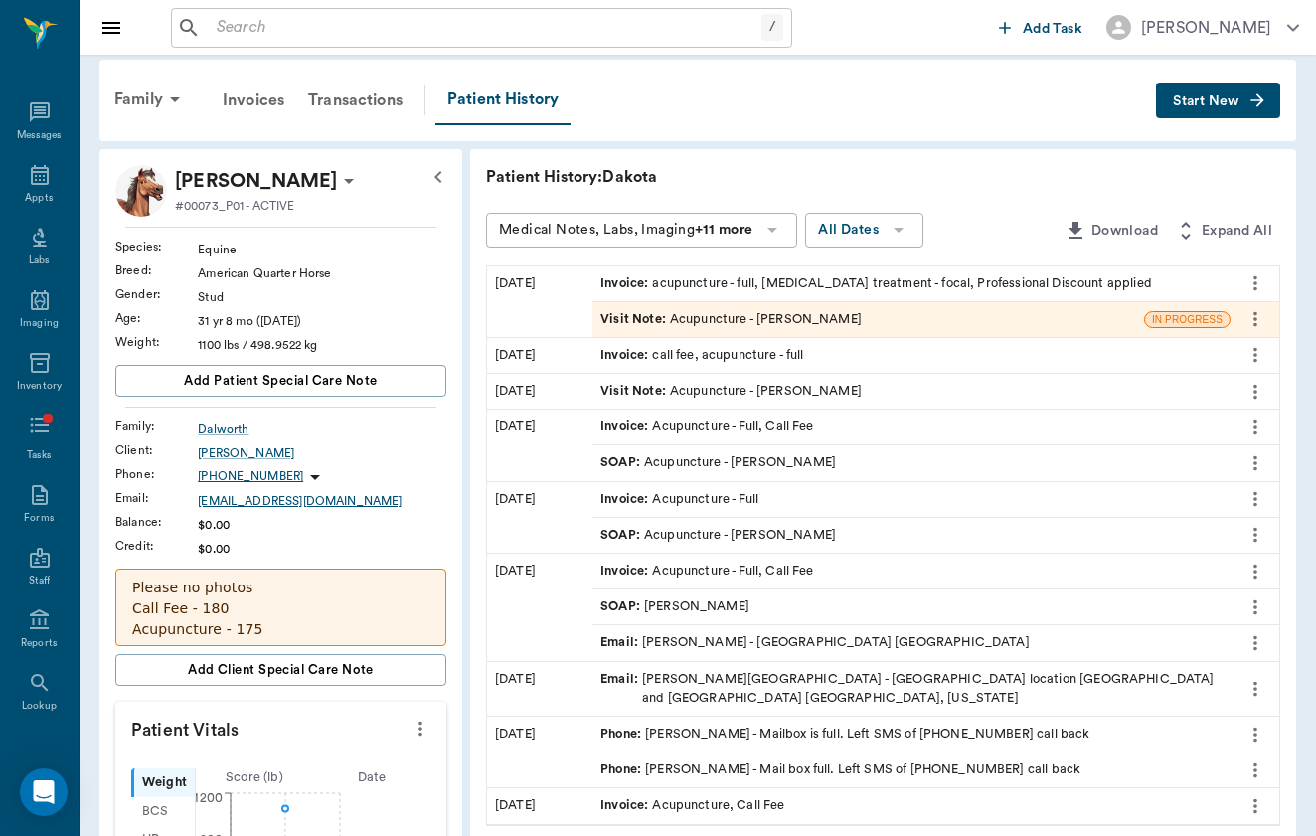
scroll to position [9, 0]
click at [1142, 6] on div "/ ​ Add Task [PERSON_NAME]" at bounding box center [698, 27] width 1237 height 55
click at [279, 679] on span "Add client Special Care Note" at bounding box center [281, 671] width 186 height 22
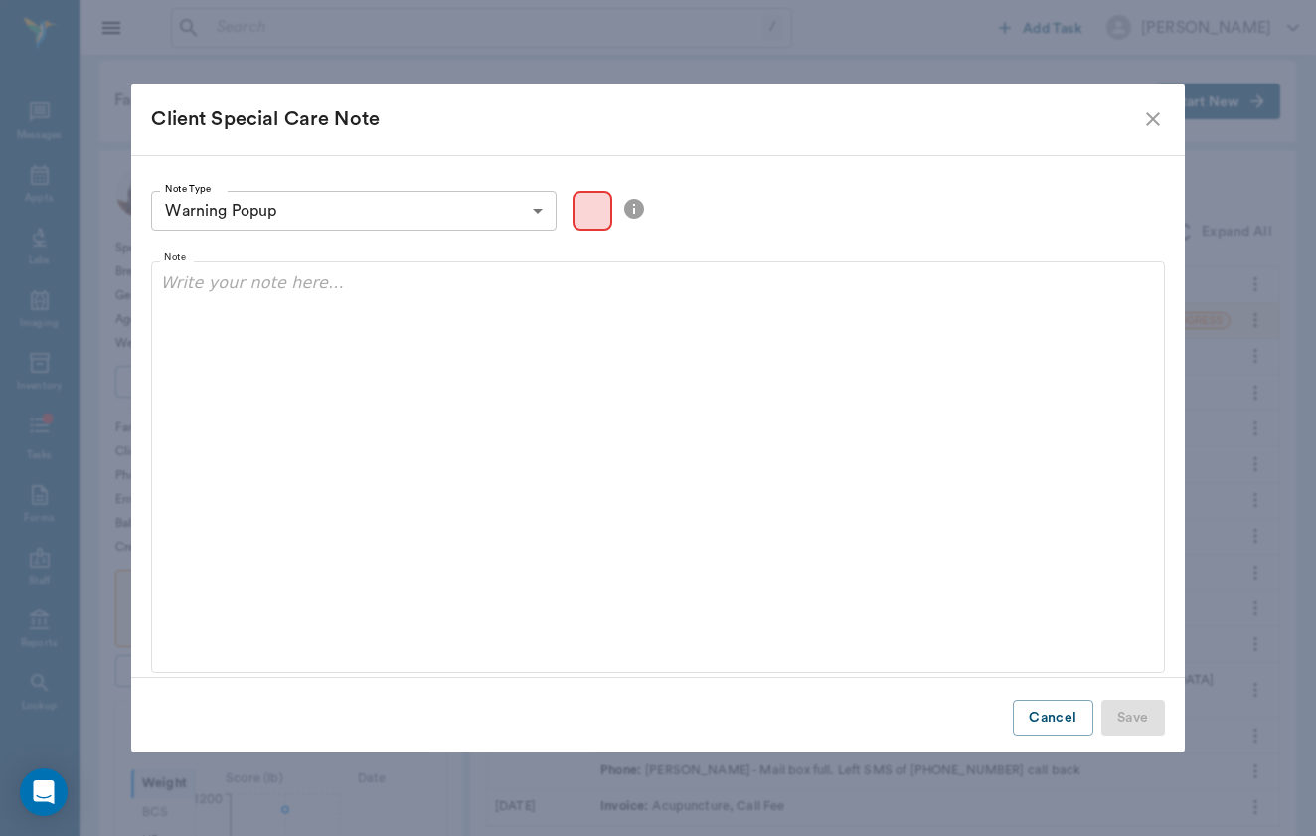
click at [1150, 119] on icon "close" at bounding box center [1153, 119] width 24 height 24
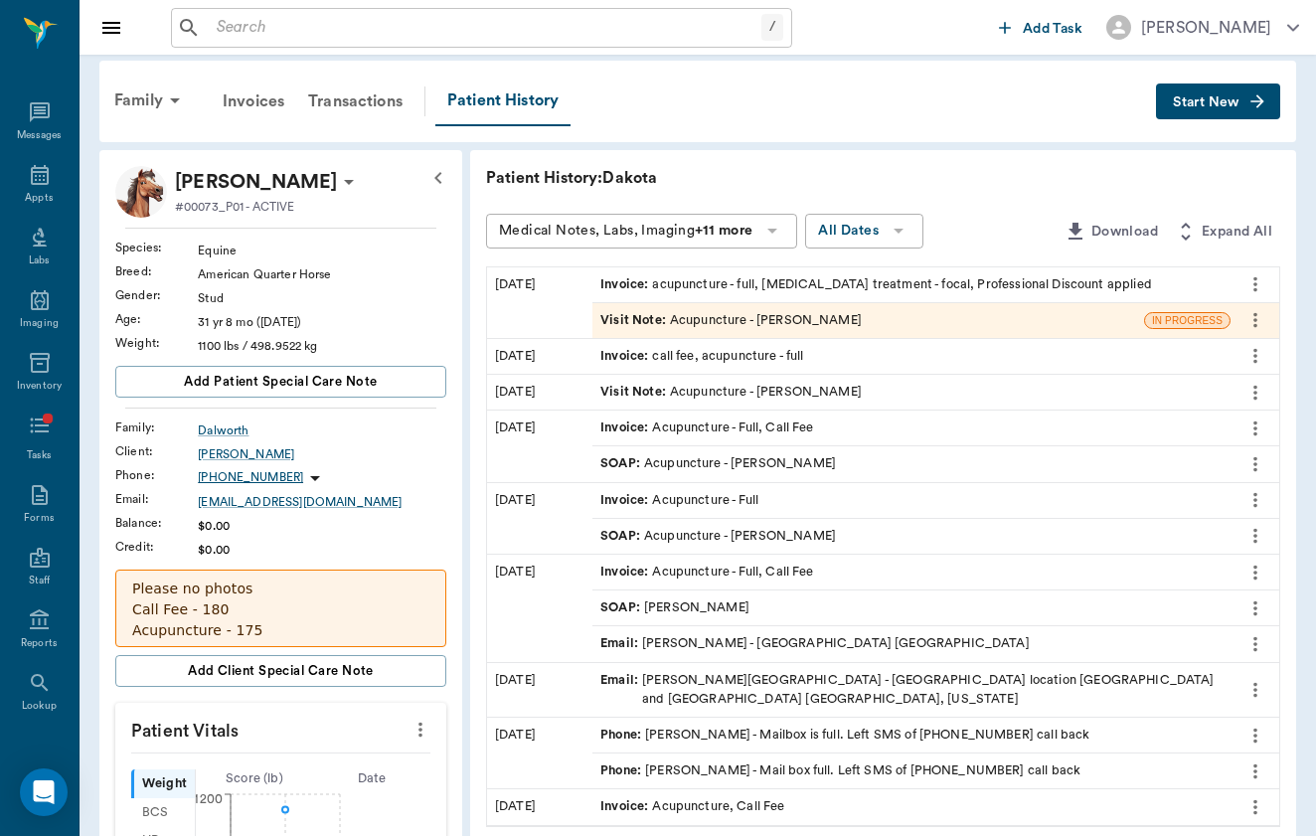
click at [185, 633] on p "Please no photos Call Fee - 180 Acupuncture - 175 Only available [DATE] thru [D…" at bounding box center [280, 652] width 297 height 146
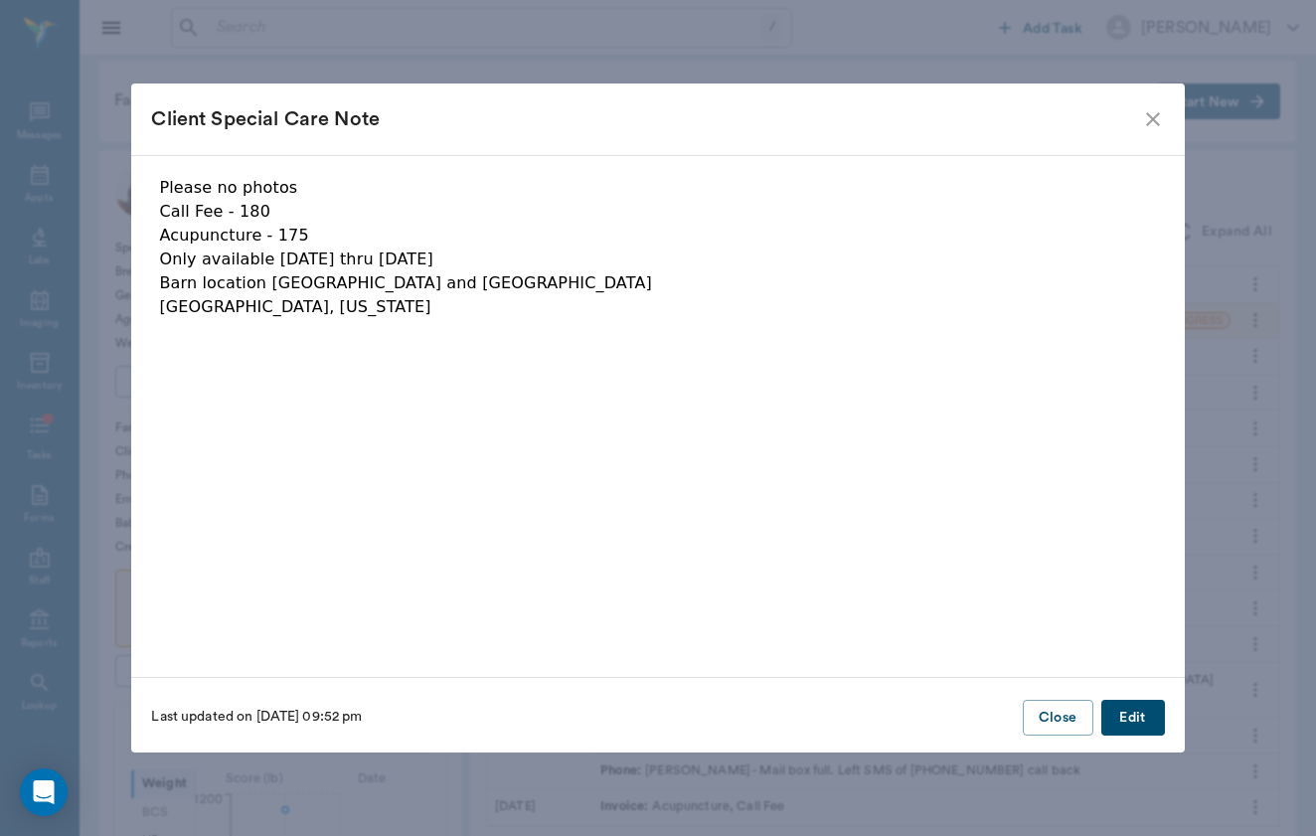
click at [1138, 716] on button "Edit" at bounding box center [1134, 718] width 64 height 37
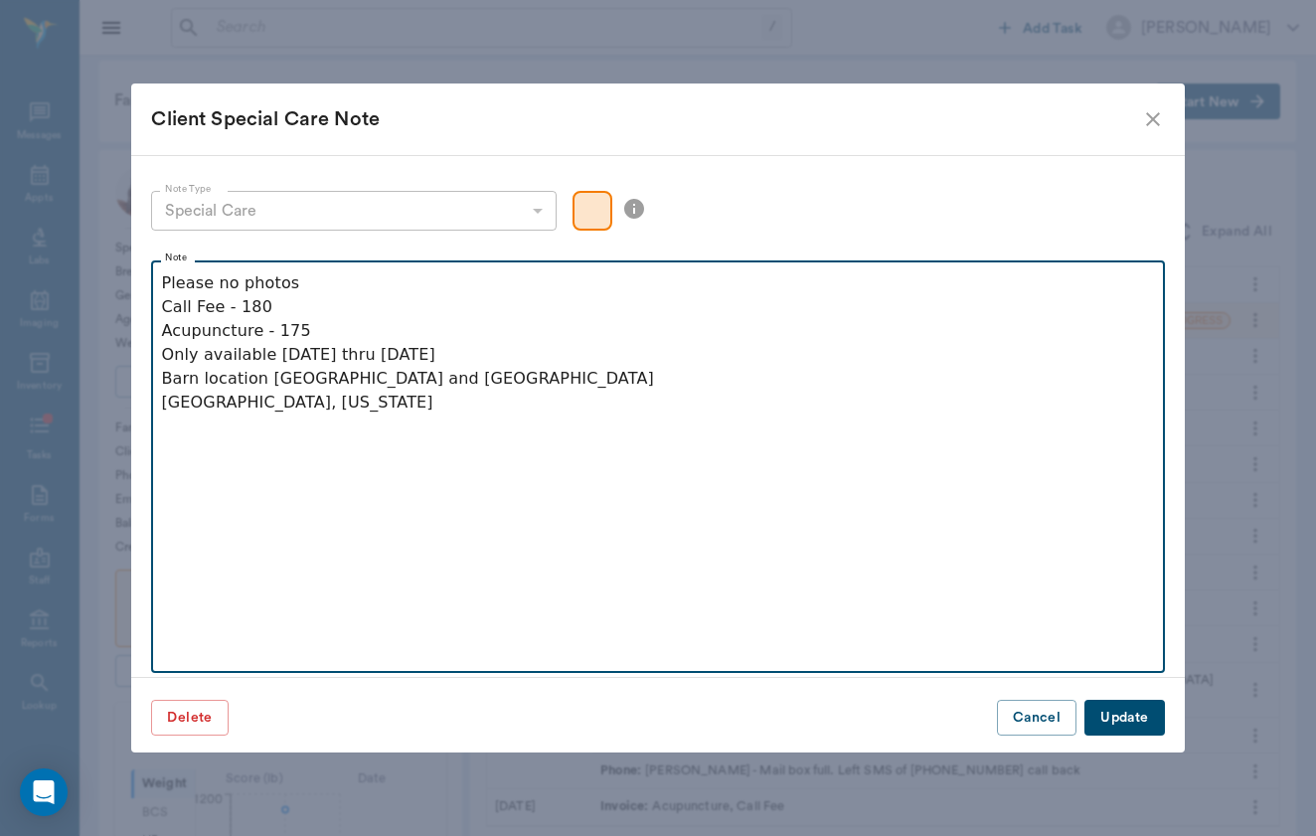
click at [309, 289] on p "Please no photos Call Fee - 180 Acupuncture - 175 Only available [DATE] thru [D…" at bounding box center [657, 342] width 993 height 143
click at [473, 349] on p "Please no photos Call Fee - 180 Acupuncture - 175 Only available [DATE] thru [D…" at bounding box center [657, 342] width 993 height 143
click at [164, 311] on p "Please no photos Call Fee - 180 Acupuncture - 175 Only available [DATE] thru [D…" at bounding box center [657, 342] width 993 height 143
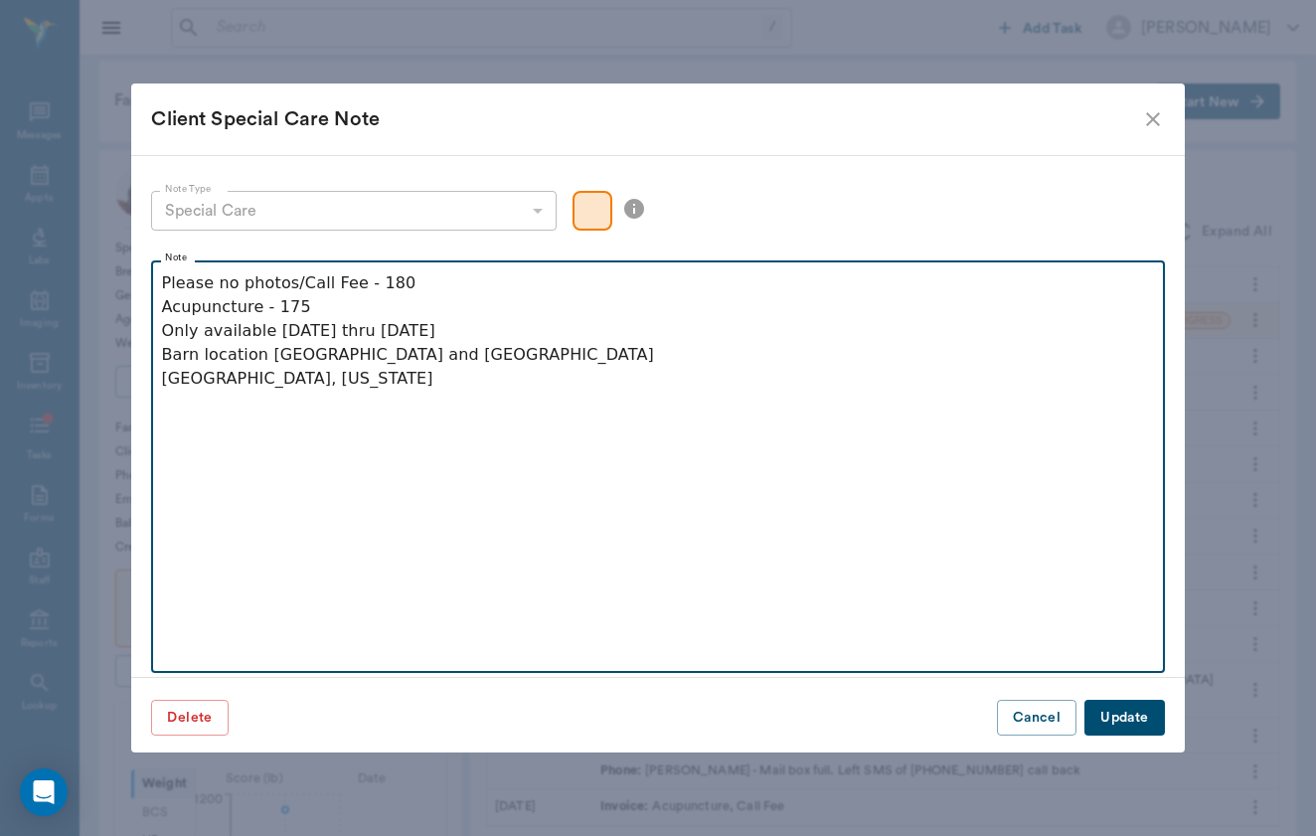
click at [164, 306] on p "Please no photos/Call Fee - 180 Acupuncture - 175 Only available [DATE] thru [D…" at bounding box center [657, 330] width 993 height 119
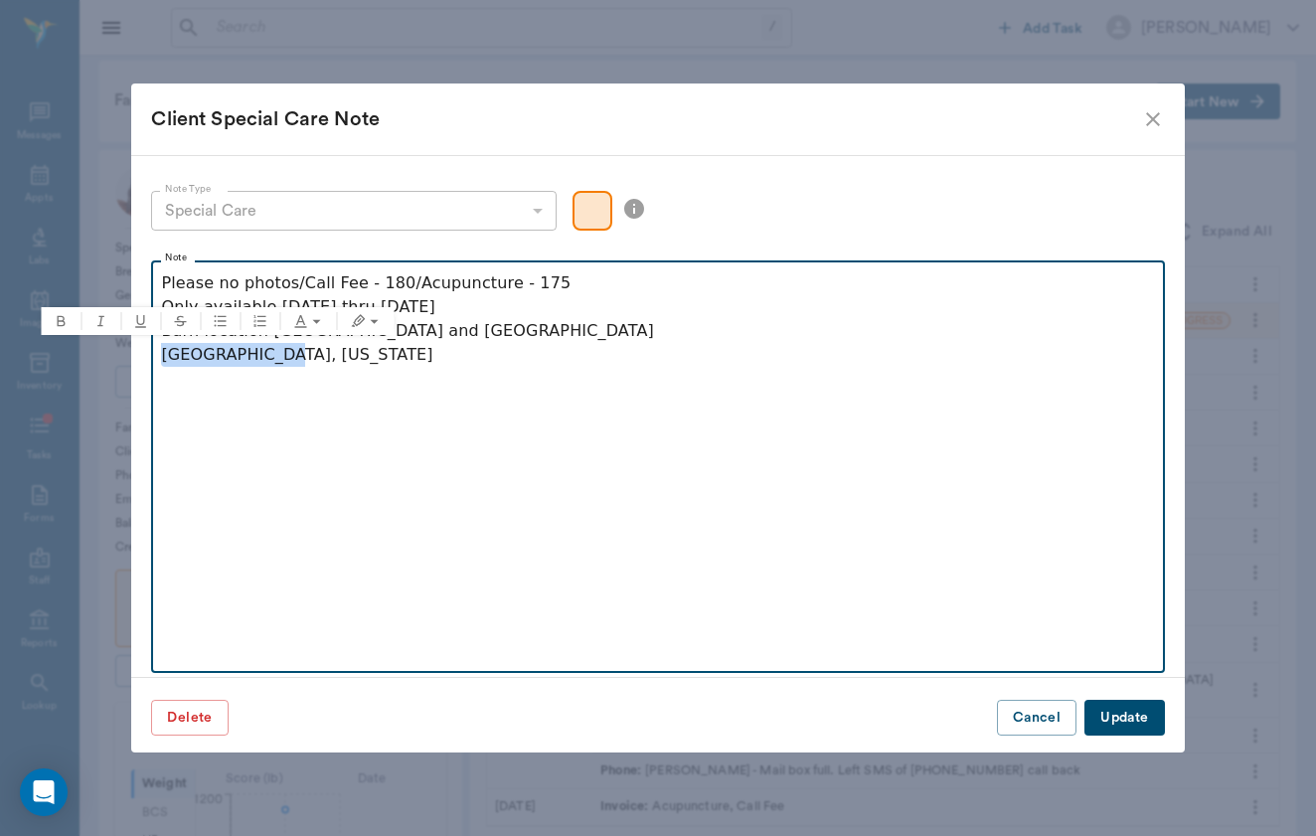
drag, startPoint x: 326, startPoint y: 353, endPoint x: 70, endPoint y: 353, distance: 256.5
click at [70, 353] on div "Client Special Care Note Note Type Special Care special_care Note Type Note Ple…" at bounding box center [658, 418] width 1316 height 836
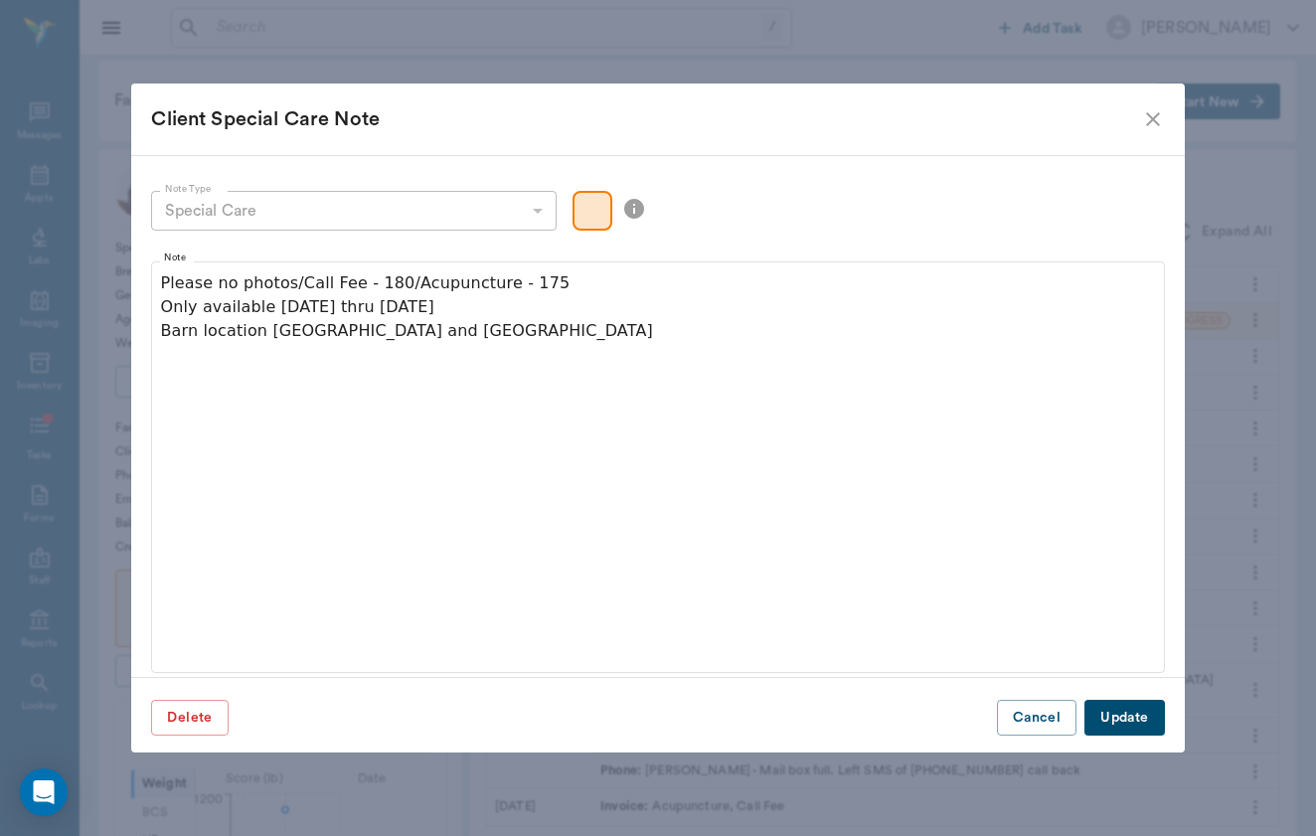
click at [1126, 718] on button "Update" at bounding box center [1125, 718] width 80 height 37
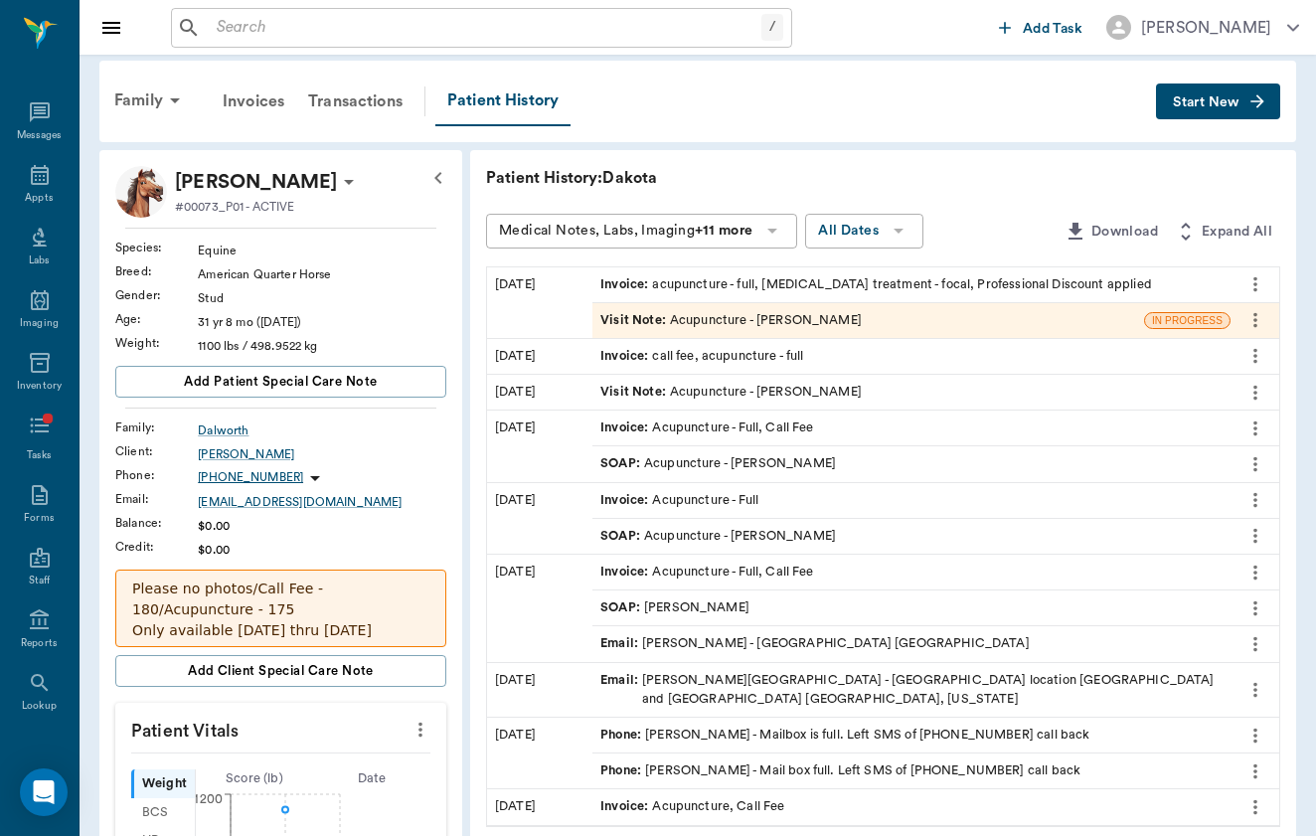
click at [358, 28] on input "text" at bounding box center [485, 28] width 553 height 28
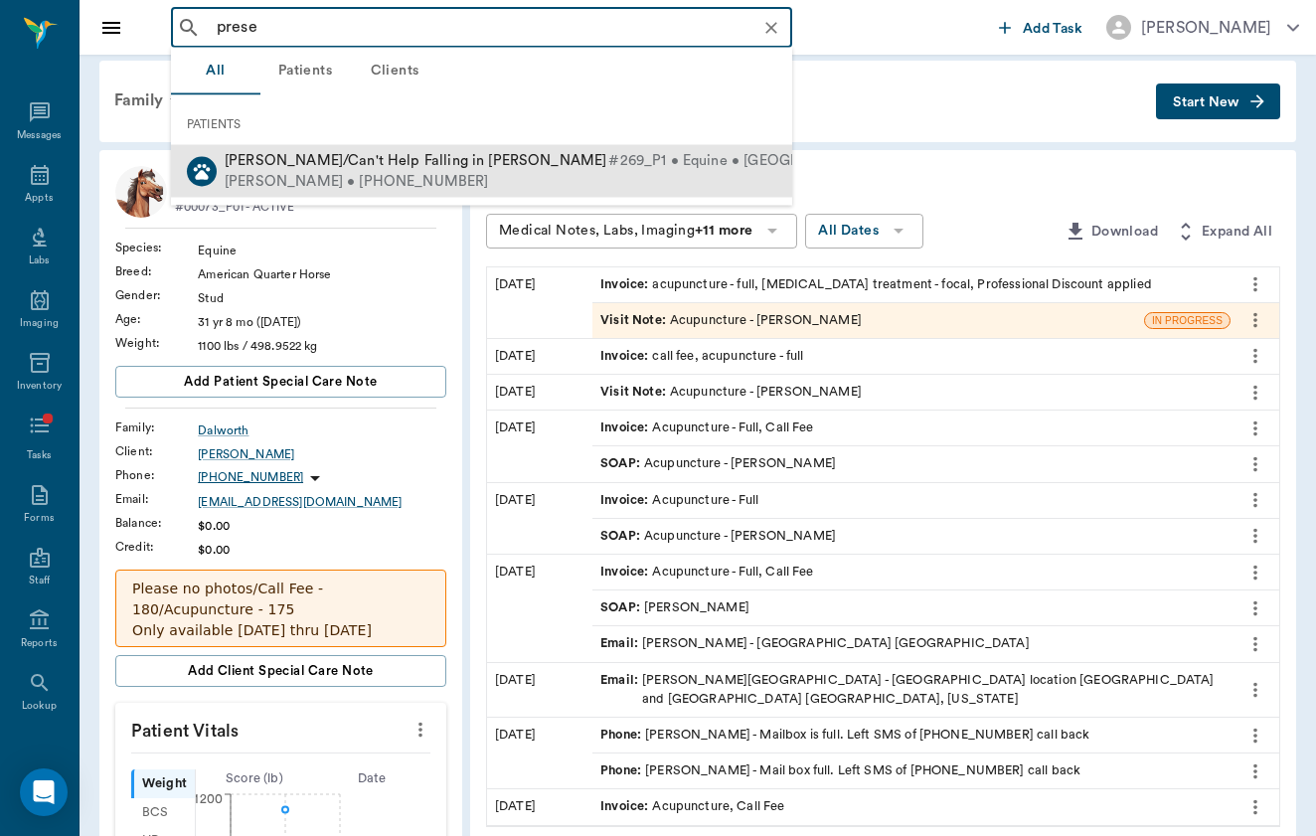
click at [362, 168] on span "[PERSON_NAME]/Can't Help Falling in [PERSON_NAME]" at bounding box center [416, 160] width 382 height 15
type input "prese"
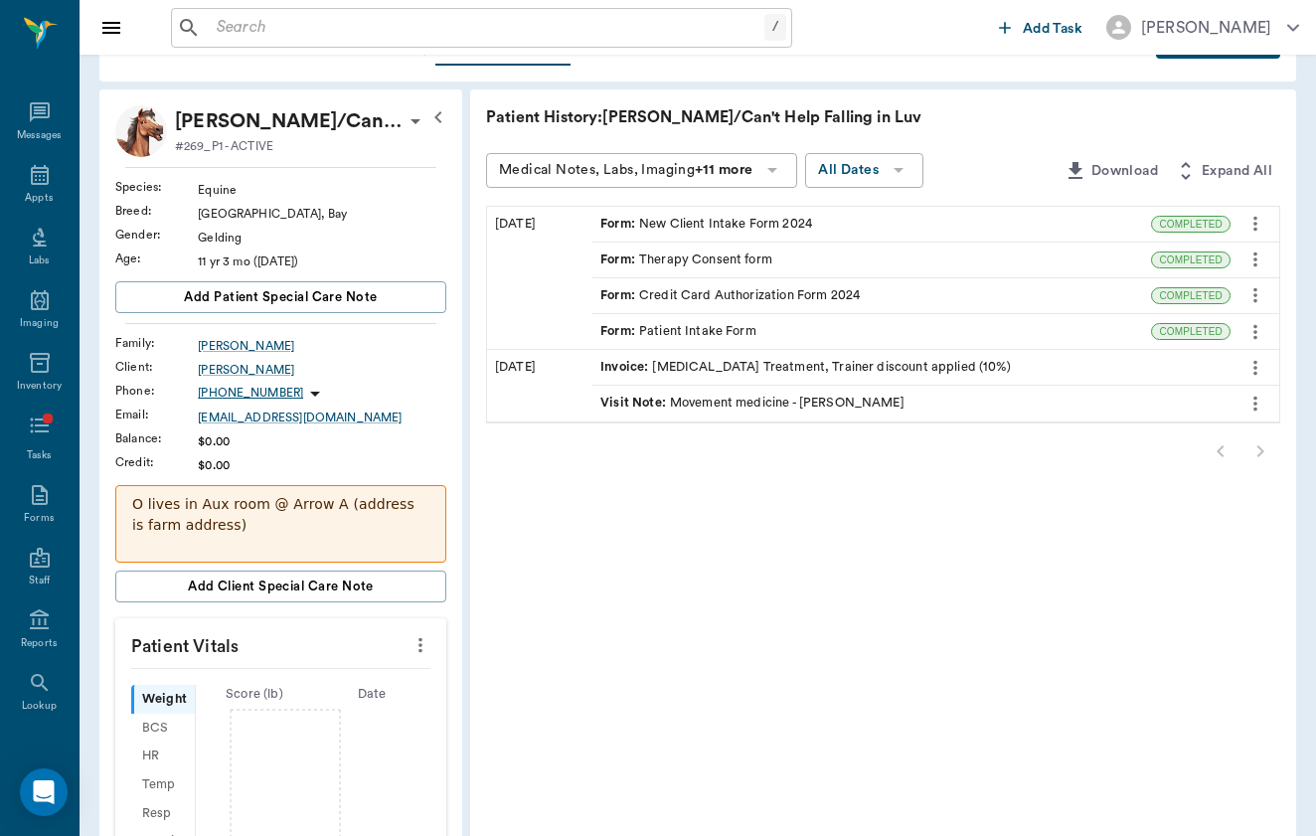
scroll to position [87, 0]
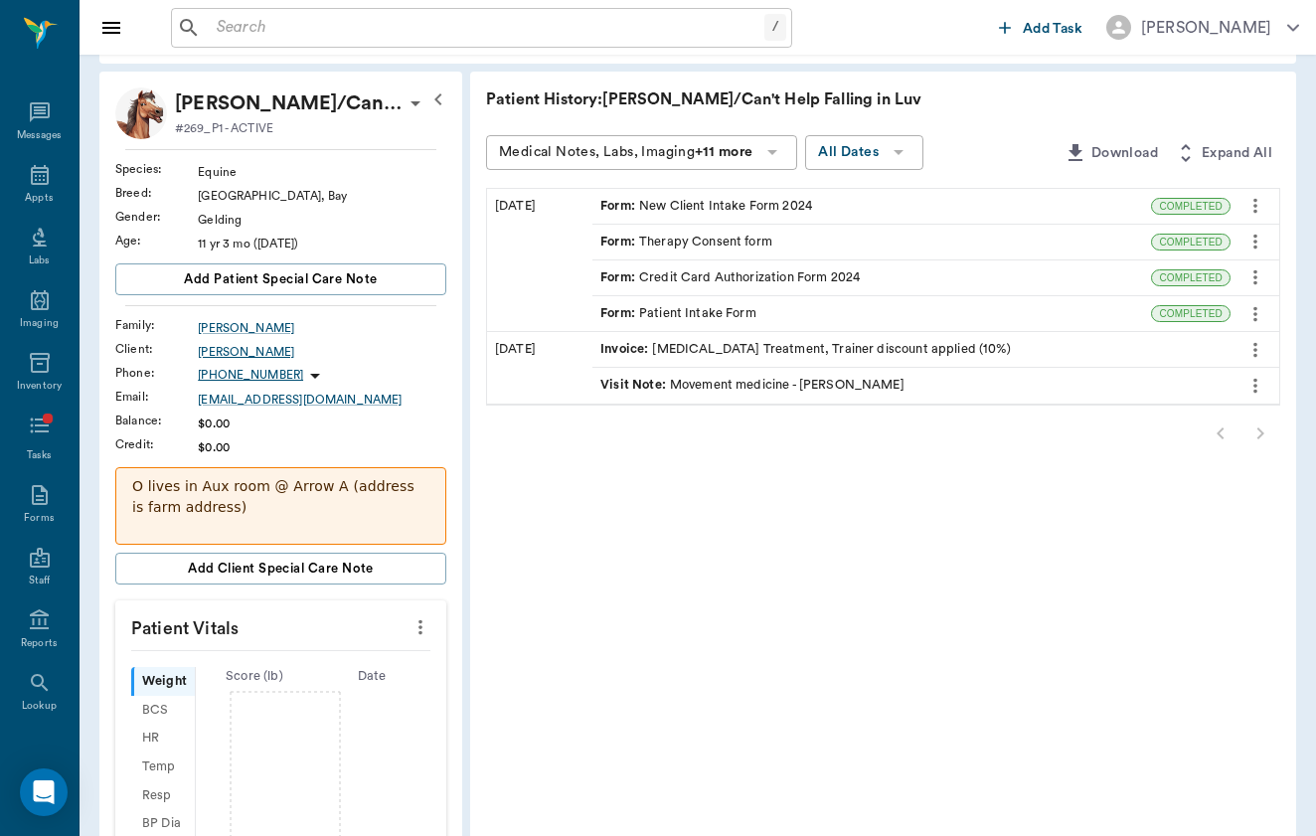
click at [202, 348] on div "[PERSON_NAME]" at bounding box center [322, 352] width 249 height 18
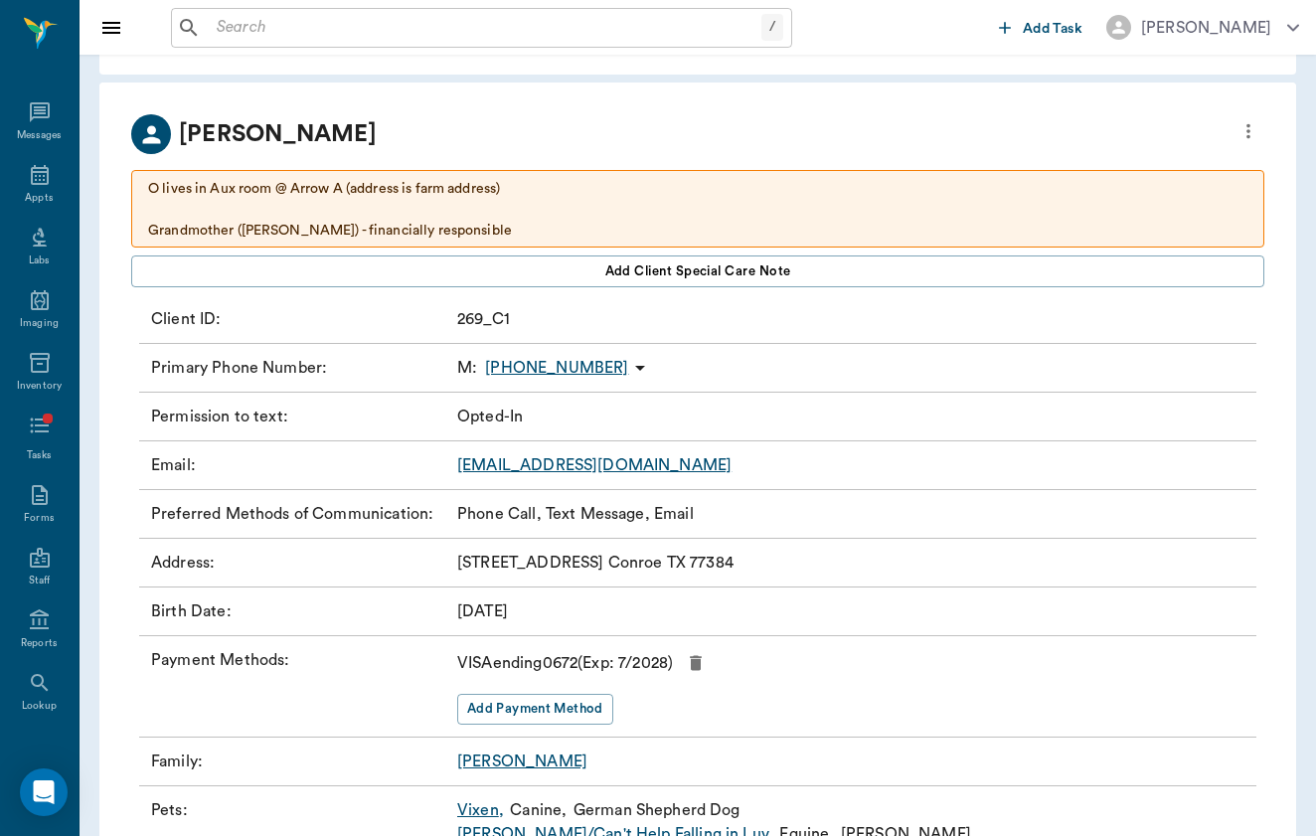
scroll to position [93, 0]
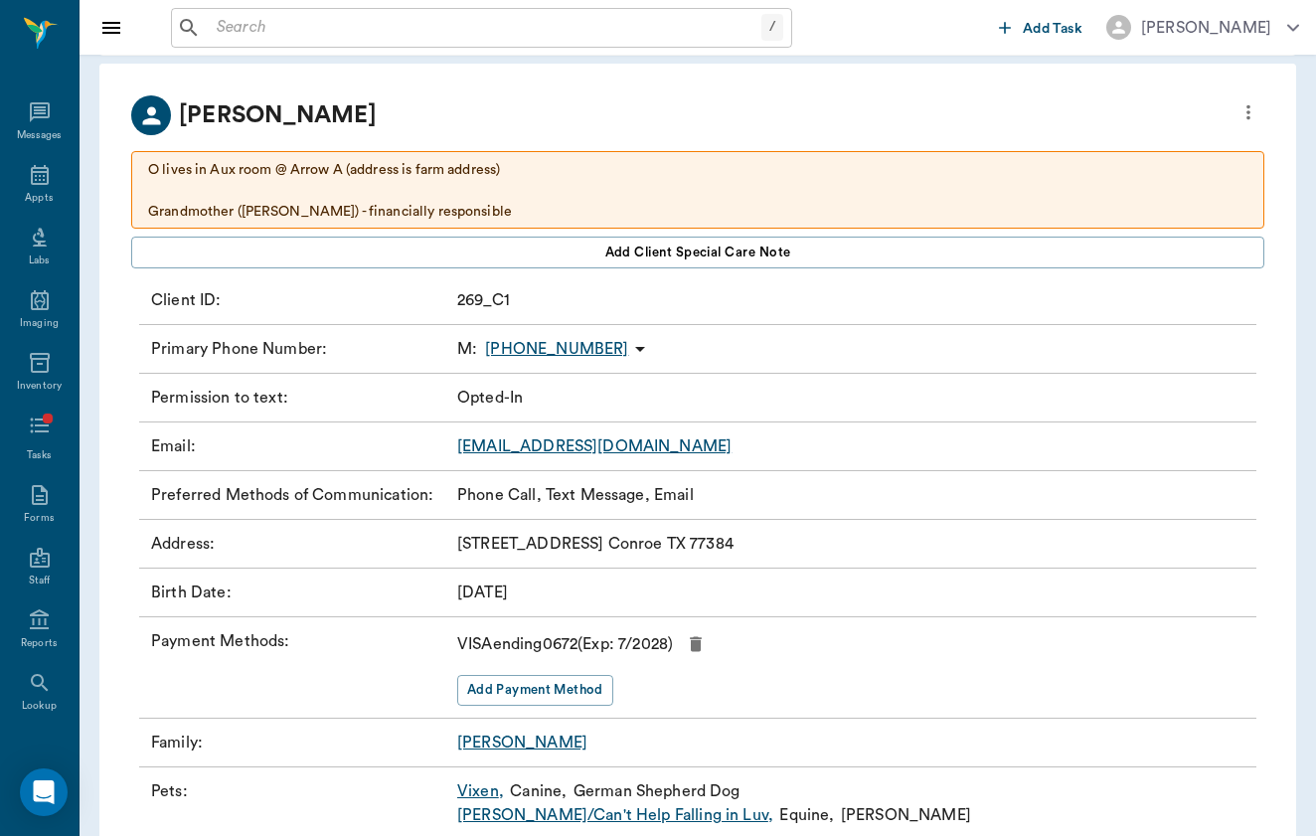
drag, startPoint x: 179, startPoint y: 115, endPoint x: 408, endPoint y: 106, distance: 228.8
click at [408, 106] on div "[PERSON_NAME]" at bounding box center [697, 115] width 1133 height 40
copy p "[PERSON_NAME]"
click at [961, 4] on div "/ ​ Add Task [PERSON_NAME]" at bounding box center [698, 27] width 1237 height 55
drag, startPoint x: 455, startPoint y: 444, endPoint x: 634, endPoint y: 444, distance: 179.0
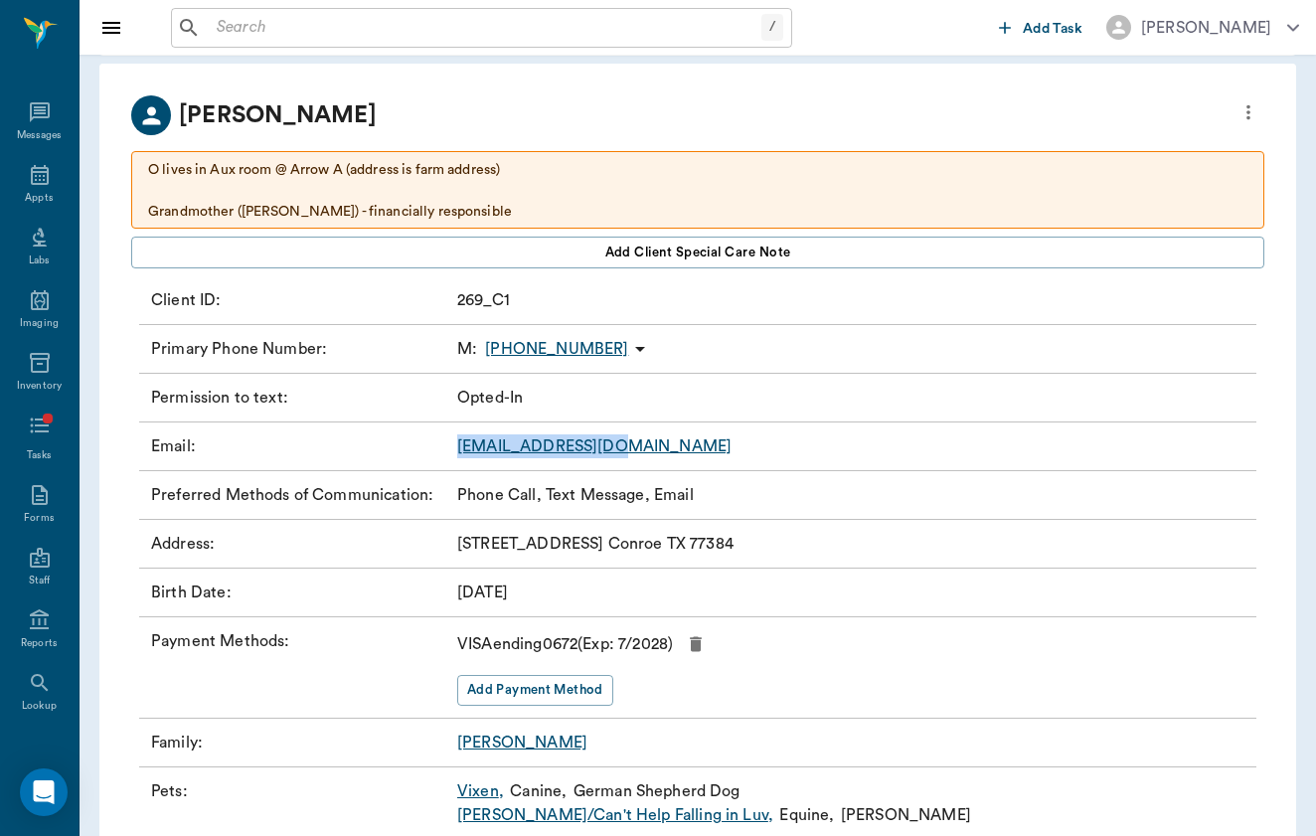
click at [634, 444] on div "Email : [EMAIL_ADDRESS][DOMAIN_NAME]" at bounding box center [697, 447] width 1117 height 49
copy link "[EMAIL_ADDRESS][DOMAIN_NAME]"
click at [37, 190] on div "Appts" at bounding box center [39, 186] width 79 height 63
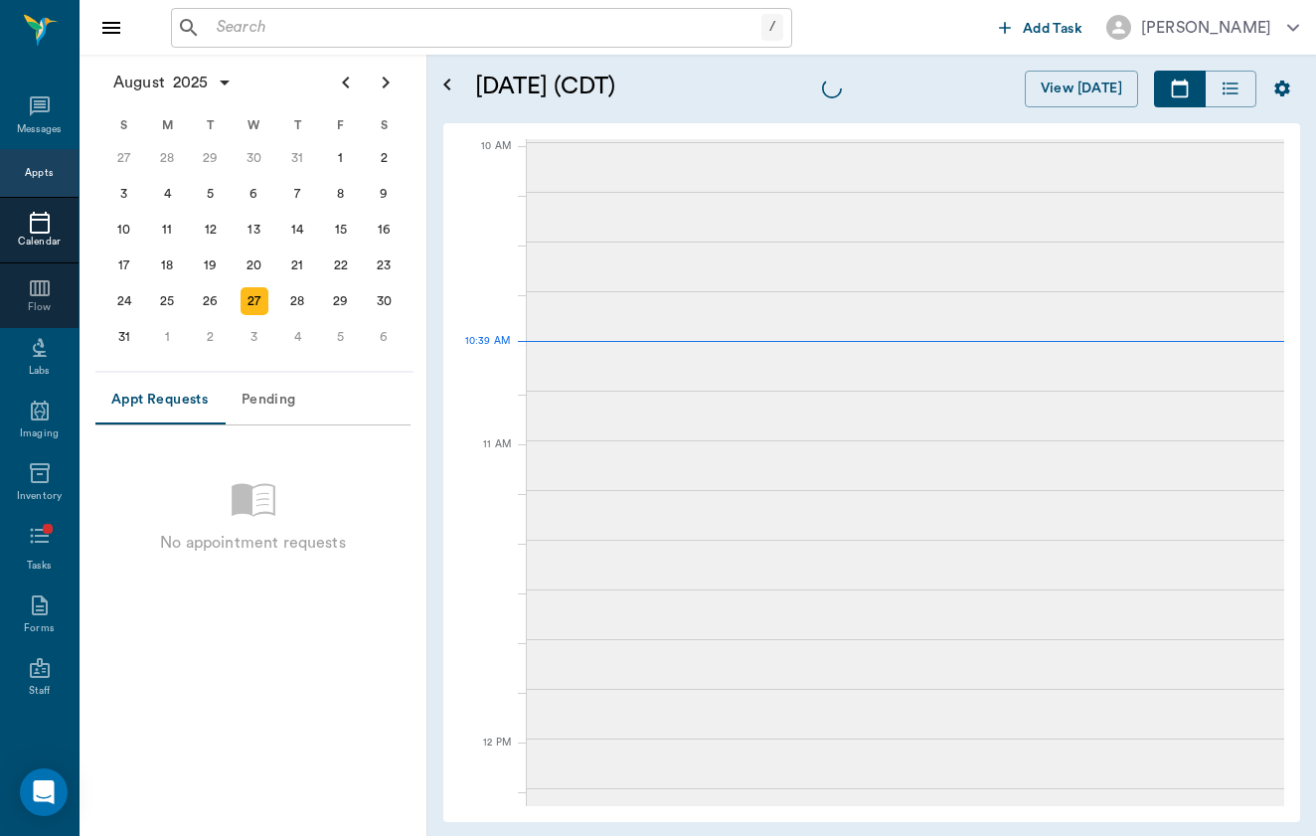
scroll to position [597, 0]
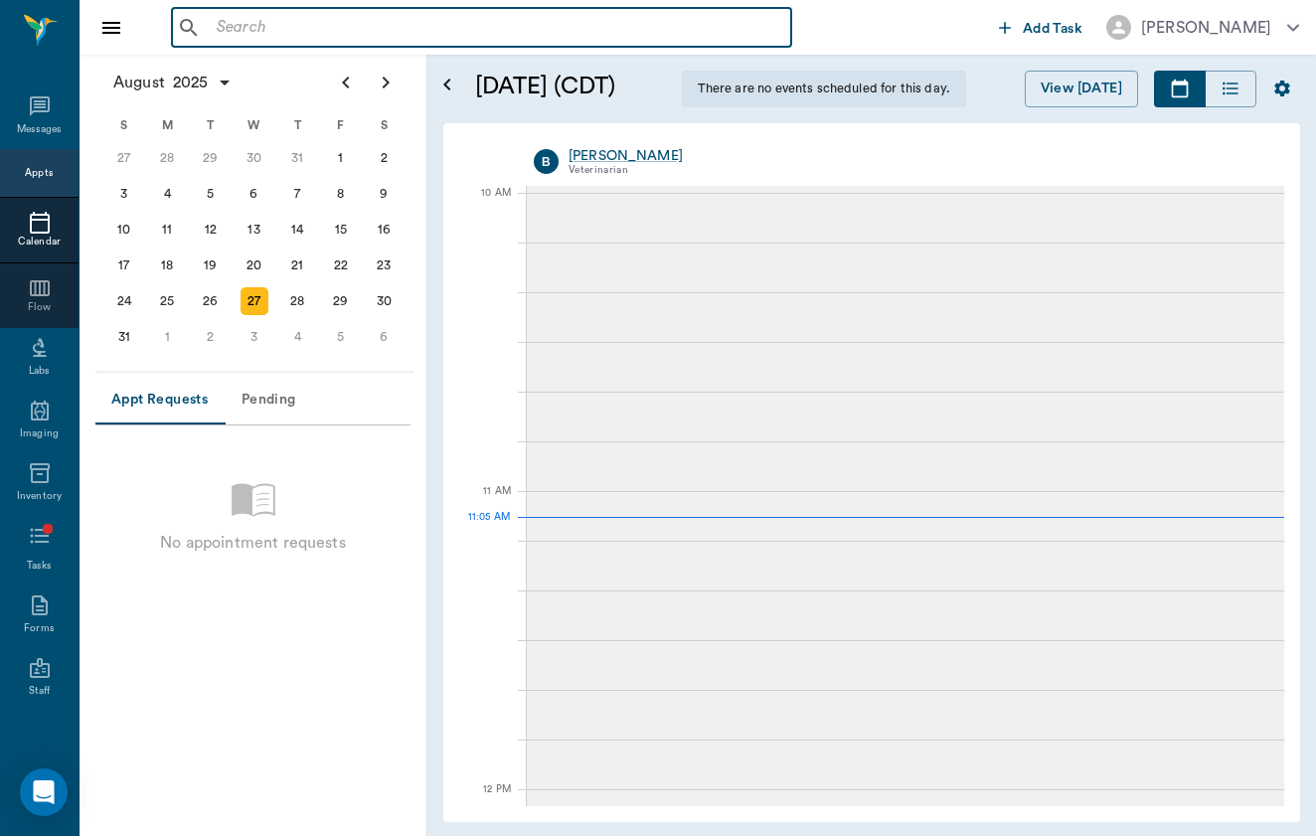
click at [406, 38] on input "text" at bounding box center [496, 28] width 575 height 28
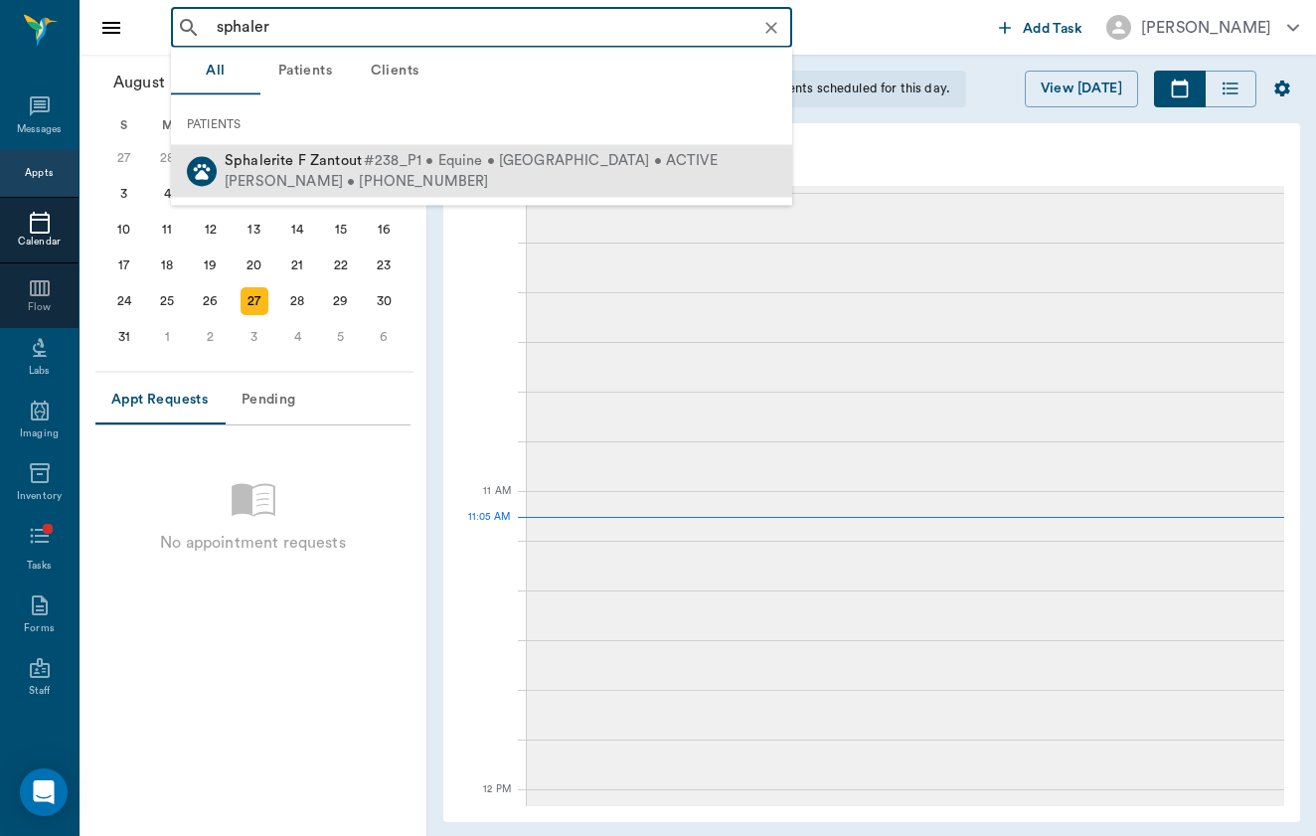
click at [410, 189] on div "[PERSON_NAME] • [PHONE_NUMBER]" at bounding box center [471, 181] width 493 height 21
type input "sphaler"
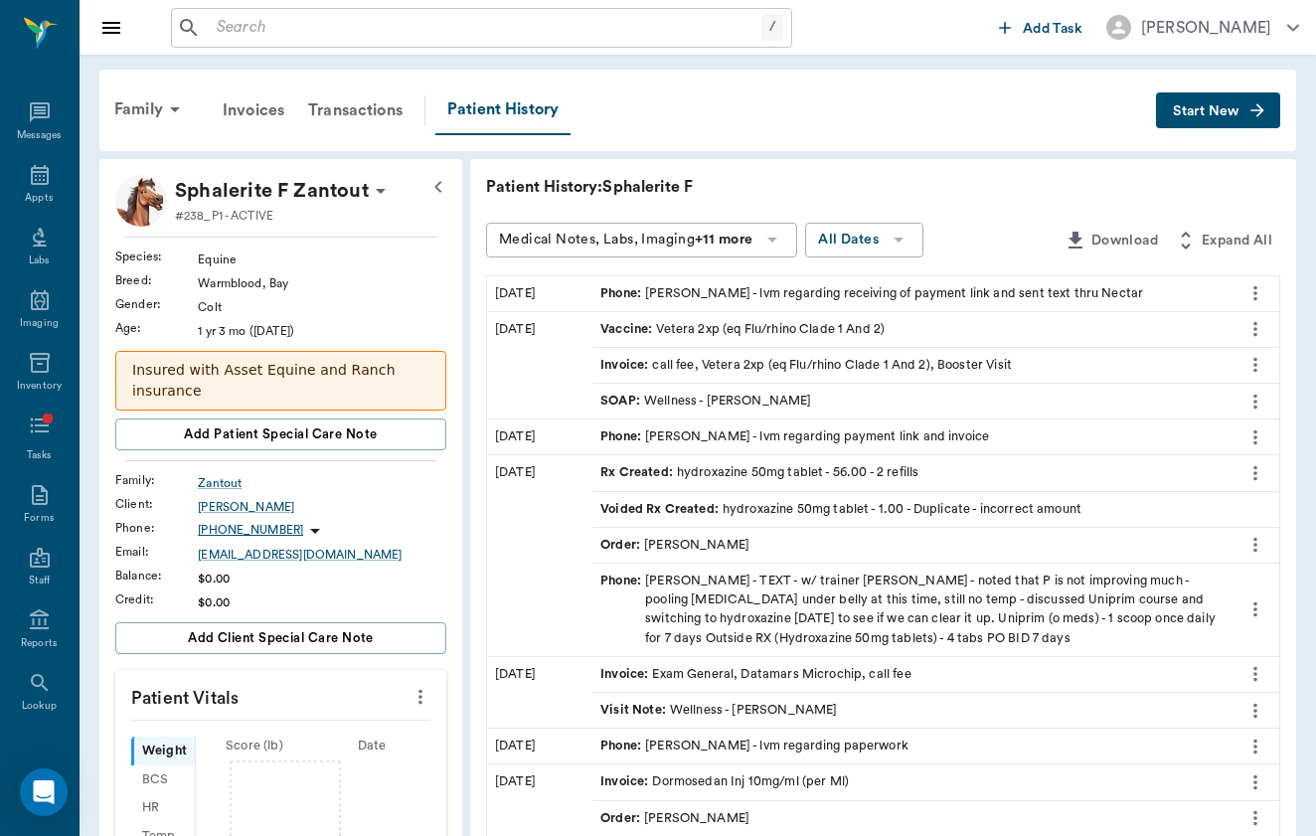
click at [525, 28] on input "text" at bounding box center [485, 28] width 553 height 28
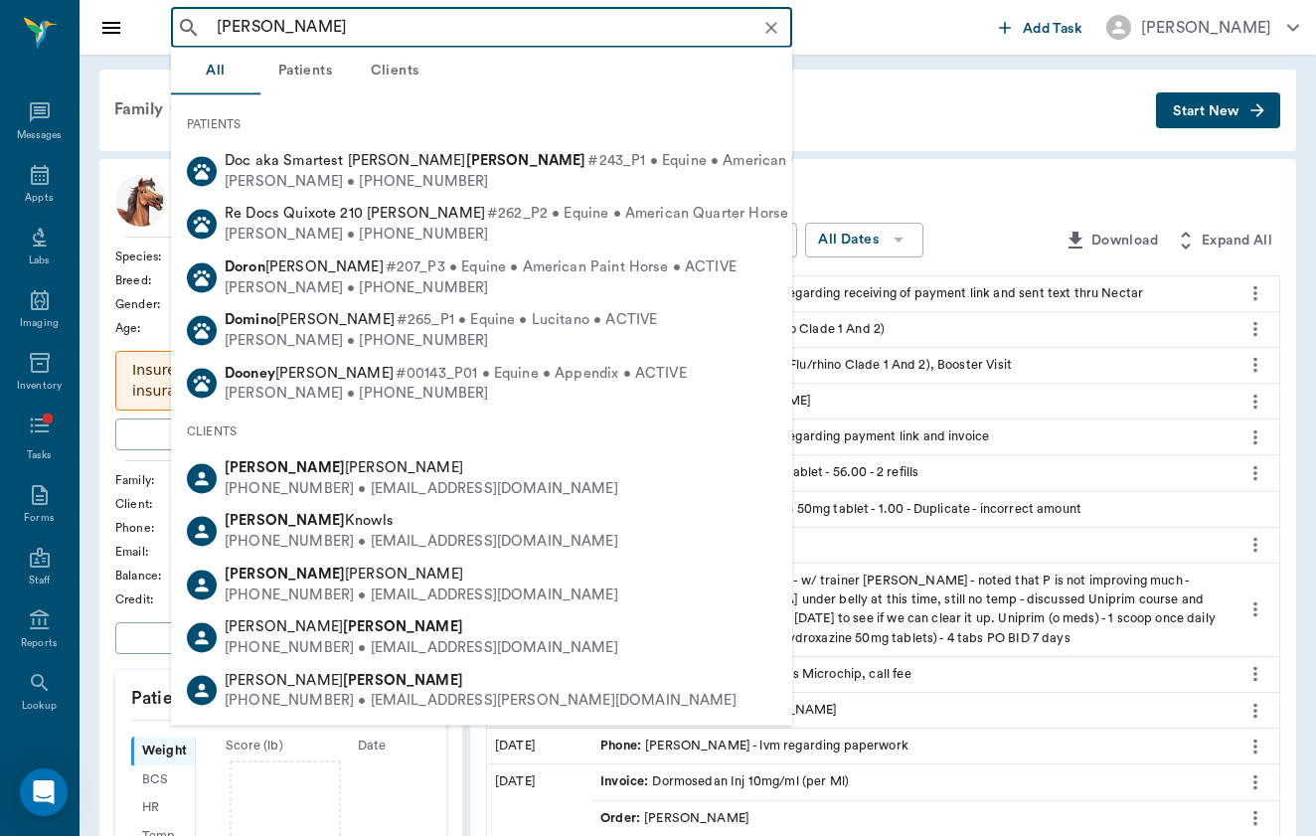
type input "[PERSON_NAME]"
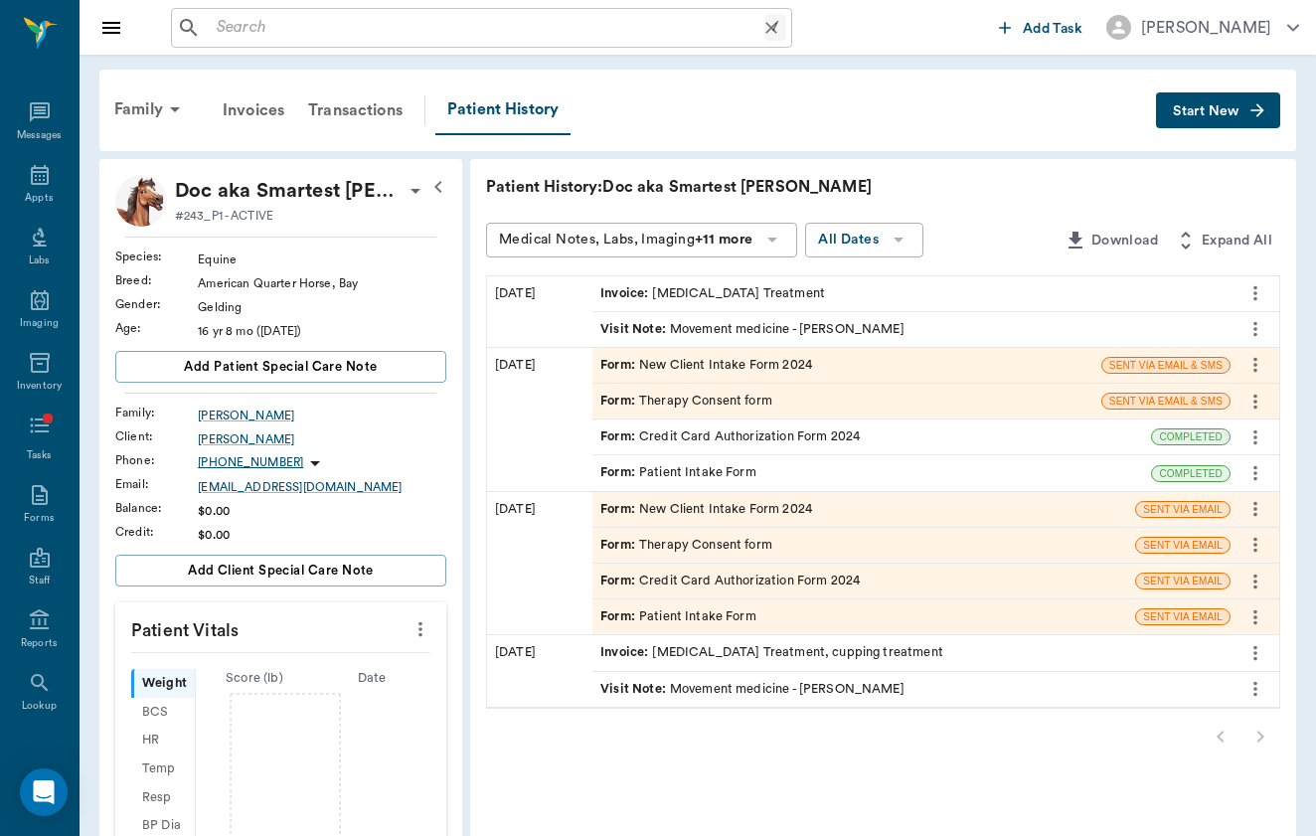
click at [435, 28] on input "text" at bounding box center [487, 28] width 556 height 28
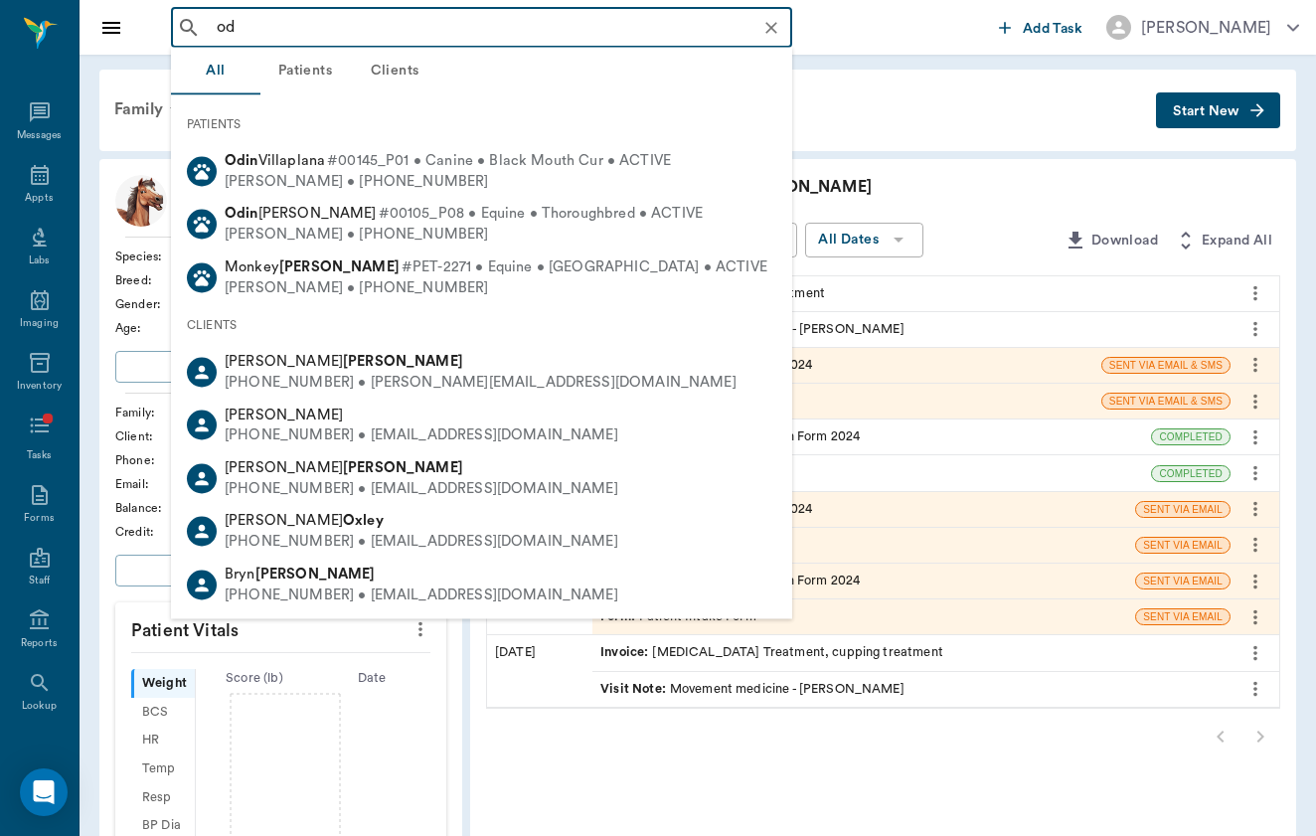
type input "o"
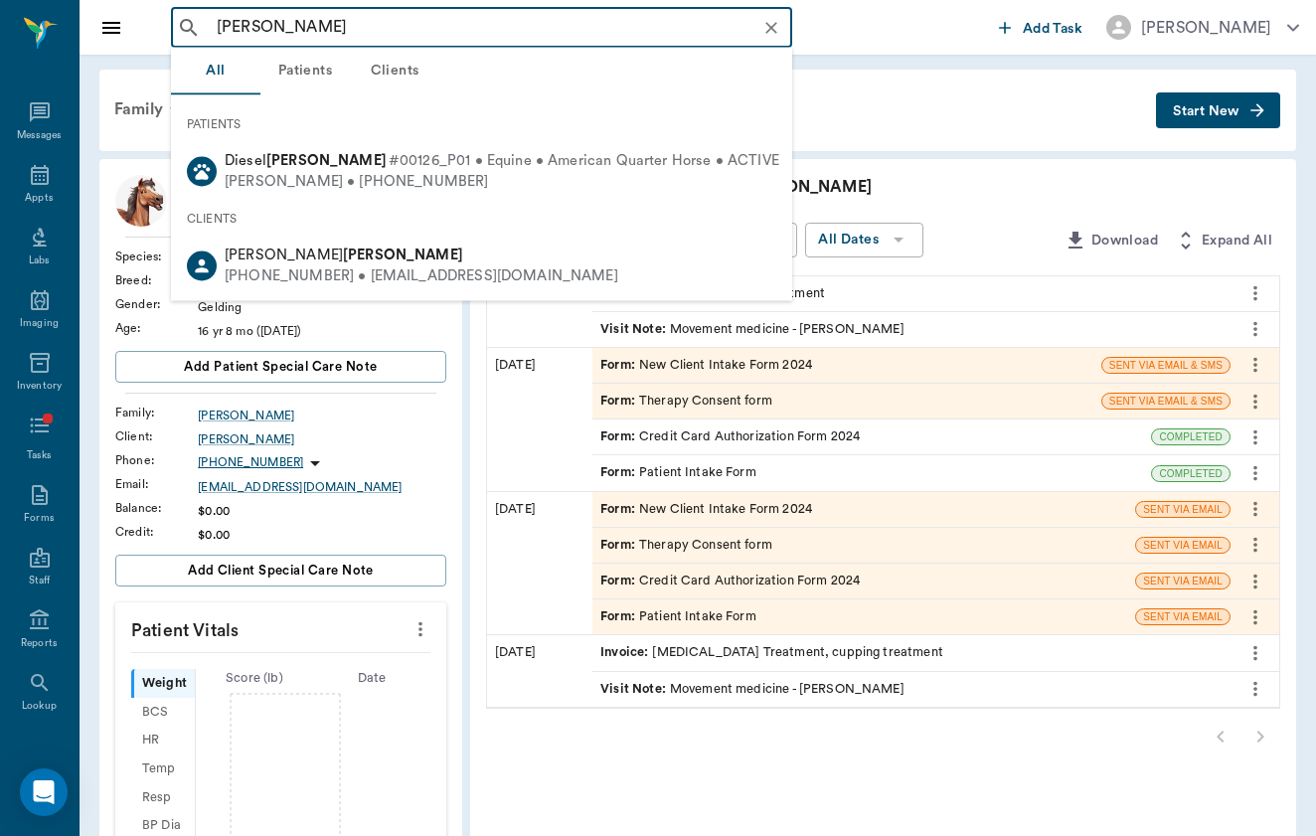
type input "[PERSON_NAME]"
click at [1017, 217] on div "Patient History: Doc aka Smartest Doc Badger Medical Notes, Labs, Imaging +11 m…" at bounding box center [883, 726] width 826 height 1135
